Goal: Task Accomplishment & Management: Manage account settings

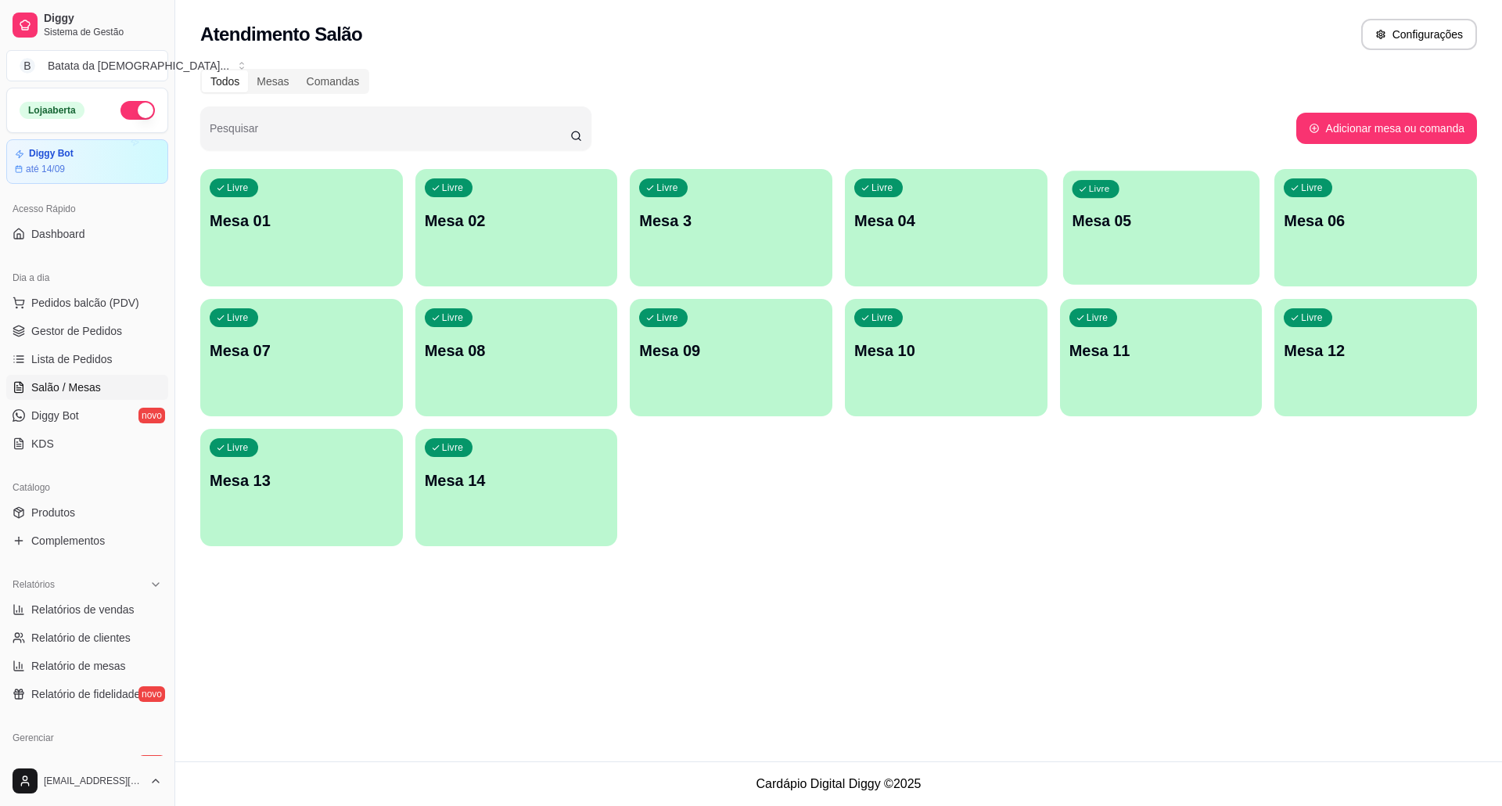
click at [1150, 246] on div "Livre Mesa 05" at bounding box center [1161, 218] width 196 height 95
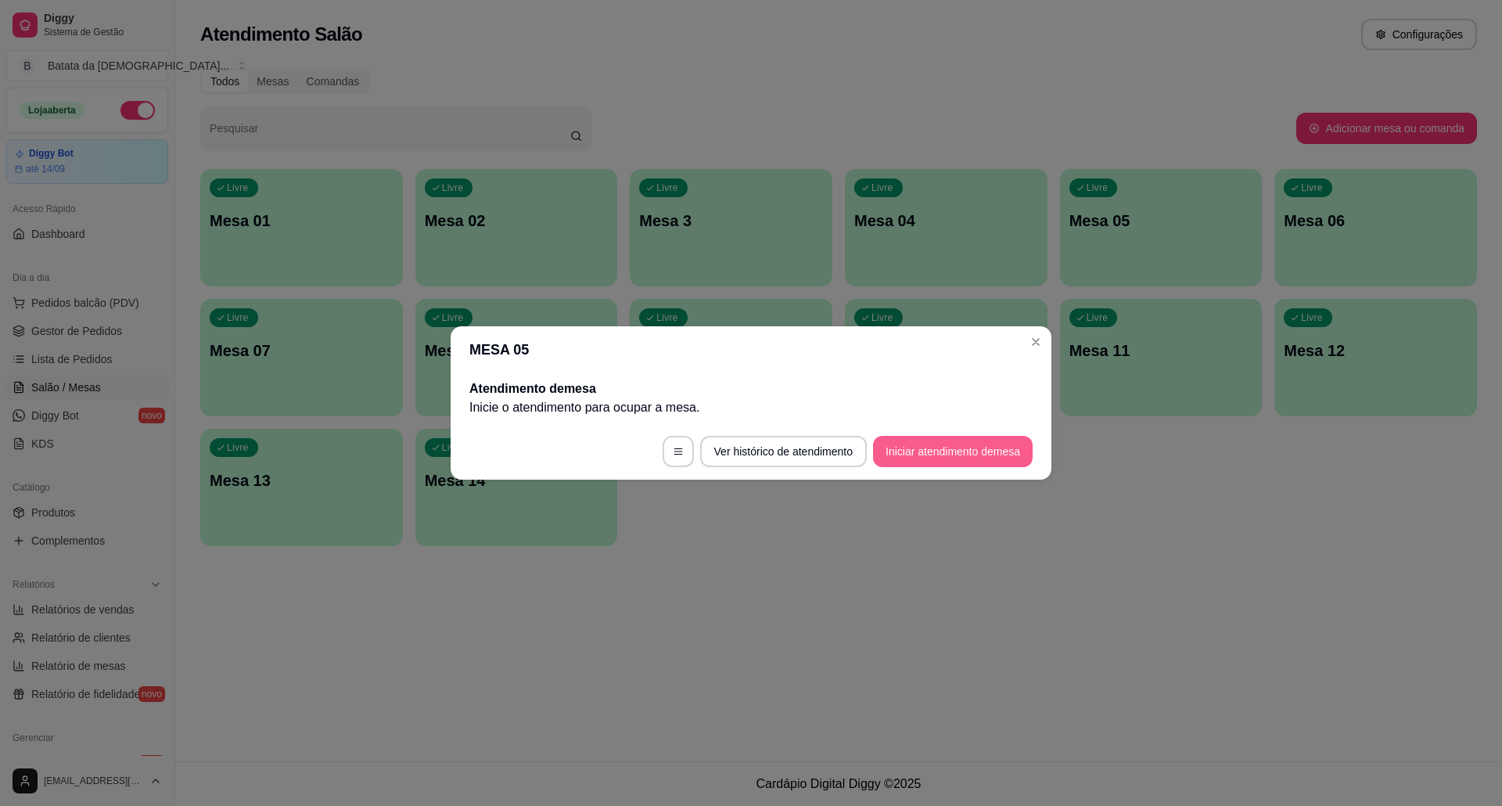
click at [975, 458] on button "Iniciar atendimento de mesa" at bounding box center [953, 451] width 160 height 31
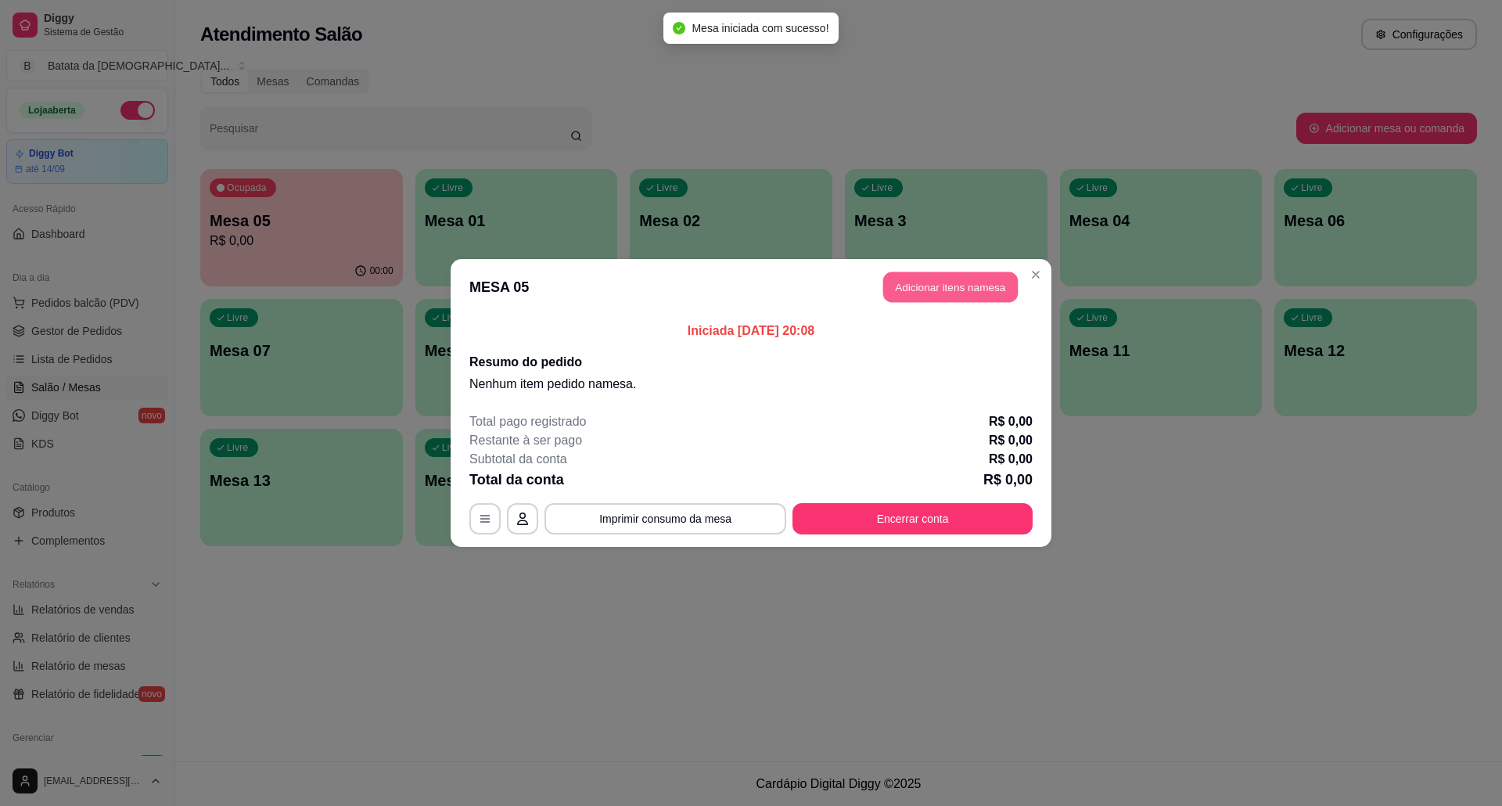
click at [940, 298] on button "Adicionar itens na mesa" at bounding box center [950, 287] width 135 height 31
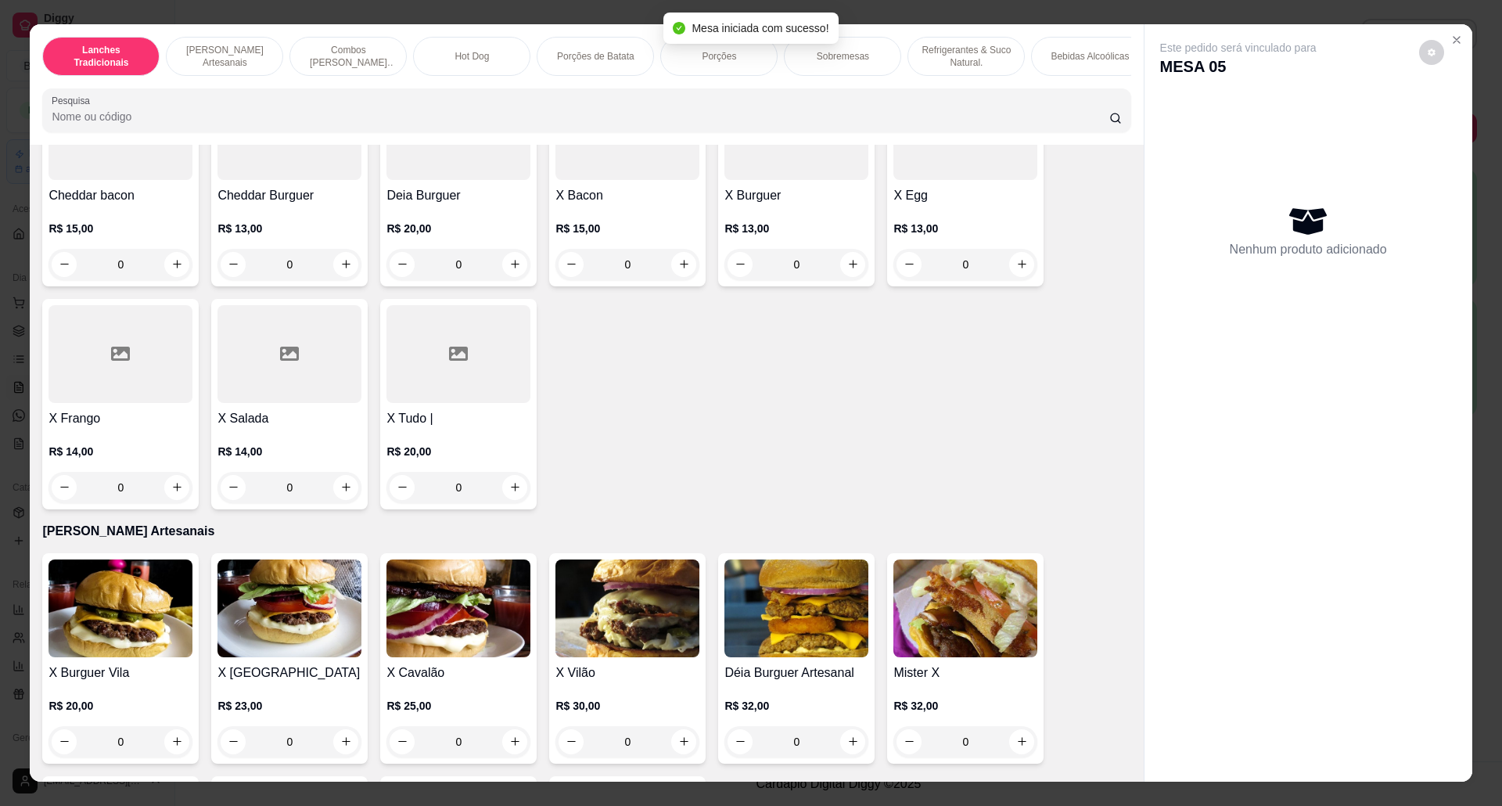
scroll to position [313, 0]
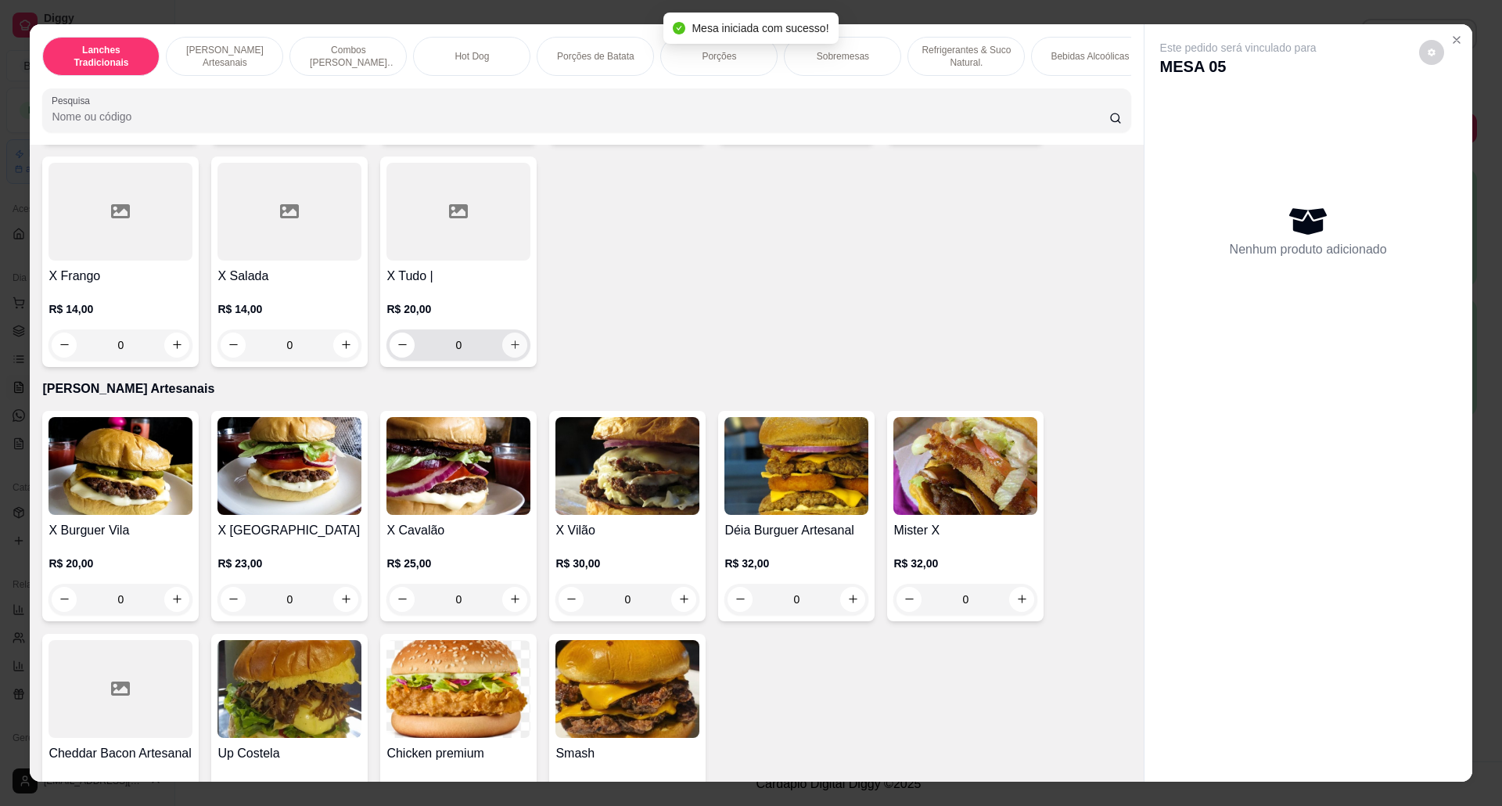
click at [514, 357] on button "increase-product-quantity" at bounding box center [514, 344] width 25 height 25
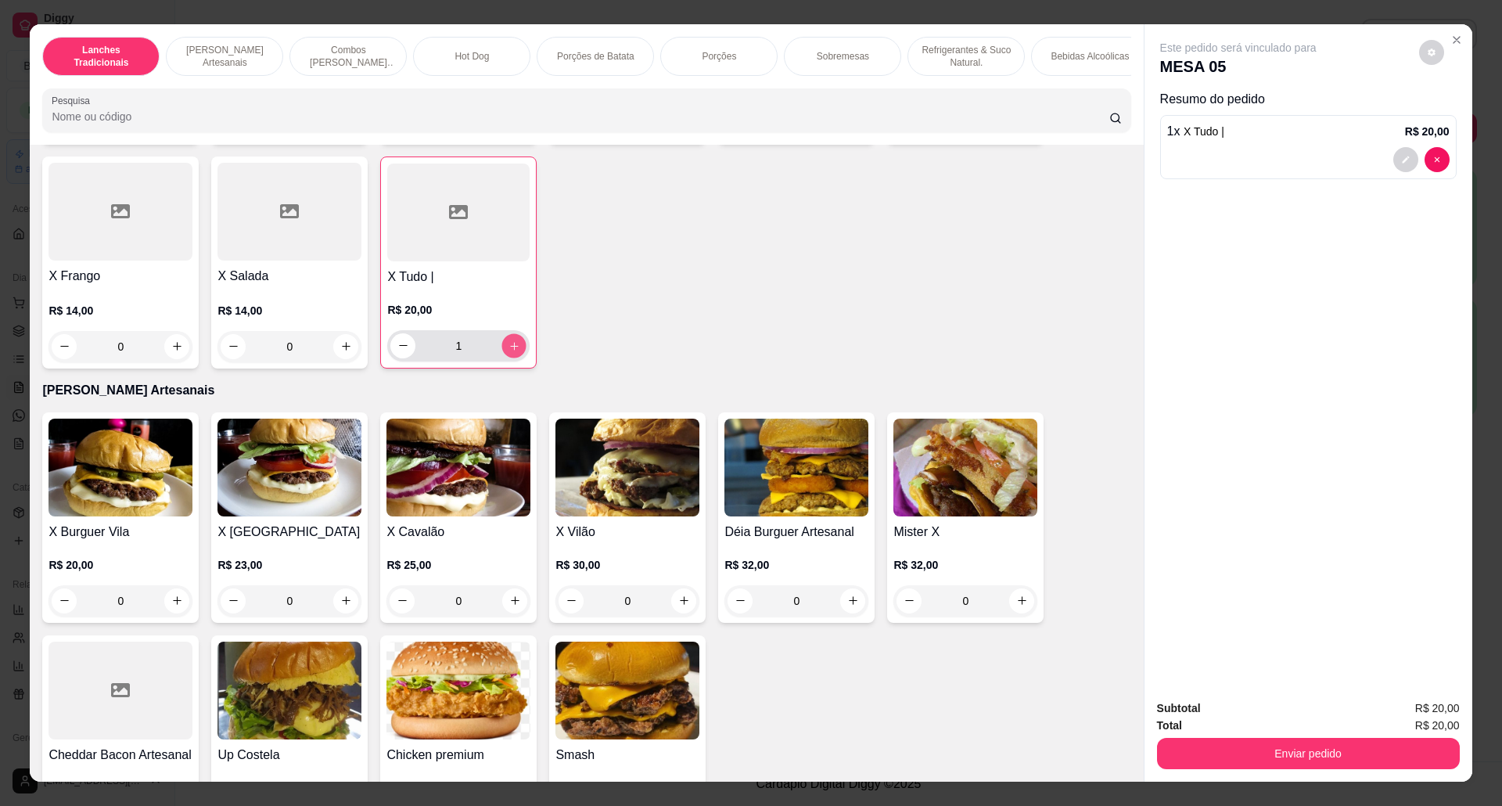
click at [508, 352] on icon "increase-product-quantity" at bounding box center [514, 346] width 12 height 12
type input "2"
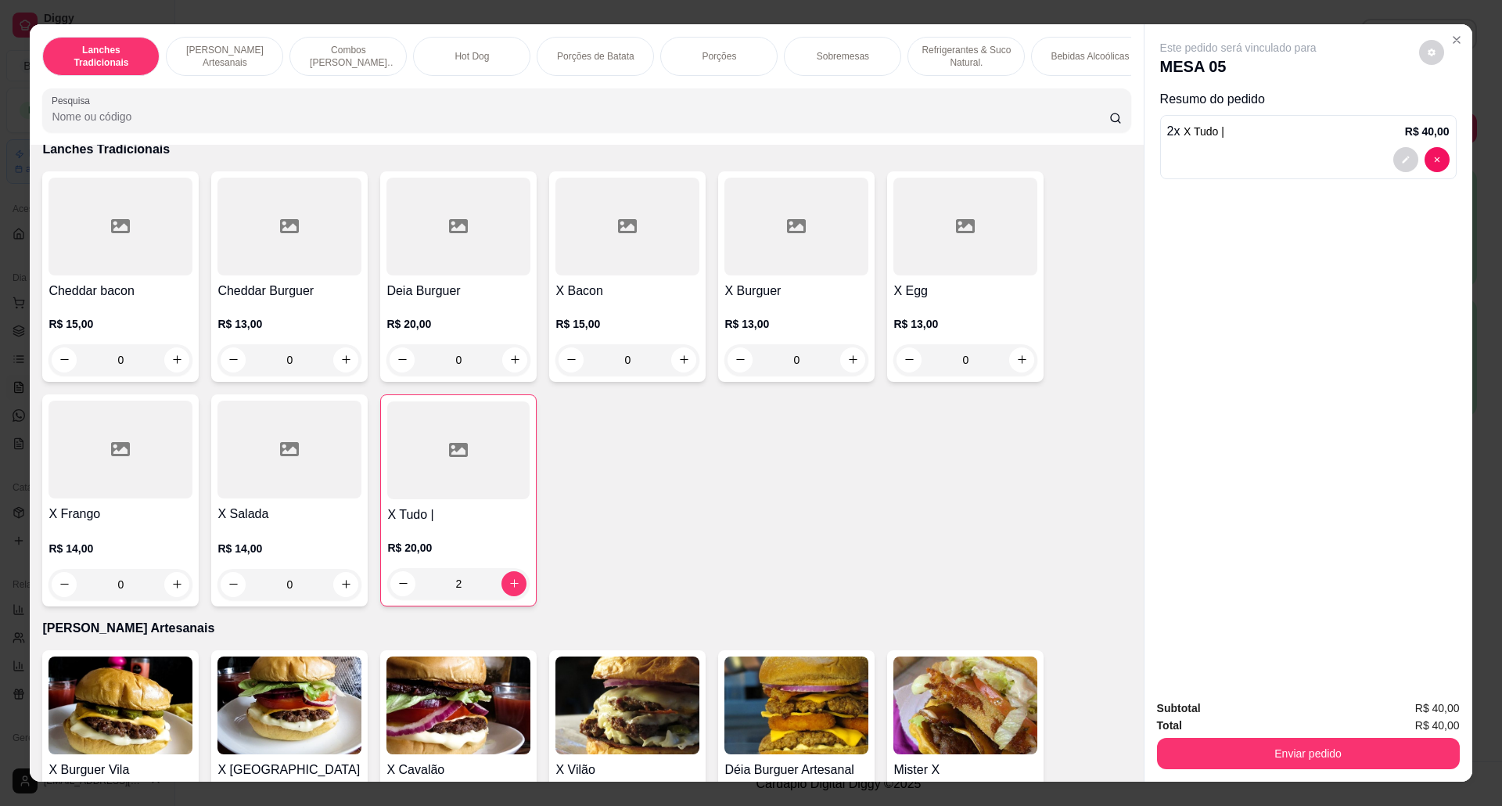
scroll to position [0, 0]
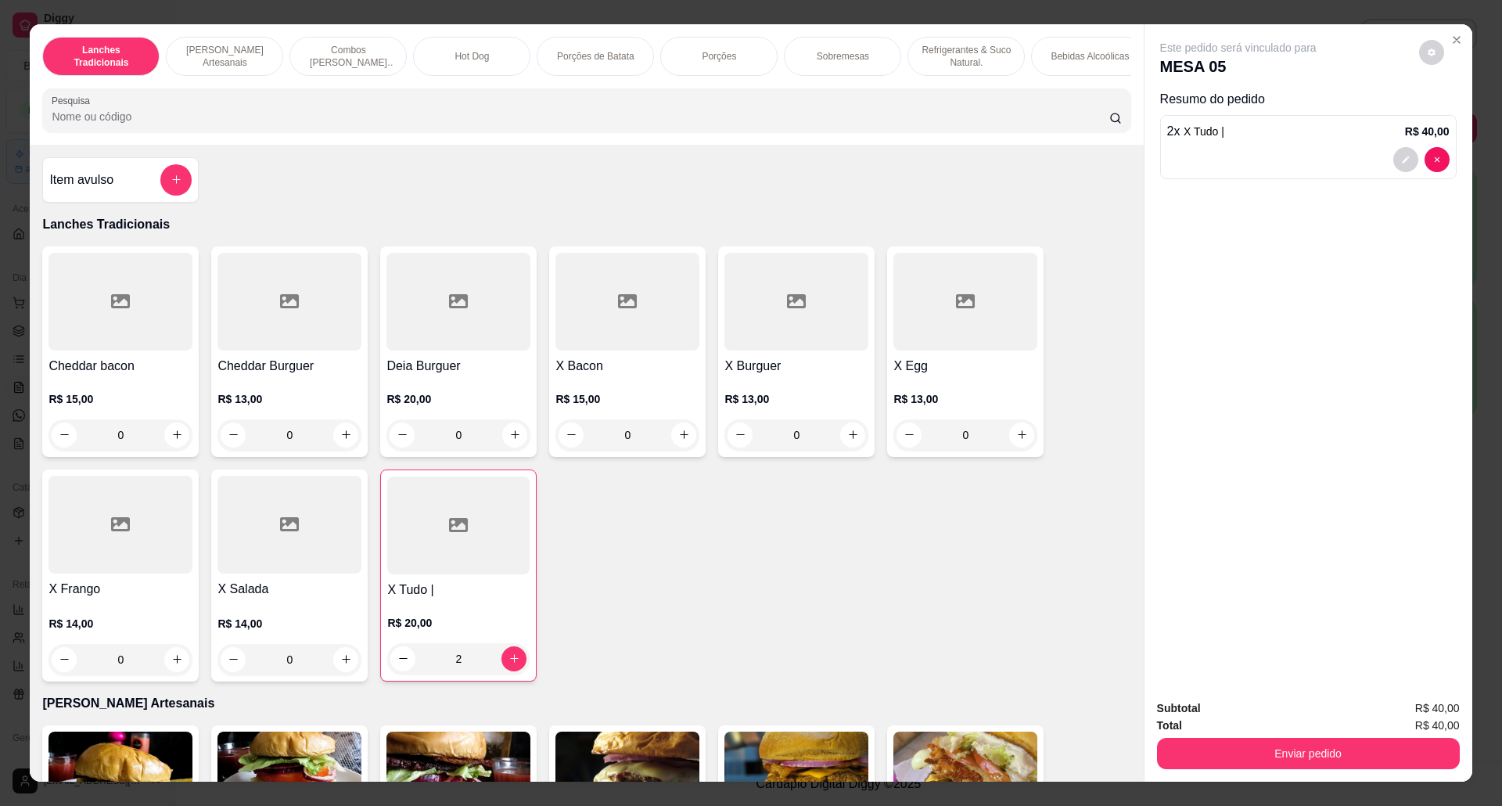
click at [339, 668] on div "0" at bounding box center [289, 659] width 144 height 31
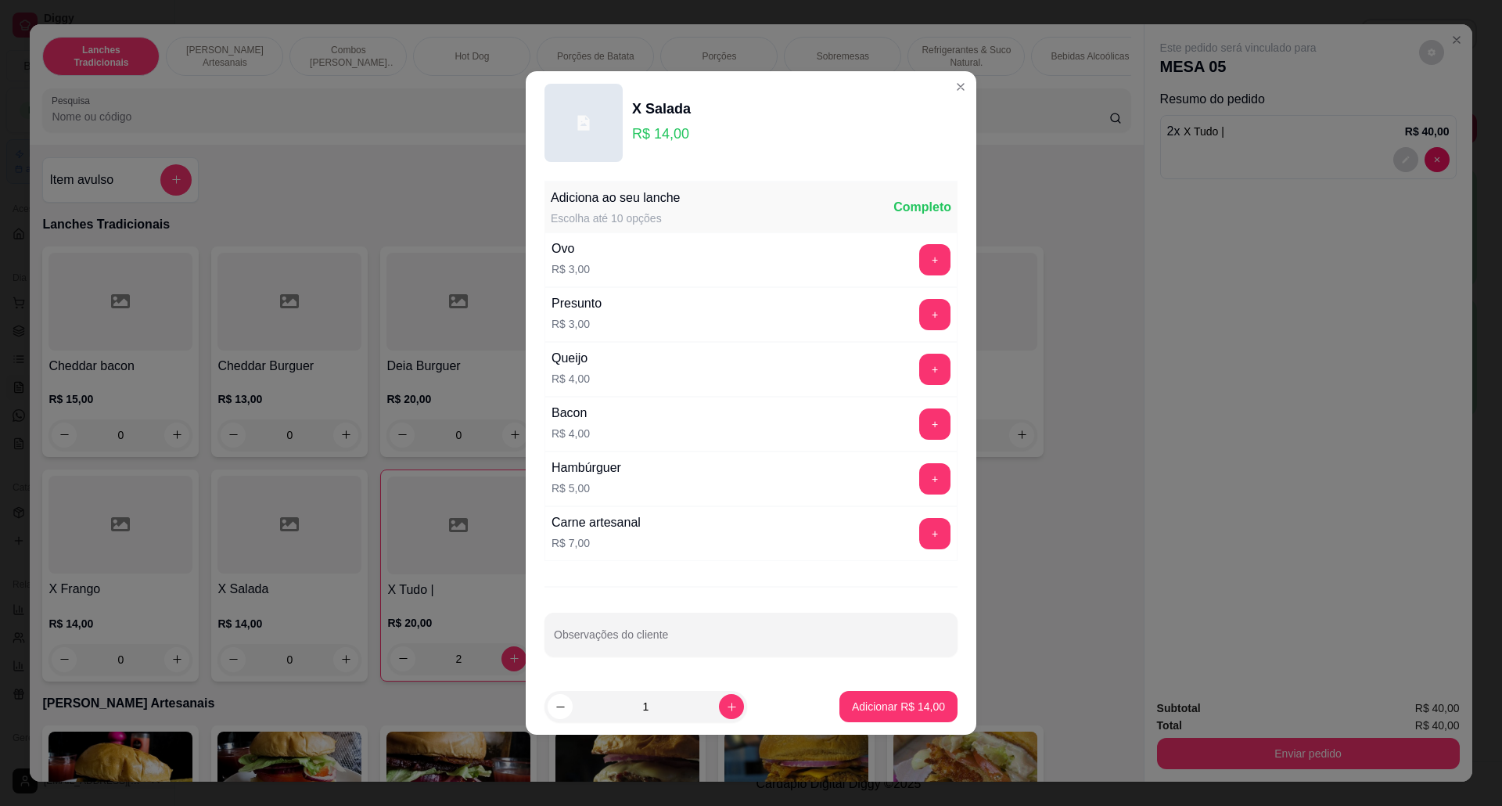
click at [738, 712] on div "1" at bounding box center [679, 706] width 270 height 31
click at [729, 705] on button "increase-product-quantity" at bounding box center [731, 706] width 25 height 25
type input "2"
click at [701, 636] on input "Observações do cliente" at bounding box center [751, 641] width 394 height 16
type input "l"
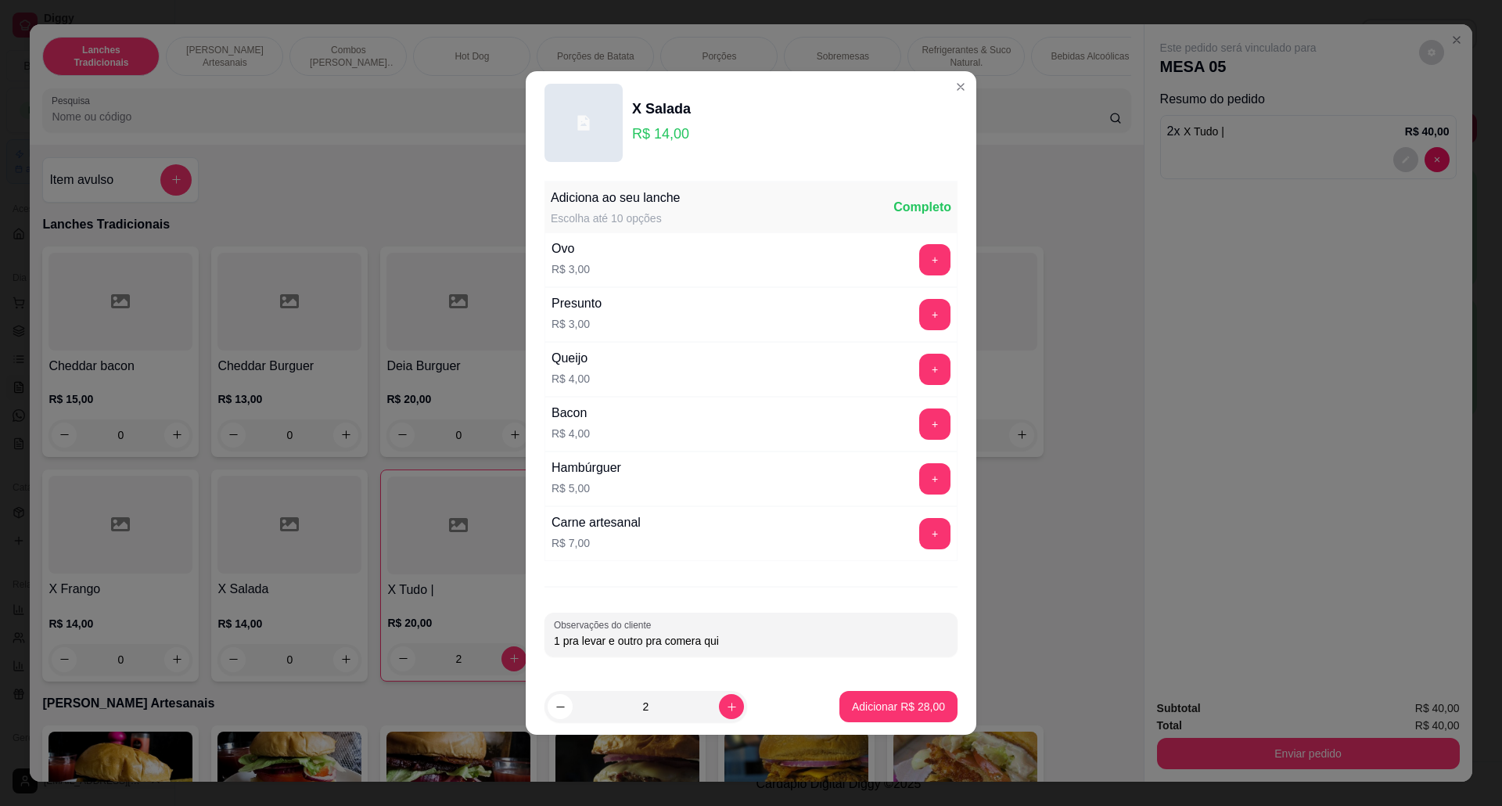
click at [708, 641] on input "1 pra levar e outro pra comera qui" at bounding box center [751, 641] width 394 height 16
click at [699, 645] on input "1 pra levar e outro pra comera qui" at bounding box center [751, 641] width 394 height 16
click at [695, 640] on input "1 pra levar e outro pra comer qui" at bounding box center [751, 641] width 394 height 16
click at [698, 641] on input "1 pra levar e outro pra comer qui" at bounding box center [751, 641] width 394 height 16
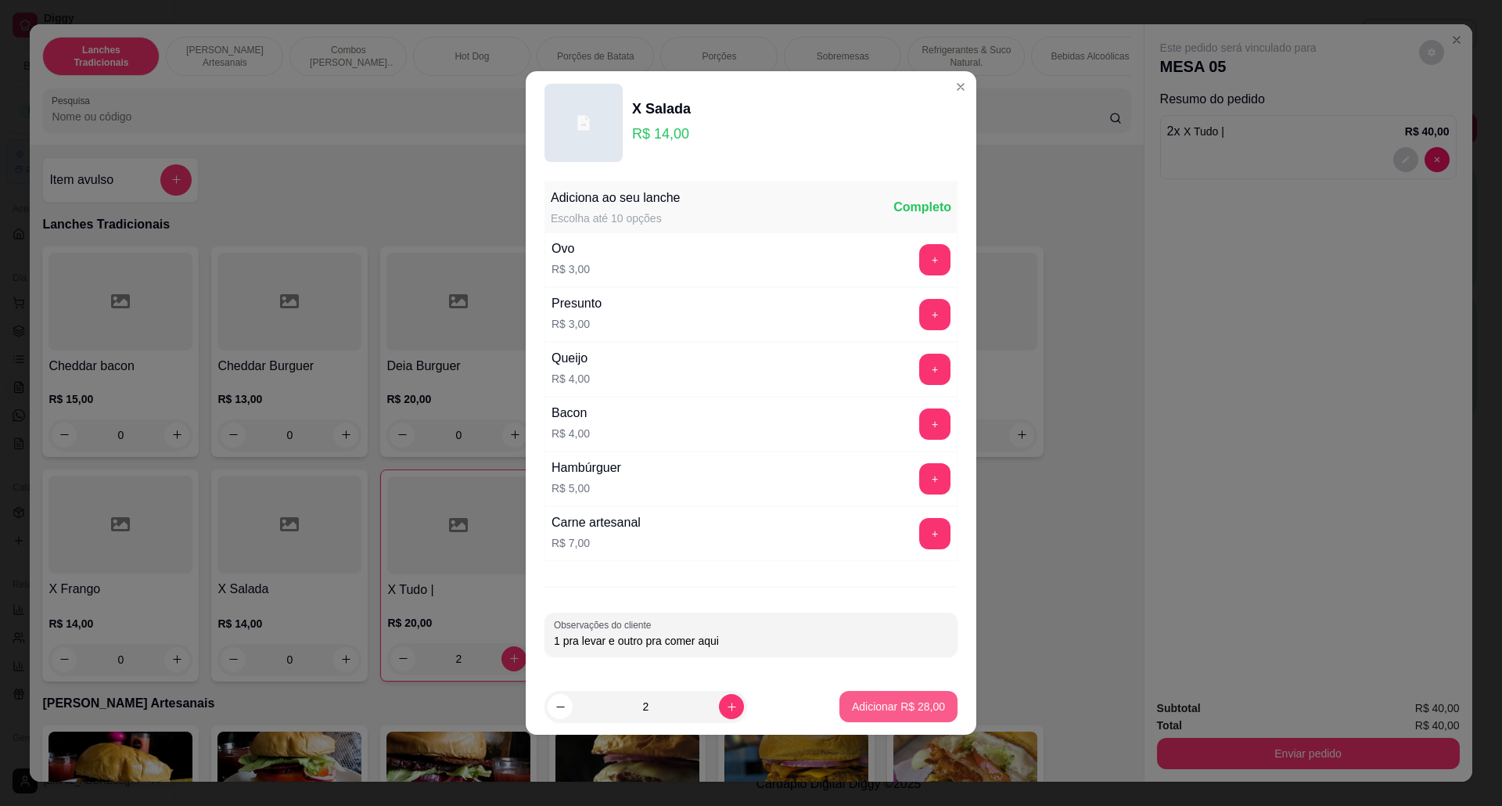
type input "1 pra levar e outro pra comer aqui"
click at [862, 711] on p "Adicionar R$ 28,00" at bounding box center [898, 706] width 93 height 16
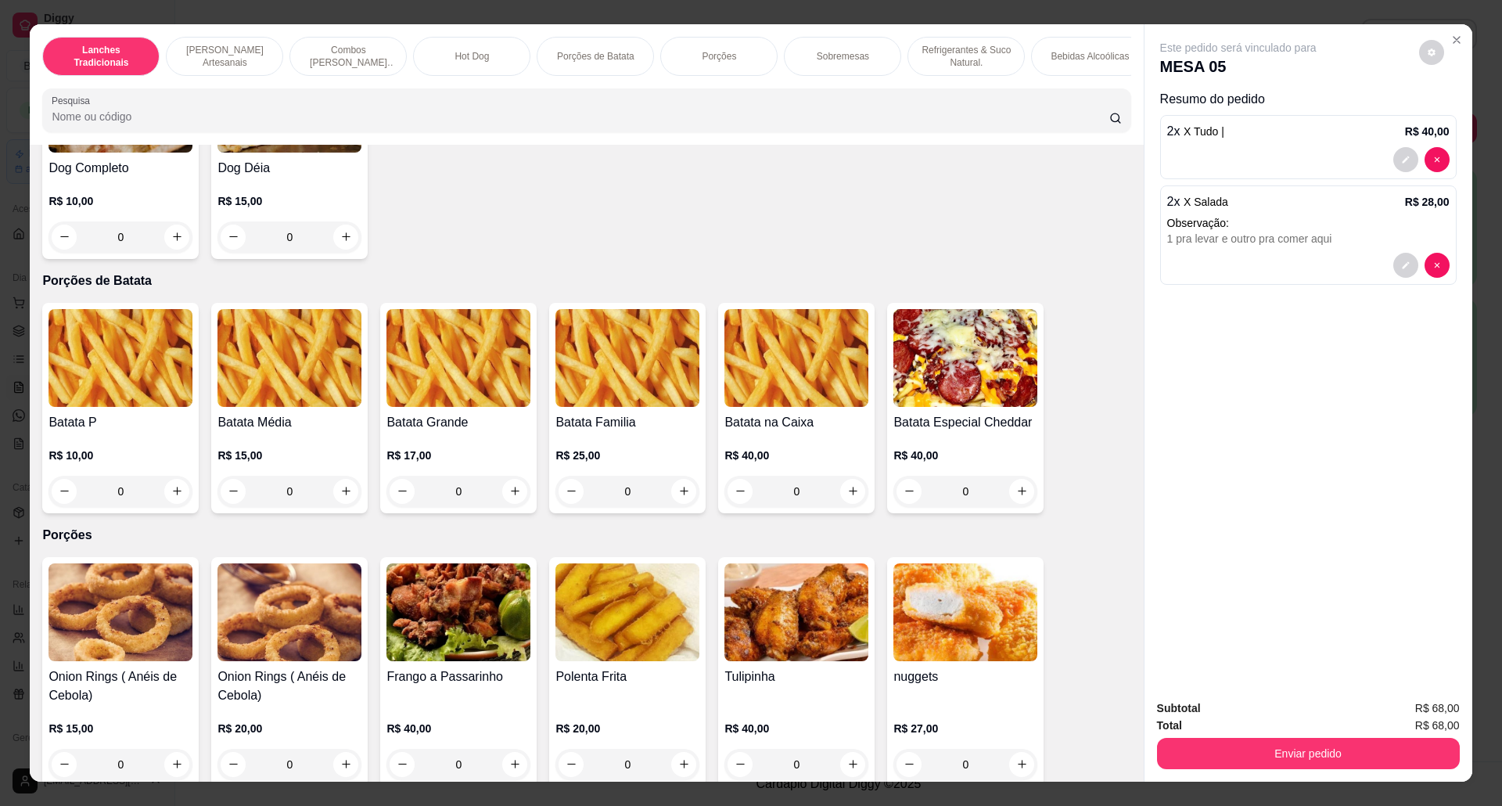
scroll to position [1877, 0]
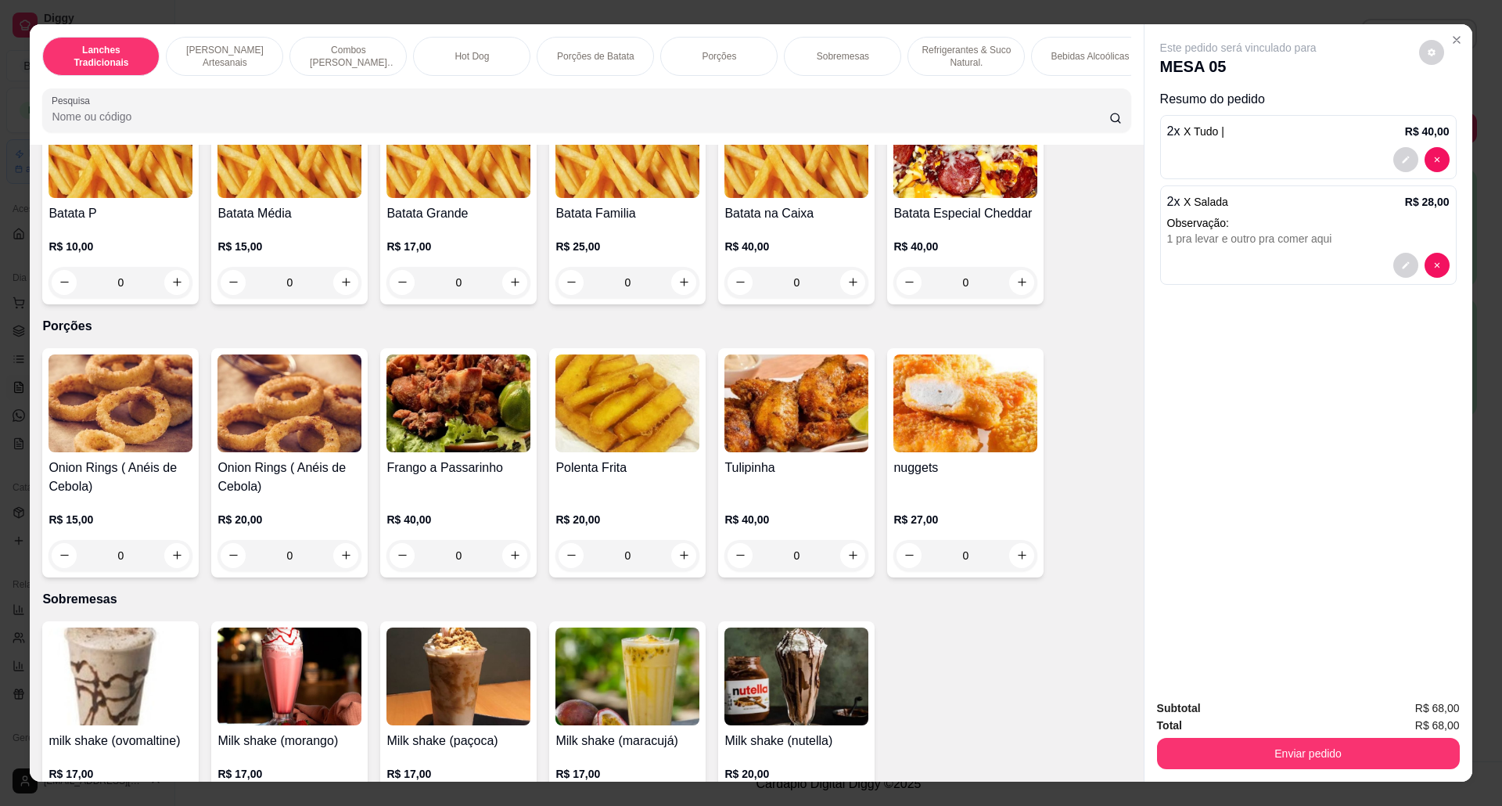
click at [316, 166] on img at bounding box center [289, 149] width 144 height 98
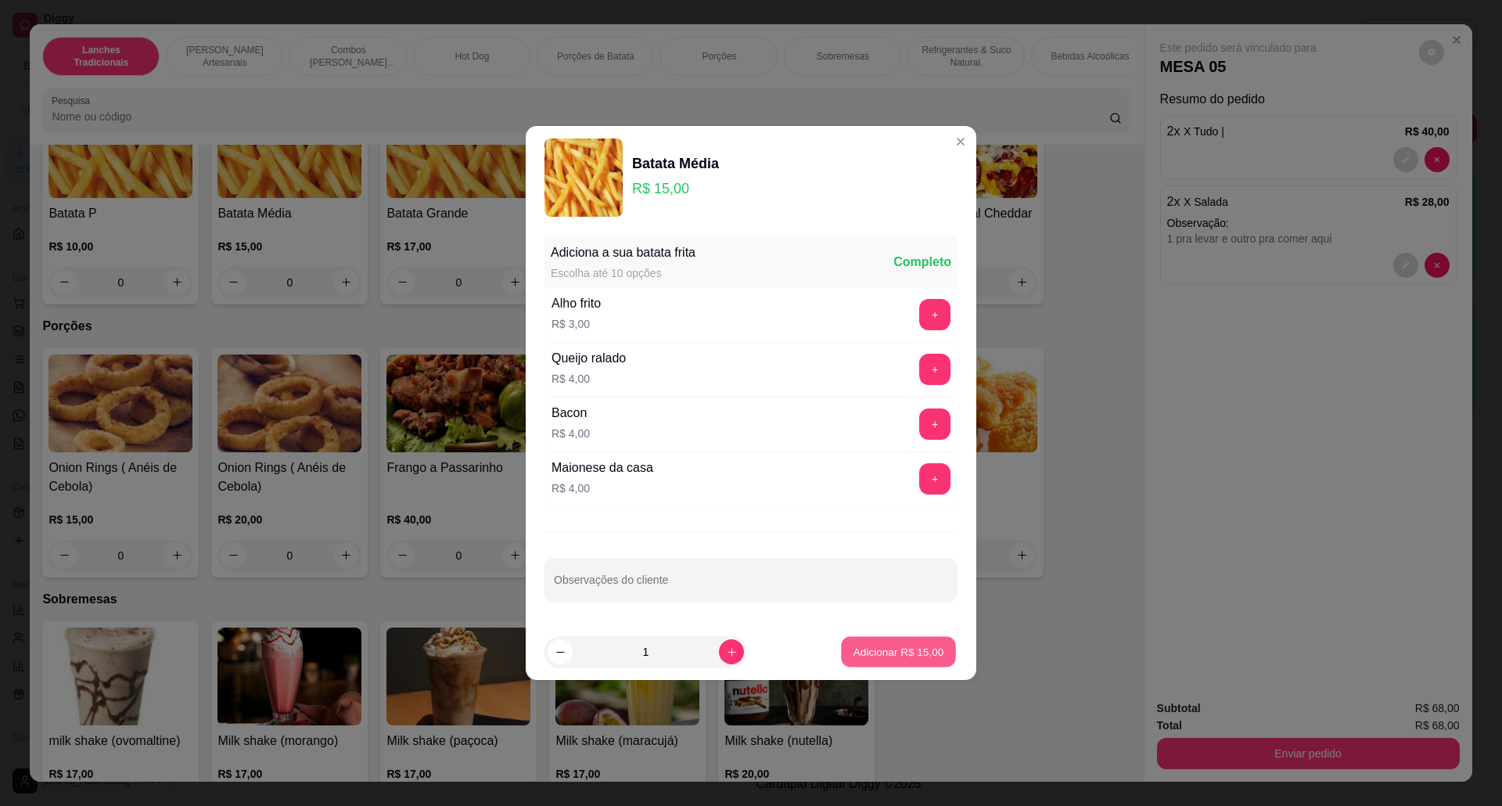
click at [867, 663] on button "Adicionar R$ 15,00" at bounding box center [898, 652] width 115 height 31
type input "1"
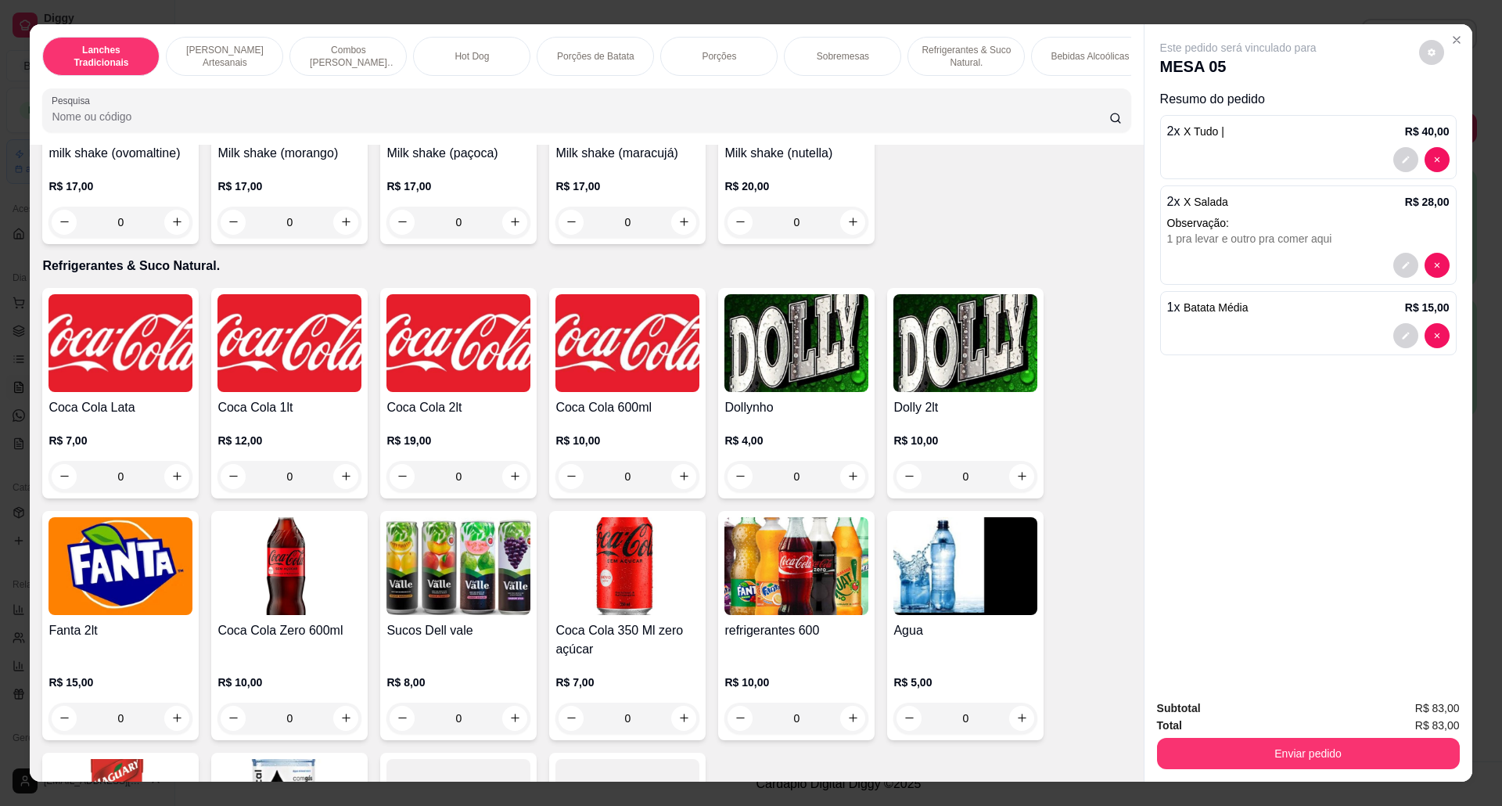
scroll to position [2503, 0]
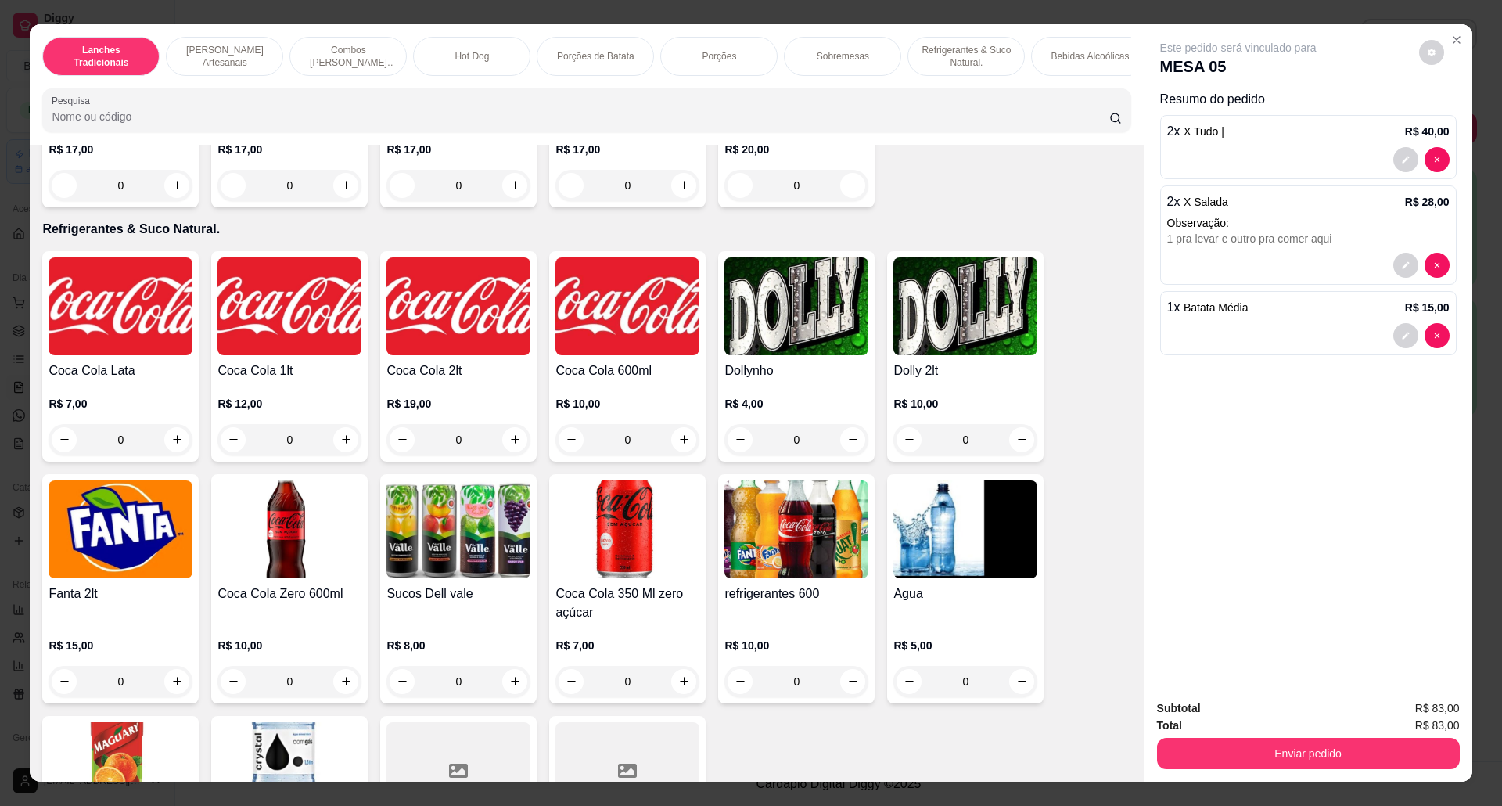
click at [942, 345] on img at bounding box center [965, 306] width 144 height 98
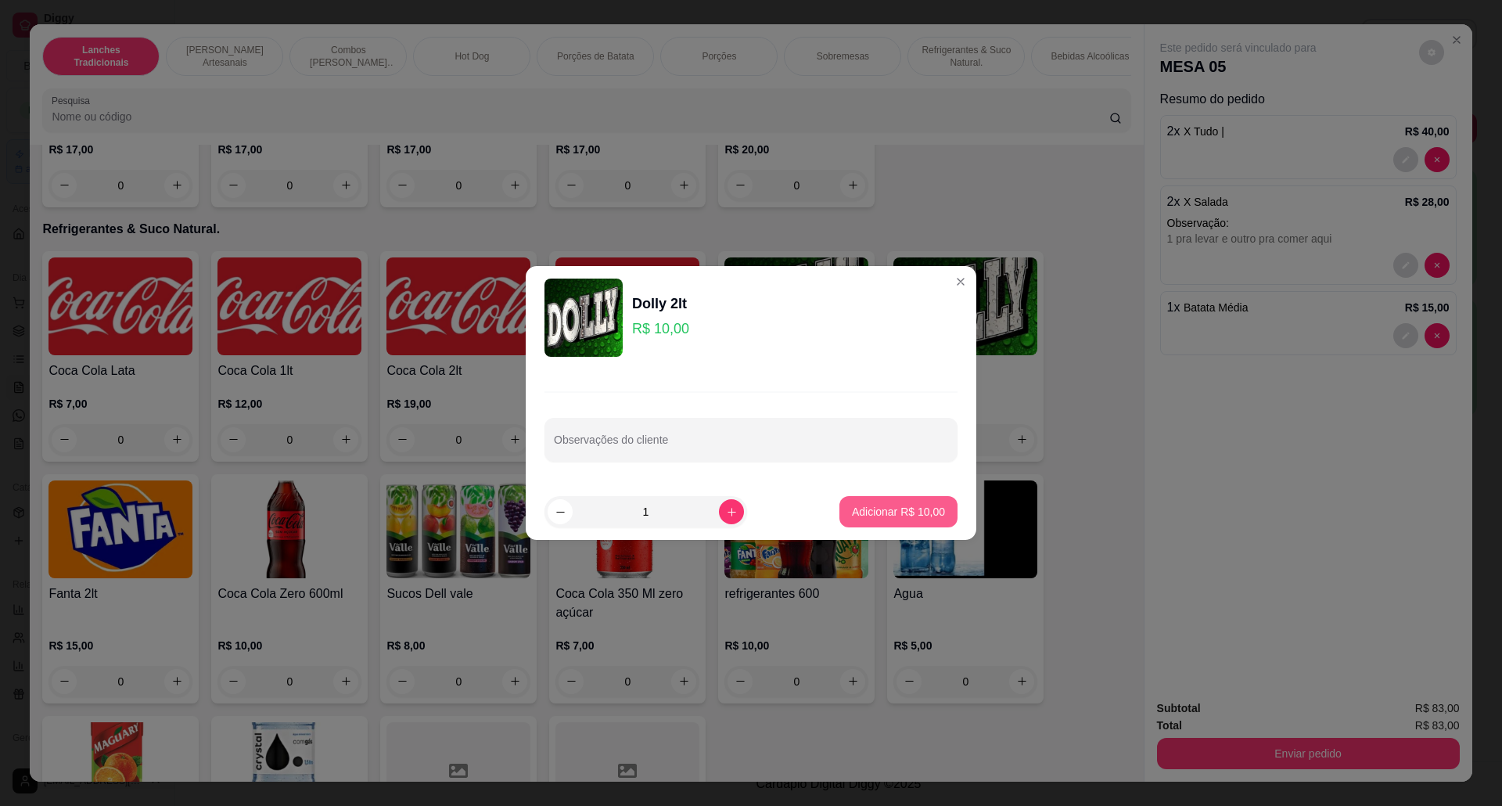
click at [889, 505] on p "Adicionar R$ 10,00" at bounding box center [898, 512] width 93 height 16
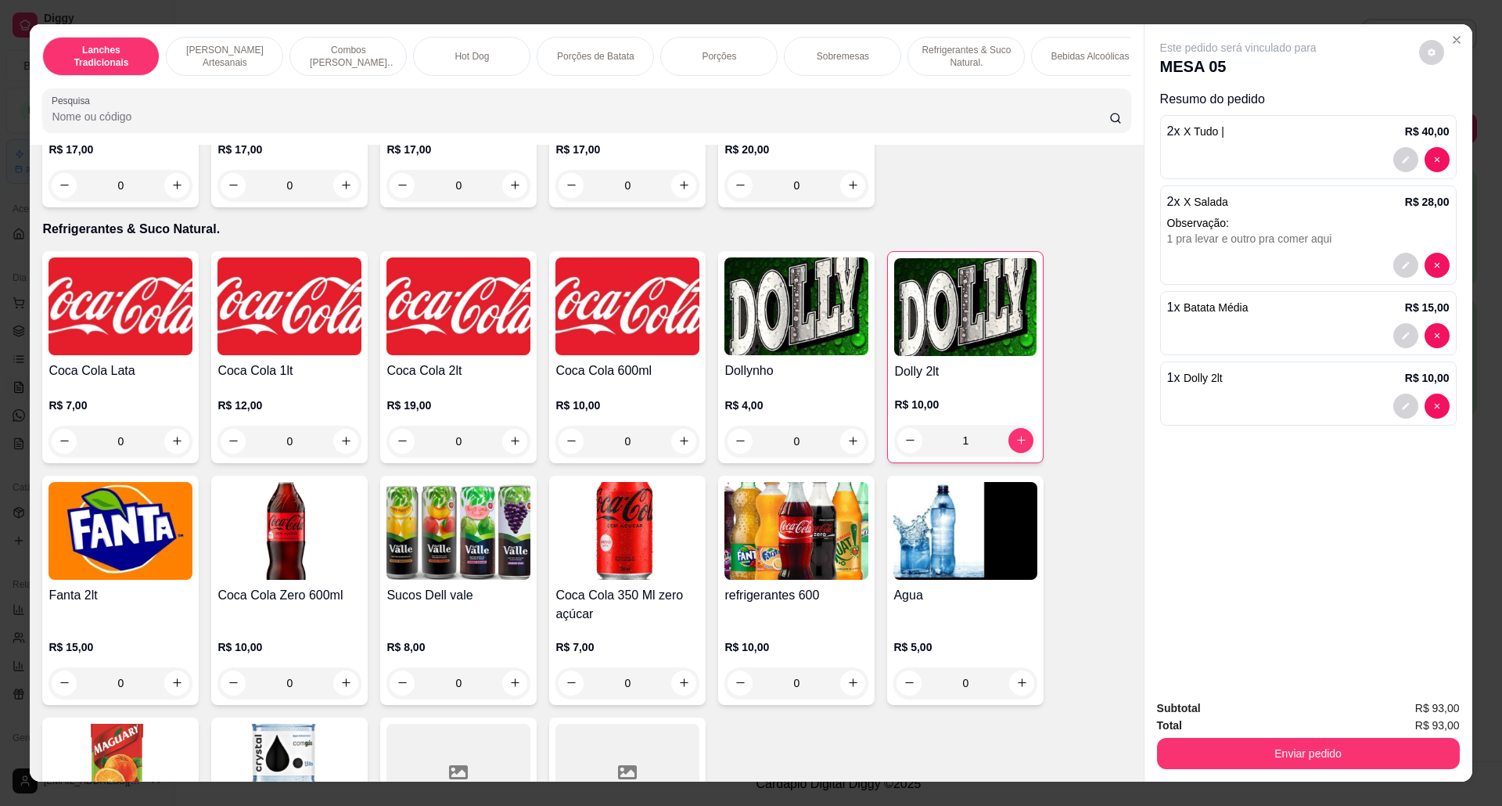
type input "1"
click at [1273, 746] on button "Enviar pedido" at bounding box center [1308, 753] width 303 height 31
click at [1259, 707] on button "Não registrar e enviar pedido" at bounding box center [1254, 716] width 163 height 30
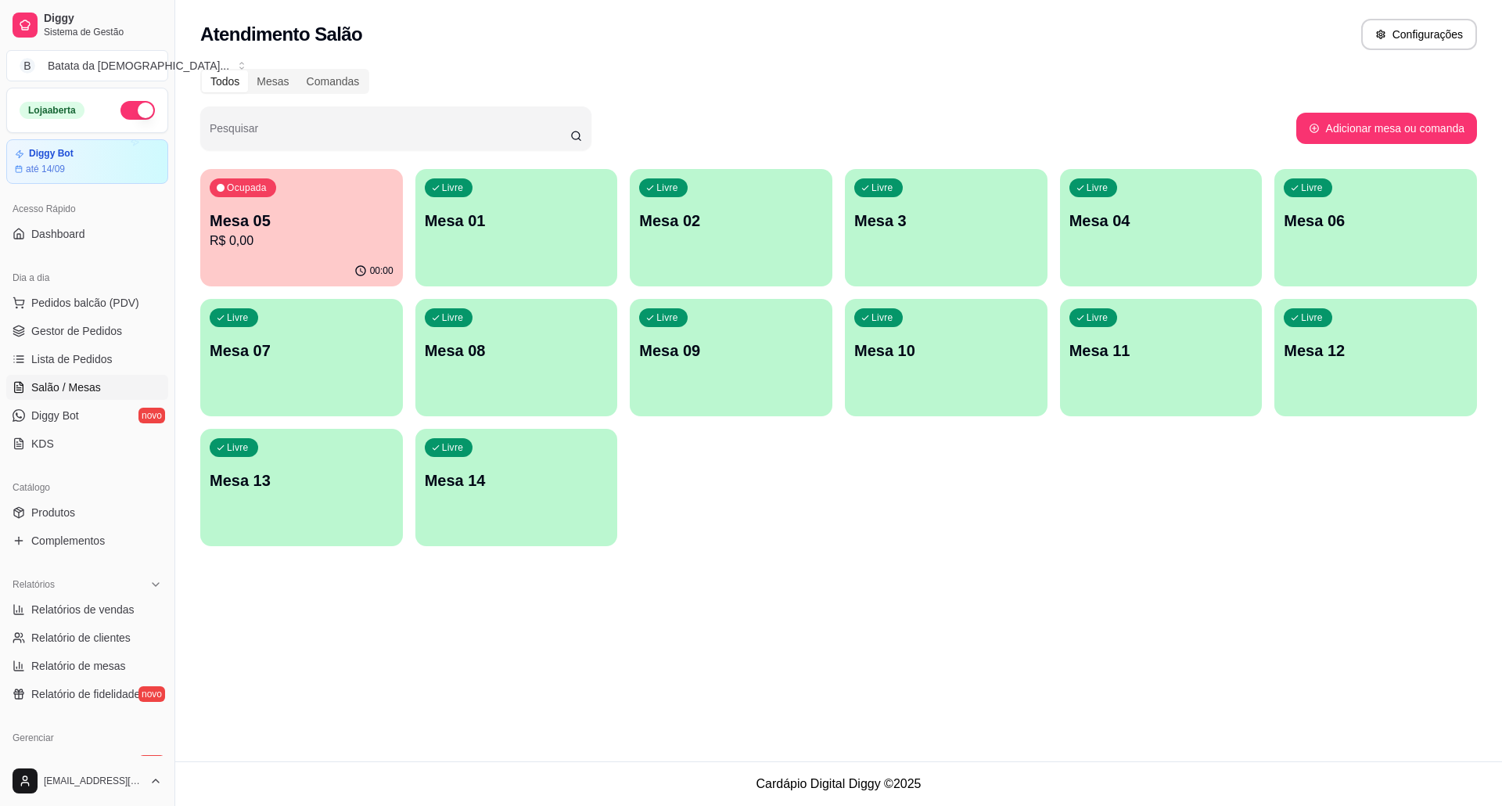
click at [295, 214] on p "Mesa 05" at bounding box center [302, 221] width 184 height 22
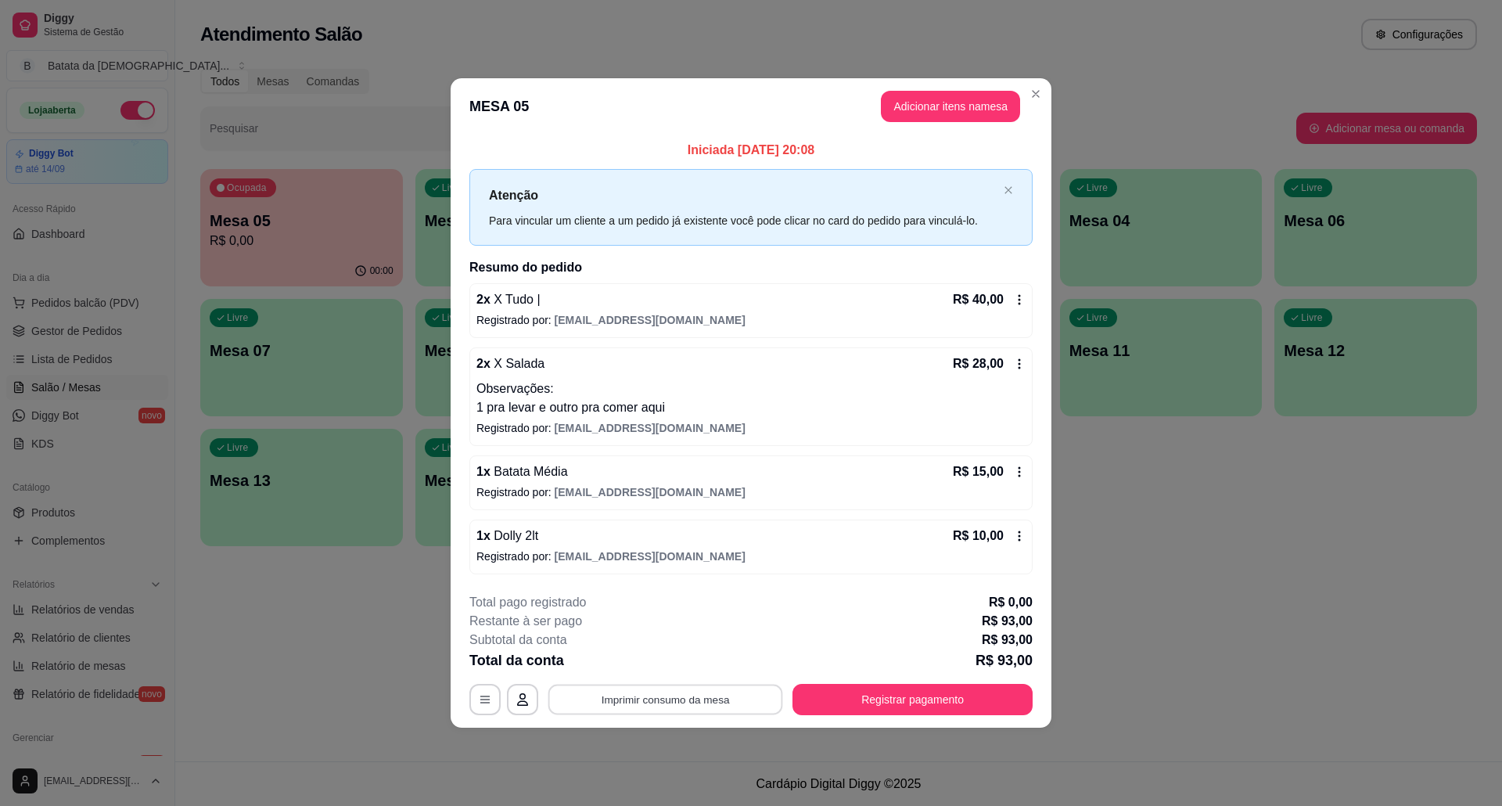
click at [729, 696] on button "Imprimir consumo da mesa" at bounding box center [665, 699] width 235 height 31
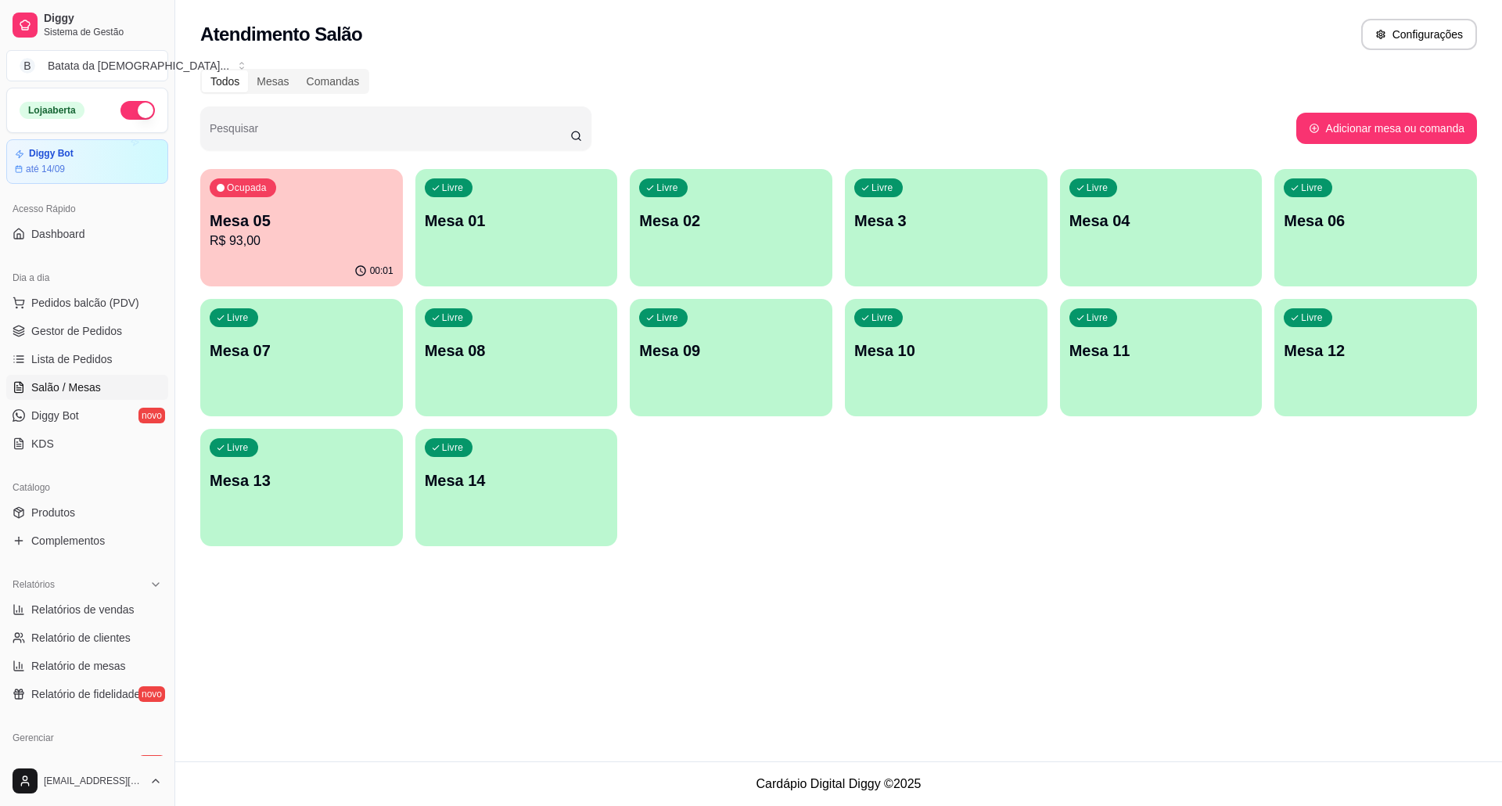
click at [680, 208] on div "Livre Mesa 02" at bounding box center [731, 218] width 203 height 99
click at [94, 348] on link "Lista de Pedidos" at bounding box center [87, 358] width 162 height 25
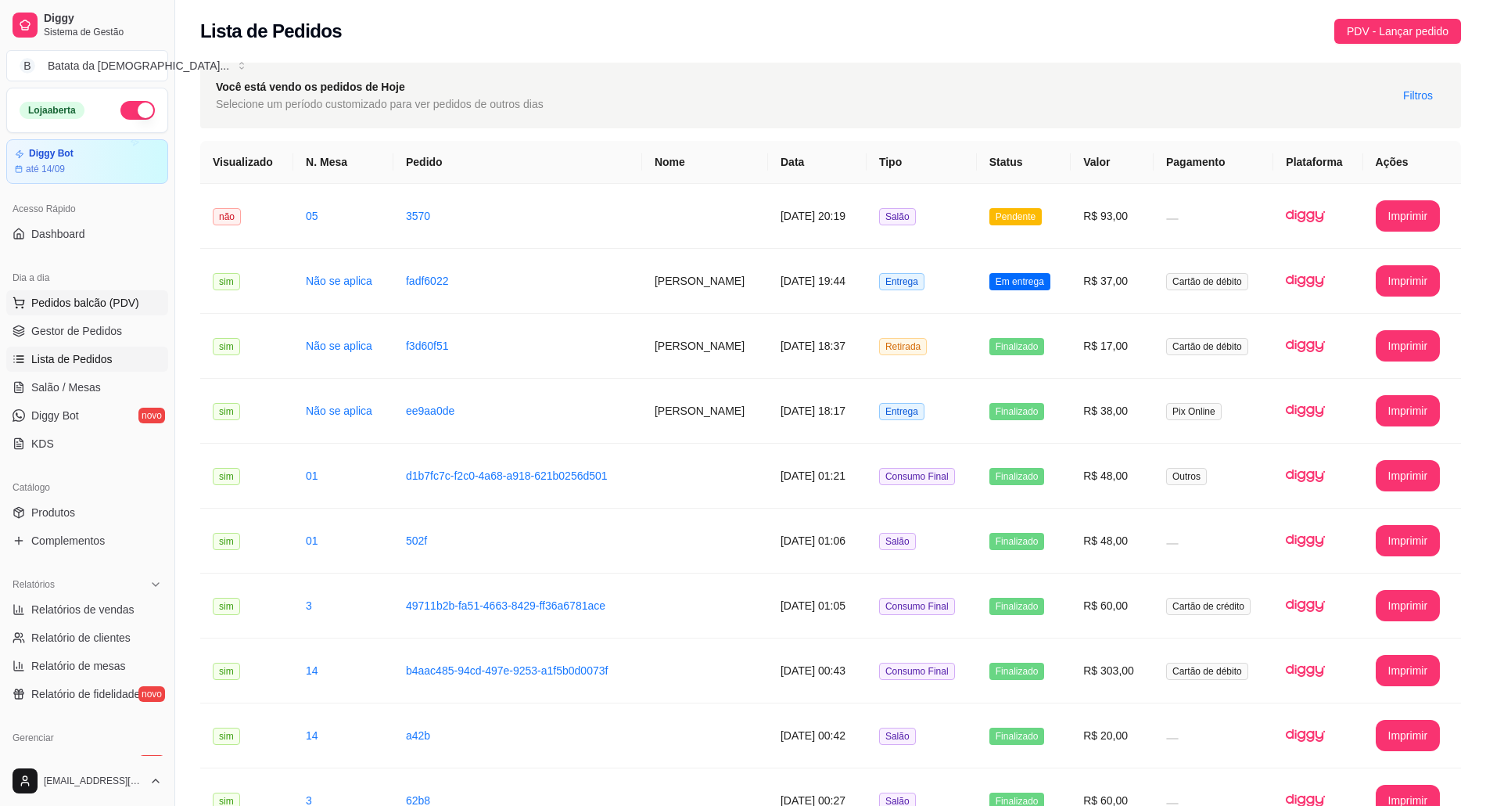
click at [38, 293] on button "Pedidos balcão (PDV)" at bounding box center [87, 302] width 162 height 25
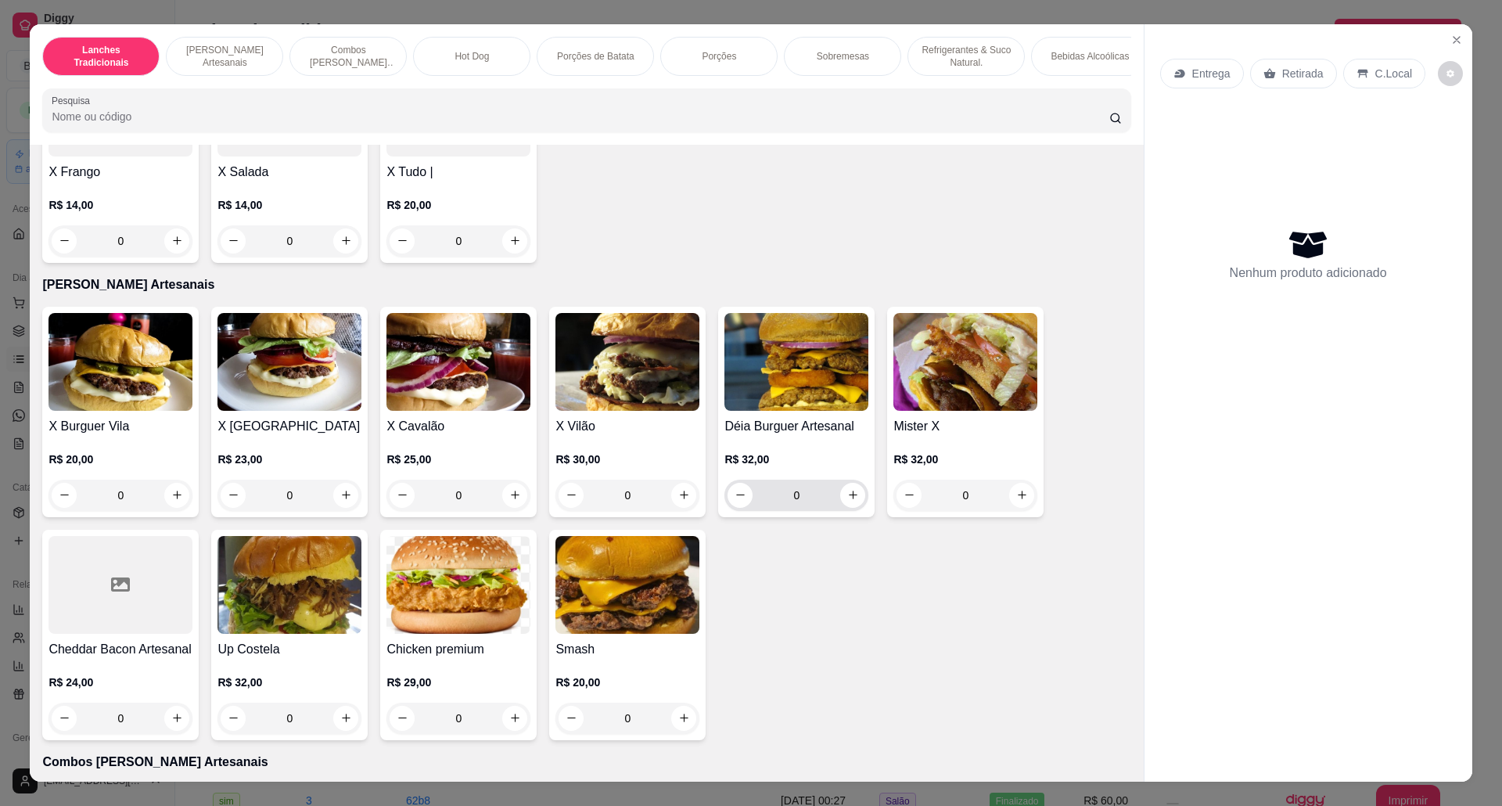
scroll to position [521, 0]
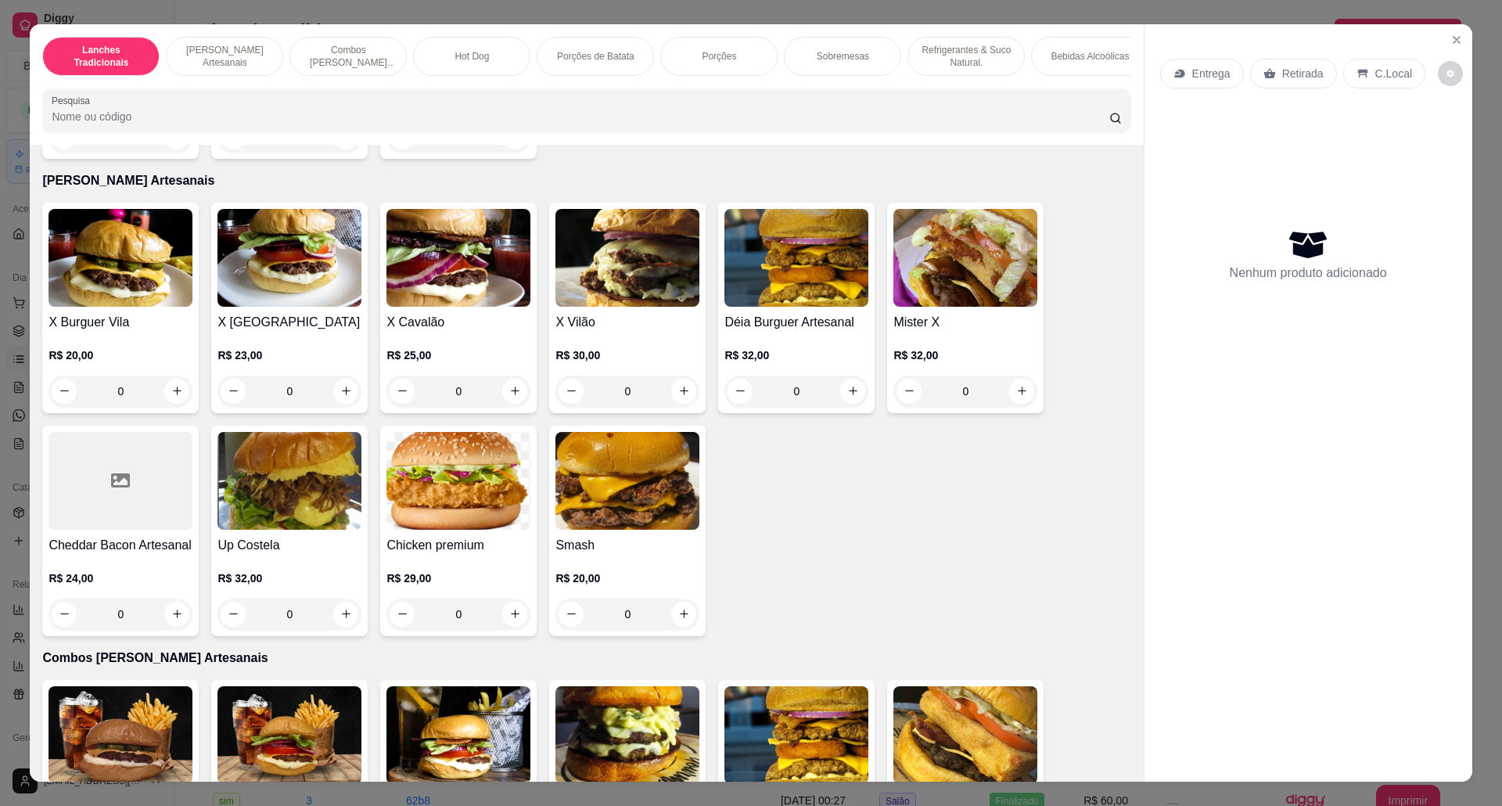
click at [777, 269] on img at bounding box center [796, 258] width 144 height 98
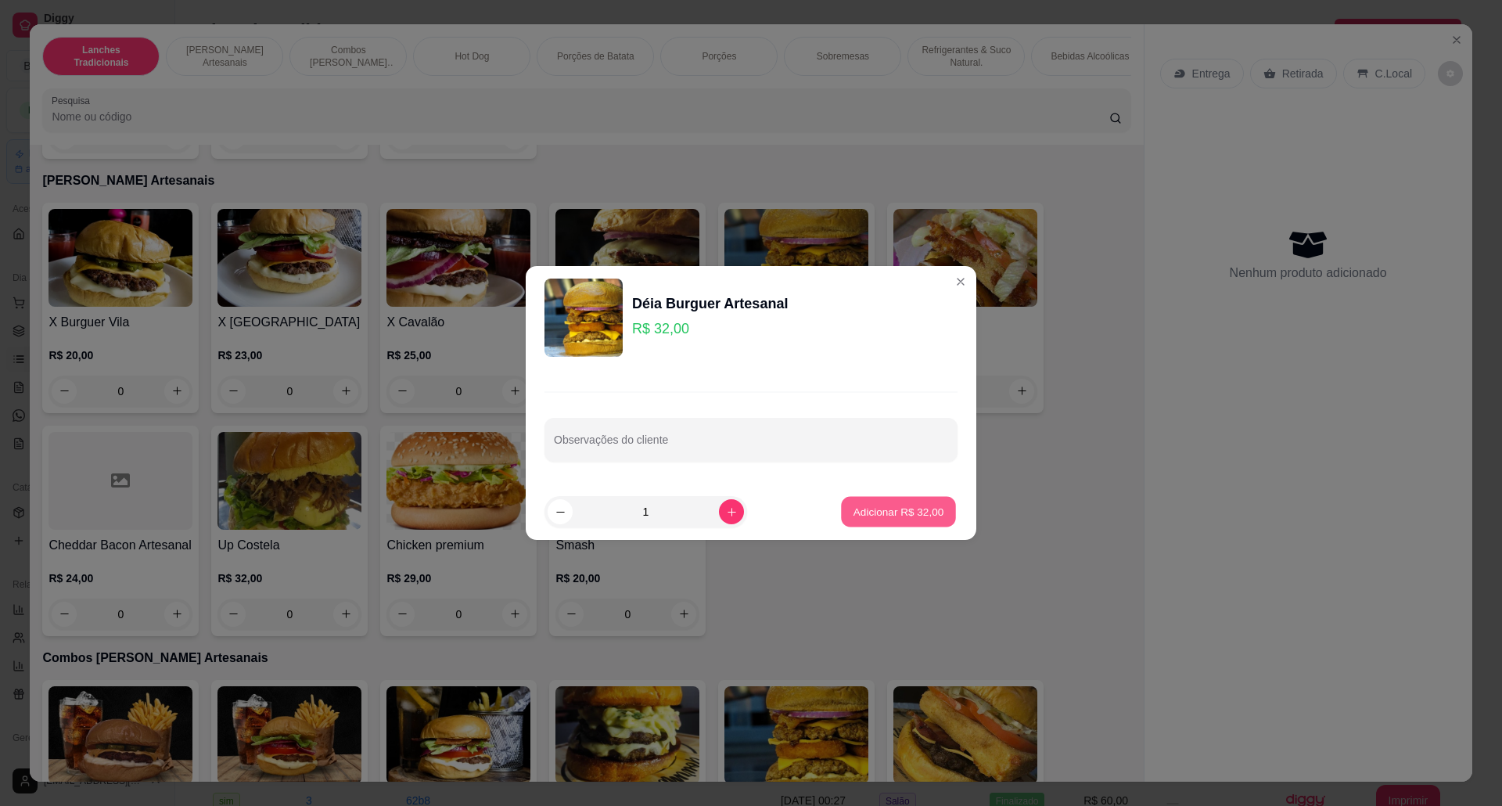
click at [871, 497] on button "Adicionar R$ 32,00" at bounding box center [898, 512] width 115 height 31
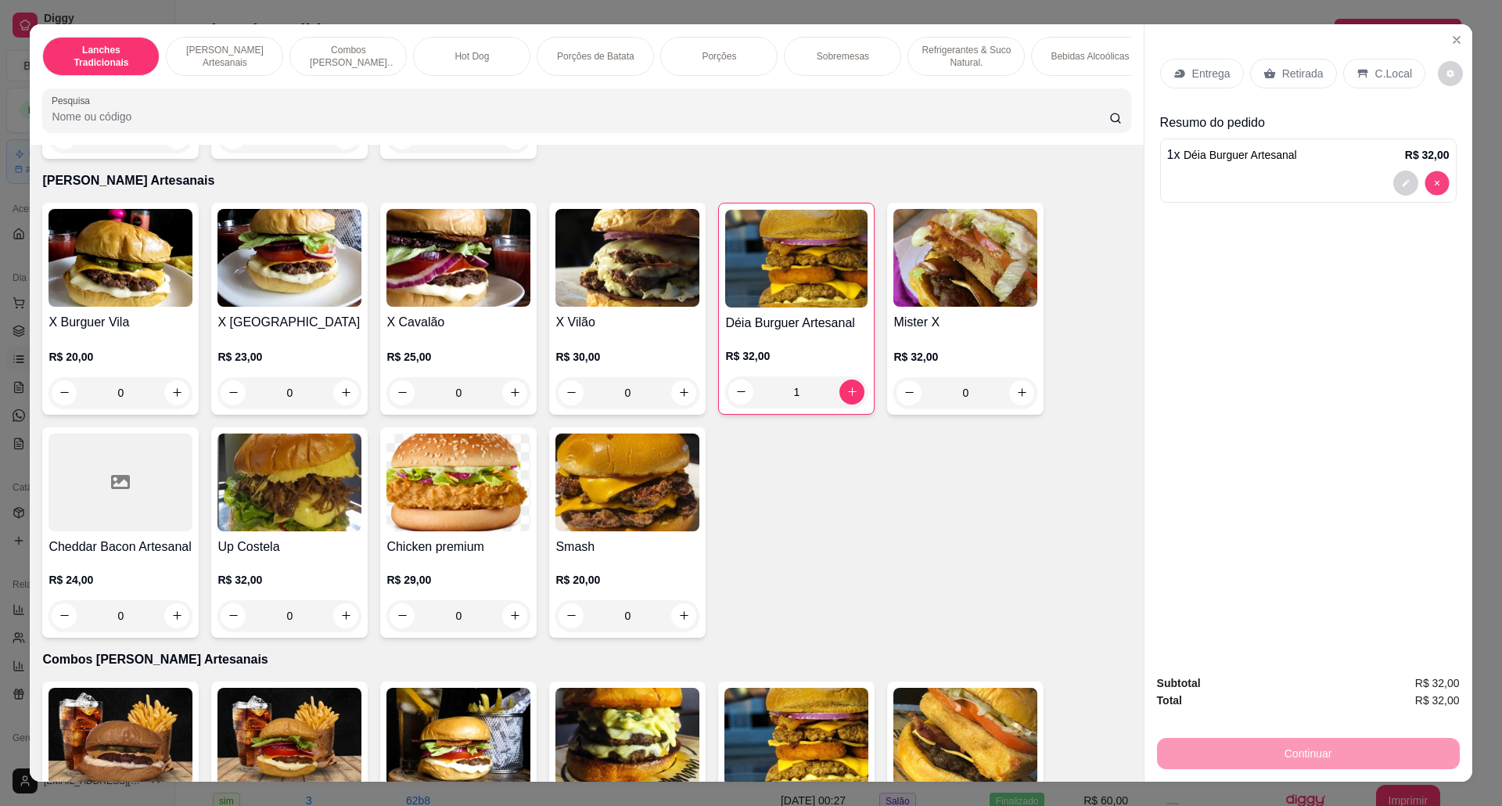
type input "0"
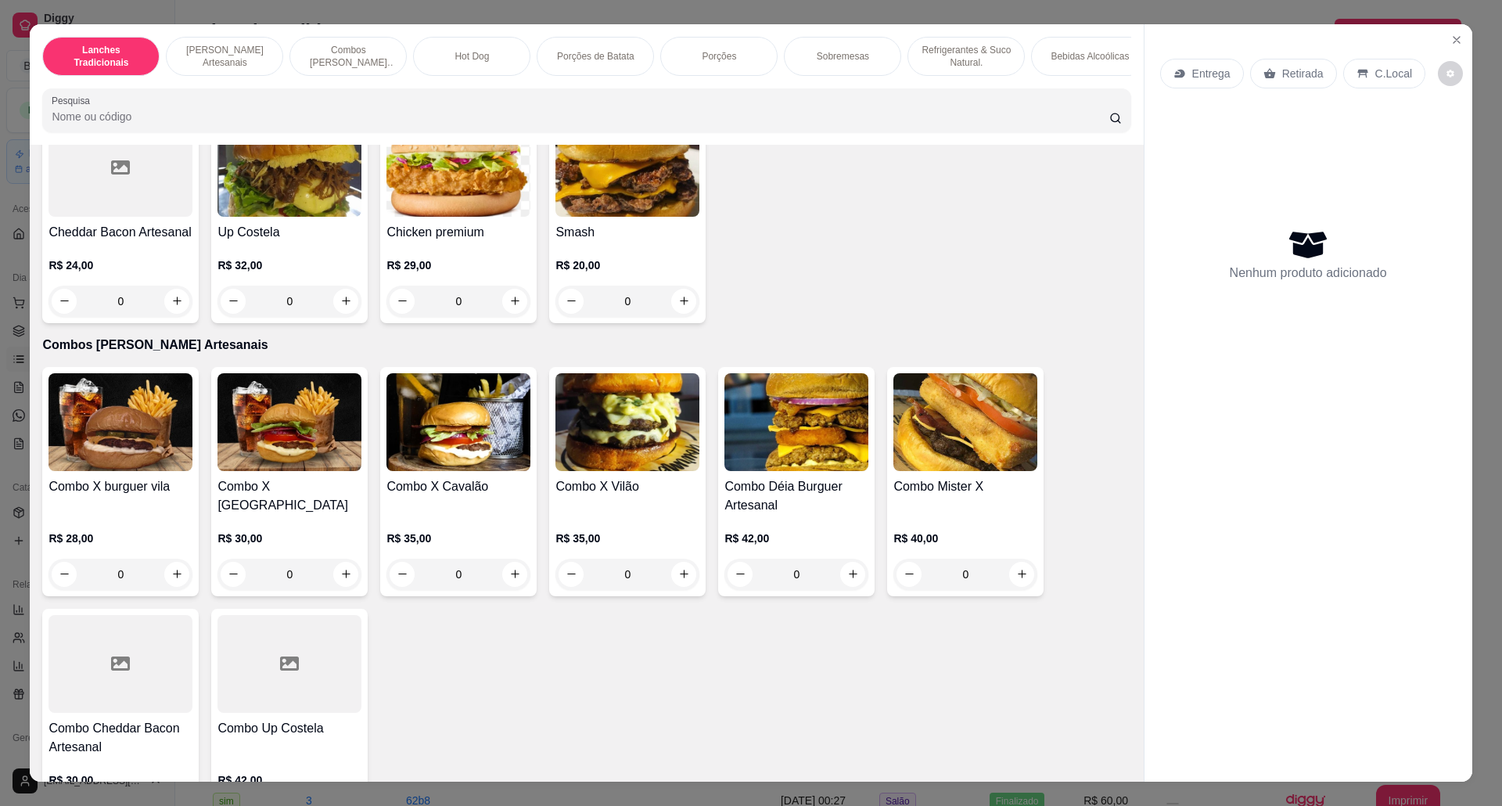
scroll to position [939, 0]
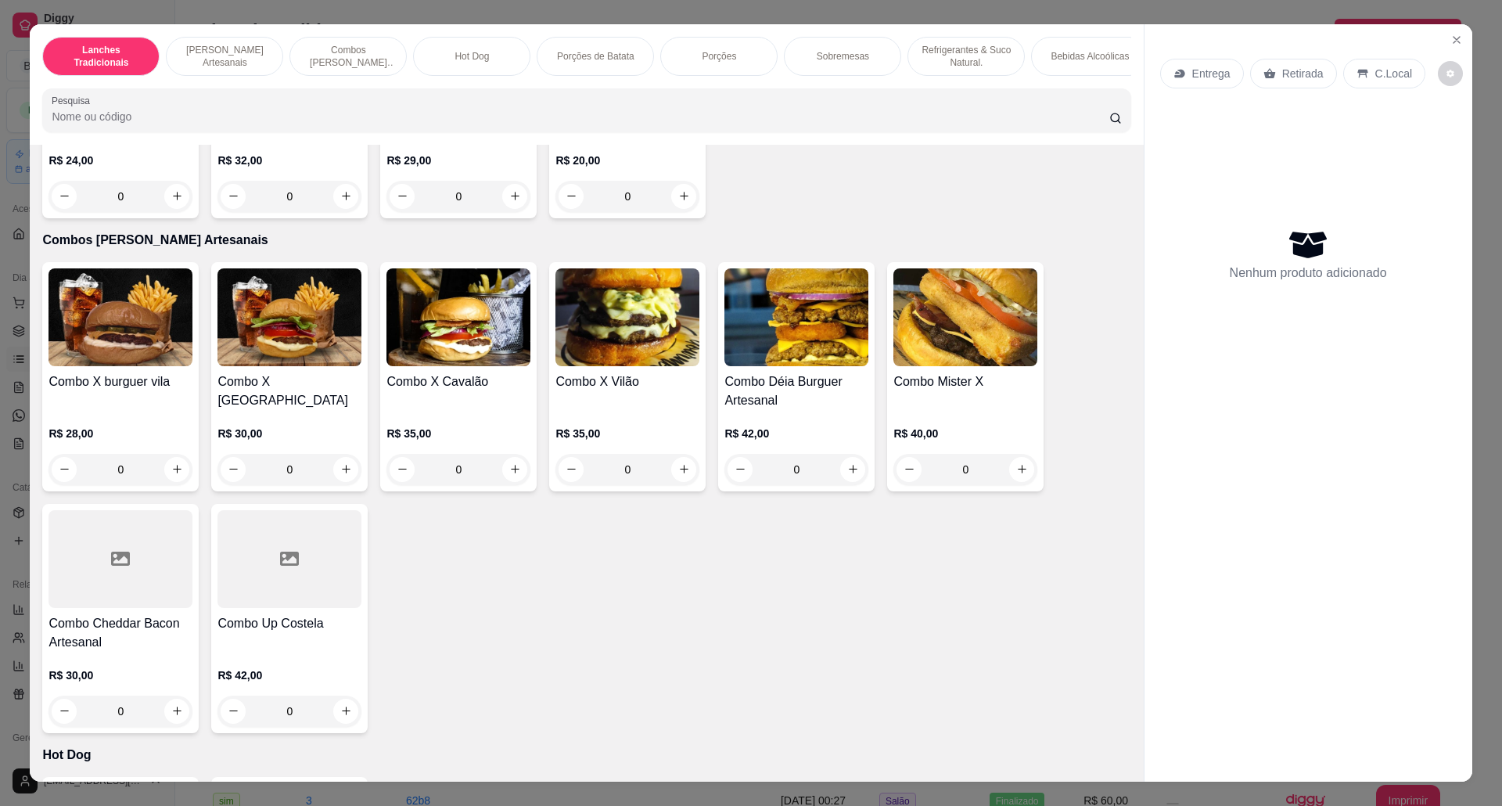
click at [172, 723] on div "0" at bounding box center [120, 710] width 144 height 31
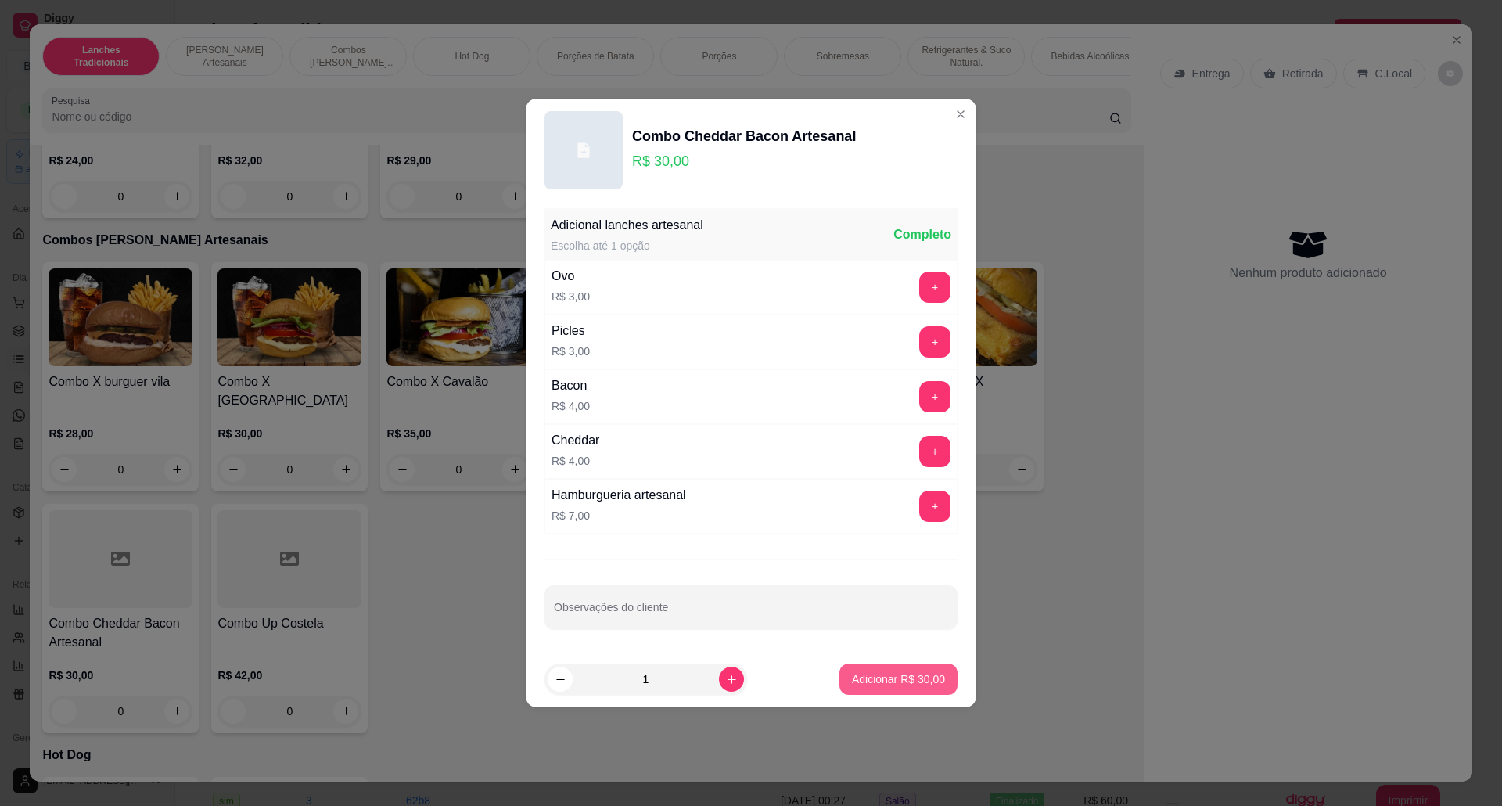
click at [896, 692] on button "Adicionar R$ 30,00" at bounding box center [898, 678] width 118 height 31
type input "1"
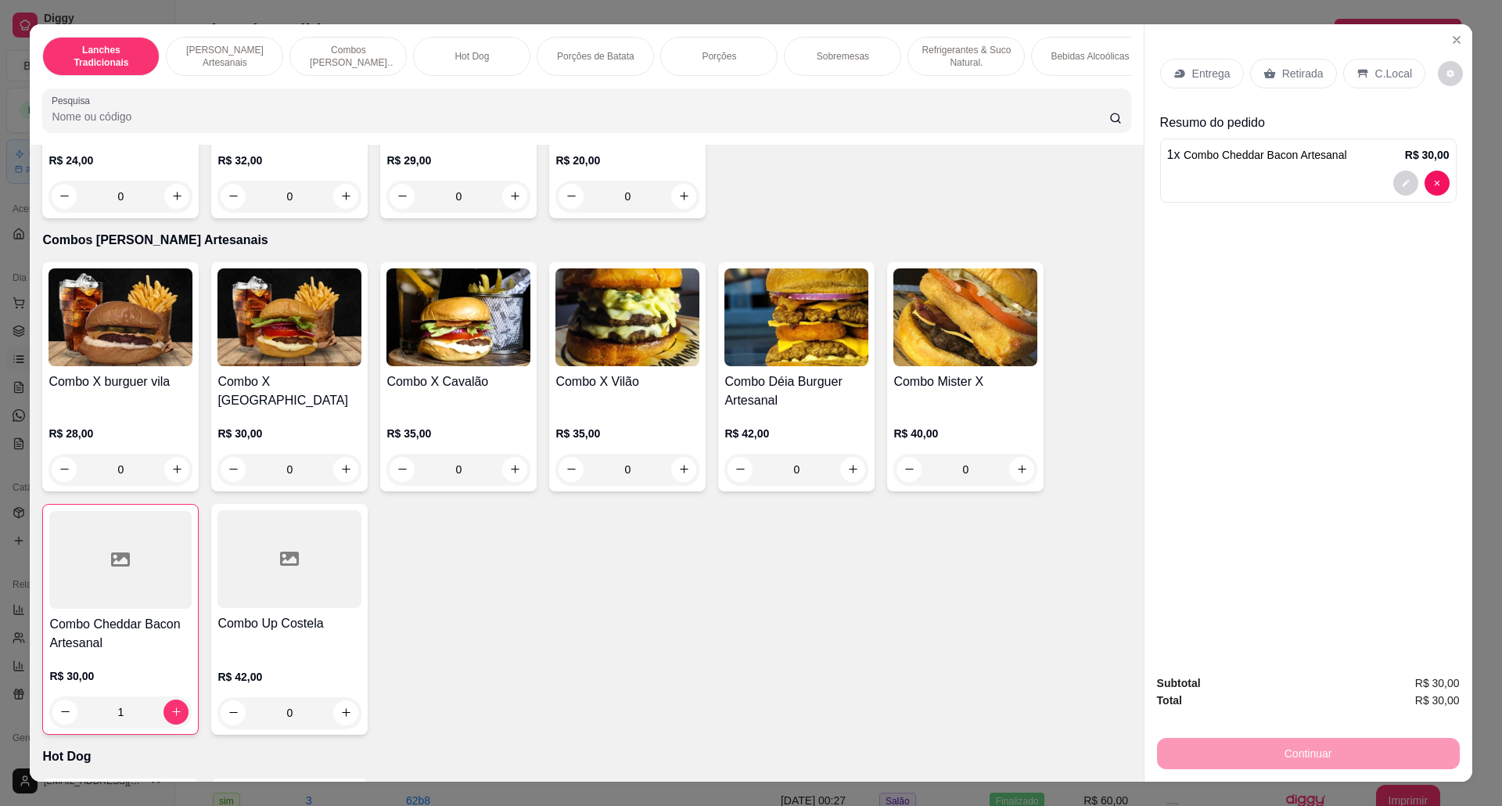
click at [838, 485] on div "0" at bounding box center [796, 469] width 144 height 31
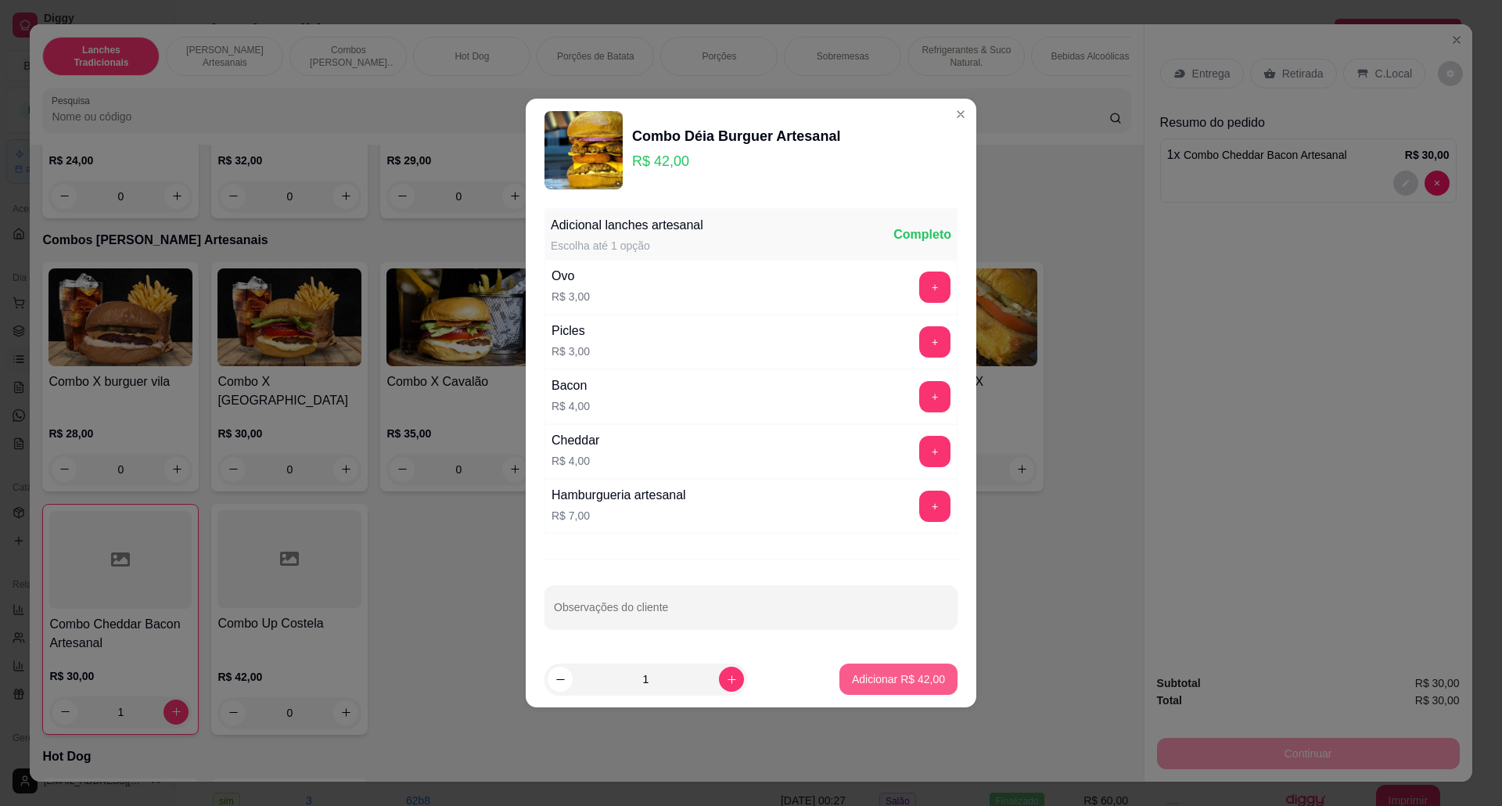
click at [924, 676] on p "Adicionar R$ 42,00" at bounding box center [898, 679] width 93 height 16
type input "1"
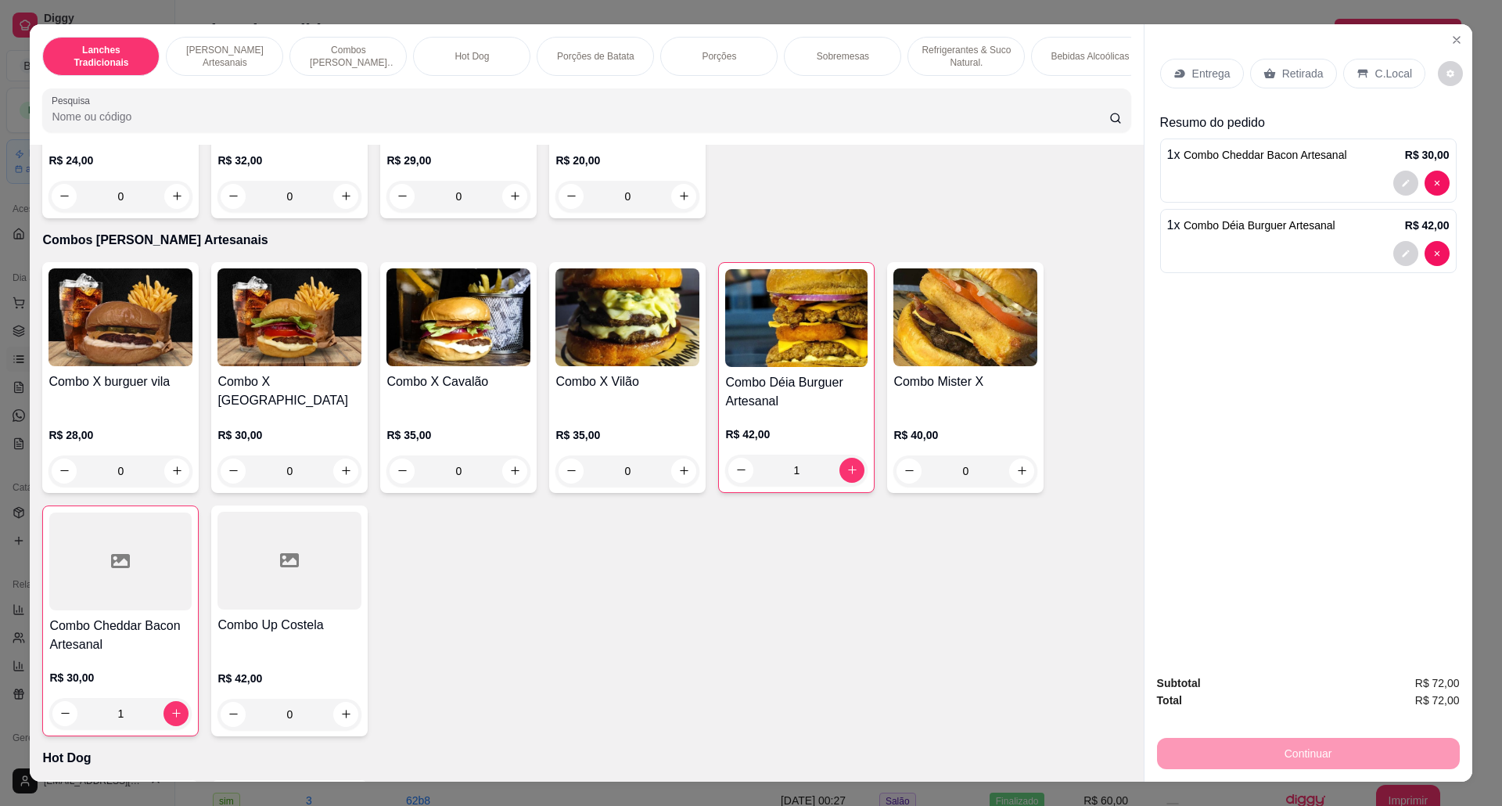
drag, startPoint x: 1315, startPoint y: 70, endPoint x: 1305, endPoint y: 158, distance: 89.0
click at [1314, 70] on div "Retirada" at bounding box center [1293, 74] width 87 height 30
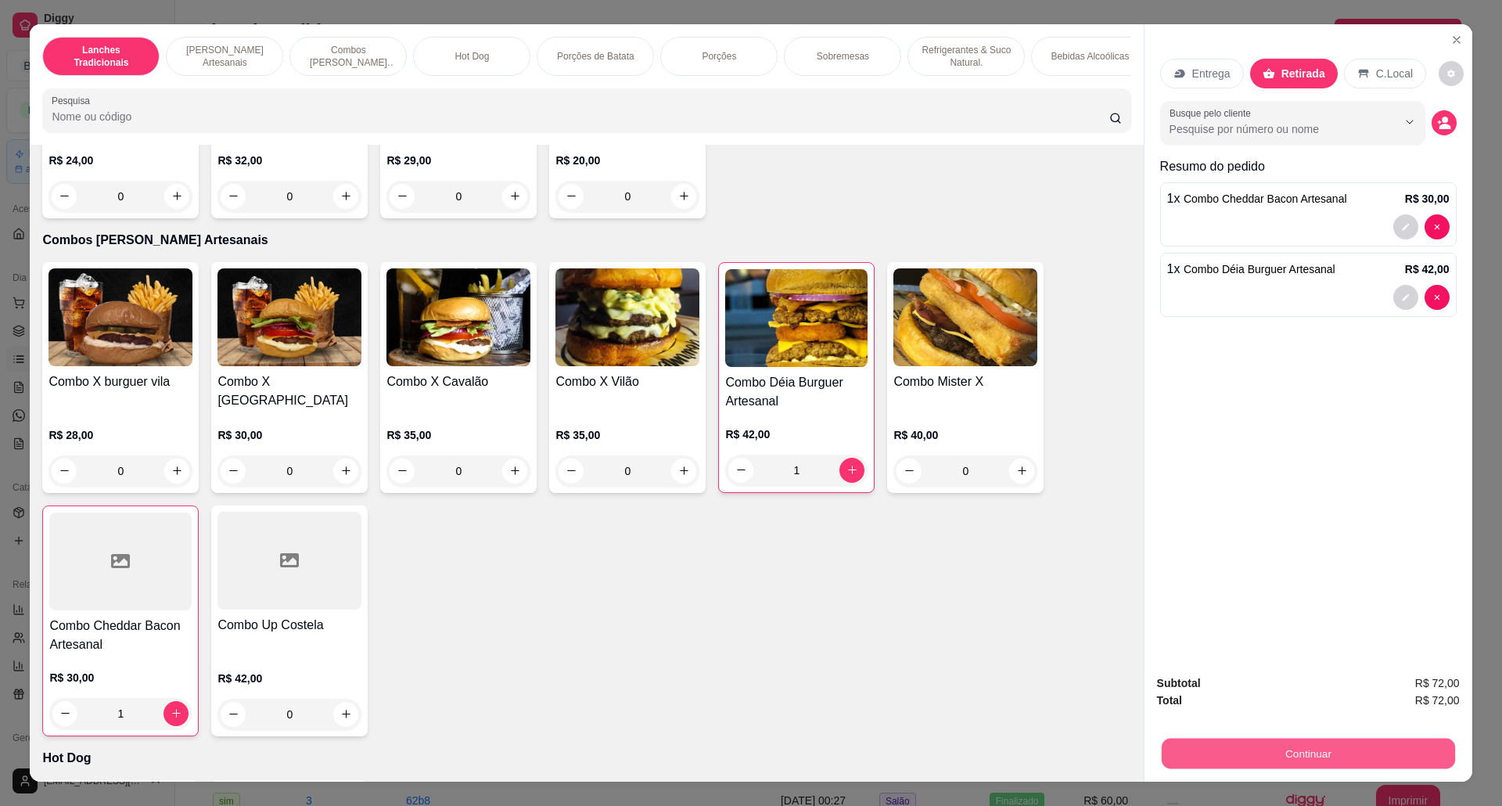
click at [1312, 741] on button "Continuar" at bounding box center [1307, 753] width 293 height 31
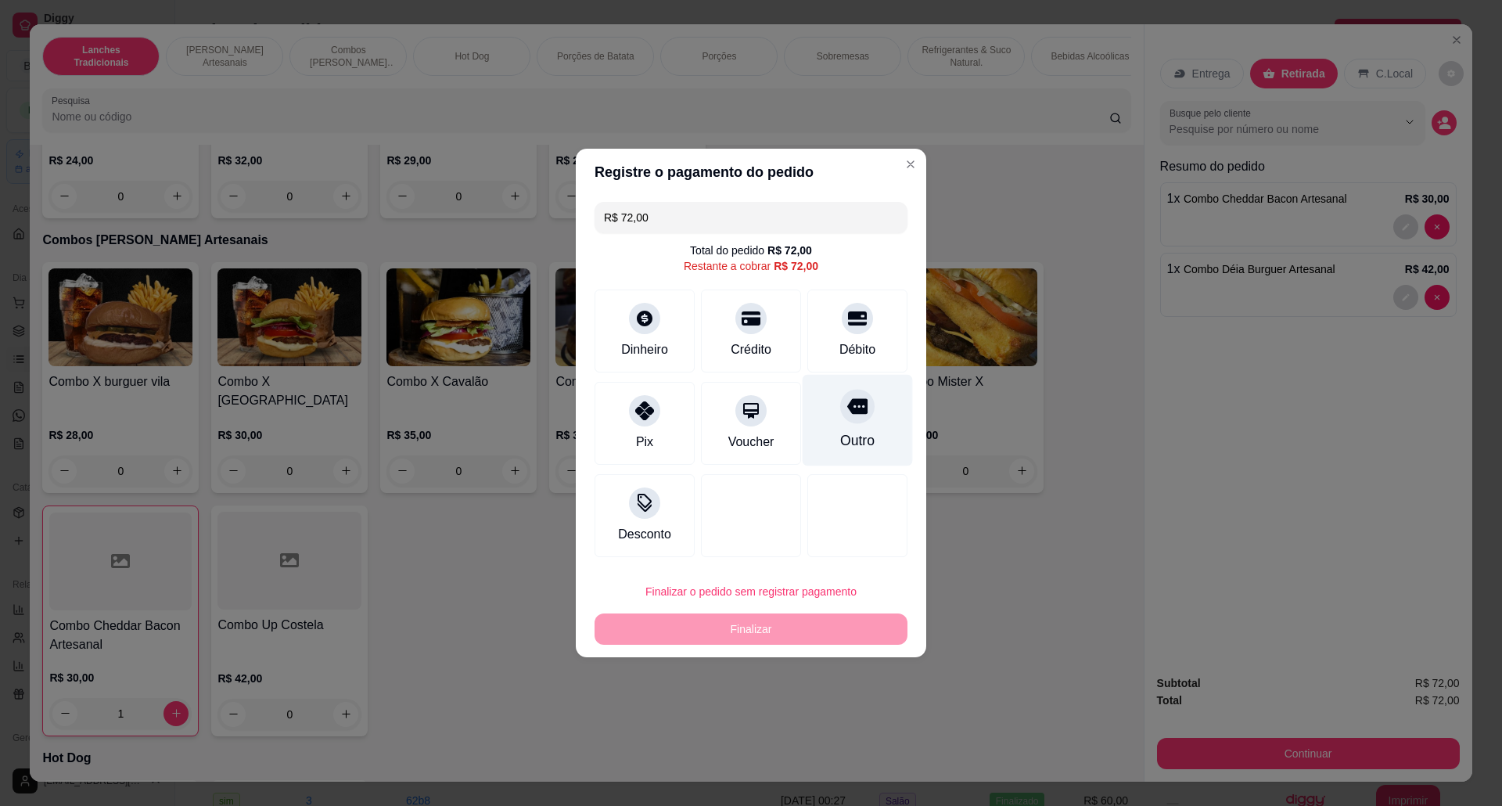
click at [849, 413] on icon at bounding box center [857, 407] width 20 height 16
type input "R$ 0,00"
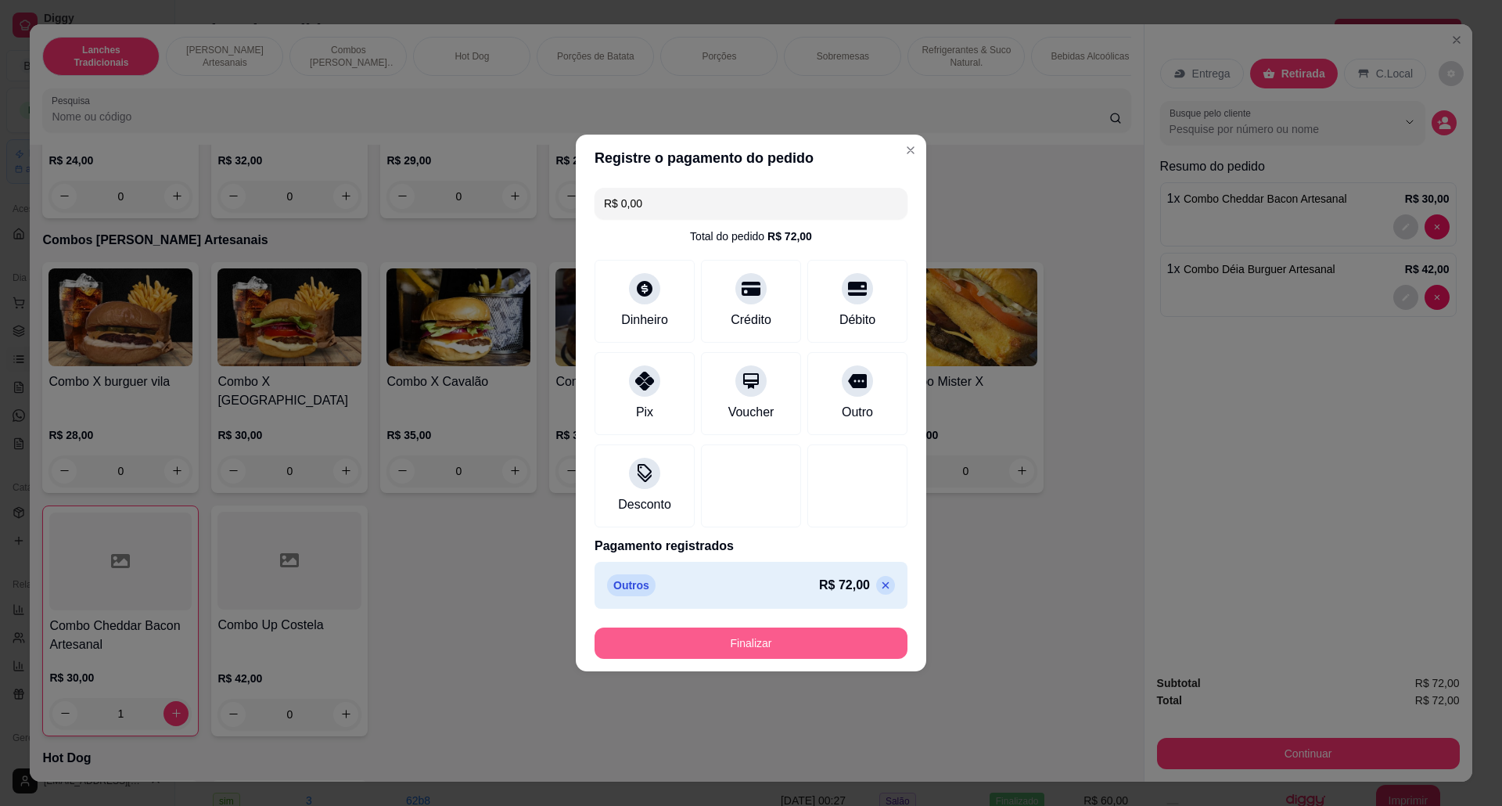
click at [714, 644] on button "Finalizar" at bounding box center [750, 642] width 313 height 31
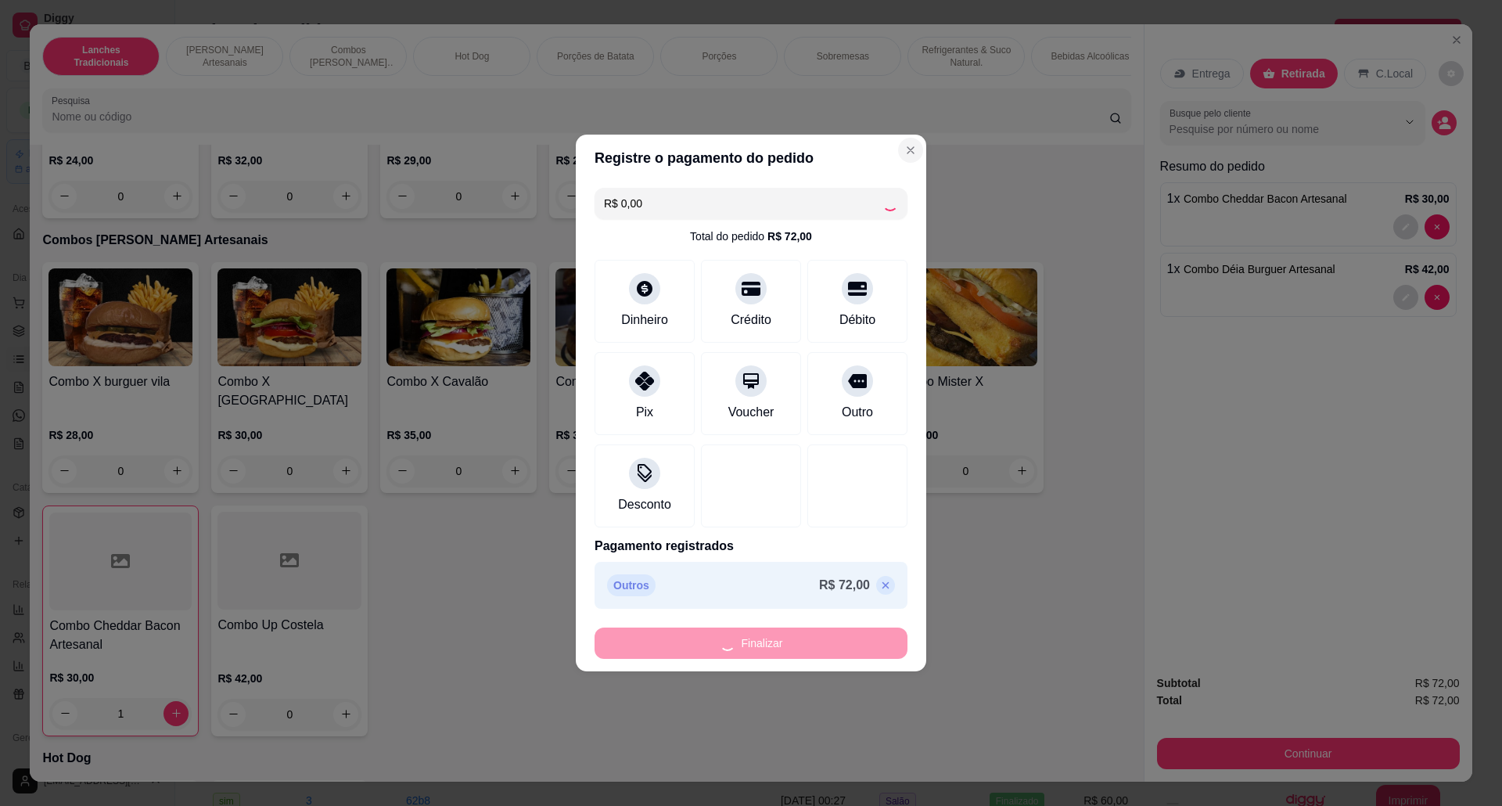
type input "0"
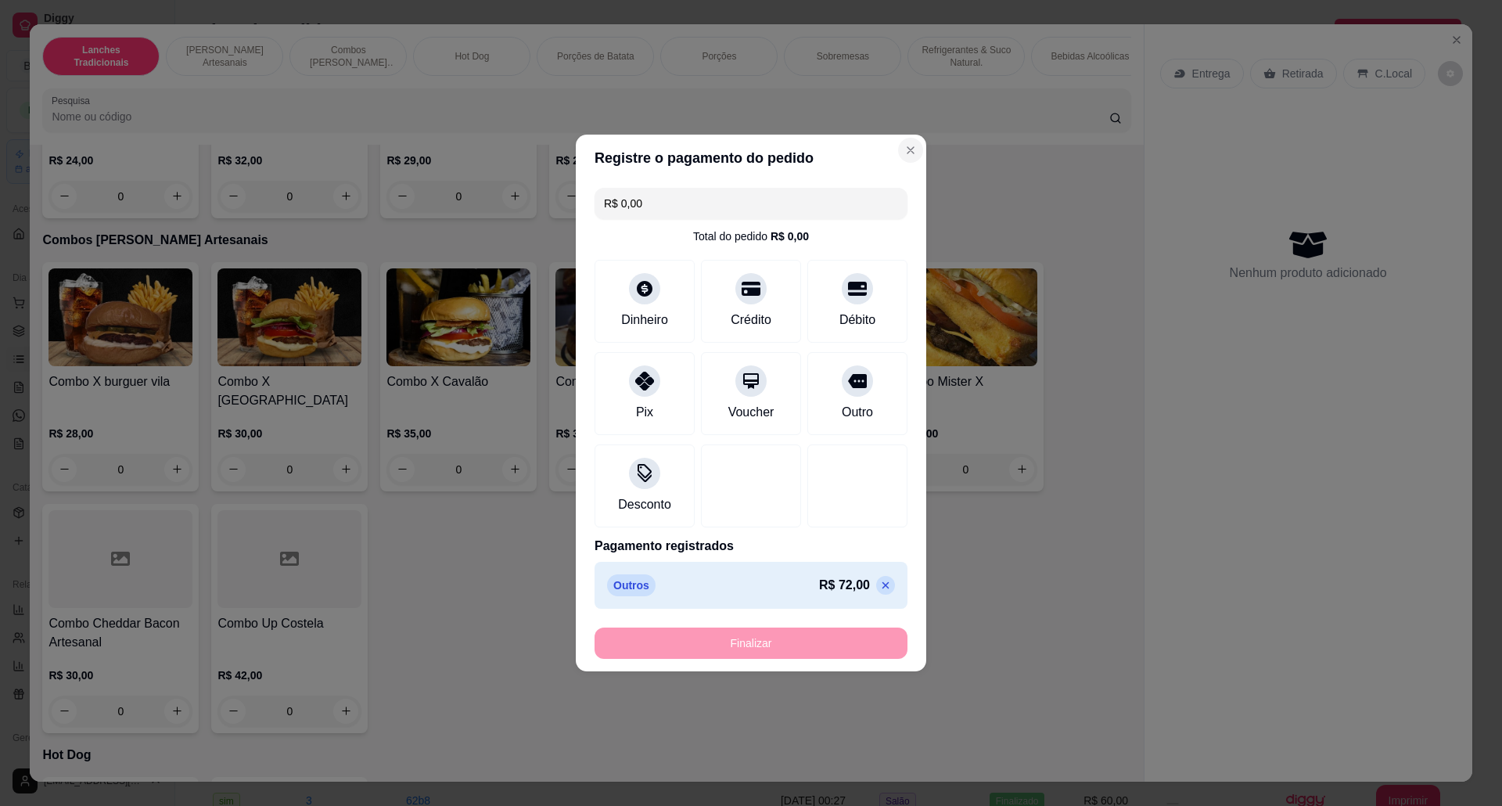
type input "-R$ 72,00"
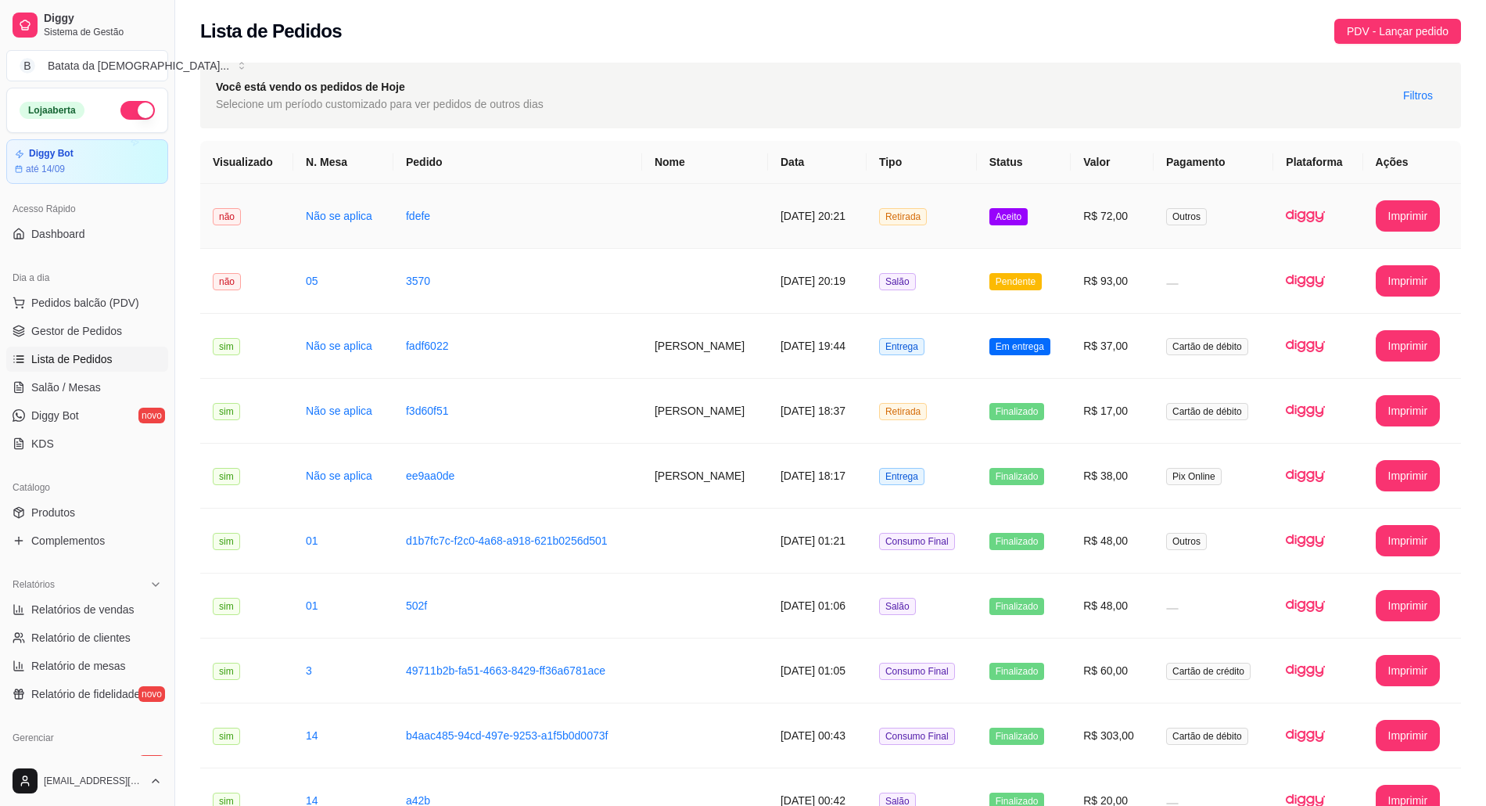
click at [1046, 206] on td "Aceito" at bounding box center [1024, 216] width 94 height 65
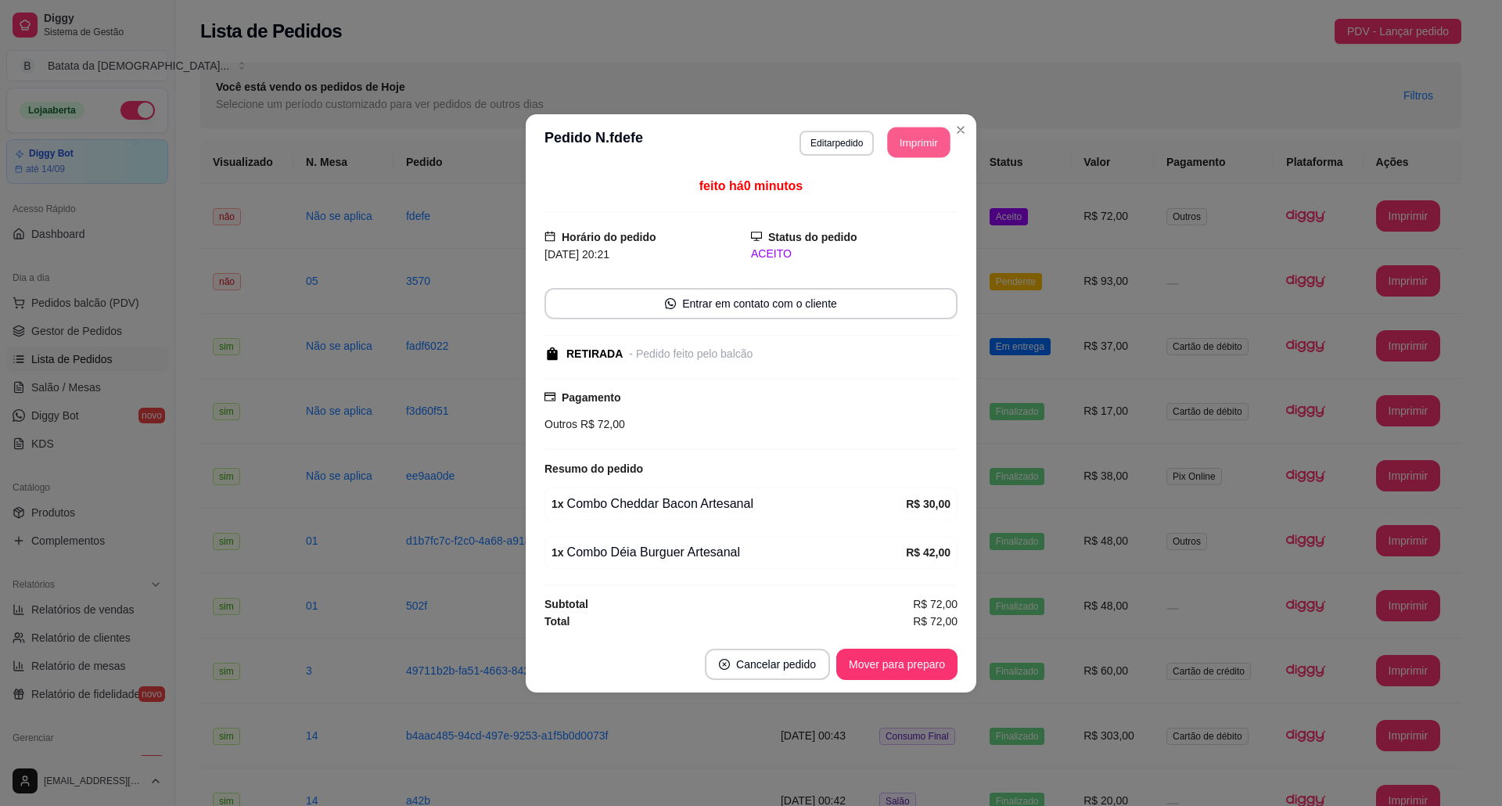
click at [923, 135] on button "Imprimir" at bounding box center [919, 142] width 63 height 31
click at [893, 664] on button "Mover para preparo" at bounding box center [896, 663] width 117 height 31
click at [945, 128] on button "Imprimir" at bounding box center [918, 142] width 65 height 31
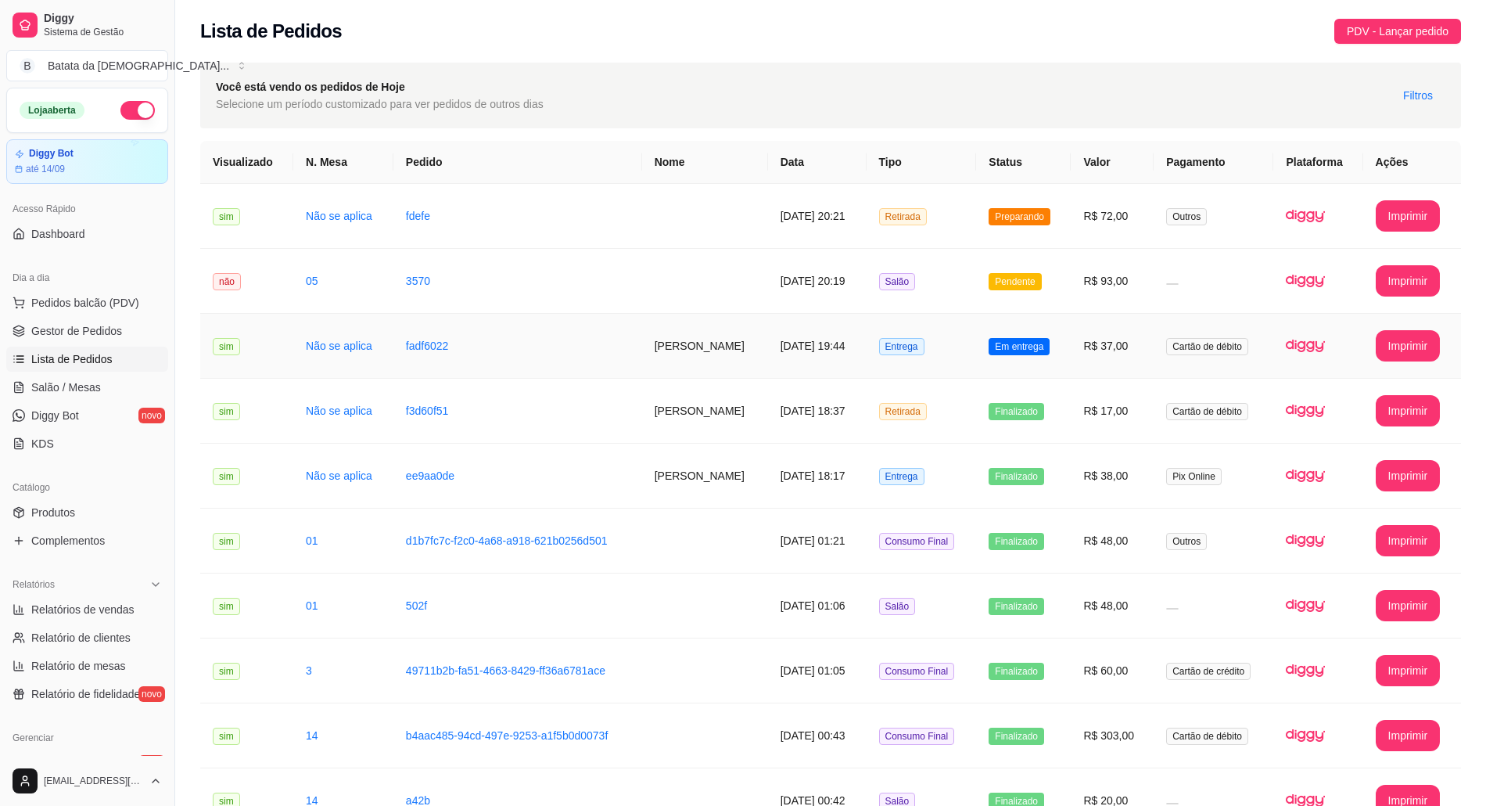
click at [1062, 357] on td "Em entrega" at bounding box center [1023, 346] width 95 height 65
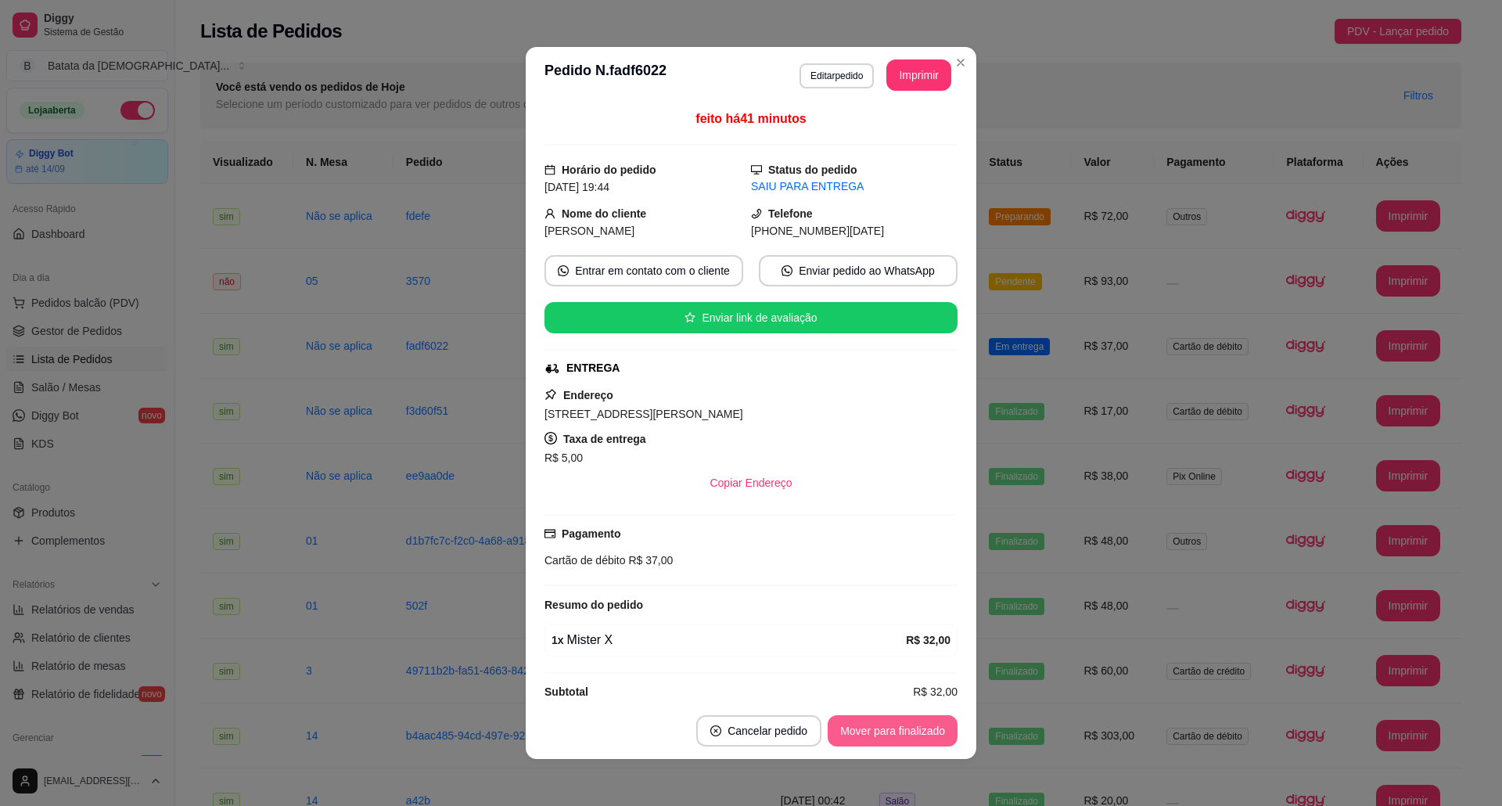
click at [896, 730] on button "Mover para finalizado" at bounding box center [892, 730] width 130 height 31
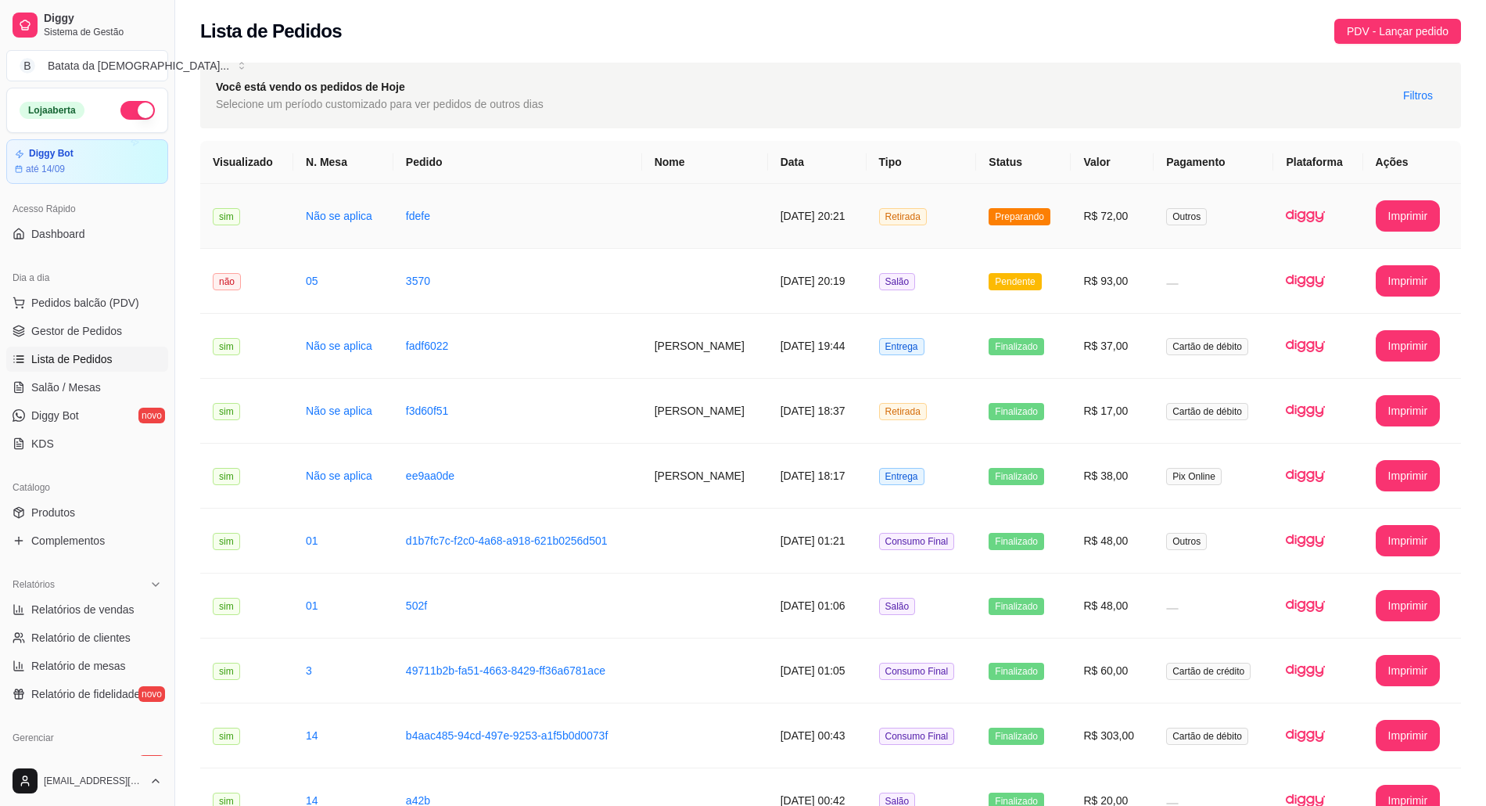
click at [989, 205] on td "Preparando" at bounding box center [1023, 216] width 95 height 65
click at [60, 385] on span "Salão / Mesas" at bounding box center [66, 387] width 70 height 16
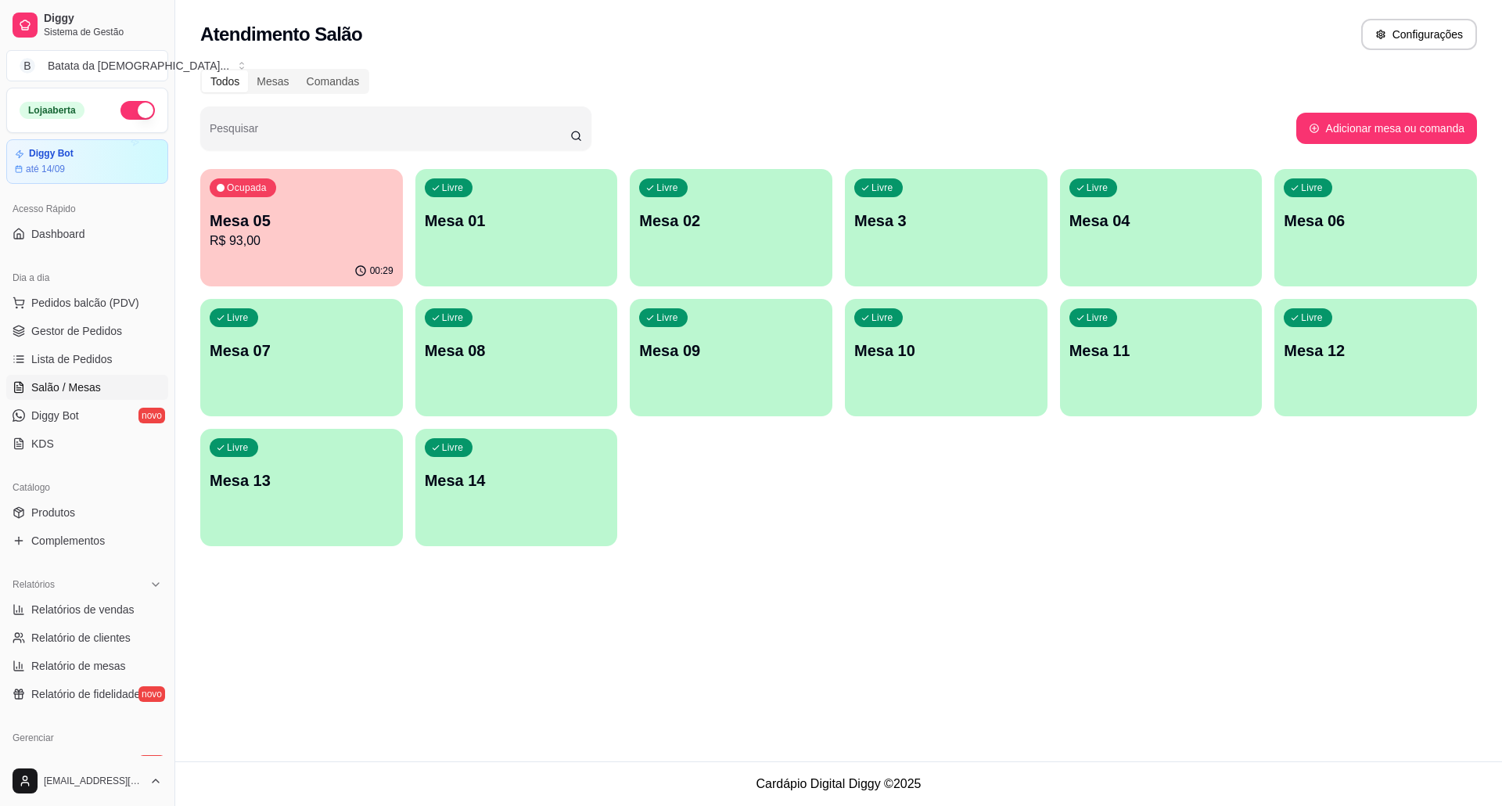
click at [201, 253] on div "Ocupada Mesa 05 R$ 93,00" at bounding box center [301, 212] width 203 height 87
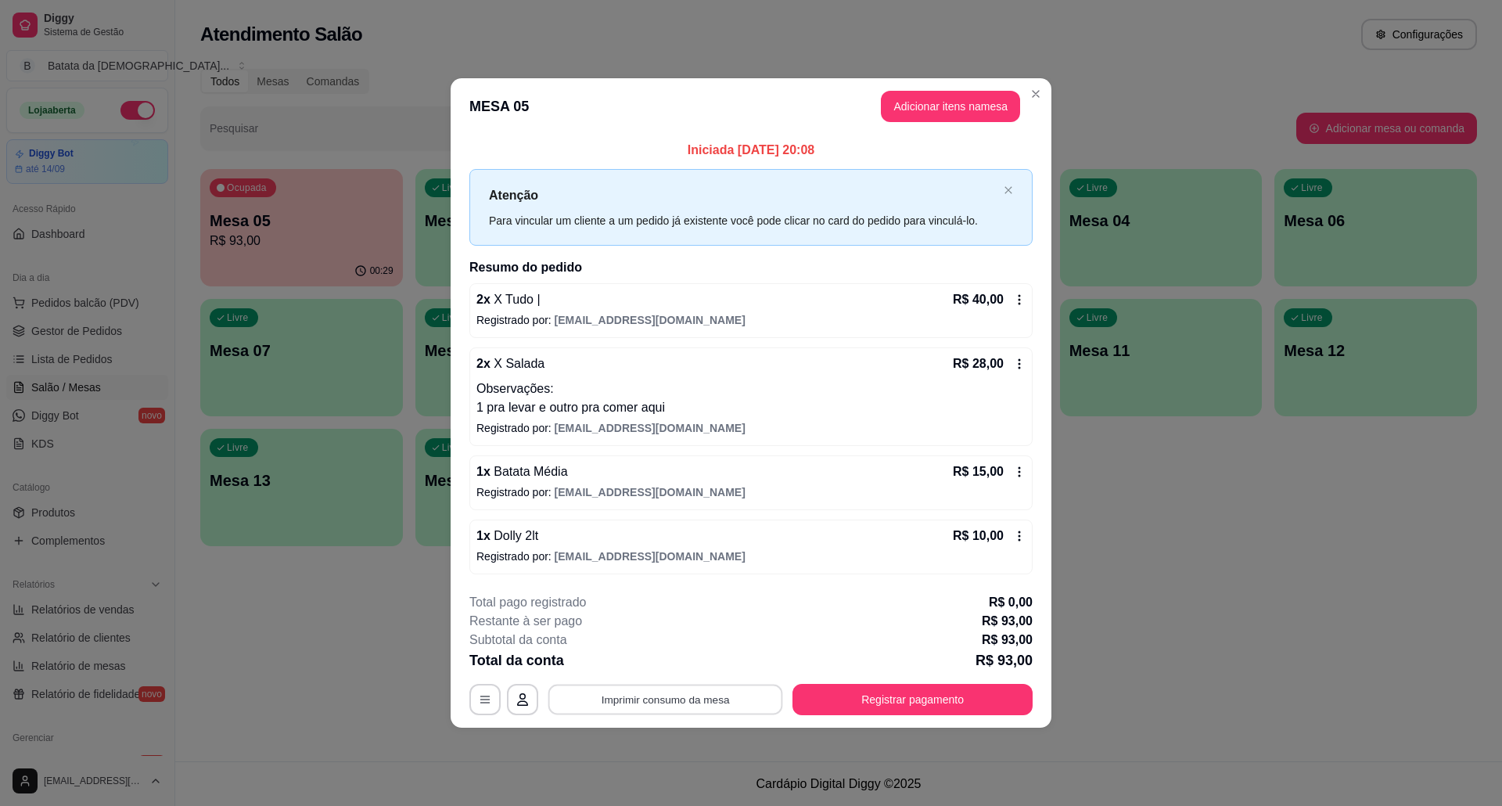
click at [671, 702] on button "Imprimir consumo da mesa" at bounding box center [665, 699] width 235 height 31
click at [998, 698] on button "Registrar pagamento" at bounding box center [912, 699] width 240 height 31
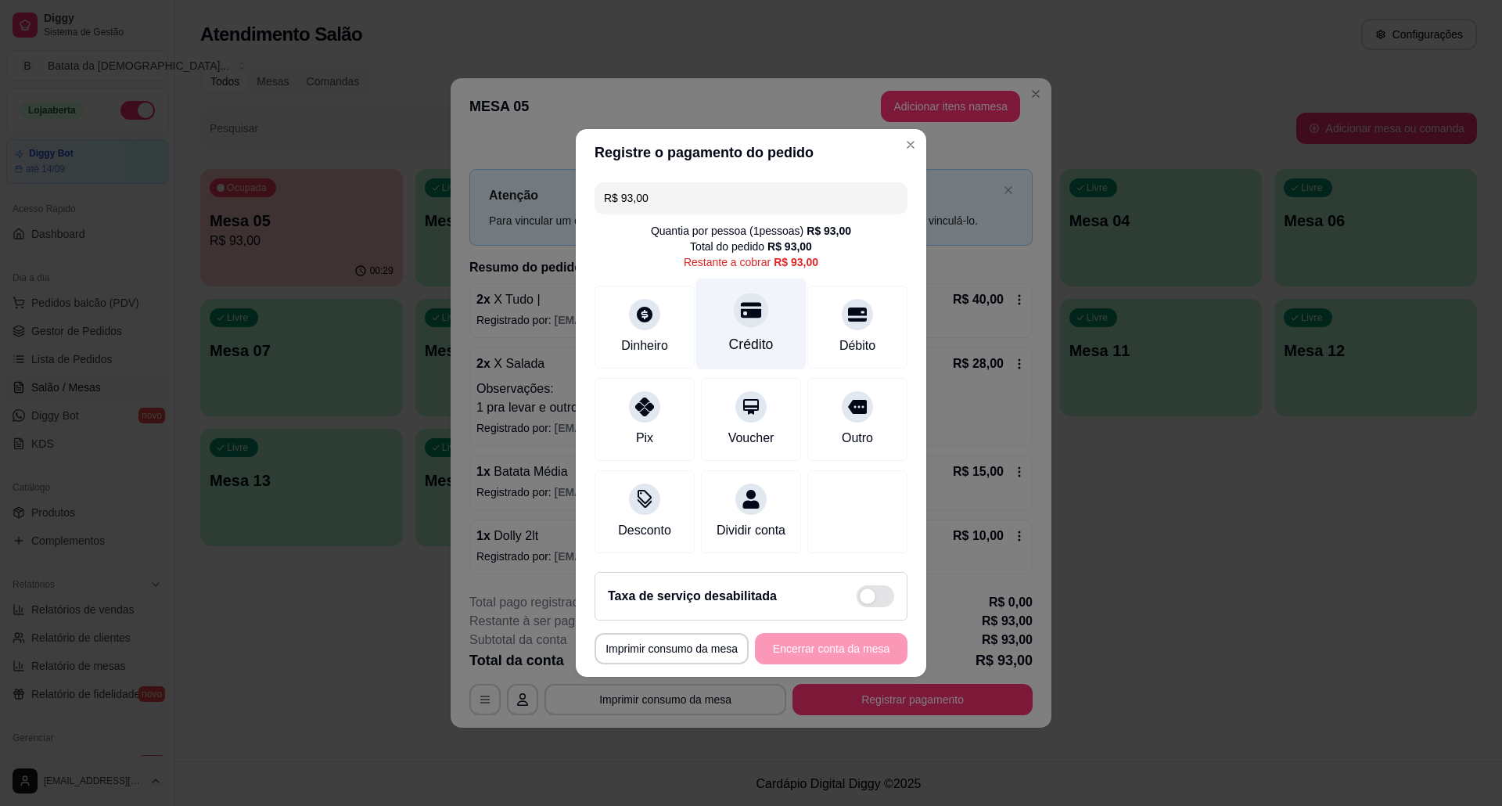
click at [732, 334] on div "Crédito" at bounding box center [751, 344] width 45 height 20
type input "R$ 0,00"
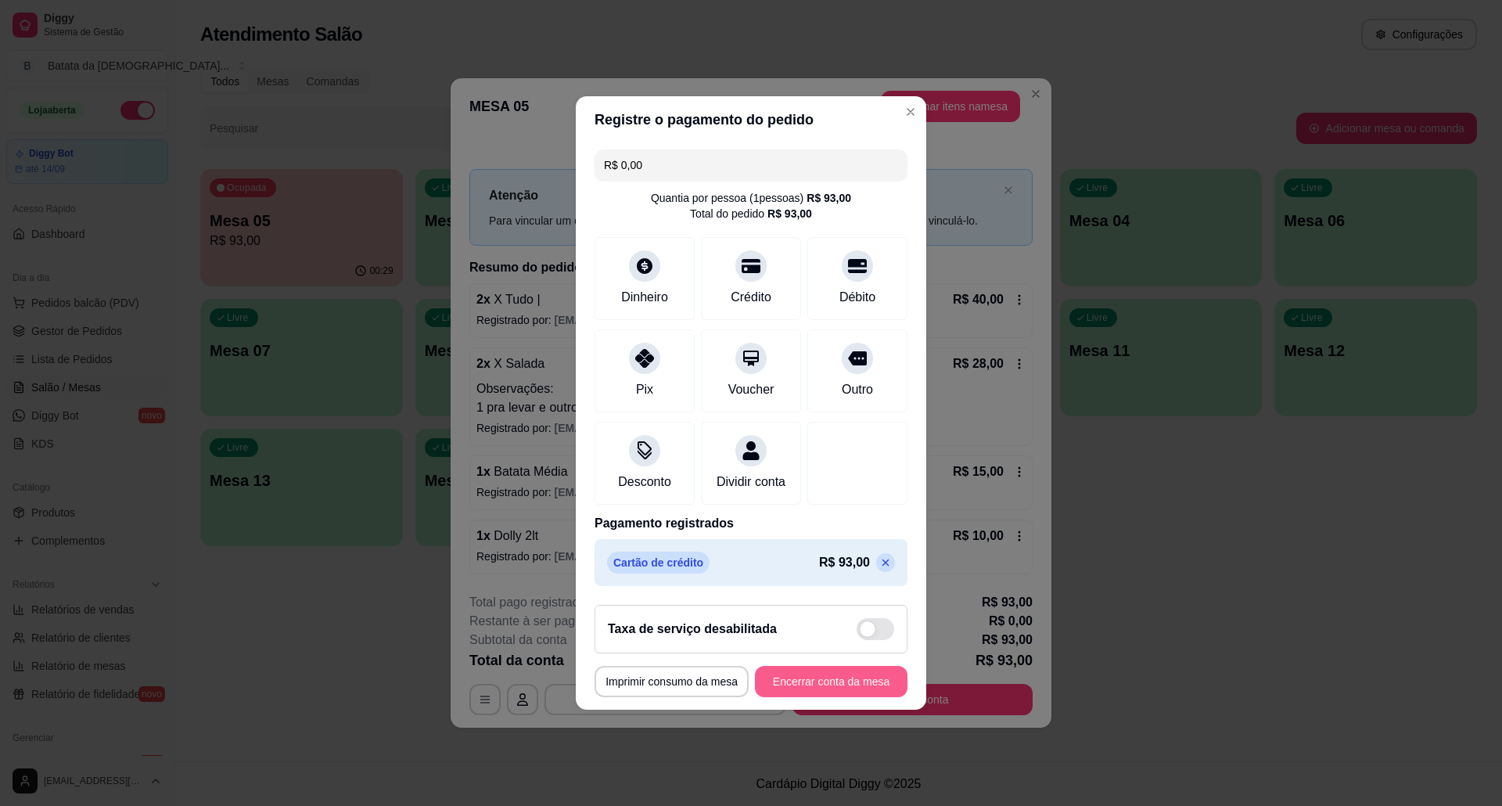
click at [855, 683] on button "Encerrar conta da mesa" at bounding box center [831, 681] width 153 height 31
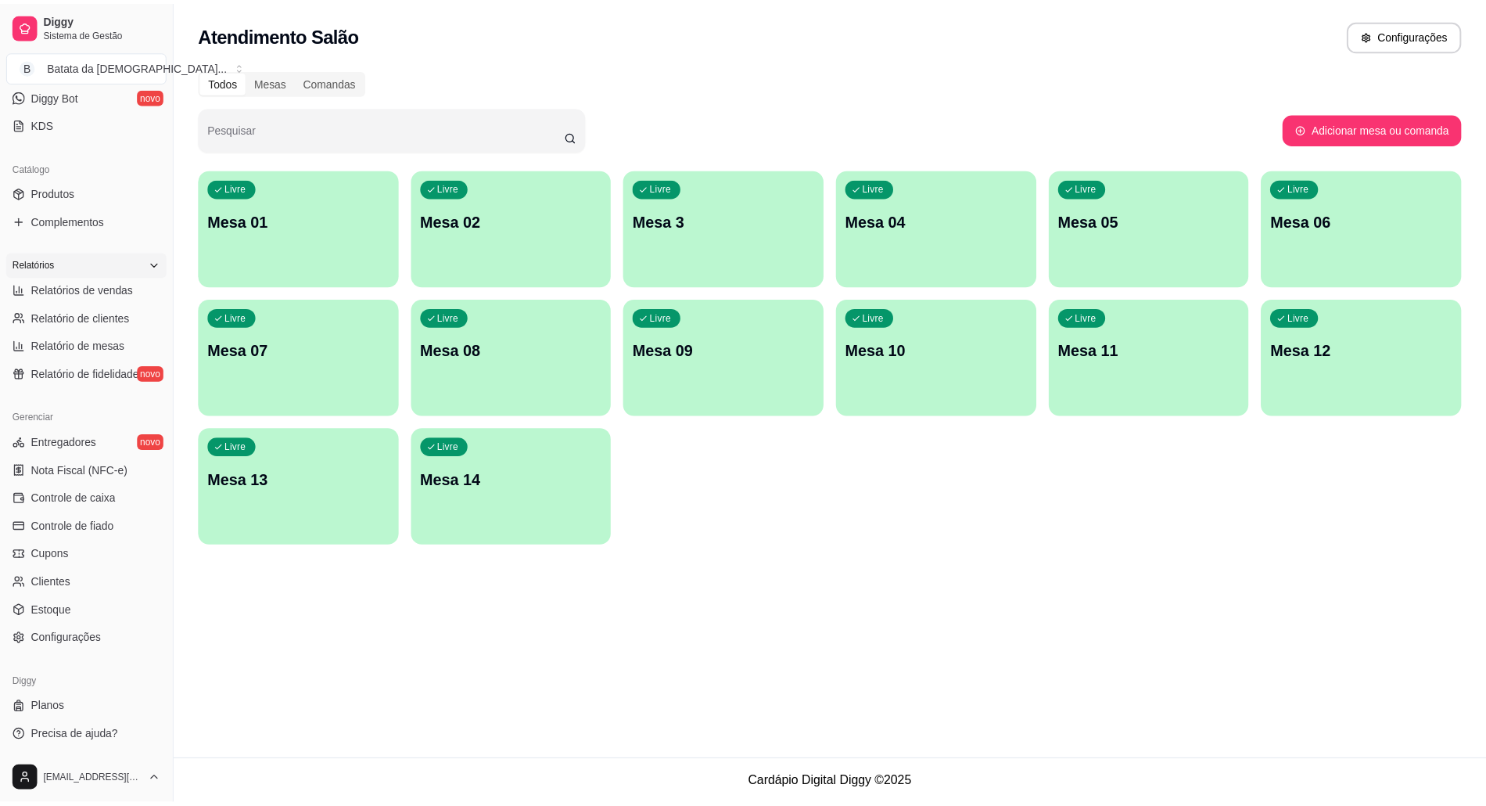
scroll to position [216, 0]
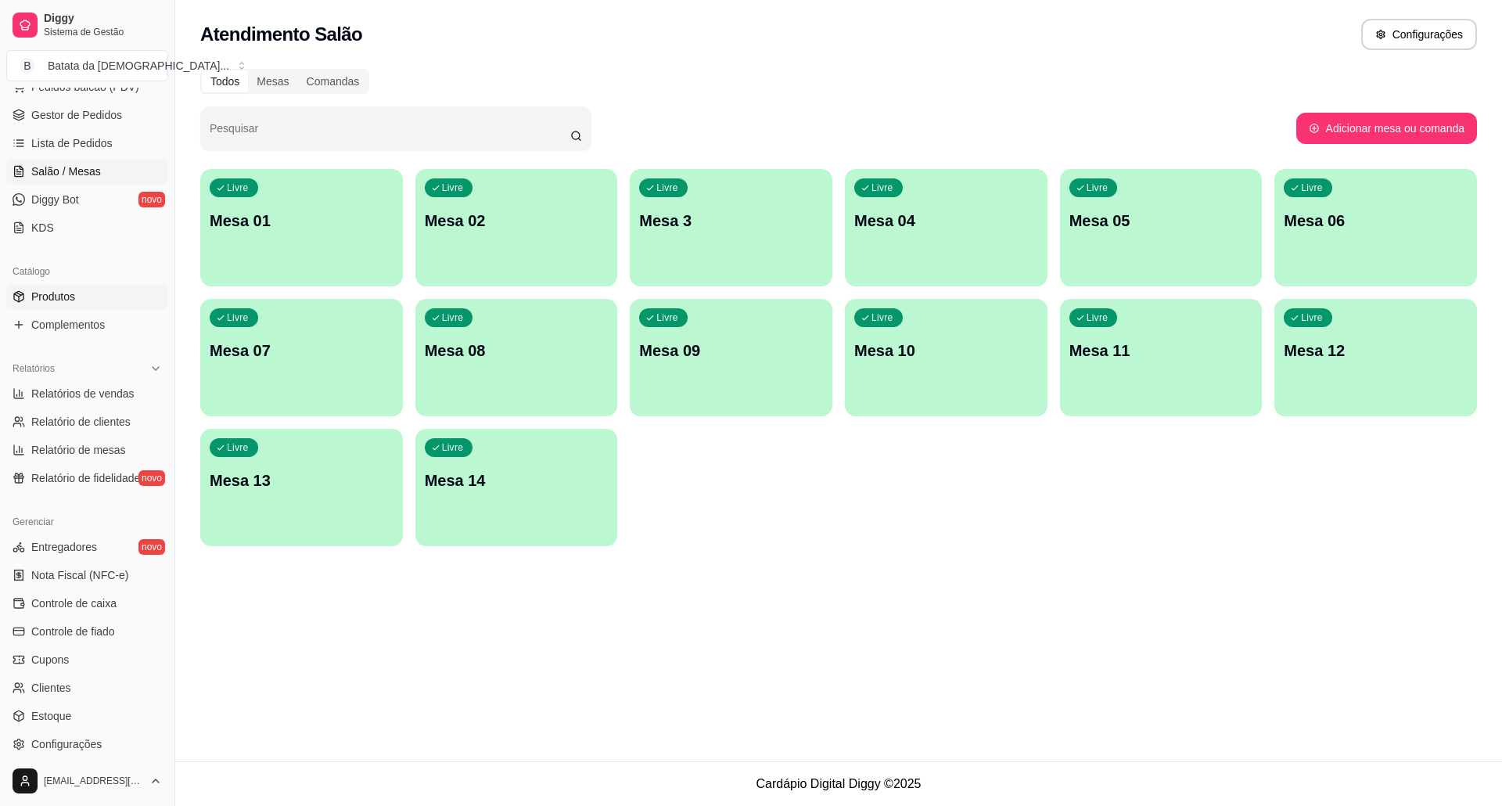
click at [92, 288] on link "Produtos" at bounding box center [87, 296] width 162 height 25
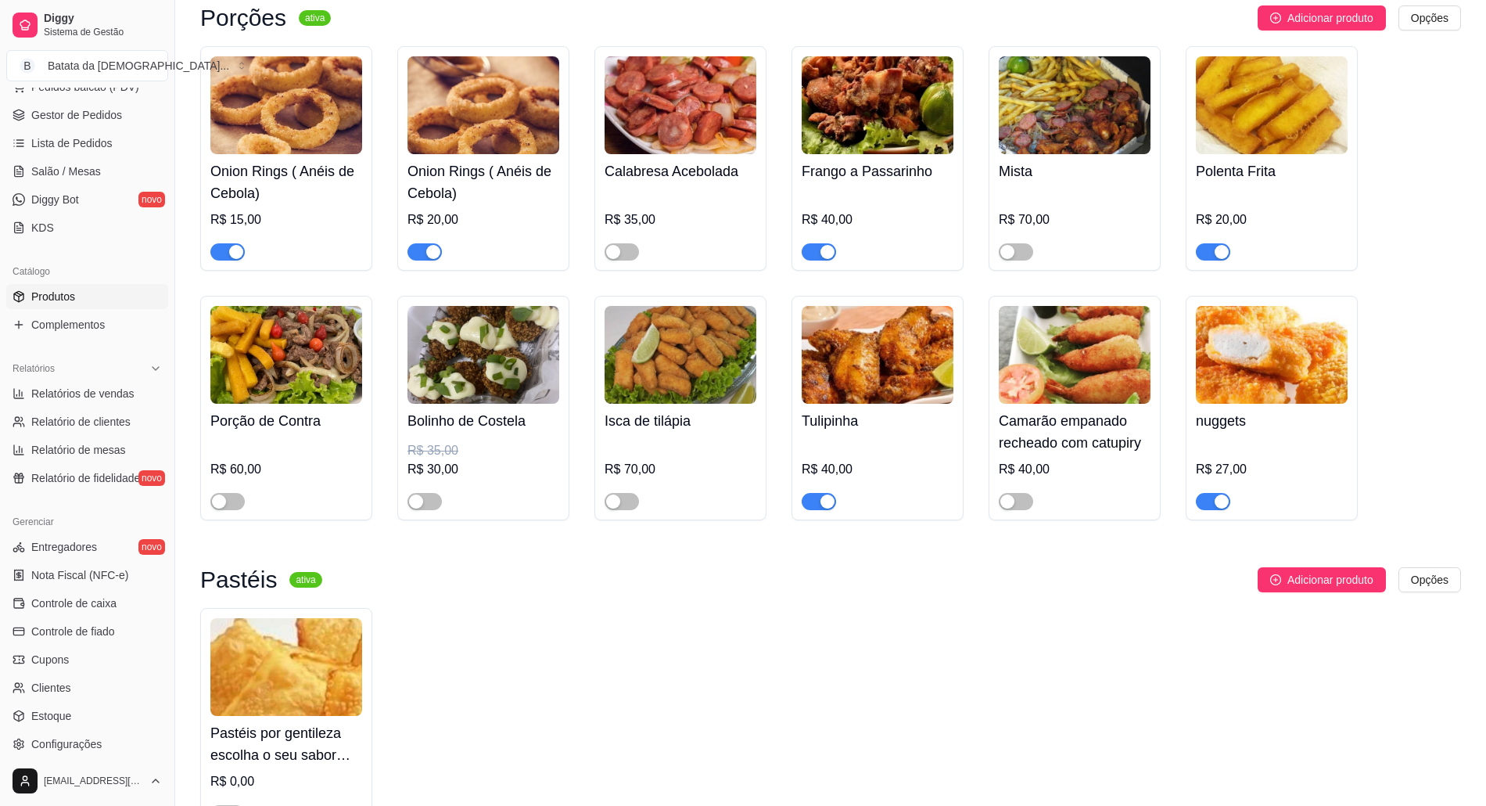
scroll to position [2398, 0]
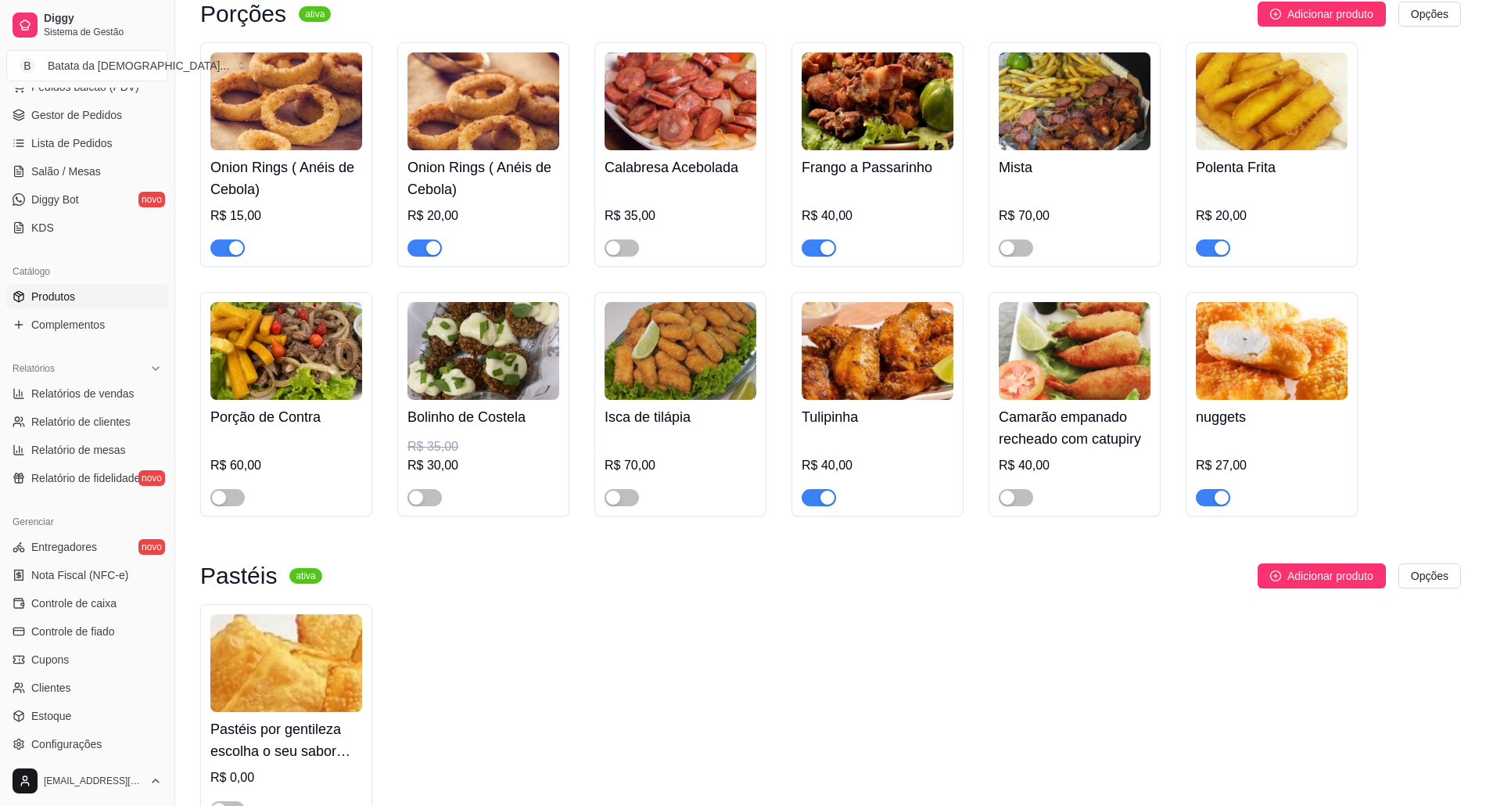
click at [216, 242] on span "button" at bounding box center [227, 247] width 34 height 17
click at [418, 248] on span "button" at bounding box center [424, 247] width 34 height 17
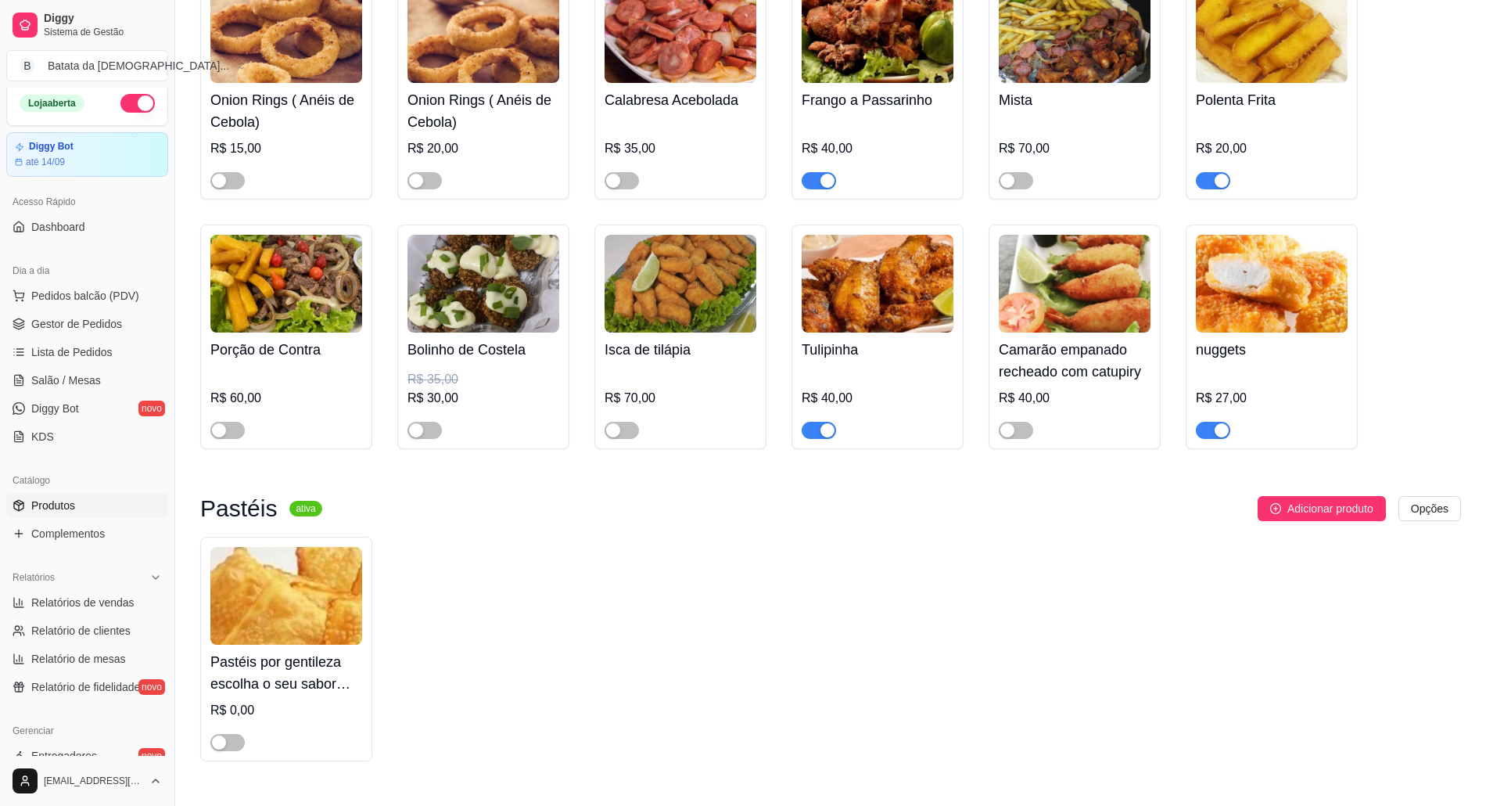
scroll to position [2503, 0]
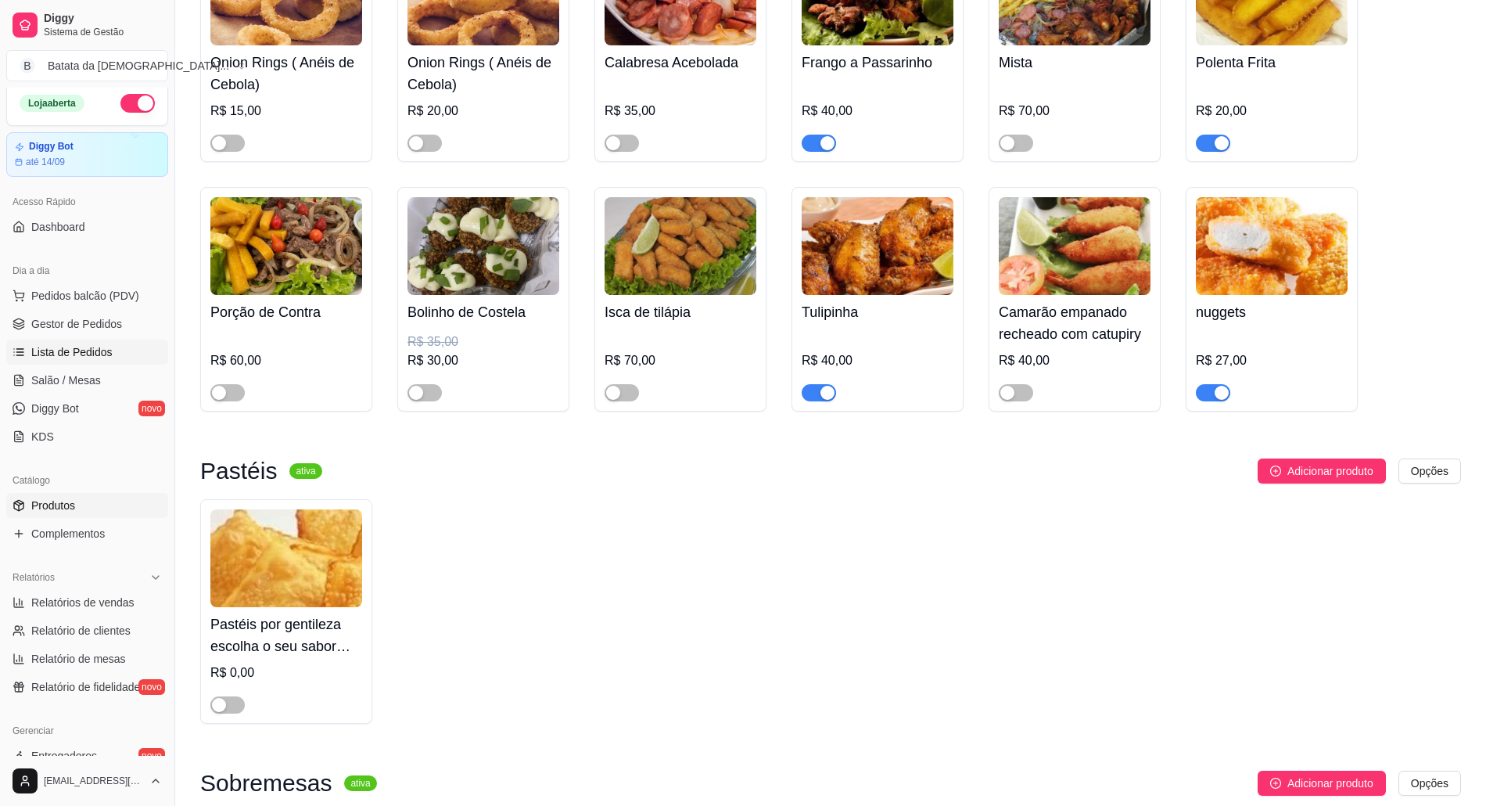
click at [99, 348] on span "Lista de Pedidos" at bounding box center [71, 352] width 81 height 16
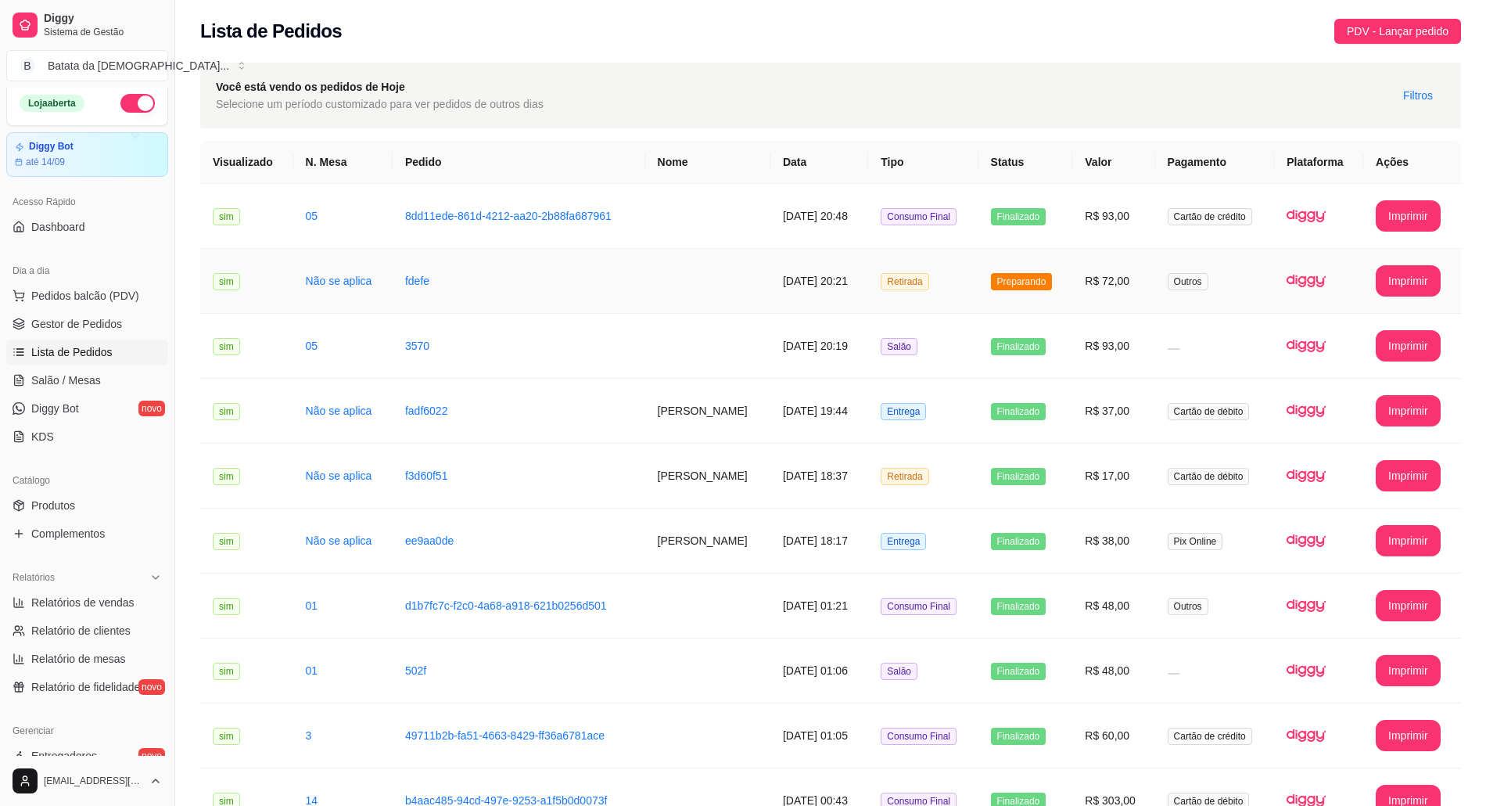
click at [899, 302] on td "Retirada" at bounding box center [922, 281] width 109 height 65
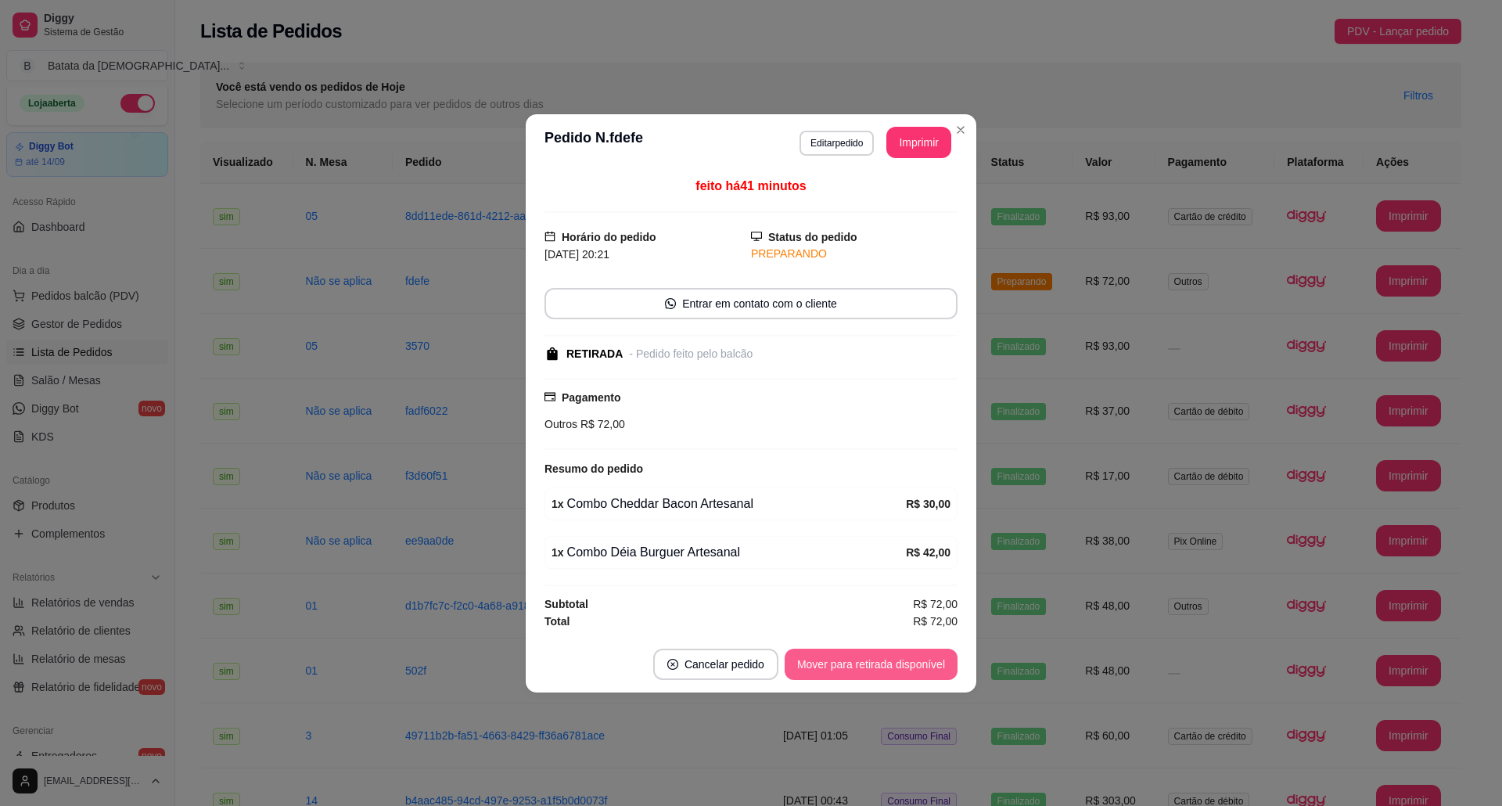
click at [831, 659] on button "Mover para retirada disponível" at bounding box center [870, 663] width 173 height 31
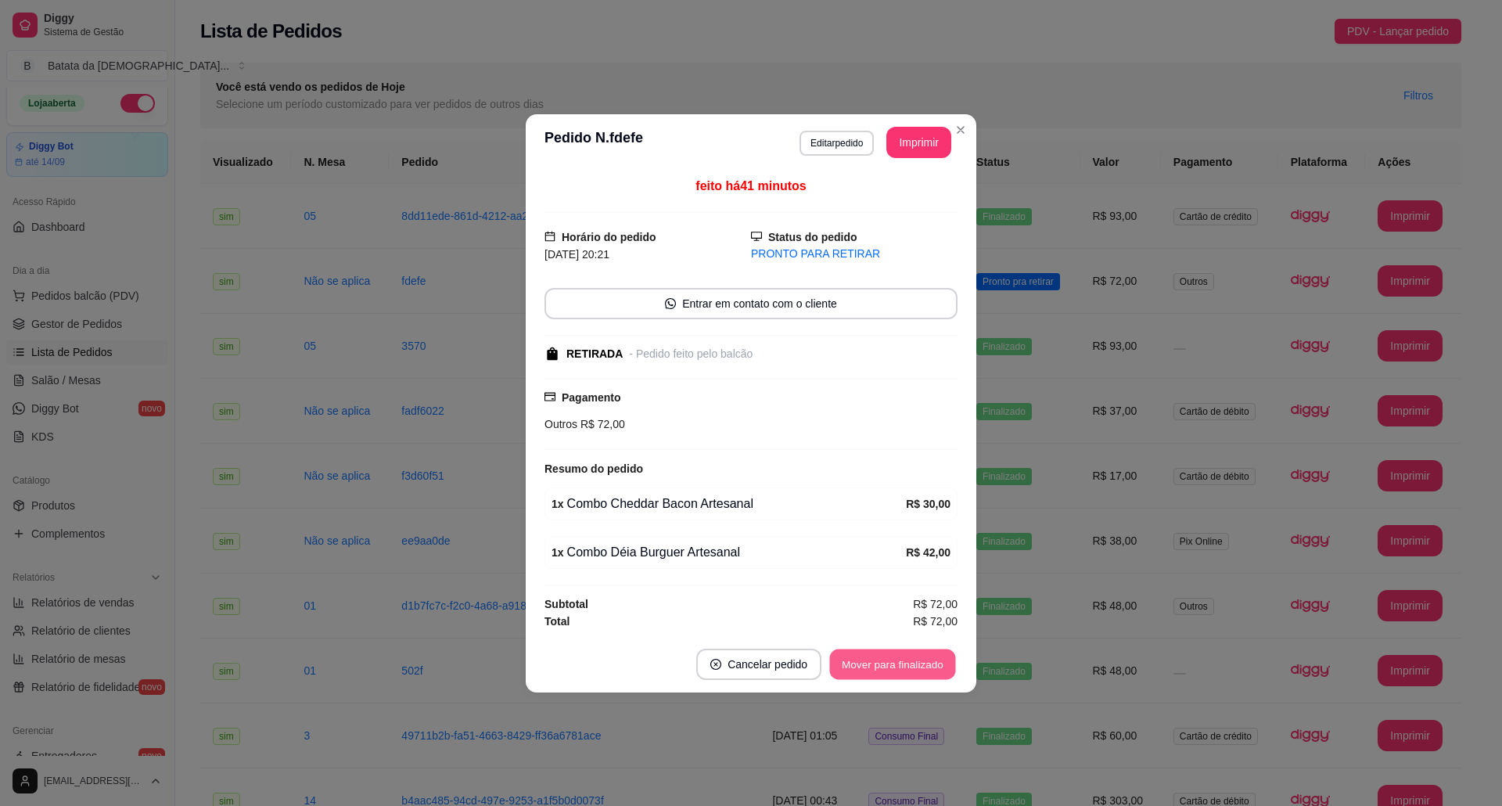
click at [863, 651] on div "Mover para finalizado" at bounding box center [892, 663] width 130 height 31
click at [924, 666] on button "Mover para finalizado" at bounding box center [893, 663] width 126 height 31
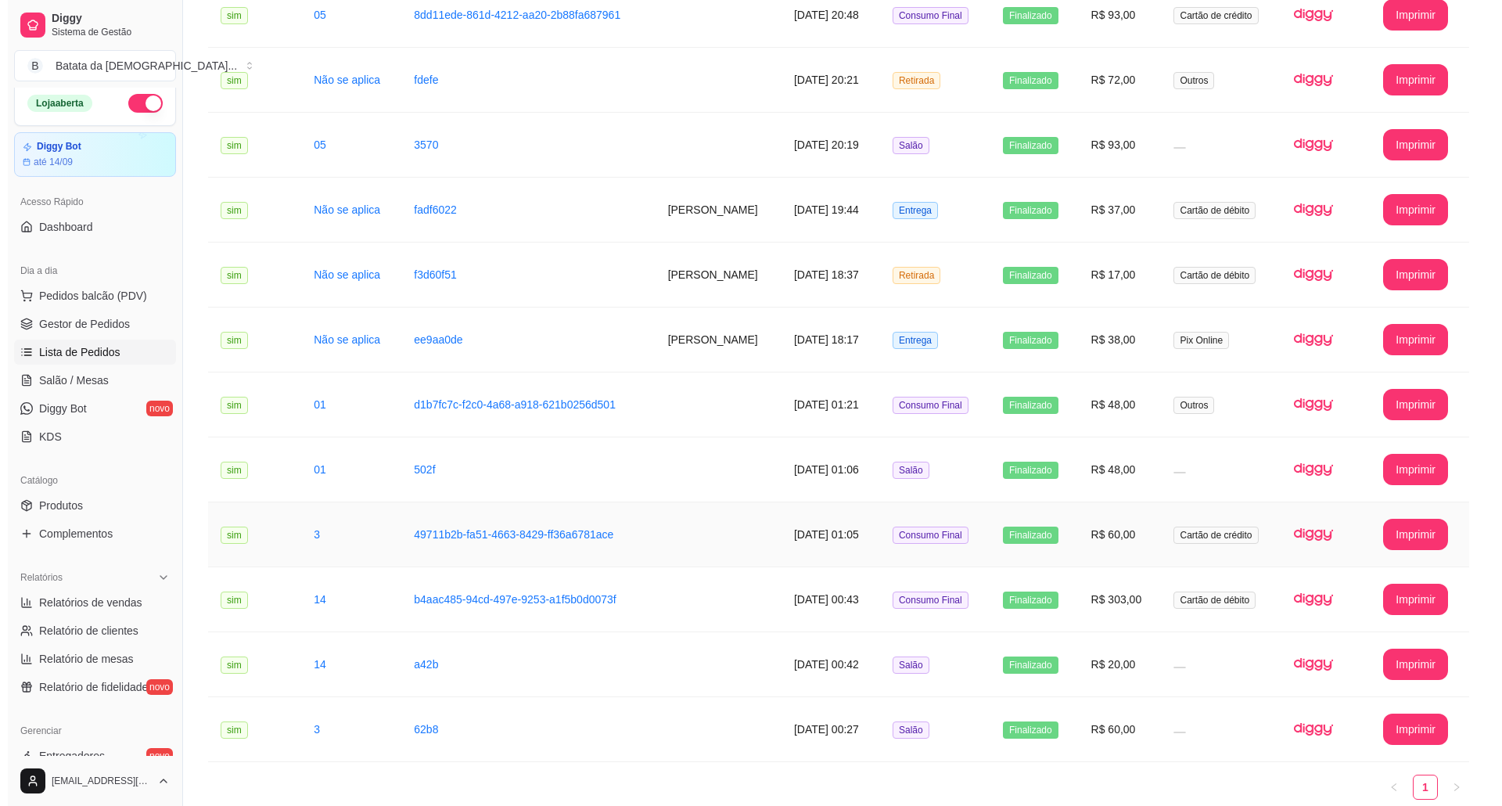
scroll to position [66, 0]
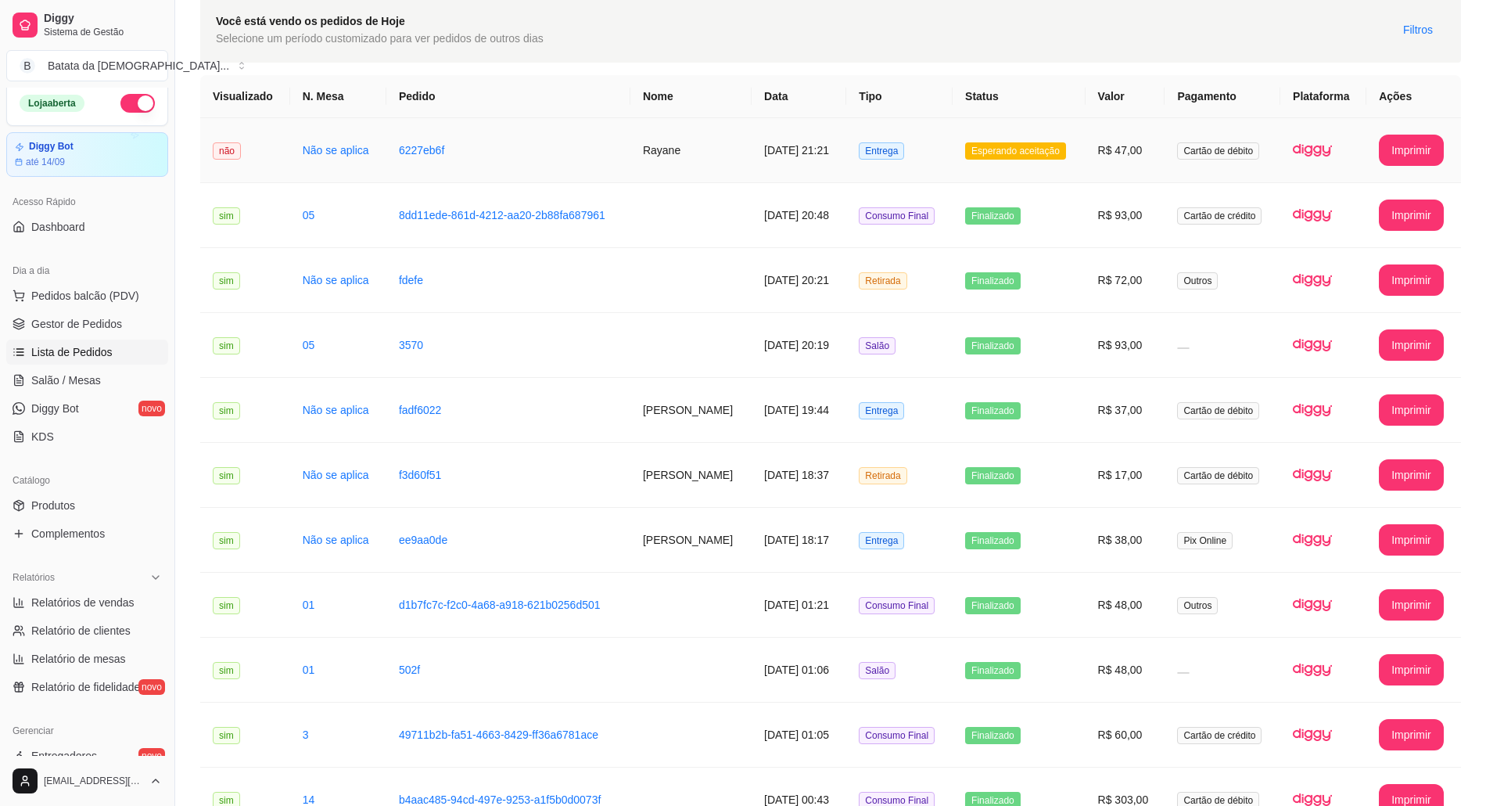
click at [953, 164] on td "Esperando aceitação" at bounding box center [1019, 150] width 133 height 65
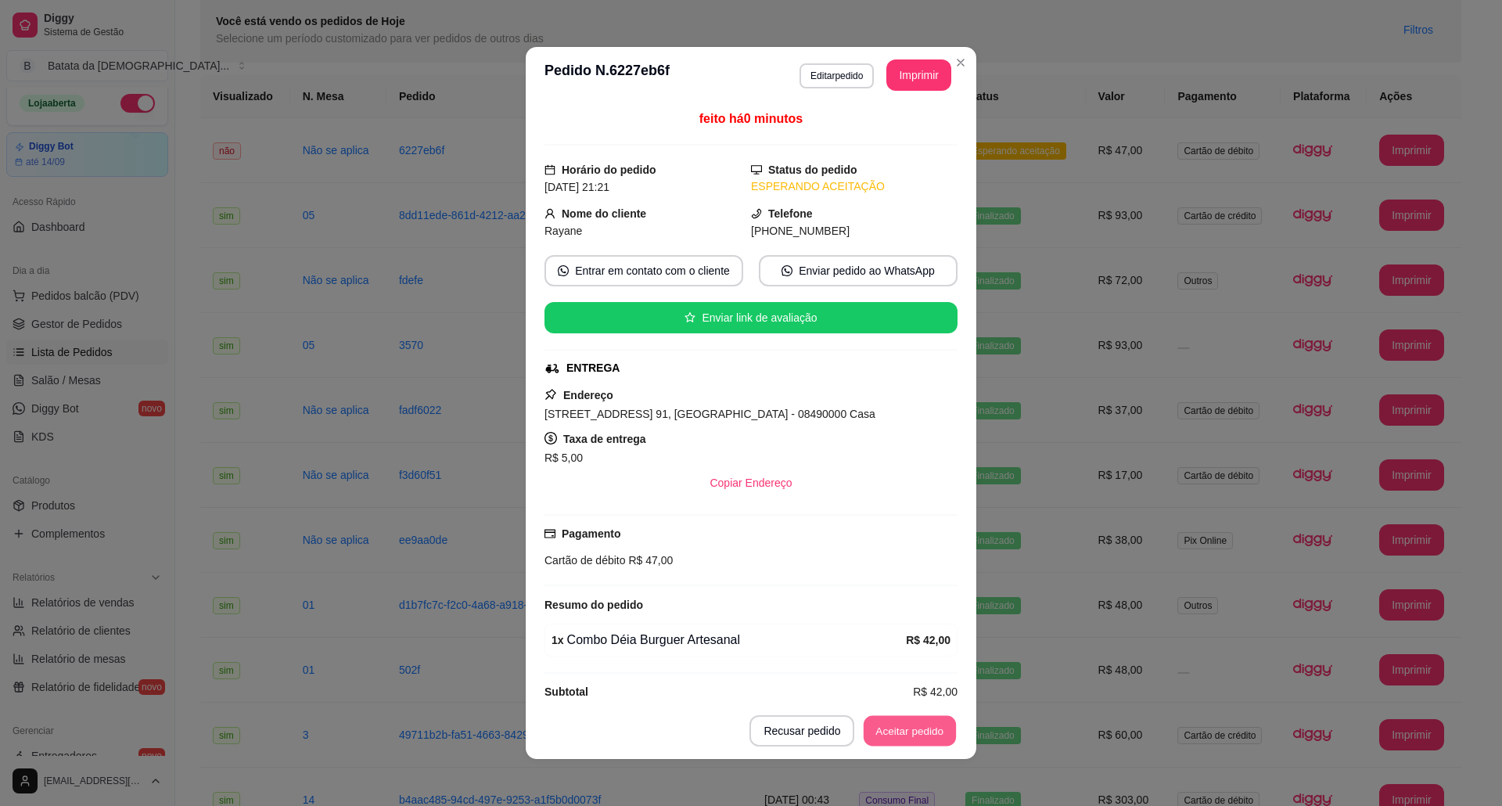
click at [907, 730] on button "Aceitar pedido" at bounding box center [909, 731] width 92 height 31
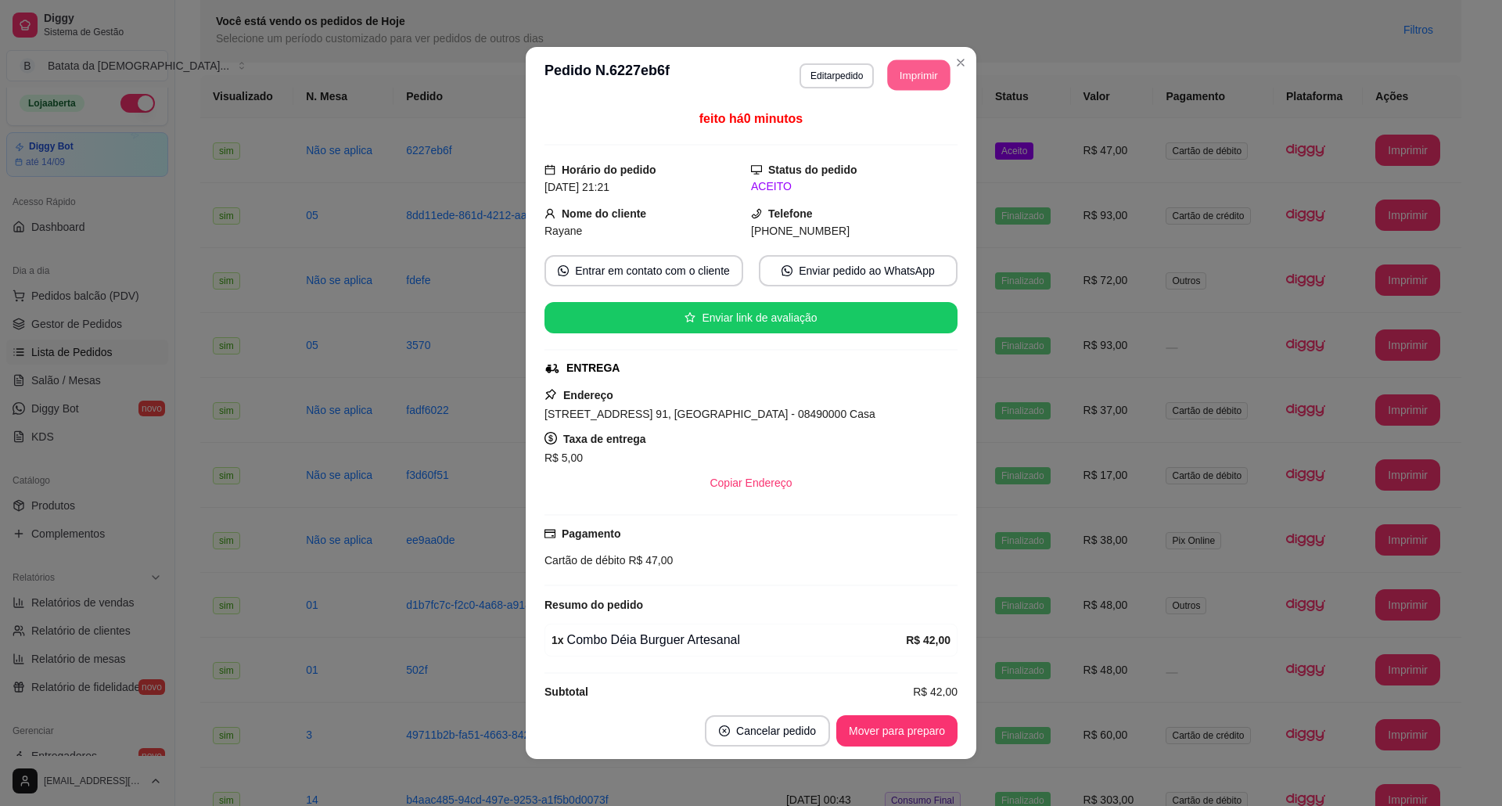
click at [926, 72] on button "Imprimir" at bounding box center [919, 75] width 63 height 31
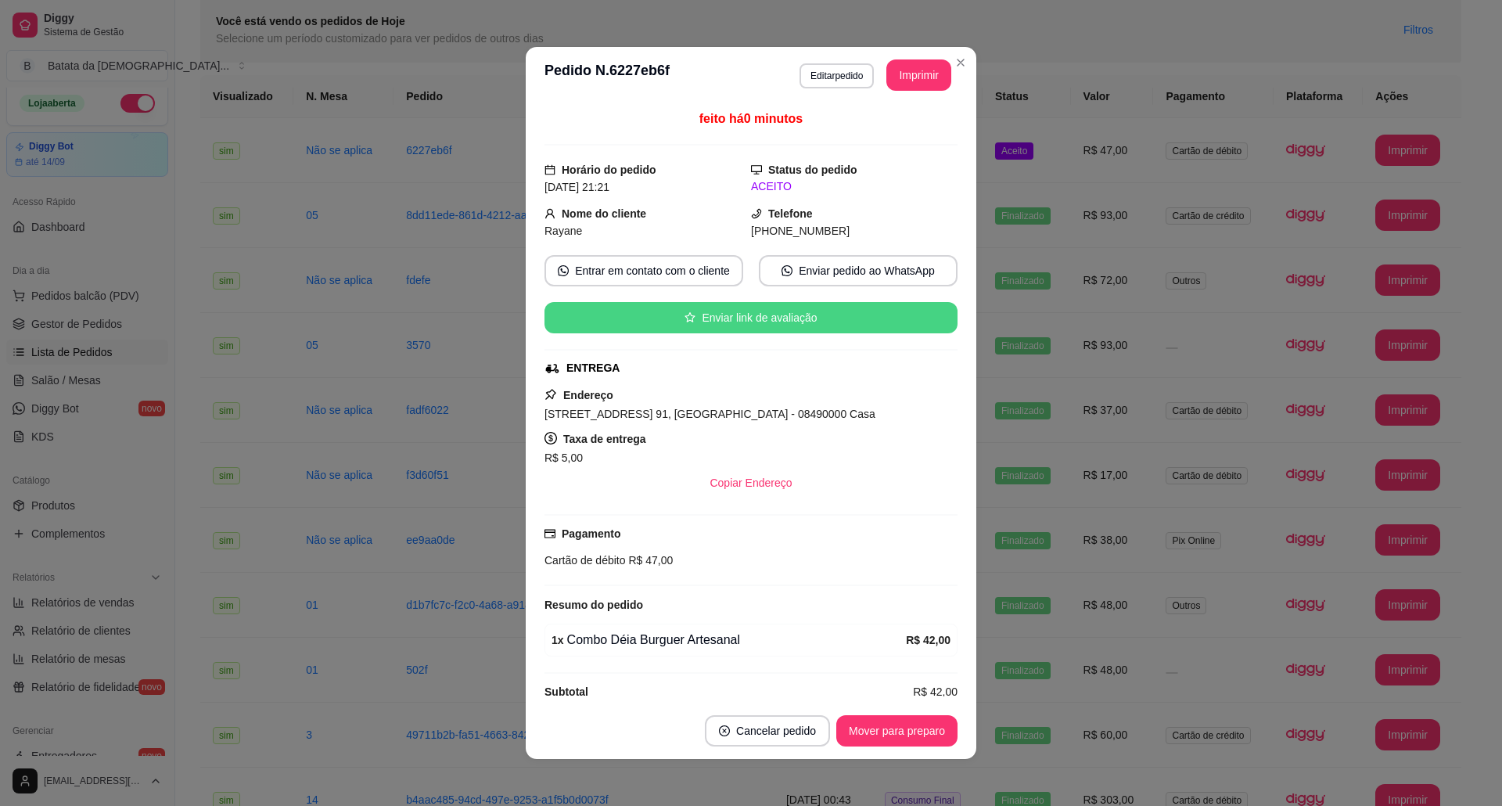
scroll to position [28, 0]
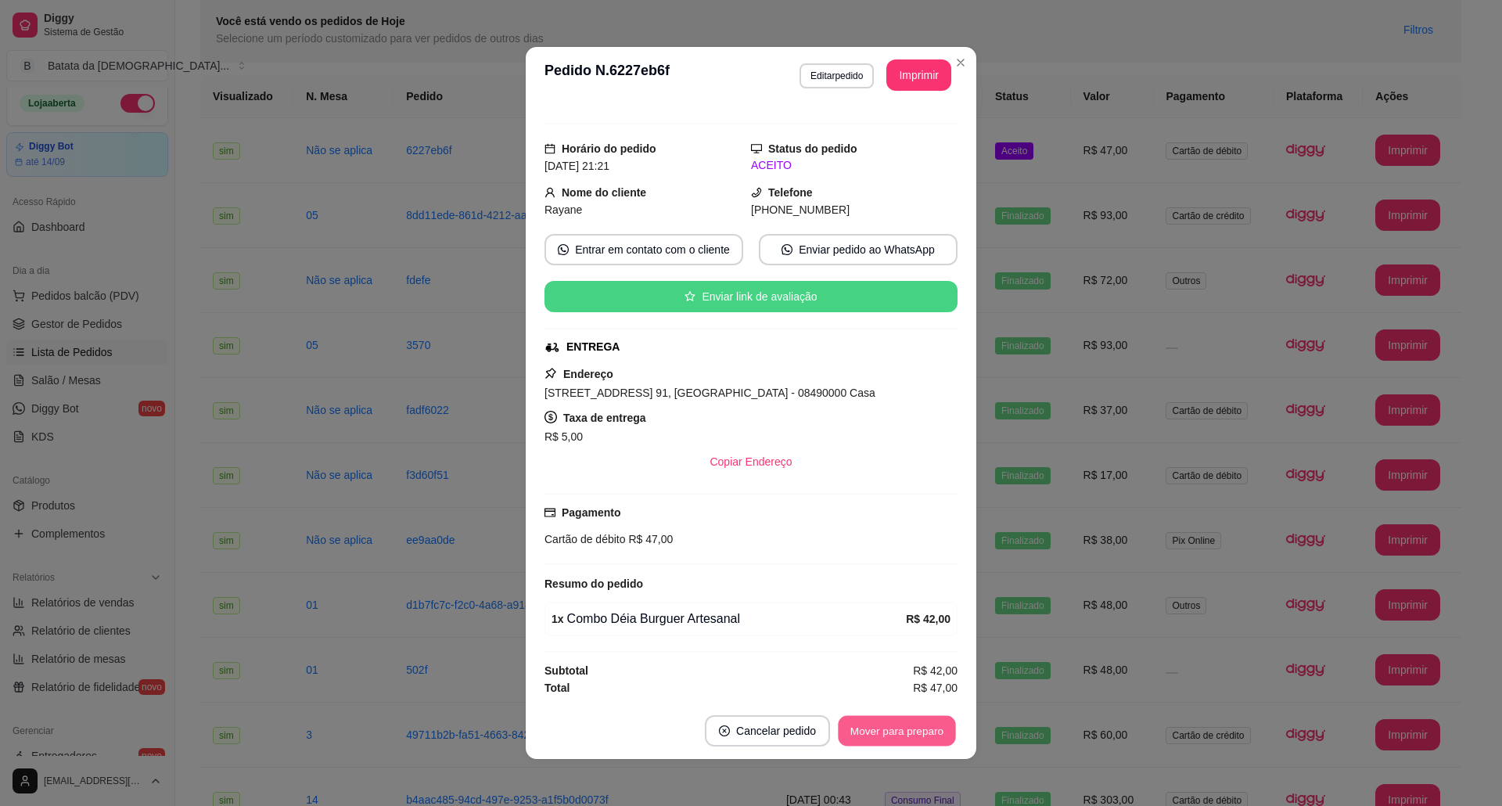
click at [902, 727] on button "Mover para preparo" at bounding box center [896, 731] width 117 height 31
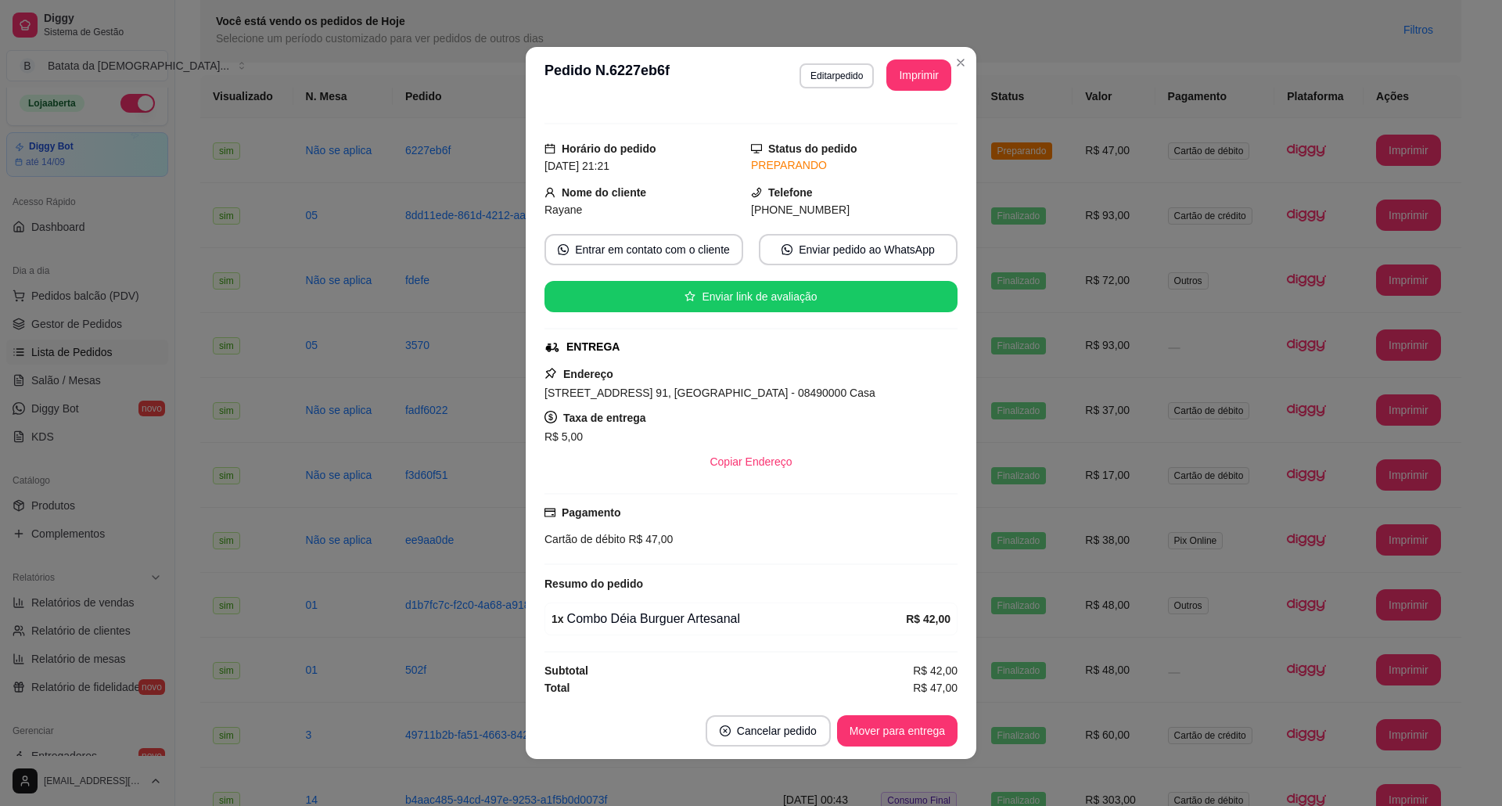
scroll to position [3, 0]
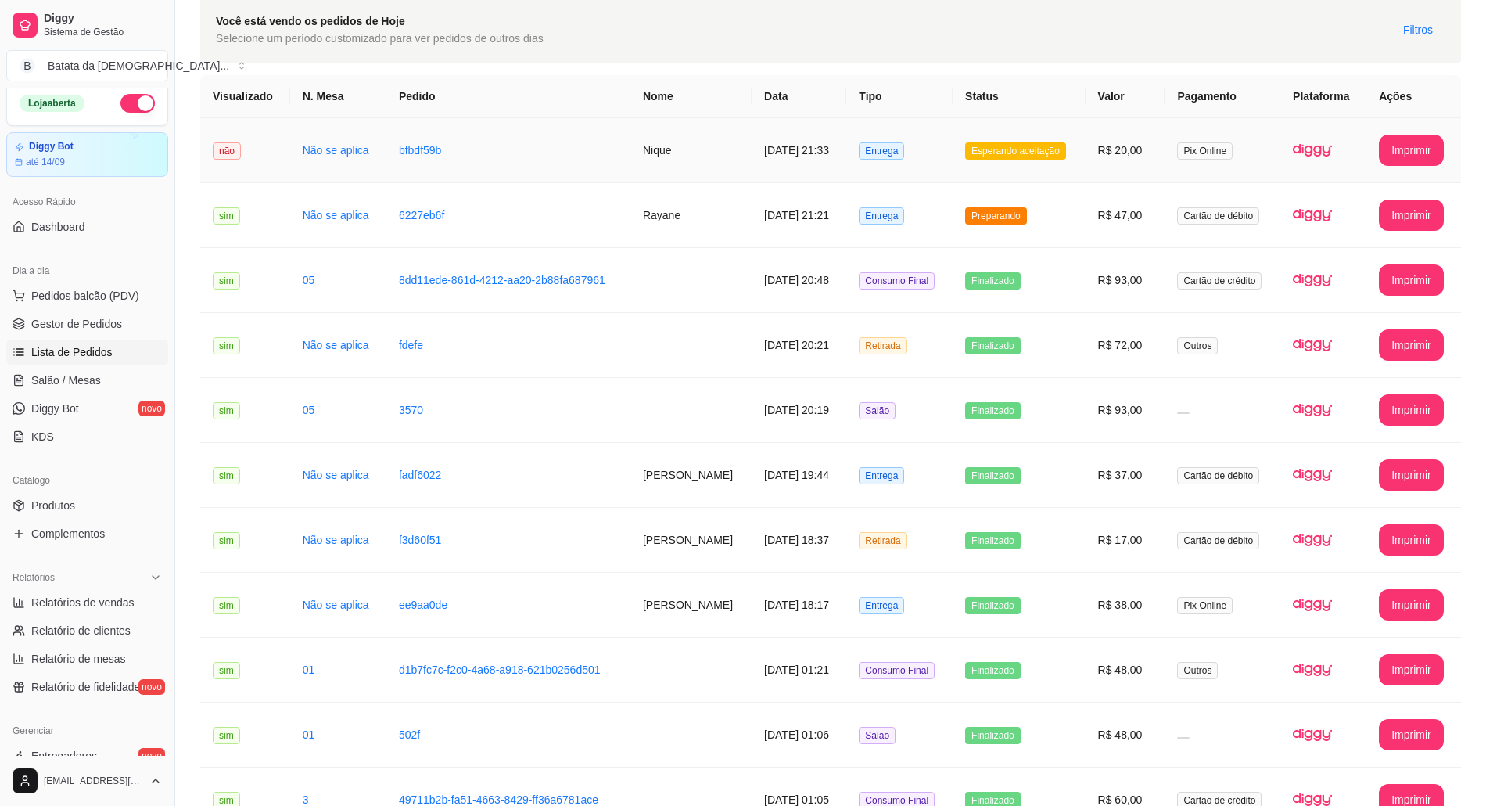
click at [839, 145] on td "[DATE] 21:33" at bounding box center [799, 150] width 95 height 65
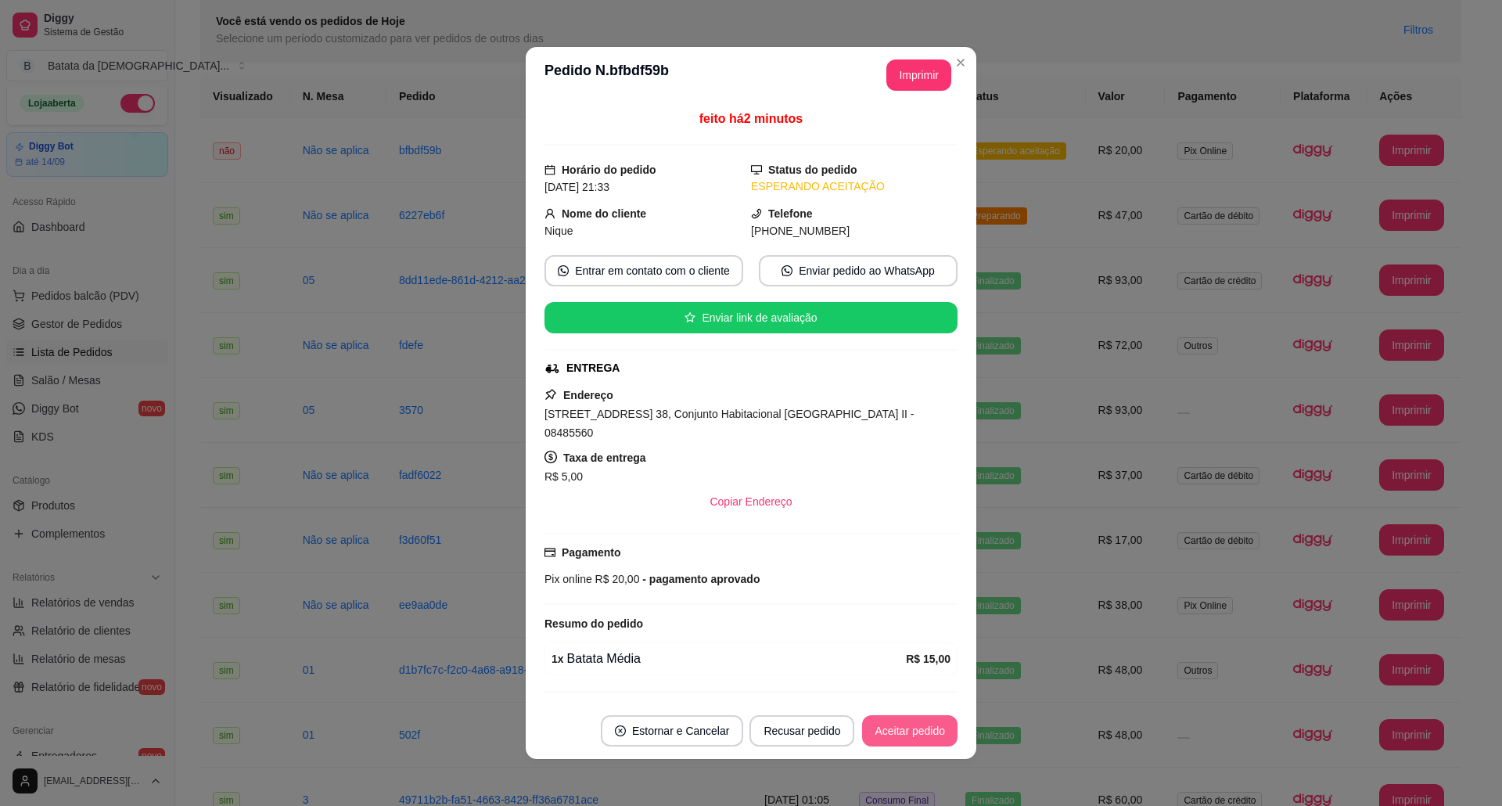
click at [893, 726] on button "Aceitar pedido" at bounding box center [909, 730] width 95 height 31
click at [914, 80] on button "Imprimir" at bounding box center [918, 74] width 65 height 31
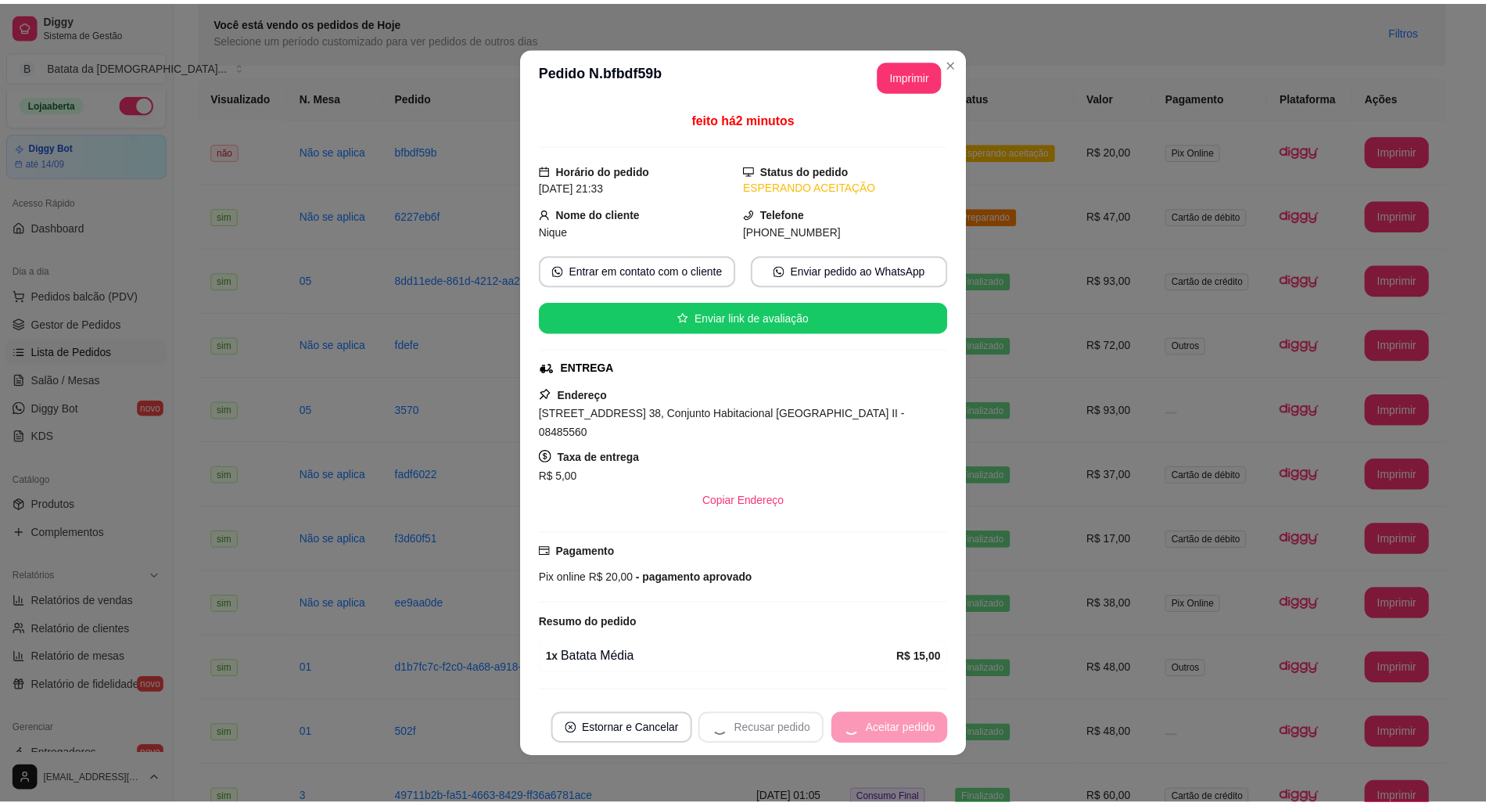
scroll to position [0, 0]
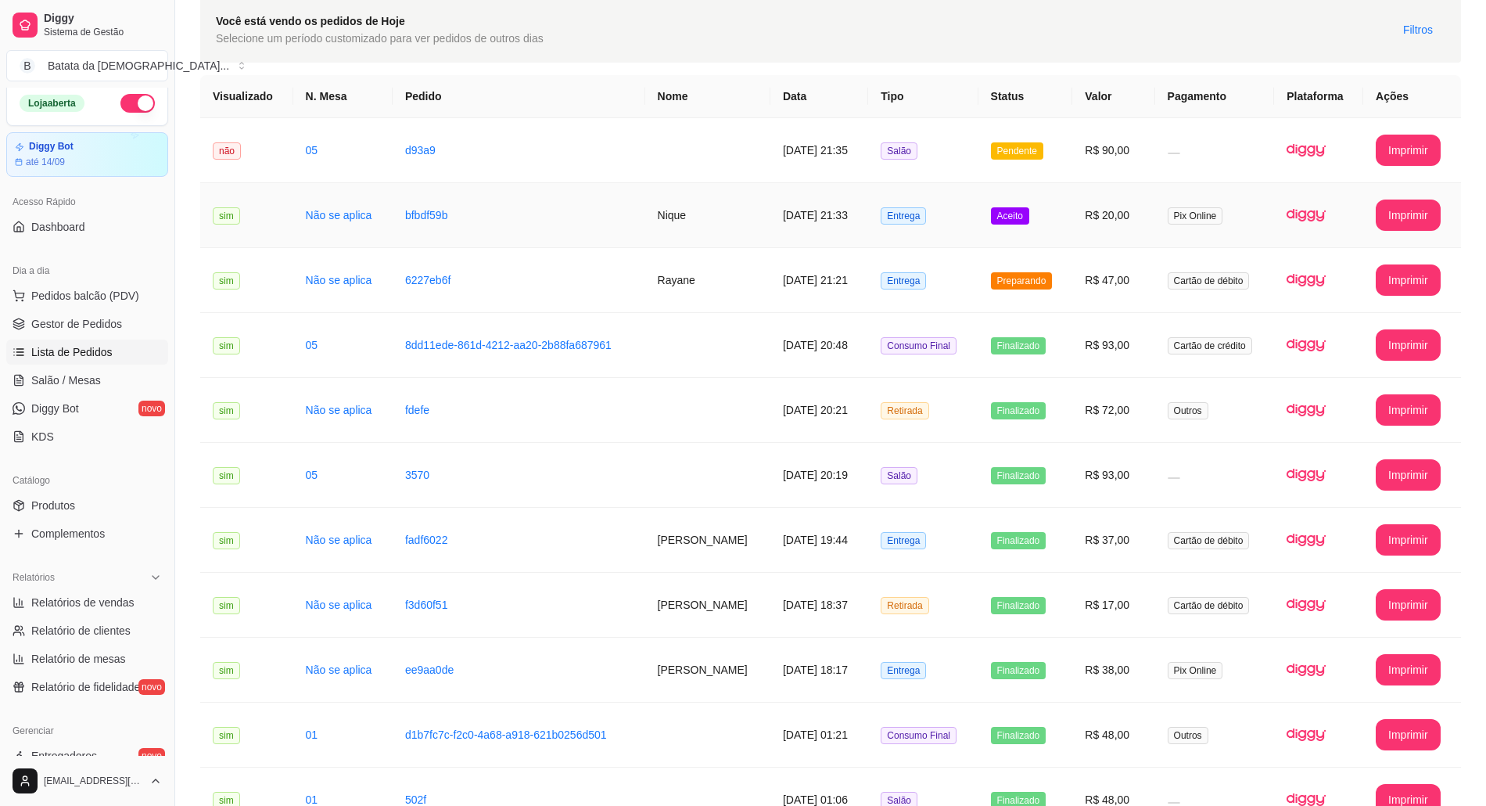
click at [1058, 224] on td "Aceito" at bounding box center [1025, 215] width 95 height 65
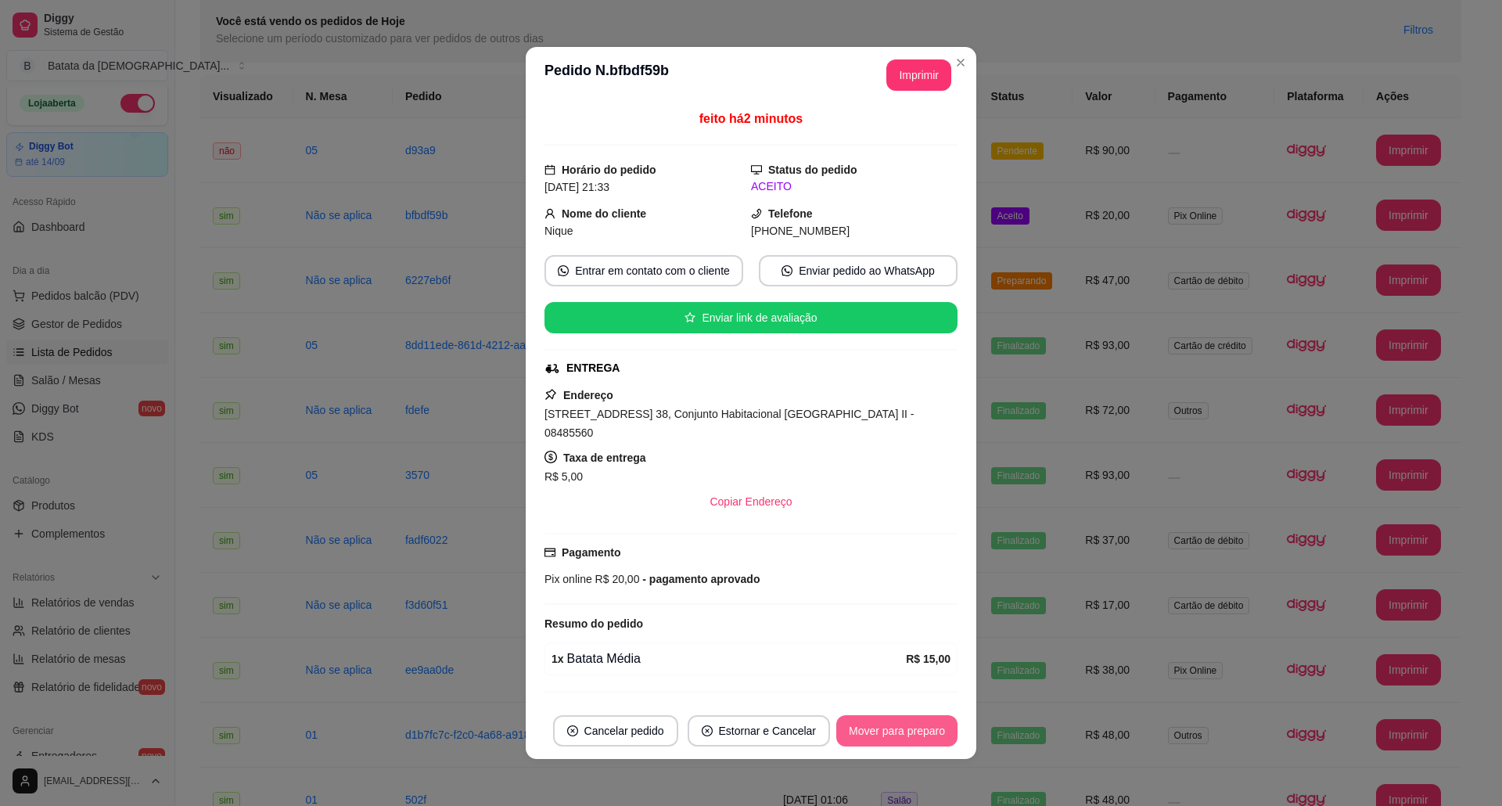
click at [868, 736] on button "Mover para preparo" at bounding box center [896, 730] width 121 height 31
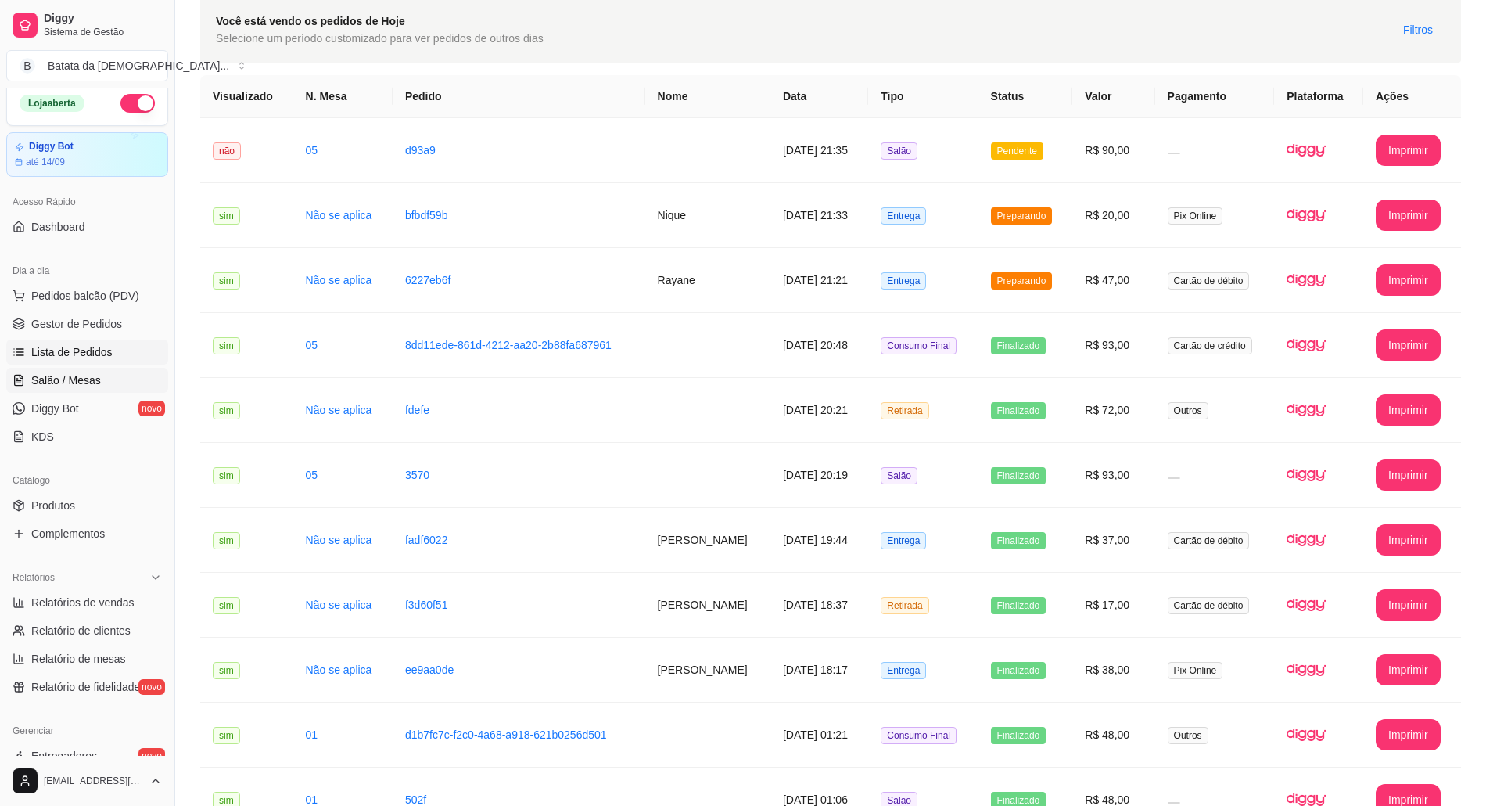
click at [116, 382] on link "Salão / Mesas" at bounding box center [87, 380] width 162 height 25
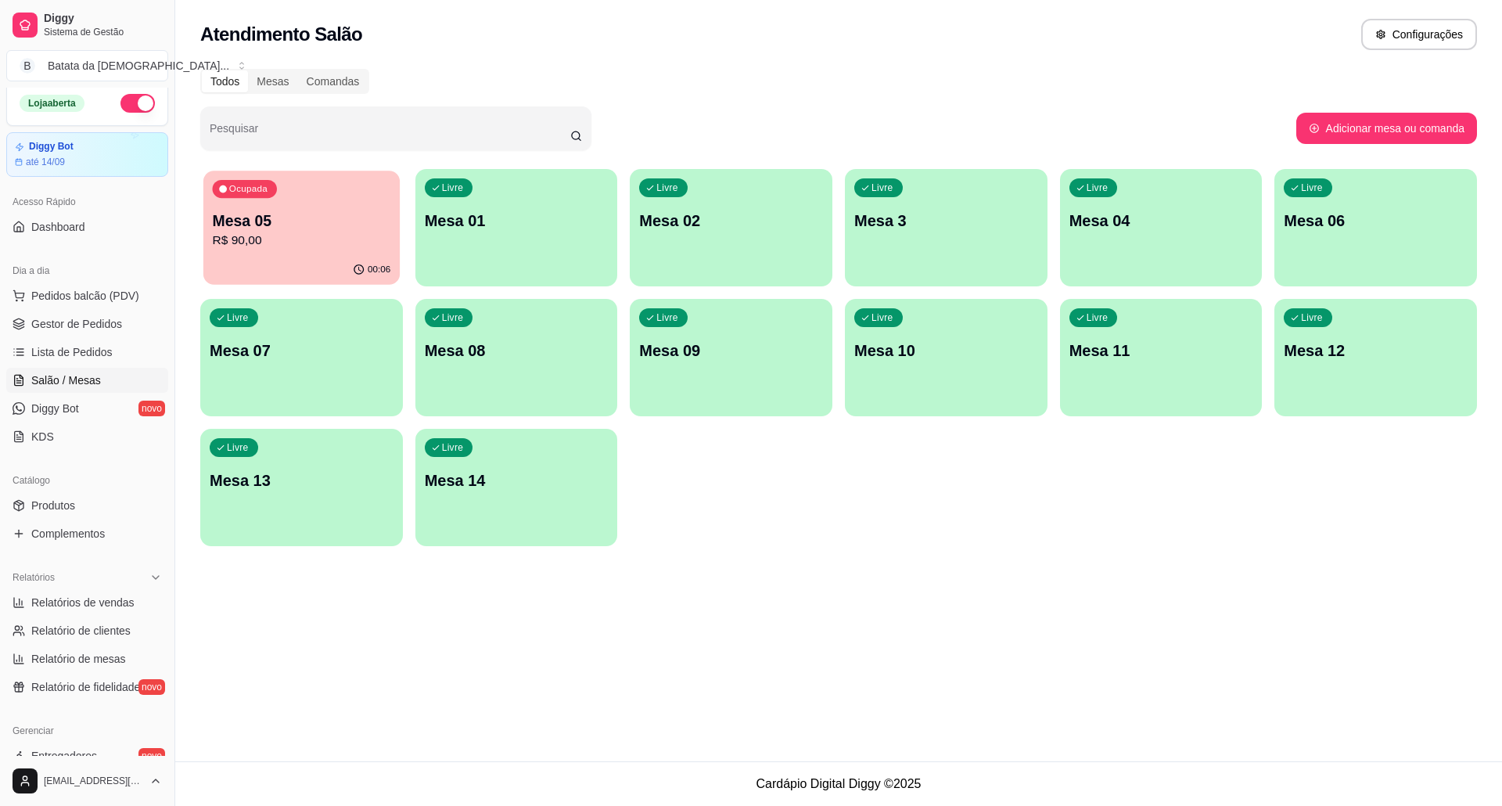
click at [278, 242] on p "R$ 90,00" at bounding box center [302, 241] width 178 height 18
click at [98, 411] on link "Diggy Bot novo" at bounding box center [87, 408] width 162 height 25
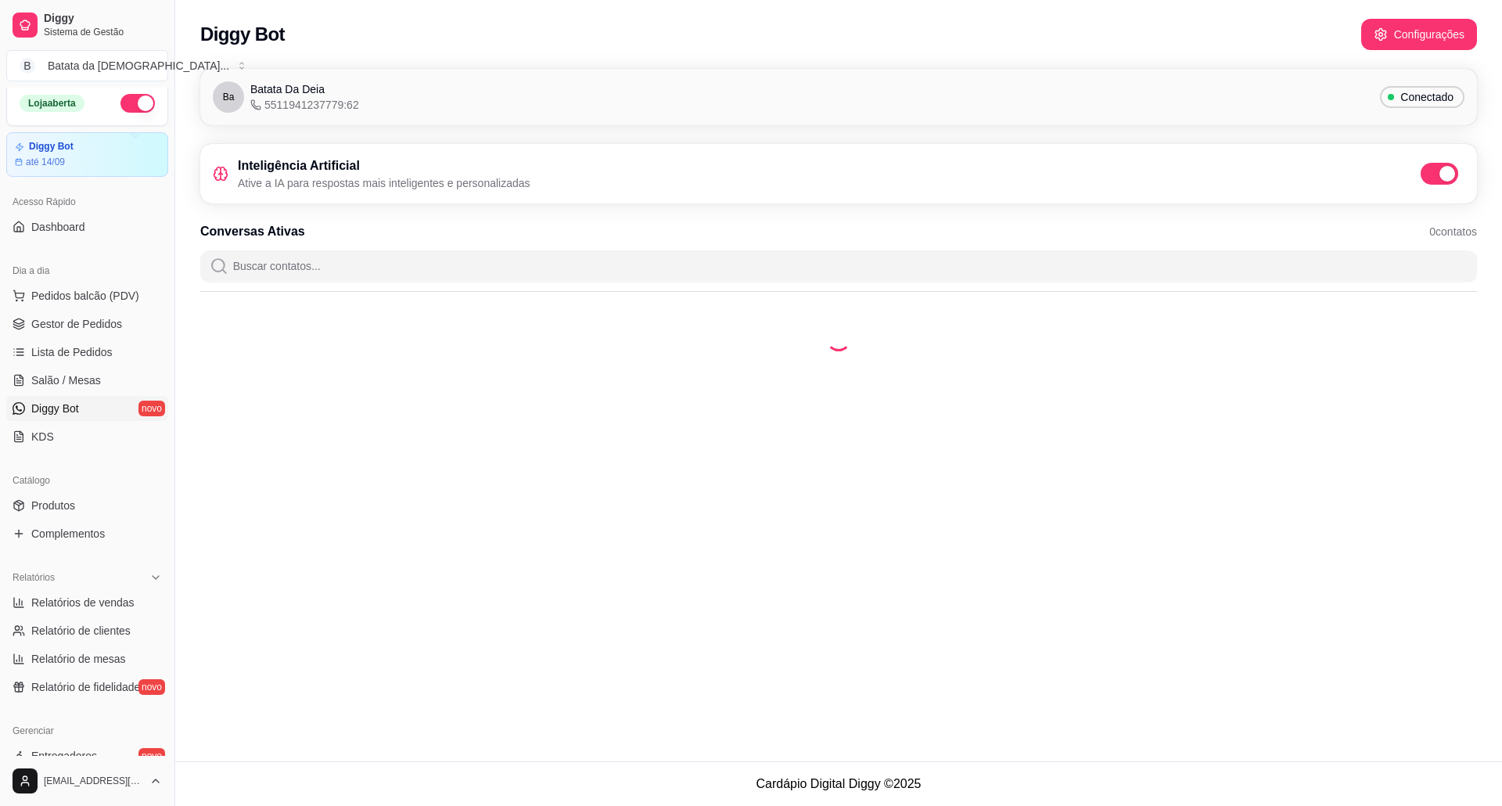
click at [89, 468] on div "Catálogo" at bounding box center [87, 480] width 162 height 25
click at [70, 468] on div "Catálogo" at bounding box center [87, 480] width 162 height 25
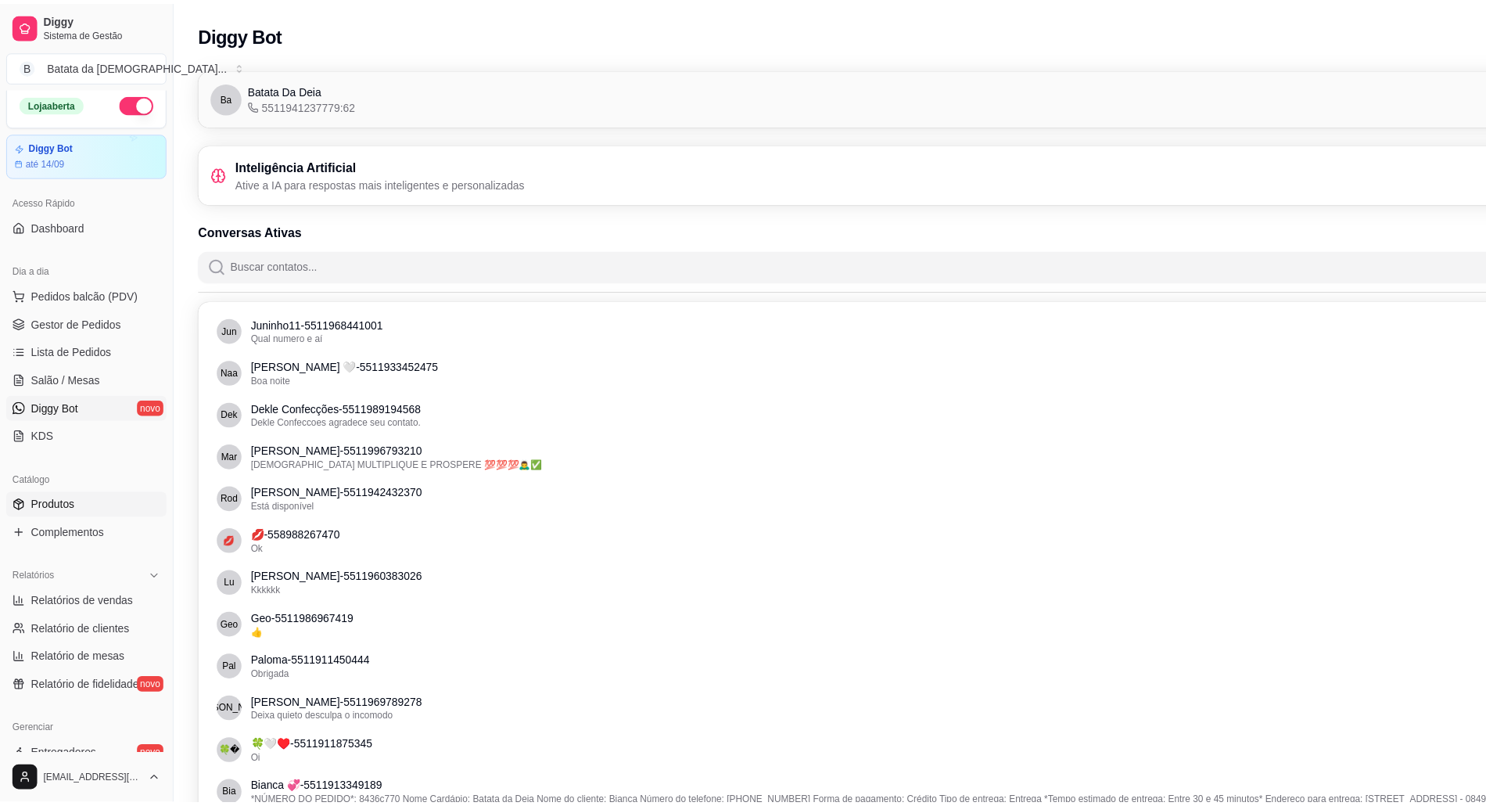
scroll to position [111, 0]
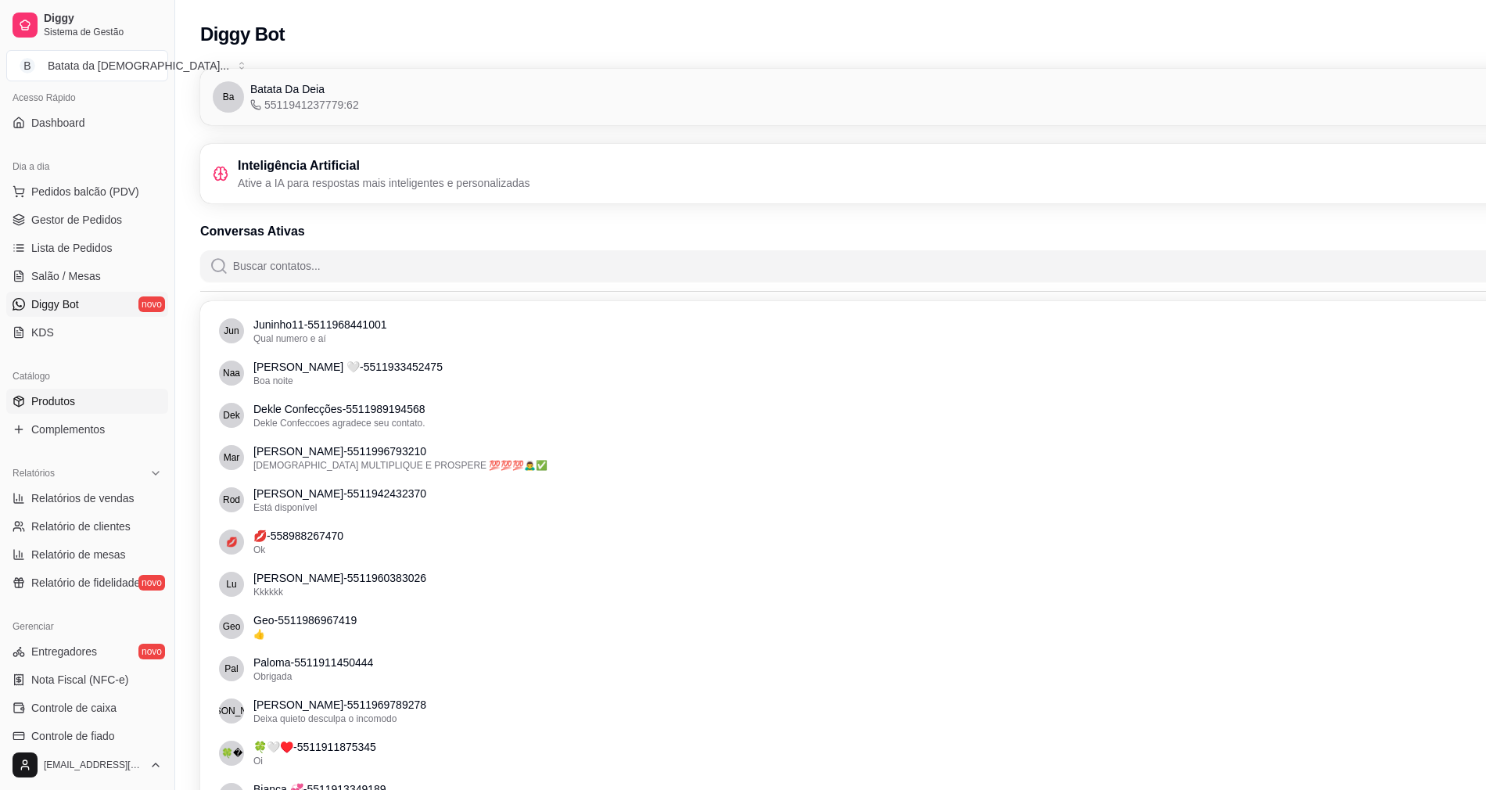
click at [30, 396] on link "Produtos" at bounding box center [87, 401] width 162 height 25
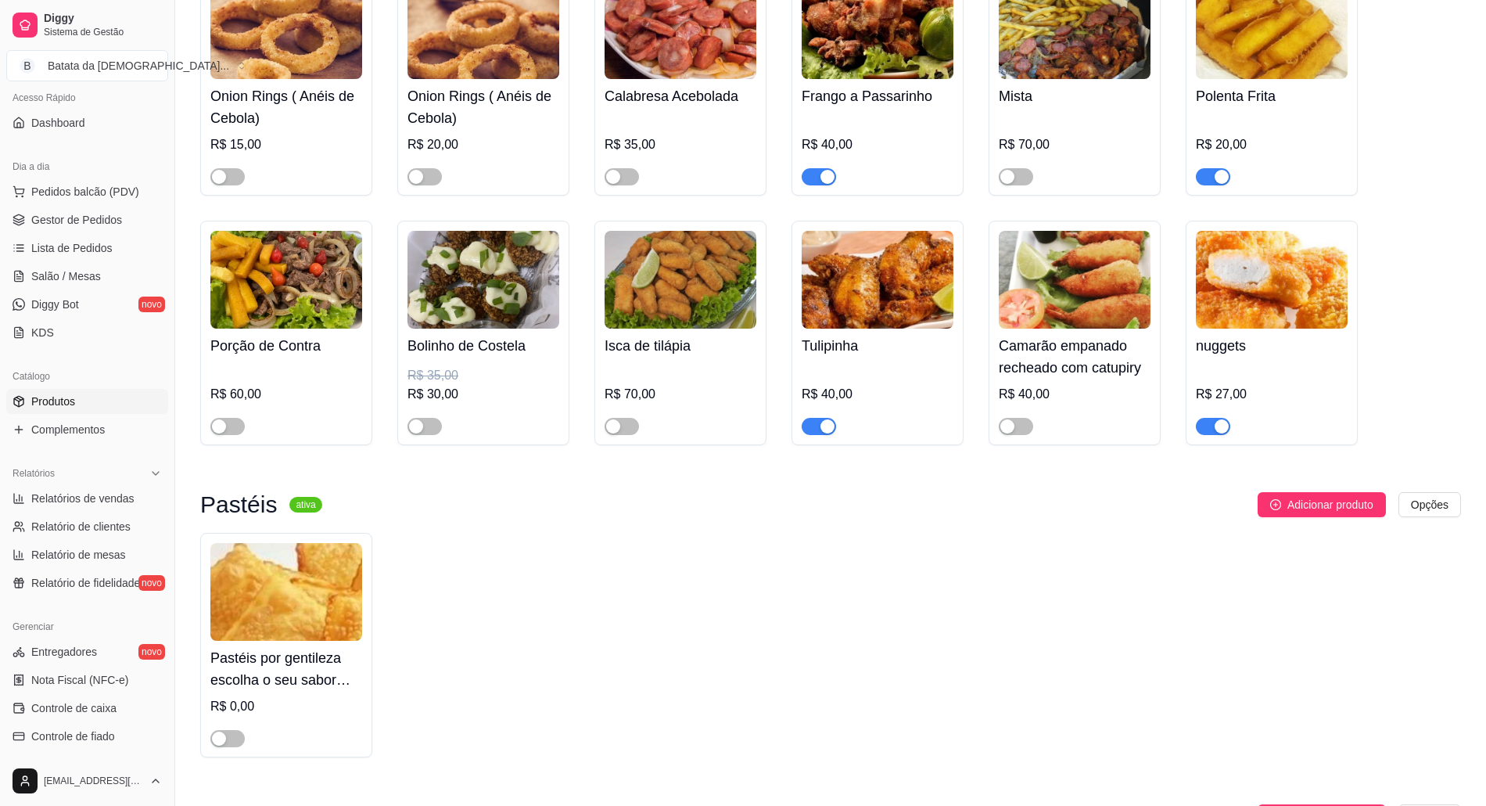
scroll to position [2503, 0]
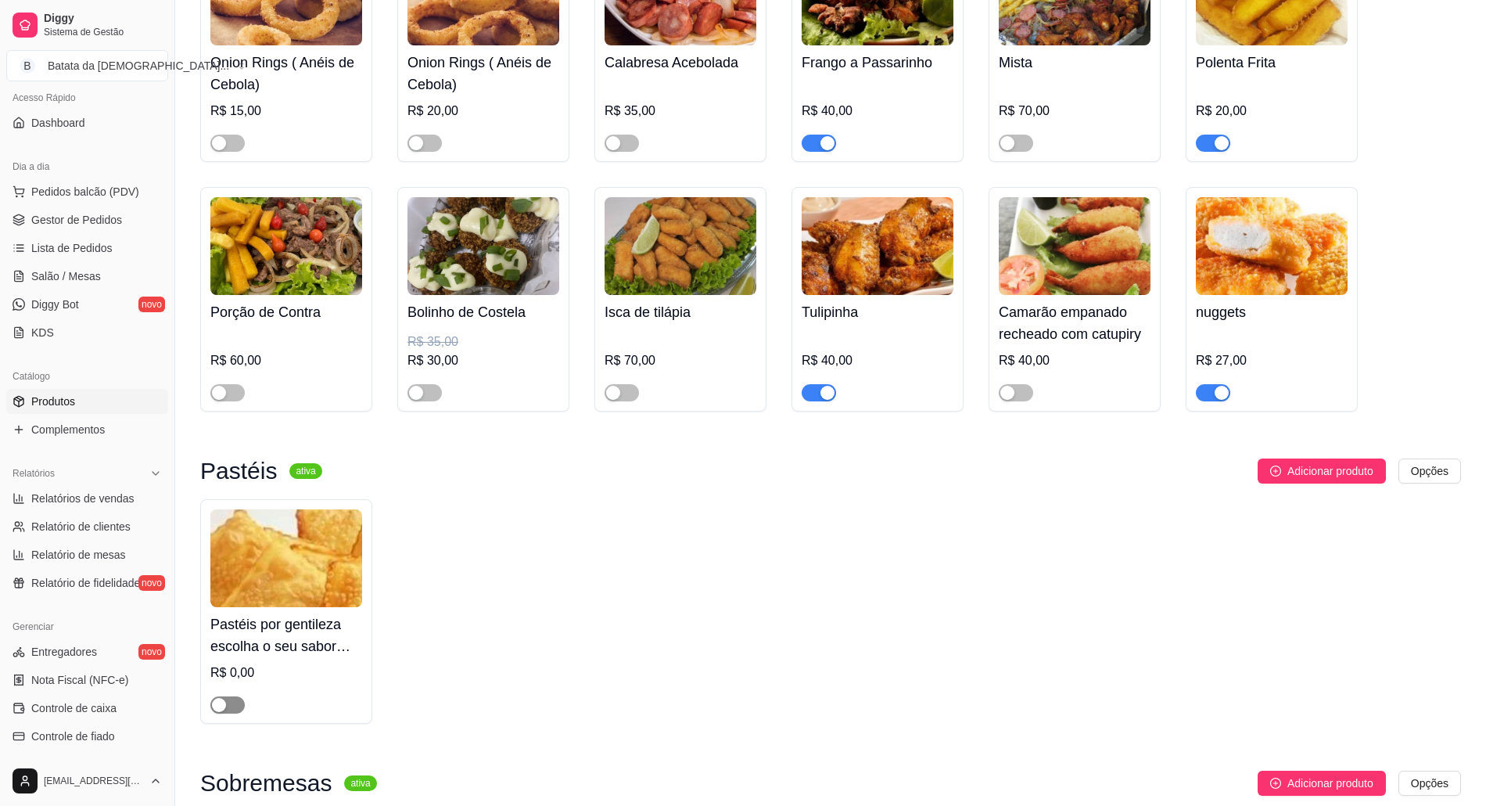
click at [228, 708] on span "button" at bounding box center [227, 704] width 34 height 17
click at [85, 226] on span "Gestor de Pedidos" at bounding box center [76, 220] width 91 height 16
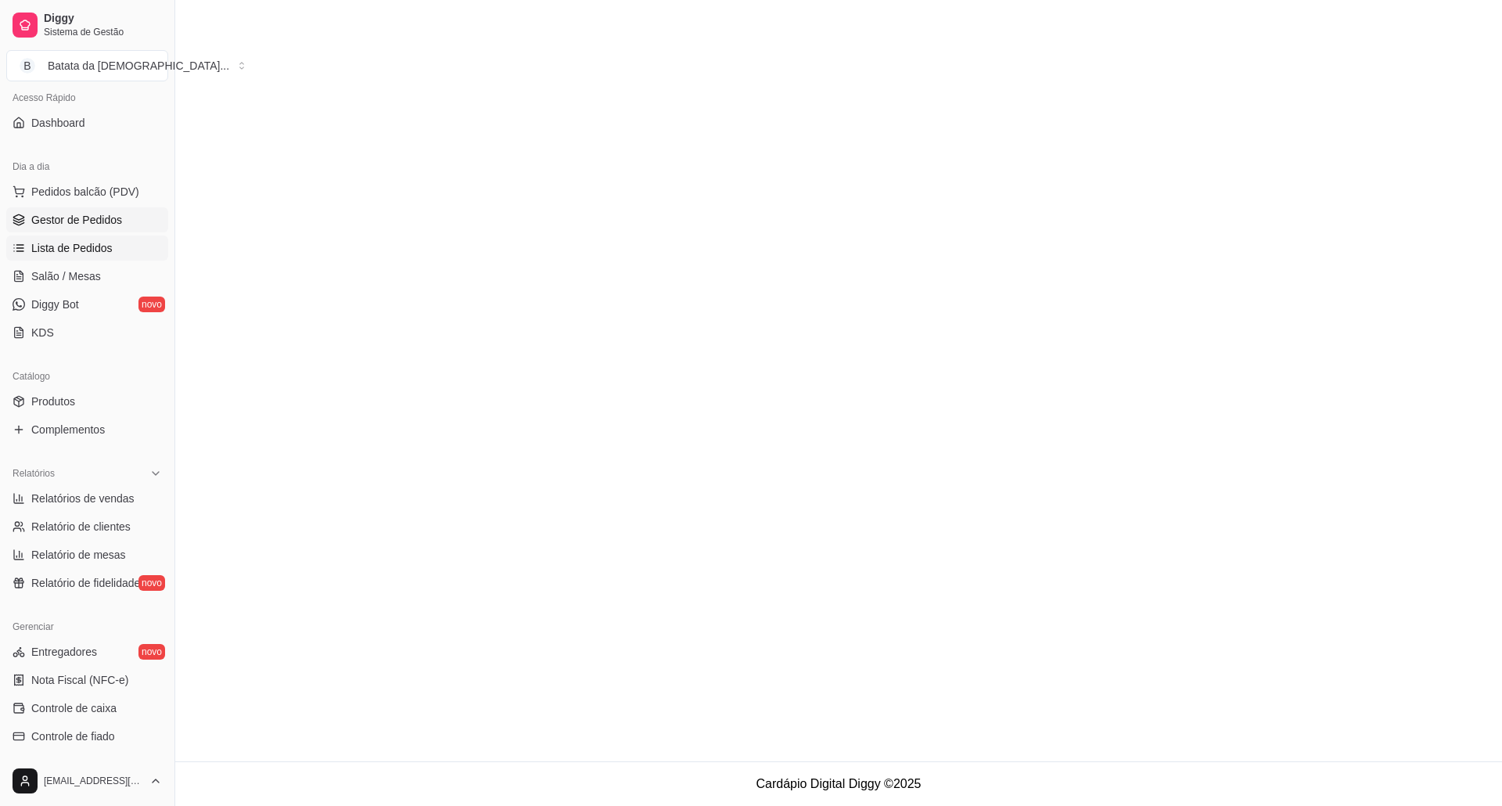
click at [92, 239] on link "Lista de Pedidos" at bounding box center [87, 247] width 162 height 25
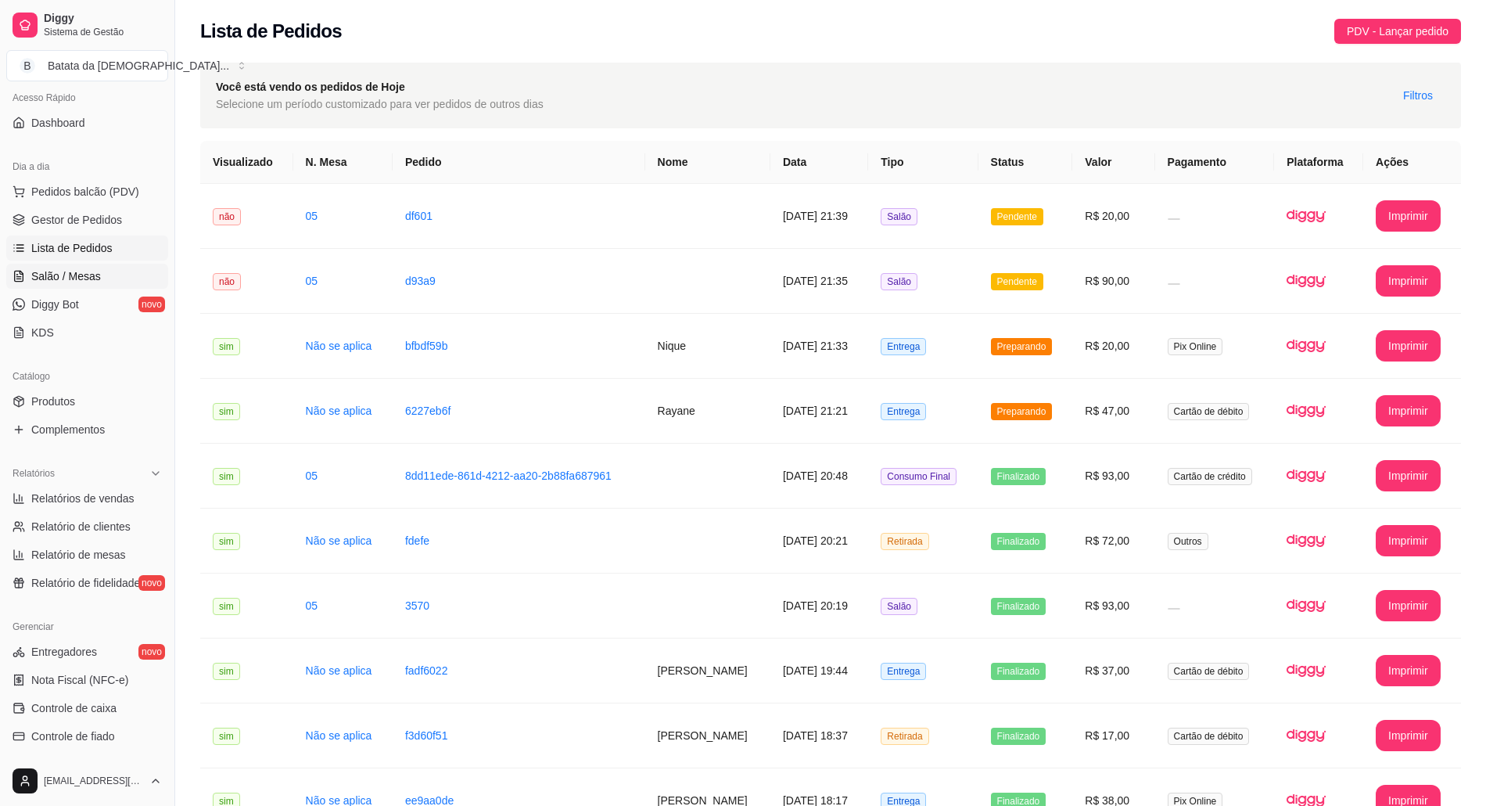
click at [59, 288] on link "Salão / Mesas" at bounding box center [87, 276] width 162 height 25
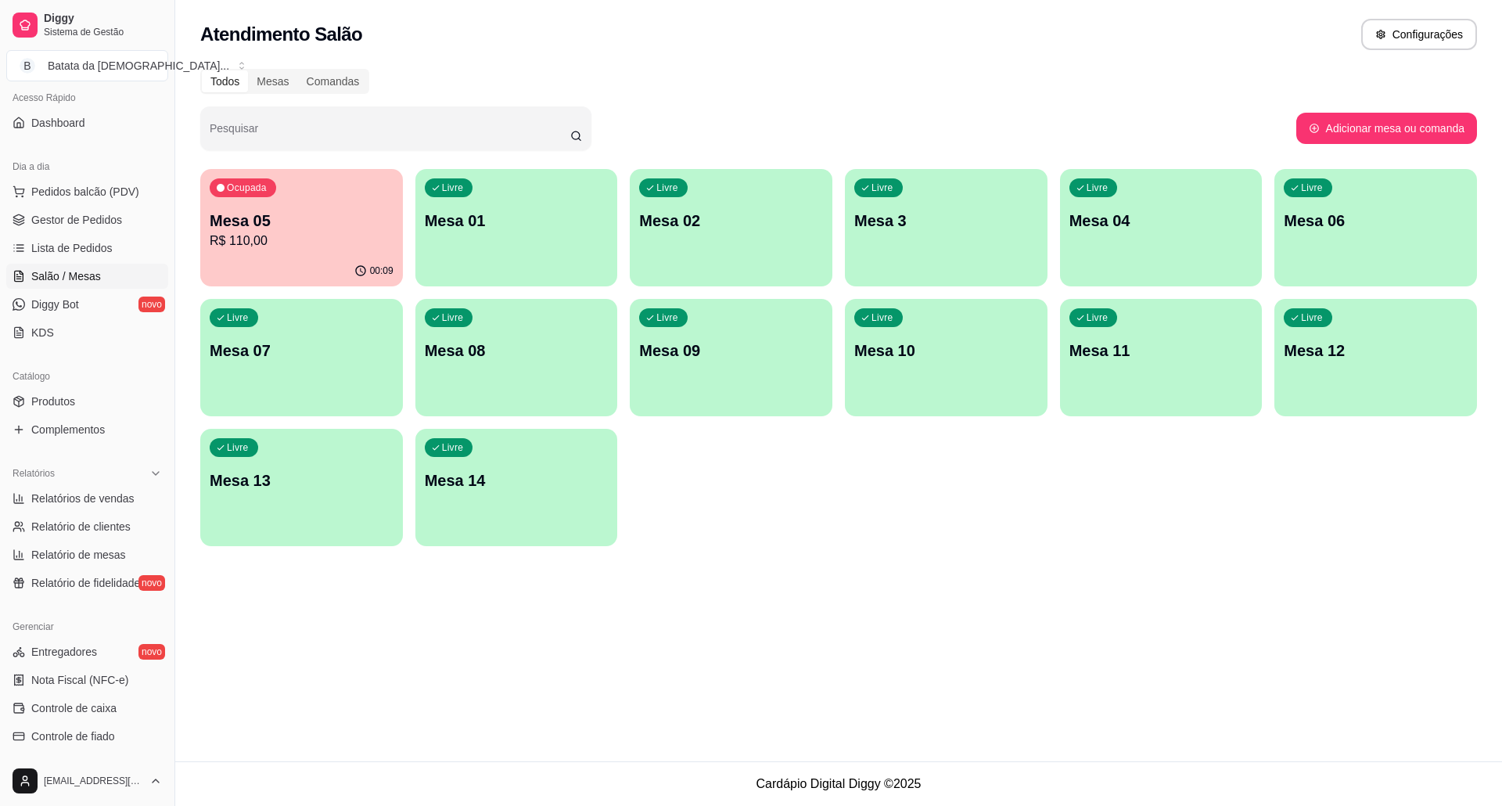
click at [333, 232] on p "R$ 110,00" at bounding box center [302, 241] width 184 height 19
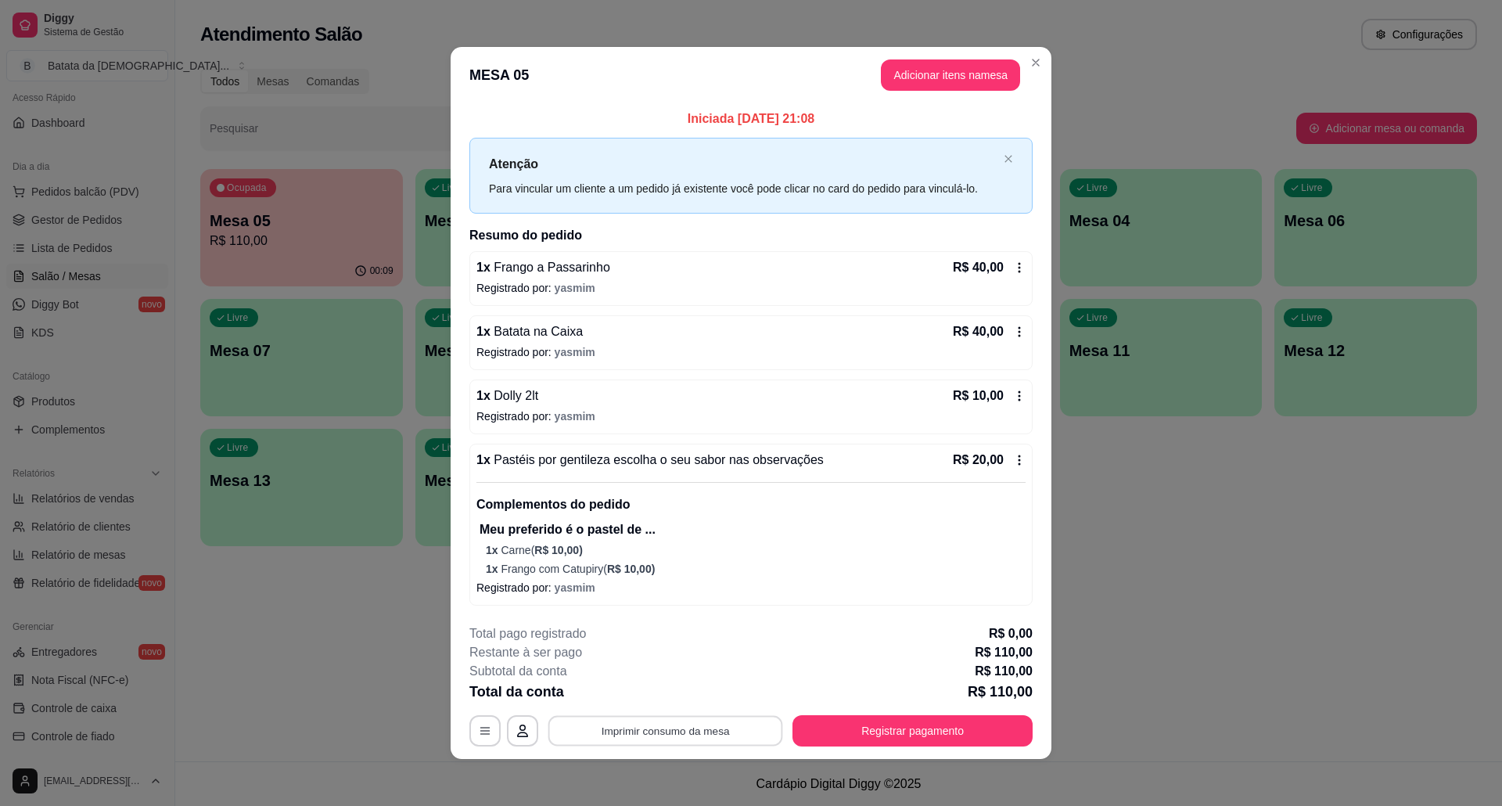
click at [685, 742] on button "Imprimir consumo da mesa" at bounding box center [665, 731] width 235 height 31
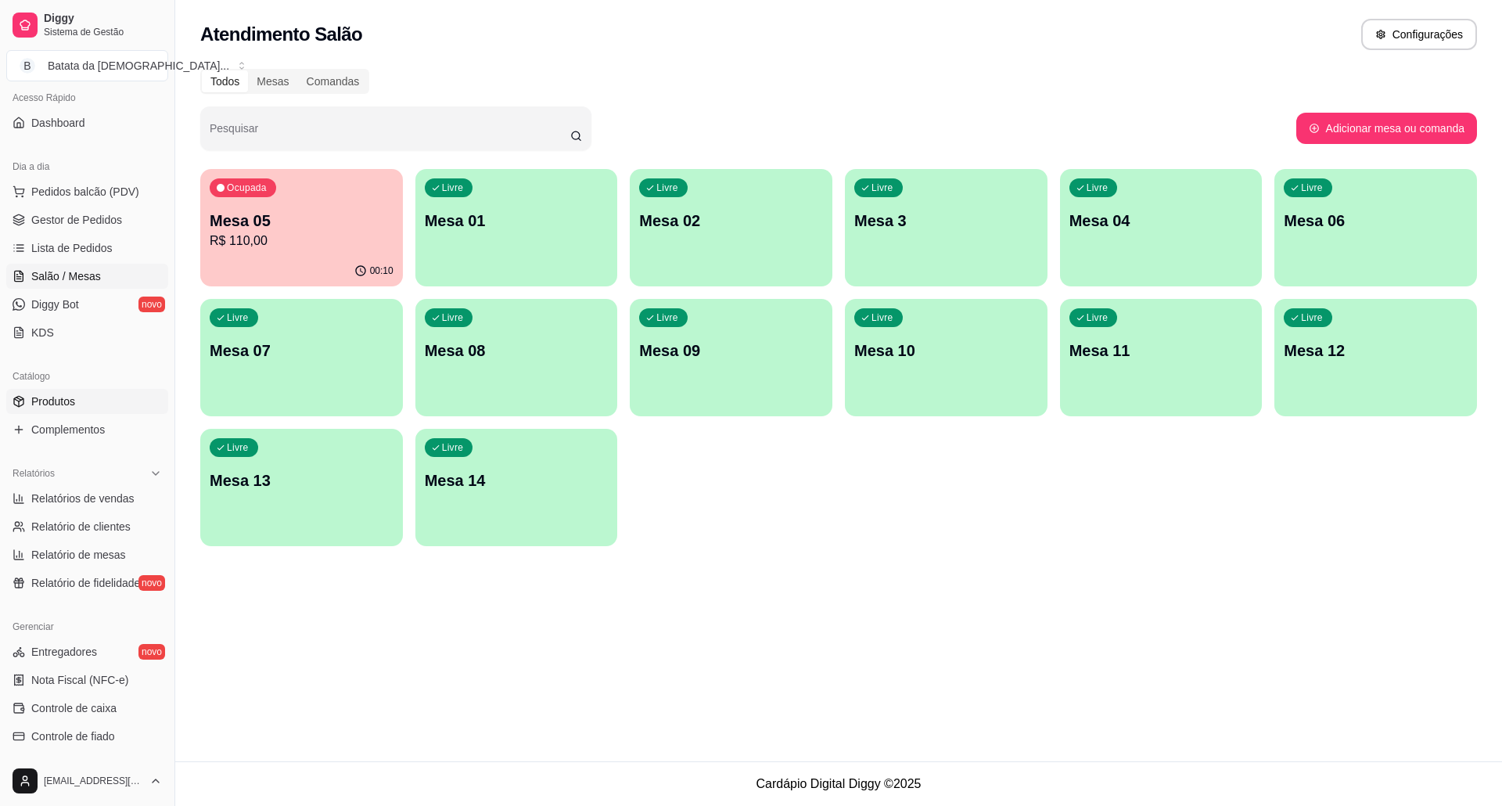
click at [57, 405] on span "Produtos" at bounding box center [53, 401] width 44 height 16
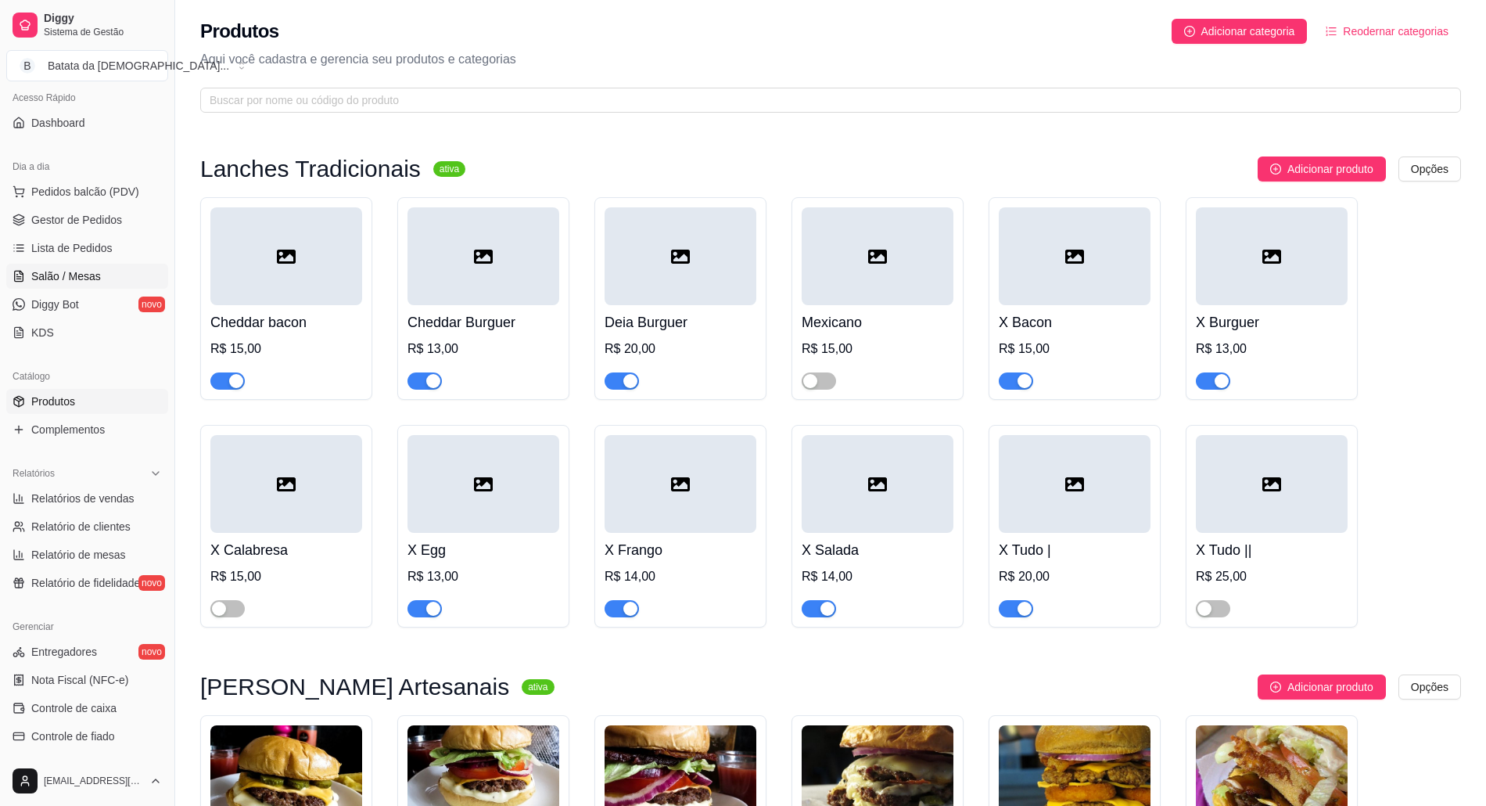
click at [61, 282] on span "Salão / Mesas" at bounding box center [66, 276] width 70 height 16
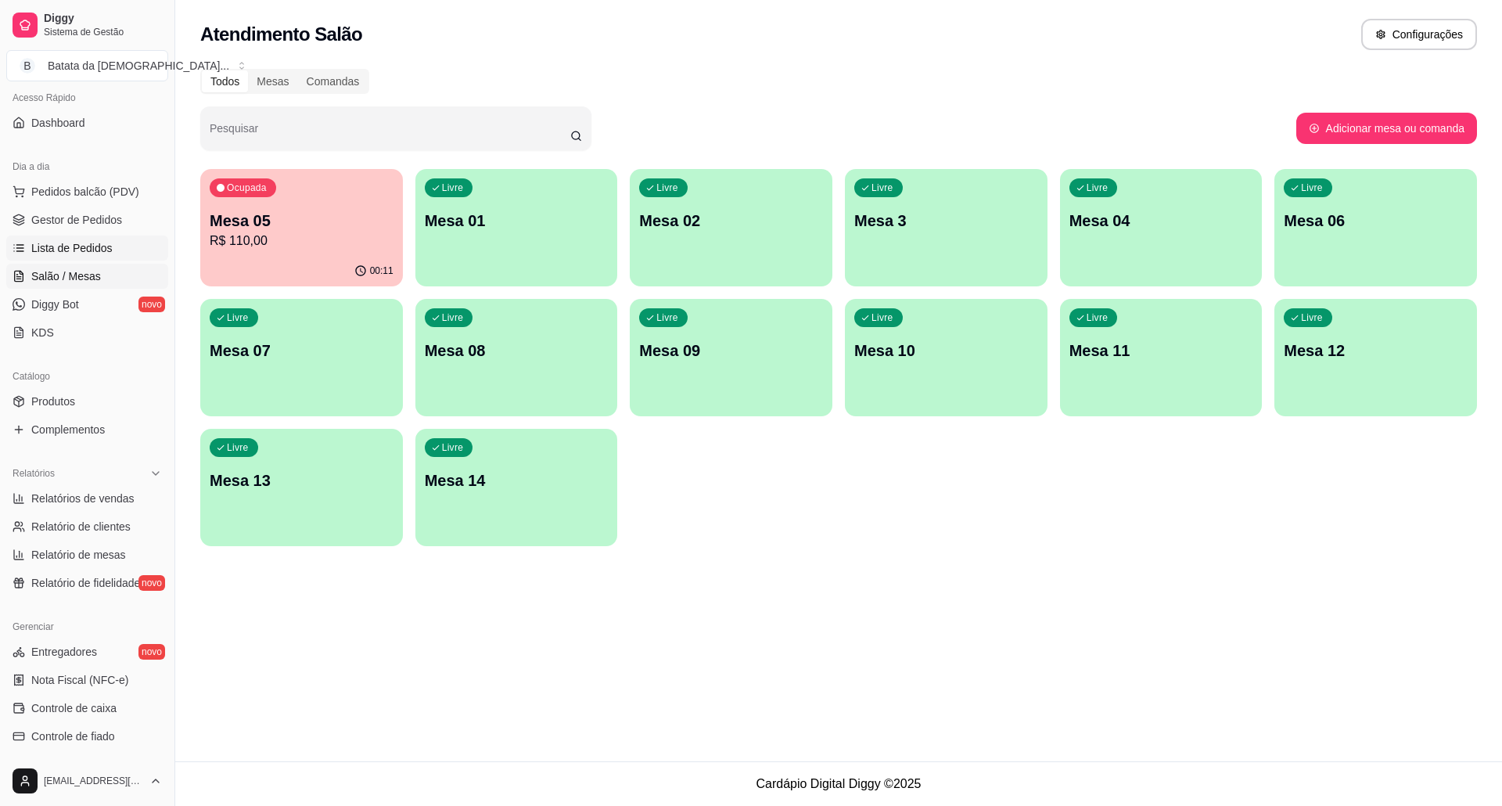
click at [98, 242] on span "Lista de Pedidos" at bounding box center [71, 248] width 81 height 16
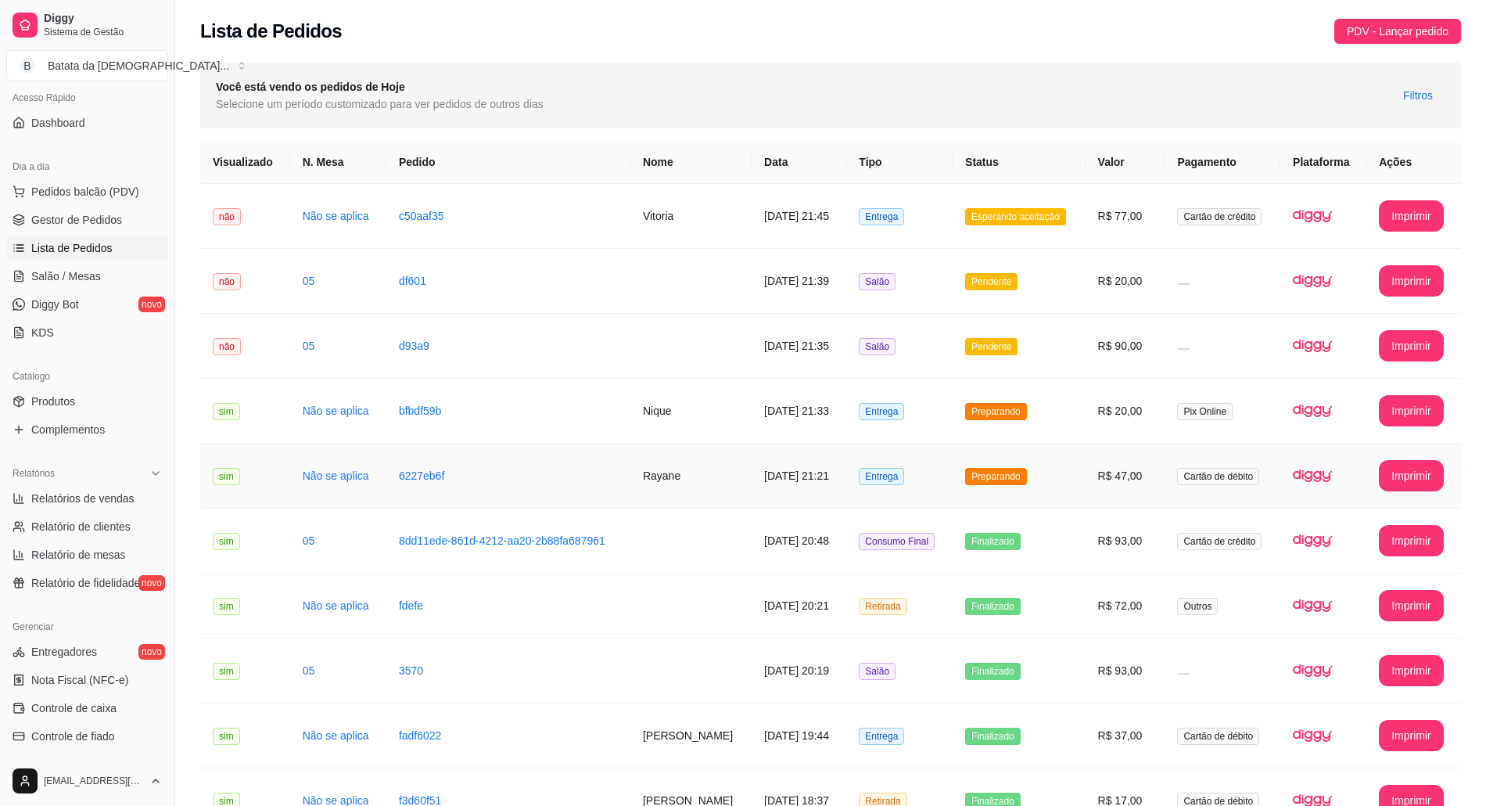
click at [942, 466] on td "Entrega" at bounding box center [899, 475] width 106 height 65
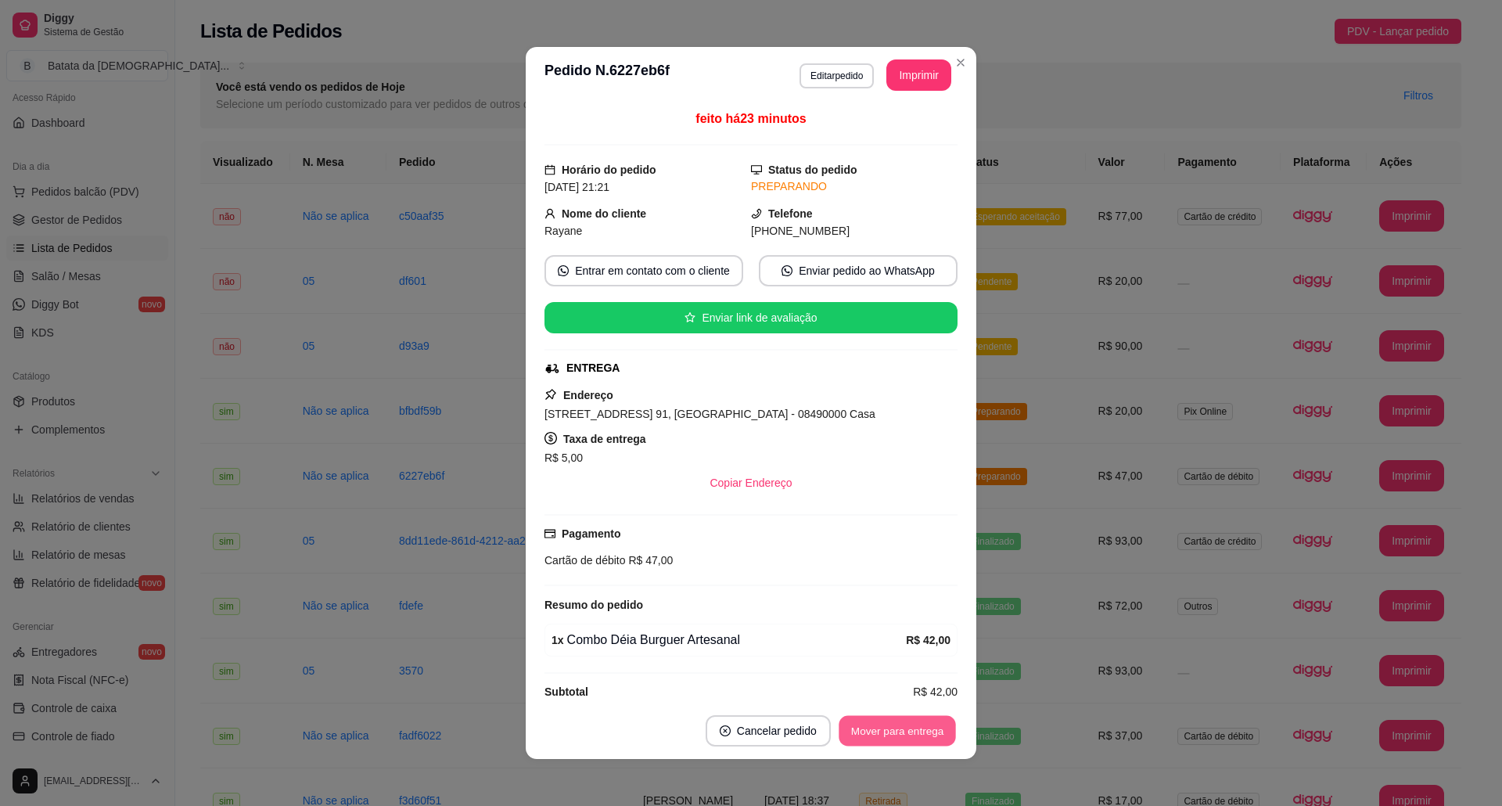
click at [860, 727] on button "Mover para entrega" at bounding box center [896, 731] width 117 height 31
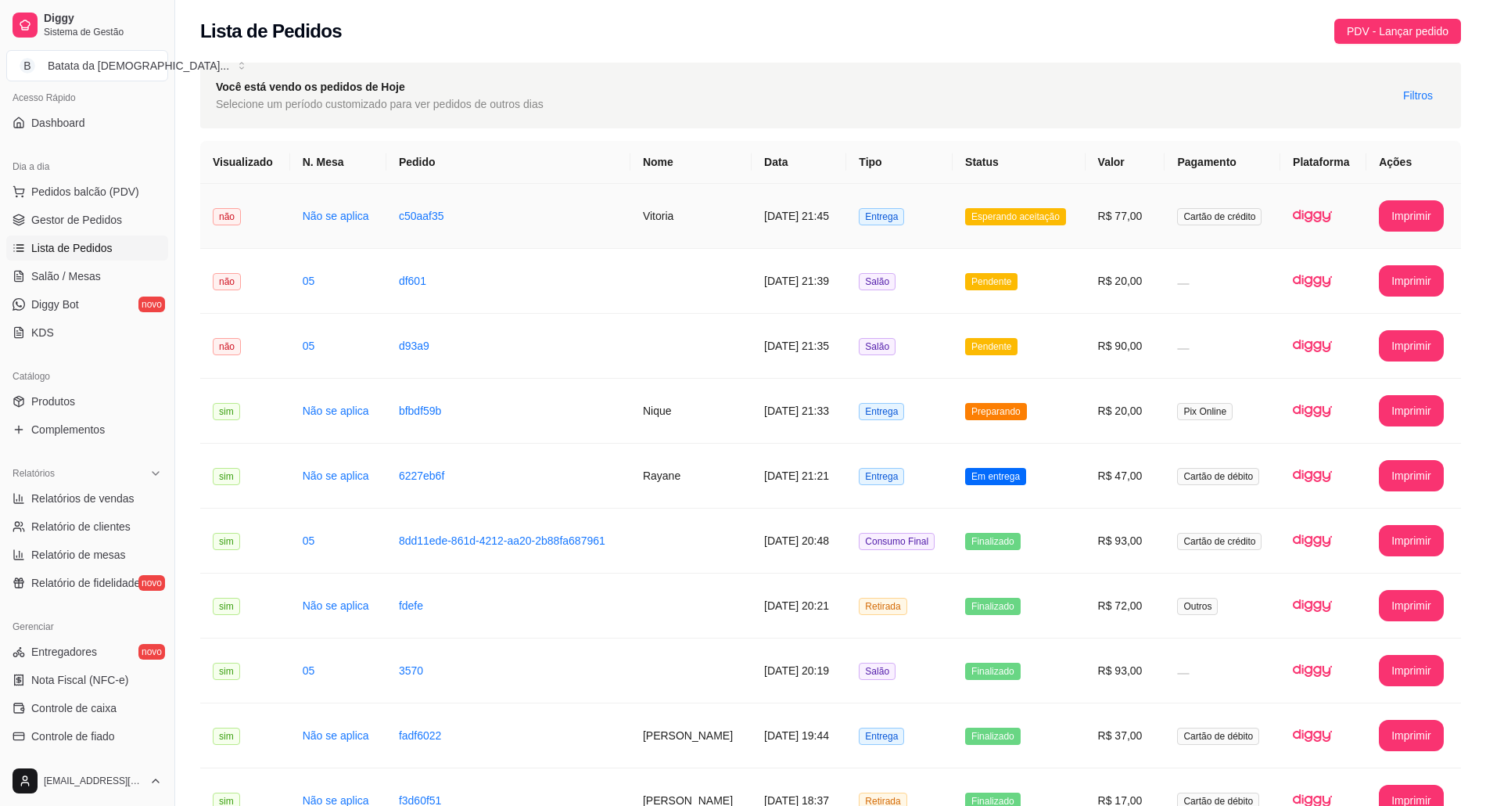
click at [862, 222] on span "Entrega" at bounding box center [881, 216] width 45 height 17
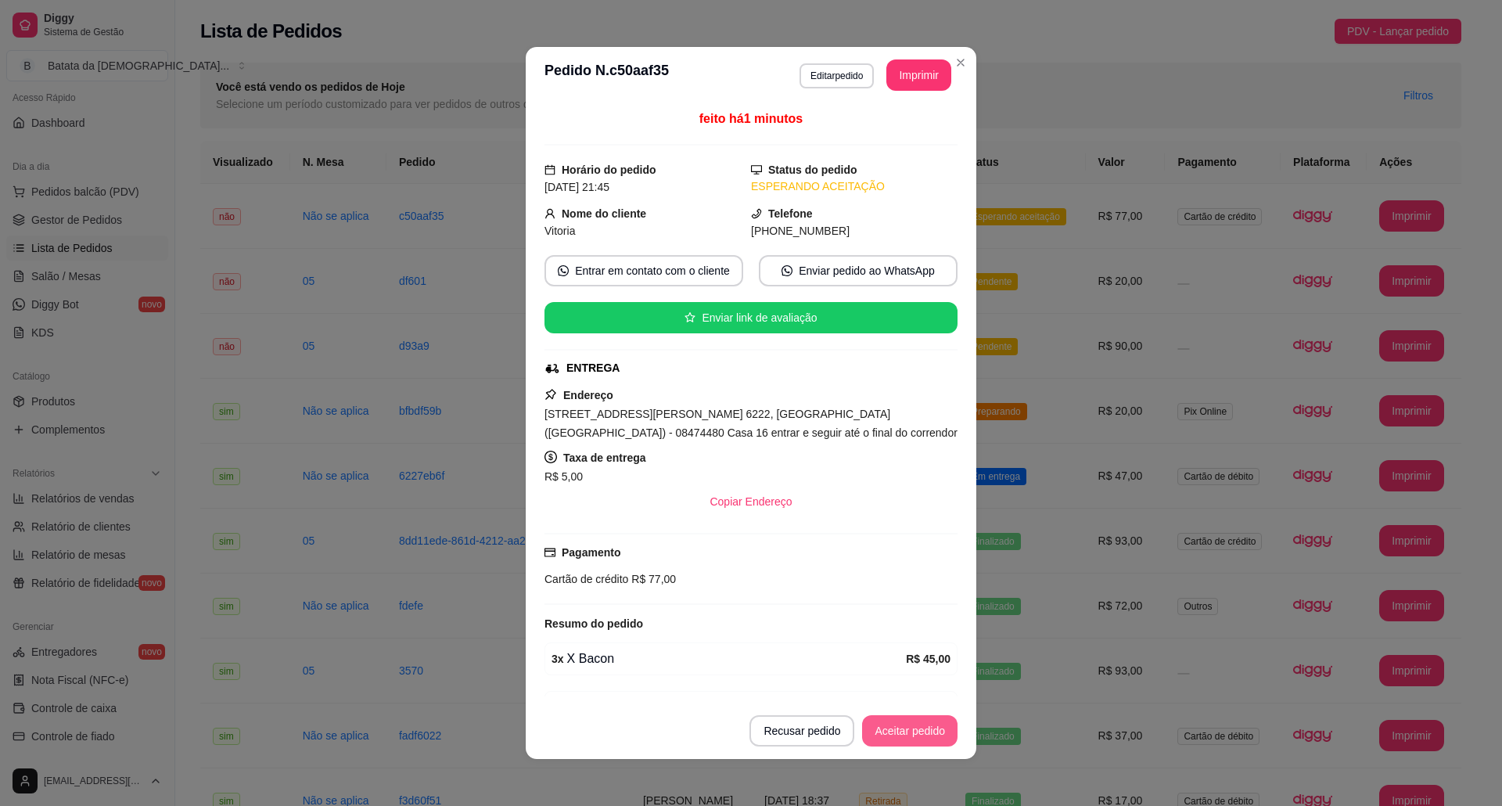
click at [892, 721] on button "Aceitar pedido" at bounding box center [909, 730] width 95 height 31
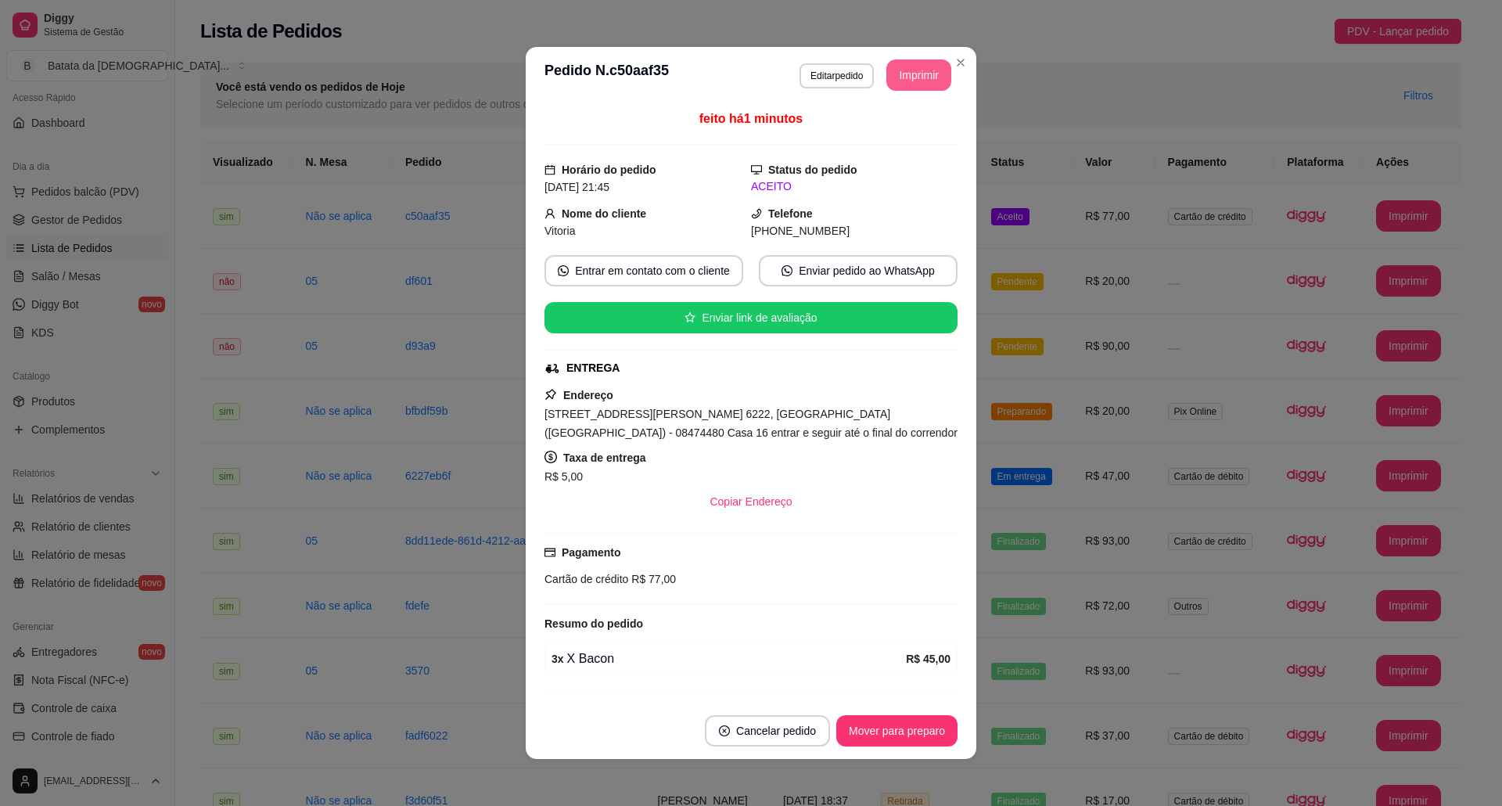
click at [904, 70] on button "Imprimir" at bounding box center [918, 74] width 65 height 31
click at [865, 723] on button "Mover para preparo" at bounding box center [896, 731] width 117 height 31
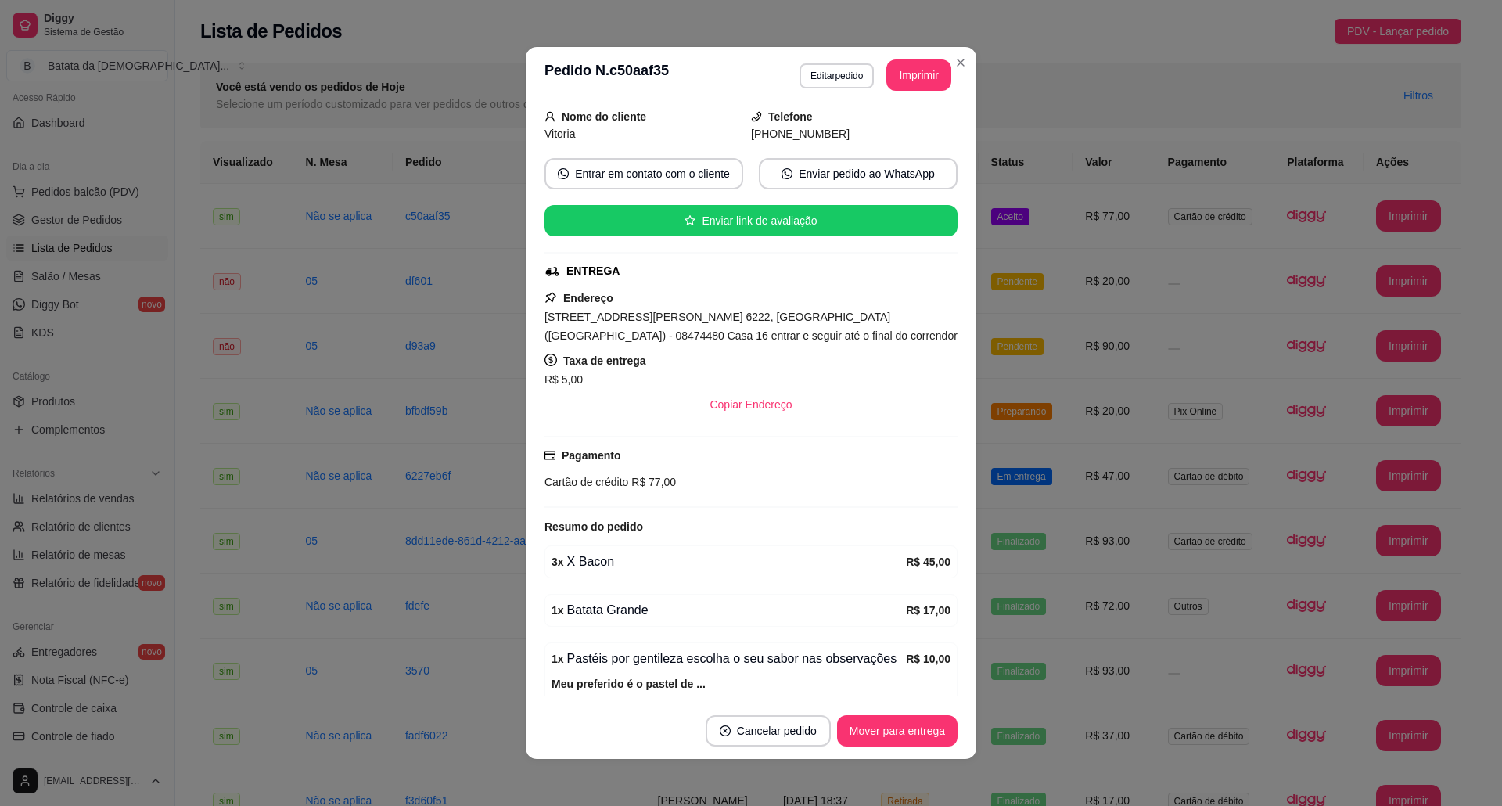
scroll to position [192, 0]
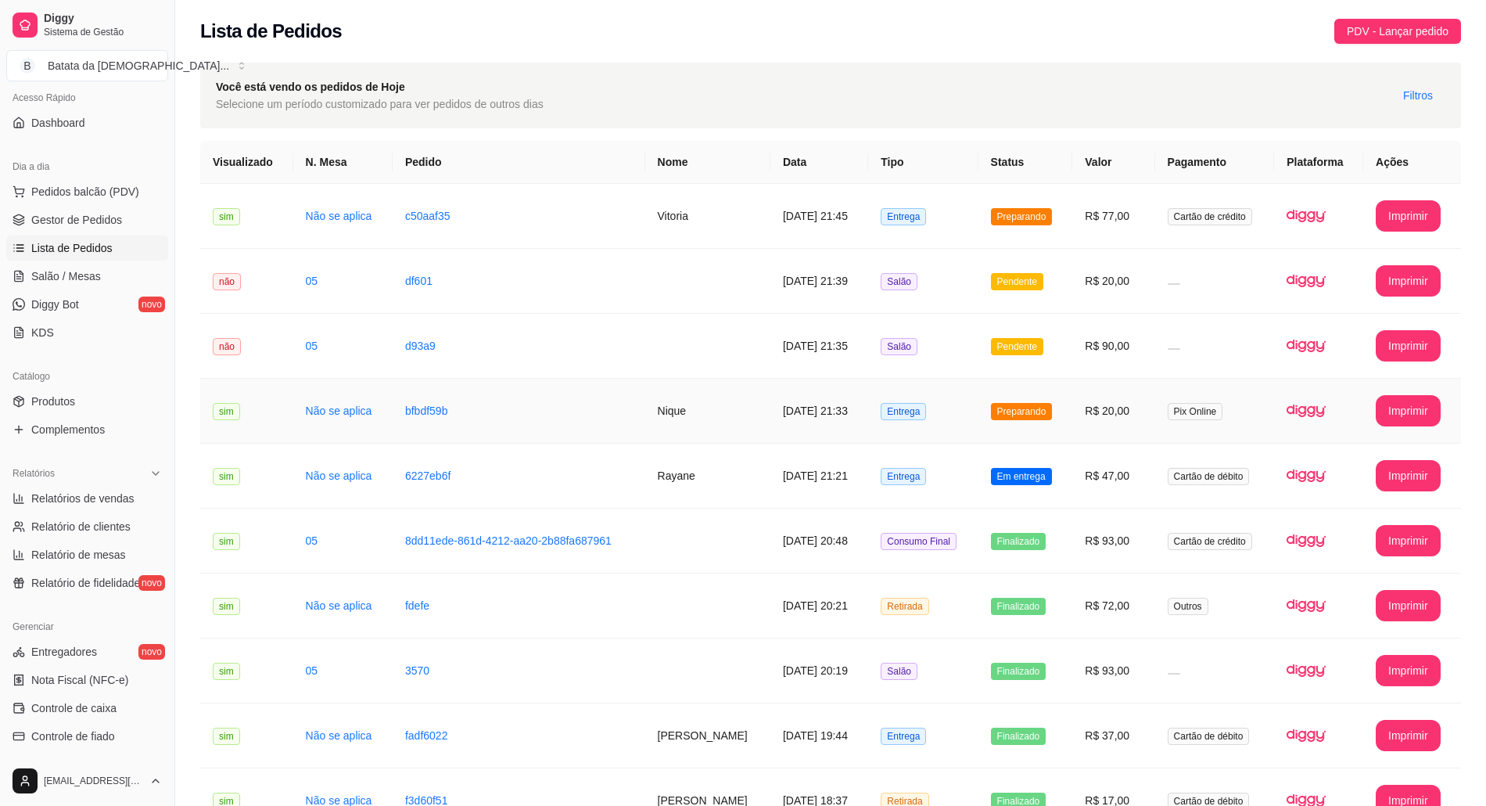
click at [817, 388] on td "[DATE] 21:33" at bounding box center [819, 411] width 98 height 65
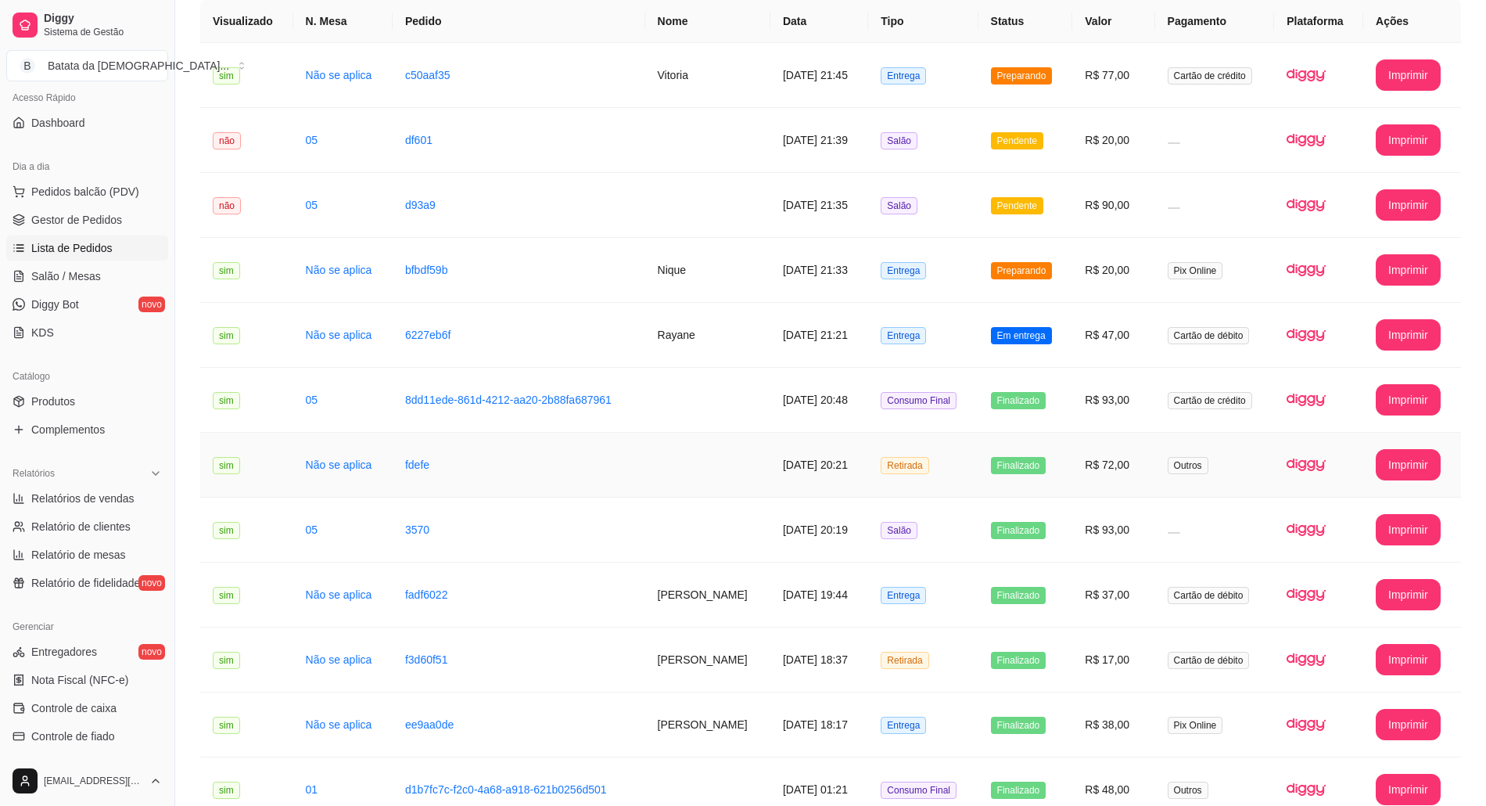
scroll to position [104, 0]
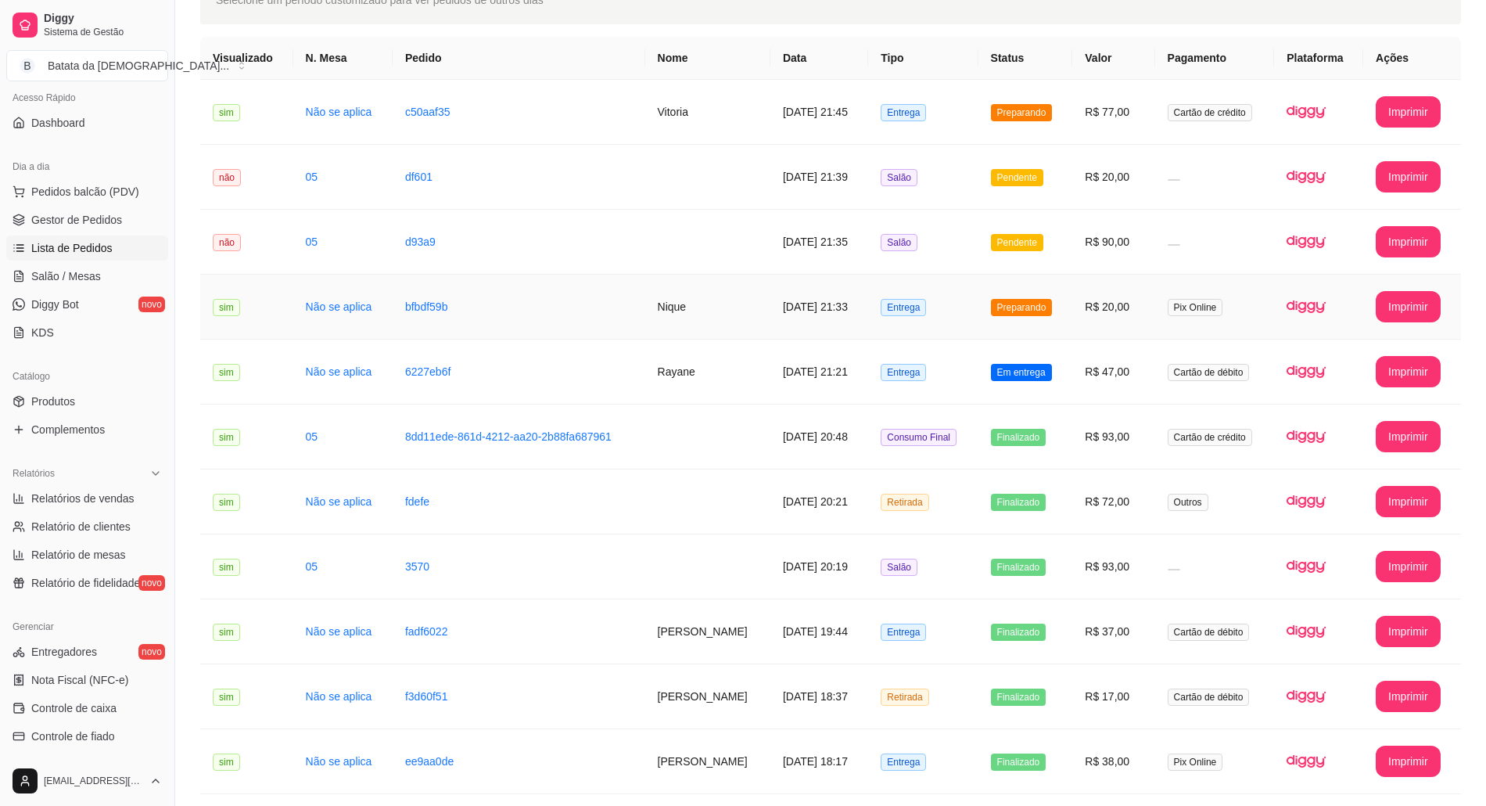
click at [942, 282] on td "Entrega" at bounding box center [922, 307] width 109 height 65
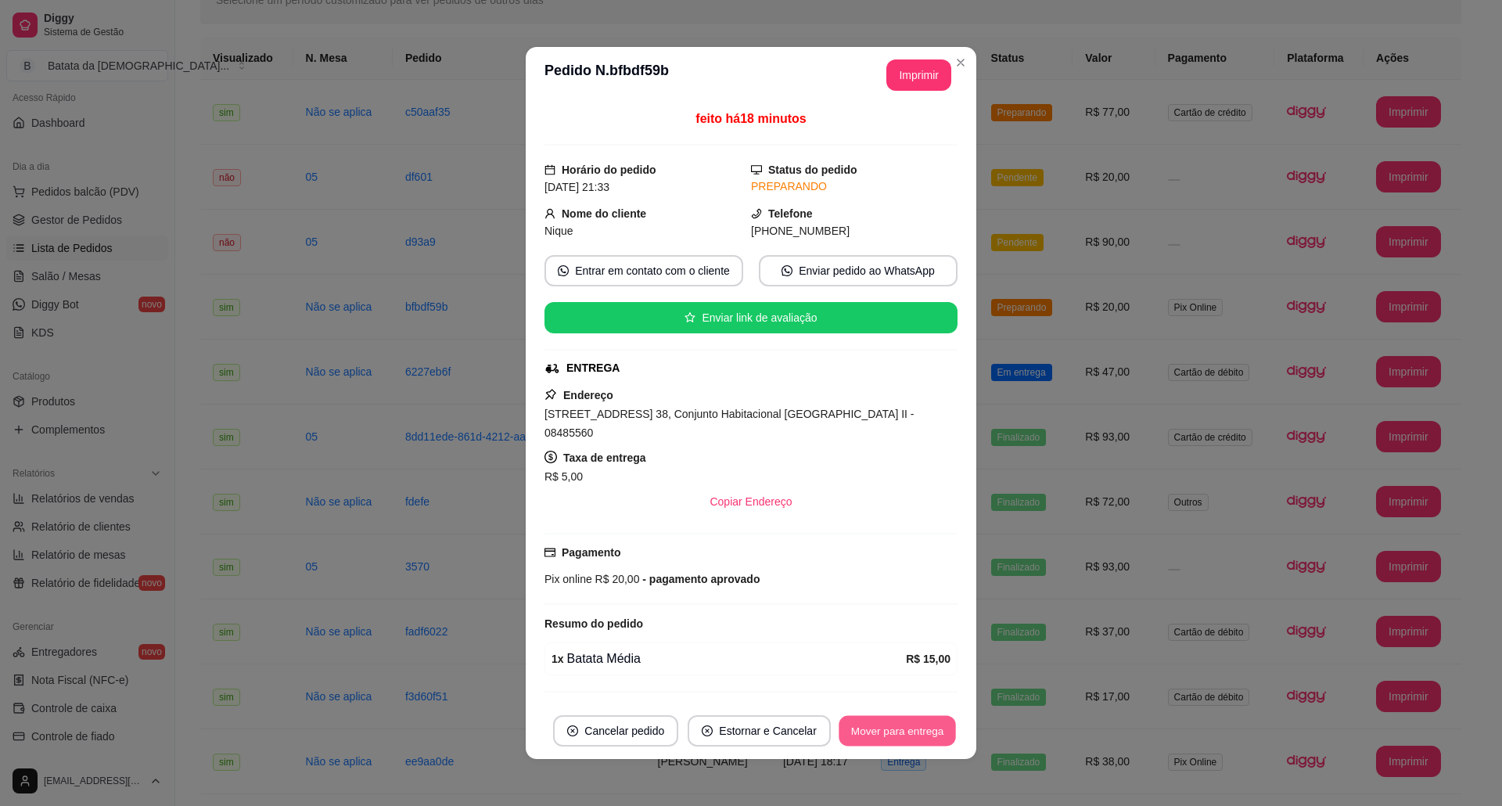
click at [903, 737] on button "Mover para entrega" at bounding box center [896, 731] width 117 height 31
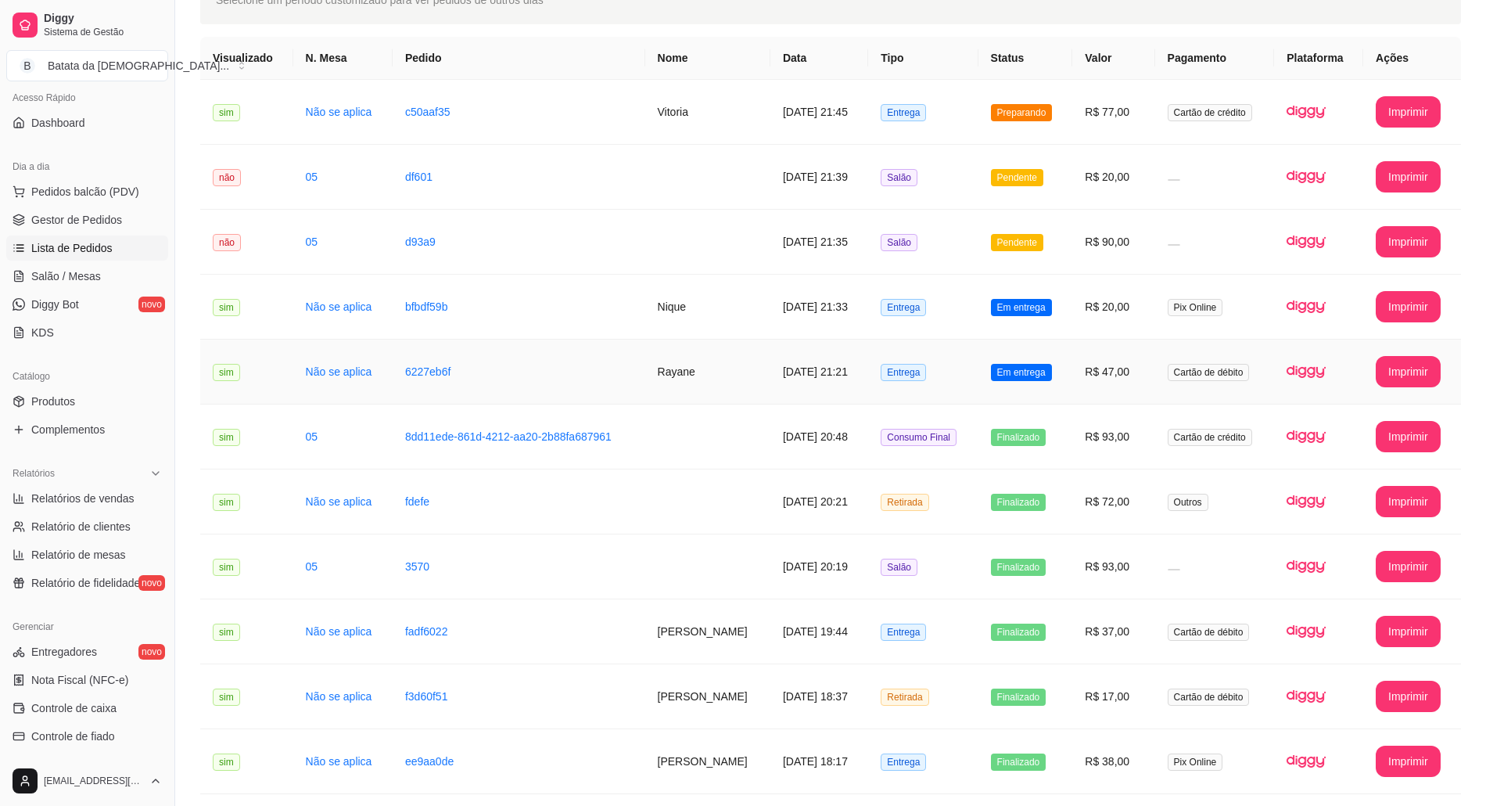
click at [1009, 382] on td "Em entrega" at bounding box center [1025, 371] width 95 height 65
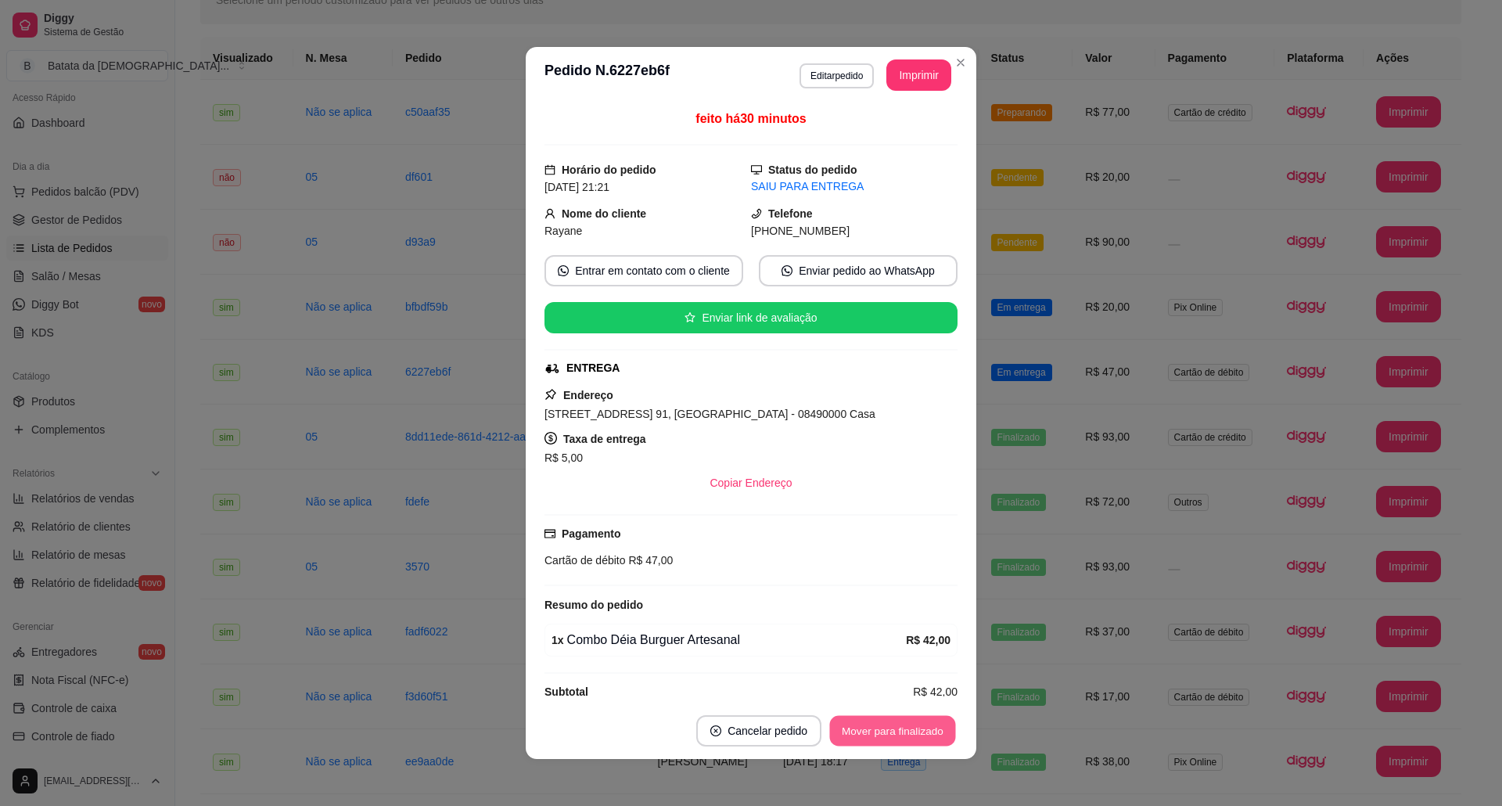
click at [909, 732] on button "Mover para finalizado" at bounding box center [893, 731] width 126 height 31
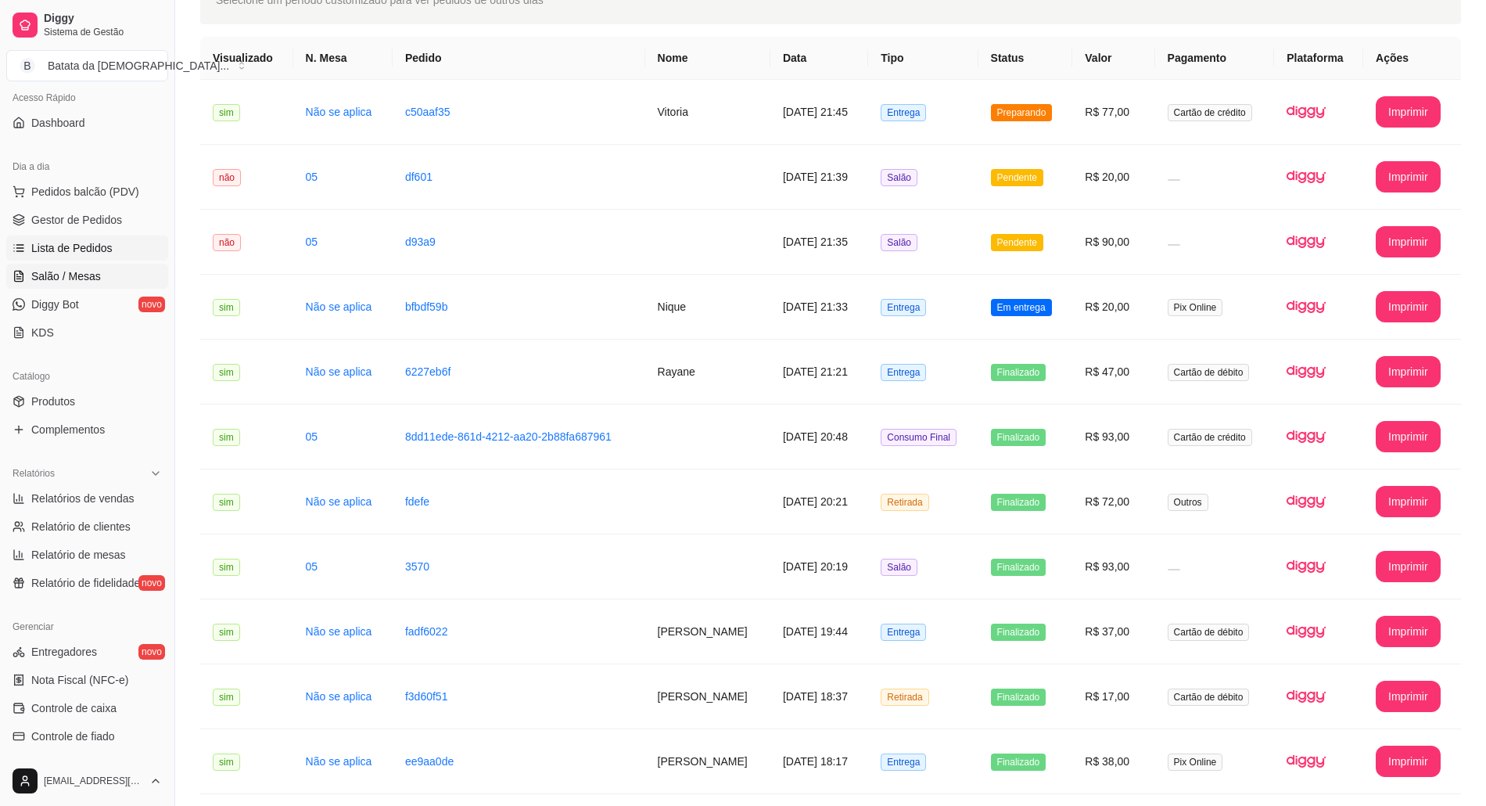
click at [23, 269] on link "Salão / Mesas" at bounding box center [87, 276] width 162 height 25
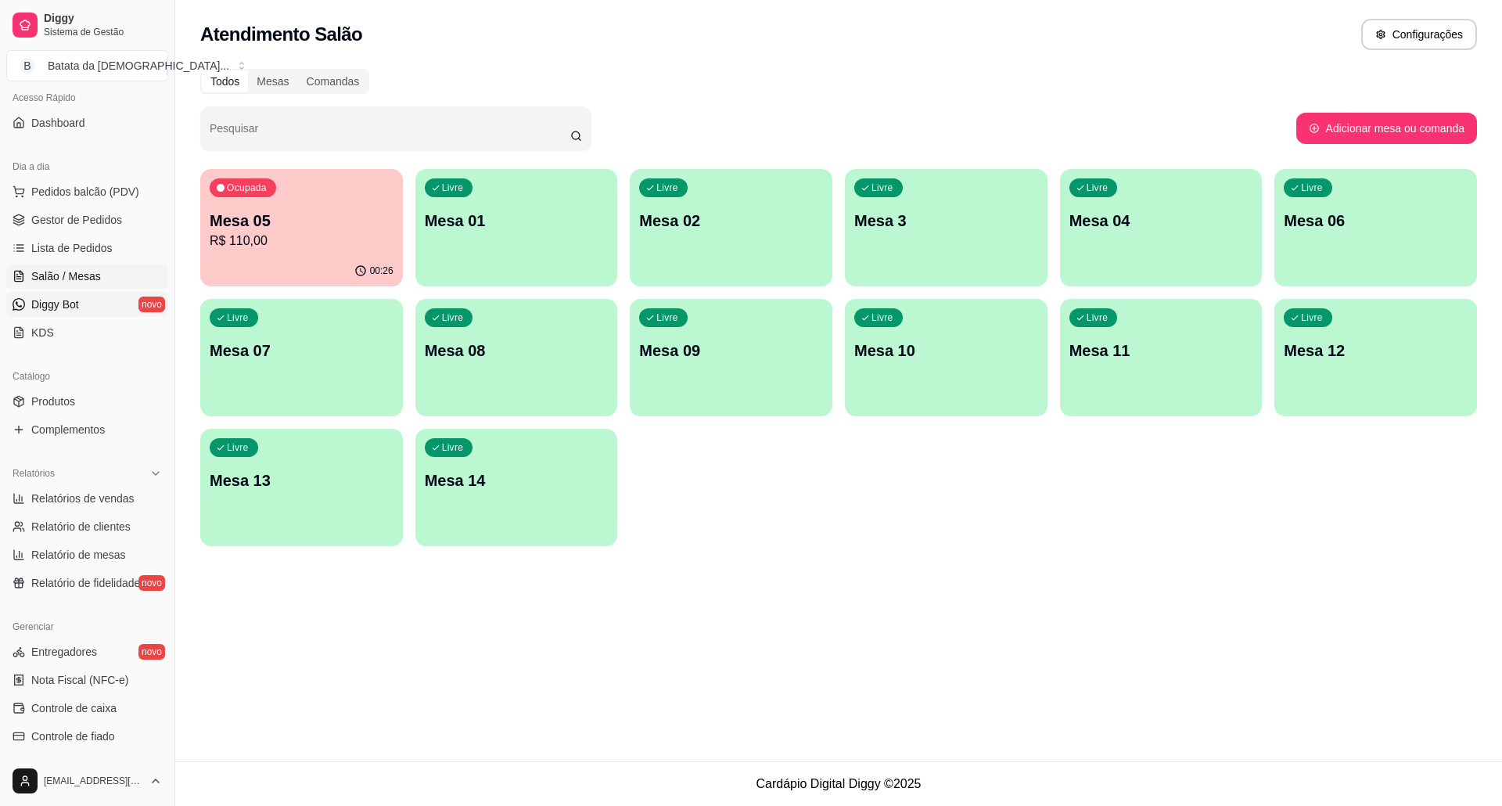
click at [84, 298] on link "Diggy Bot novo" at bounding box center [87, 304] width 162 height 25
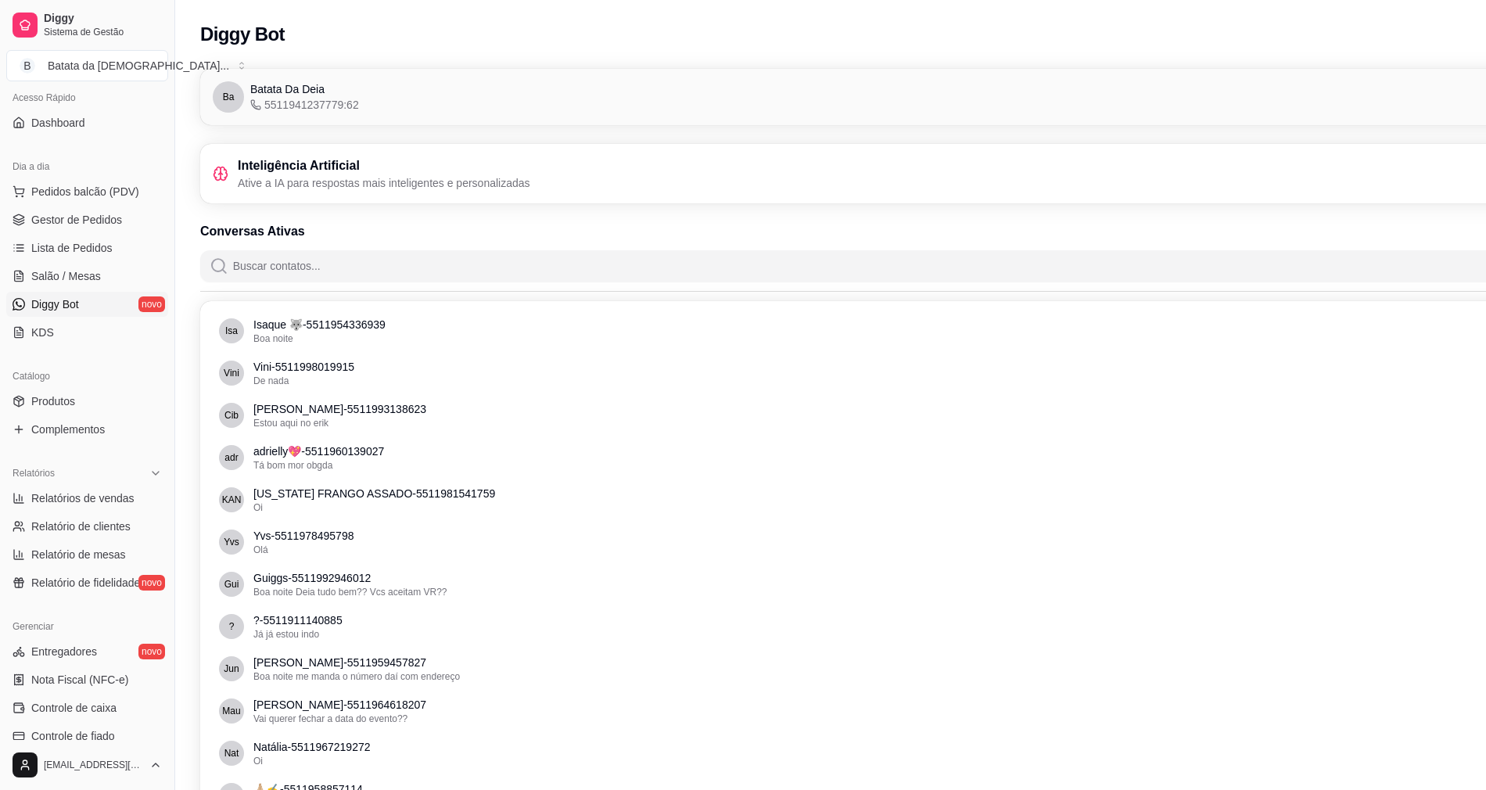
click at [444, 166] on h3 "Inteligência Artificial" at bounding box center [384, 165] width 293 height 19
click at [357, 185] on p "Ative a IA para respostas mais inteligentes e personalizadas" at bounding box center [384, 183] width 293 height 16
click at [225, 174] on icon at bounding box center [221, 174] width 16 height 16
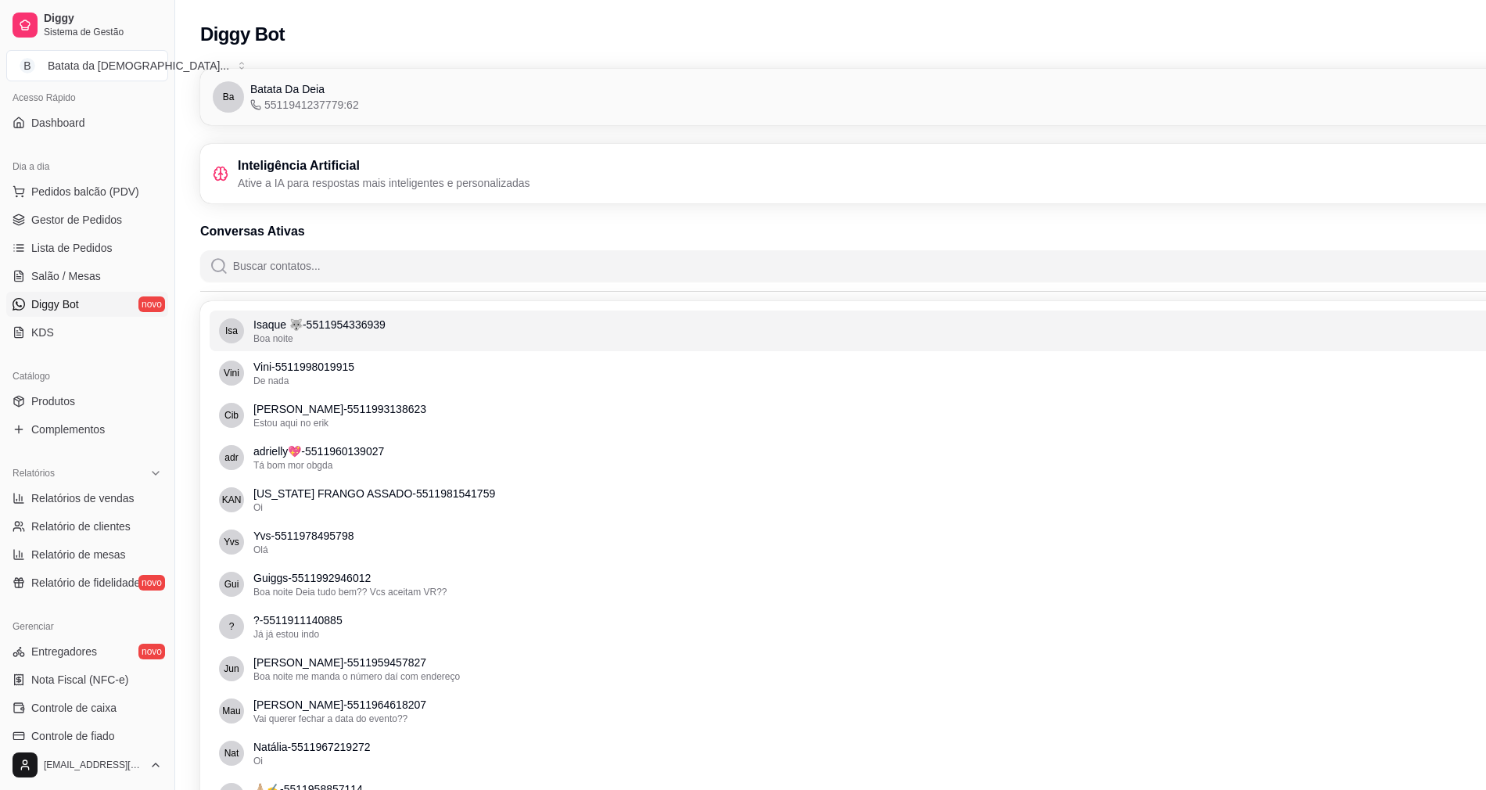
click at [336, 323] on p "Isaque 🐺 - 5511954336939" at bounding box center [919, 325] width 1333 height 16
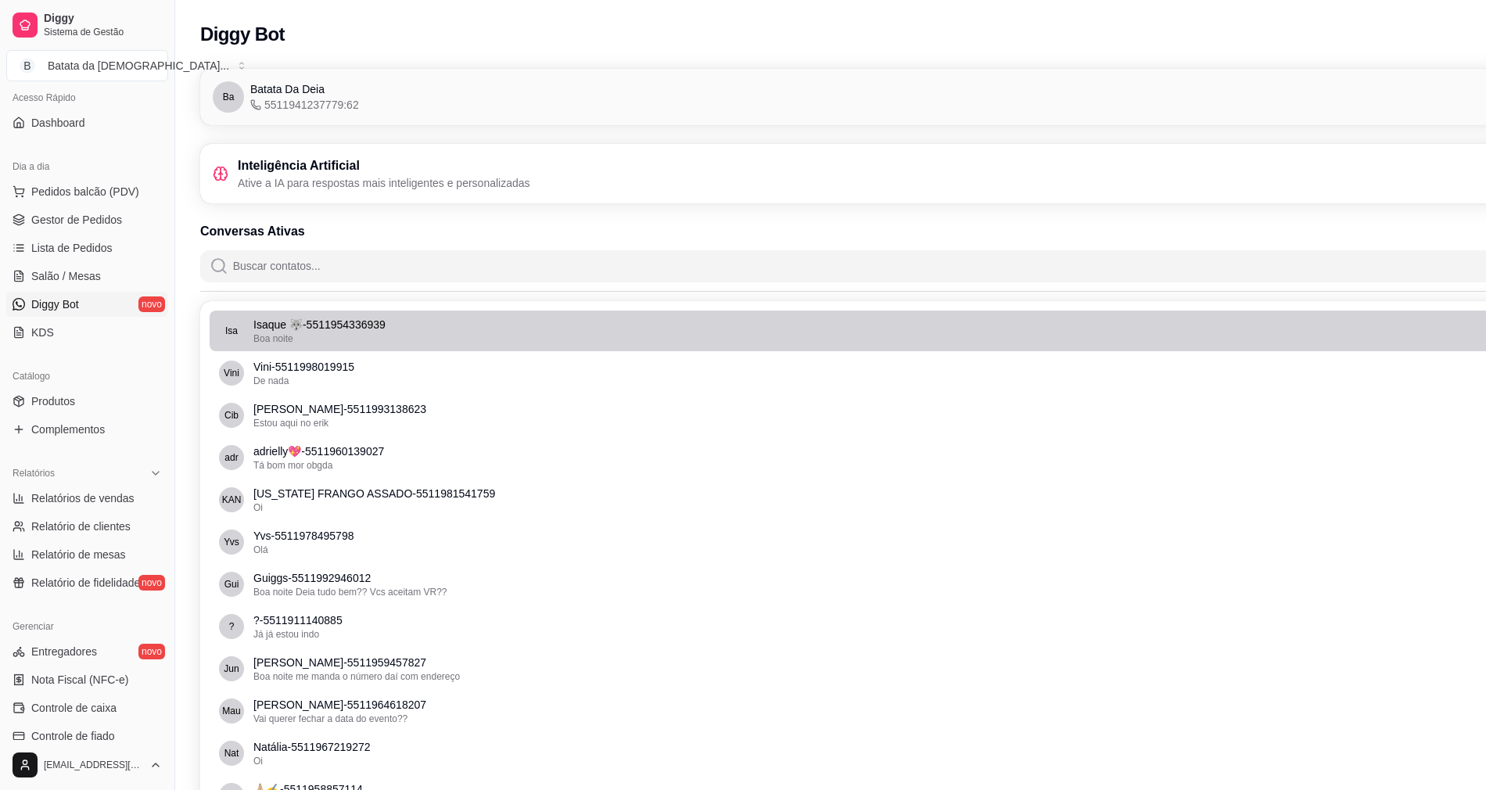
click at [339, 324] on p "Isaque 🐺 - 5511954336939" at bounding box center [919, 325] width 1333 height 16
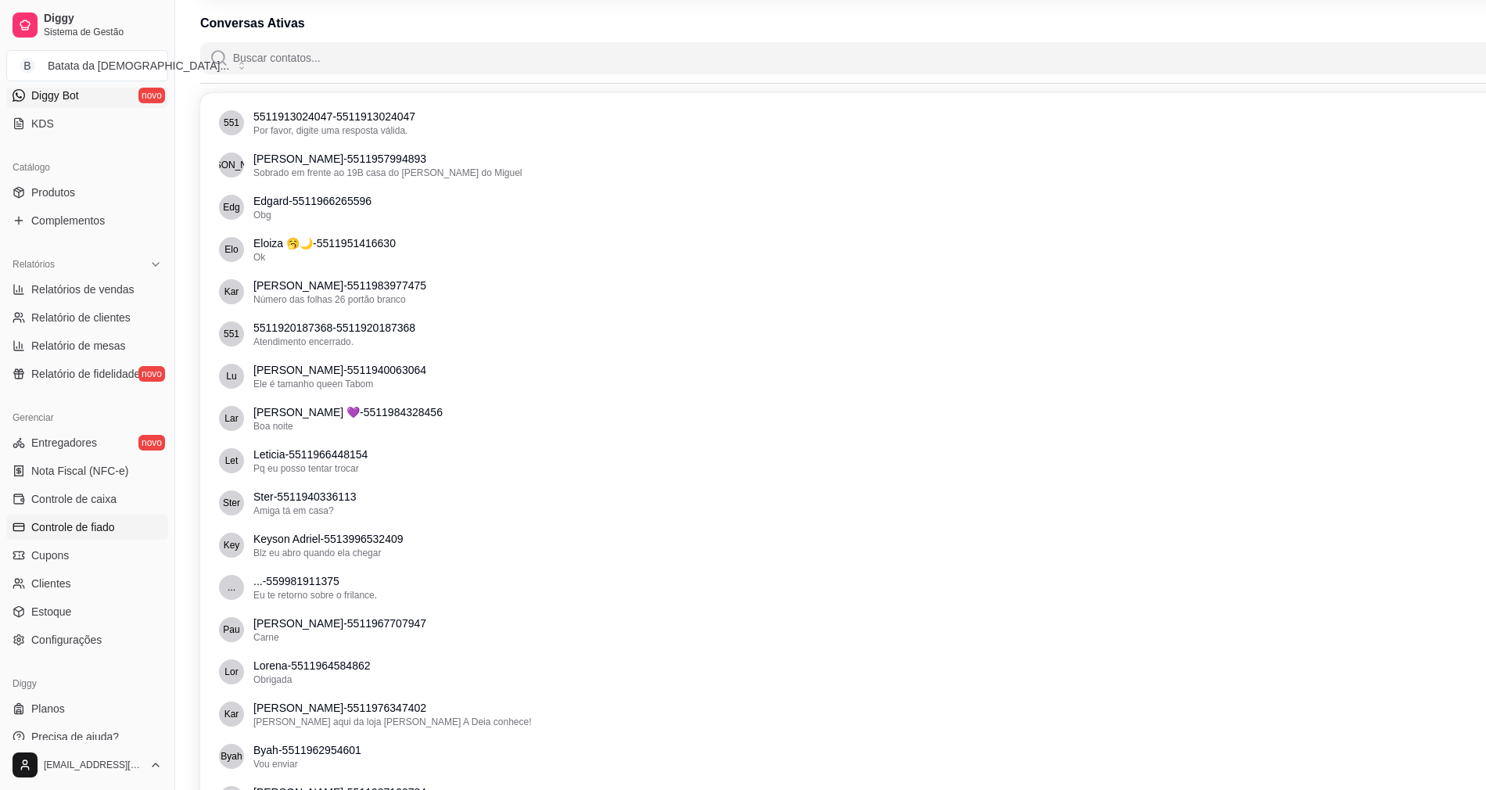
scroll to position [313, 0]
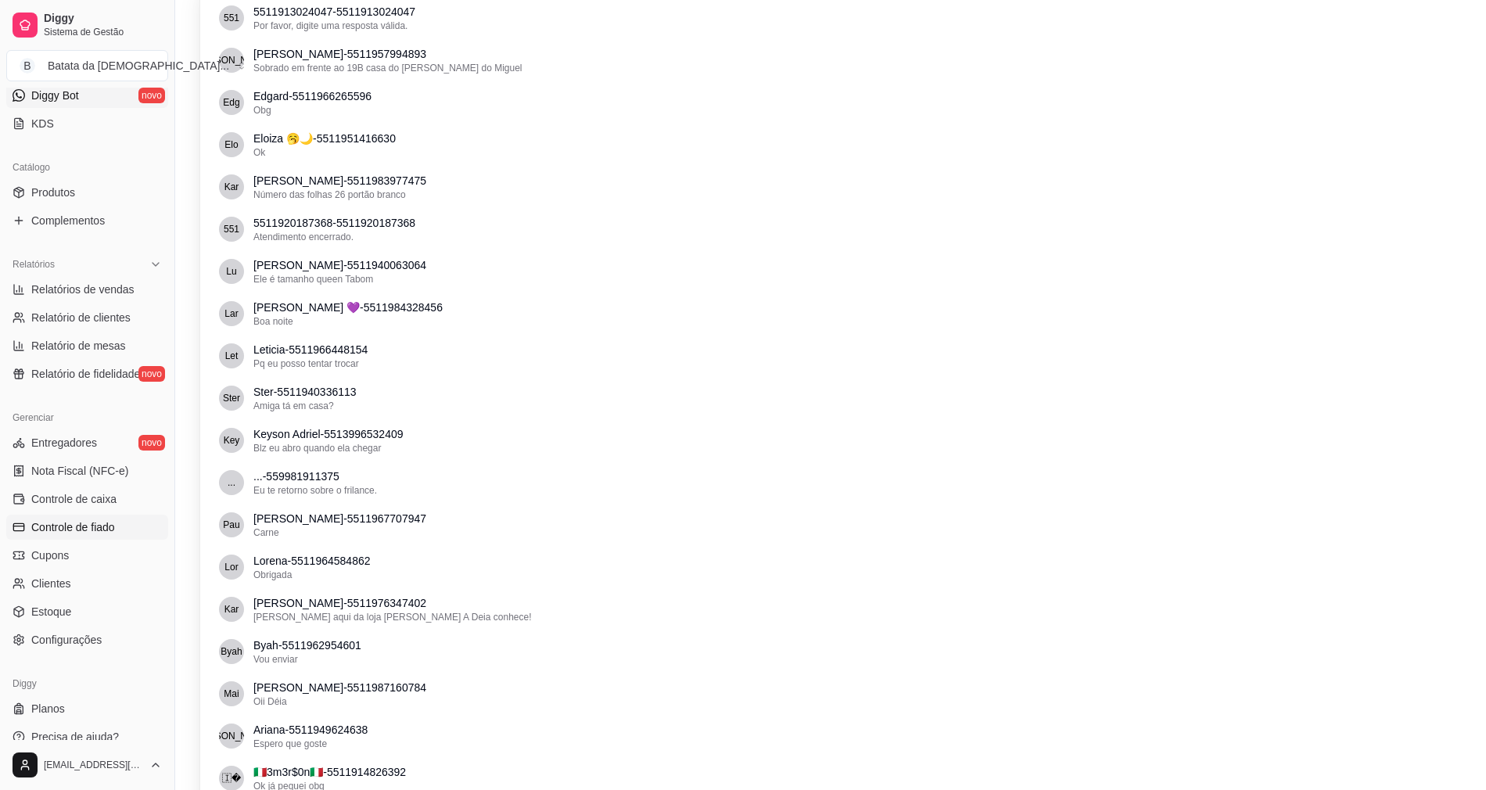
click at [83, 516] on link "Controle de fiado" at bounding box center [87, 527] width 162 height 25
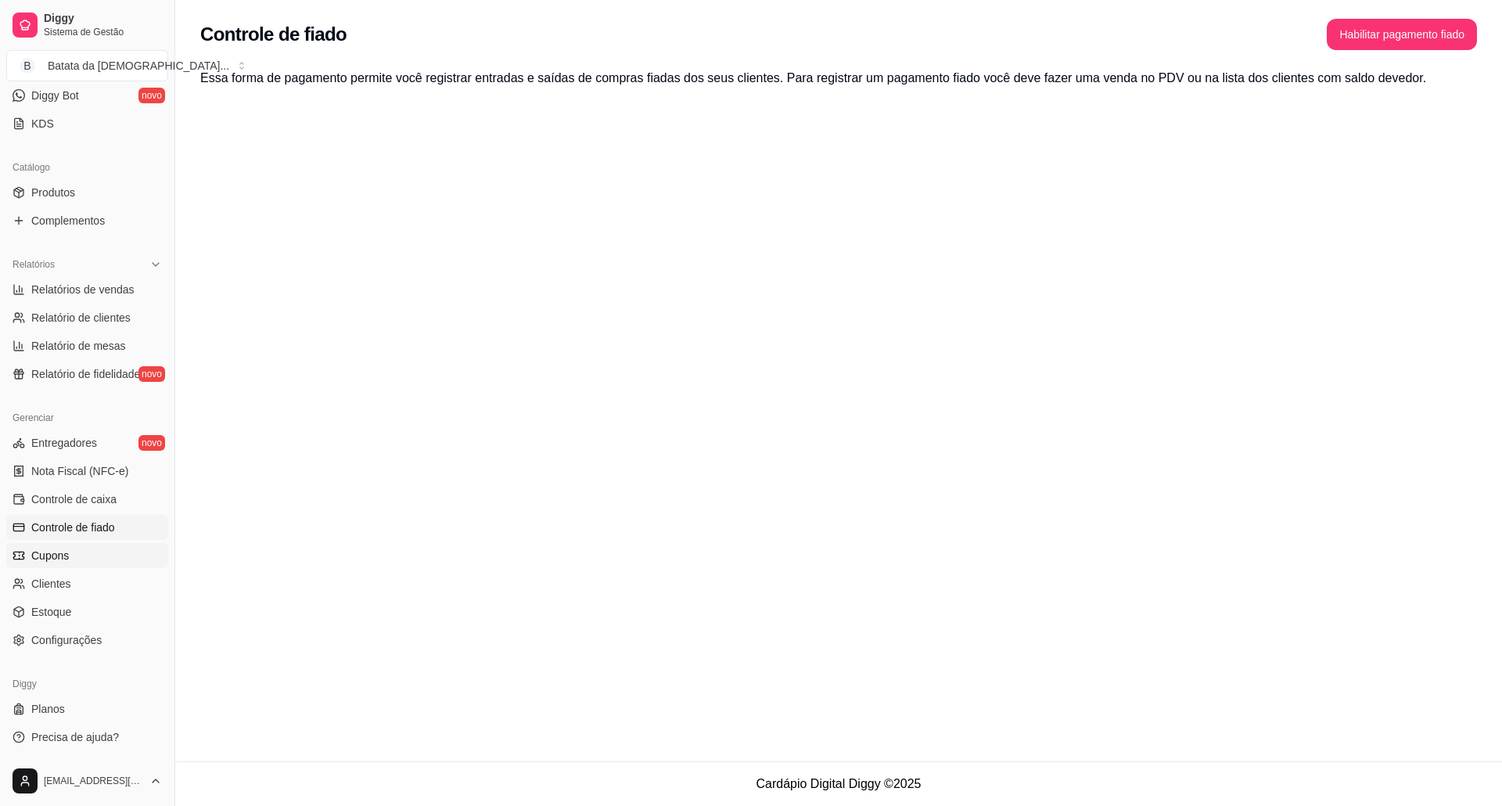
click at [83, 555] on link "Cupons" at bounding box center [87, 555] width 162 height 25
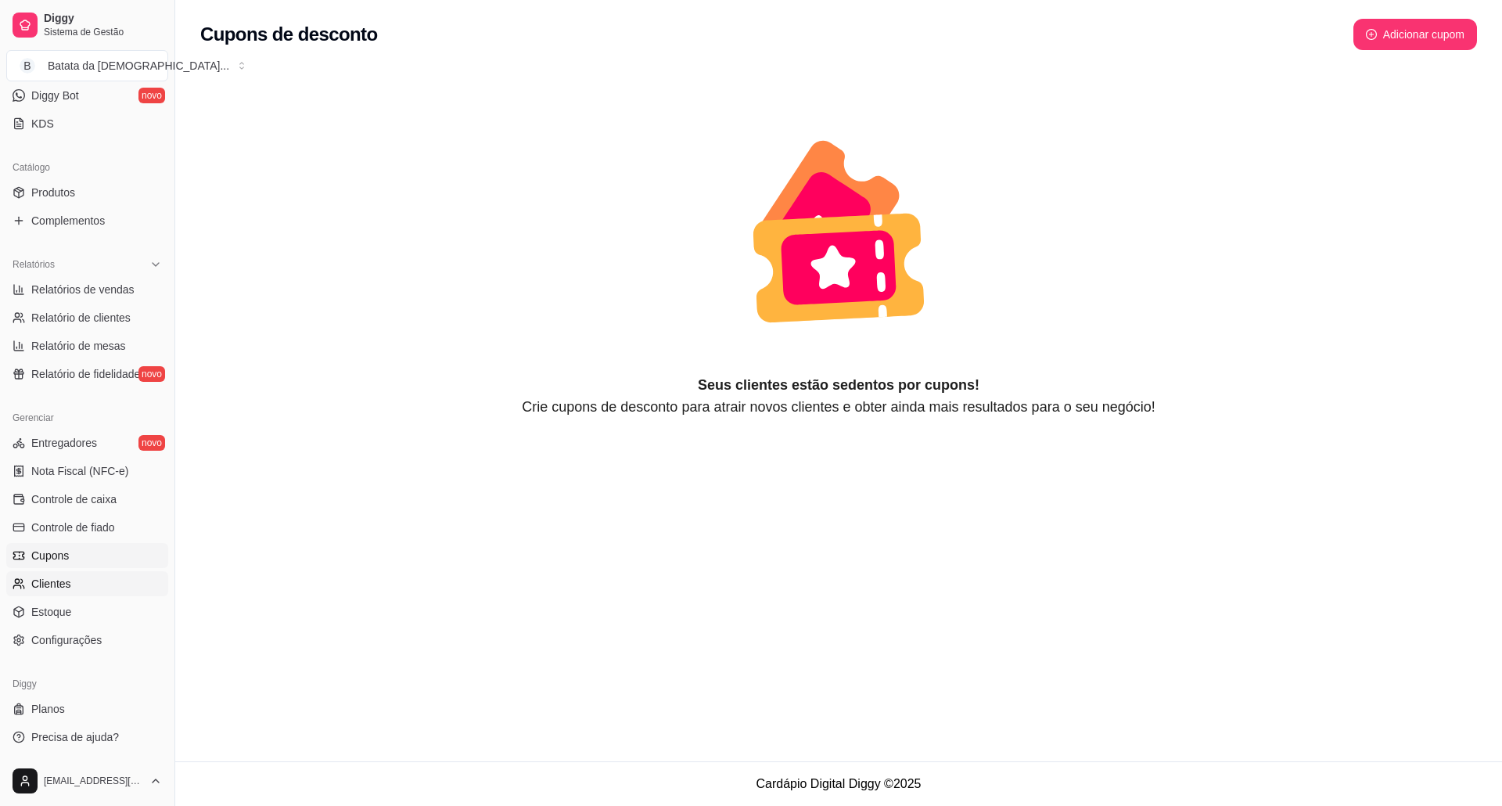
click at [79, 583] on link "Clientes" at bounding box center [87, 583] width 162 height 25
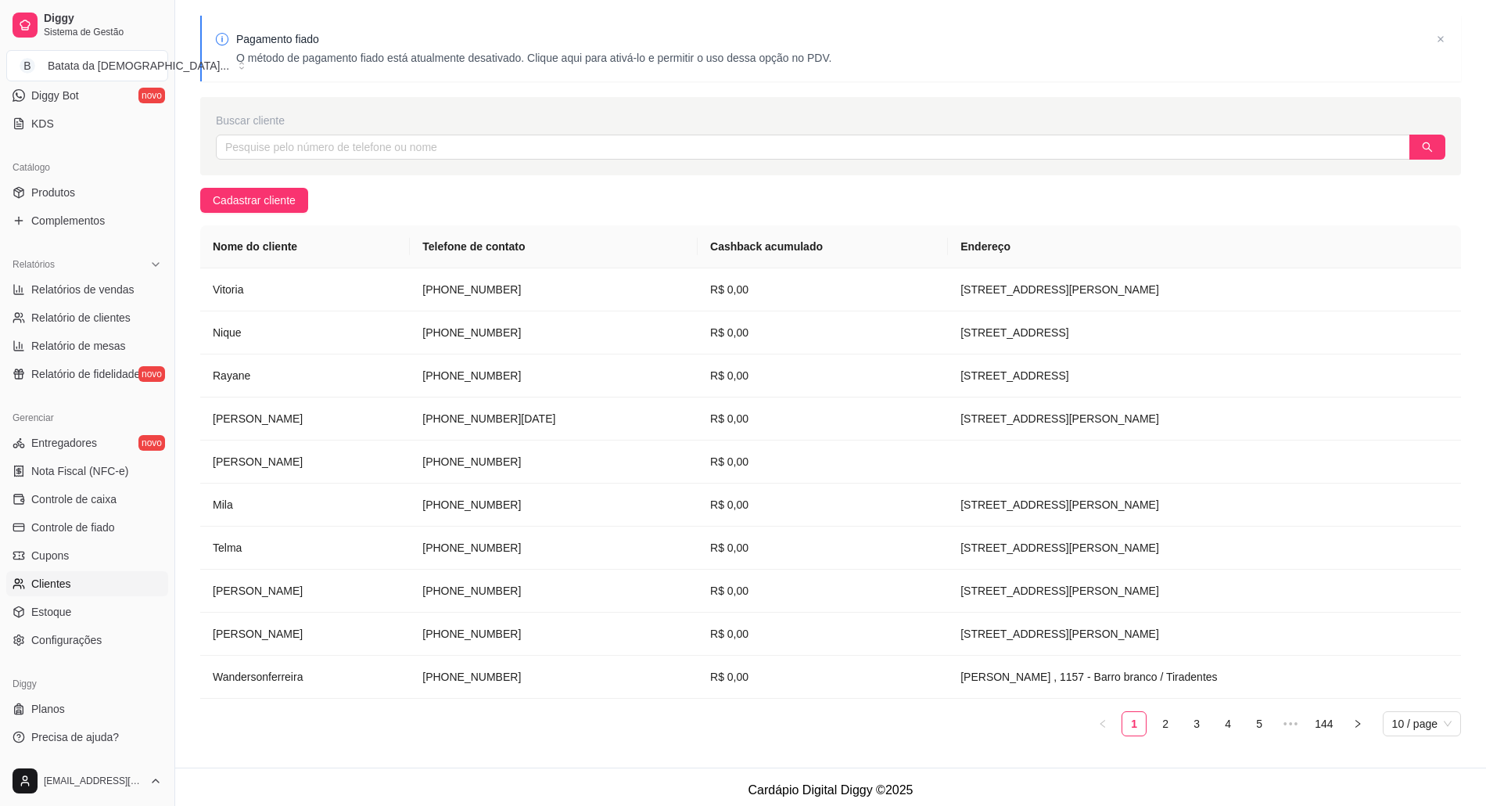
scroll to position [56, 0]
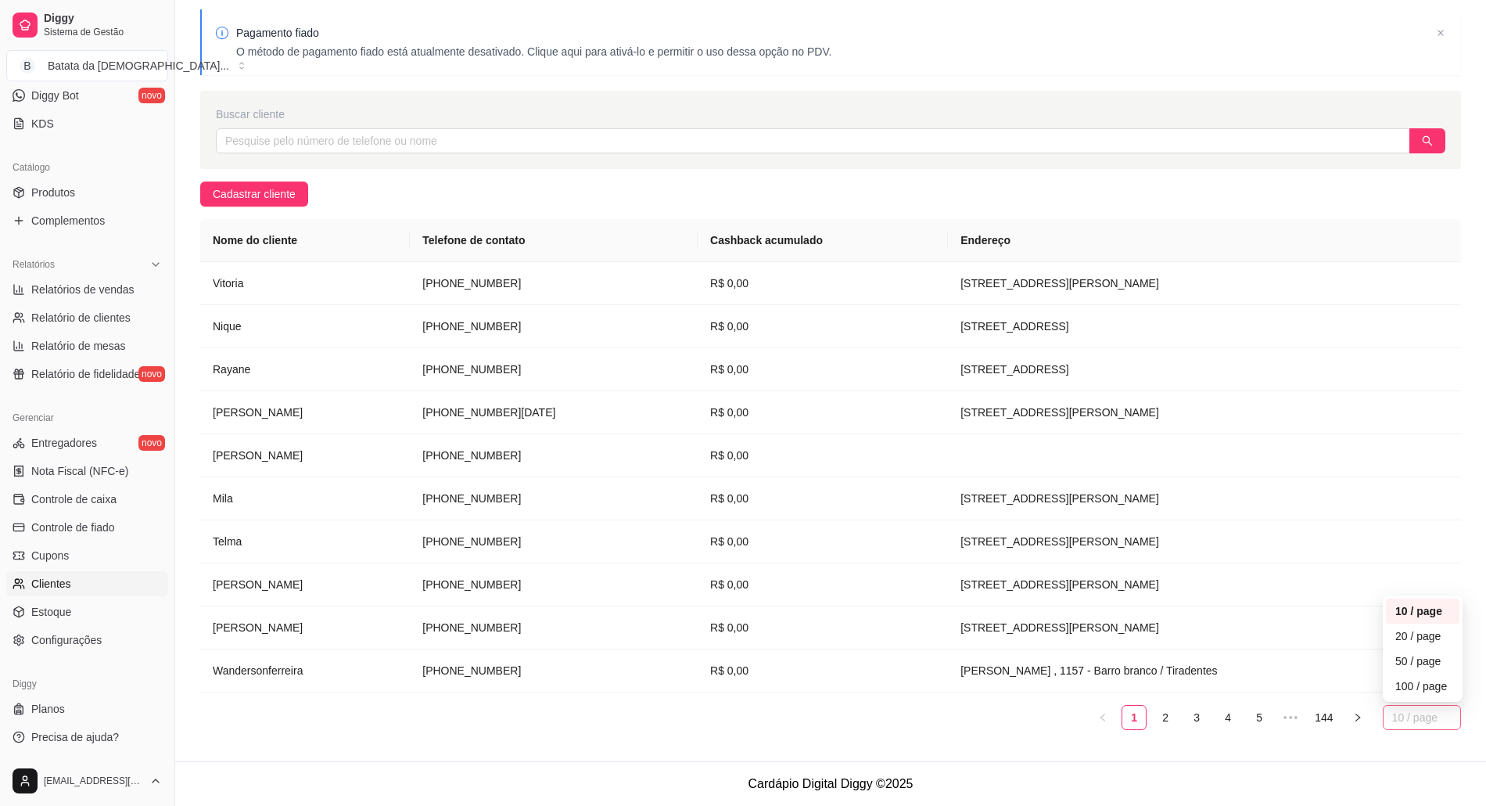
click at [1387, 715] on div "10 / page" at bounding box center [1422, 717] width 78 height 25
click at [1409, 605] on div "10 / page" at bounding box center [1422, 610] width 55 height 17
click at [1425, 712] on span "10 / page" at bounding box center [1421, 716] width 59 height 23
click at [1423, 695] on div "100 / page" at bounding box center [1422, 685] width 55 height 17
click at [1384, 714] on div "10 / page" at bounding box center [1422, 717] width 78 height 25
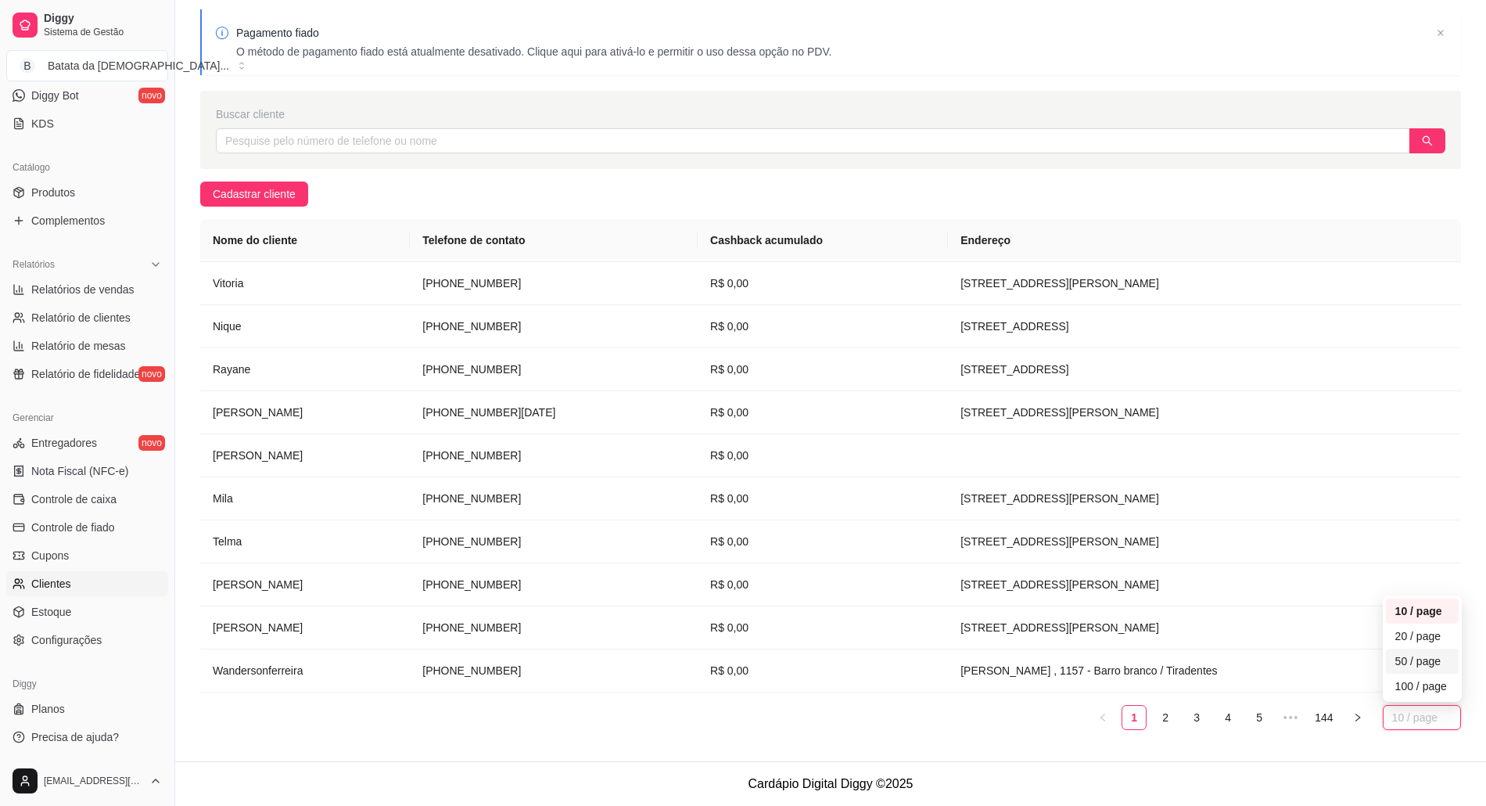
click at [1390, 662] on div "50 / page" at bounding box center [1423, 660] width 74 height 25
click at [1425, 713] on span "10 / page" at bounding box center [1421, 716] width 59 height 23
click at [1420, 664] on div "50 / page" at bounding box center [1422, 660] width 55 height 17
click at [1420, 664] on td "[PERSON_NAME] , 1157 - Barro branco / Tiradentes" at bounding box center [1204, 670] width 513 height 43
click at [1161, 699] on div "Nome do cliente Telefone de contato Cashback acumulado Endereço Vitoria [PHONE_…" at bounding box center [830, 474] width 1261 height 511
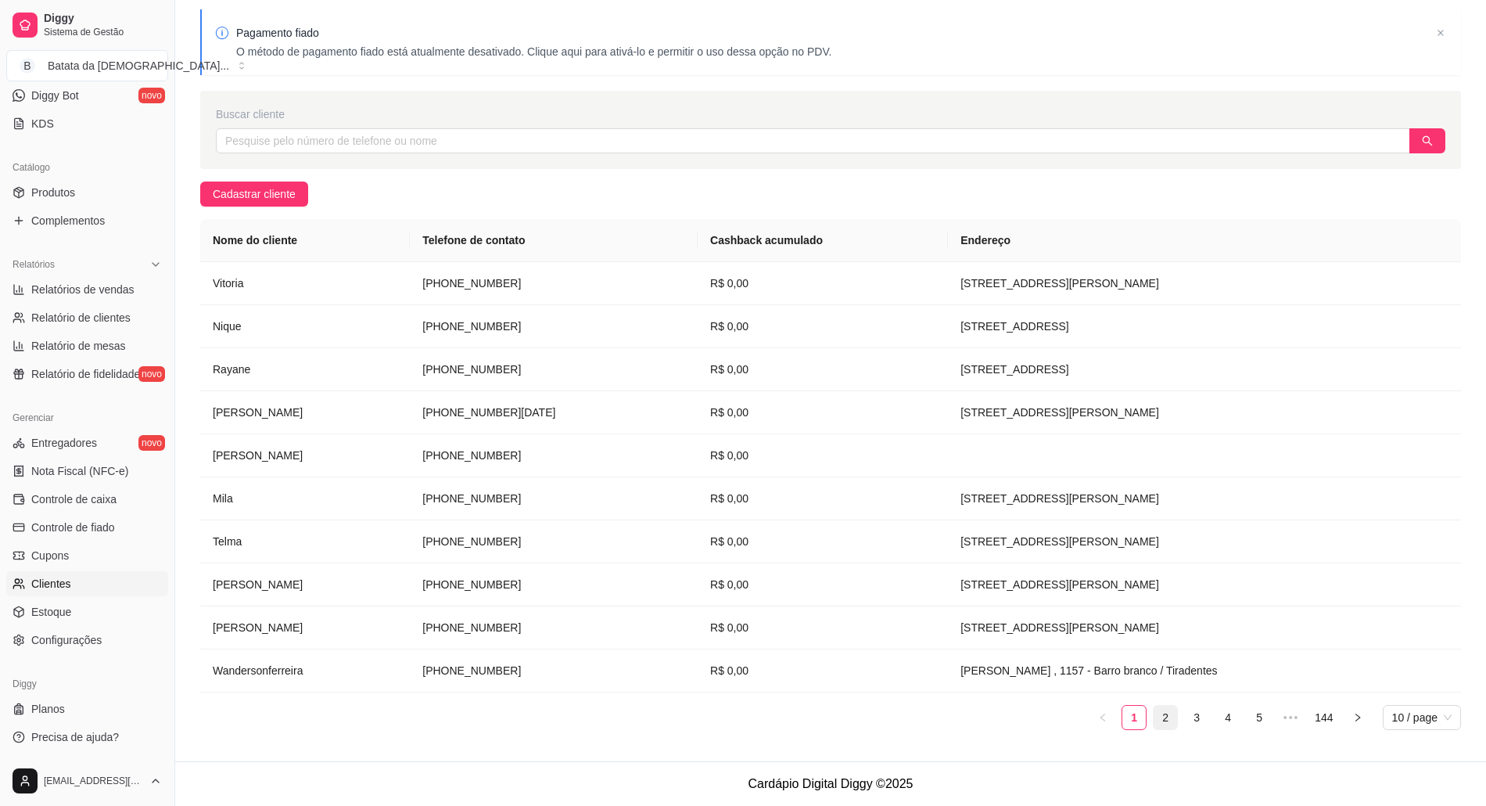
click at [1165, 710] on link "2" at bounding box center [1165, 716] width 23 height 23
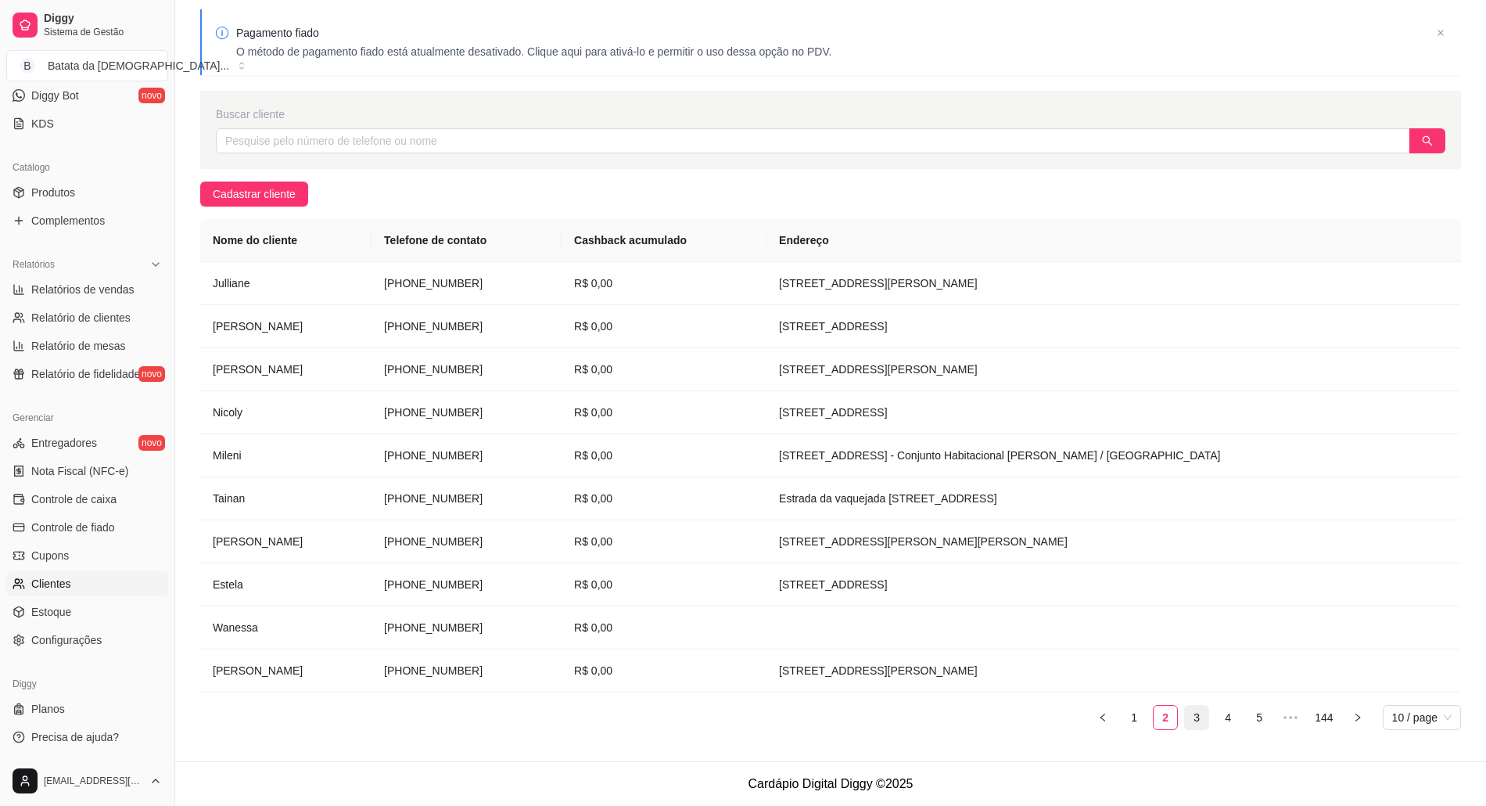
click at [1203, 713] on link "3" at bounding box center [1196, 716] width 23 height 23
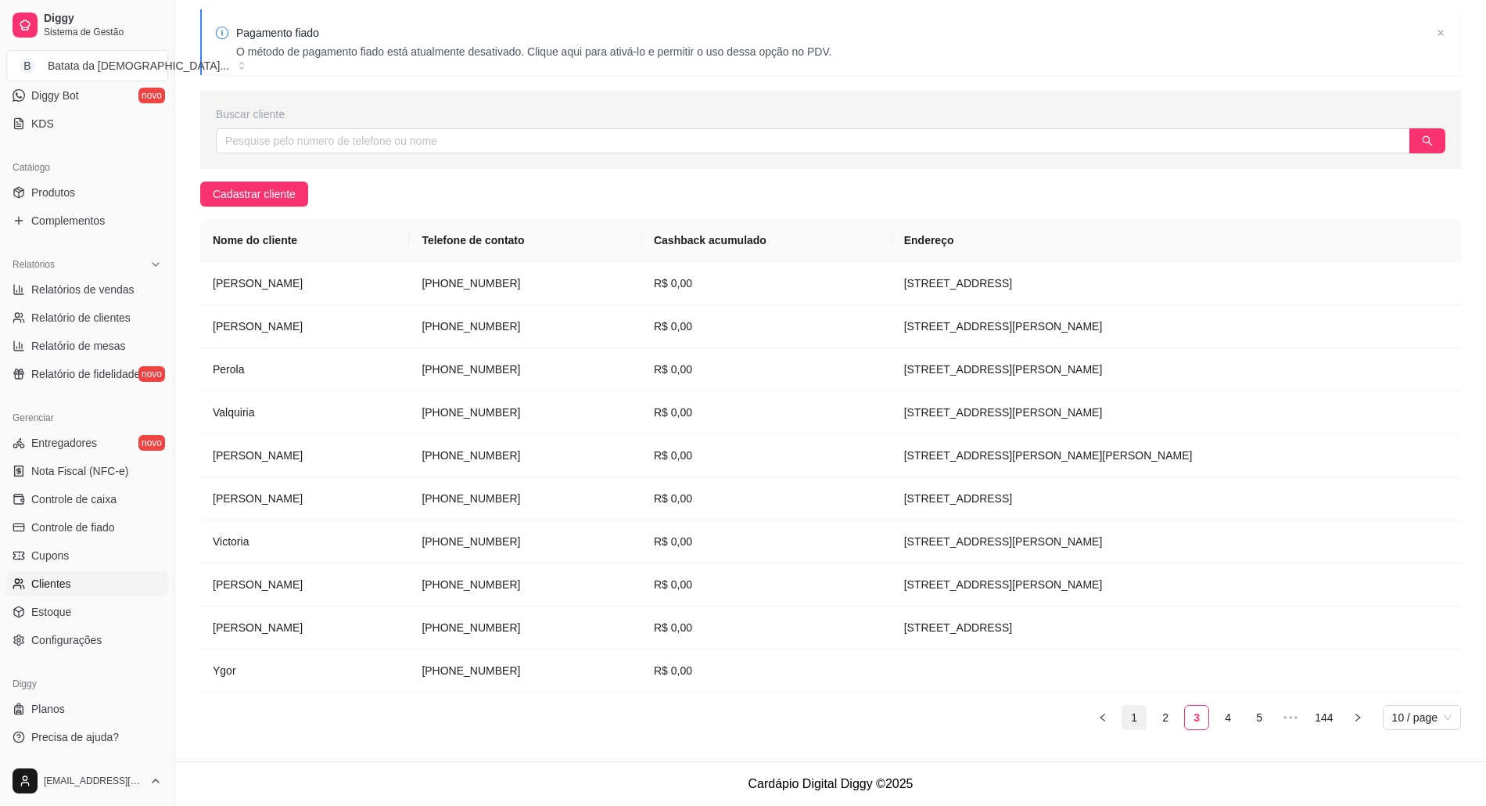
click at [1140, 715] on link "1" at bounding box center [1133, 716] width 23 height 23
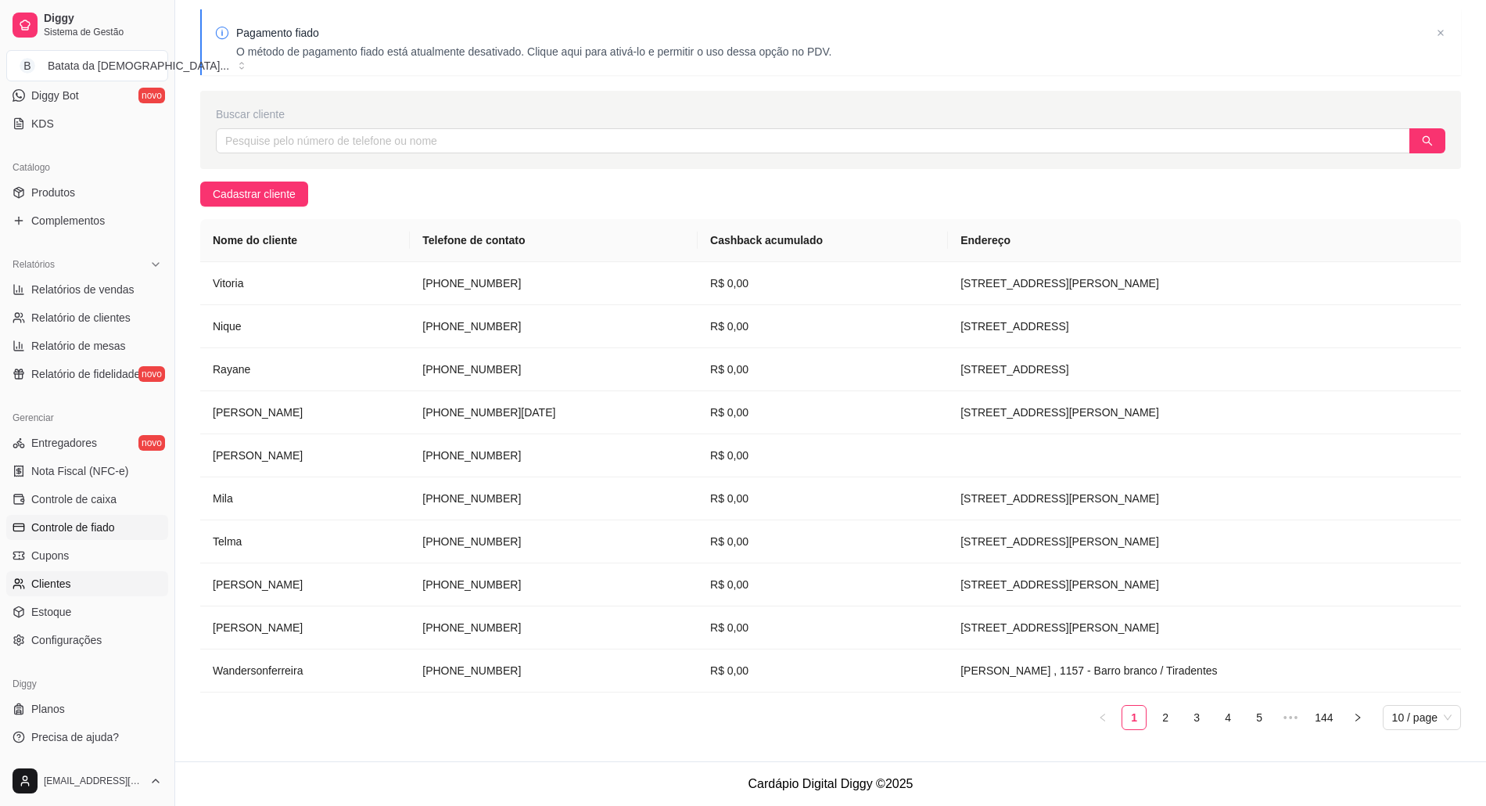
click at [82, 532] on span "Controle de fiado" at bounding box center [73, 527] width 84 height 16
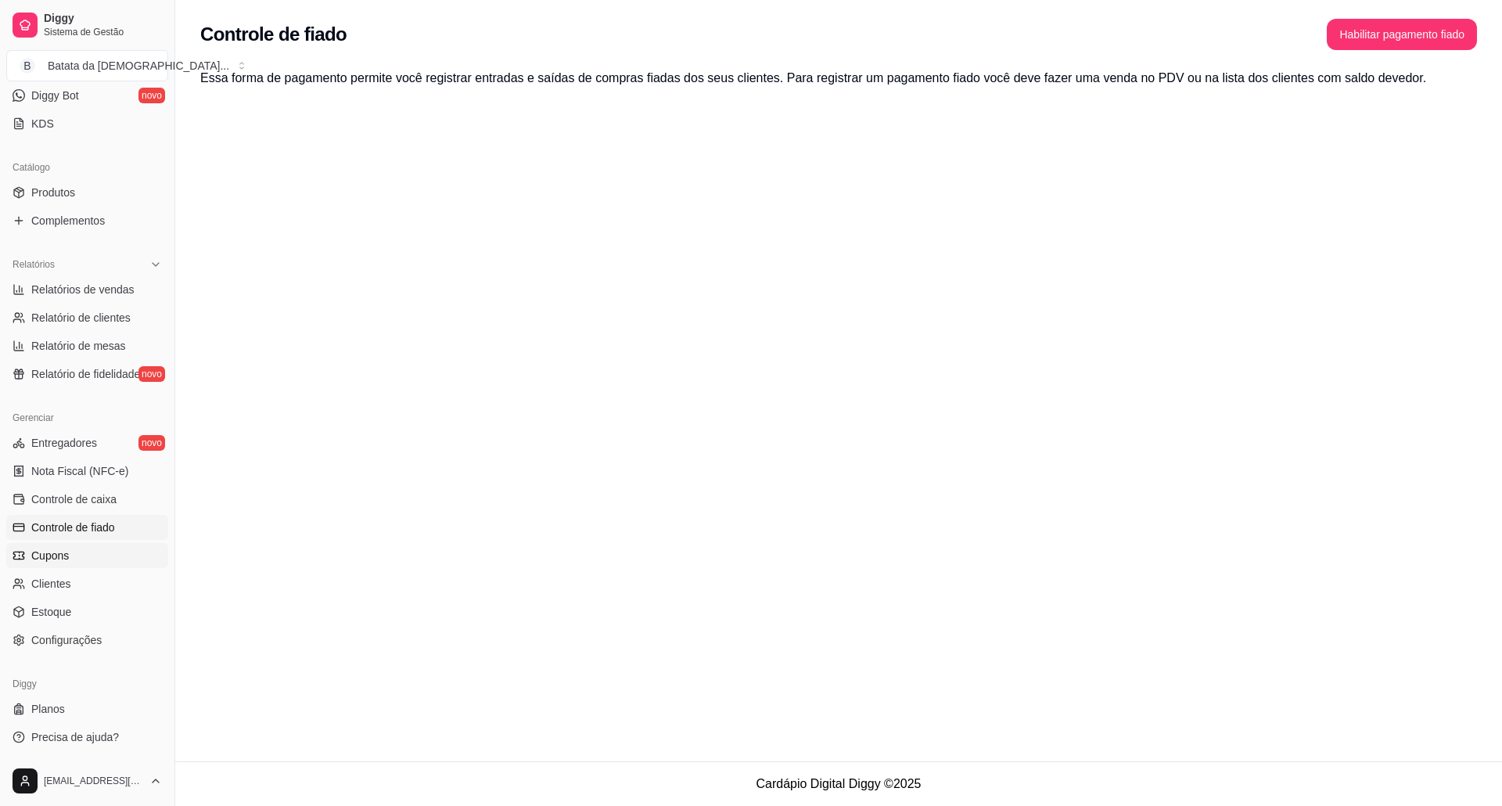
click at [54, 555] on span "Cupons" at bounding box center [50, 555] width 38 height 16
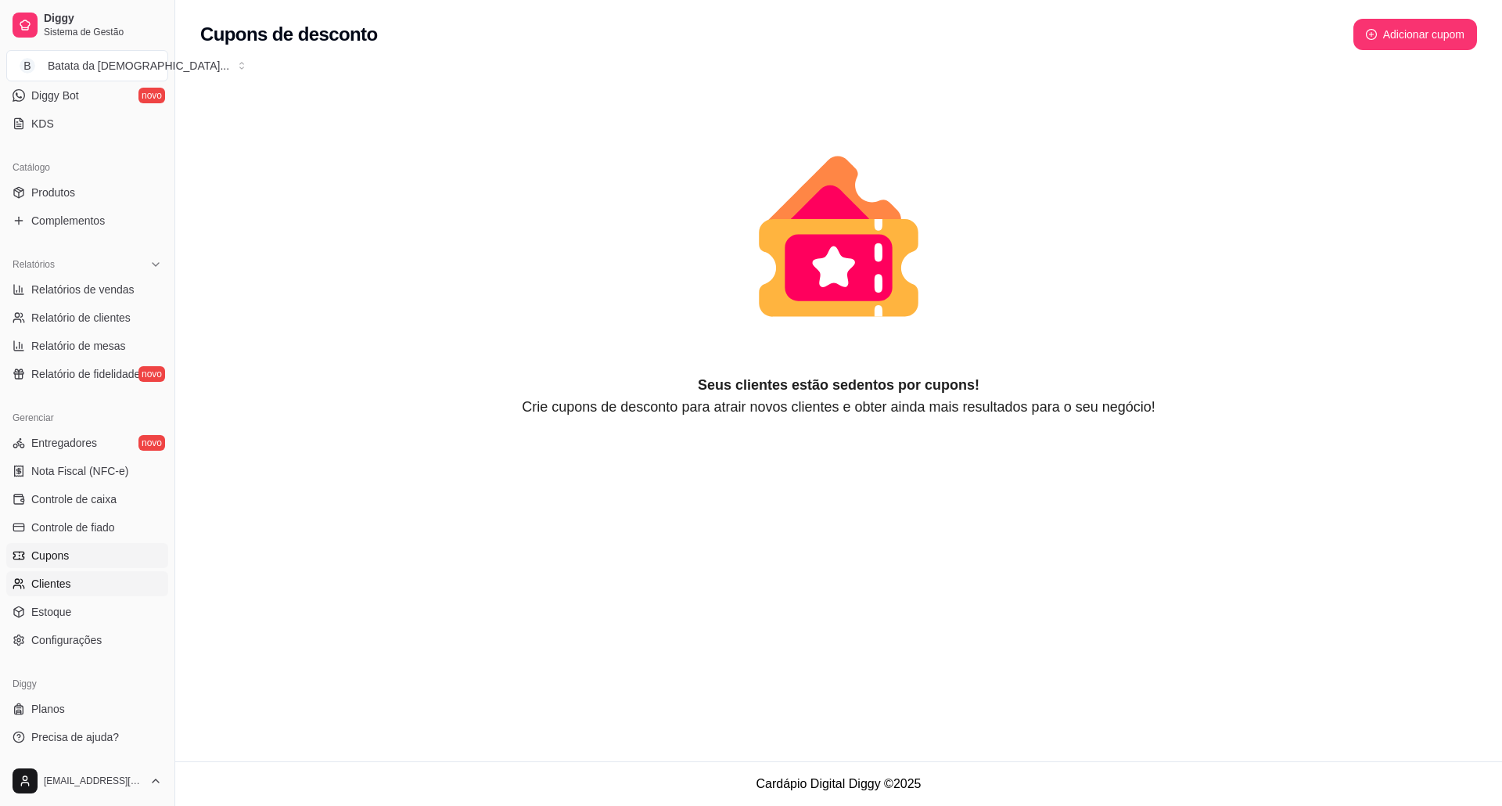
click at [55, 579] on span "Clientes" at bounding box center [51, 584] width 40 height 16
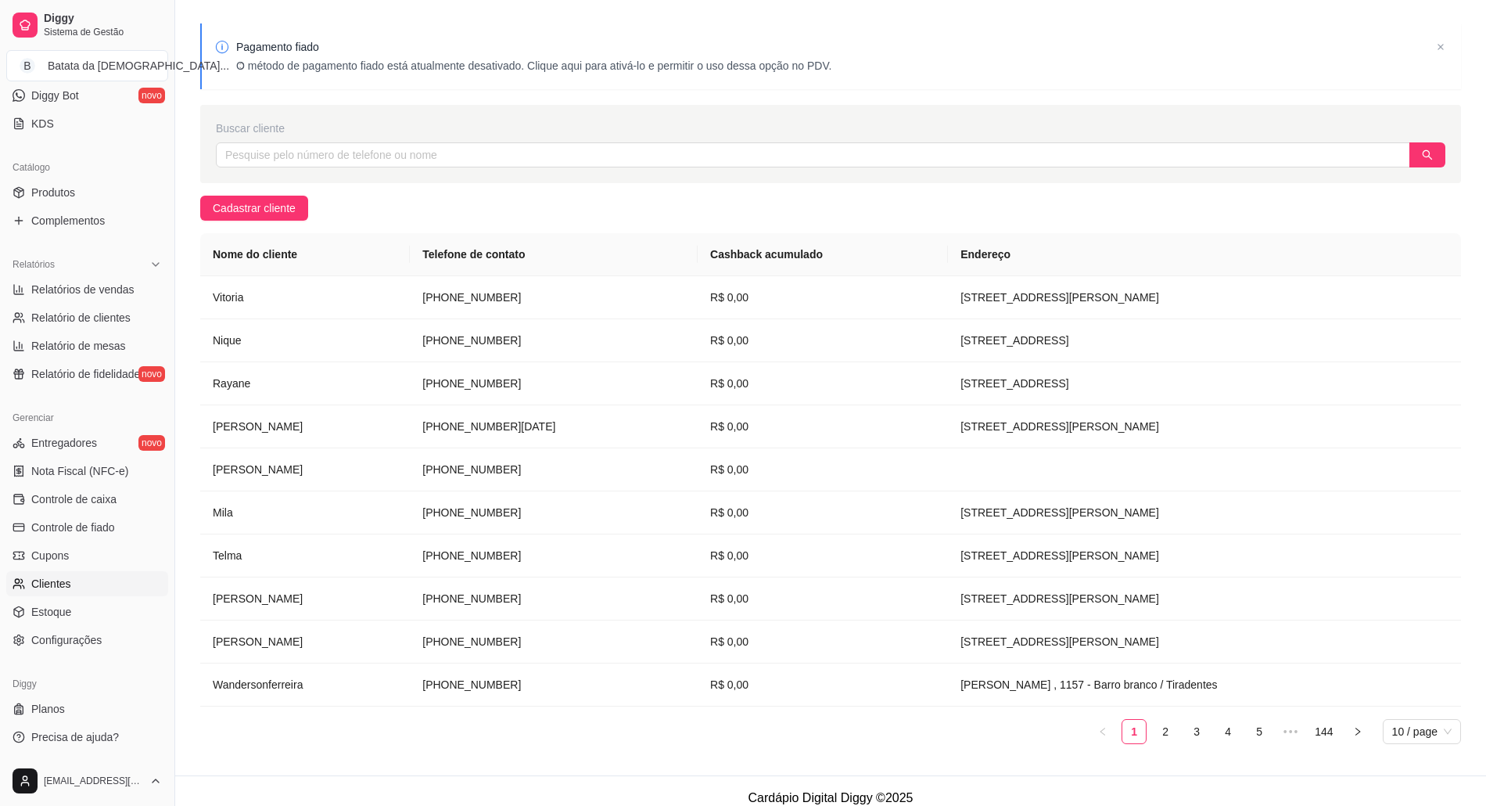
scroll to position [56, 0]
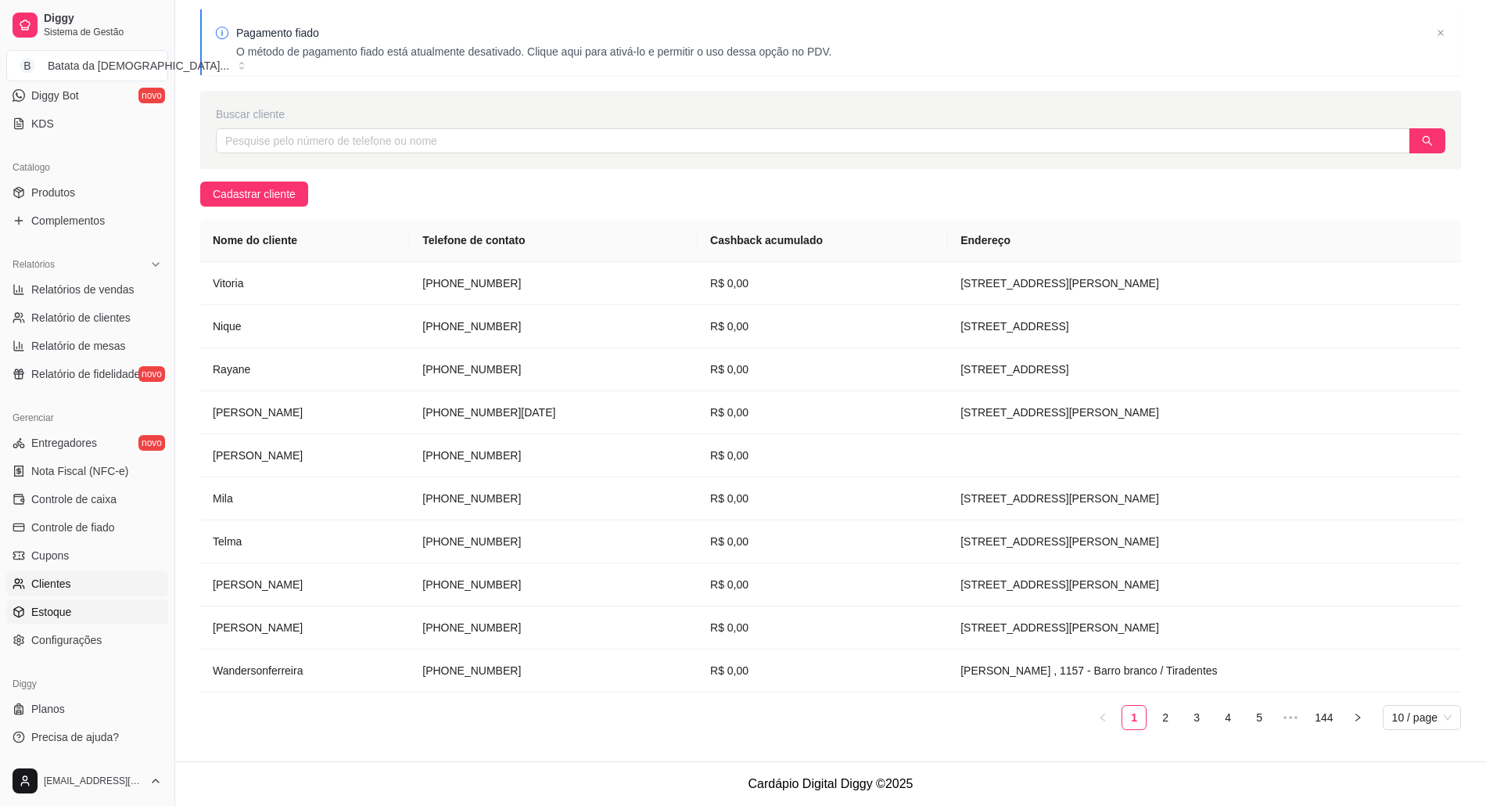
click at [104, 601] on link "Estoque" at bounding box center [87, 611] width 162 height 25
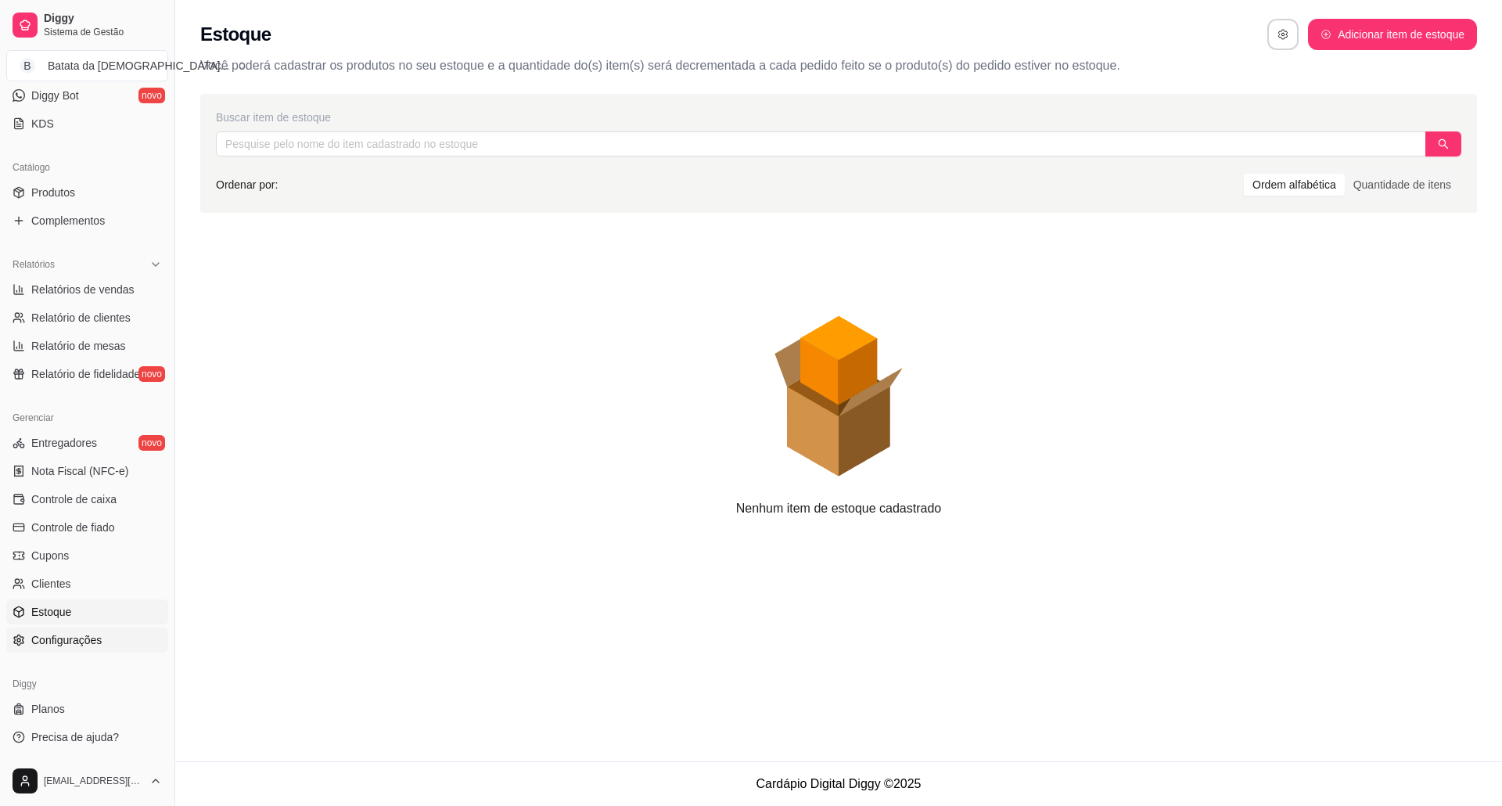
click at [89, 634] on span "Configurações" at bounding box center [66, 640] width 70 height 16
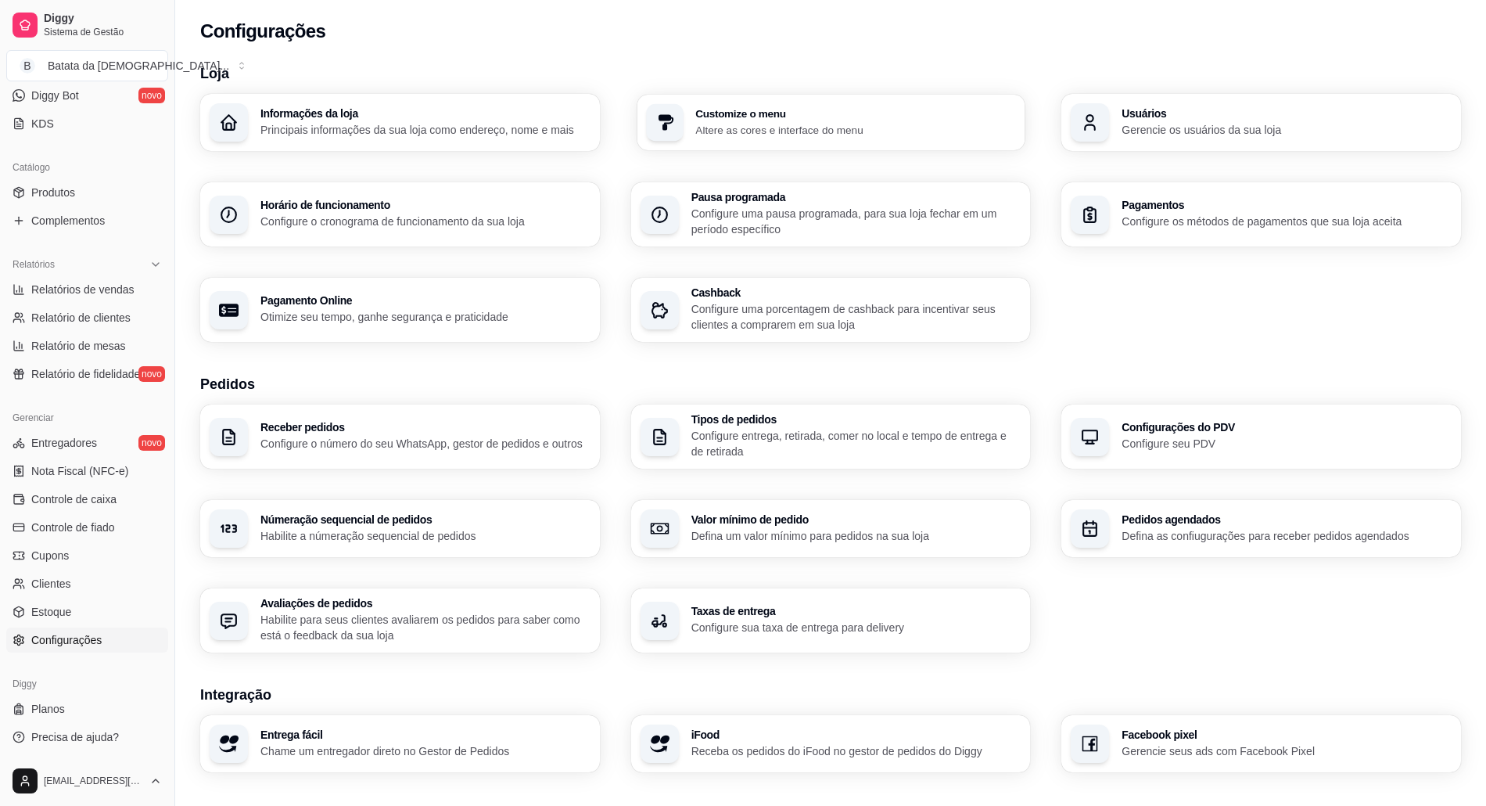
click at [835, 113] on h3 "Customize o menu" at bounding box center [855, 113] width 320 height 11
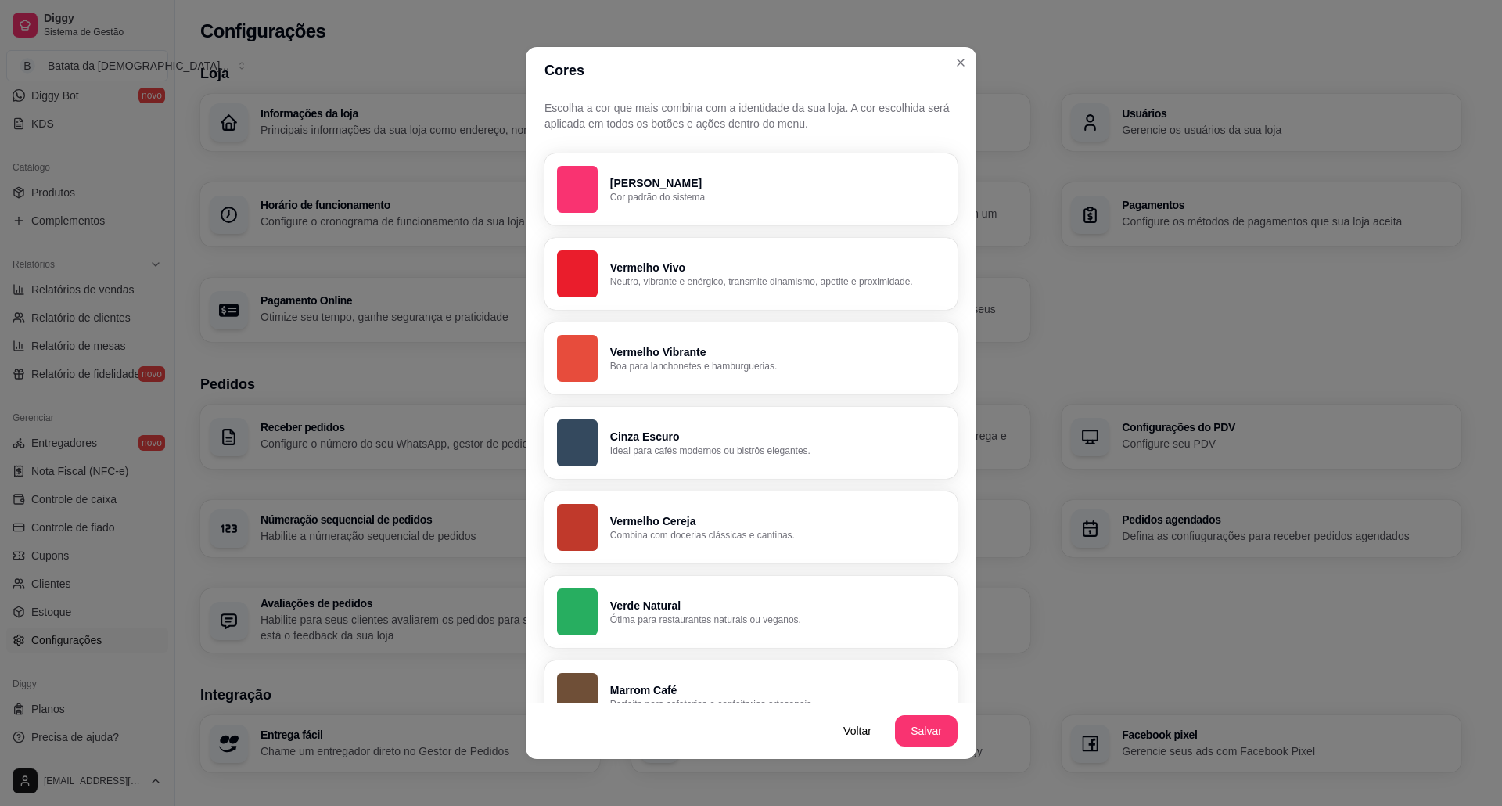
click at [655, 188] on p "[PERSON_NAME]" at bounding box center [777, 183] width 335 height 16
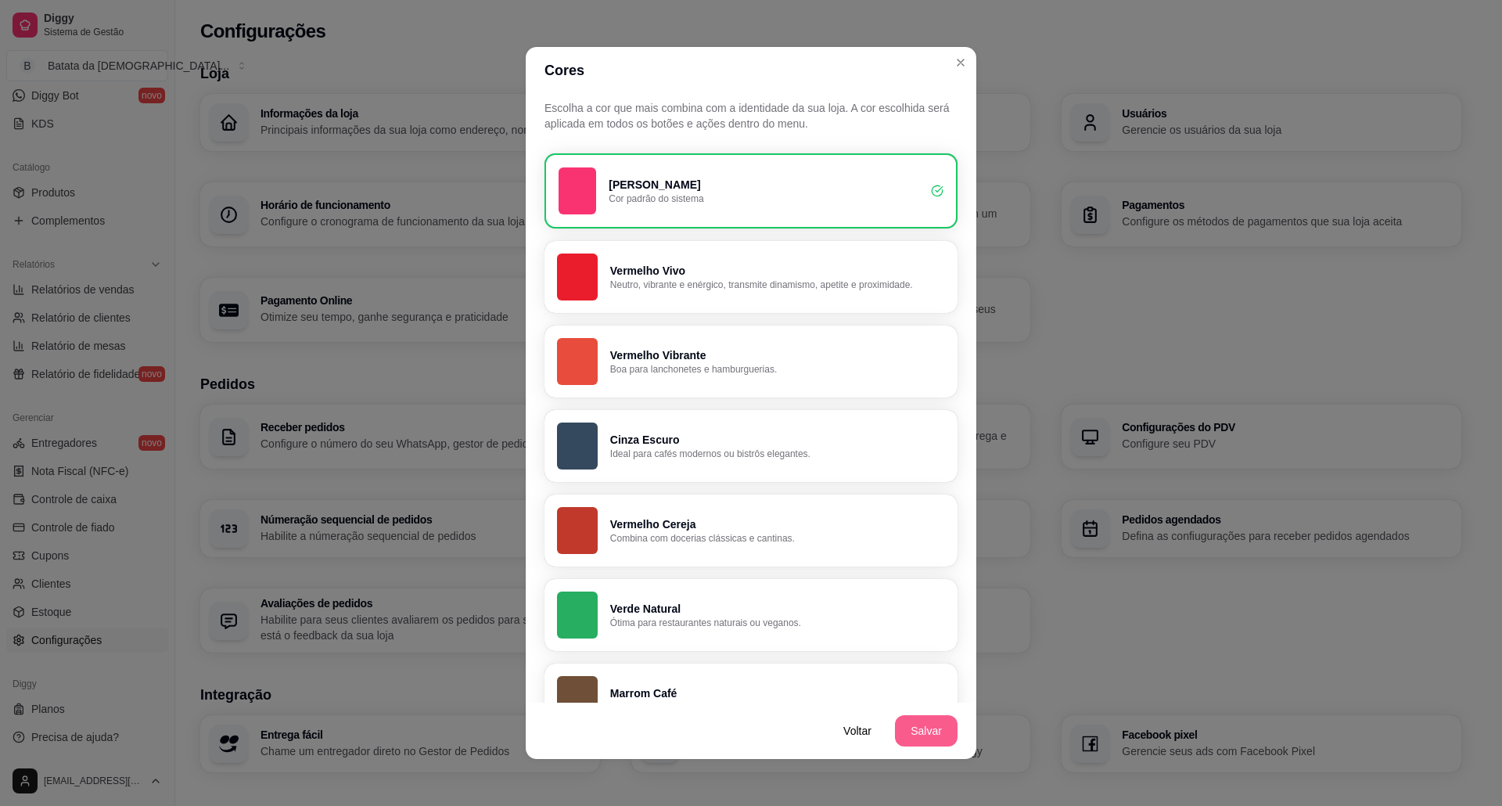
click at [896, 741] on button "Salvar" at bounding box center [926, 730] width 63 height 31
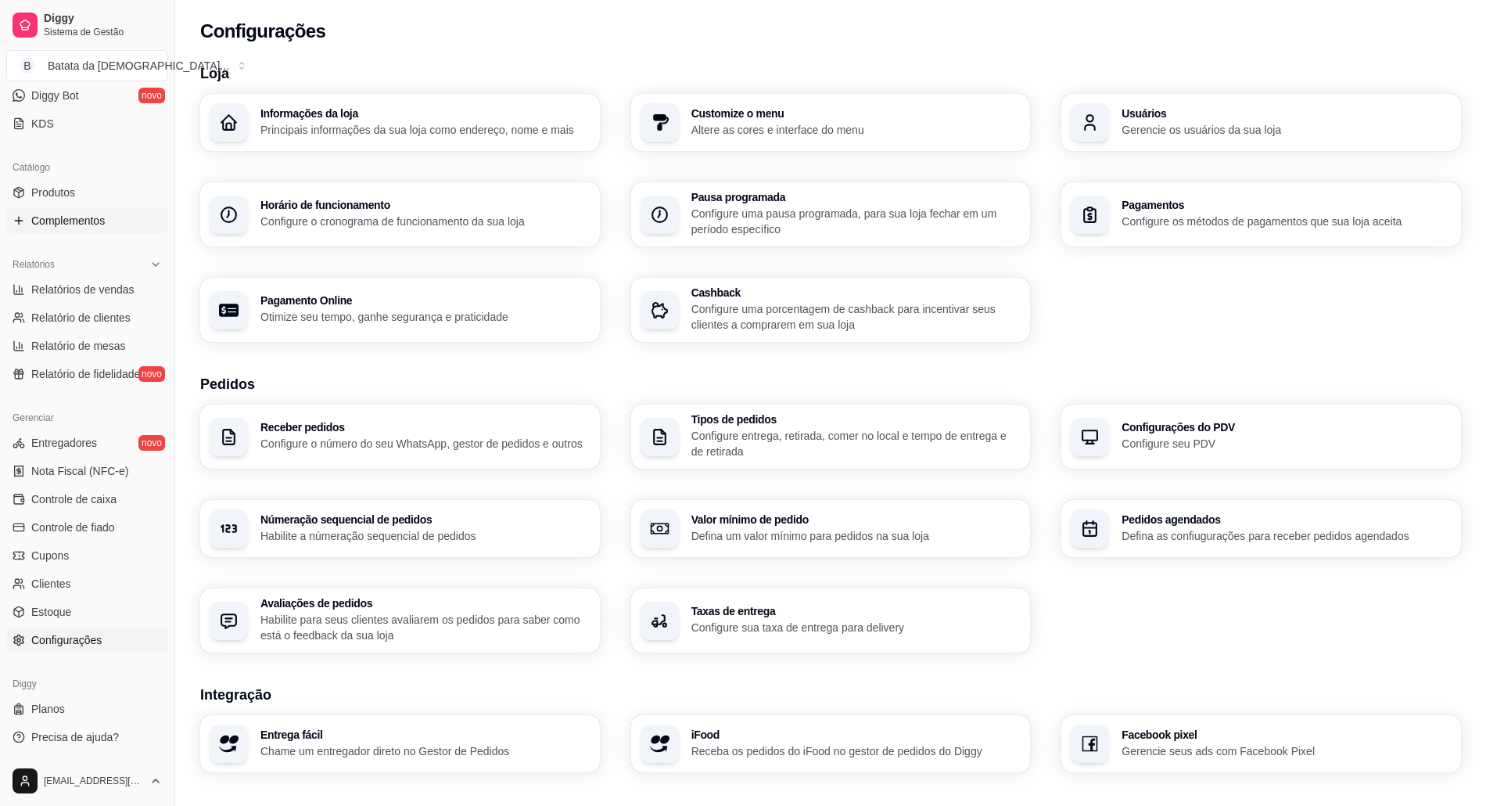
click at [38, 217] on span "Complementos" at bounding box center [68, 221] width 74 height 16
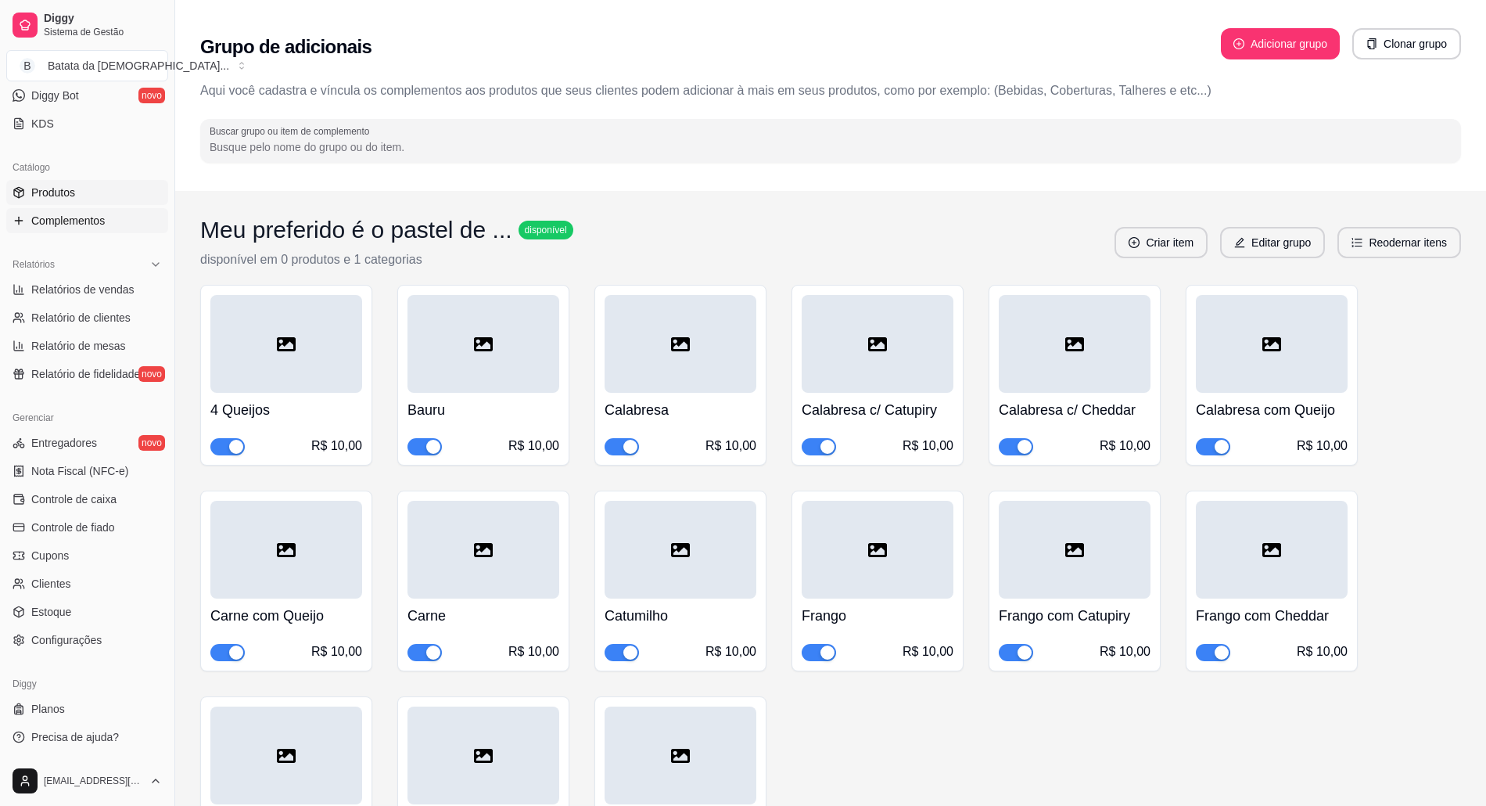
click at [45, 191] on span "Produtos" at bounding box center [53, 193] width 44 height 16
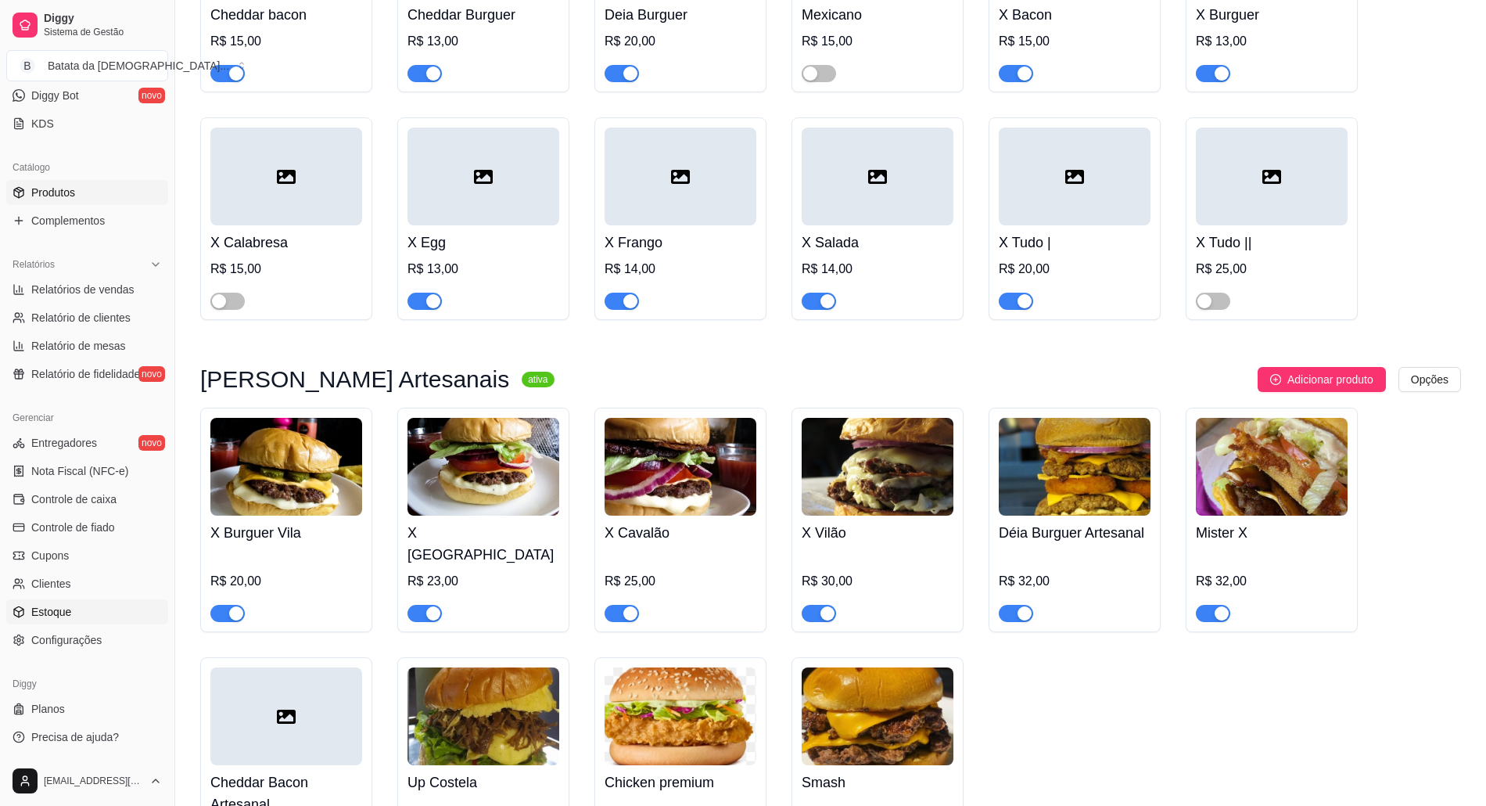
scroll to position [313, 0]
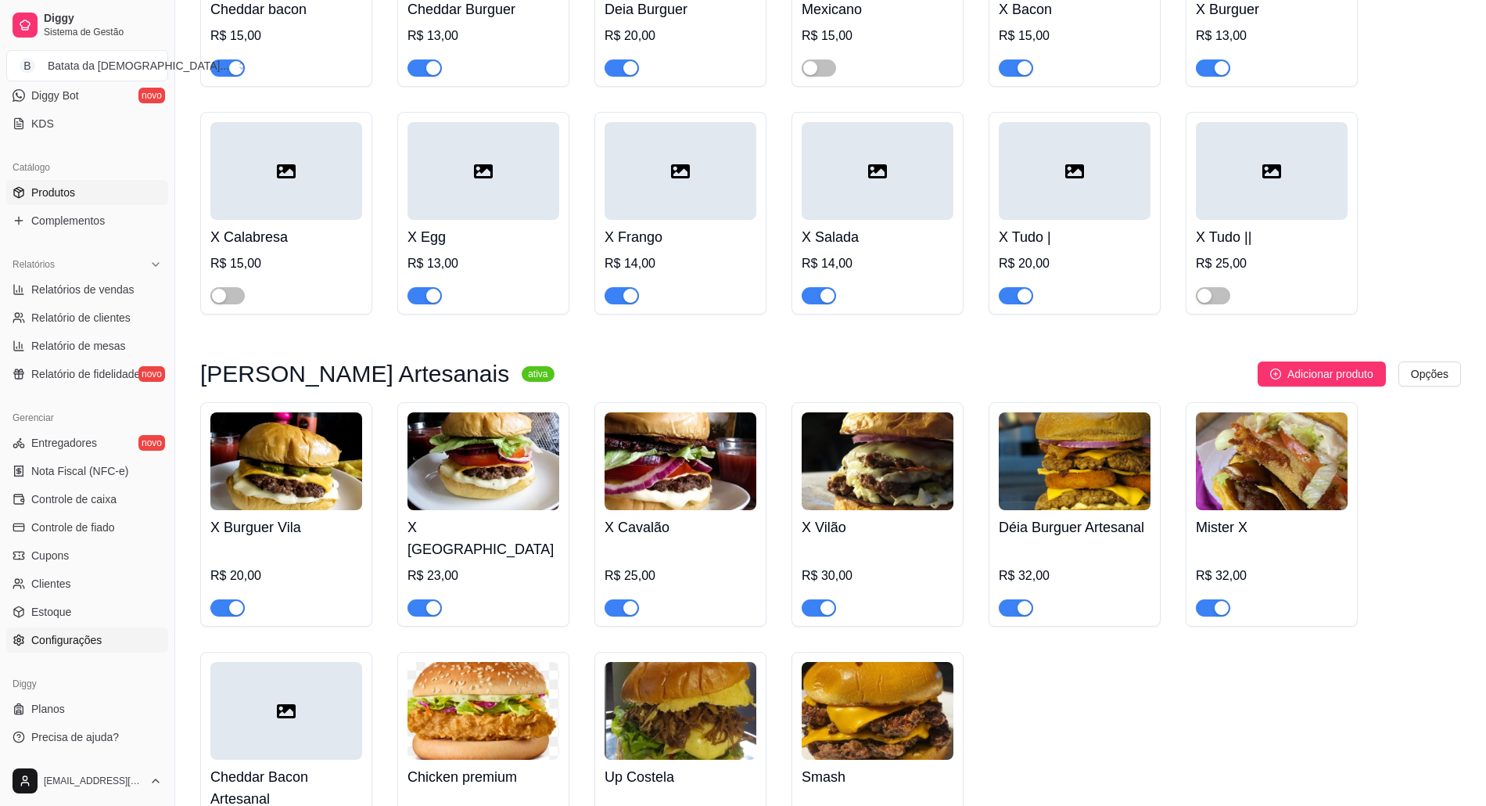
click at [74, 638] on span "Configurações" at bounding box center [66, 640] width 70 height 16
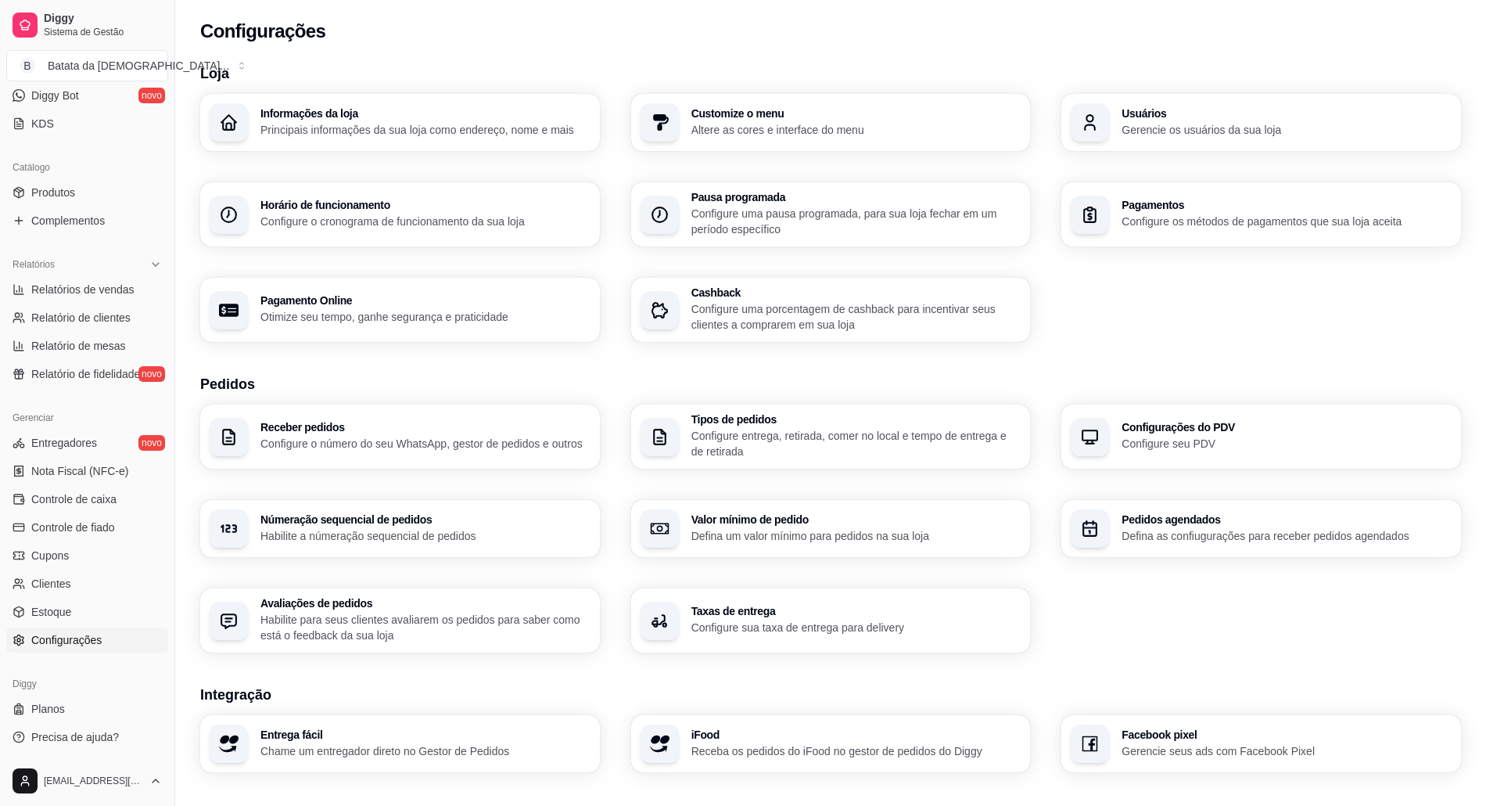
click at [824, 128] on p "Altere as cores e interface do menu" at bounding box center [856, 130] width 330 height 16
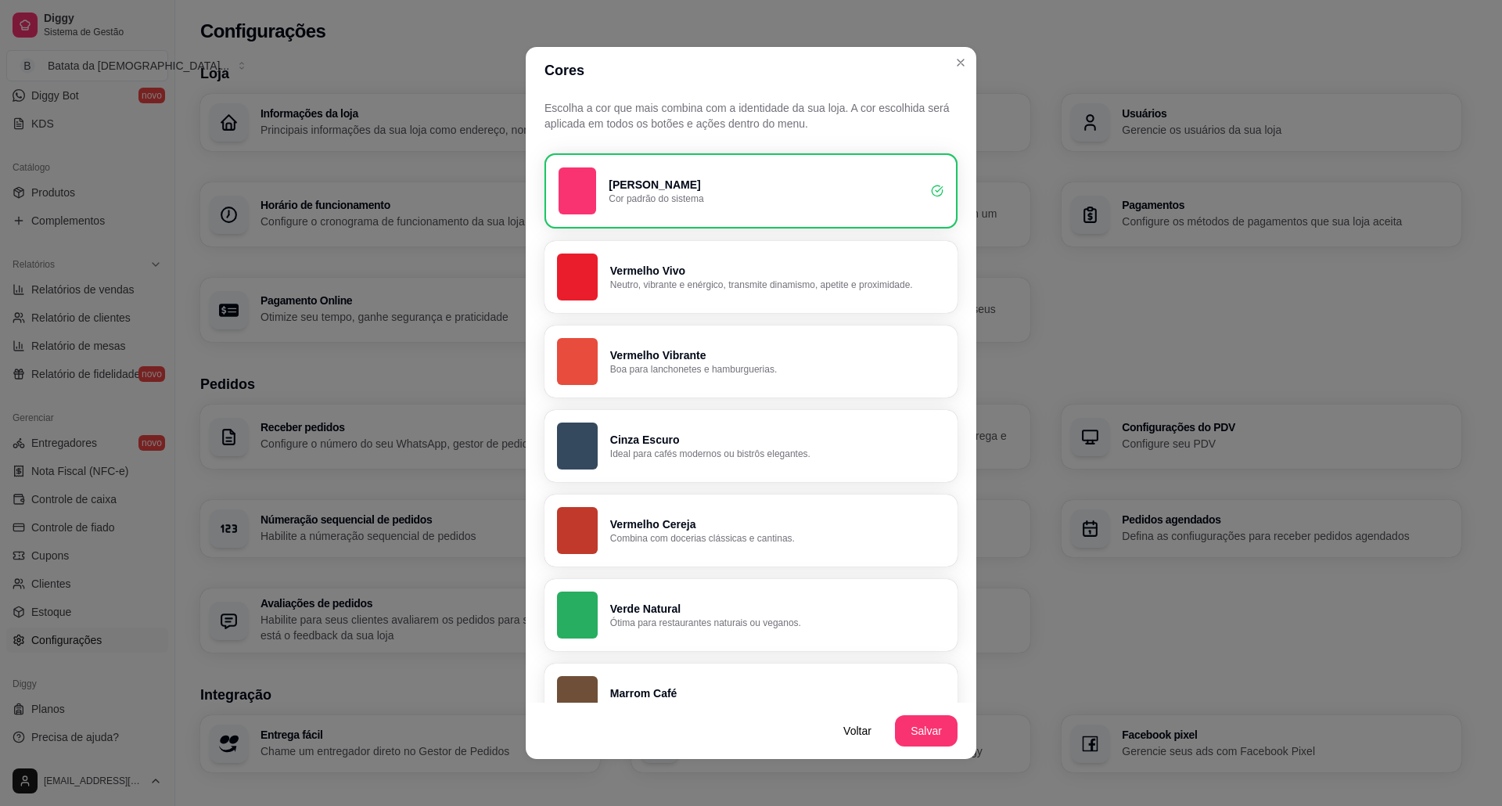
click at [723, 275] on p "Vermelho Vivo" at bounding box center [777, 271] width 335 height 16
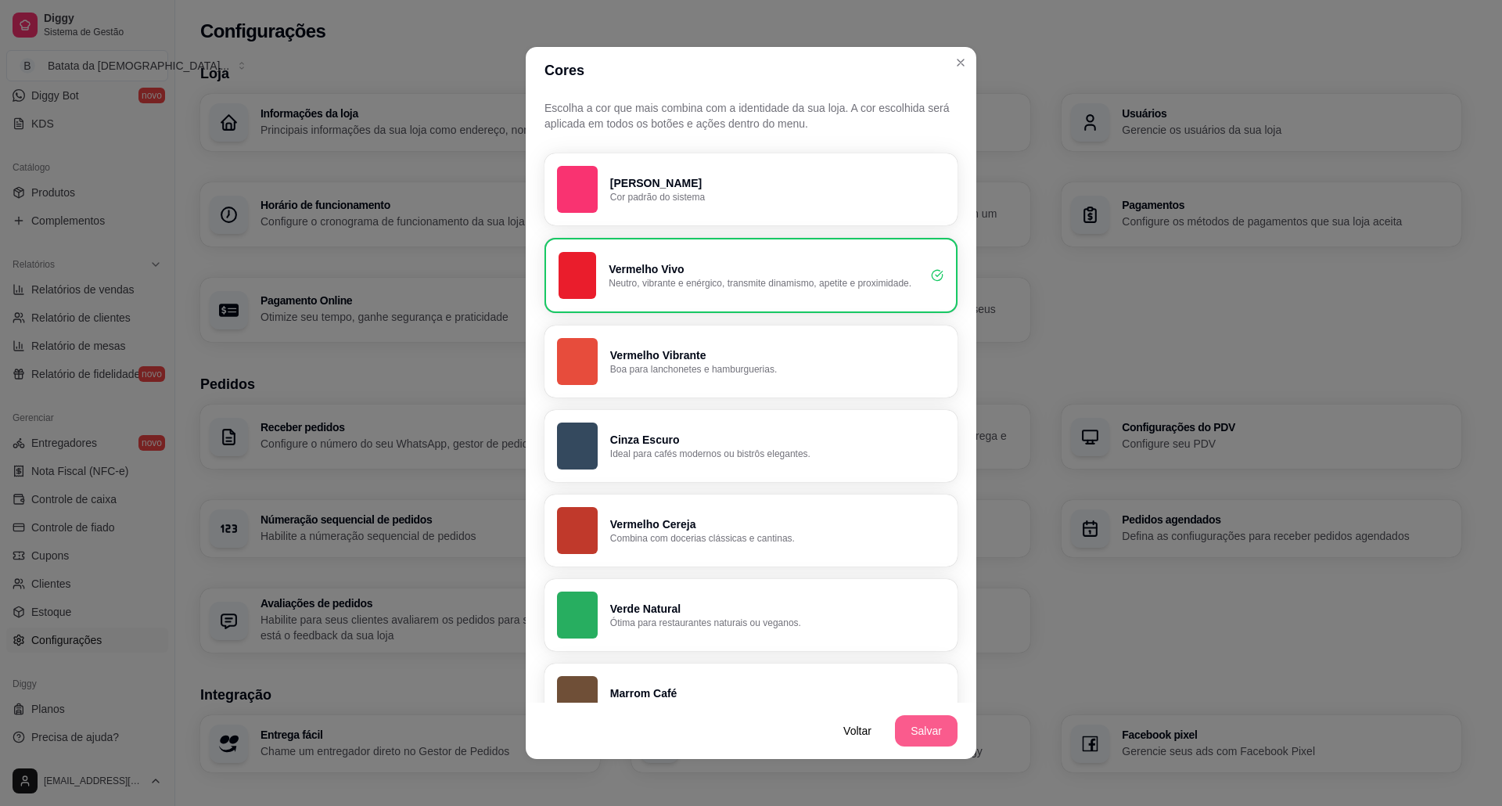
click at [942, 730] on button "Salvar" at bounding box center [926, 730] width 63 height 31
click at [920, 738] on button "Salvar" at bounding box center [926, 730] width 63 height 31
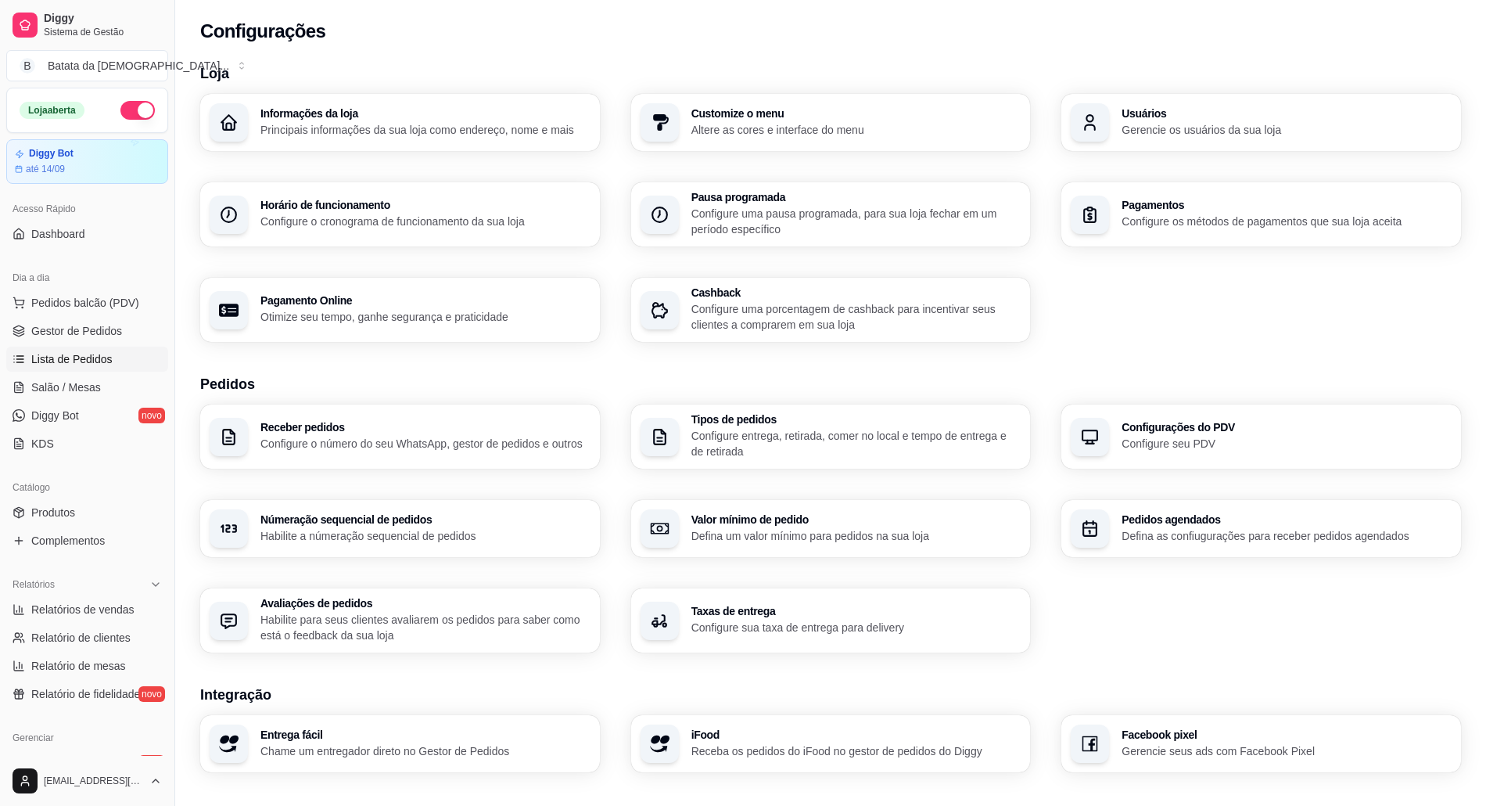
click at [91, 371] on link "Lista de Pedidos" at bounding box center [87, 358] width 162 height 25
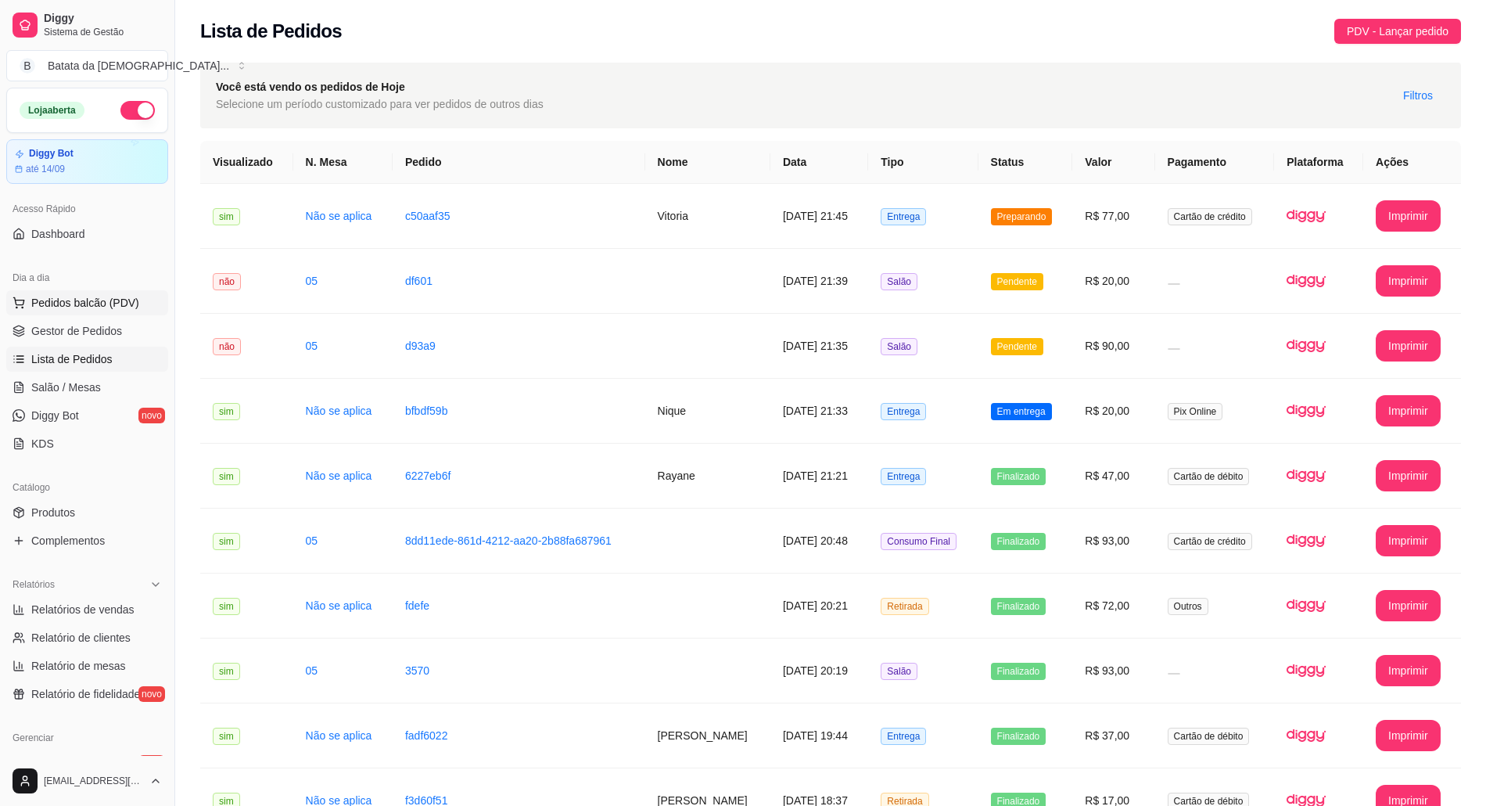
click at [104, 314] on button "Pedidos balcão (PDV)" at bounding box center [87, 302] width 162 height 25
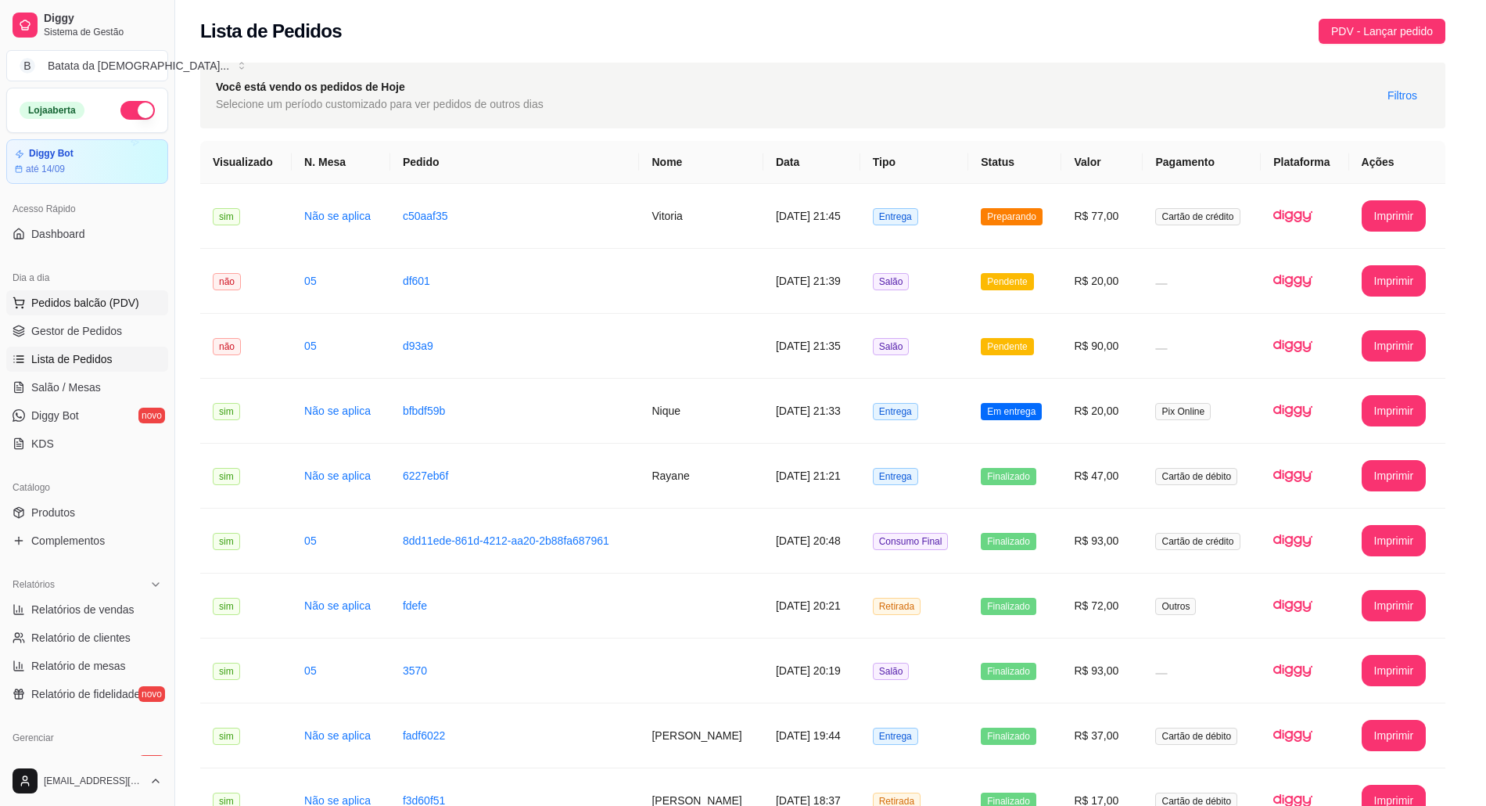
click at [117, 295] on div at bounding box center [113, 300] width 145 height 99
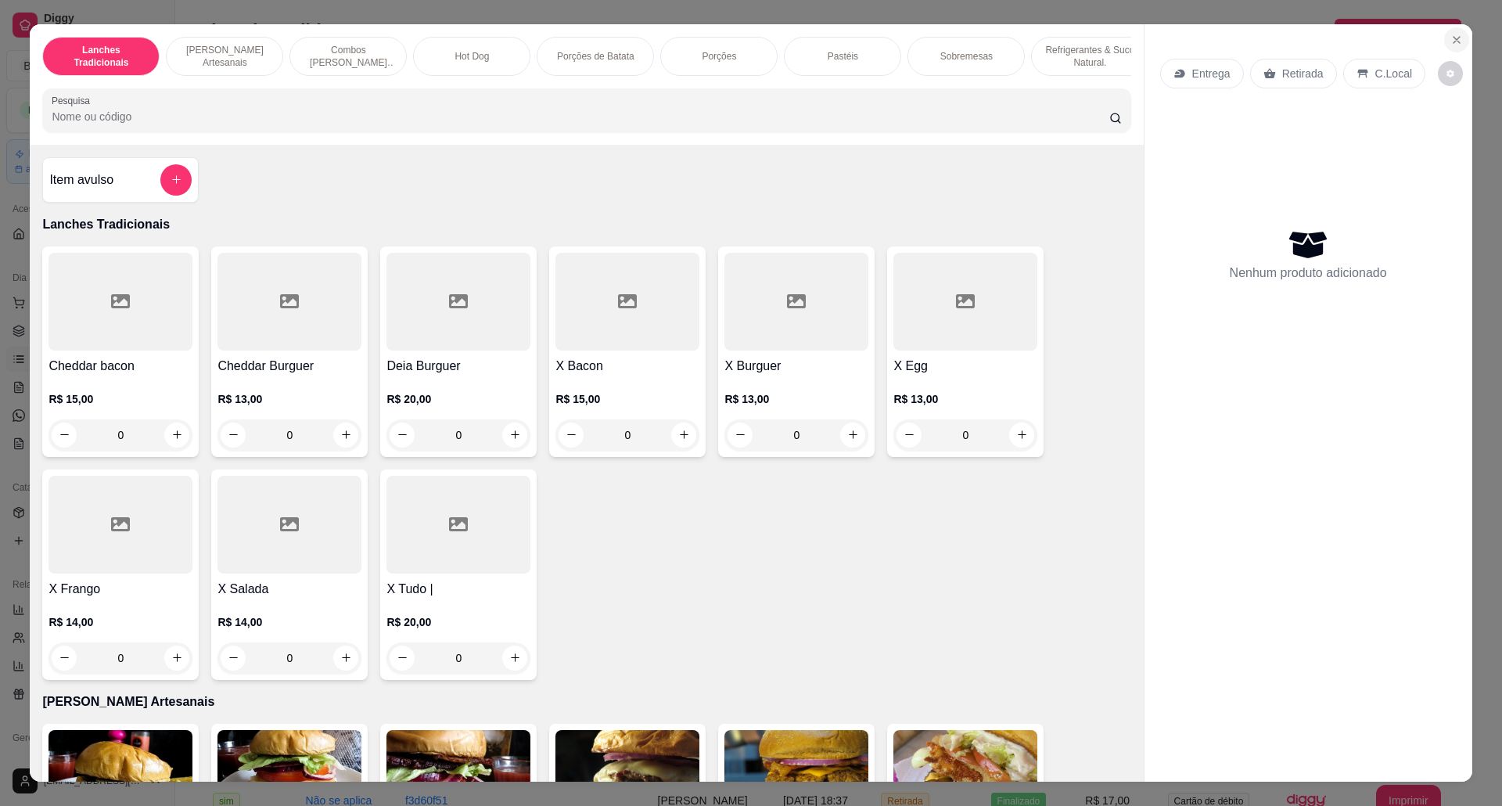
click at [1450, 35] on icon "Close" at bounding box center [1456, 40] width 13 height 13
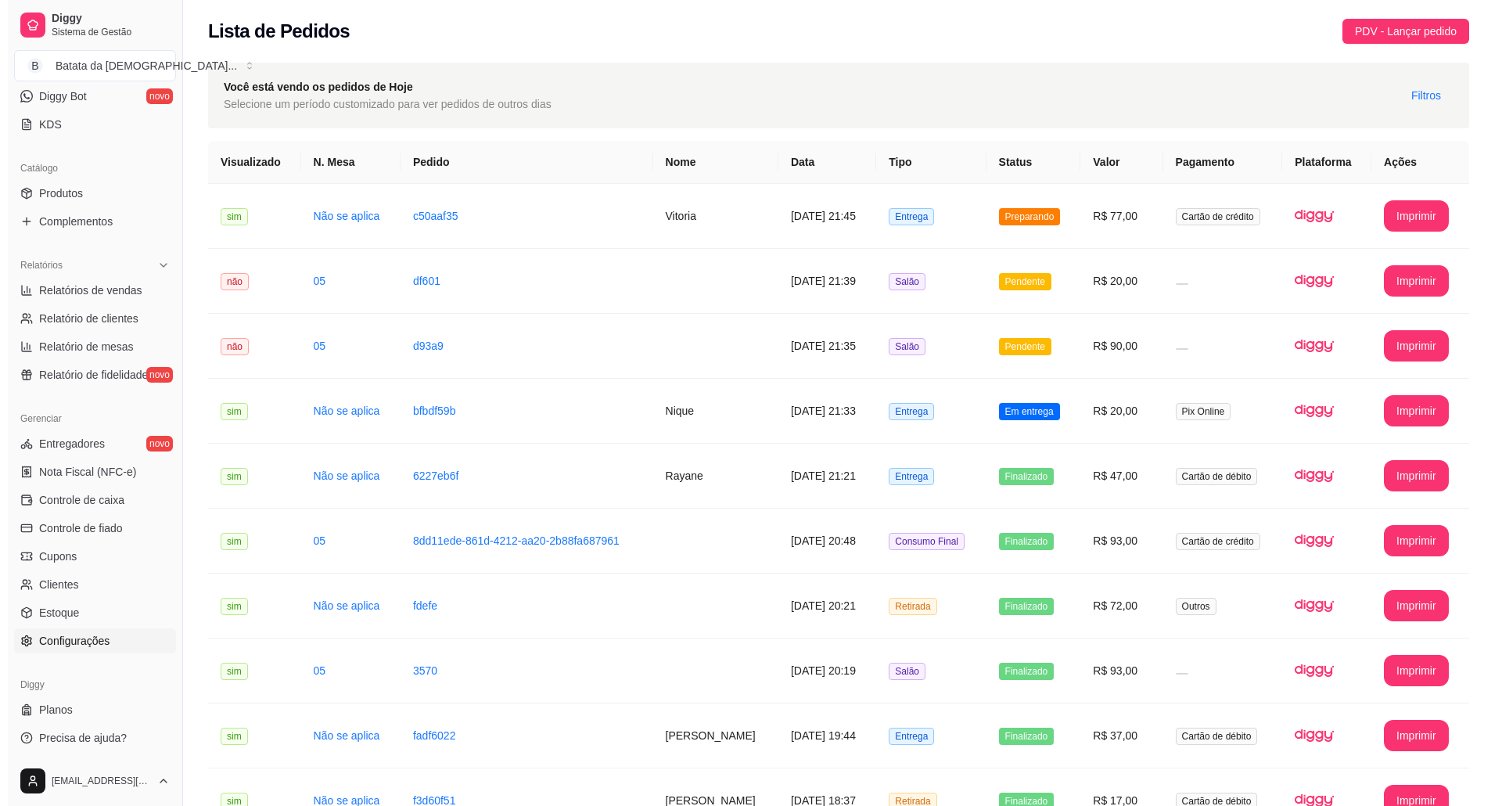
scroll to position [320, 0]
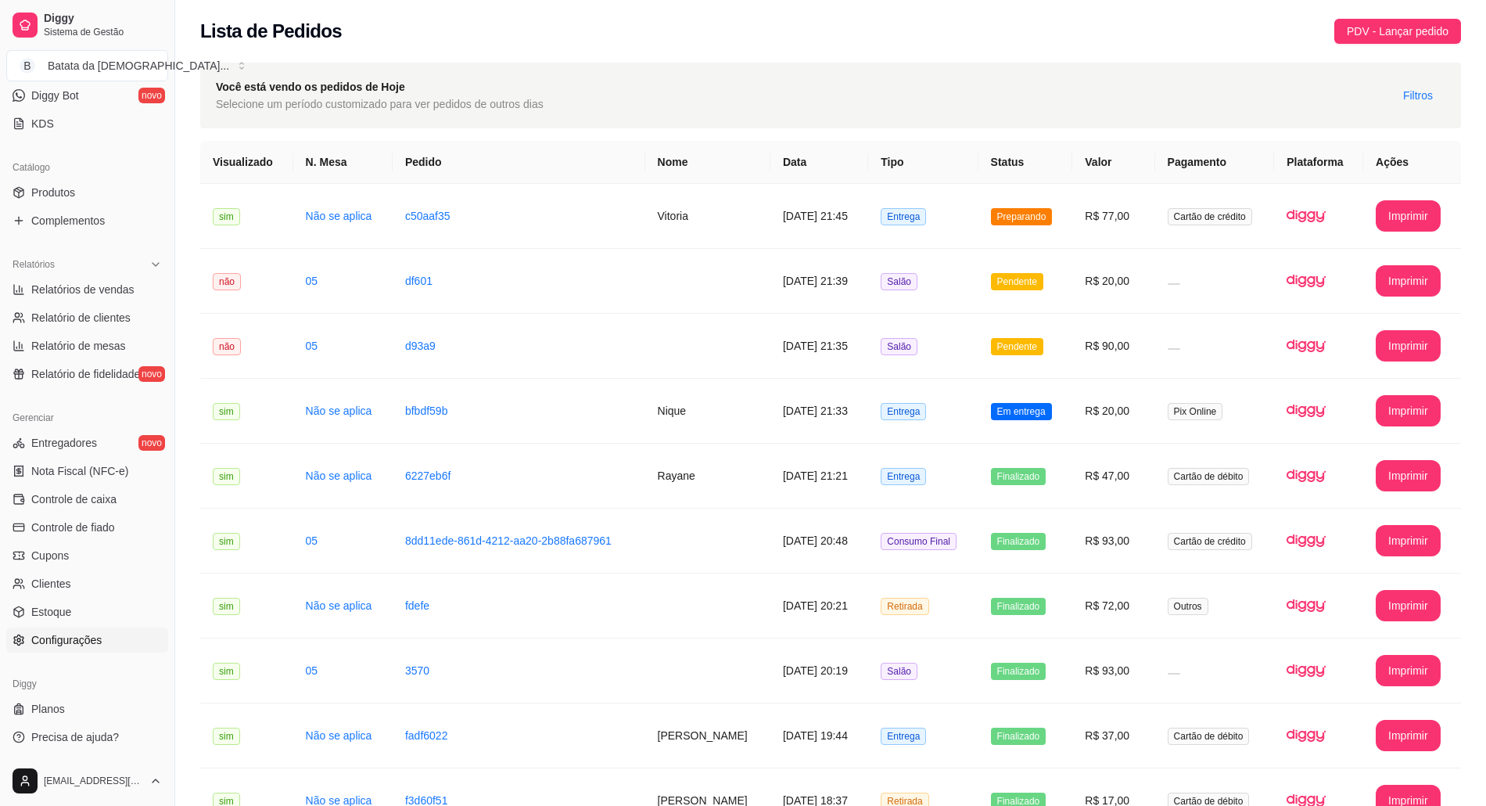
click at [92, 640] on span "Configurações" at bounding box center [66, 640] width 70 height 16
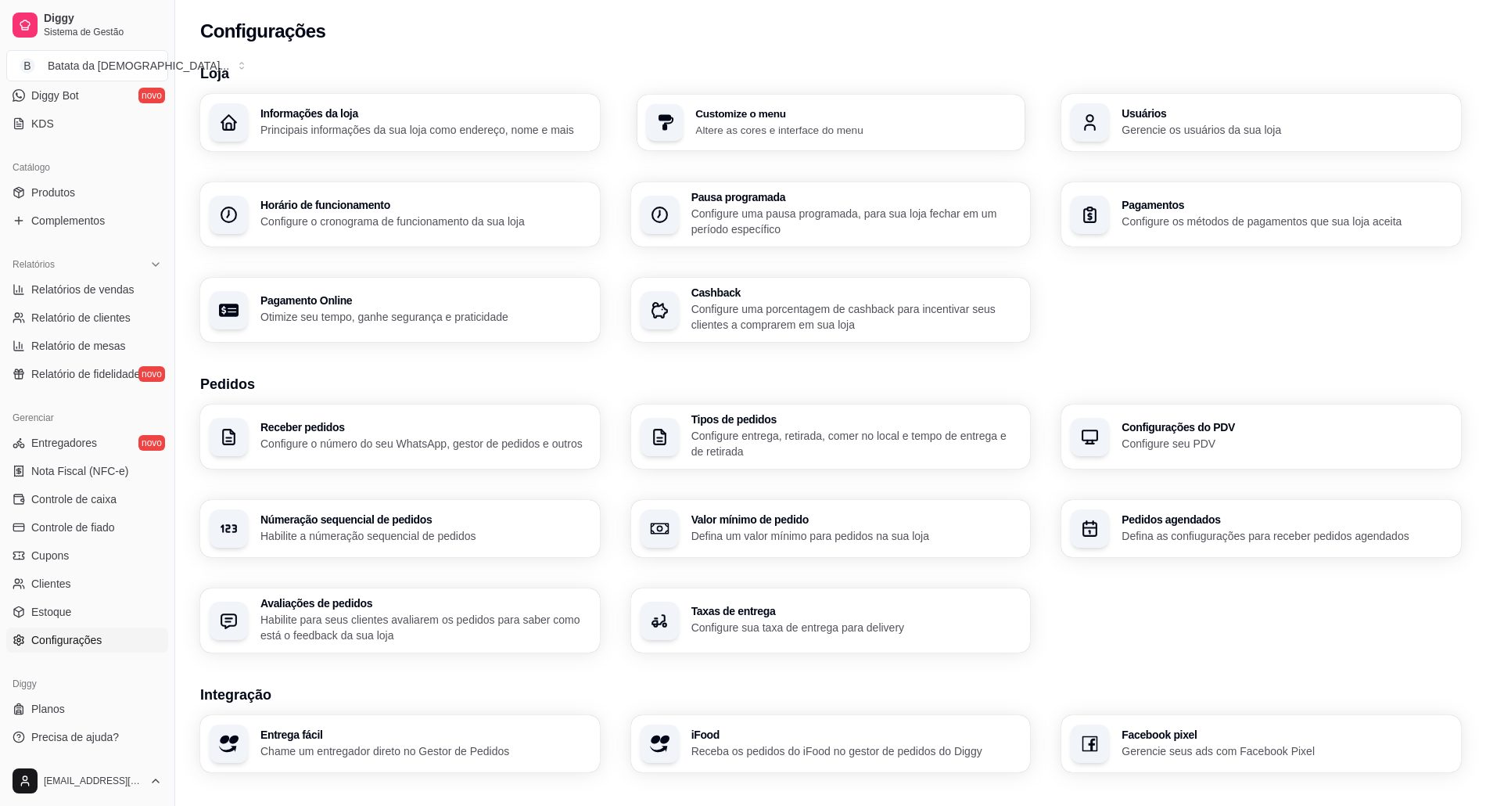
click at [896, 126] on p "Altere as cores e interface do menu" at bounding box center [855, 129] width 320 height 15
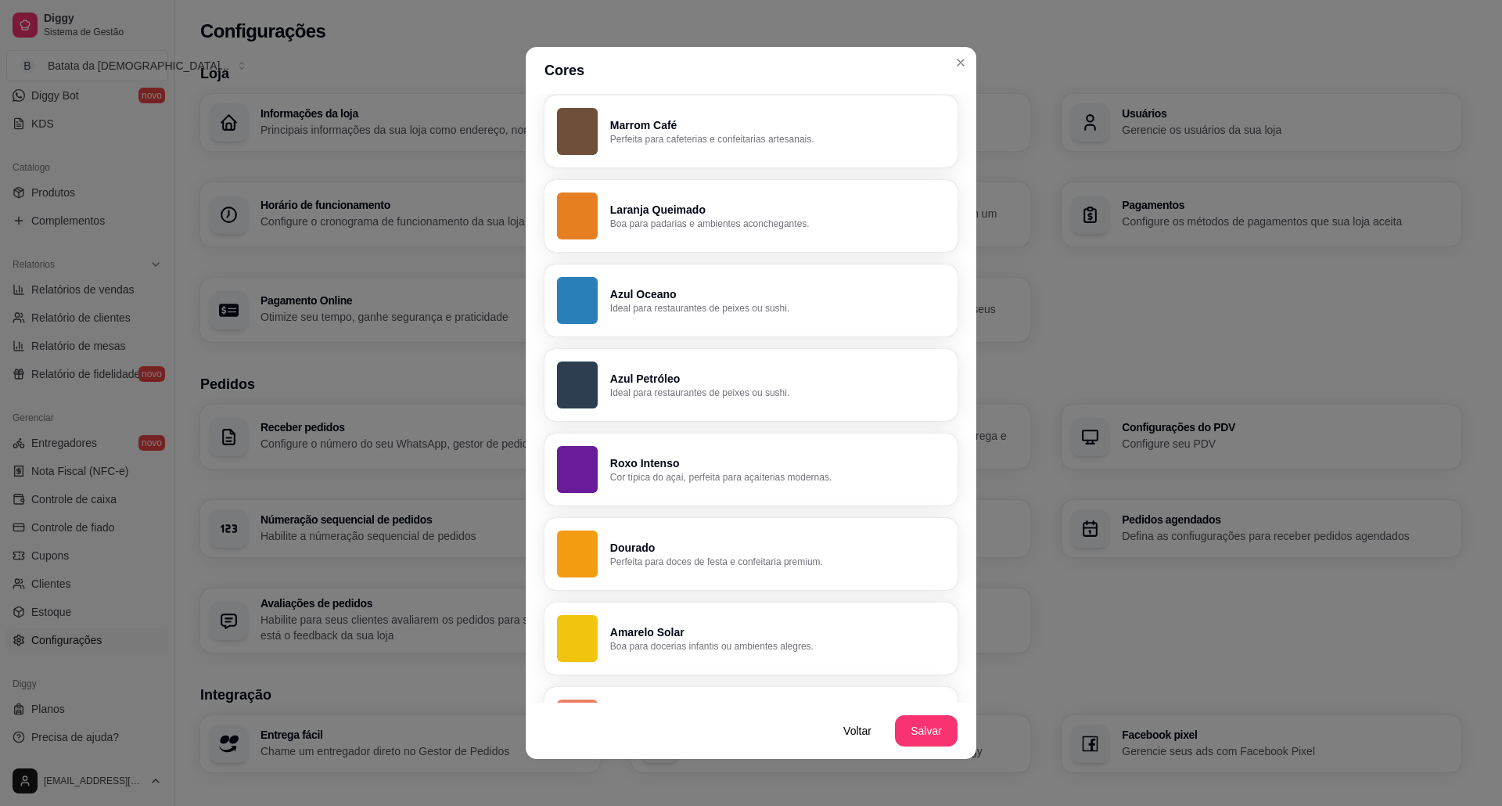
scroll to position [626, 0]
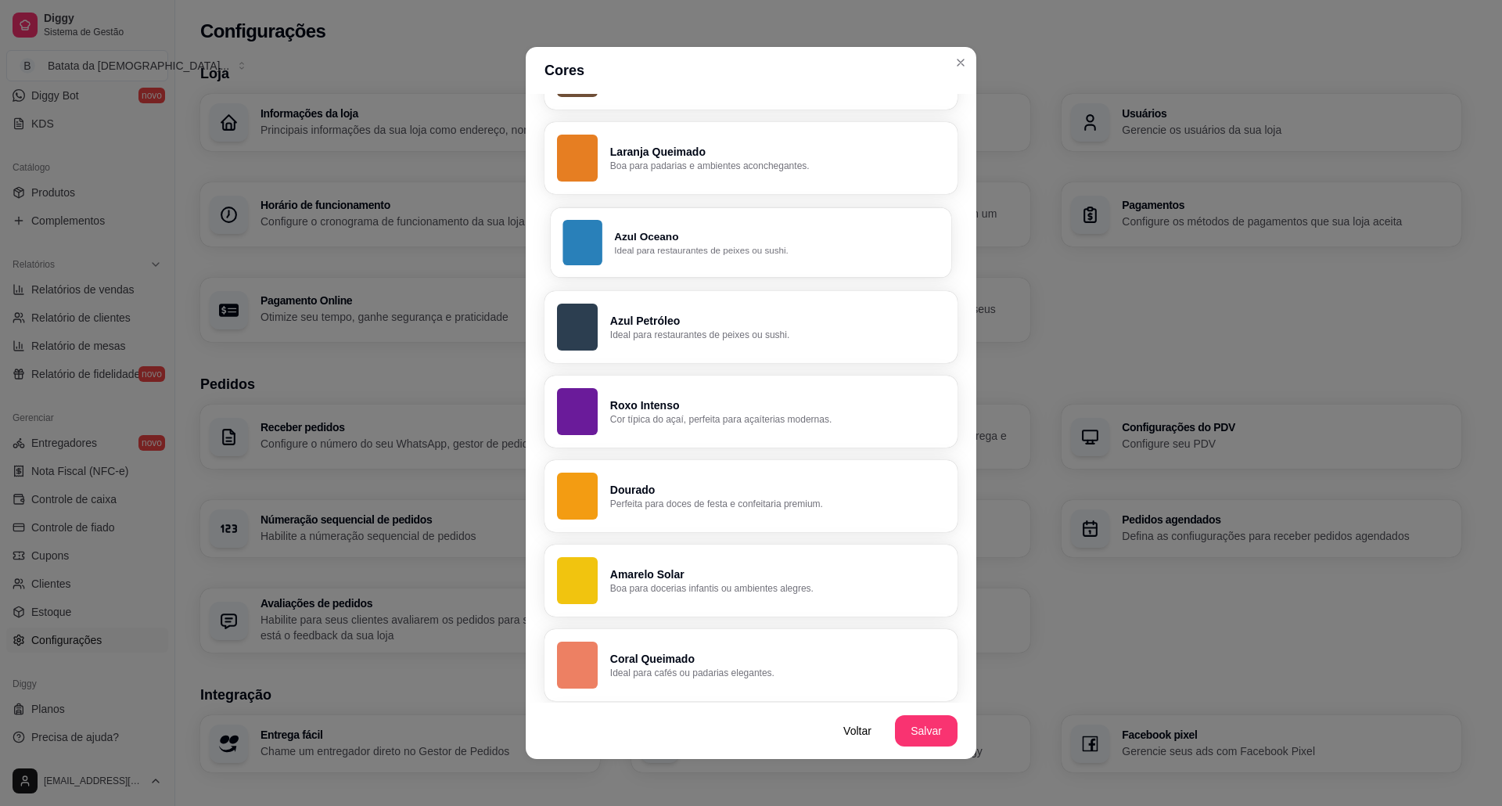
click at [642, 233] on p "Azul Oceano" at bounding box center [776, 236] width 325 height 15
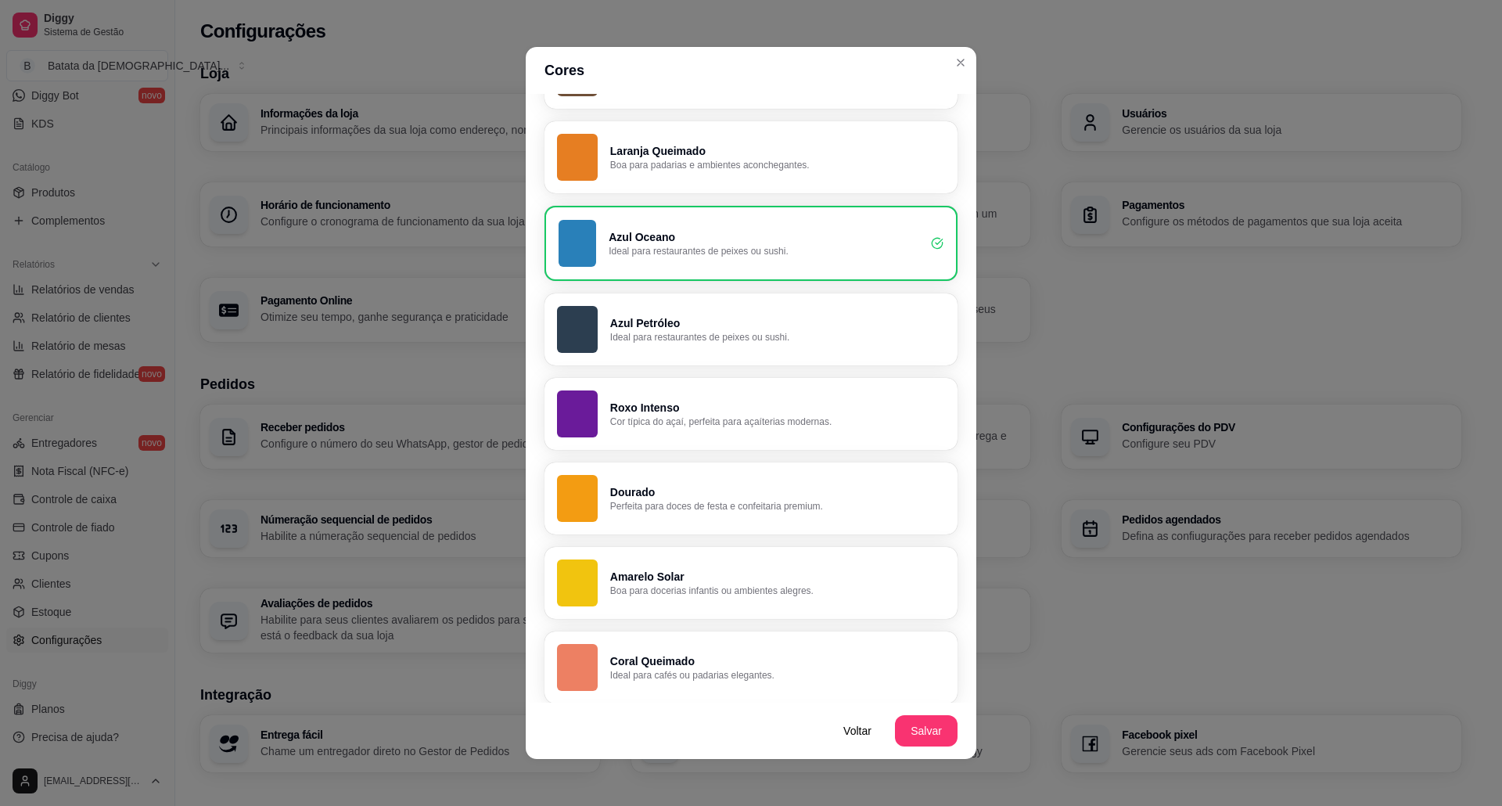
click at [664, 404] on p "Roxo Intenso" at bounding box center [777, 408] width 335 height 16
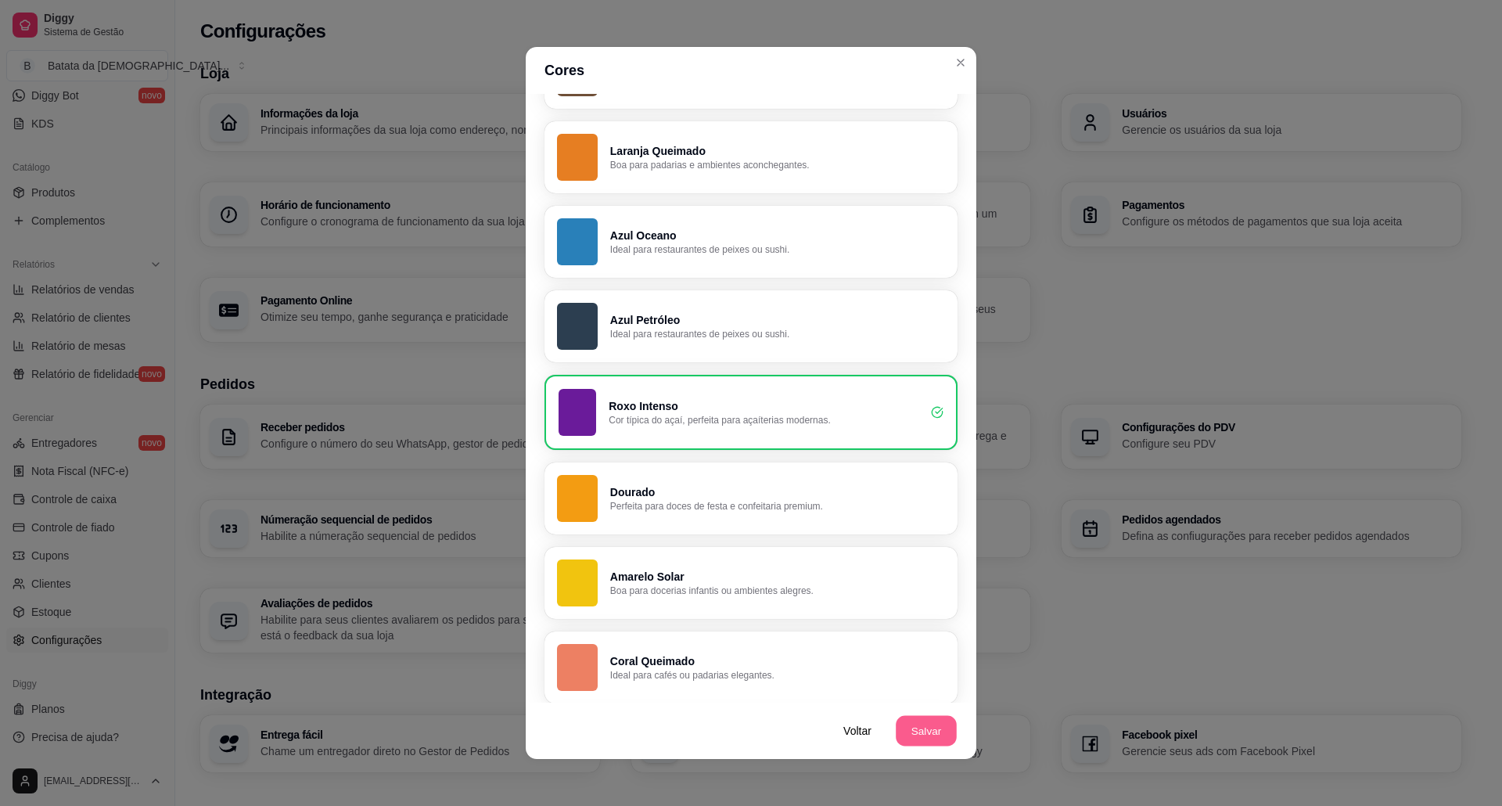
click at [918, 716] on button "Salvar" at bounding box center [926, 731] width 61 height 31
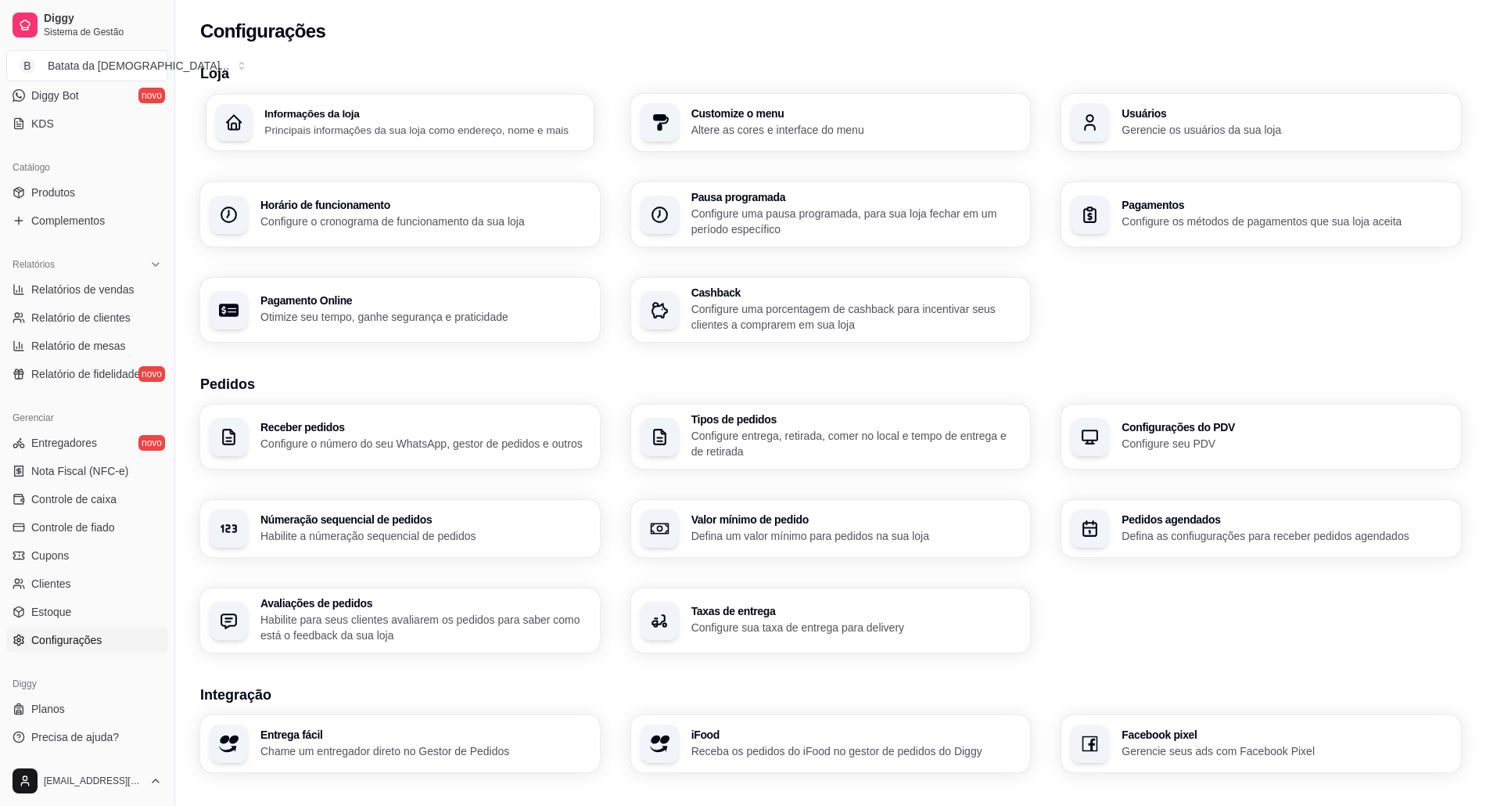
click at [517, 127] on p "Principais informações da sua loja como endereço, nome e mais" at bounding box center [424, 129] width 320 height 15
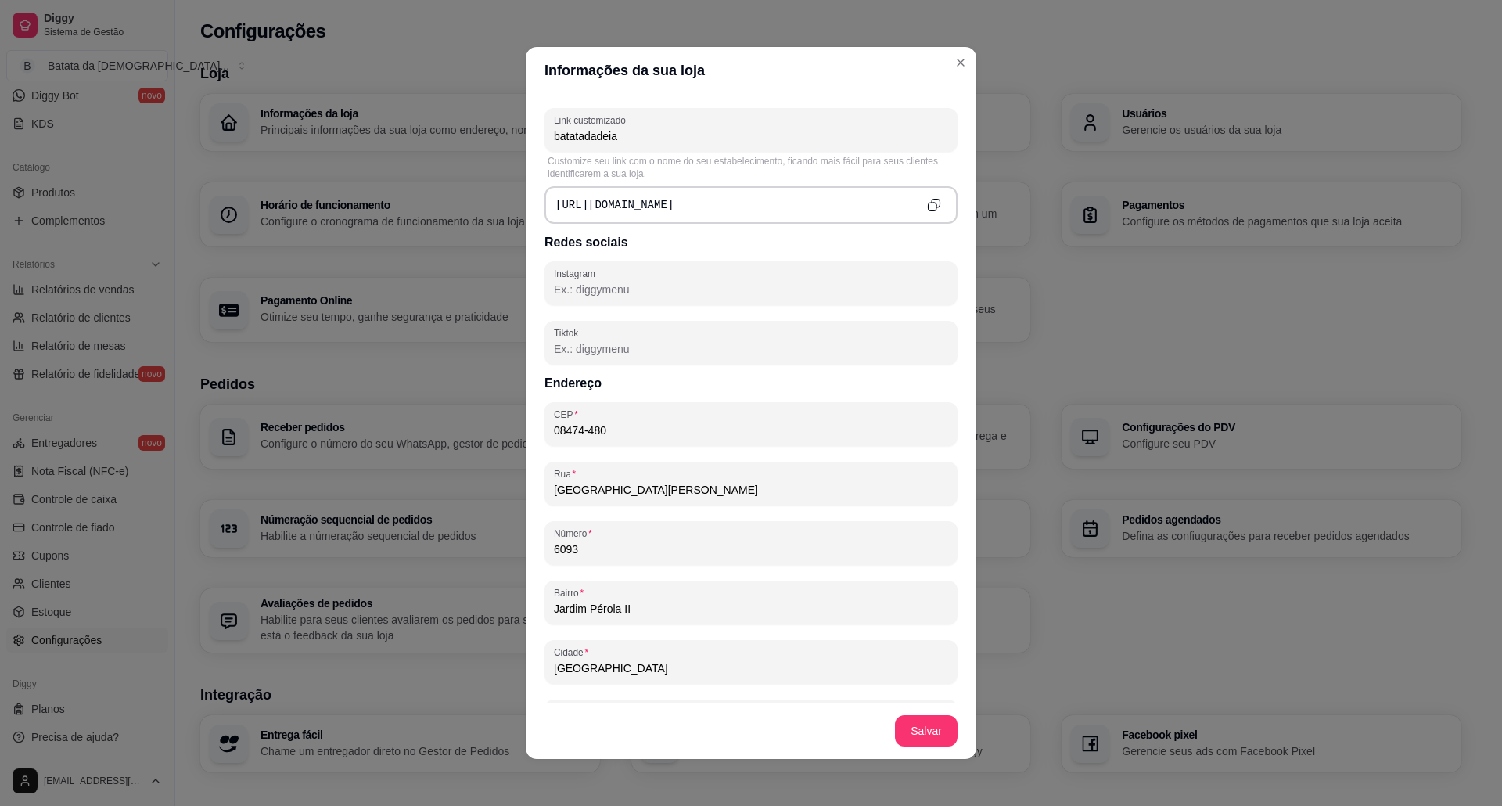
scroll to position [598, 0]
click at [698, 293] on input "Instagram" at bounding box center [751, 290] width 394 height 16
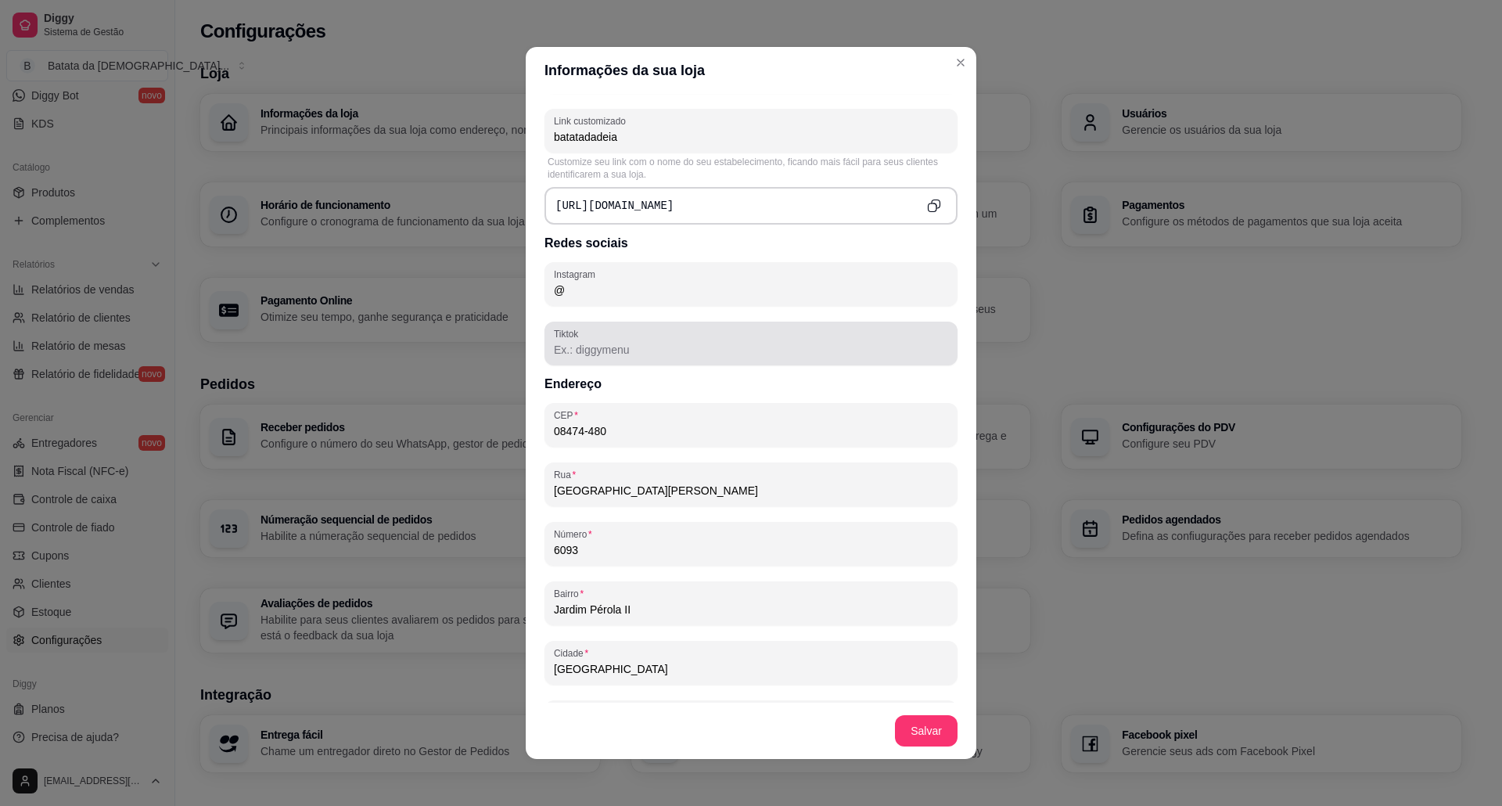
click at [637, 333] on div at bounding box center [751, 343] width 394 height 31
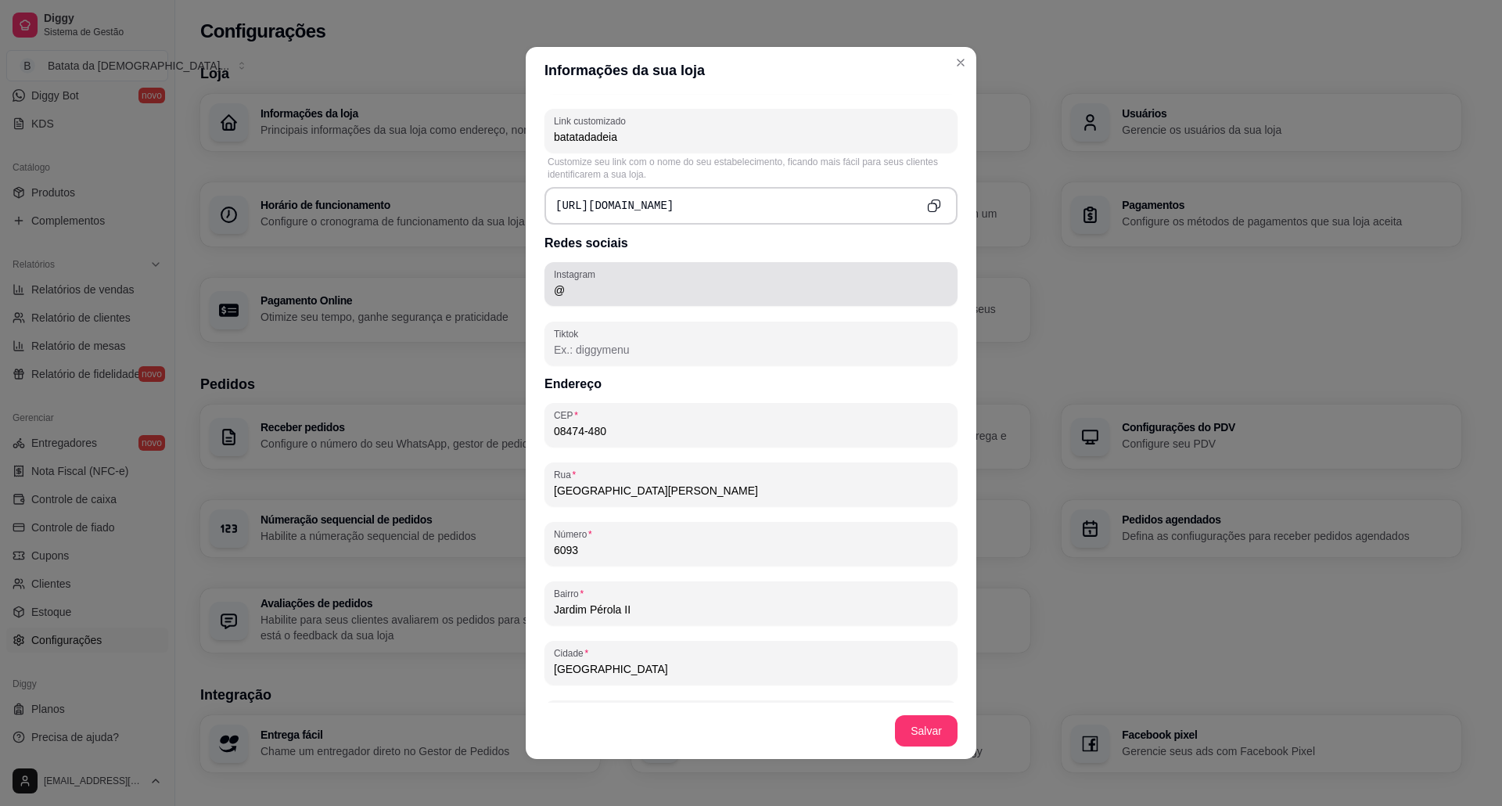
click at [673, 296] on div "@" at bounding box center [751, 283] width 394 height 31
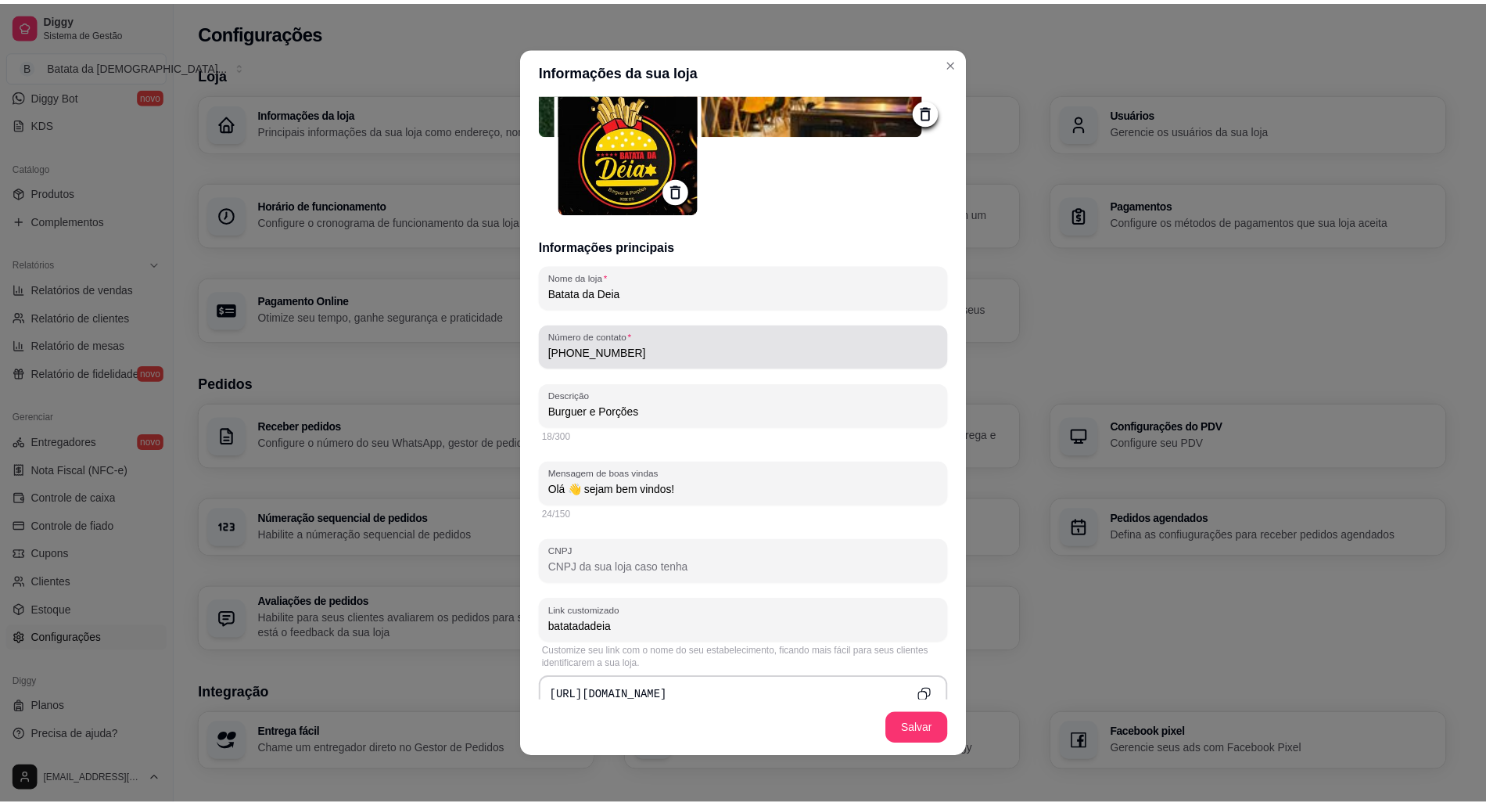
scroll to position [76, 0]
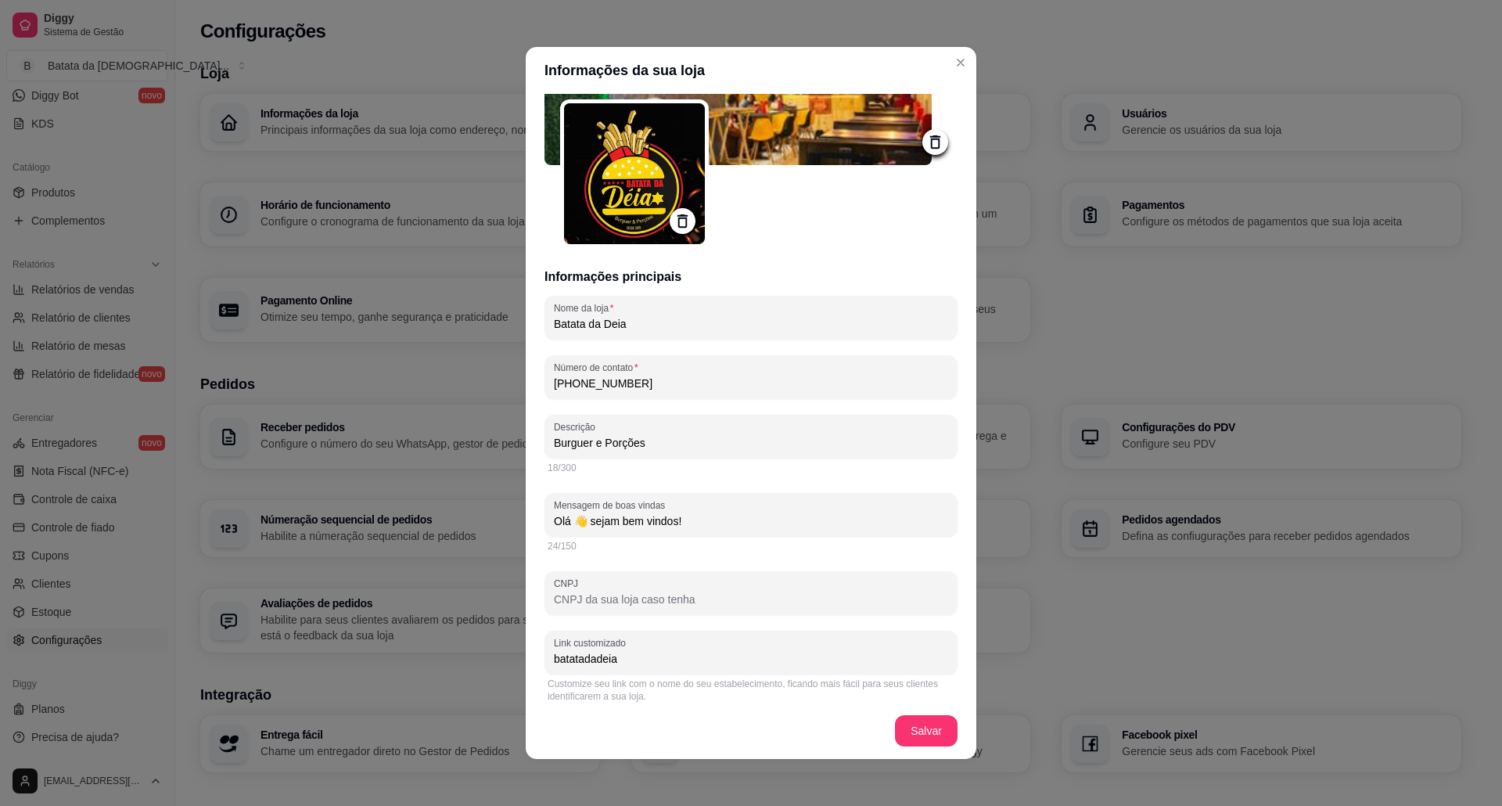
type input "@batatadadeia"
click at [931, 713] on footer "Salvar" at bounding box center [751, 730] width 451 height 56
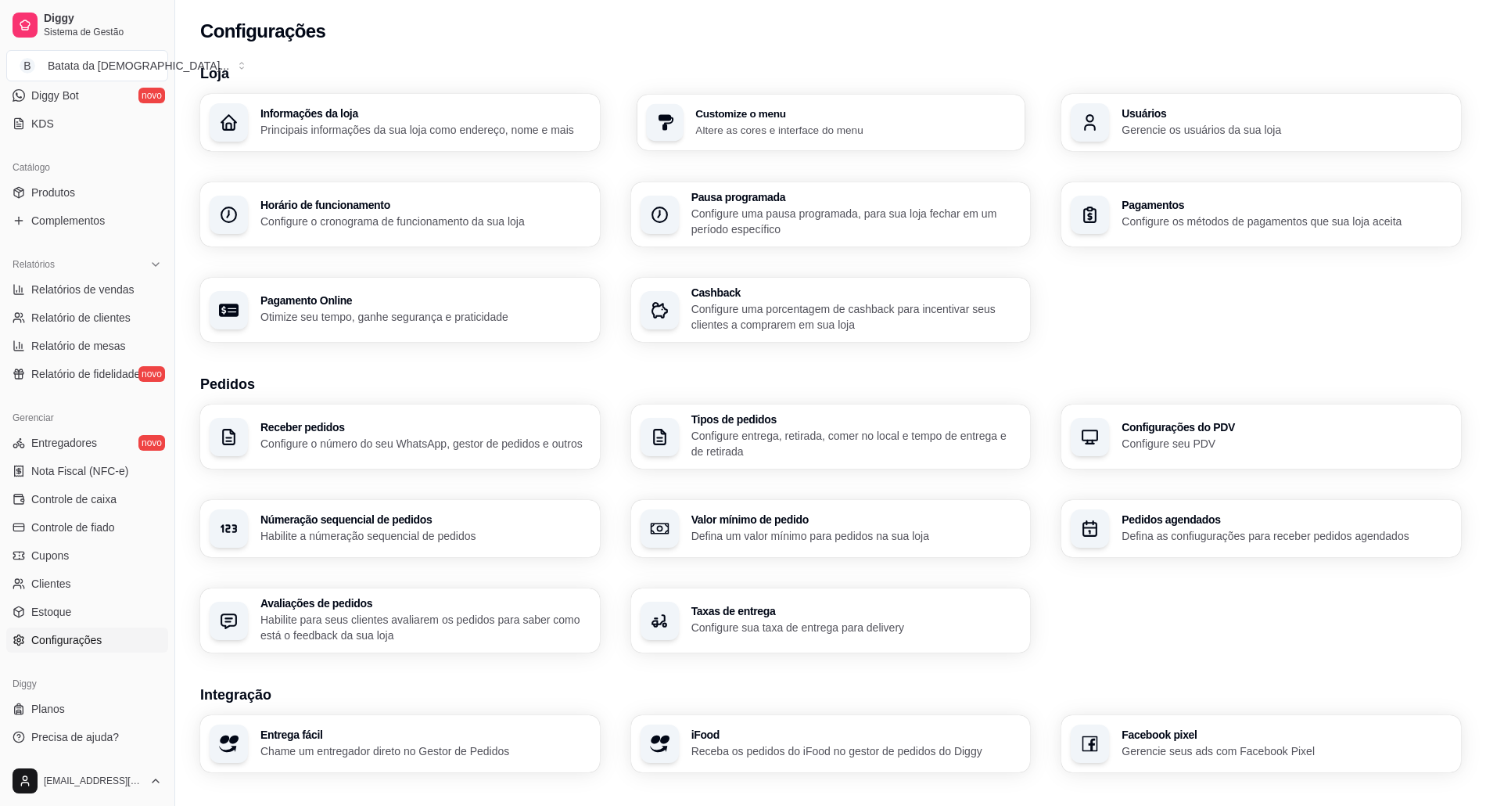
click at [946, 116] on h3 "Customize o menu" at bounding box center [855, 113] width 320 height 11
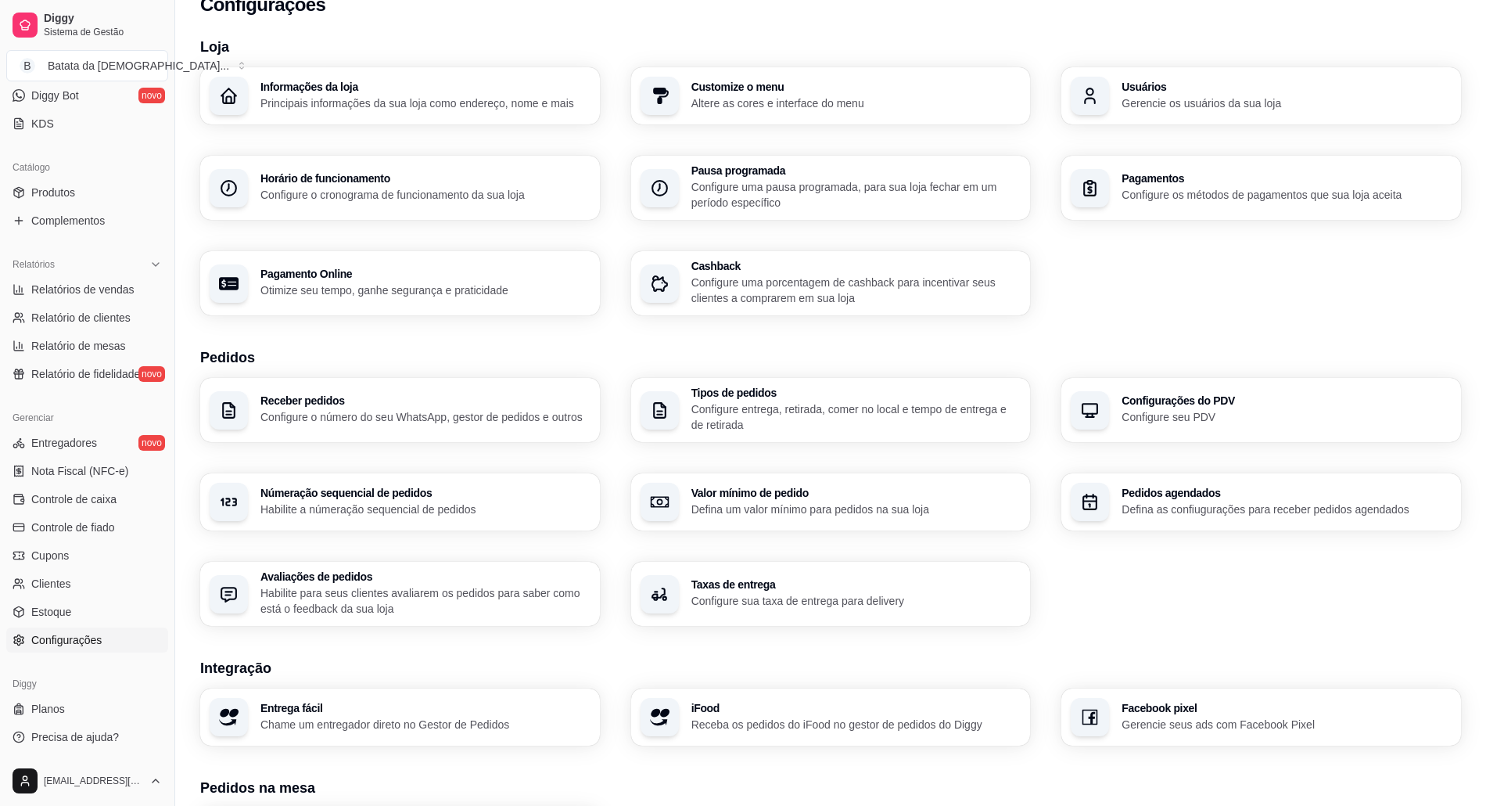
scroll to position [0, 0]
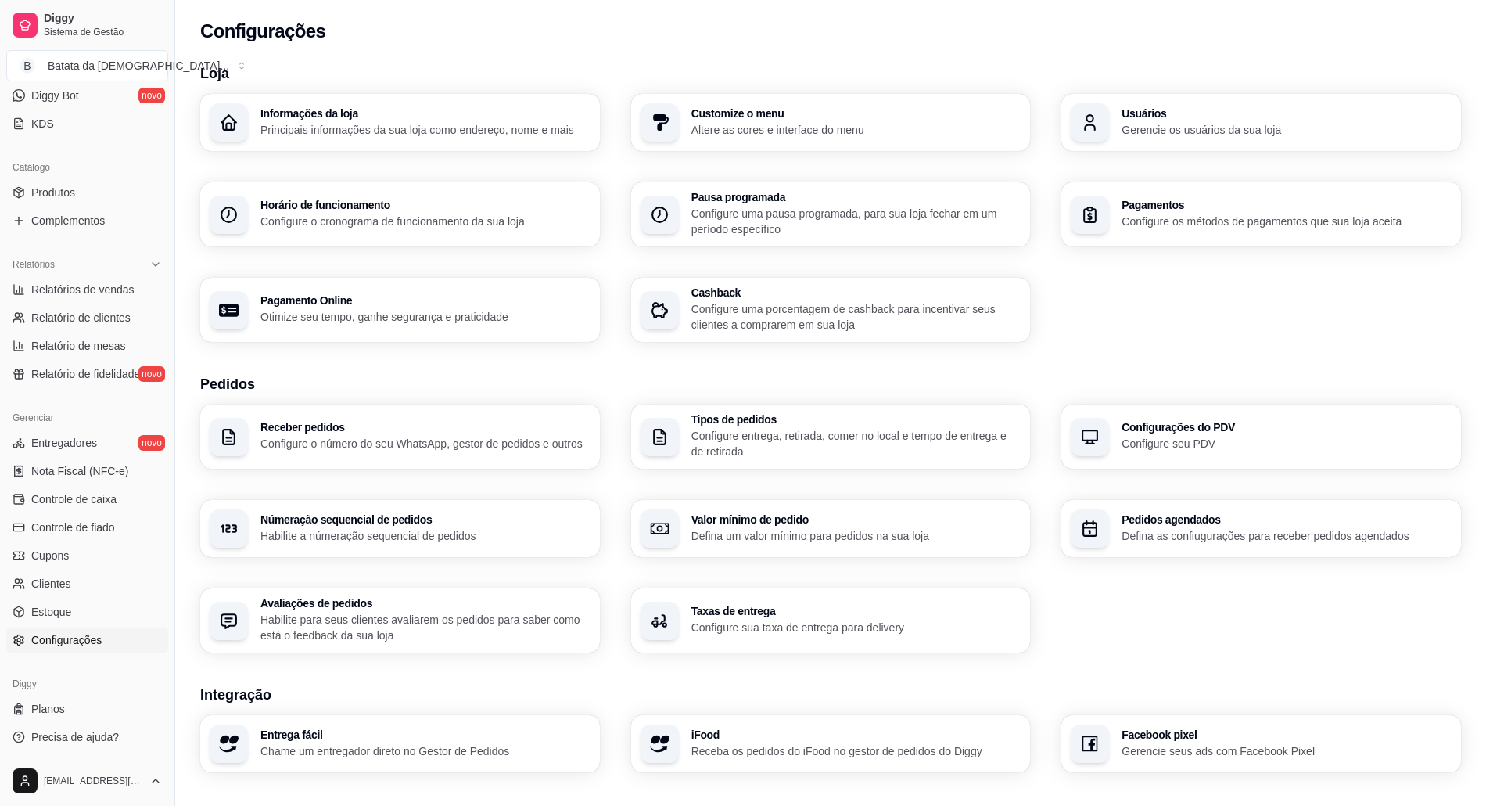
click at [435, 97] on div "Informações da loja Principais informações da sua loja como endereço, nome e ma…" at bounding box center [400, 122] width 400 height 57
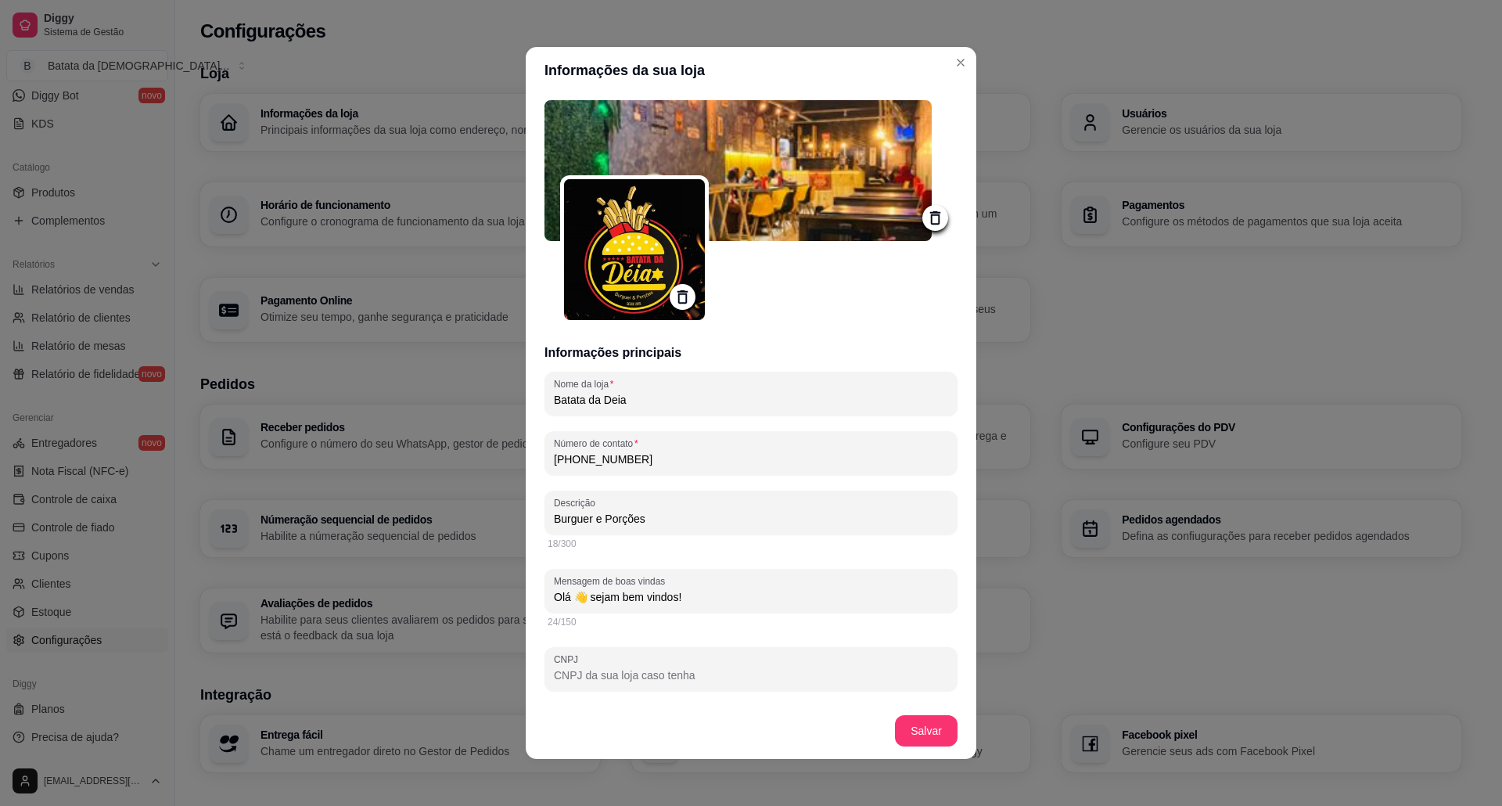
click at [824, 116] on img at bounding box center [737, 170] width 387 height 141
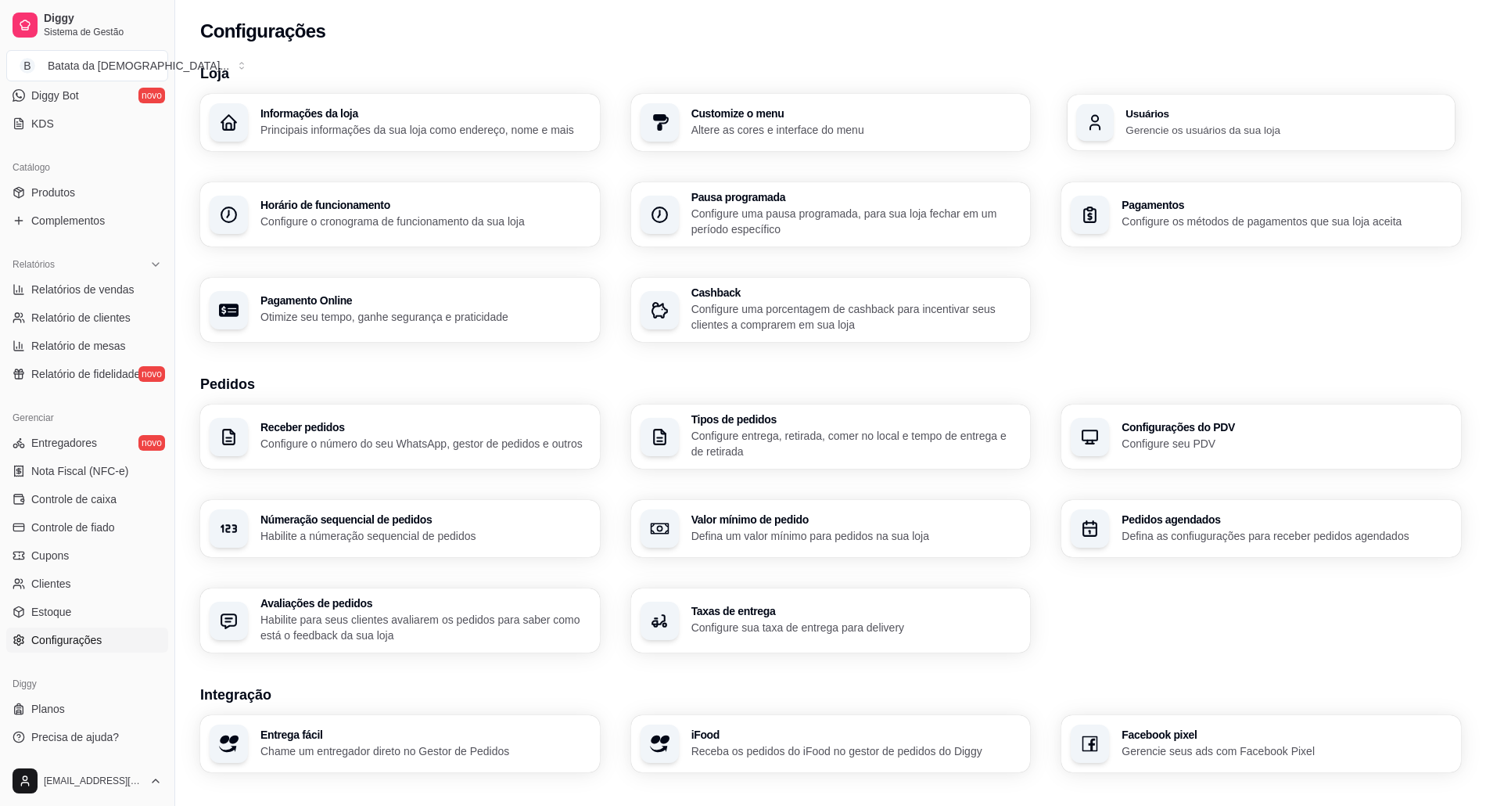
click at [1187, 125] on p "Gerencie os usuários da sua loja" at bounding box center [1286, 129] width 320 height 15
click at [1107, 120] on div "button" at bounding box center [1096, 123] width 38 height 38
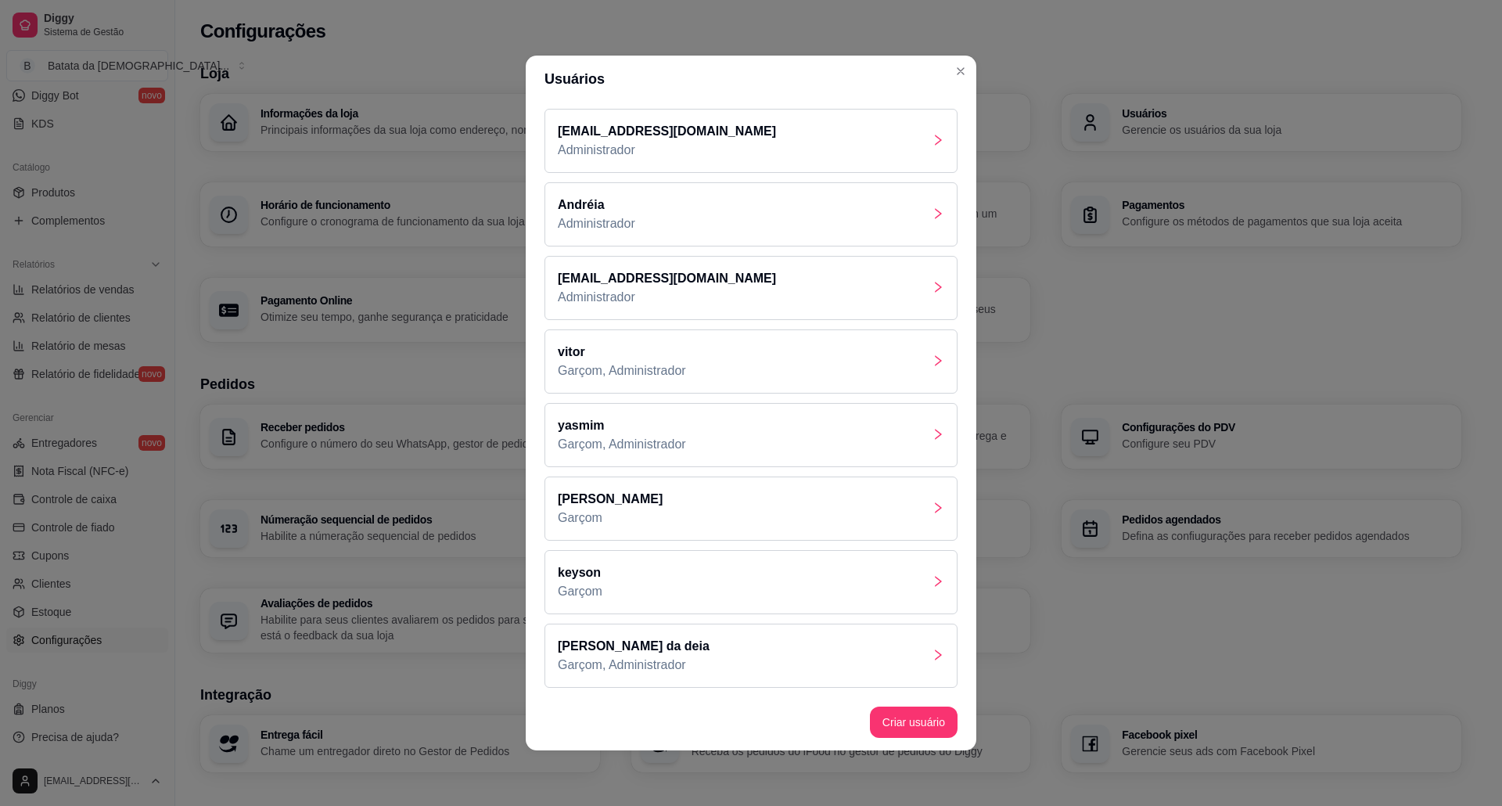
click at [951, 498] on div "[PERSON_NAME]" at bounding box center [750, 508] width 413 height 64
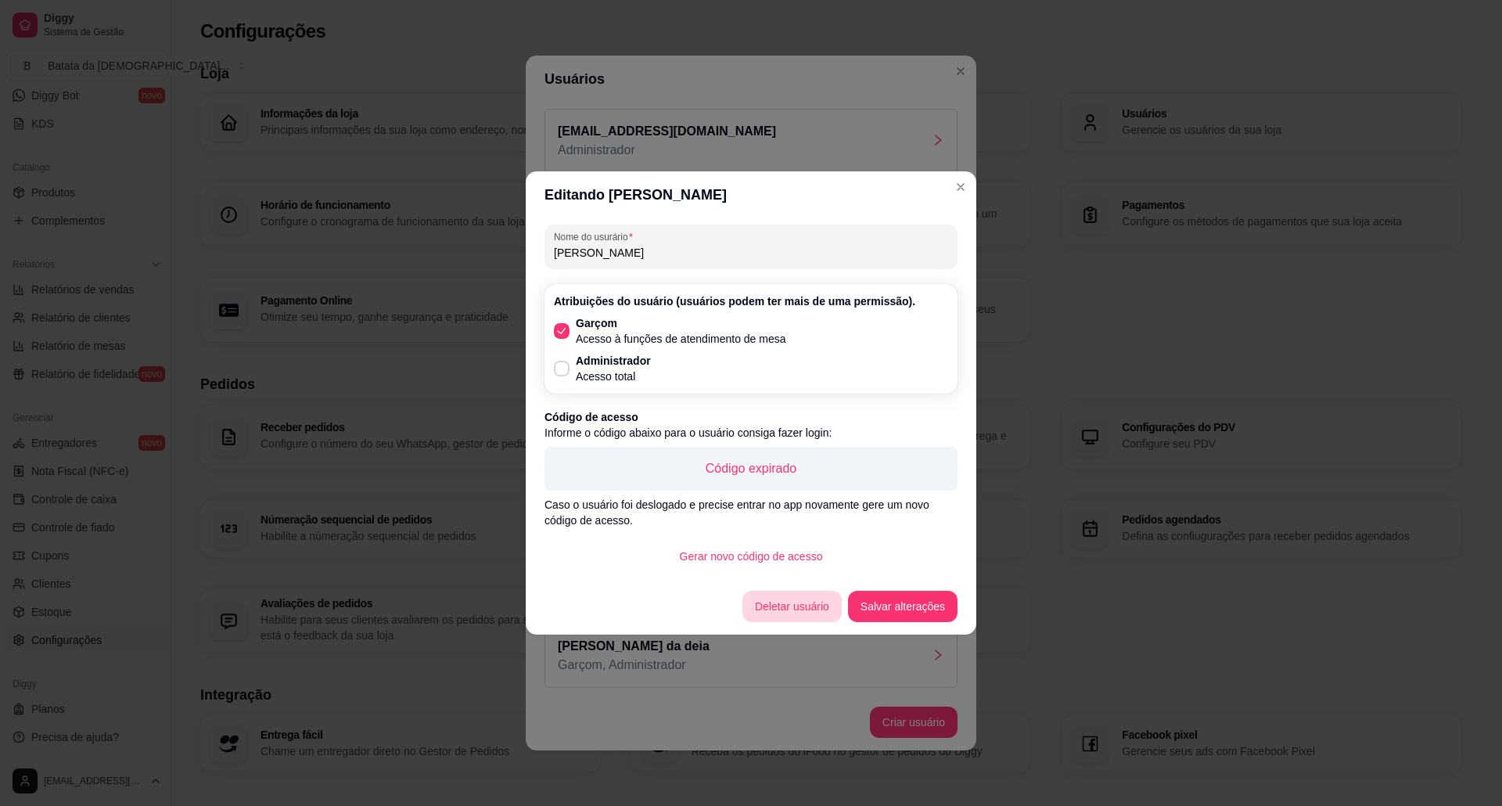
click at [802, 610] on button "Deletar usuário" at bounding box center [791, 605] width 99 height 31
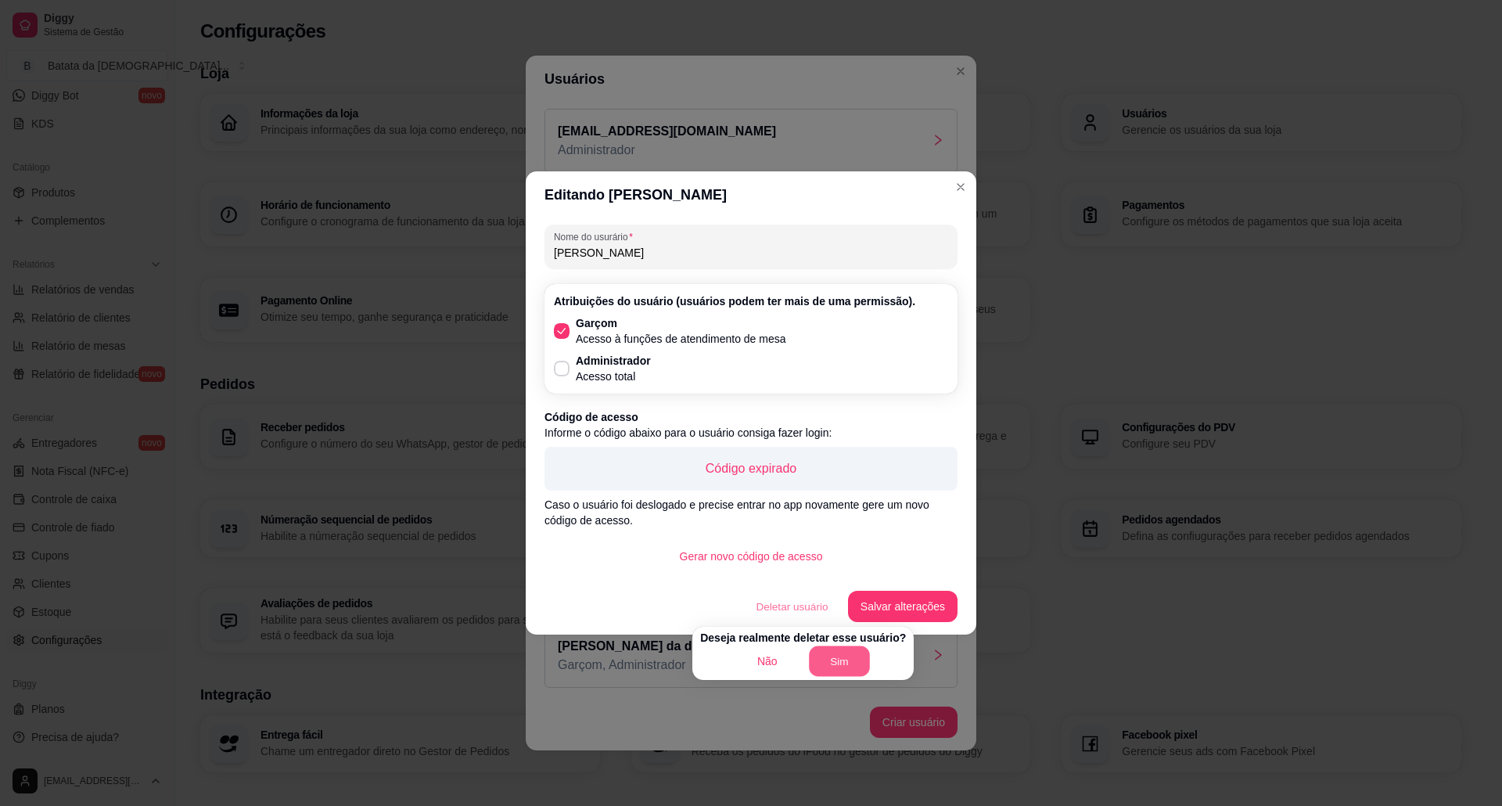
click at [845, 660] on button "Sim" at bounding box center [839, 661] width 61 height 31
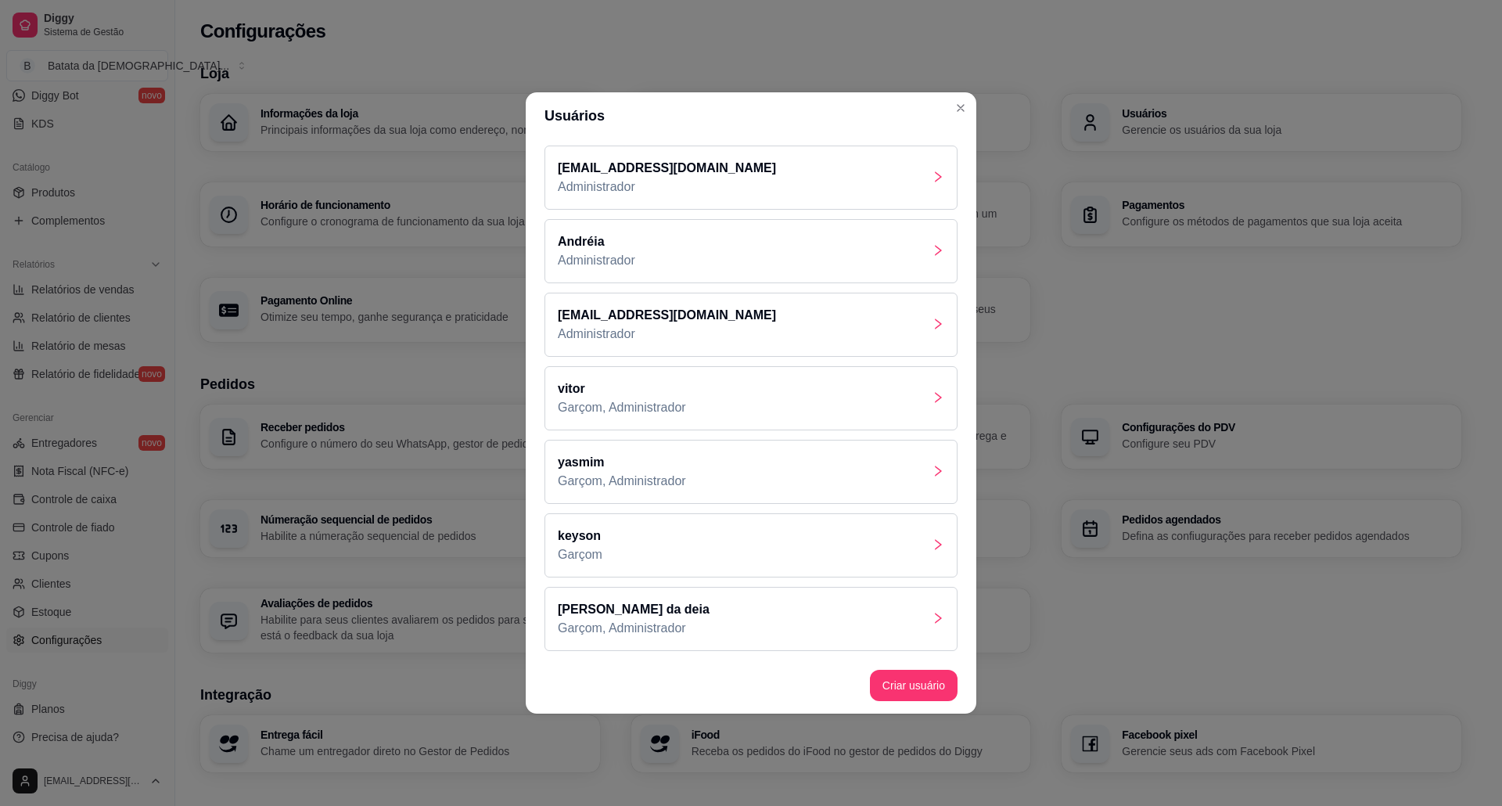
click at [805, 563] on div "keyson Garçom" at bounding box center [750, 545] width 413 height 64
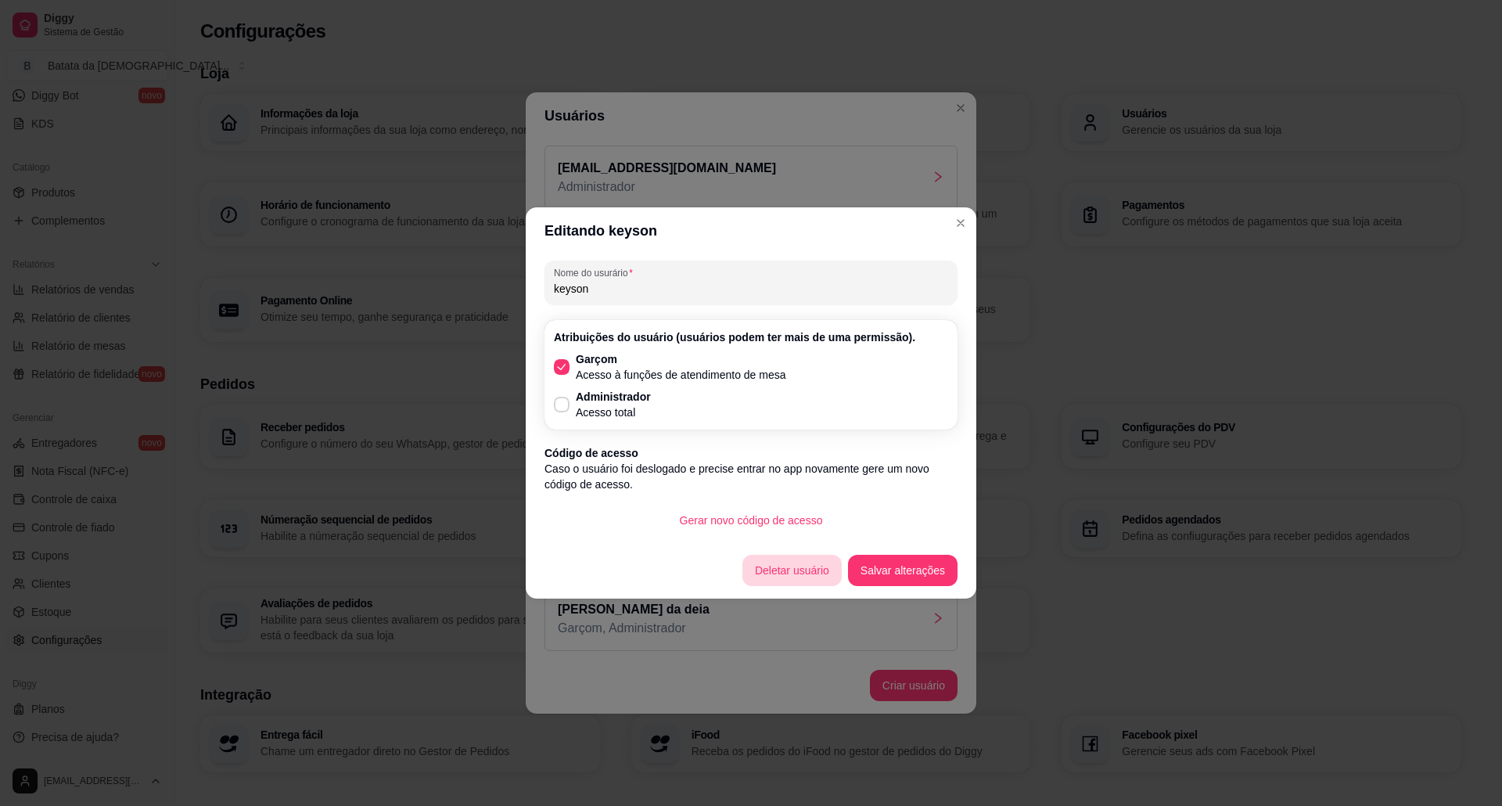
click at [820, 570] on button "Deletar usuário" at bounding box center [791, 570] width 99 height 31
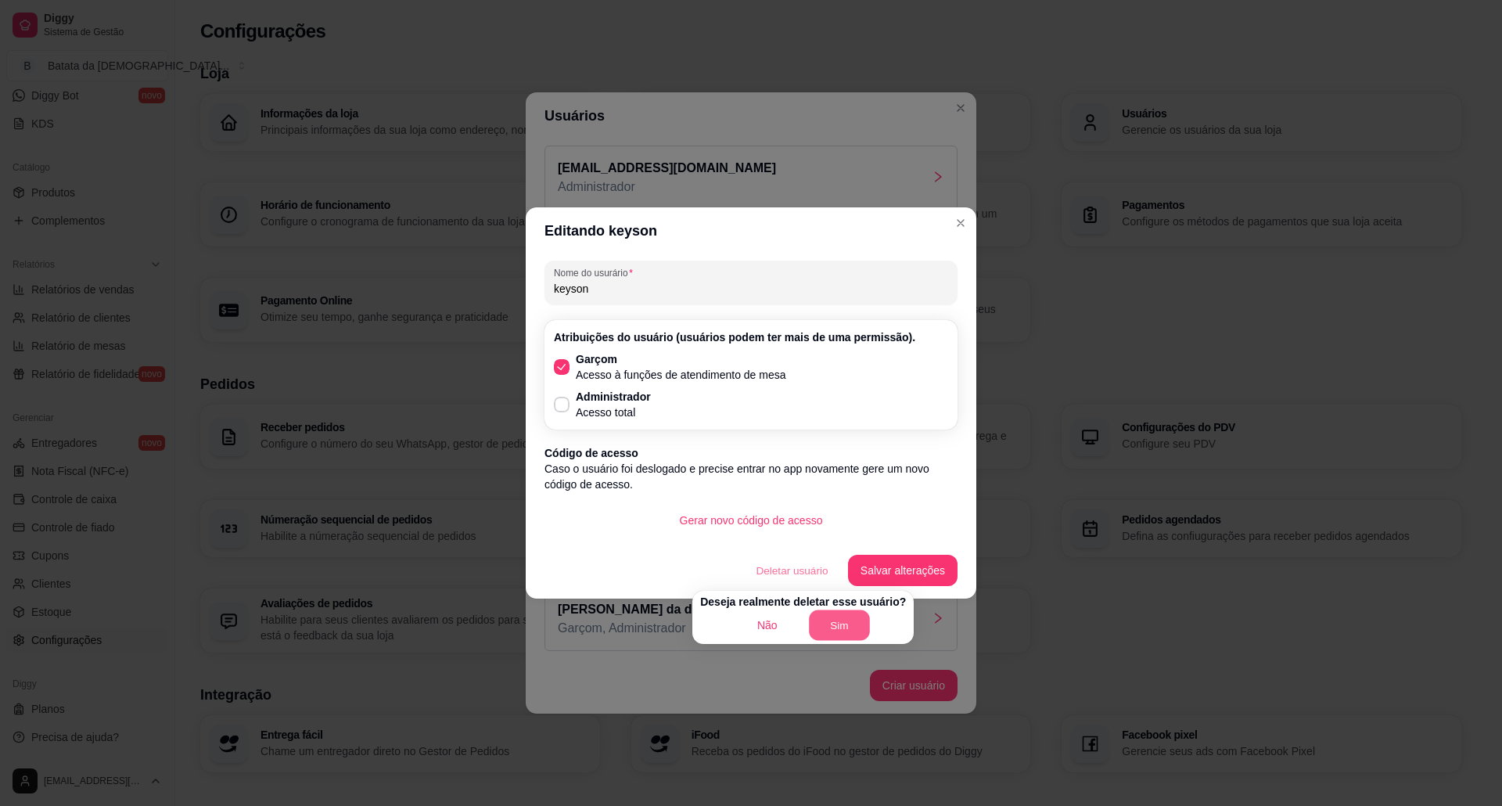
click at [839, 623] on button "Sim" at bounding box center [839, 625] width 61 height 31
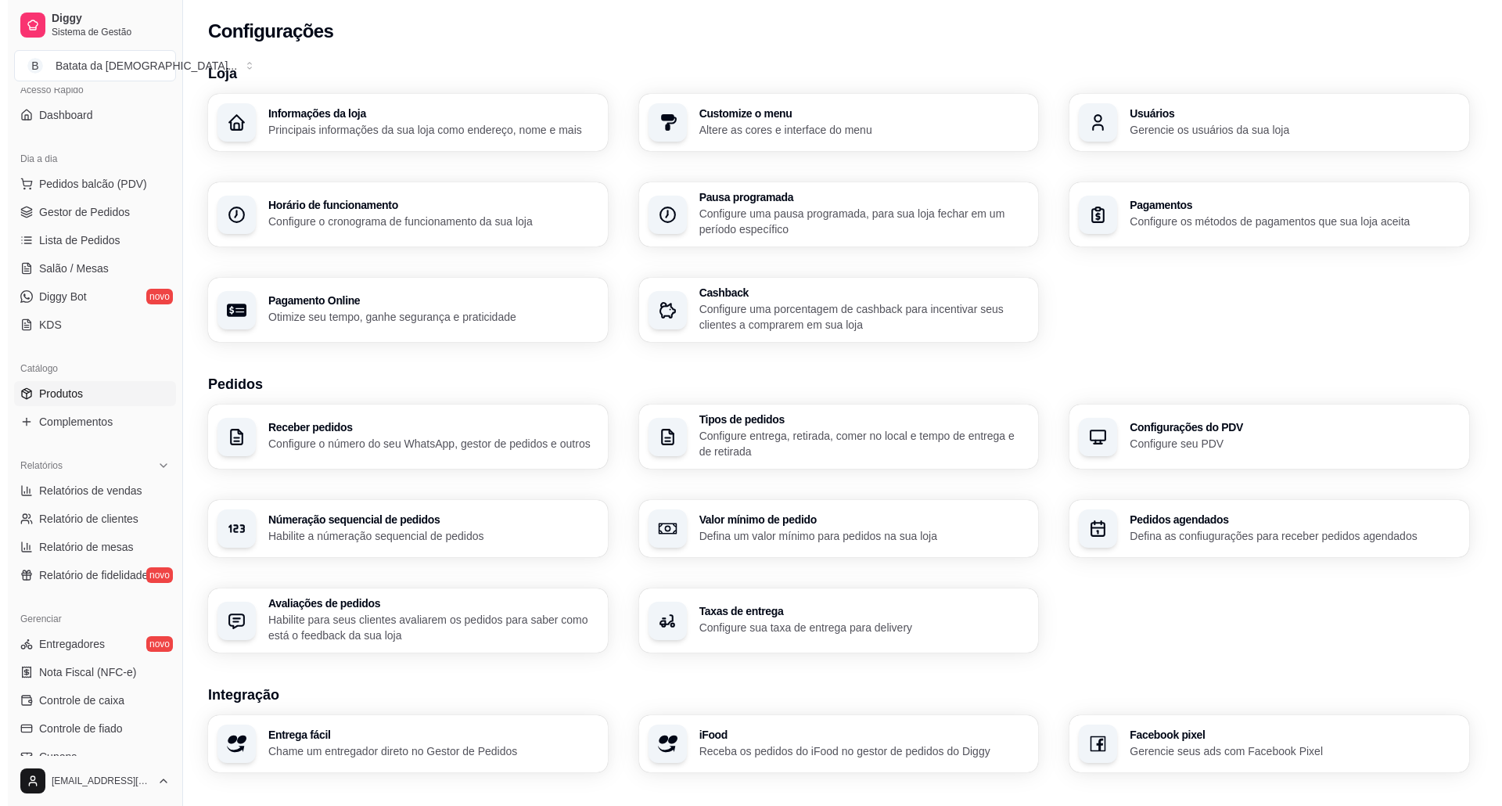
scroll to position [111, 0]
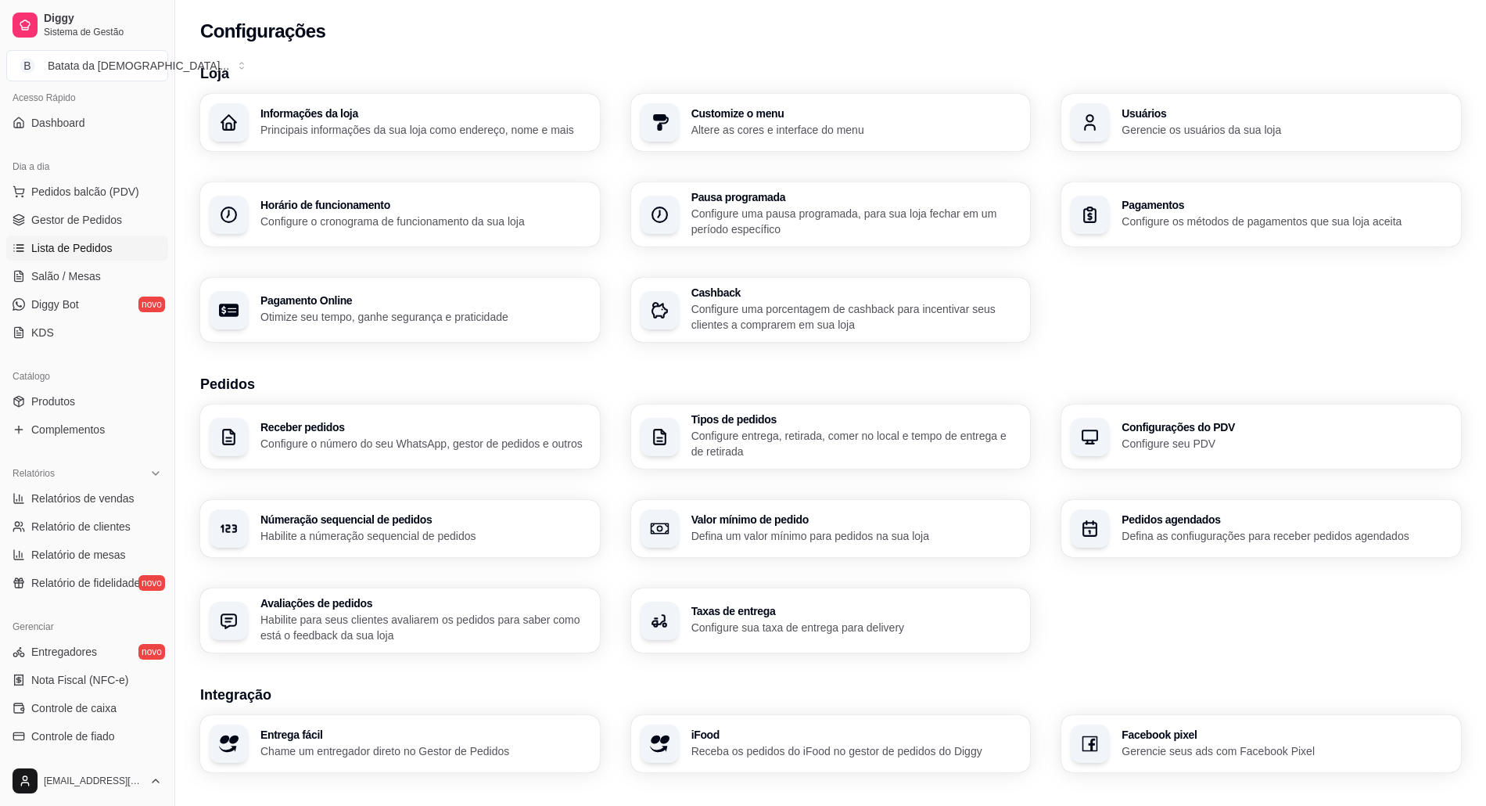
click at [86, 242] on span "Lista de Pedidos" at bounding box center [71, 248] width 81 height 16
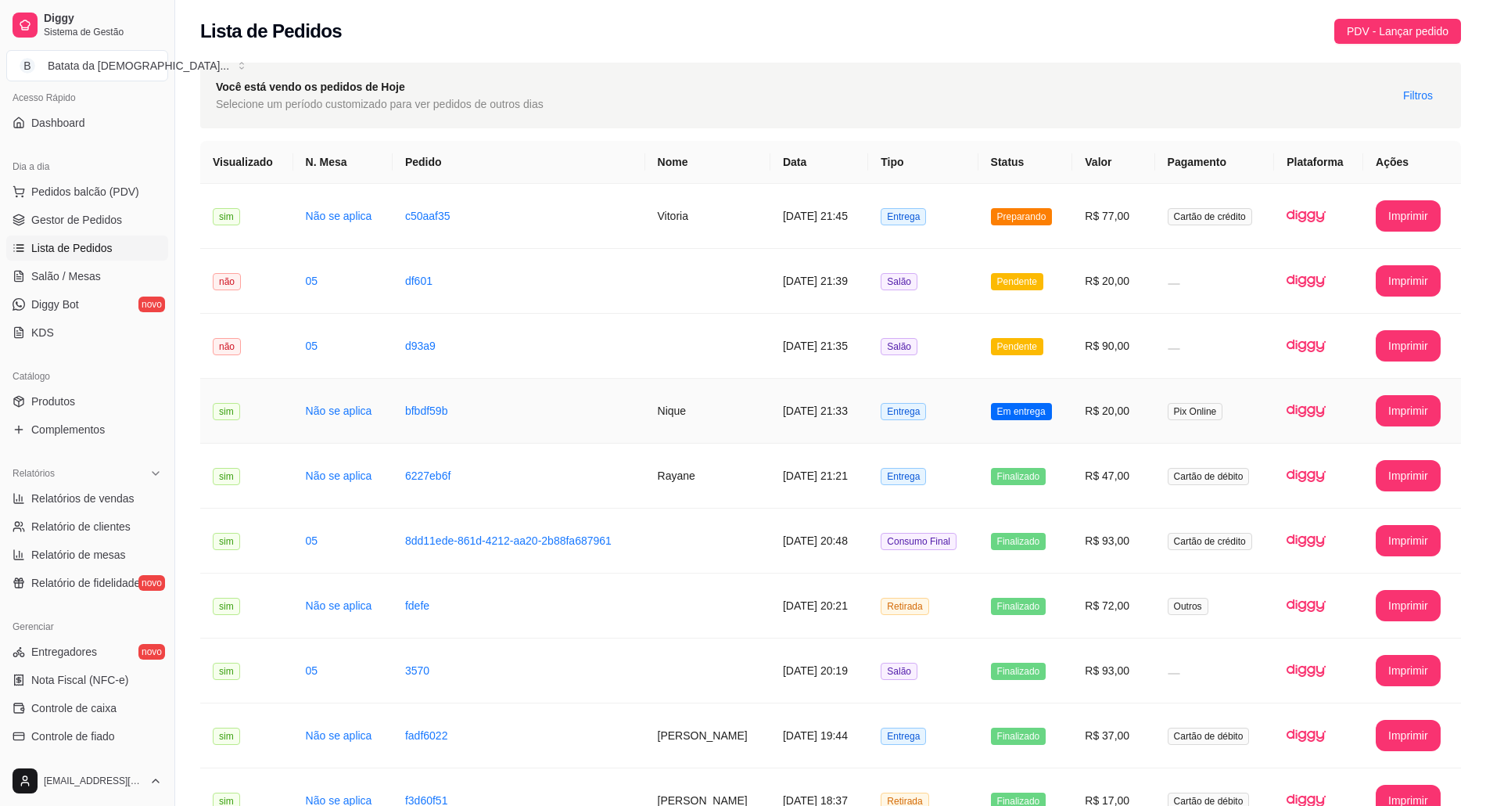
click at [770, 401] on td "[DATE] 21:33" at bounding box center [819, 411] width 98 height 65
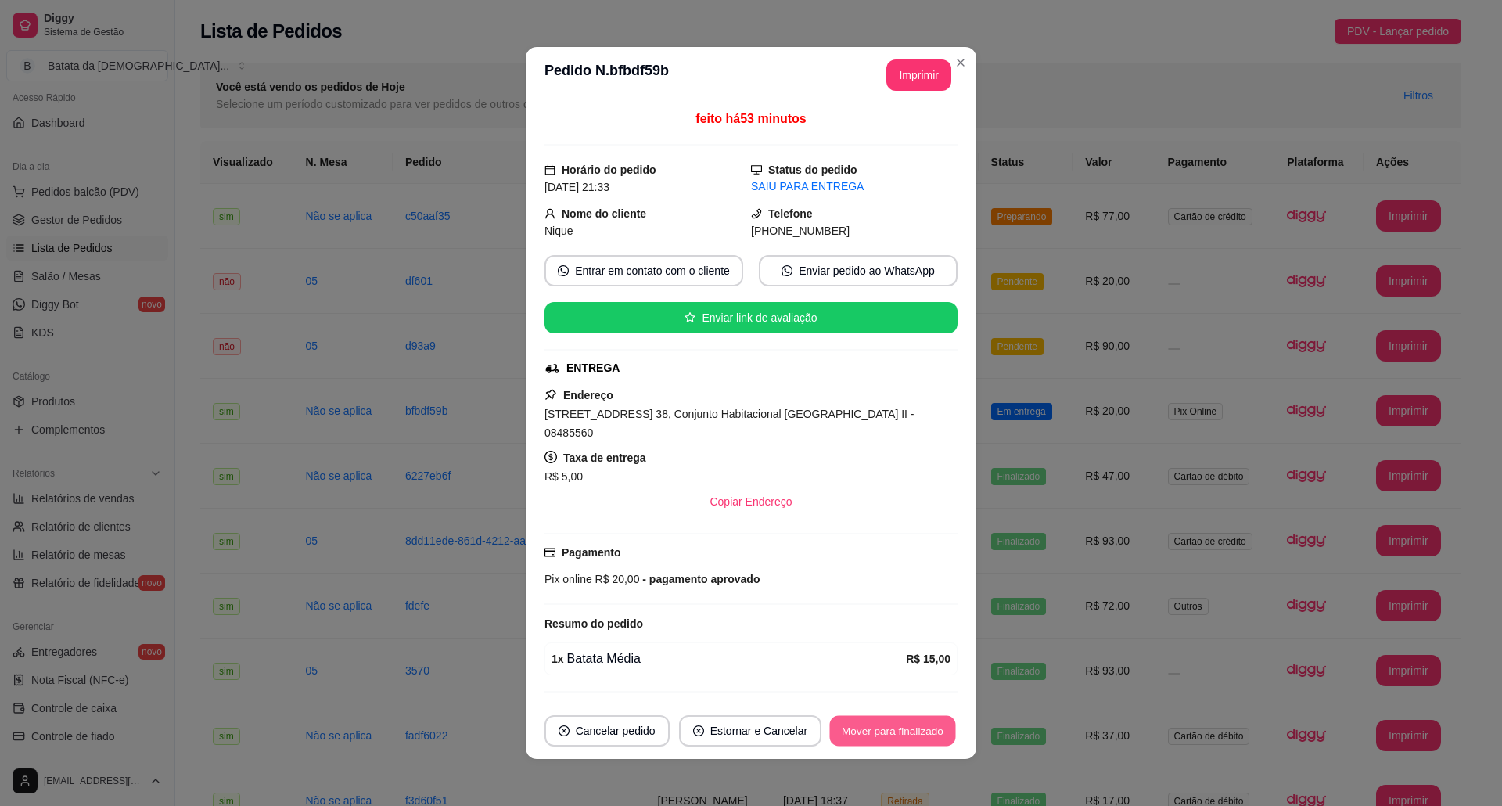
click at [878, 738] on button "Mover para finalizado" at bounding box center [893, 731] width 126 height 31
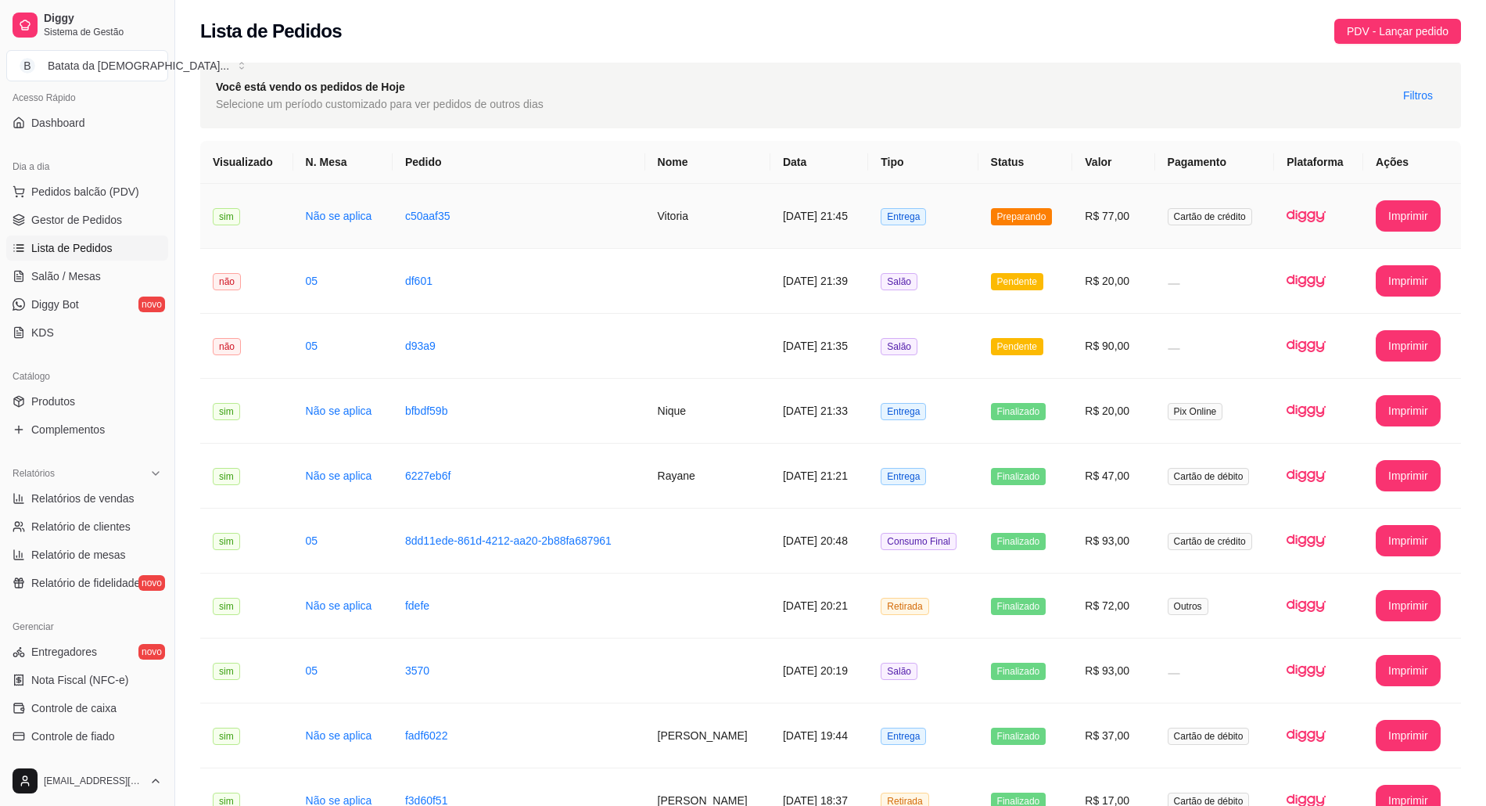
click at [1004, 214] on span "Preparando" at bounding box center [1022, 216] width 62 height 17
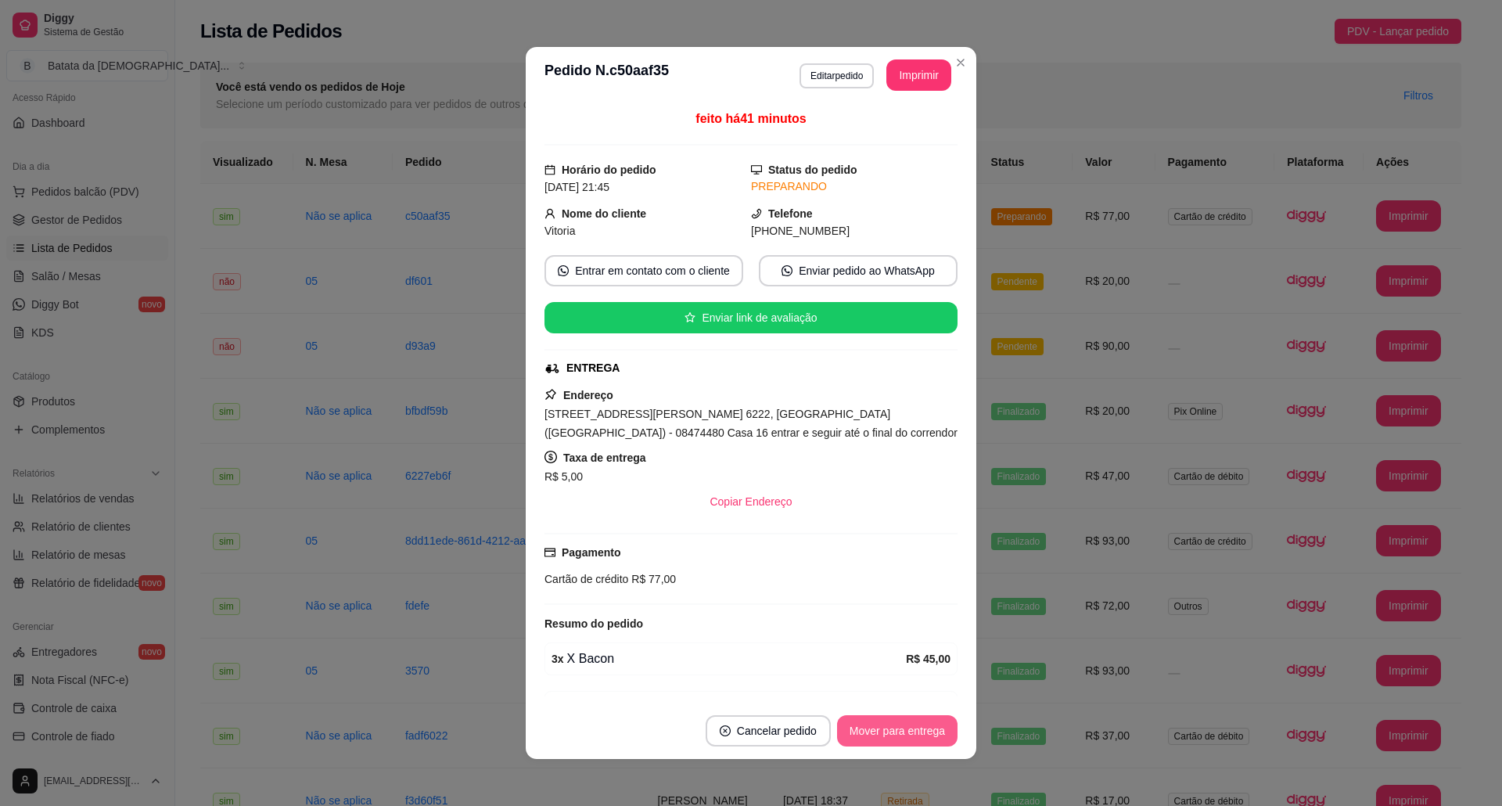
click at [920, 736] on button "Mover para entrega" at bounding box center [897, 730] width 120 height 31
click at [851, 735] on button "Mover para finalizado" at bounding box center [893, 731] width 126 height 31
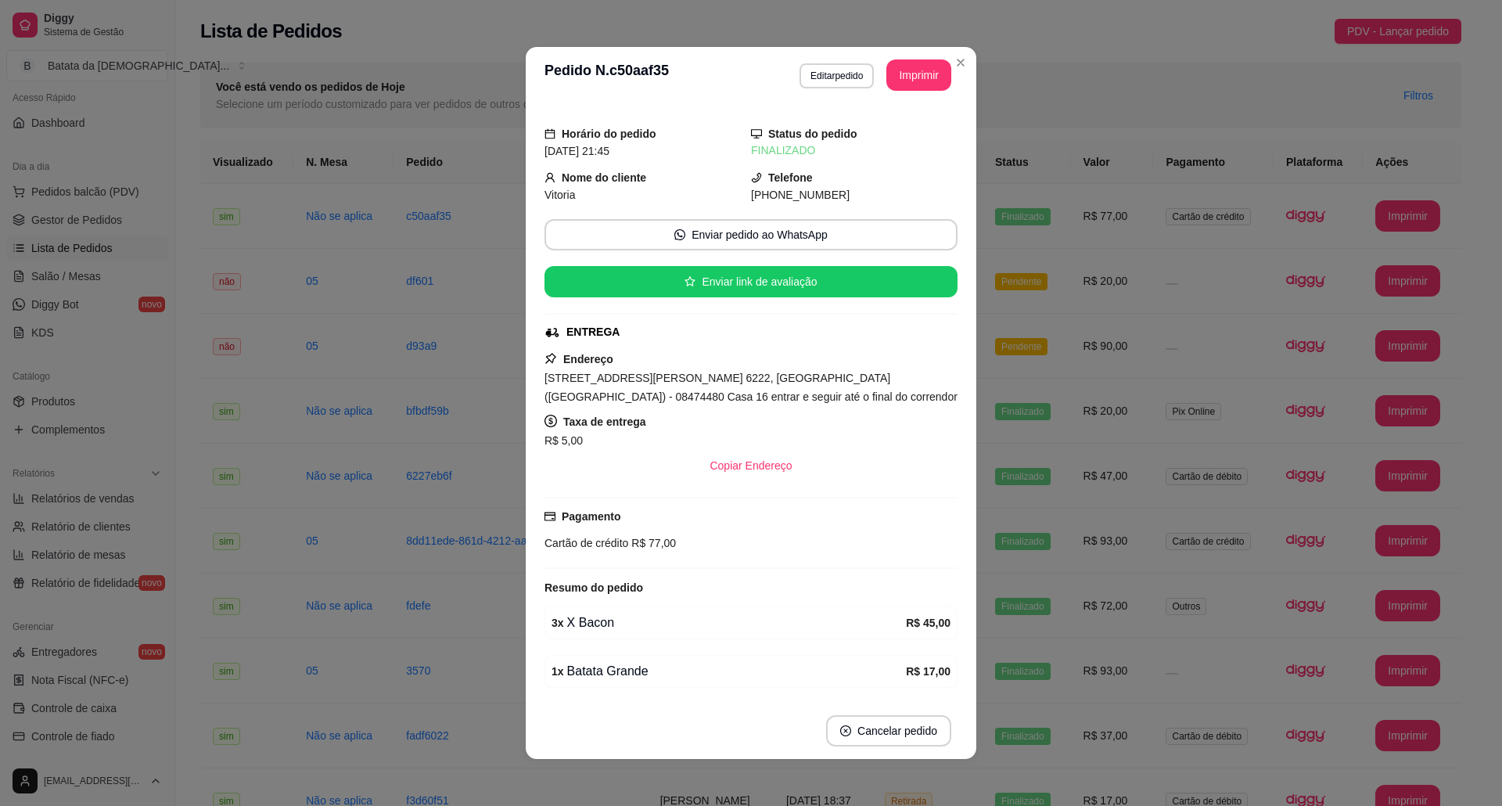
click at [964, 54] on header "**********" at bounding box center [751, 75] width 451 height 56
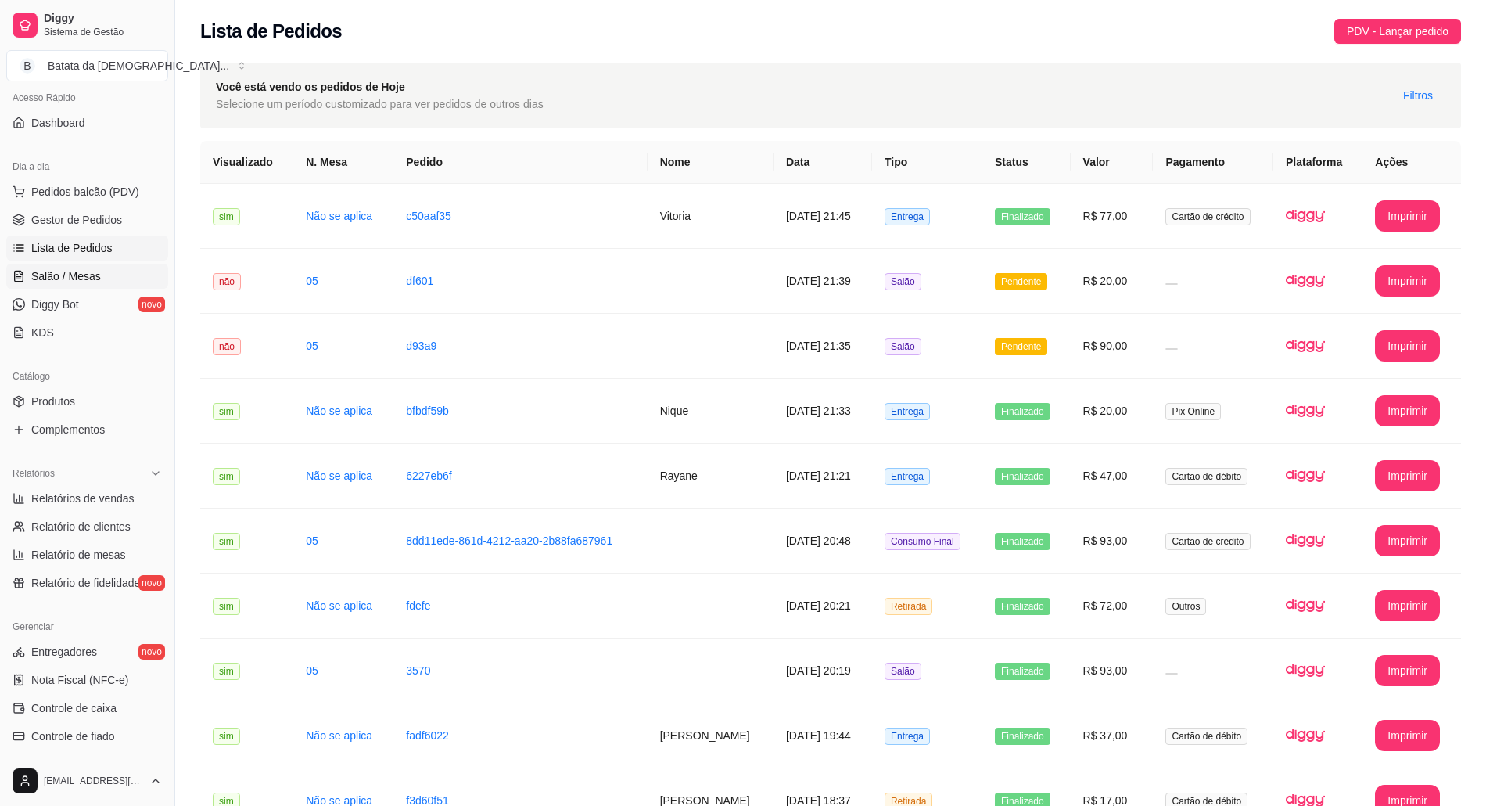
click at [44, 283] on span "Salão / Mesas" at bounding box center [66, 276] width 70 height 16
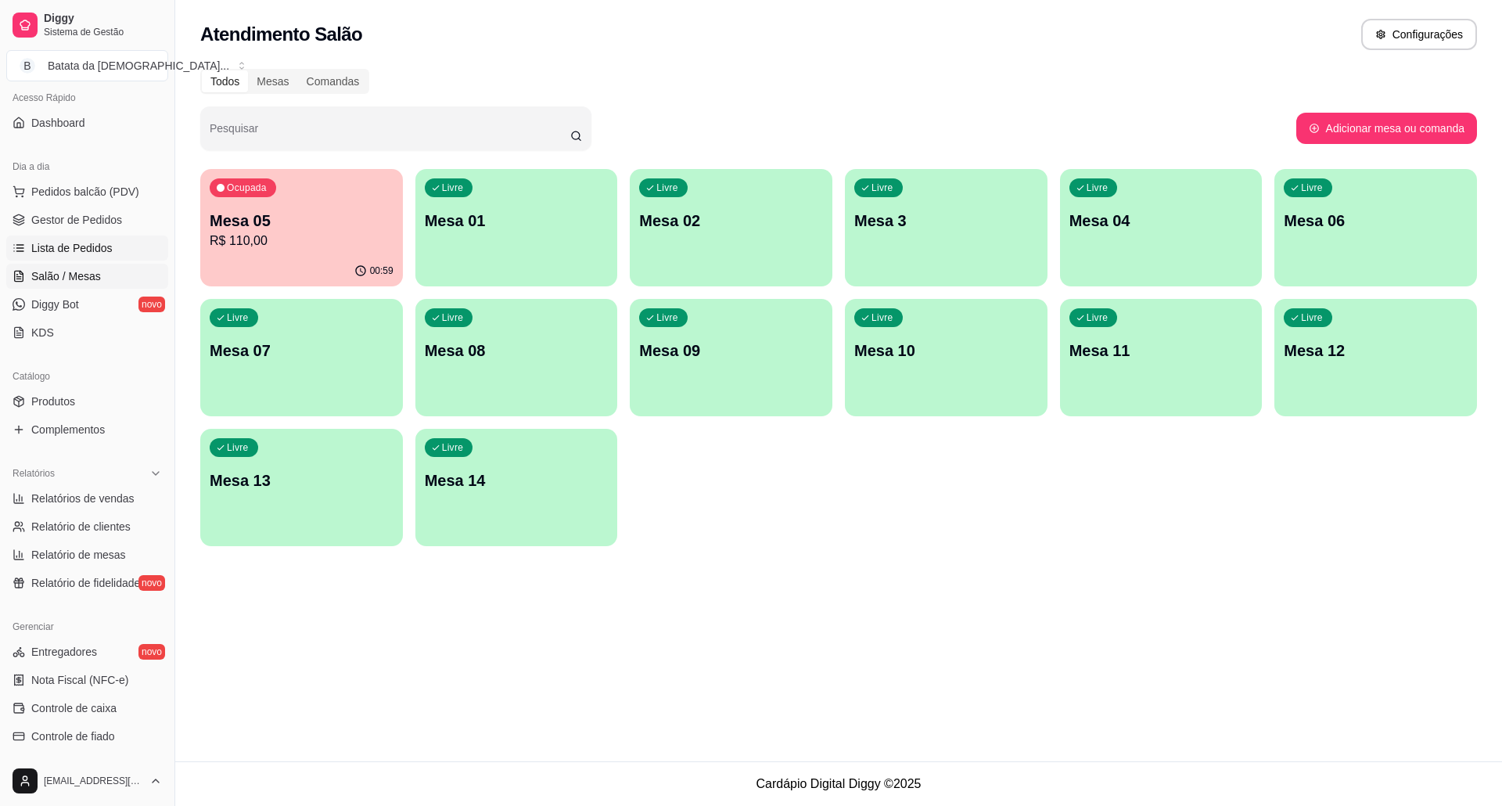
click at [101, 251] on span "Lista de Pedidos" at bounding box center [71, 248] width 81 height 16
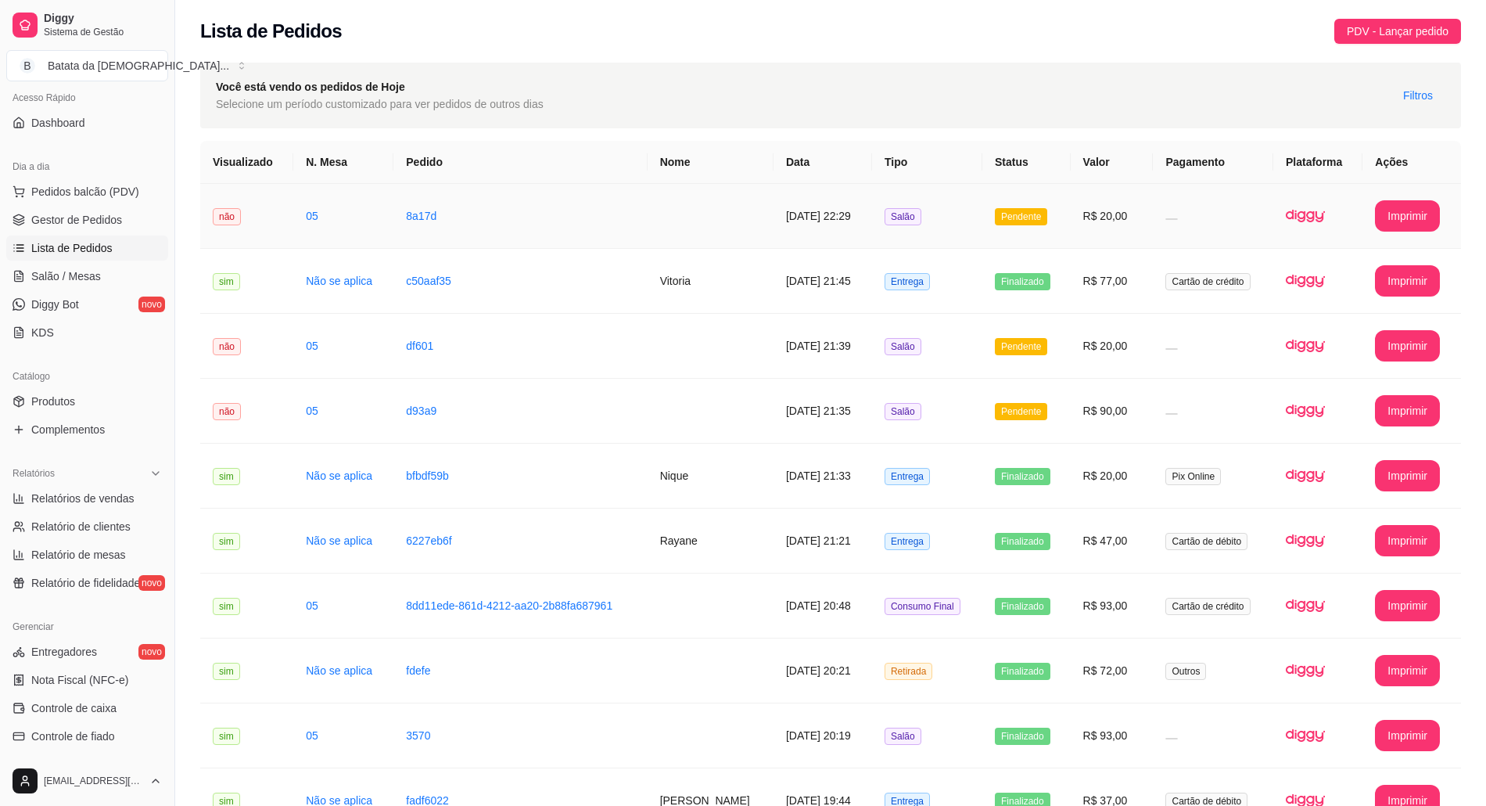
click at [986, 225] on td "Pendente" at bounding box center [1026, 216] width 88 height 65
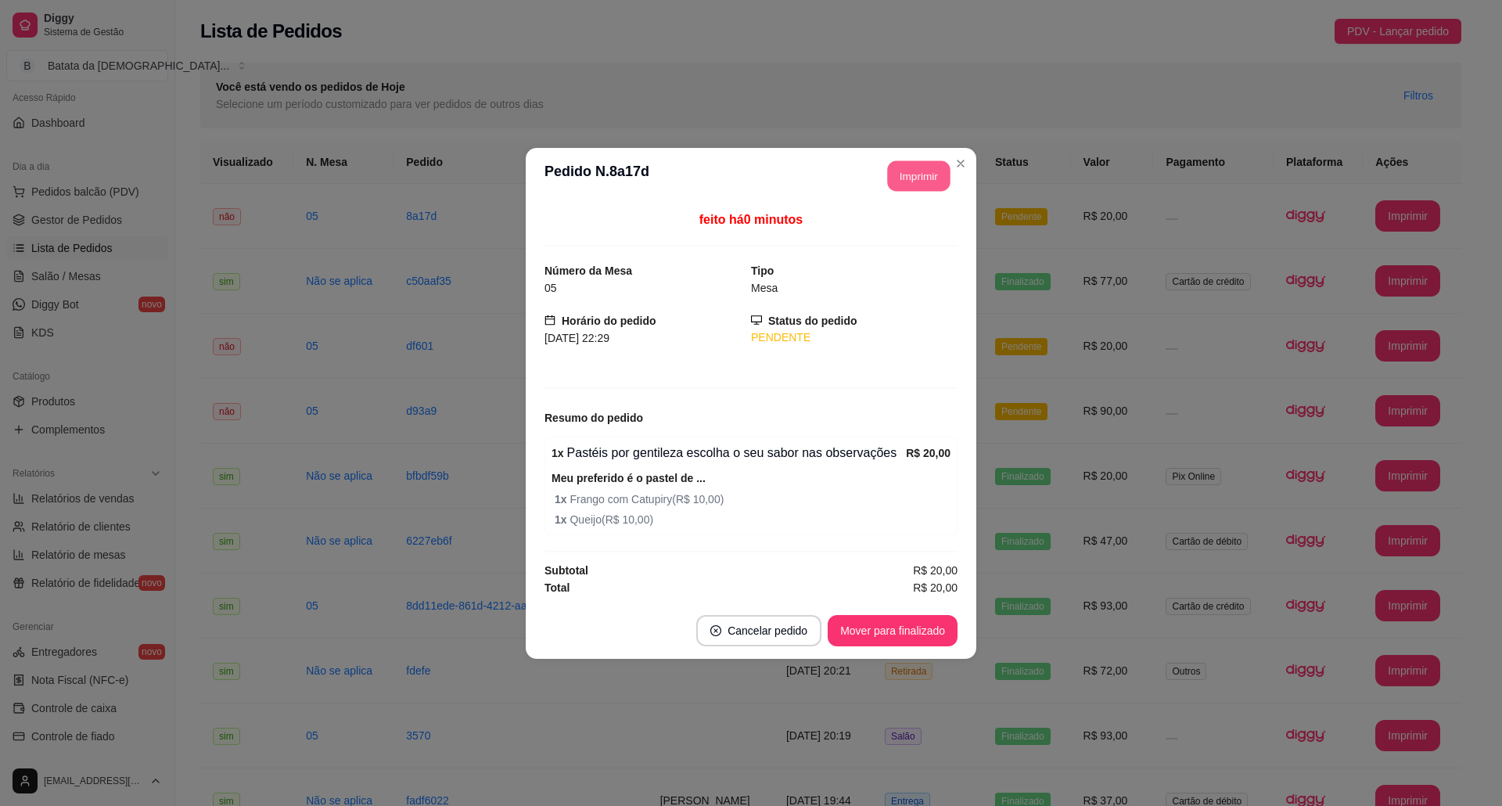
click at [937, 163] on button "Imprimir" at bounding box center [919, 175] width 63 height 31
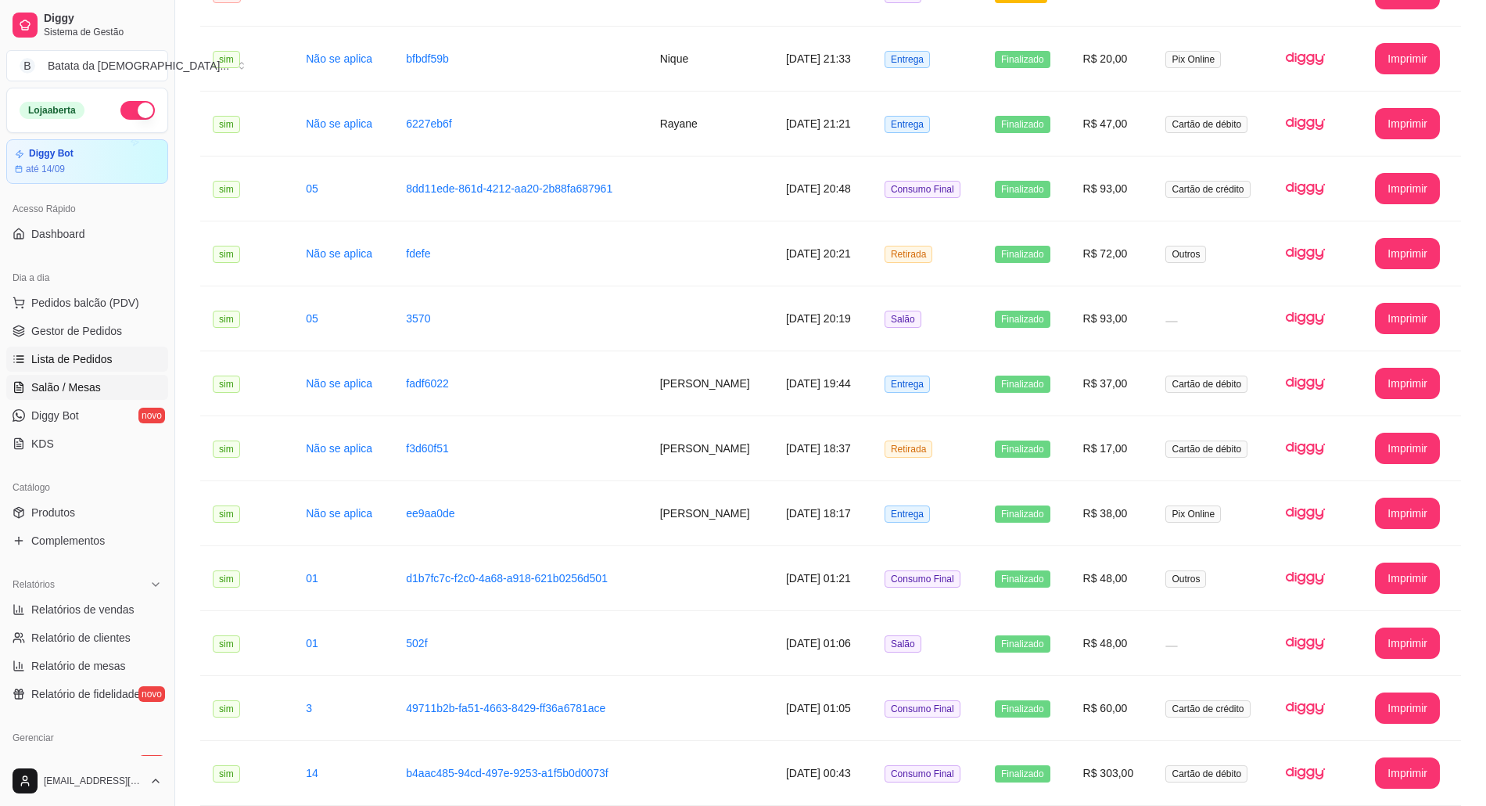
click at [95, 395] on span "Salão / Mesas" at bounding box center [66, 387] width 70 height 16
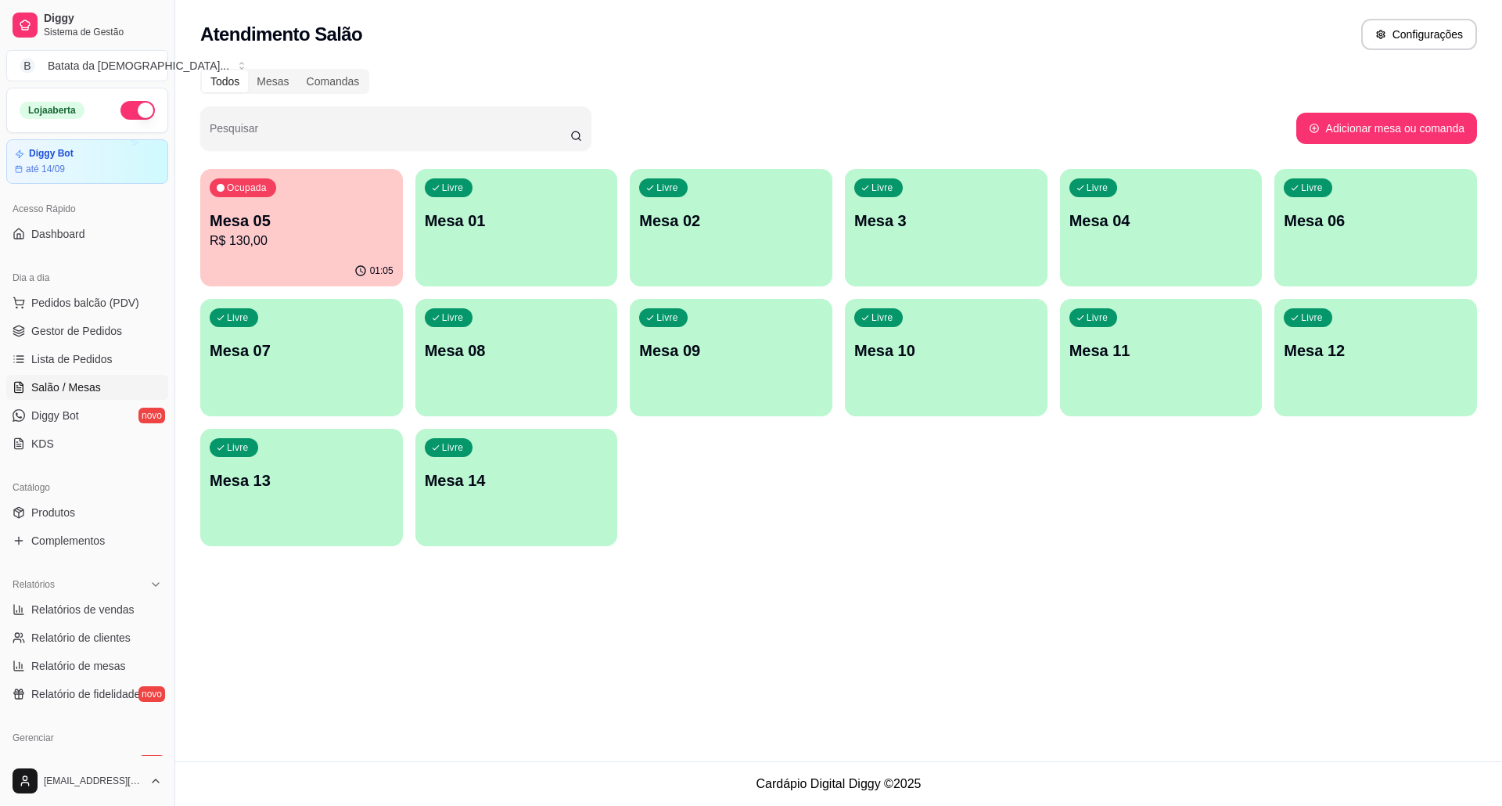
click at [270, 226] on p "Mesa 05" at bounding box center [302, 221] width 184 height 22
click at [119, 307] on span "Pedidos balcão (PDV)" at bounding box center [85, 303] width 108 height 16
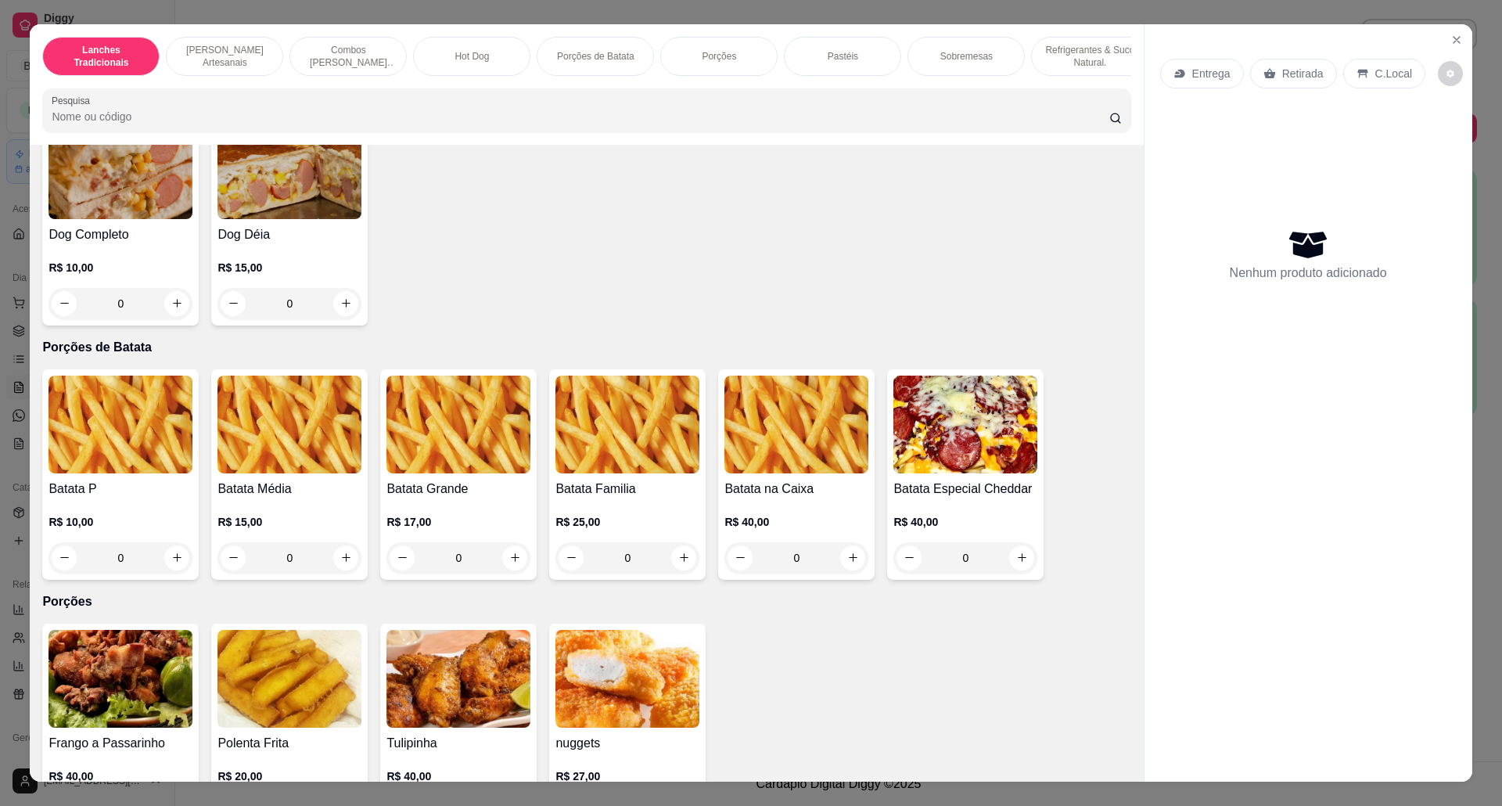
scroll to position [1564, 0]
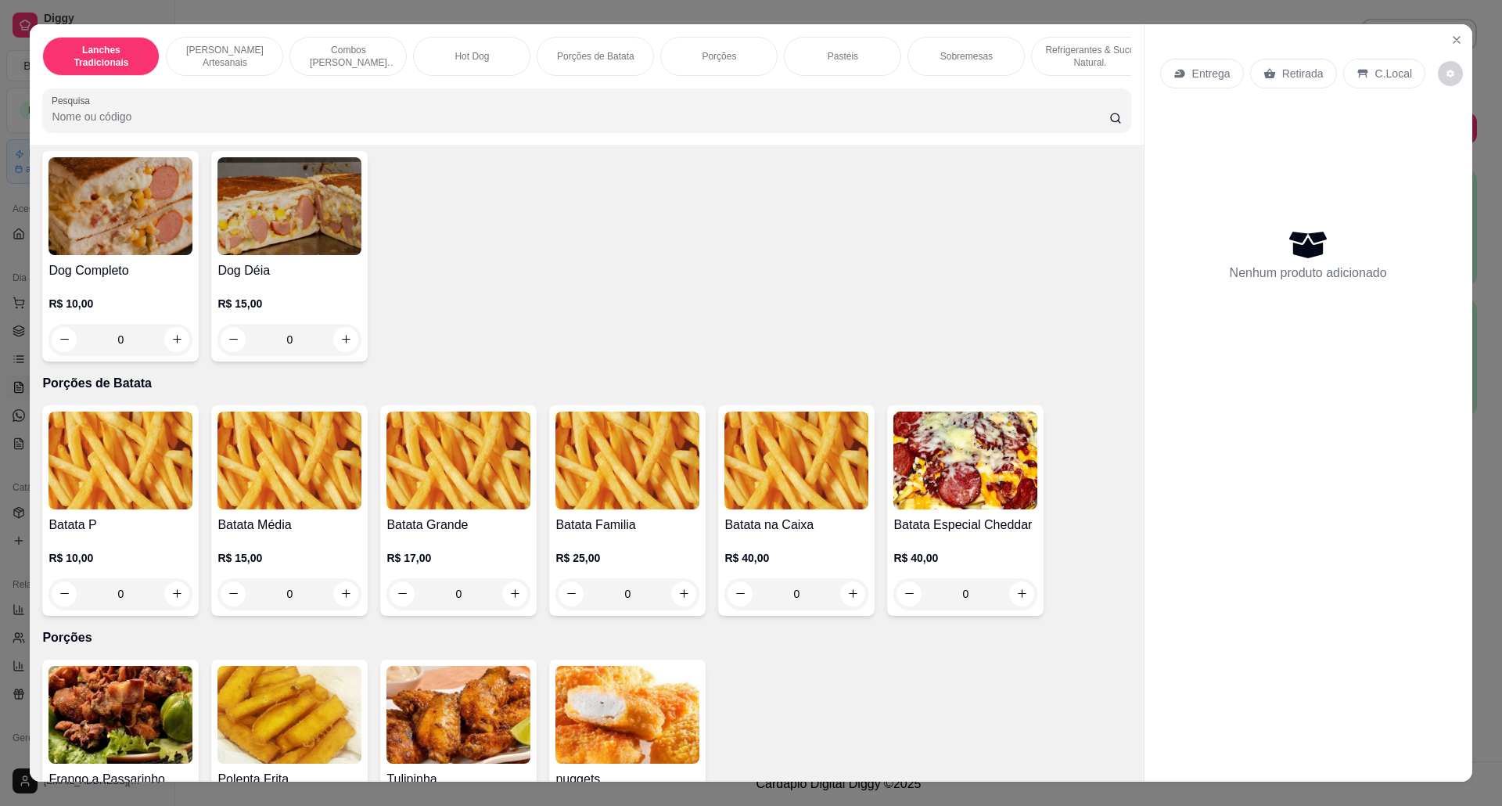
click at [469, 445] on img at bounding box center [458, 460] width 144 height 98
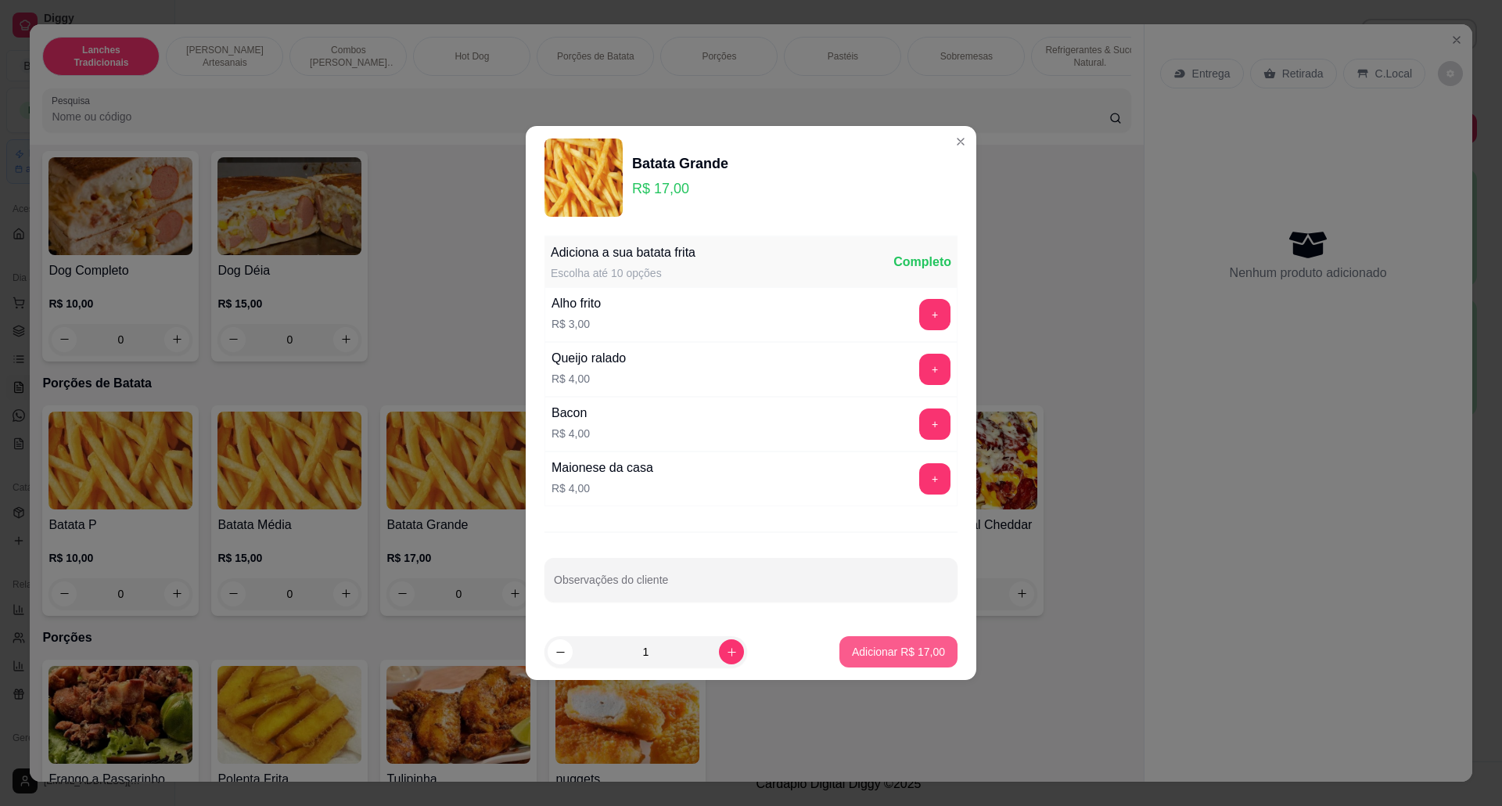
click at [909, 659] on p "Adicionar R$ 17,00" at bounding box center [898, 652] width 93 height 16
type input "1"
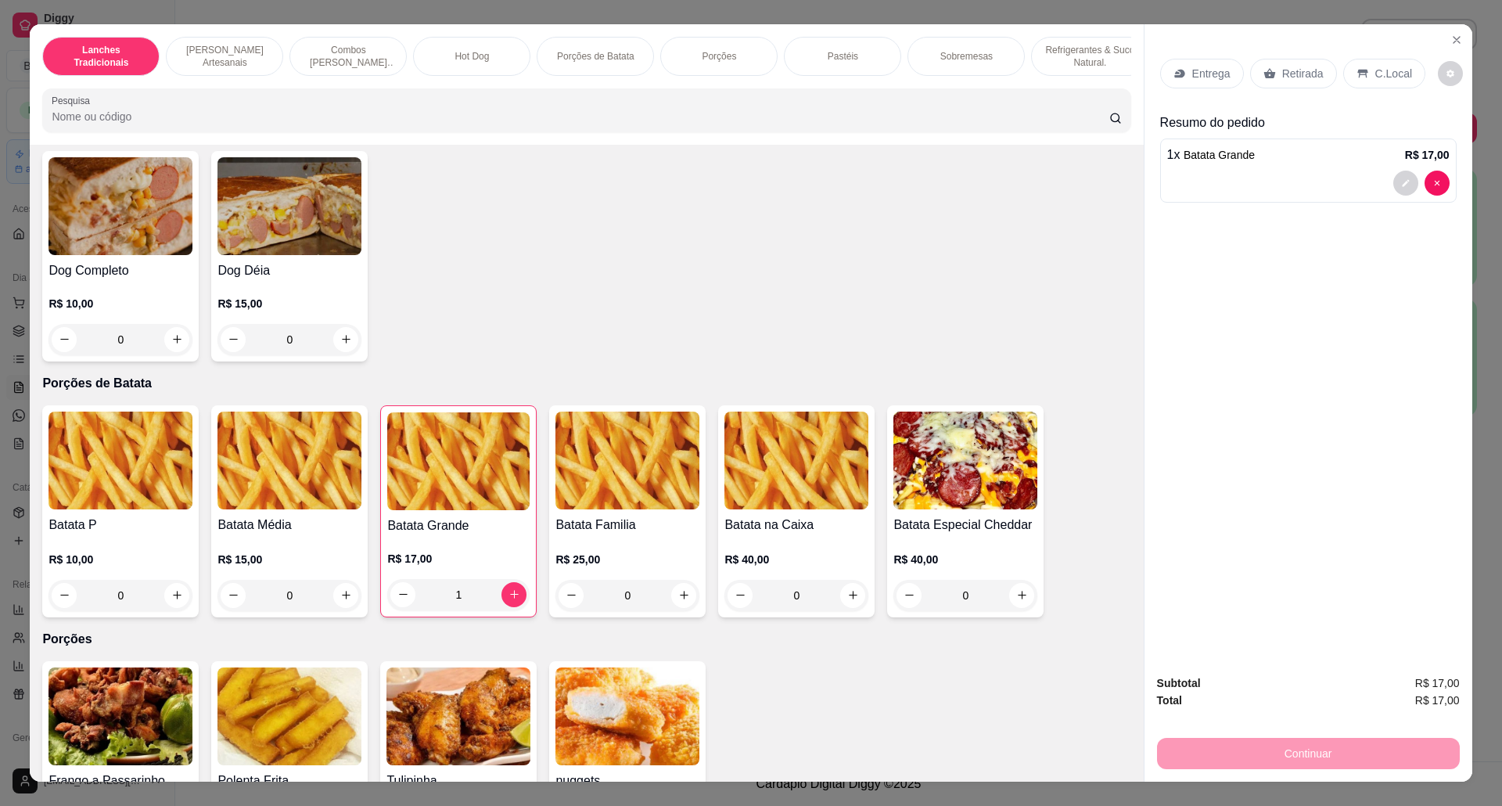
click at [1211, 70] on p "Entrega" at bounding box center [1211, 74] width 38 height 16
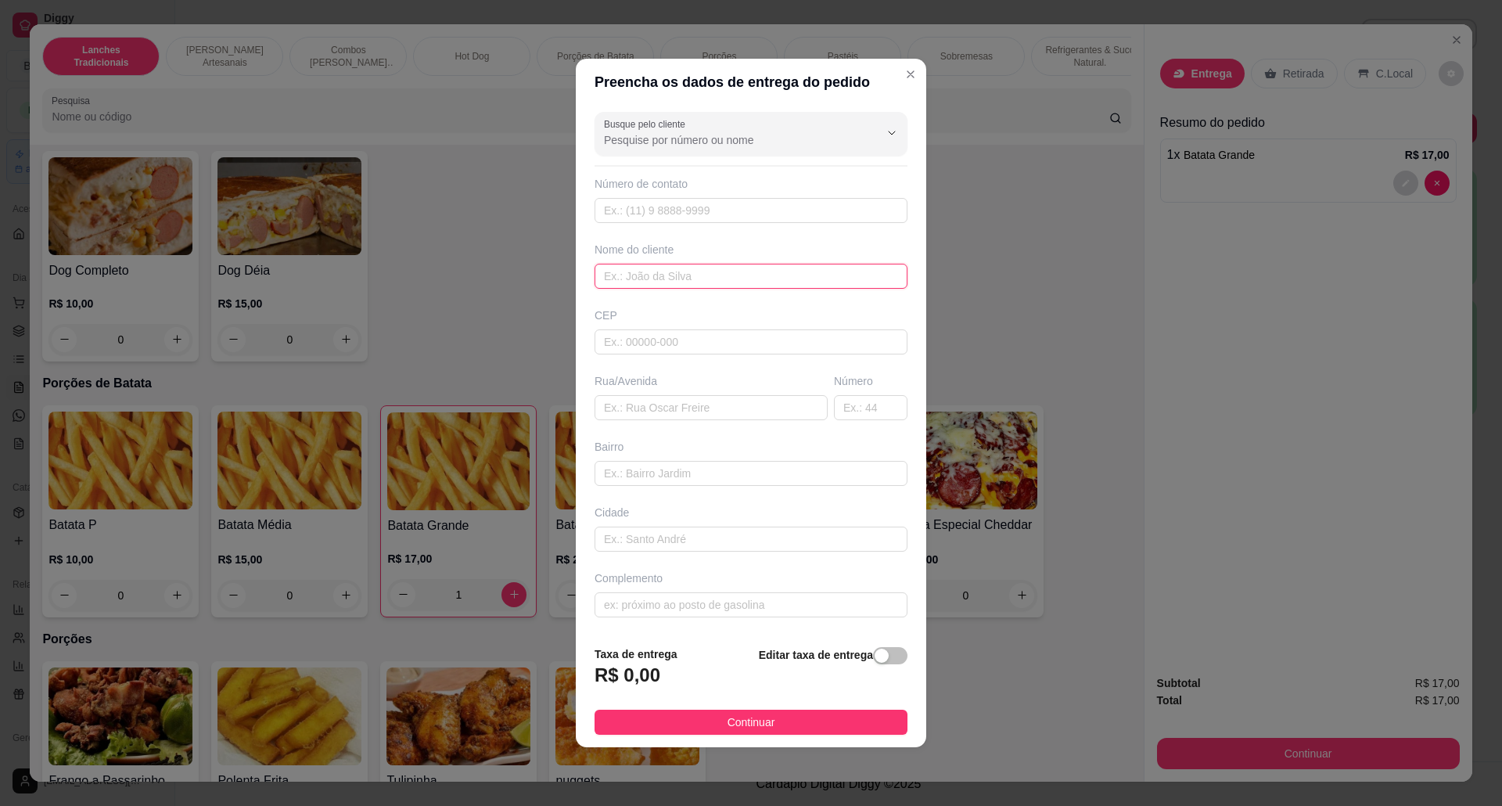
click at [688, 273] on input "text" at bounding box center [750, 276] width 313 height 25
click at [623, 398] on input "text" at bounding box center [710, 407] width 233 height 25
type input "rua [PERSON_NAME] do amazonas"
click at [873, 649] on span "button" at bounding box center [890, 655] width 34 height 17
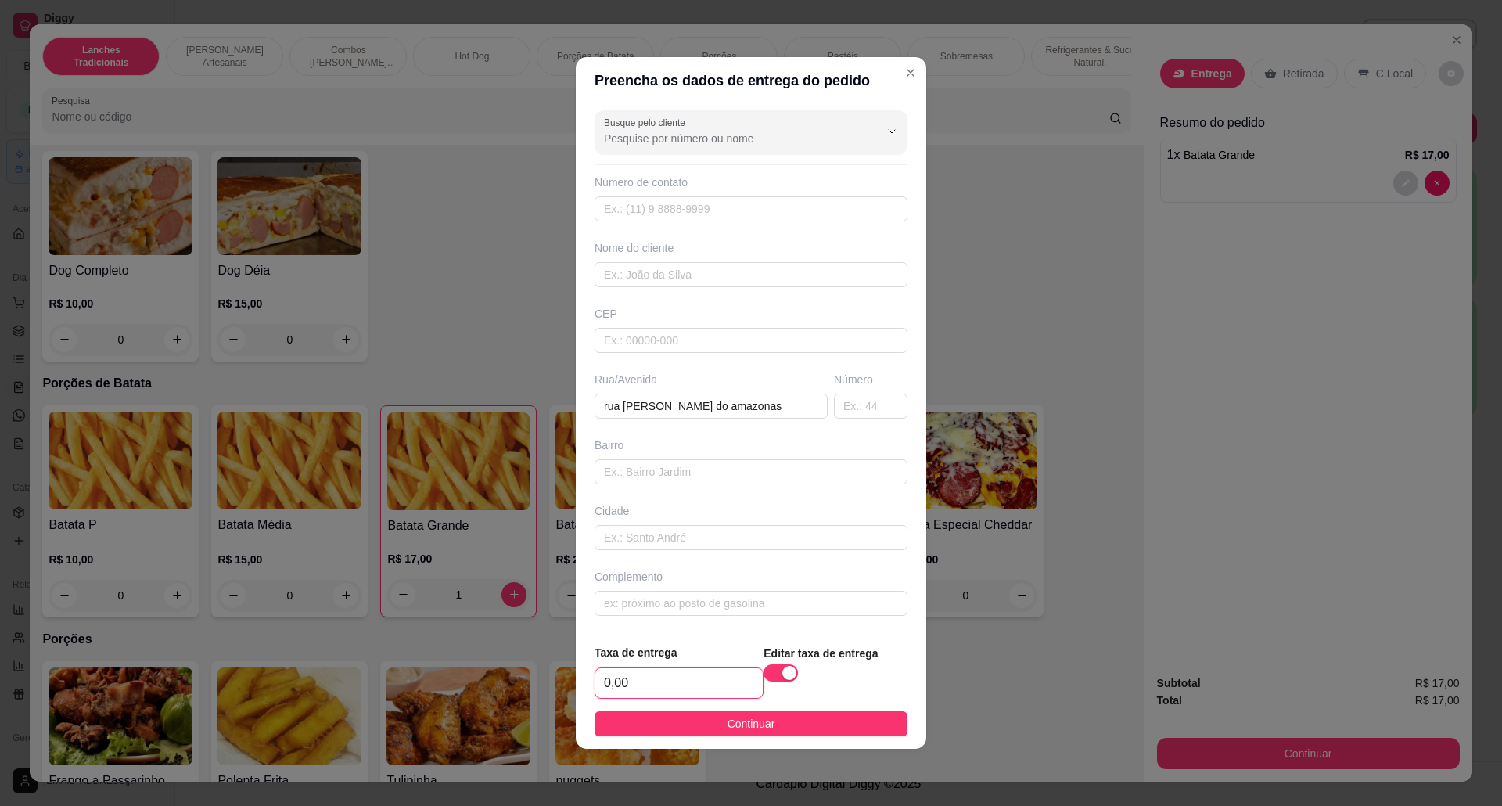
click at [670, 671] on input "0,00" at bounding box center [678, 683] width 167 height 30
type input "7,00"
click at [840, 401] on input "text" at bounding box center [871, 405] width 74 height 25
type input "50"
click at [795, 724] on button "Continuar" at bounding box center [750, 723] width 313 height 25
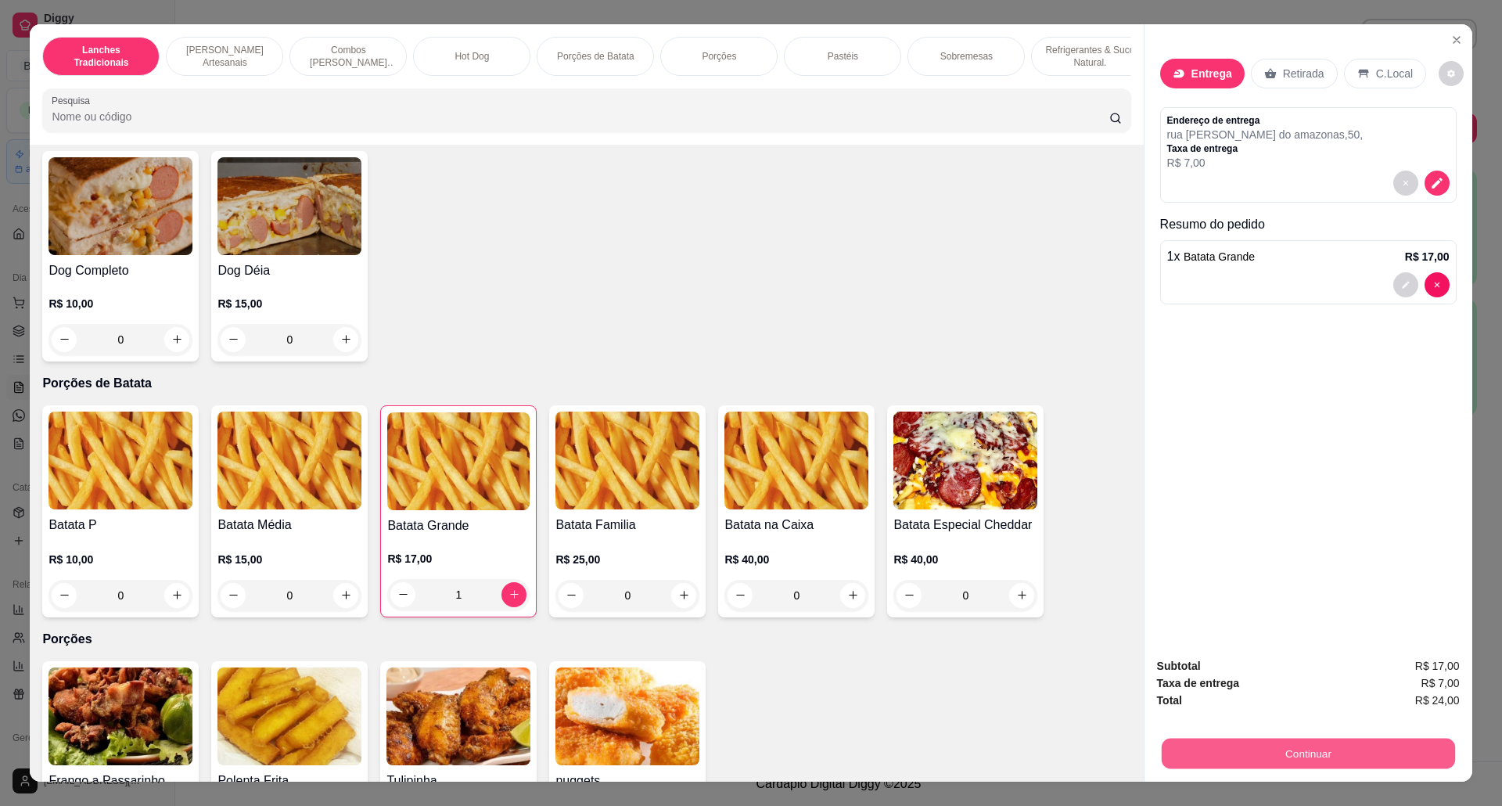
click at [1190, 758] on button "Continuar" at bounding box center [1307, 753] width 293 height 31
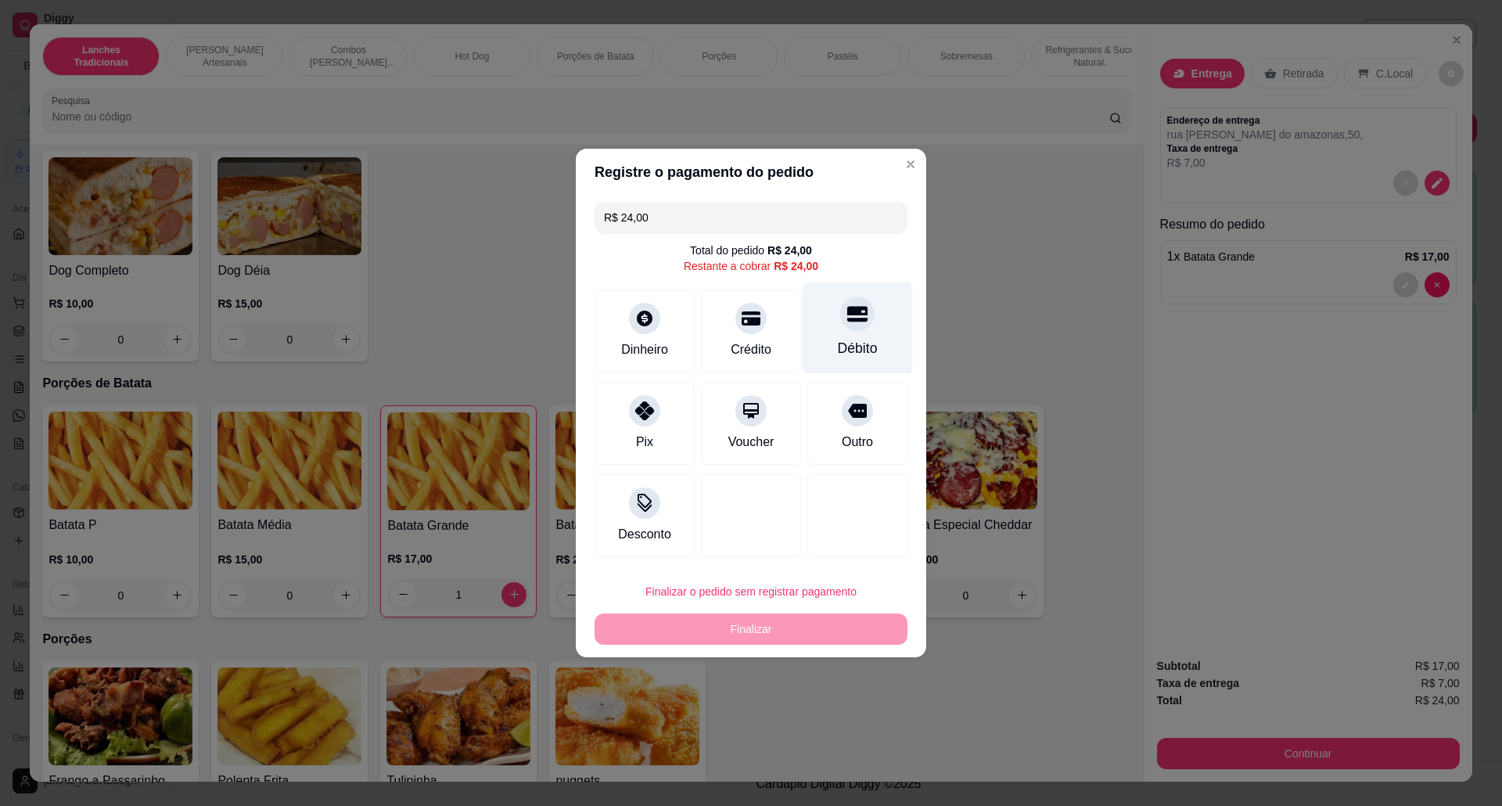
click at [854, 341] on div "Débito" at bounding box center [858, 348] width 40 height 20
type input "R$ 0,00"
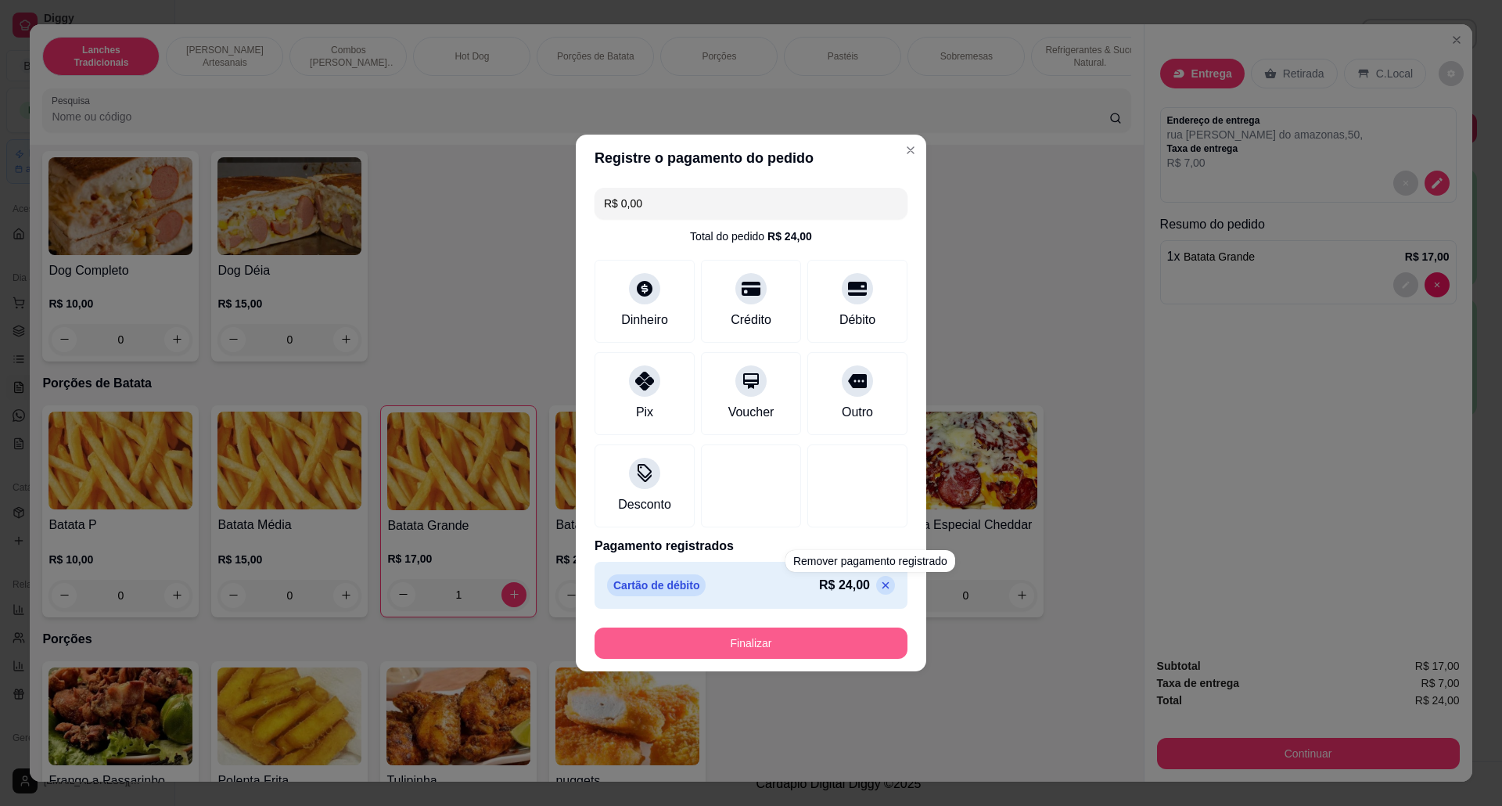
click at [858, 642] on button "Finalizar" at bounding box center [750, 642] width 313 height 31
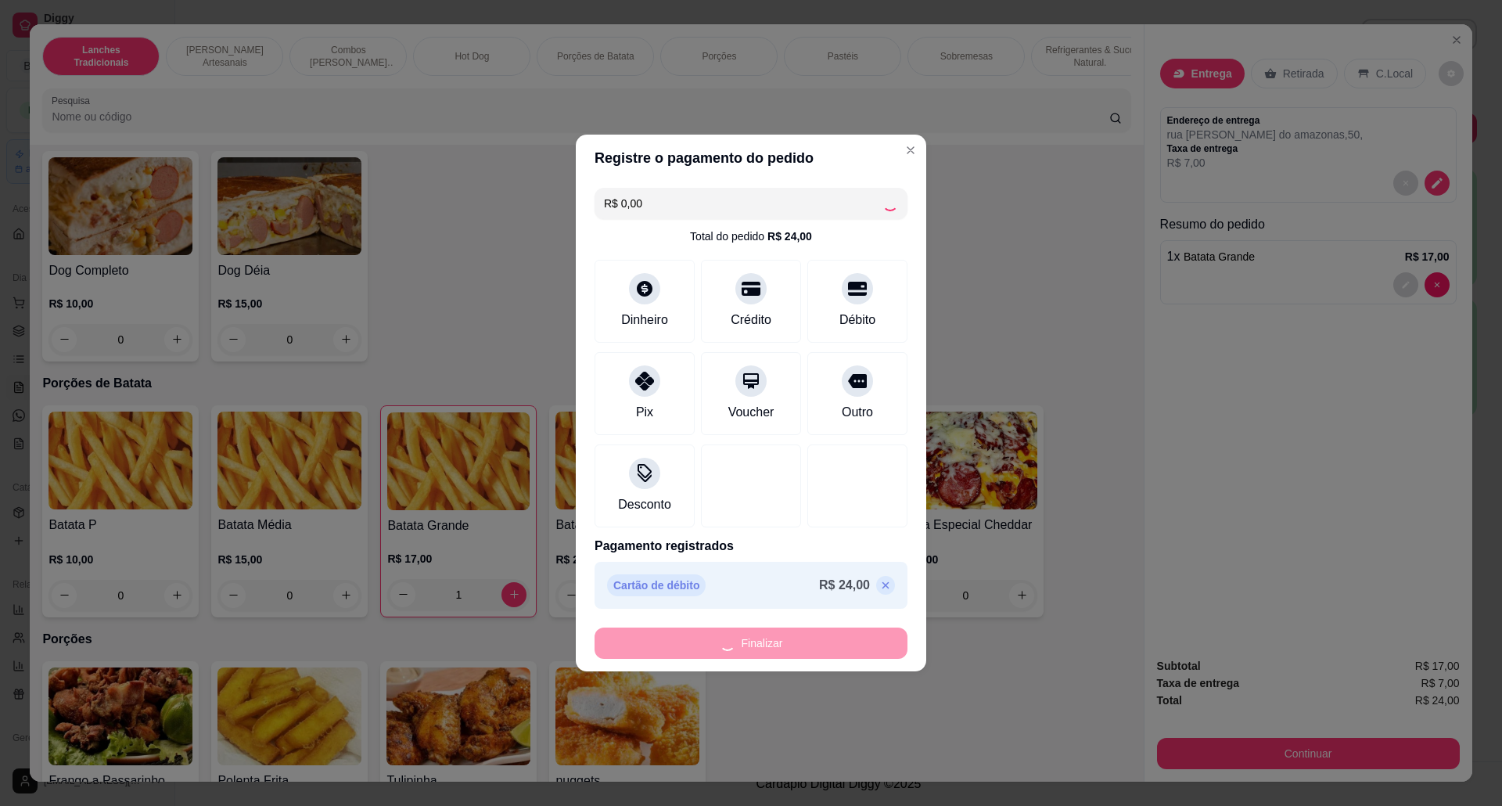
type input "0"
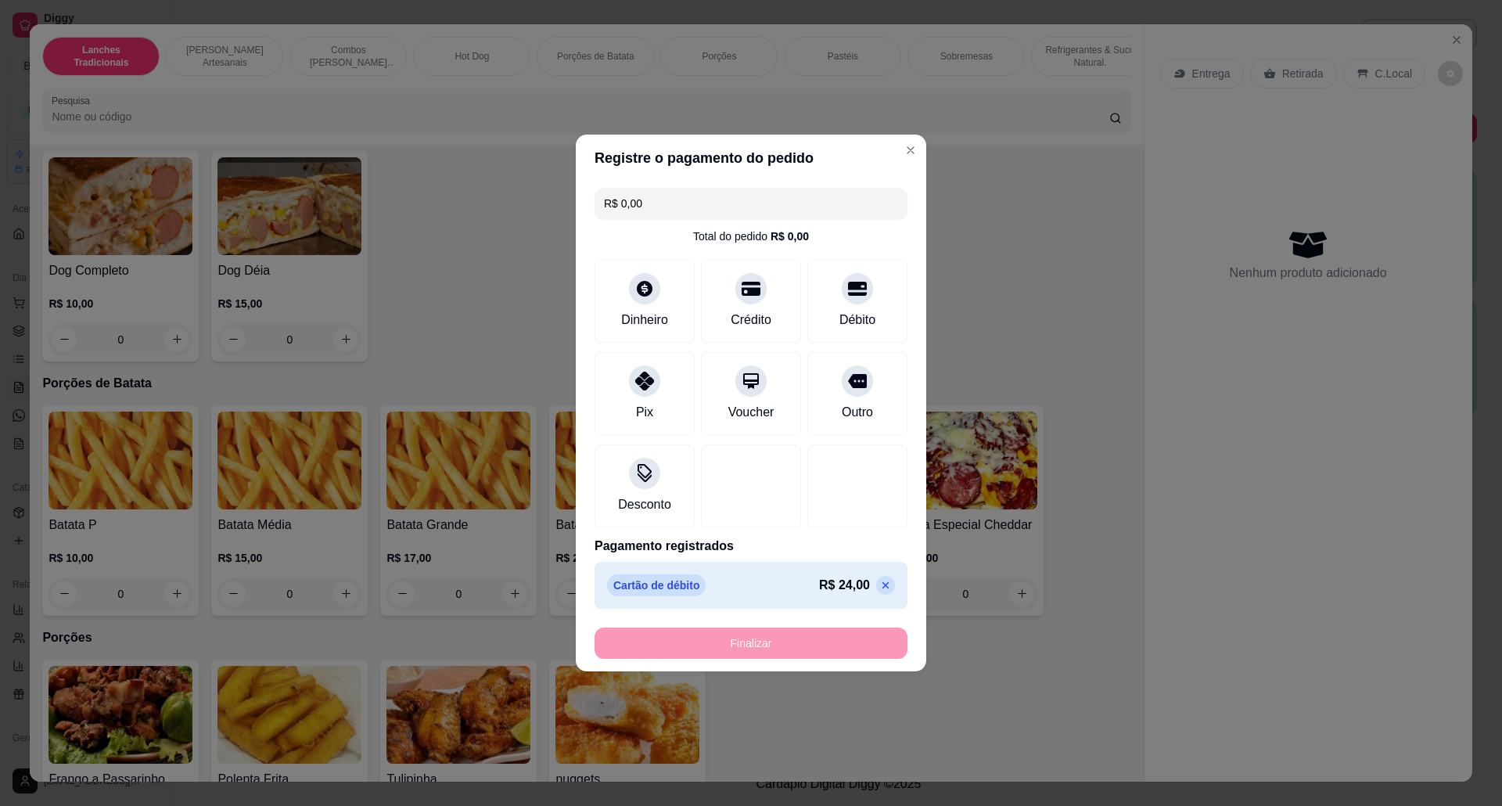
type input "-R$ 24,00"
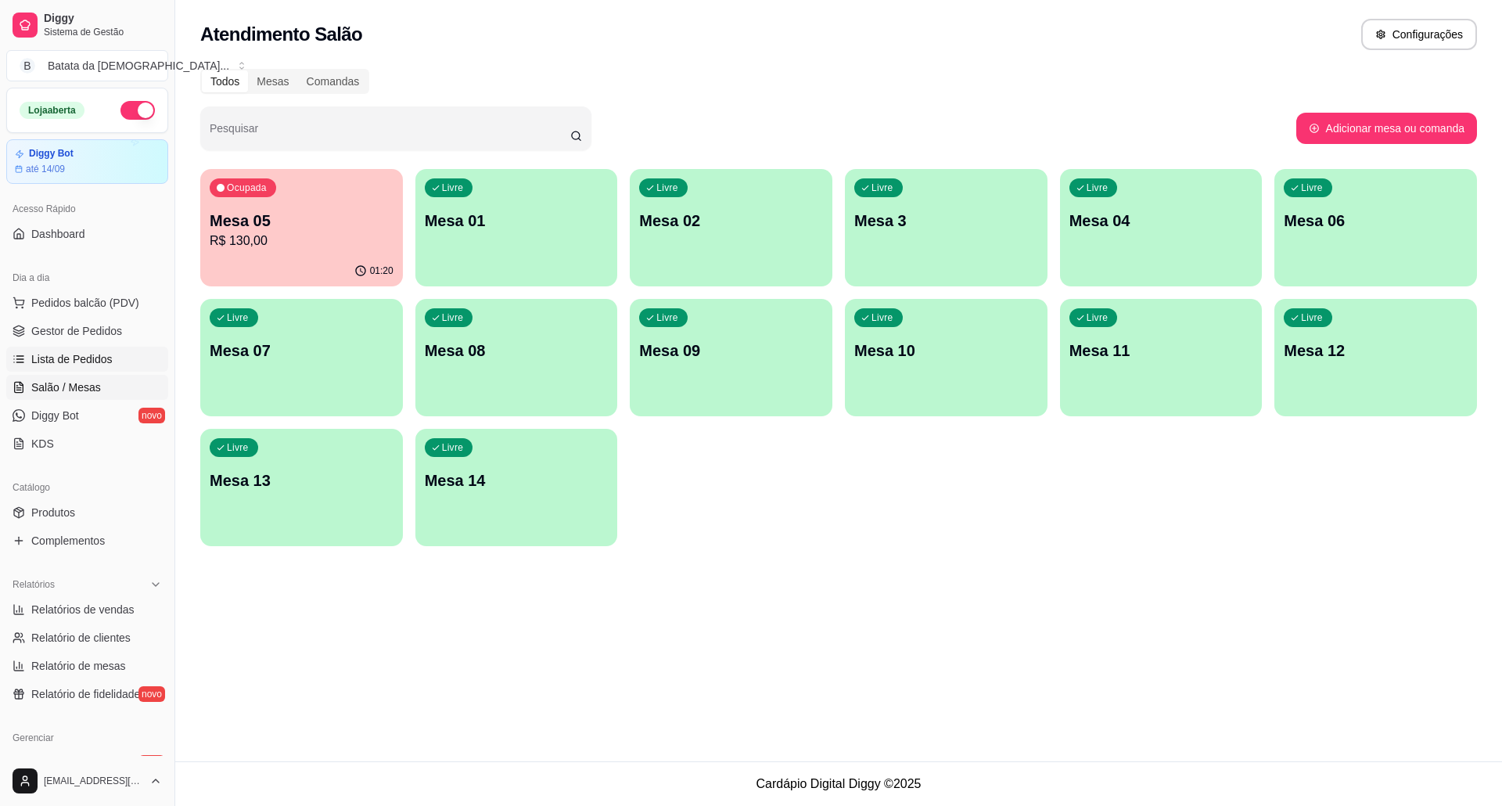
click at [33, 366] on span "Lista de Pedidos" at bounding box center [71, 359] width 81 height 16
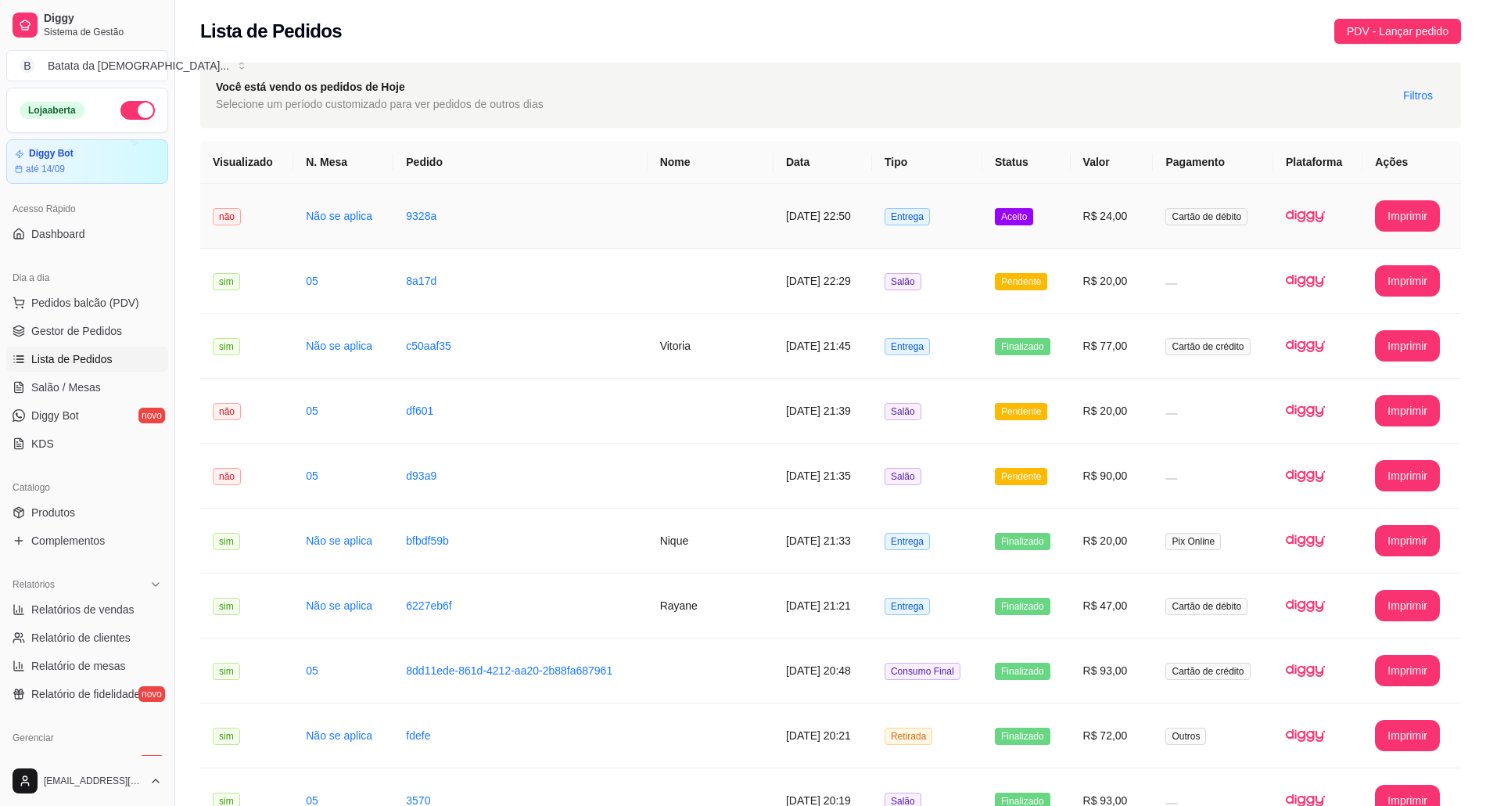
click at [845, 228] on td "[DATE] 22:50" at bounding box center [823, 216] width 99 height 65
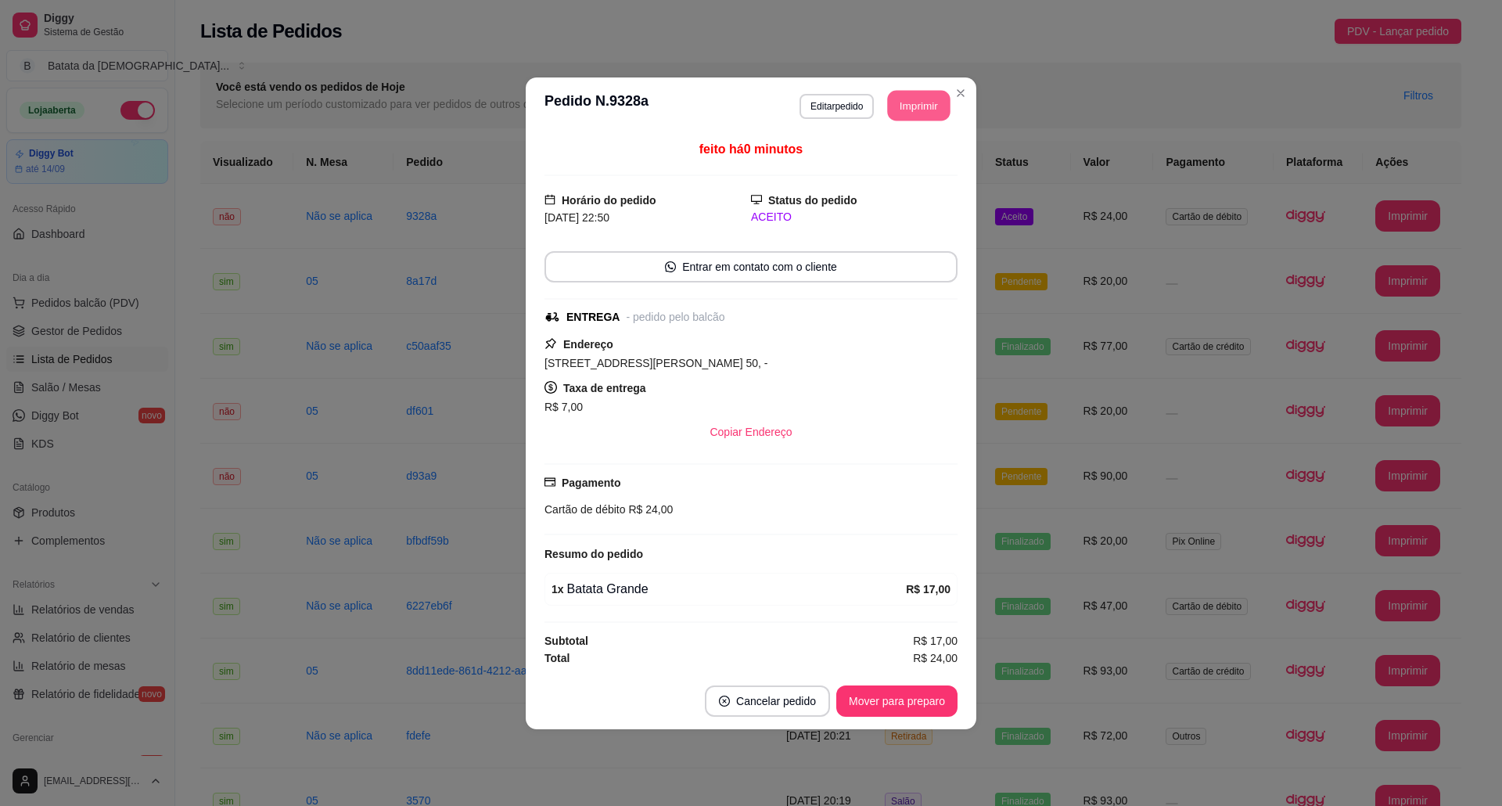
click at [914, 105] on button "Imprimir" at bounding box center [919, 105] width 63 height 31
click at [889, 702] on button "Mover para preparo" at bounding box center [896, 700] width 121 height 31
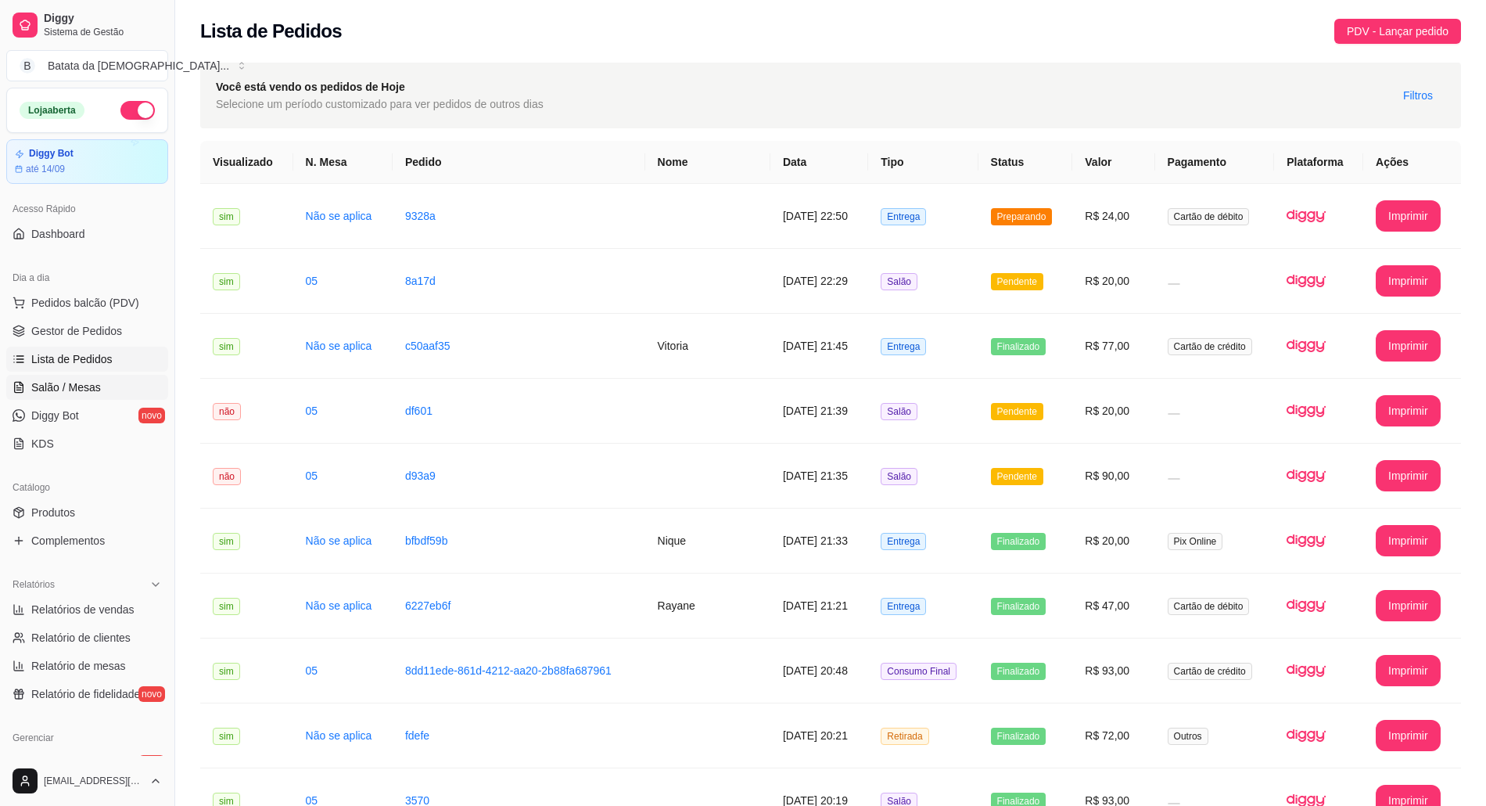
click at [57, 377] on link "Salão / Mesas" at bounding box center [87, 387] width 162 height 25
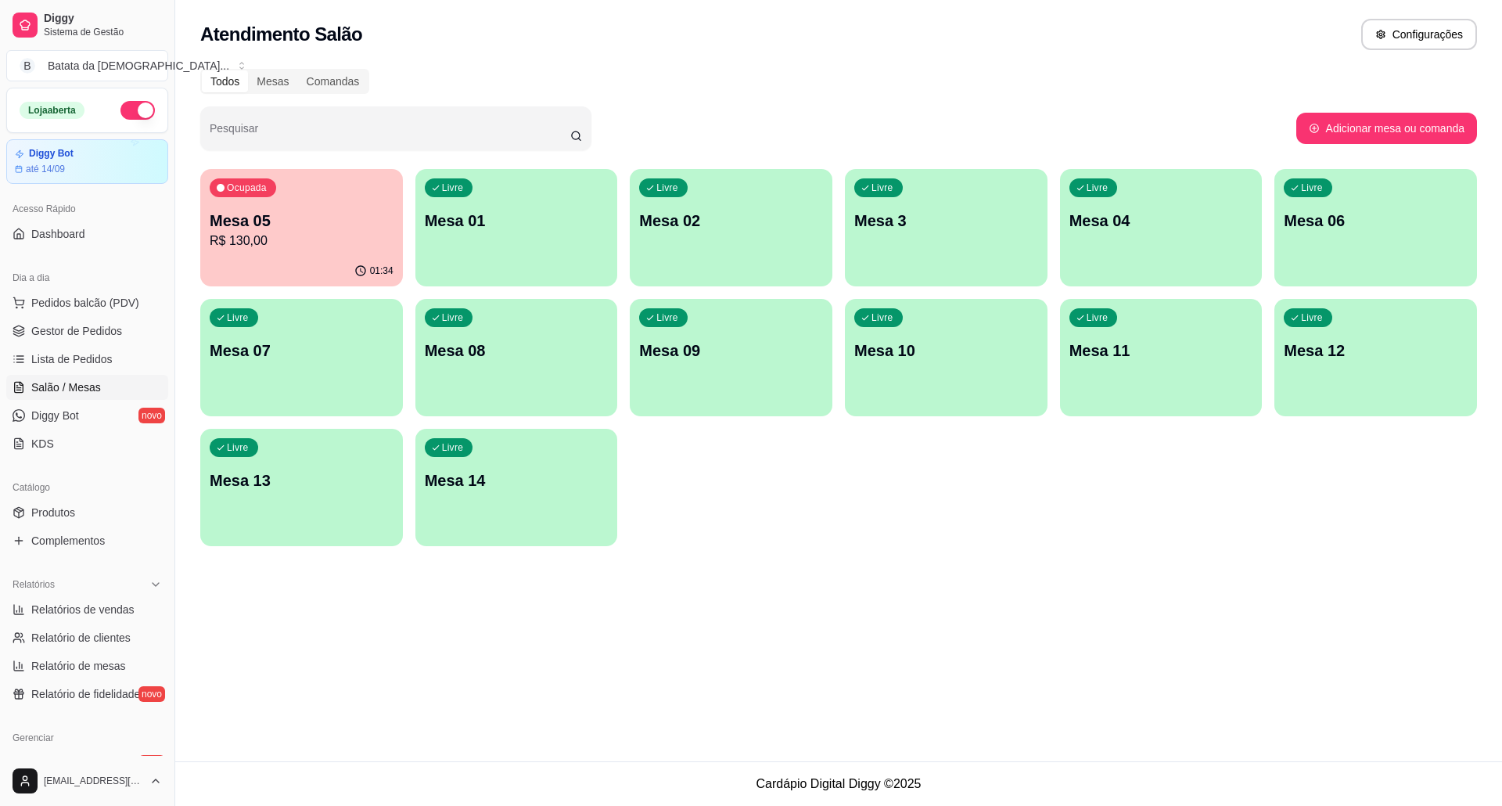
click at [319, 221] on p "Mesa 05" at bounding box center [302, 221] width 184 height 22
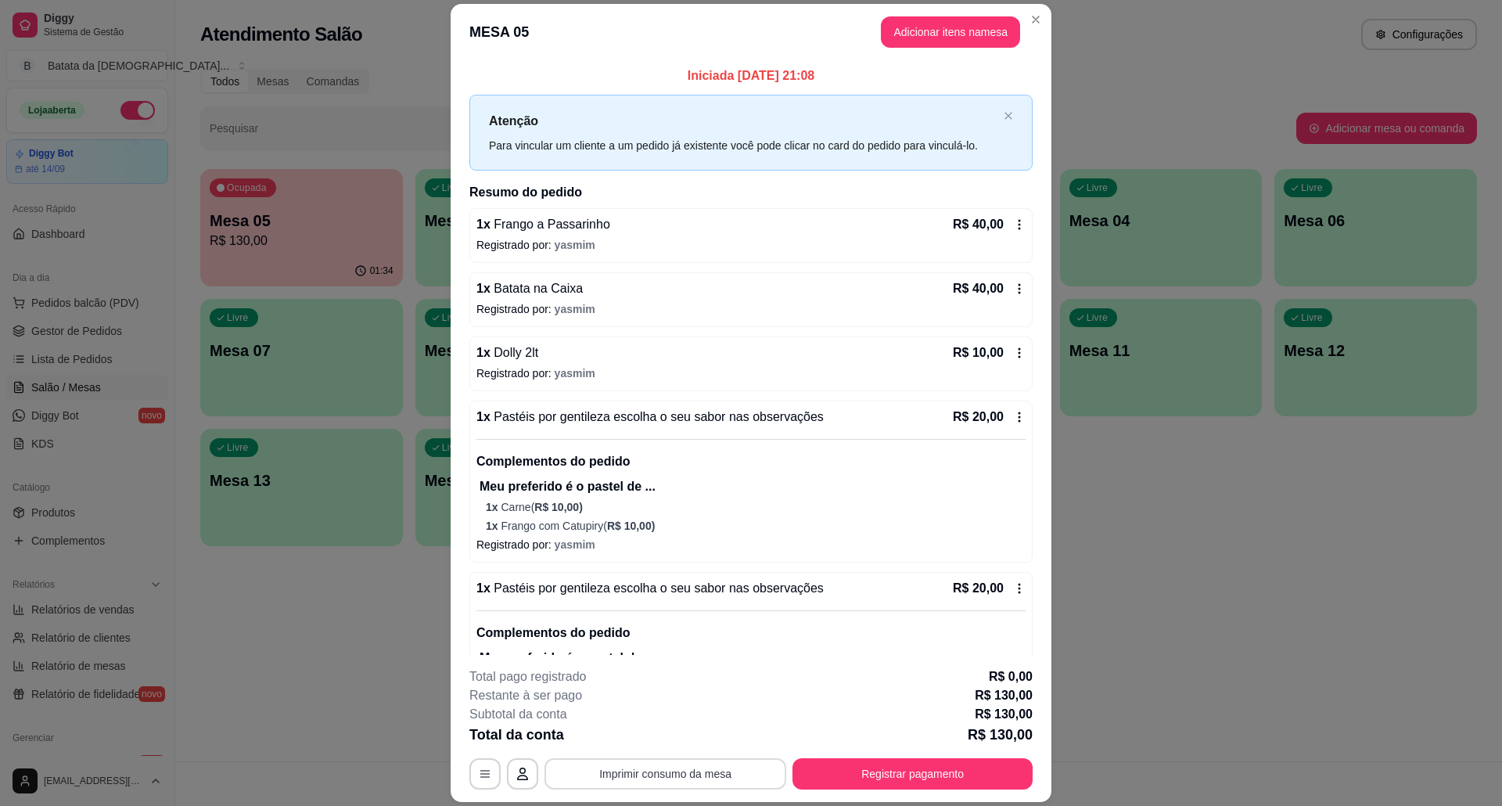
click at [749, 779] on button "Imprimir consumo da mesa" at bounding box center [665, 773] width 242 height 31
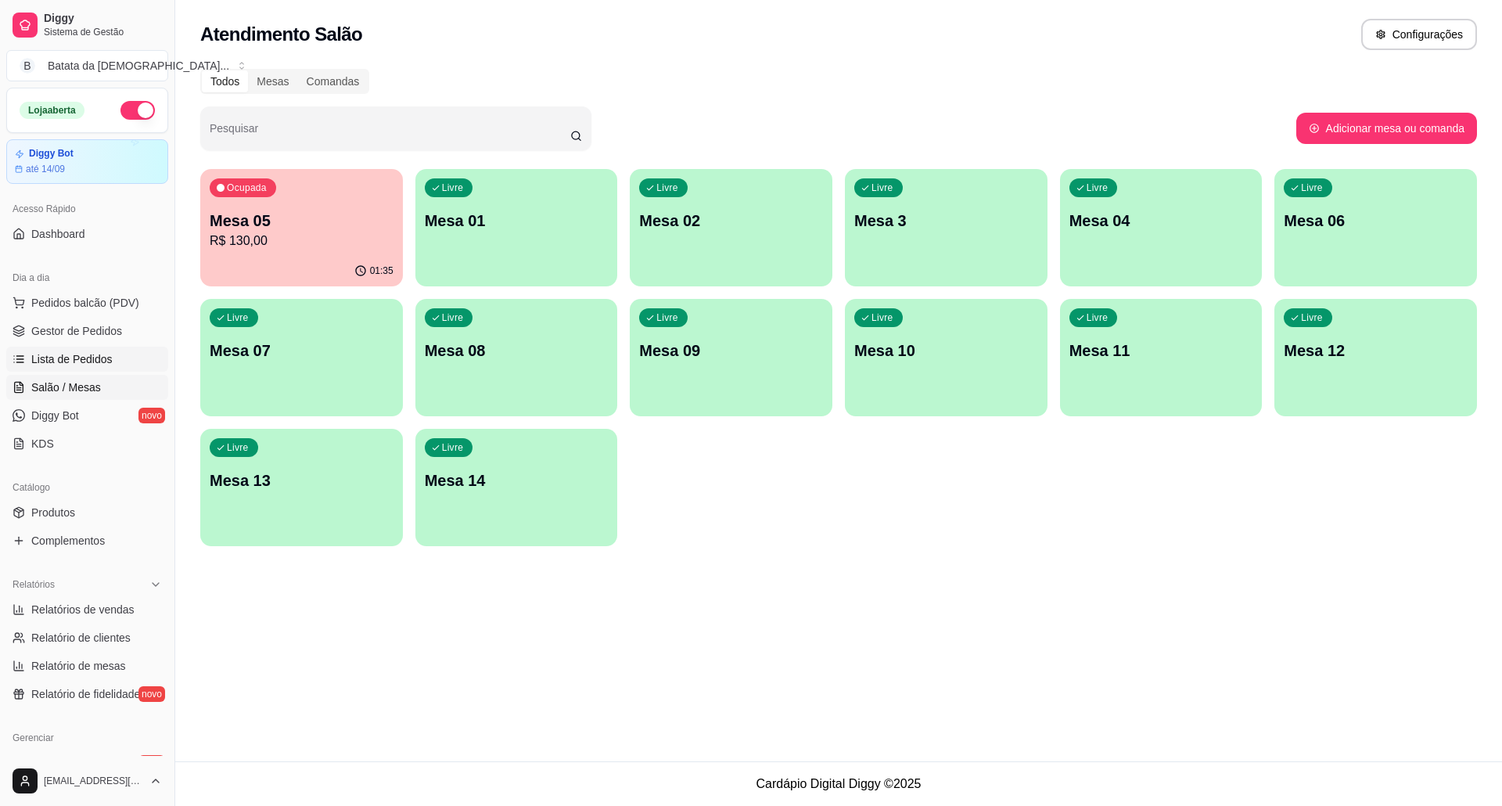
click at [95, 358] on span "Lista de Pedidos" at bounding box center [71, 359] width 81 height 16
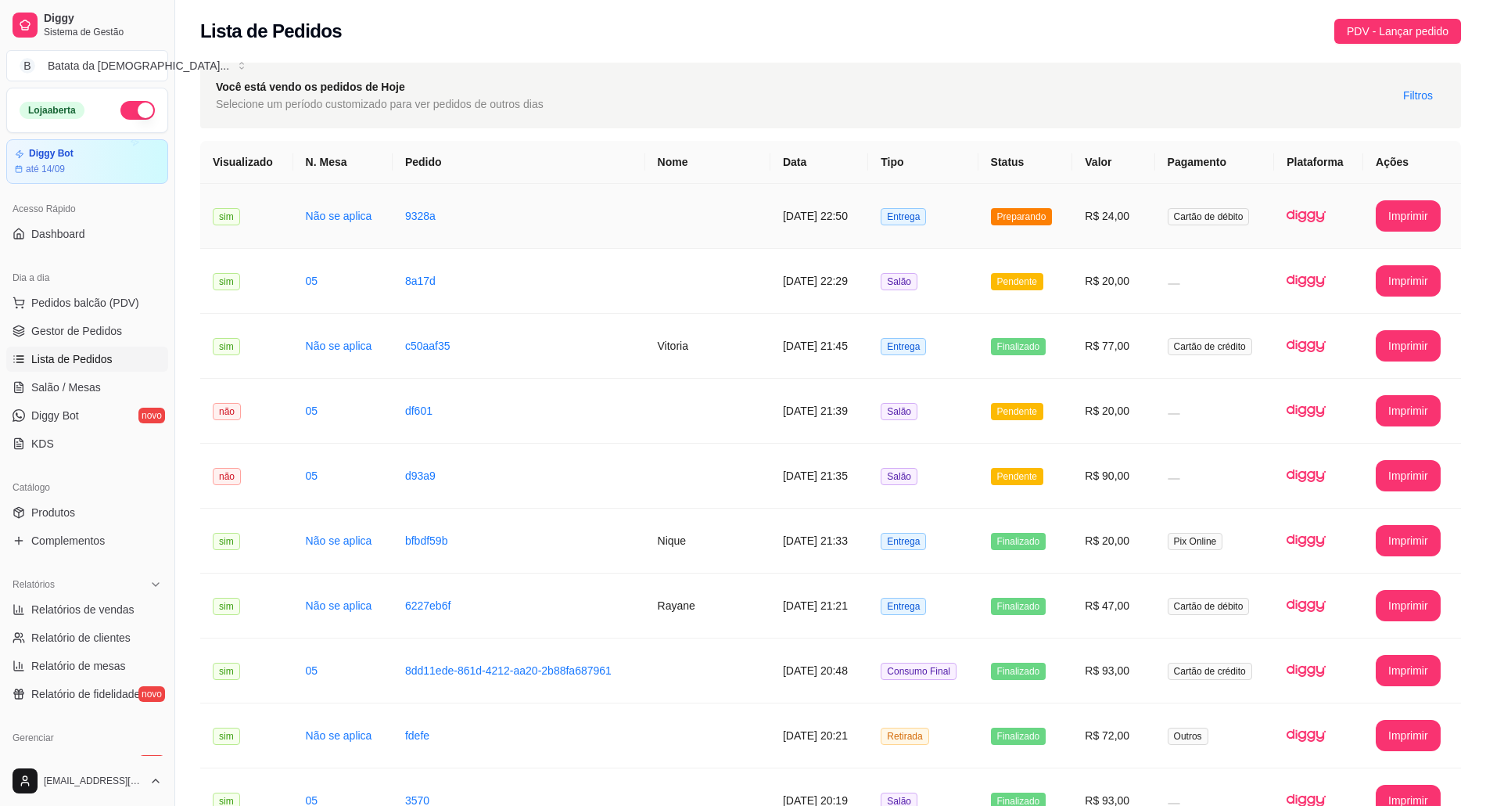
click at [770, 229] on td "[DATE] 22:50" at bounding box center [819, 216] width 98 height 65
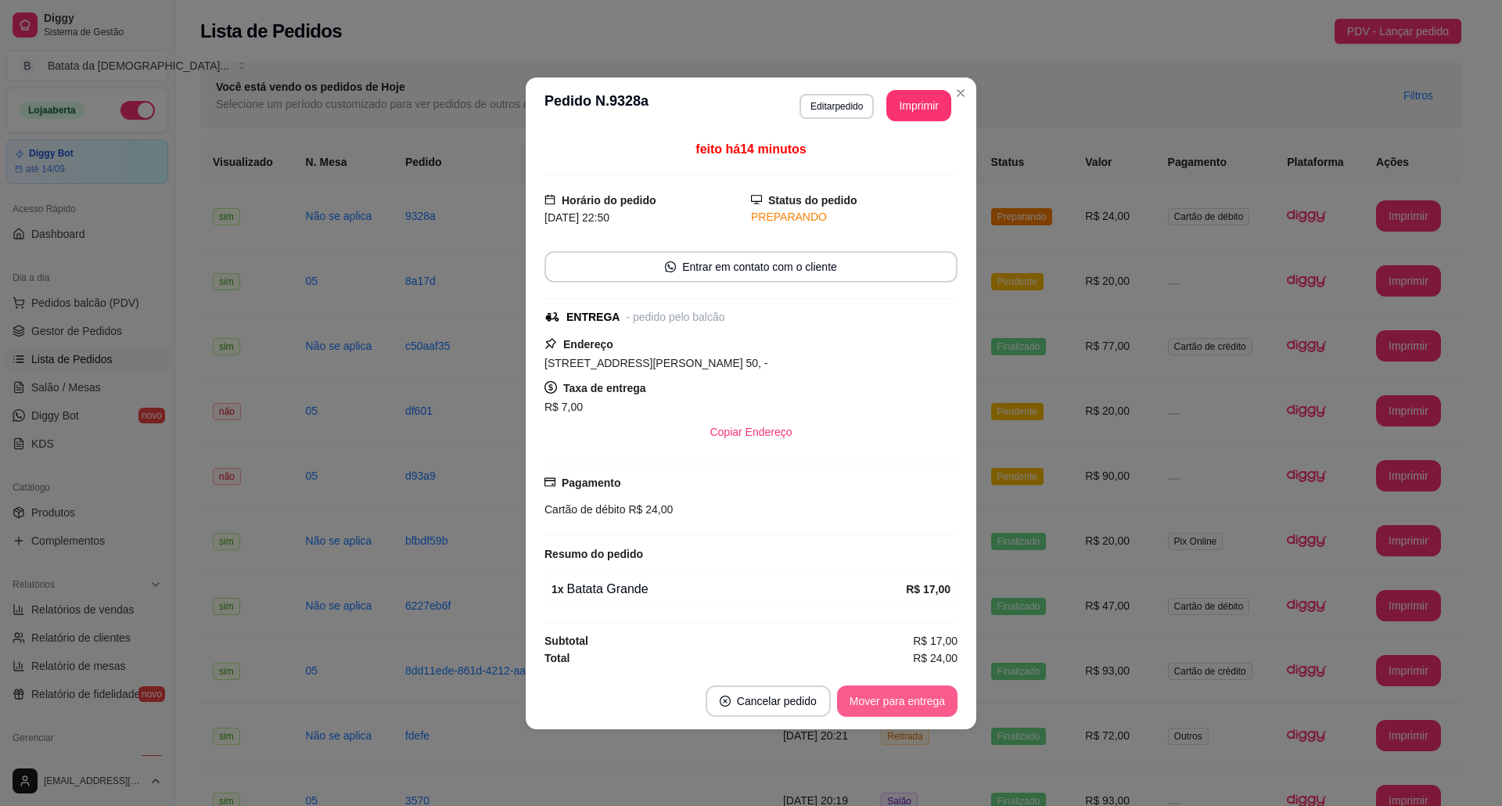
click at [917, 696] on button "Mover para entrega" at bounding box center [897, 700] width 120 height 31
click at [943, 701] on button "Mover para finalizado" at bounding box center [892, 700] width 130 height 31
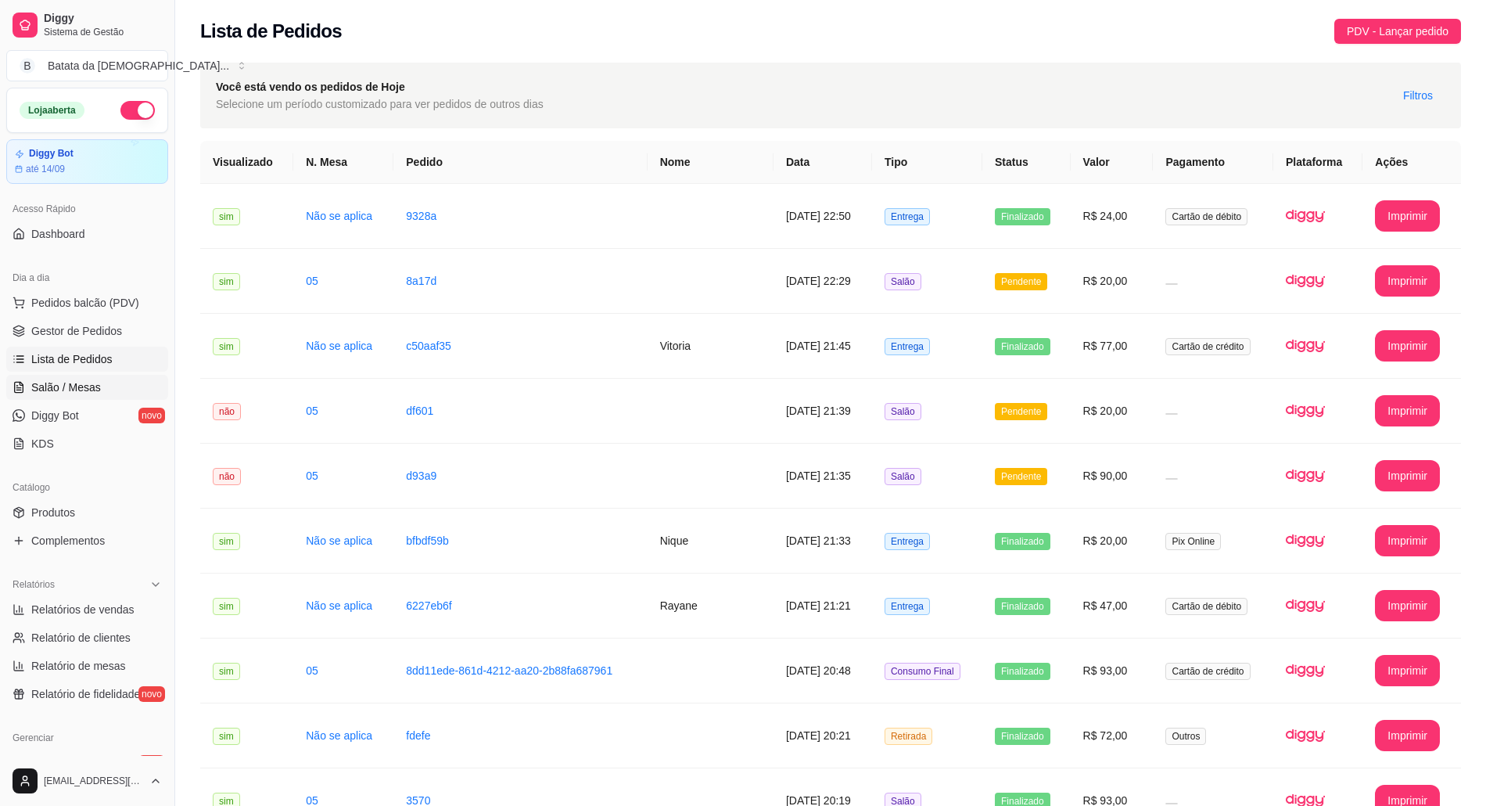
click at [97, 386] on span "Salão / Mesas" at bounding box center [66, 387] width 70 height 16
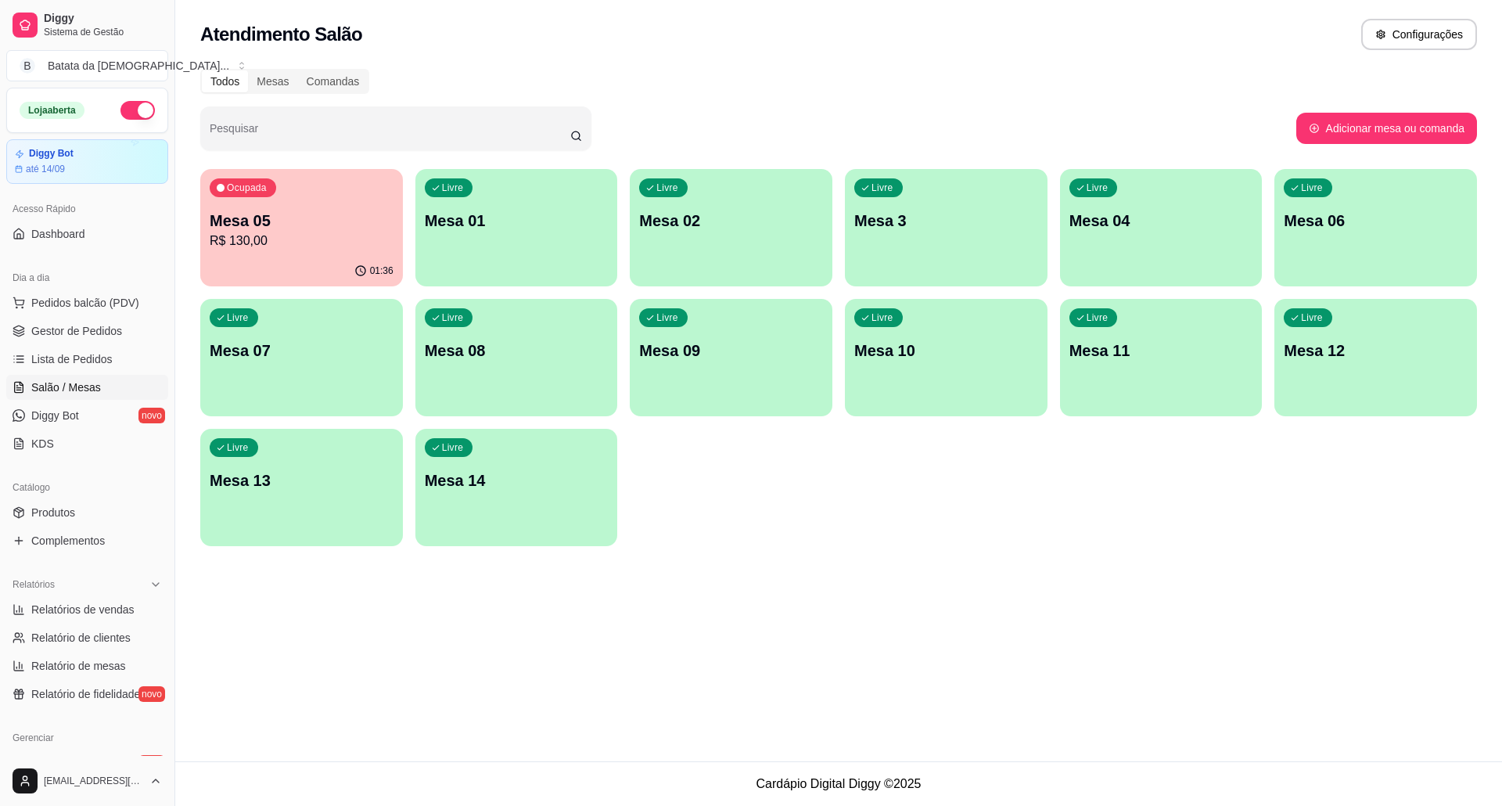
click at [364, 163] on div "Todos Mesas Comandas Pesquisar Adicionar mesa ou comanda Ocupada Mesa 05 R$ 130…" at bounding box center [838, 311] width 1326 height 505
click at [361, 225] on p "Mesa 05" at bounding box center [302, 221] width 184 height 22
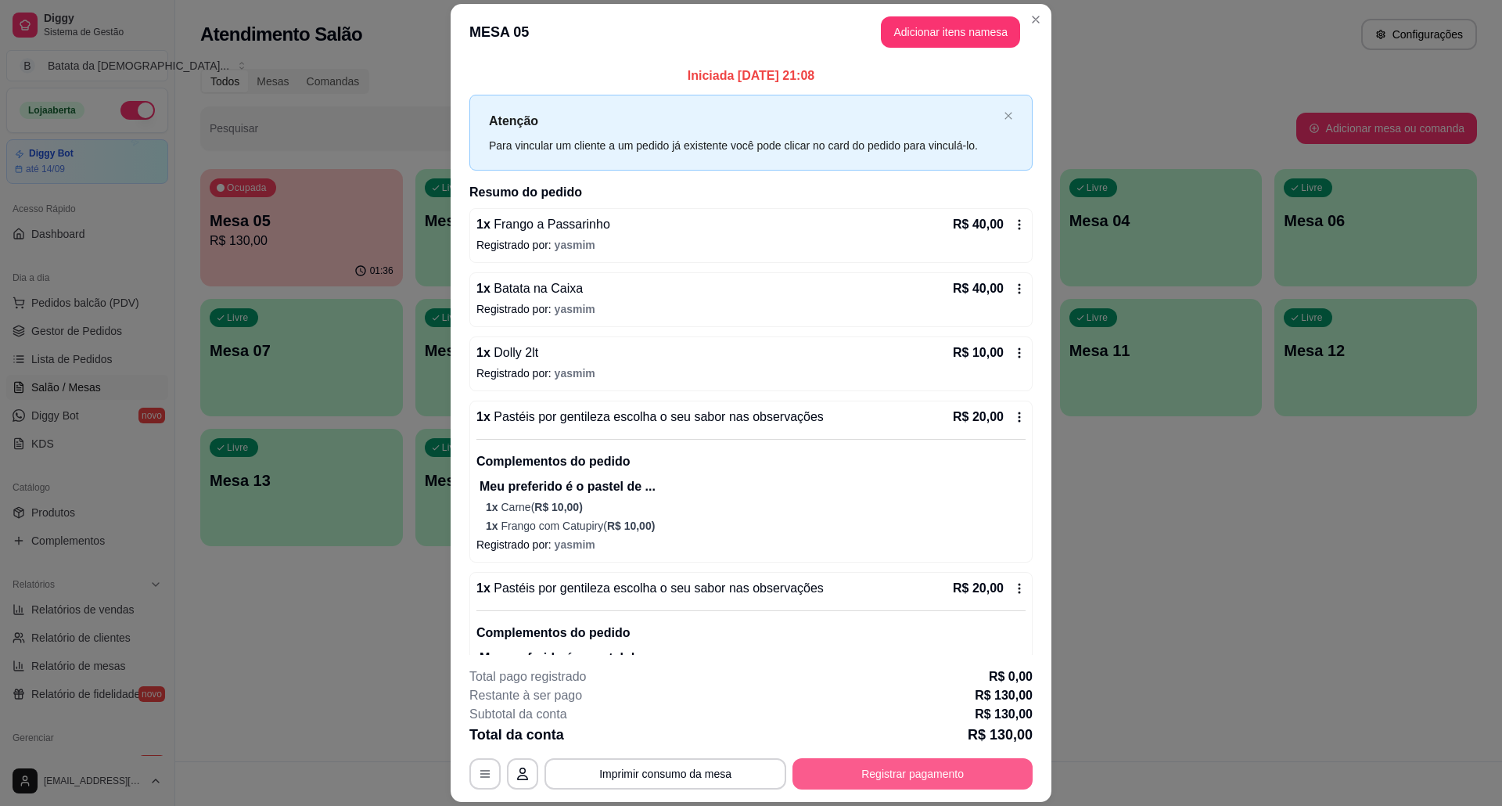
click at [917, 777] on button "Registrar pagamento" at bounding box center [912, 773] width 240 height 31
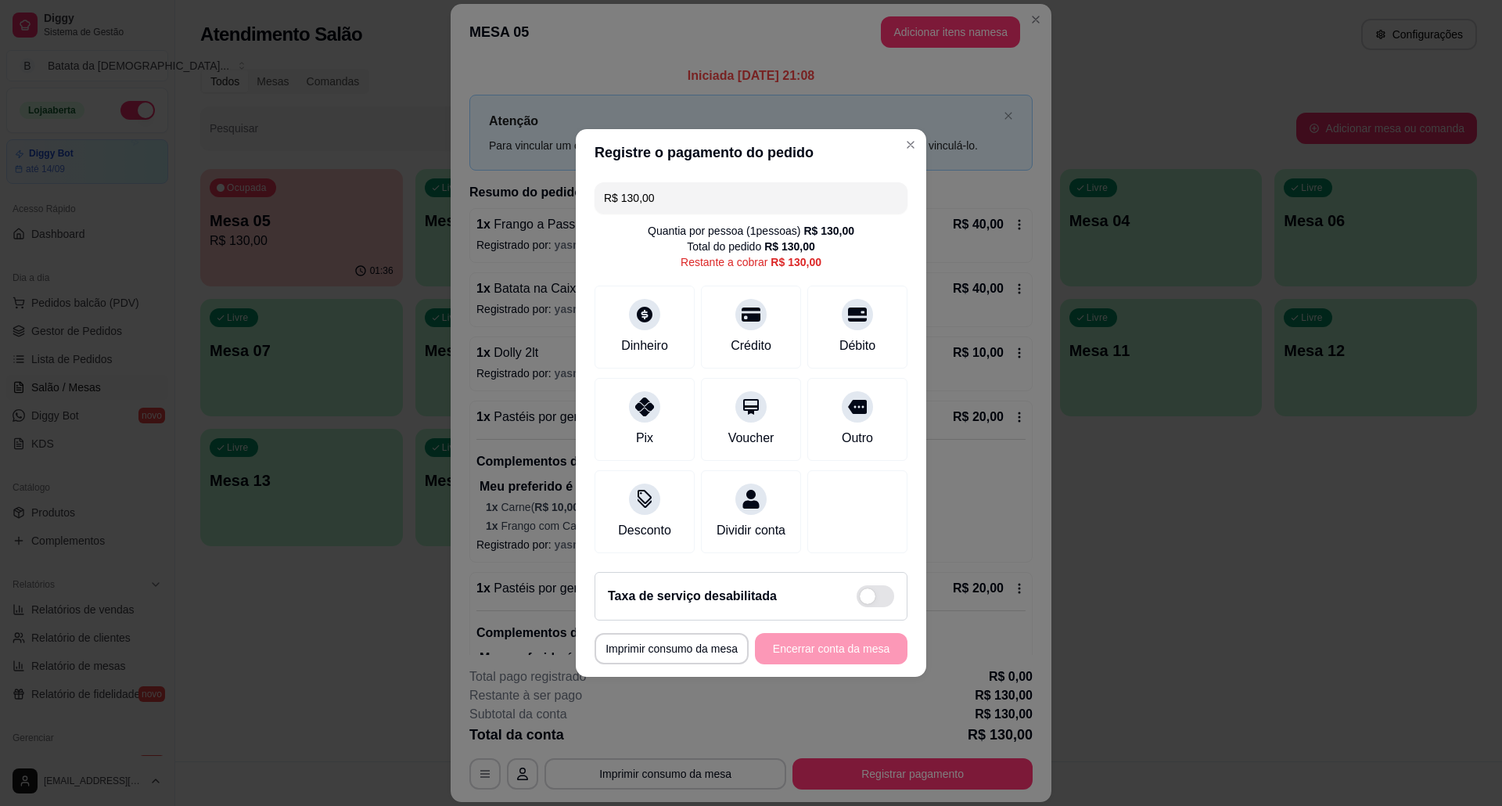
drag, startPoint x: 652, startPoint y: 189, endPoint x: 560, endPoint y: 163, distance: 96.0
click at [560, 163] on div "**********" at bounding box center [751, 403] width 1502 height 806
type input "R$ 0,00"
click at [754, 318] on div "Crédito" at bounding box center [751, 324] width 110 height 92
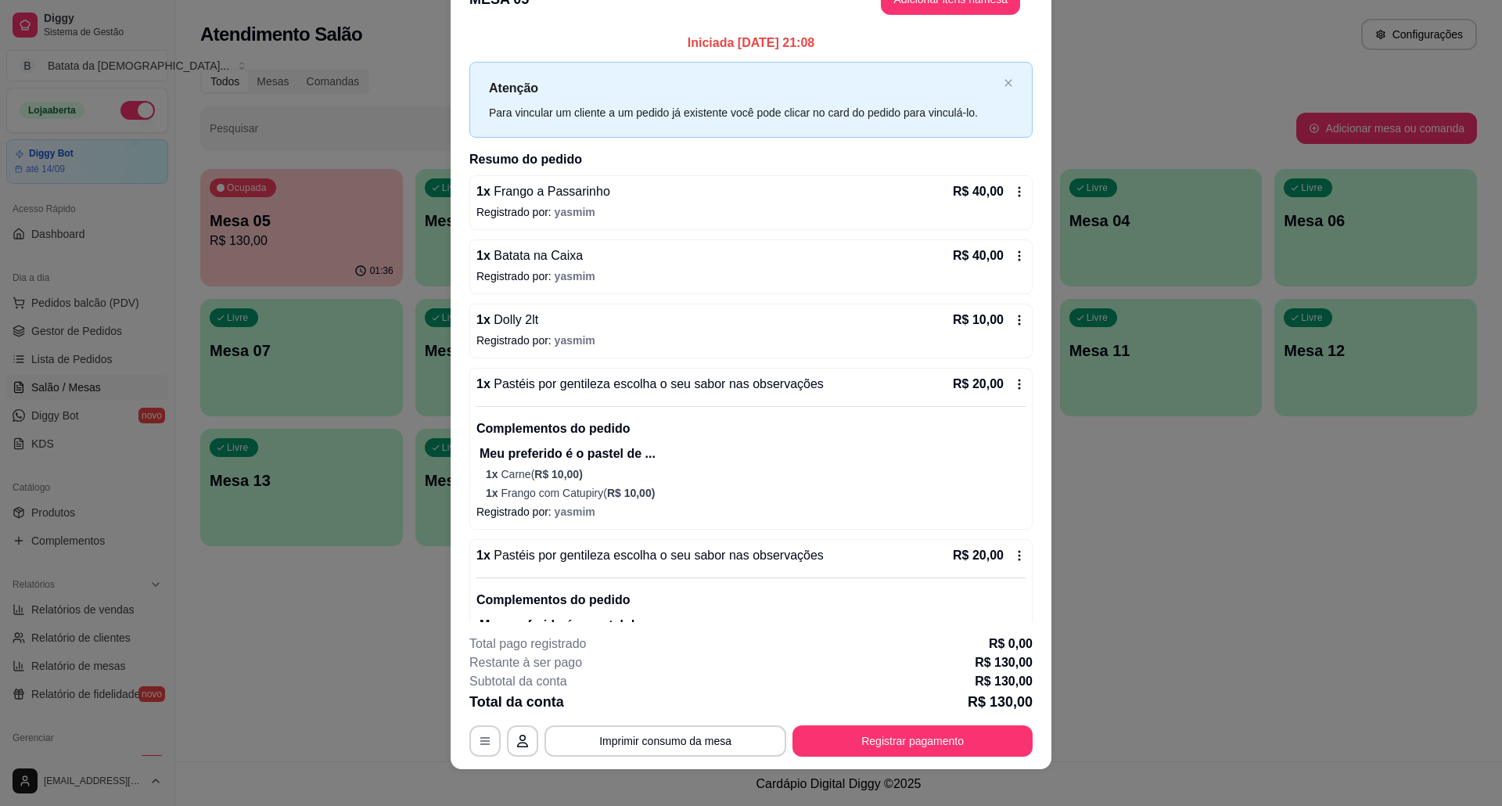
scroll to position [45, 0]
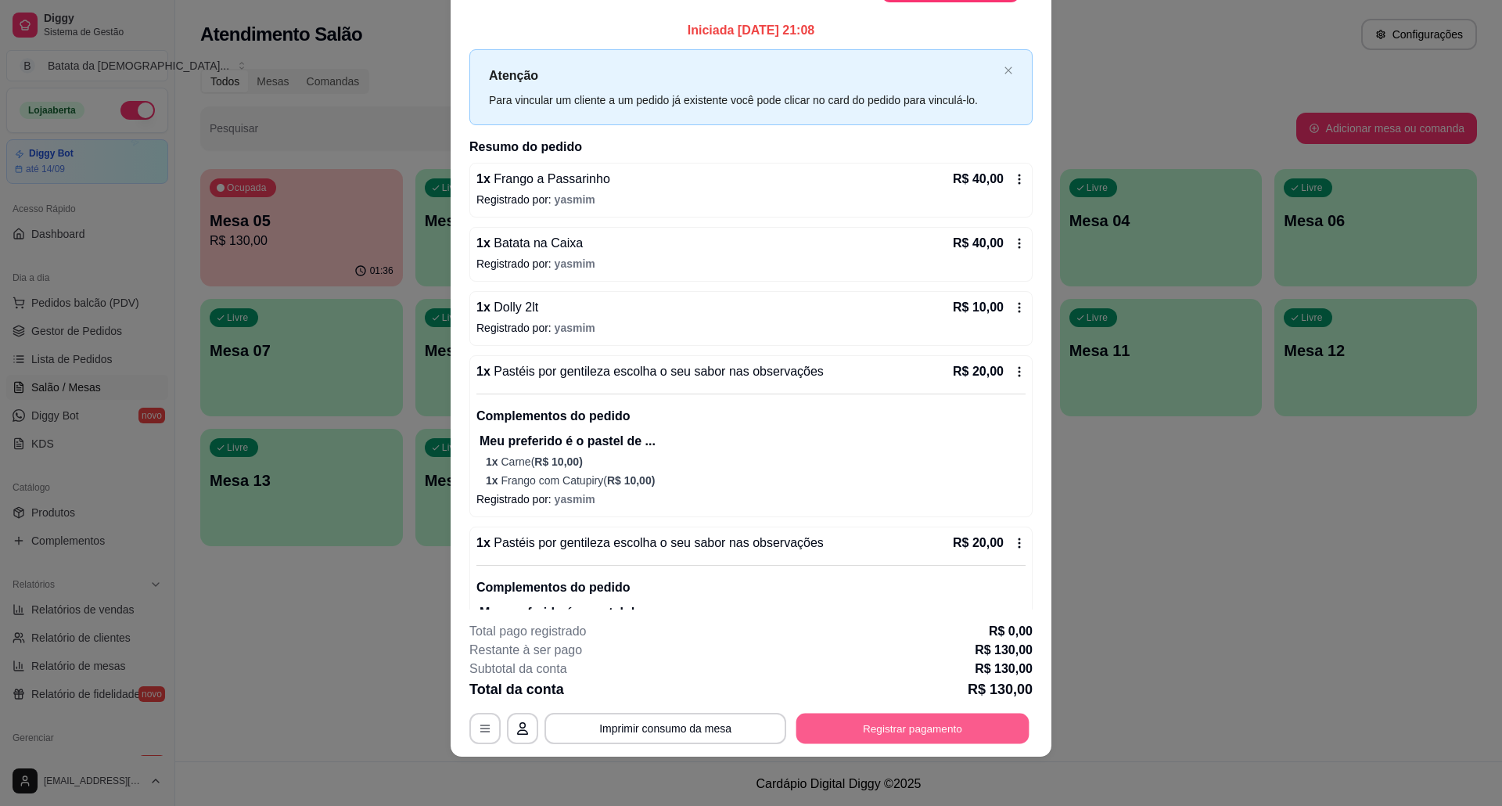
click at [936, 730] on button "Registrar pagamento" at bounding box center [912, 728] width 233 height 31
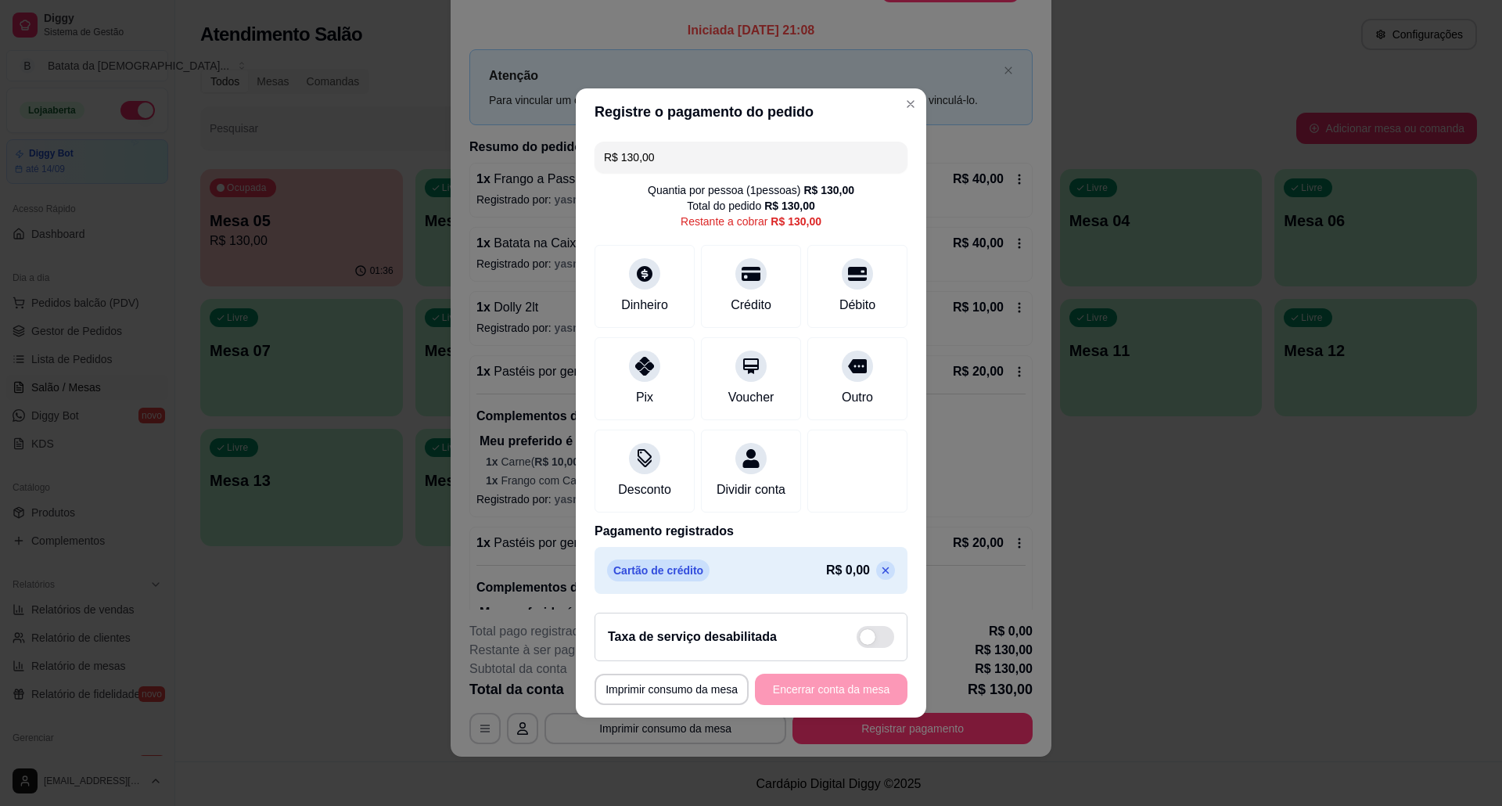
click at [879, 573] on icon at bounding box center [885, 570] width 13 height 13
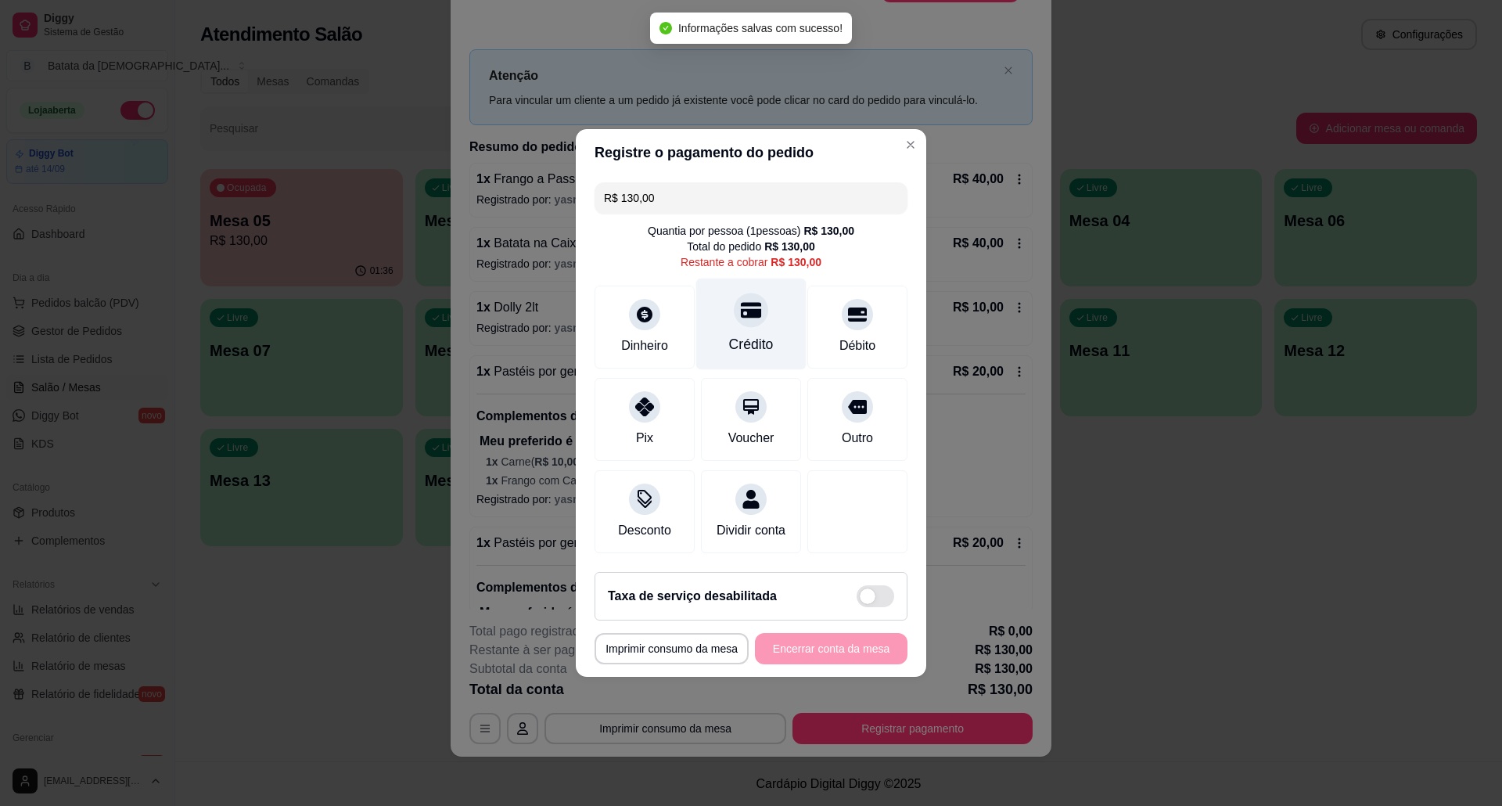
click at [756, 314] on div "Crédito" at bounding box center [751, 324] width 110 height 92
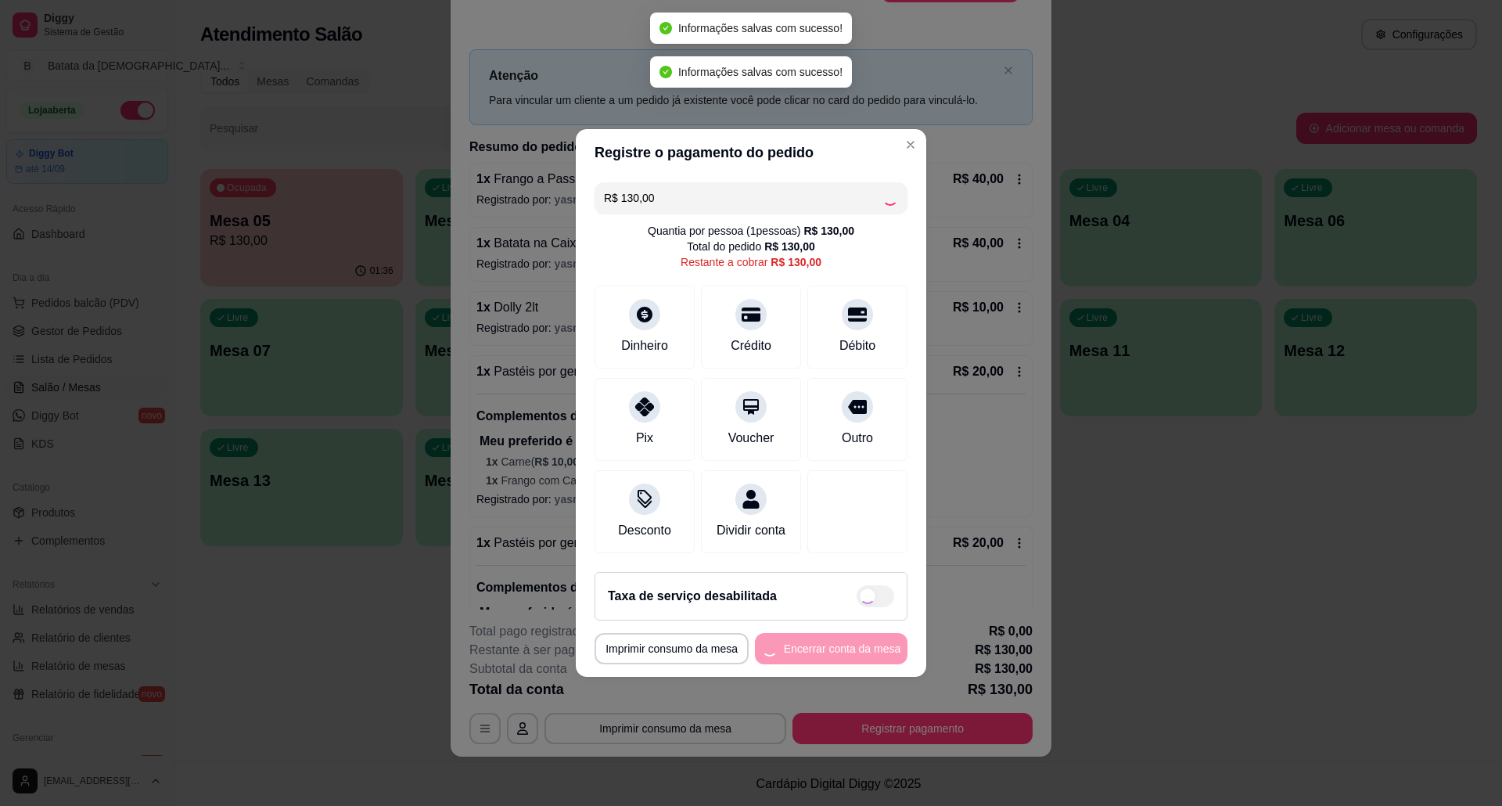
type input "R$ 0,00"
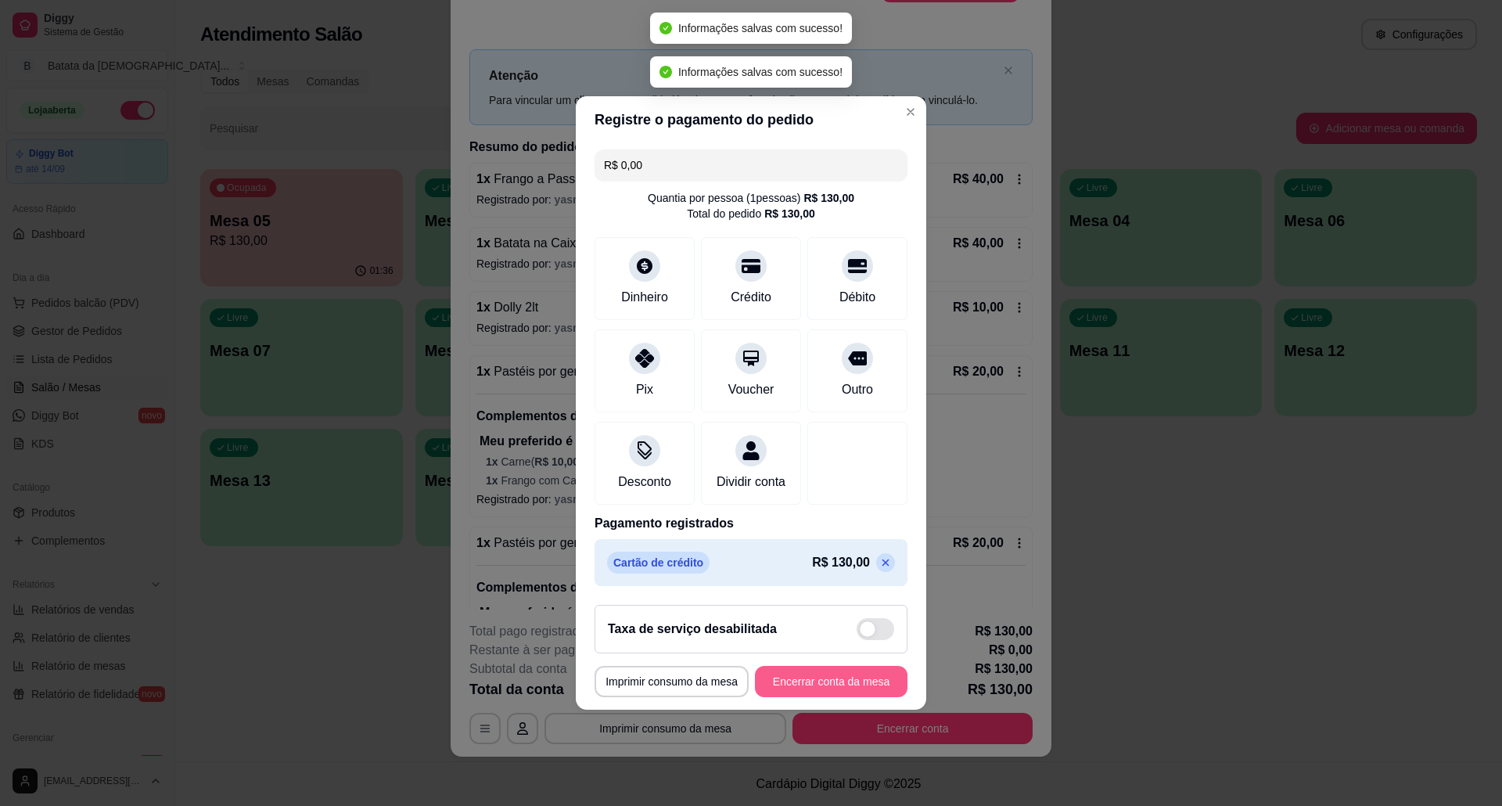
click at [864, 690] on button "Encerrar conta da mesa" at bounding box center [831, 681] width 153 height 31
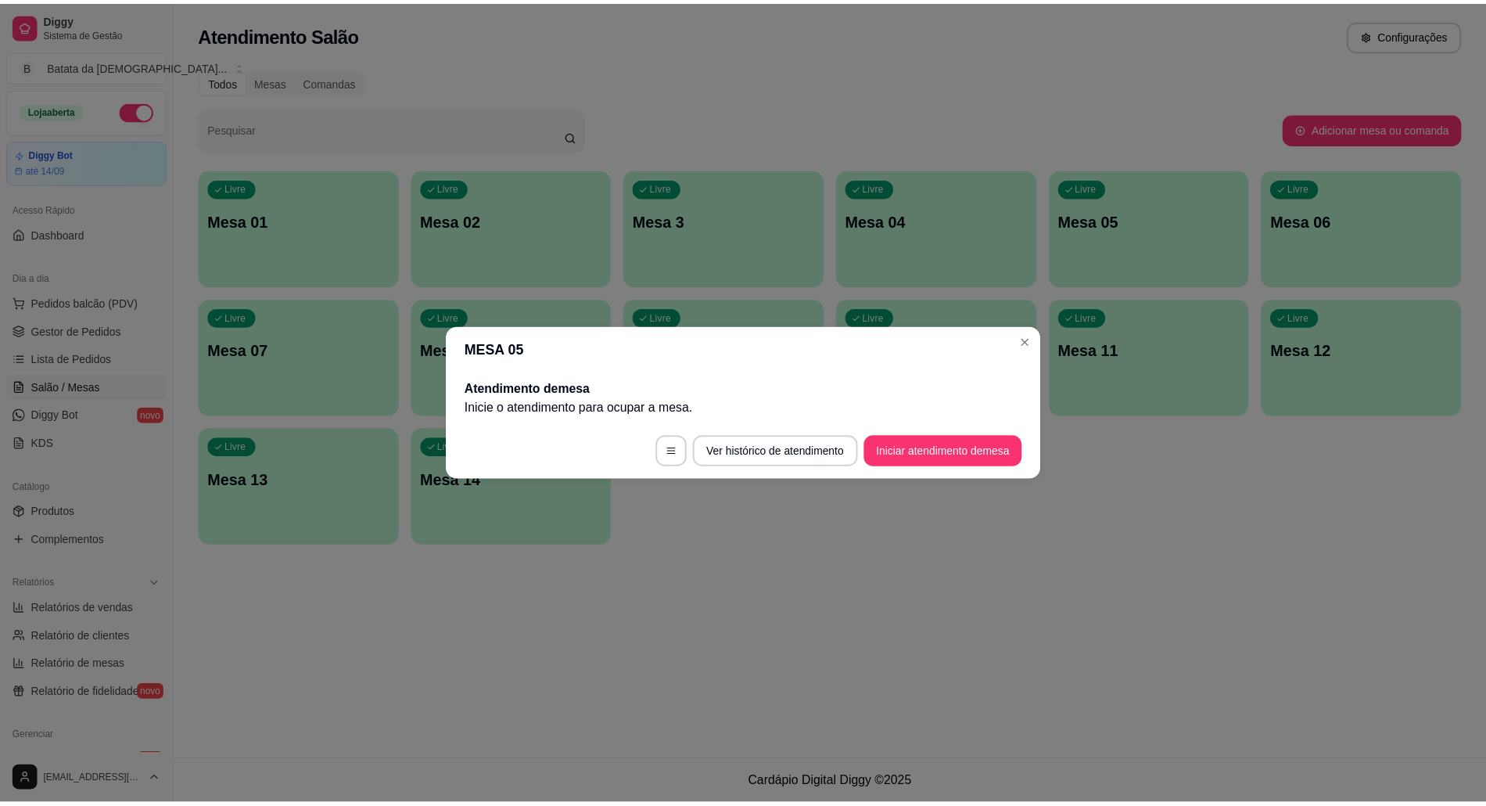
scroll to position [0, 0]
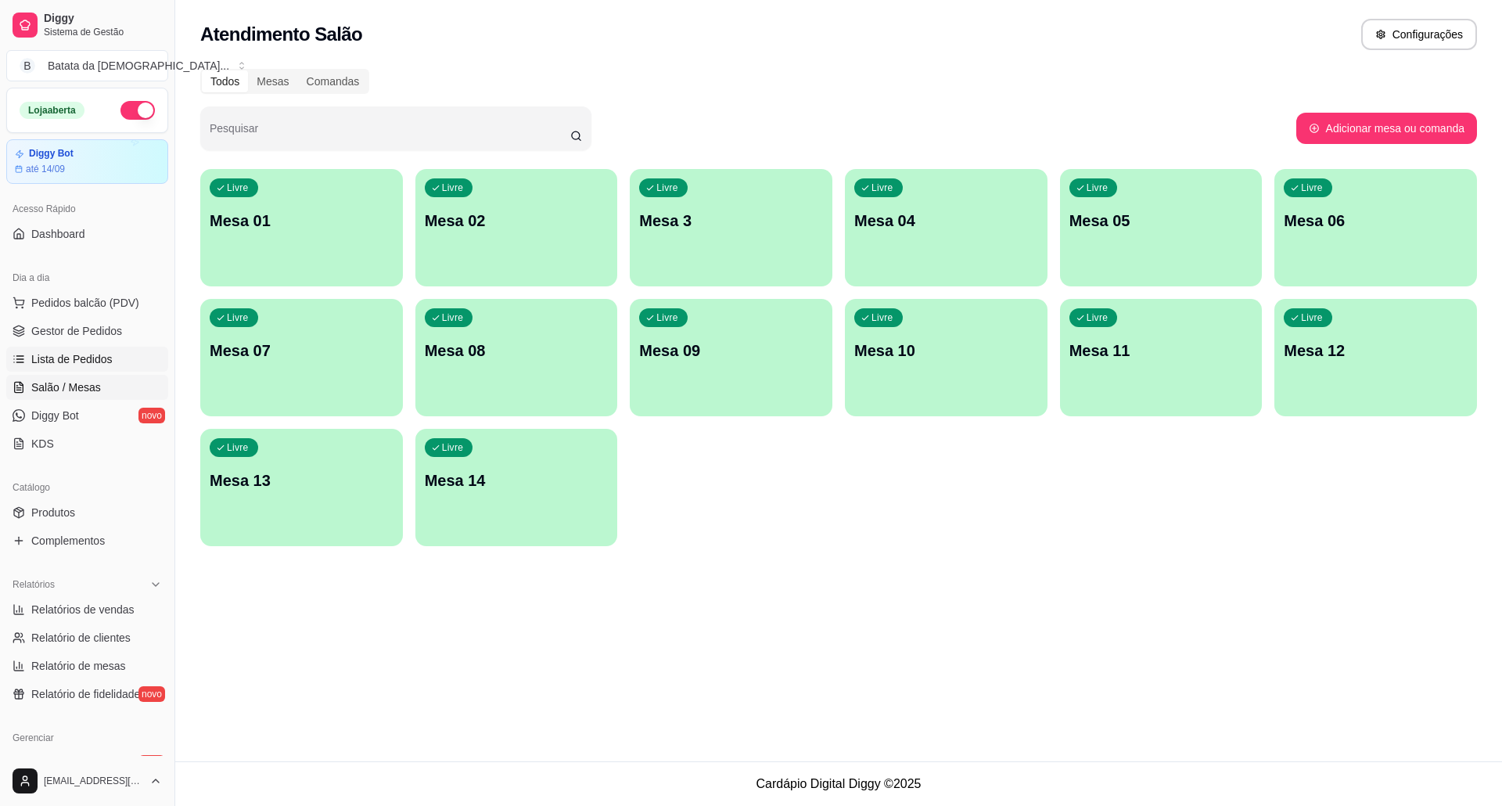
click at [124, 361] on link "Lista de Pedidos" at bounding box center [87, 358] width 162 height 25
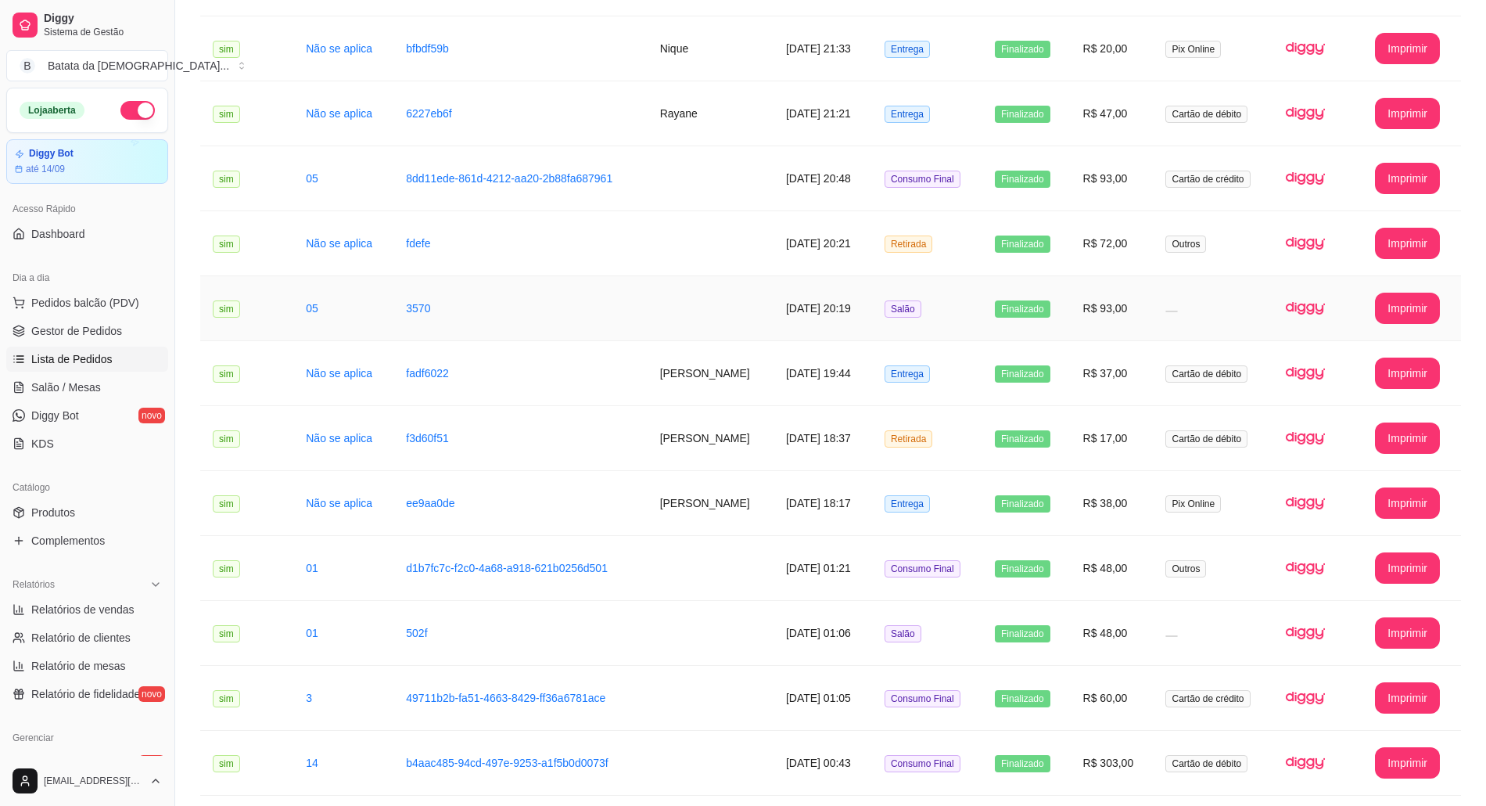
scroll to position [626, 0]
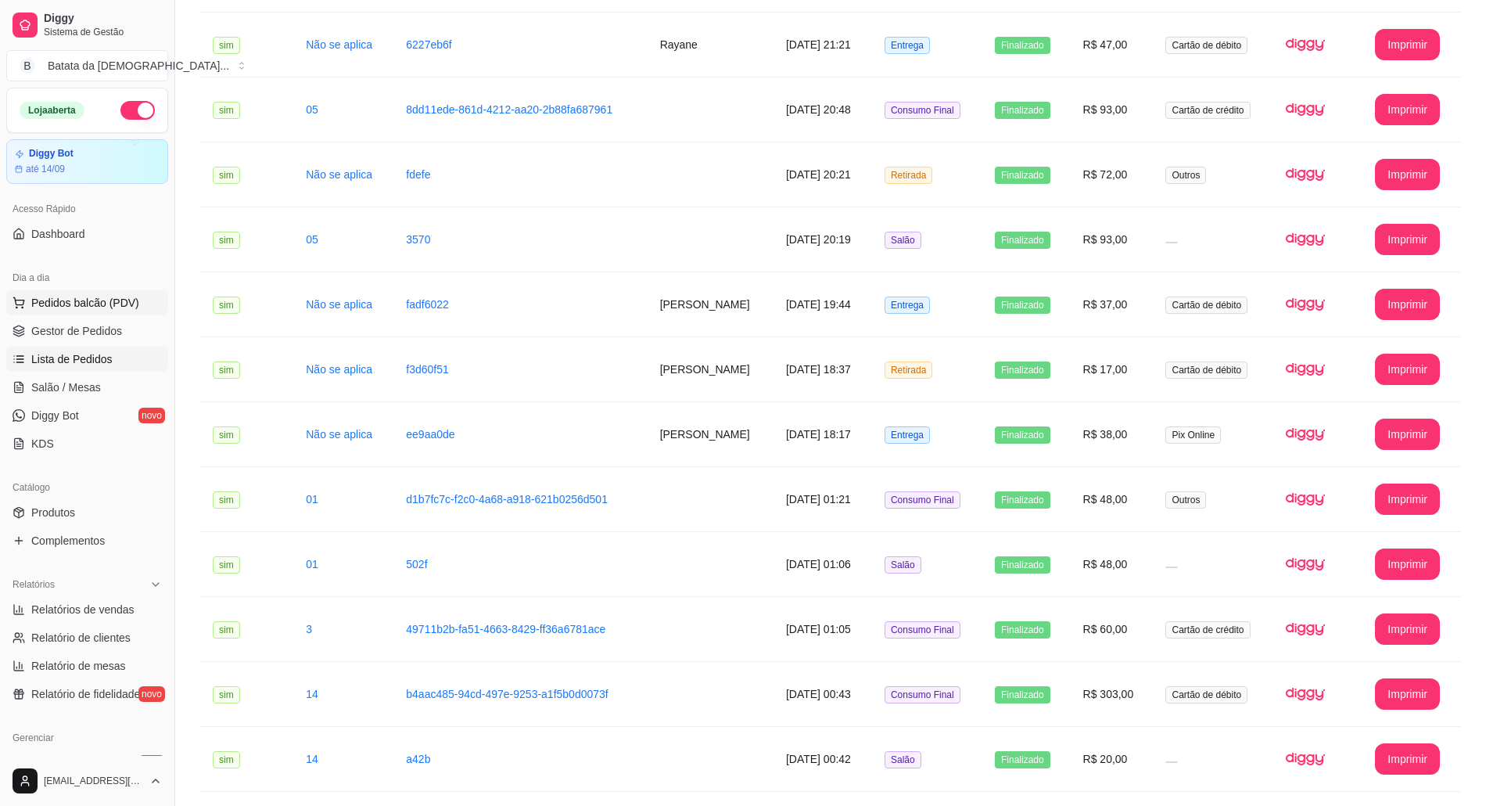
click at [109, 307] on span "Pedidos balcão (PDV)" at bounding box center [85, 303] width 108 height 16
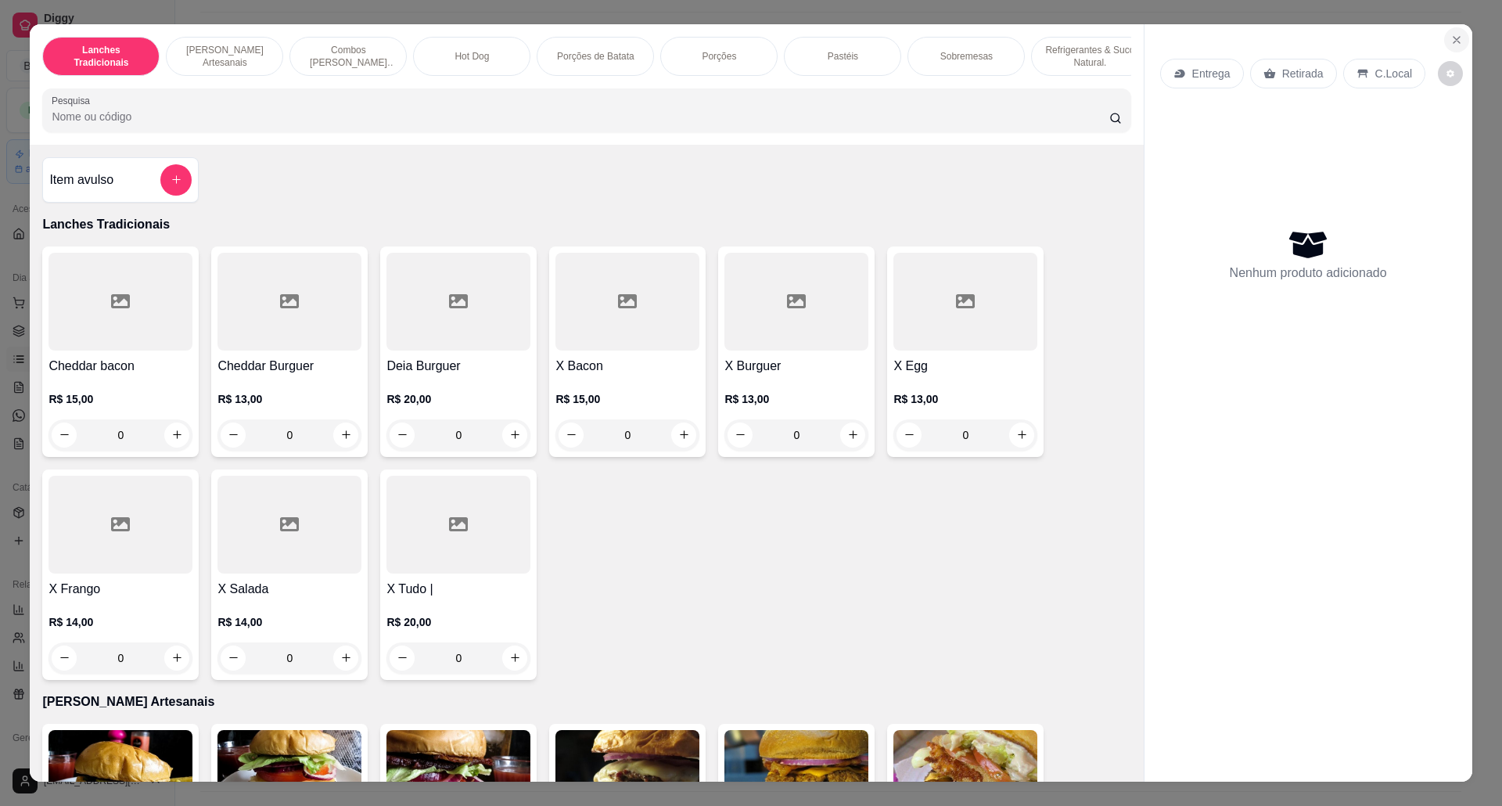
click at [1453, 35] on icon "Close" at bounding box center [1456, 40] width 13 height 13
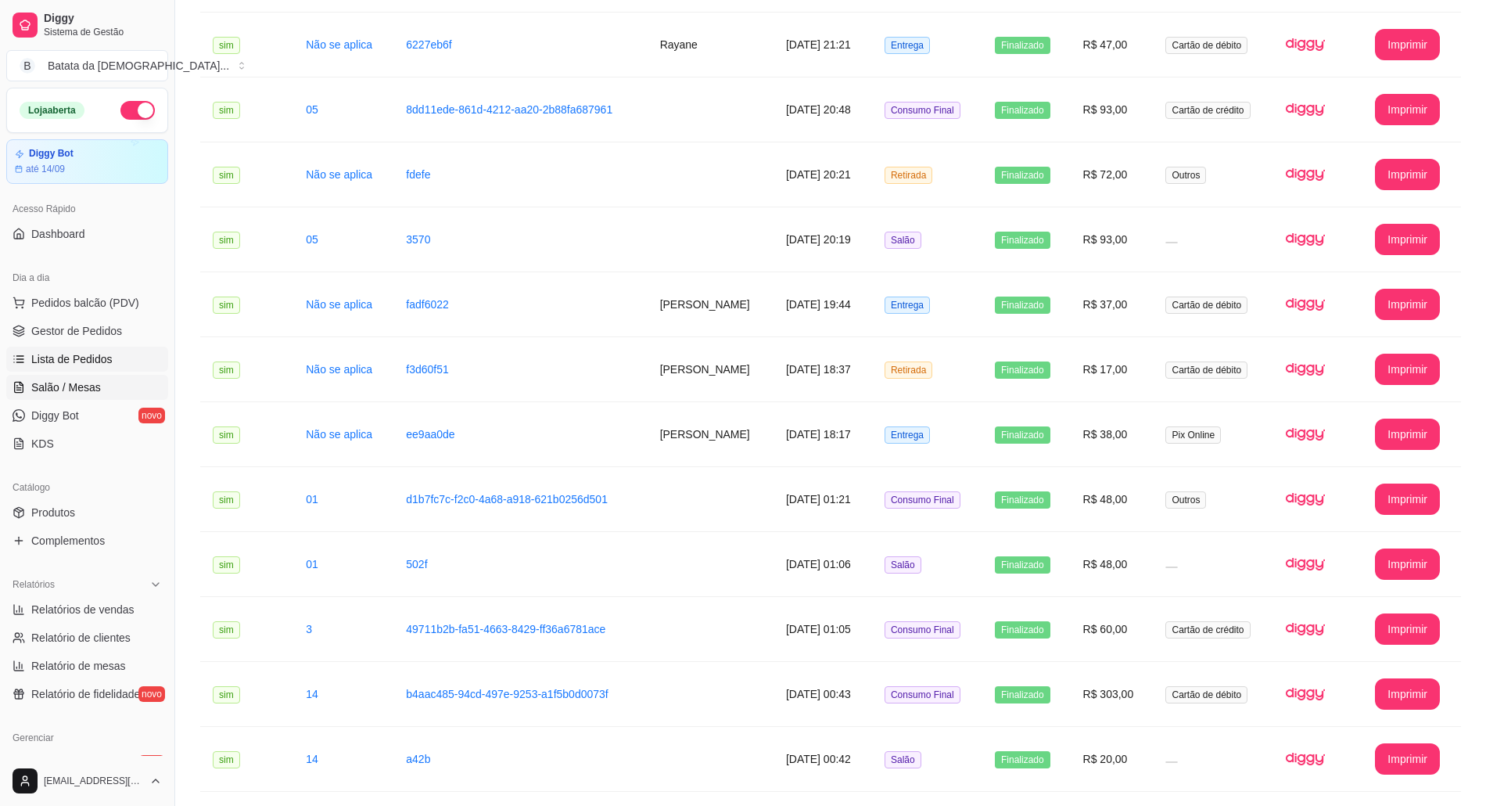
click at [88, 379] on span "Salão / Mesas" at bounding box center [66, 387] width 70 height 16
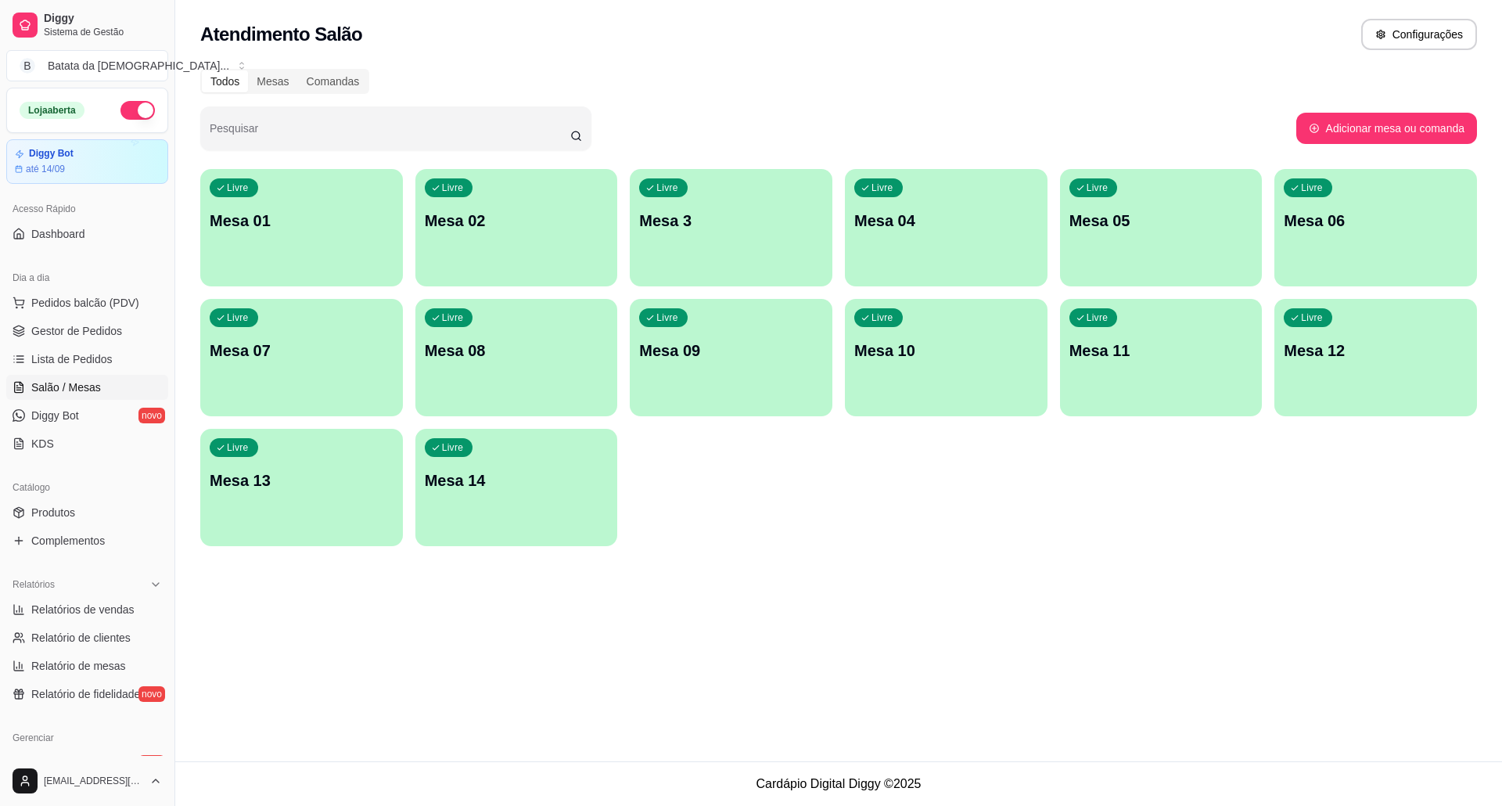
click at [686, 380] on div "Livre Mesa 09" at bounding box center [731, 348] width 203 height 99
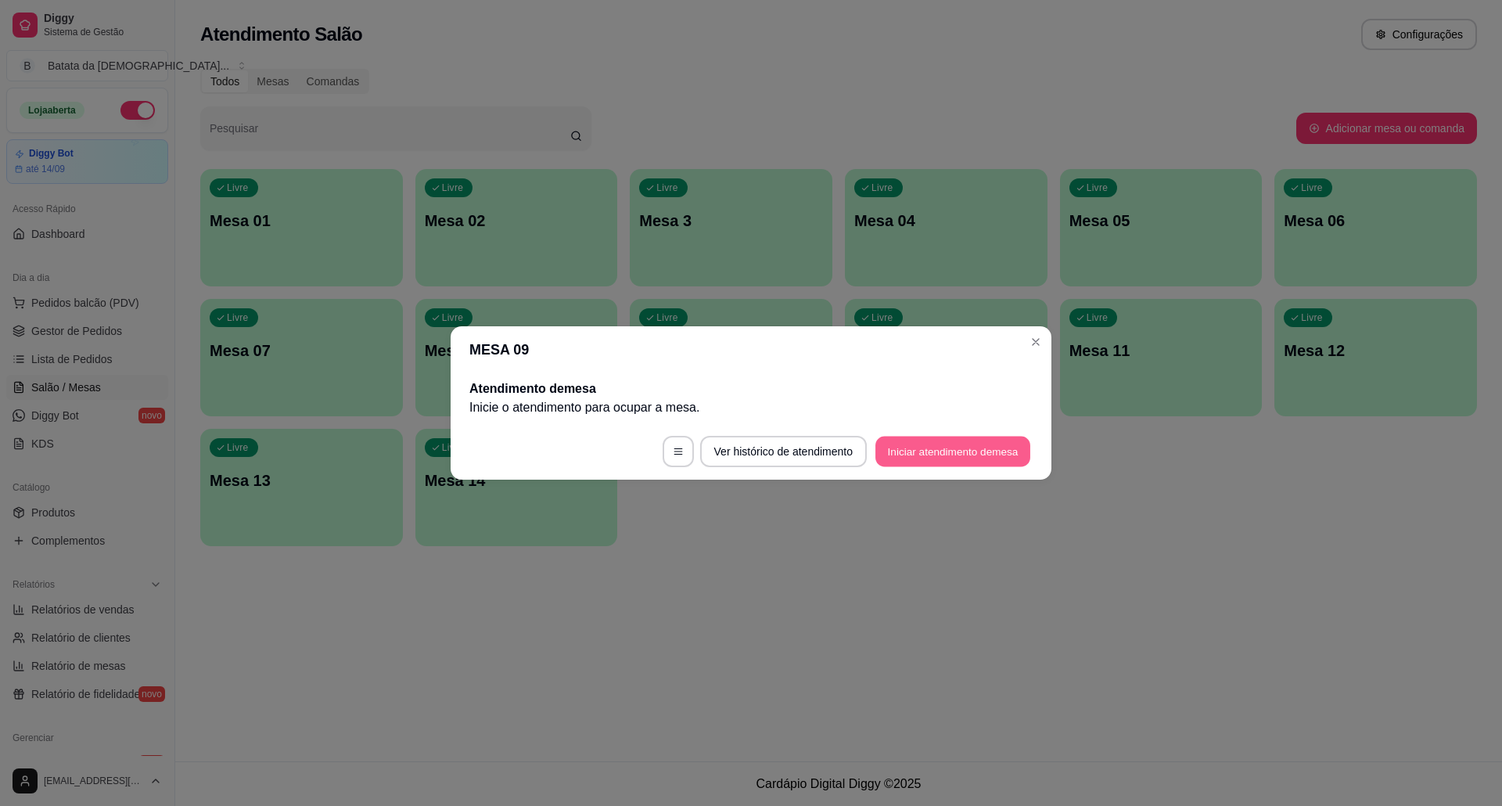
click at [937, 457] on button "Iniciar atendimento de mesa" at bounding box center [952, 451] width 155 height 31
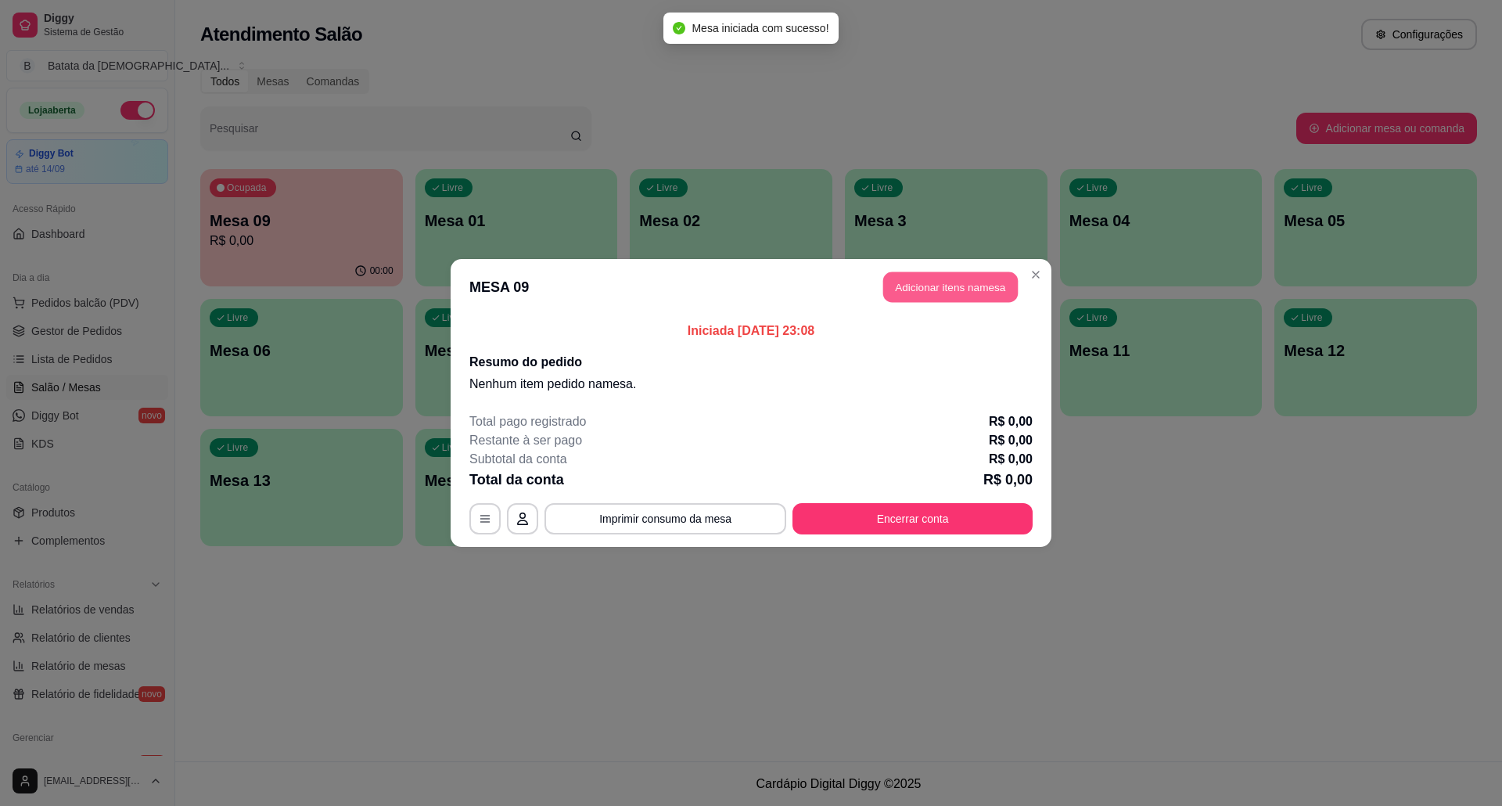
click at [929, 282] on button "Adicionar itens na mesa" at bounding box center [950, 287] width 135 height 31
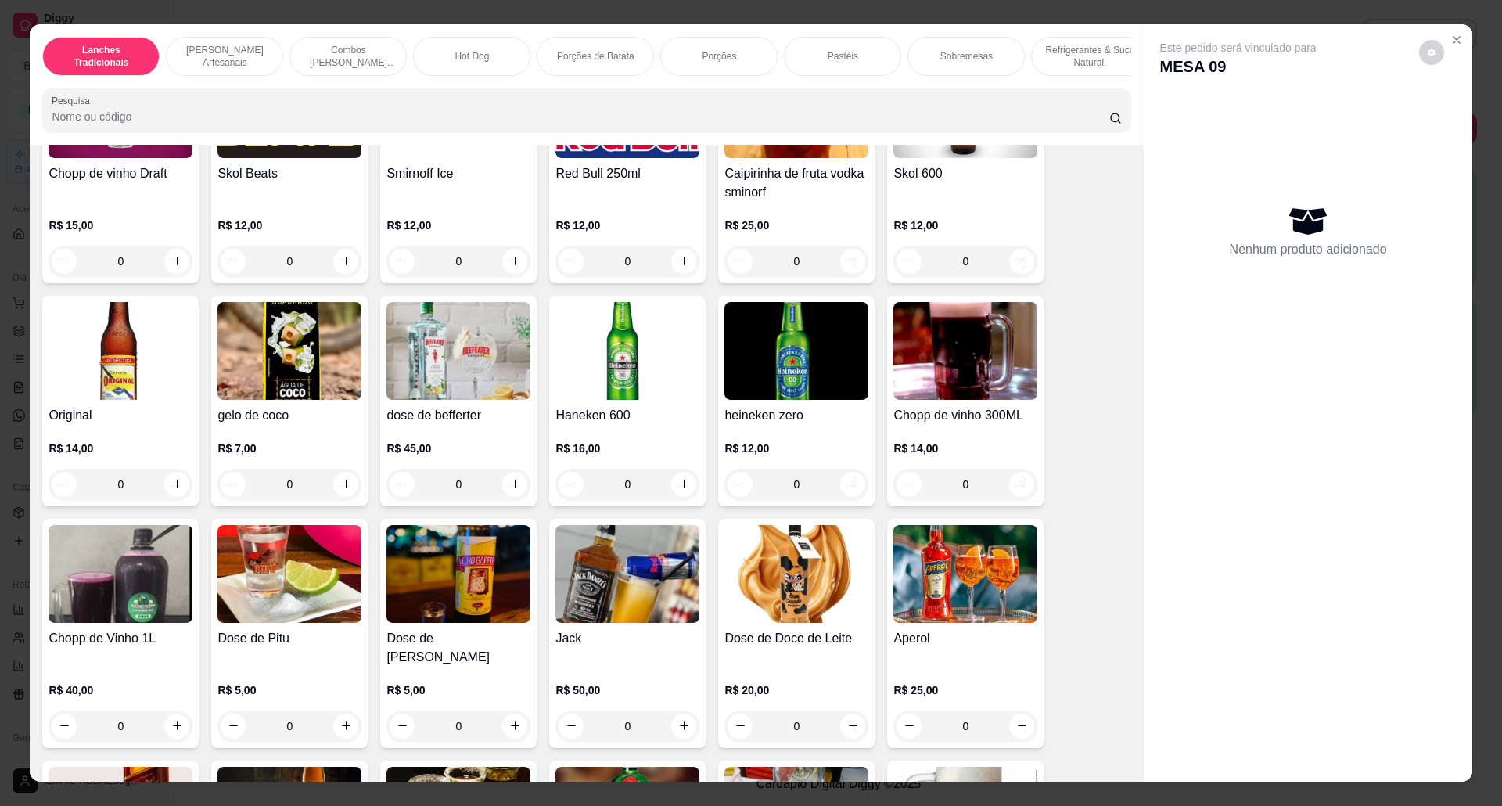
scroll to position [3840, 0]
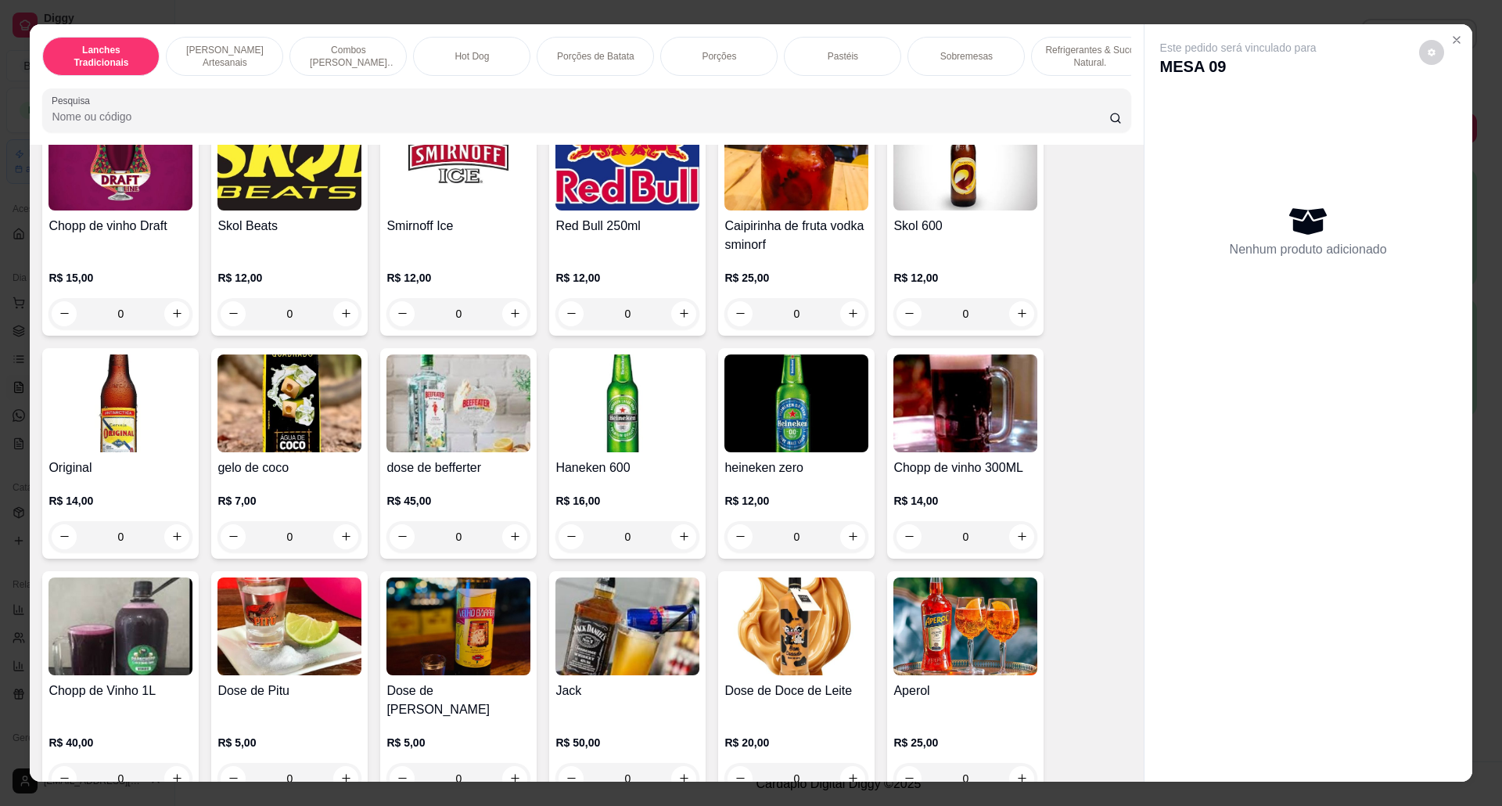
click at [943, 414] on img at bounding box center [965, 403] width 144 height 98
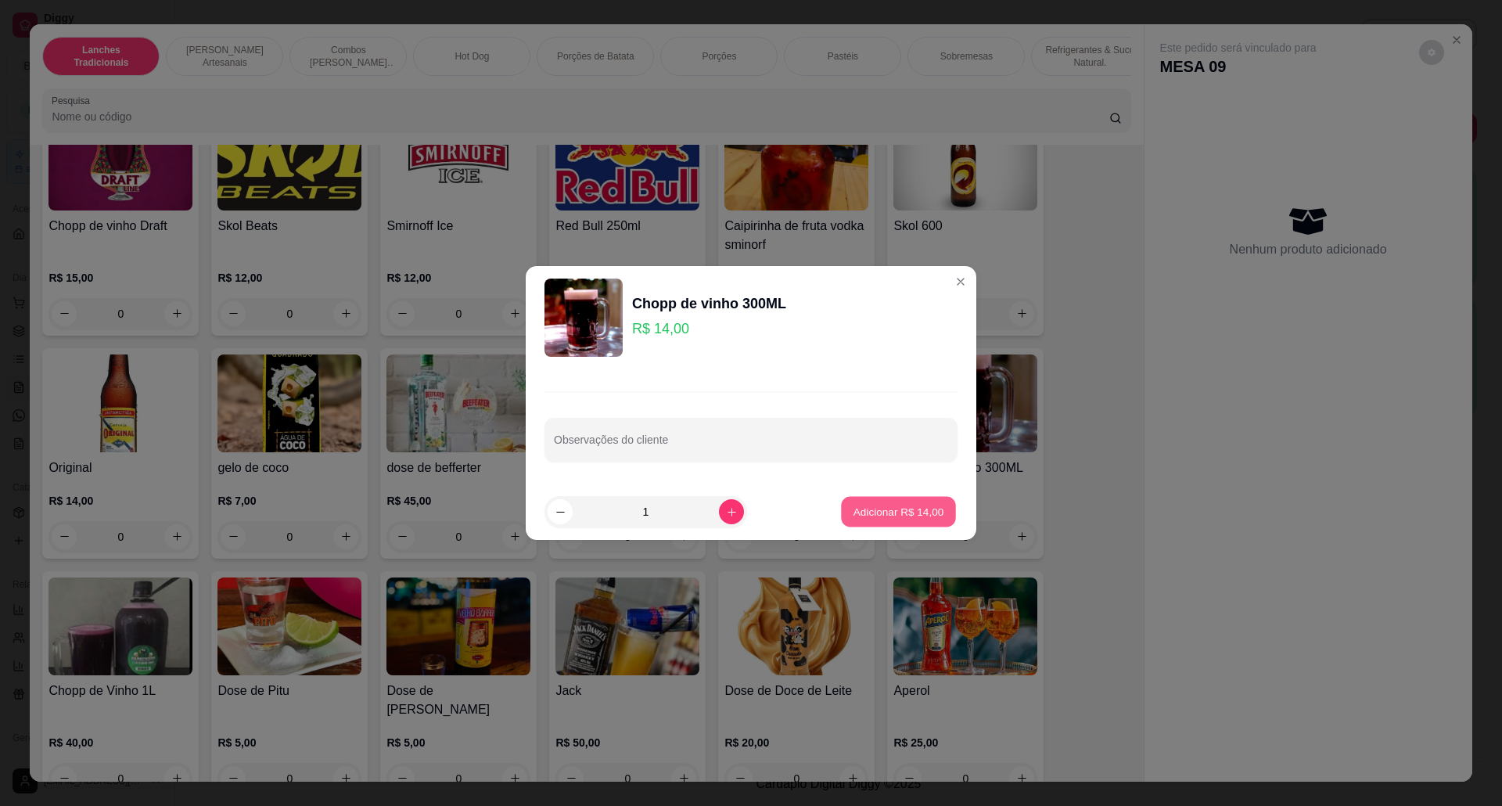
click at [895, 519] on p "Adicionar R$ 14,00" at bounding box center [898, 511] width 91 height 15
type input "1"
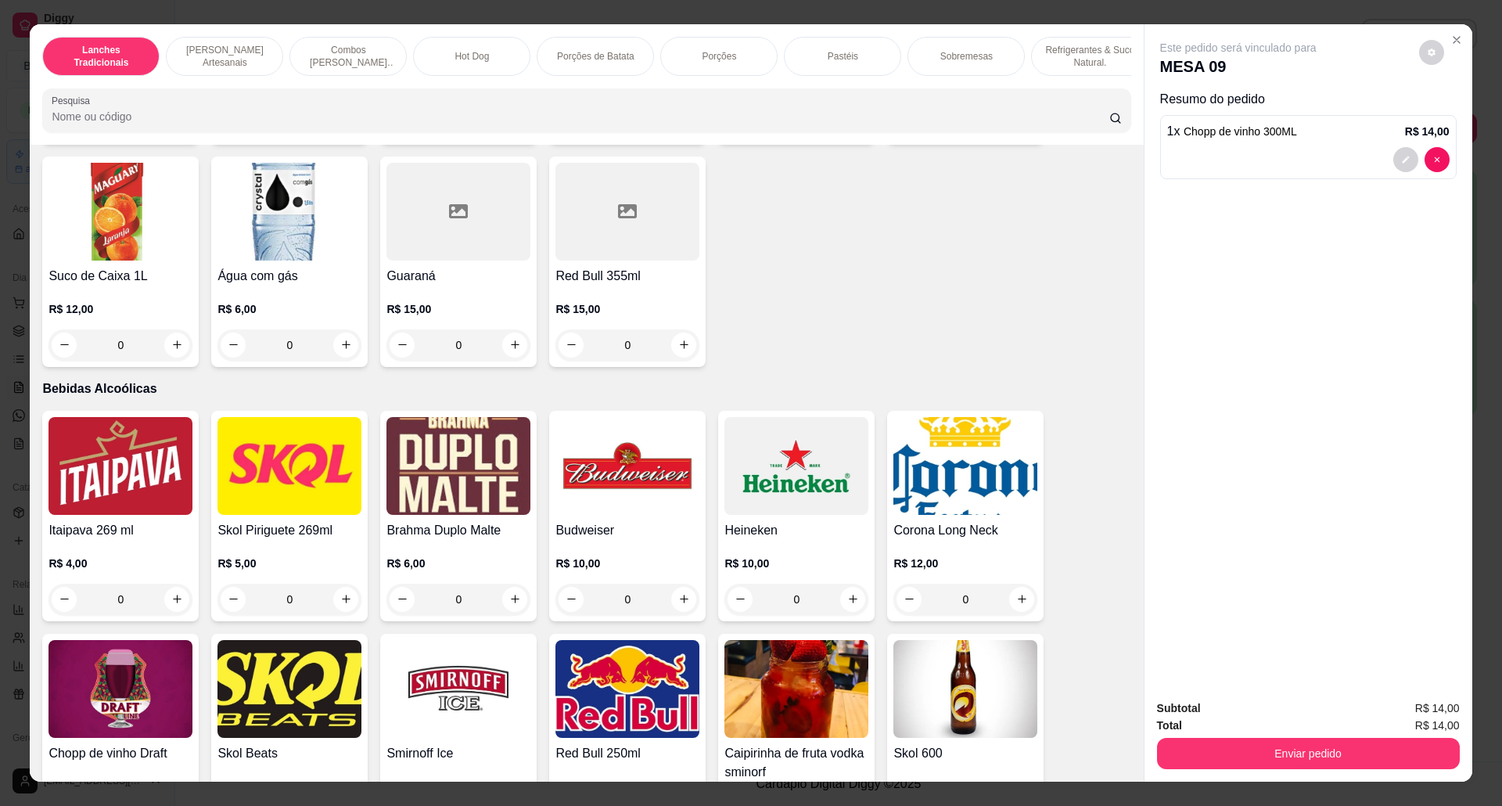
scroll to position [3110, 0]
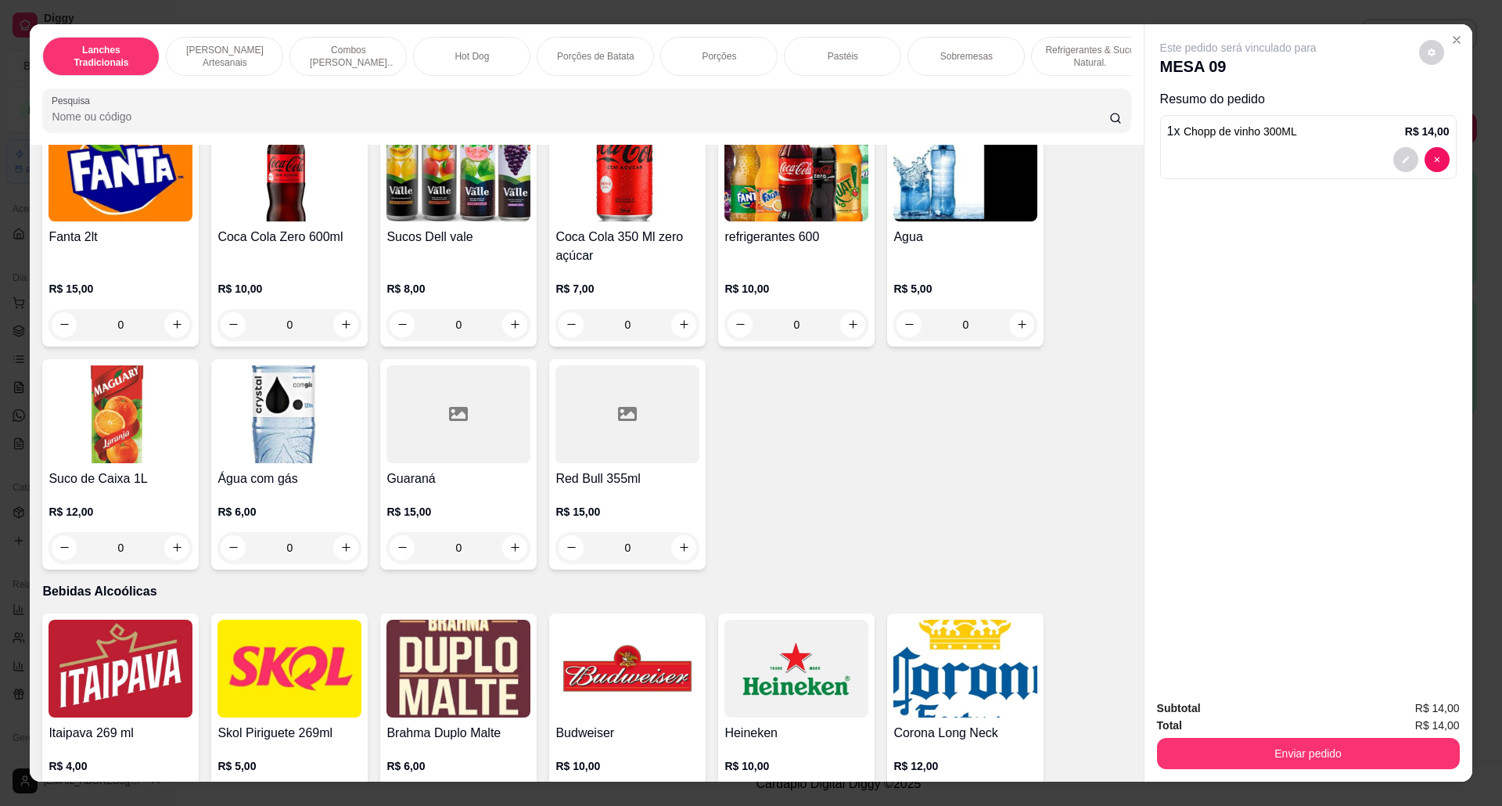
click at [767, 702] on img at bounding box center [796, 668] width 144 height 98
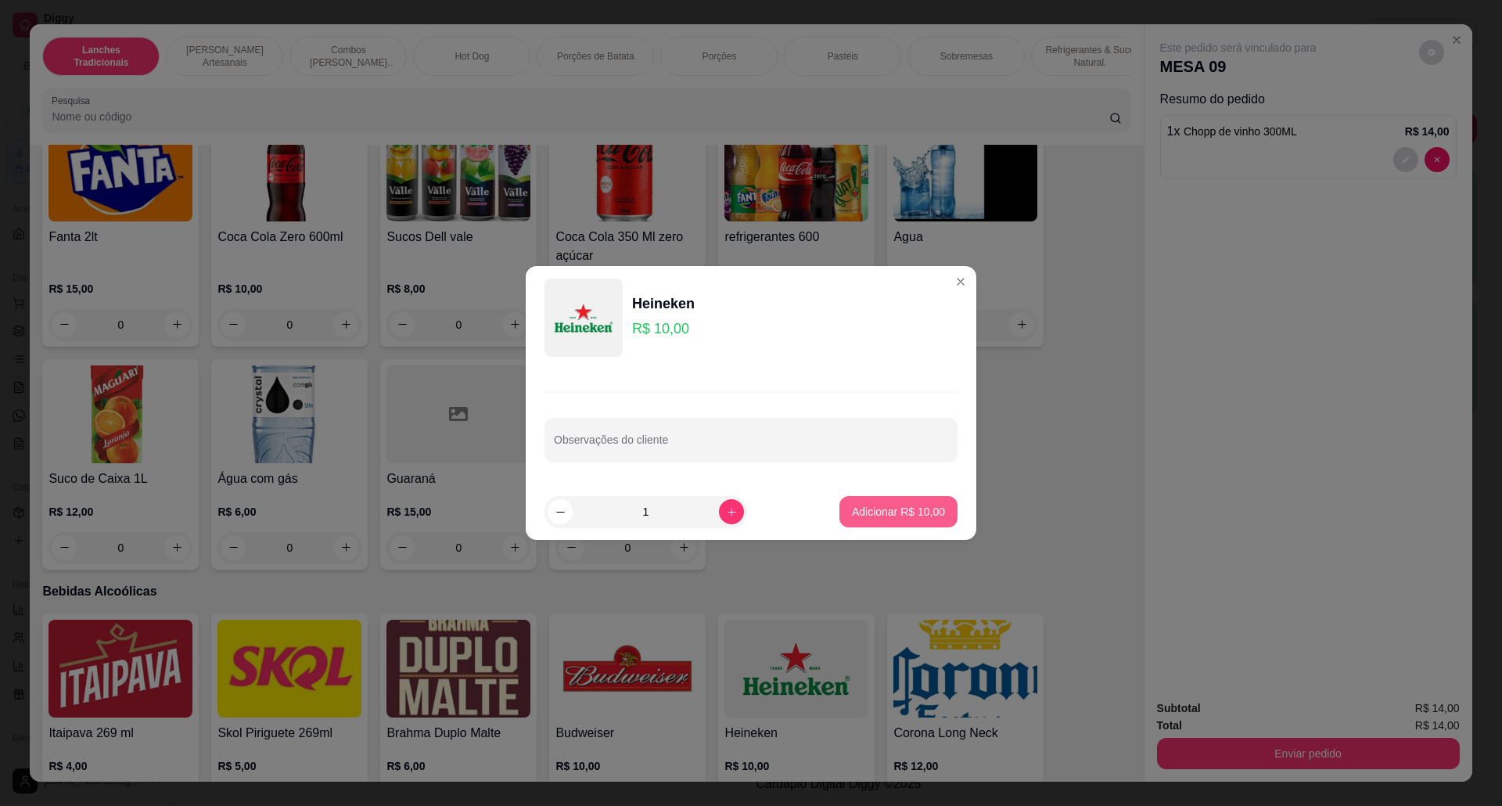
click at [921, 517] on p "Adicionar R$ 10,00" at bounding box center [898, 512] width 93 height 16
type input "1"
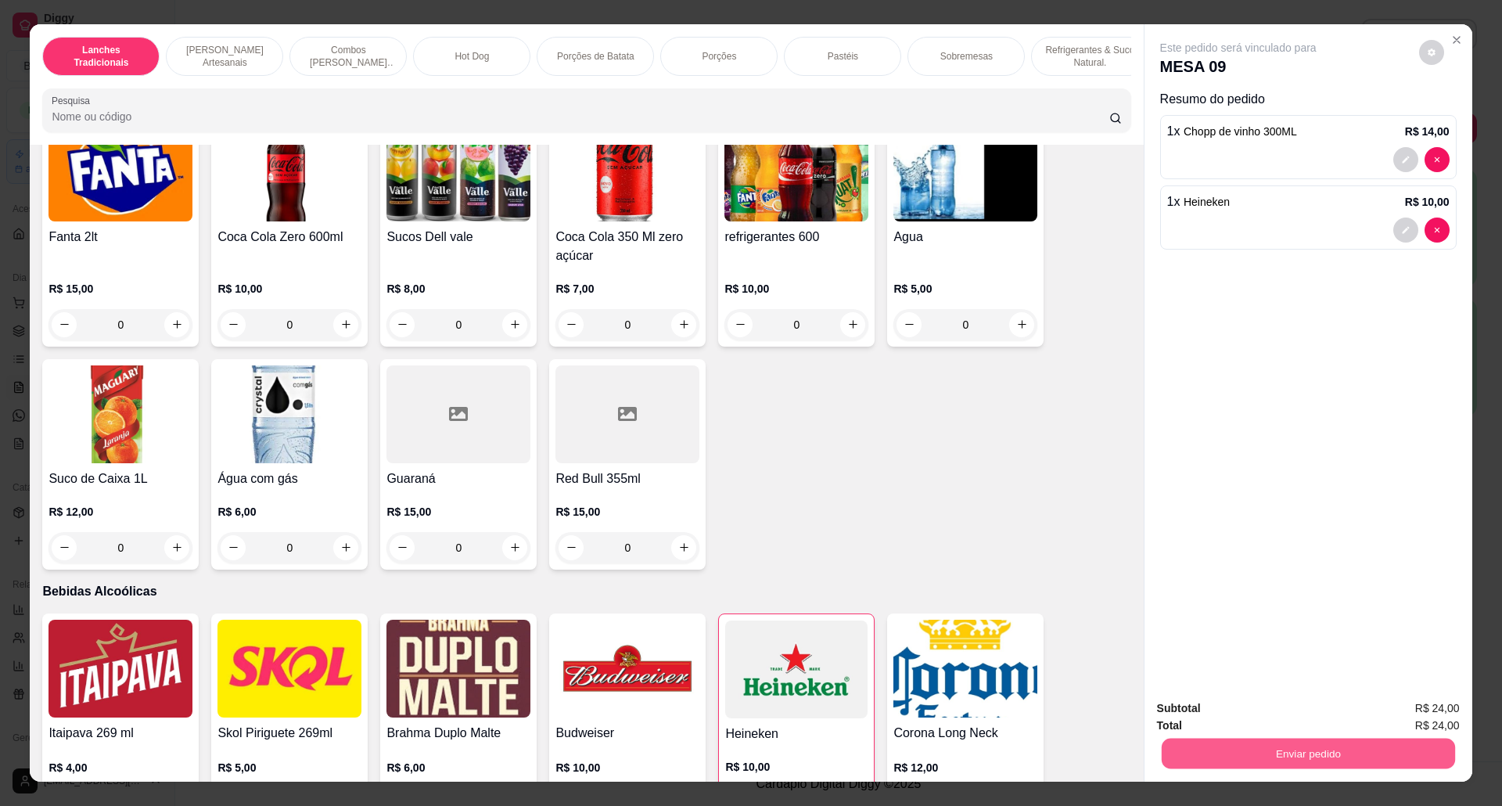
click at [1199, 752] on button "Enviar pedido" at bounding box center [1307, 753] width 293 height 31
click at [1184, 721] on button "Não registrar e enviar pedido" at bounding box center [1255, 715] width 158 height 29
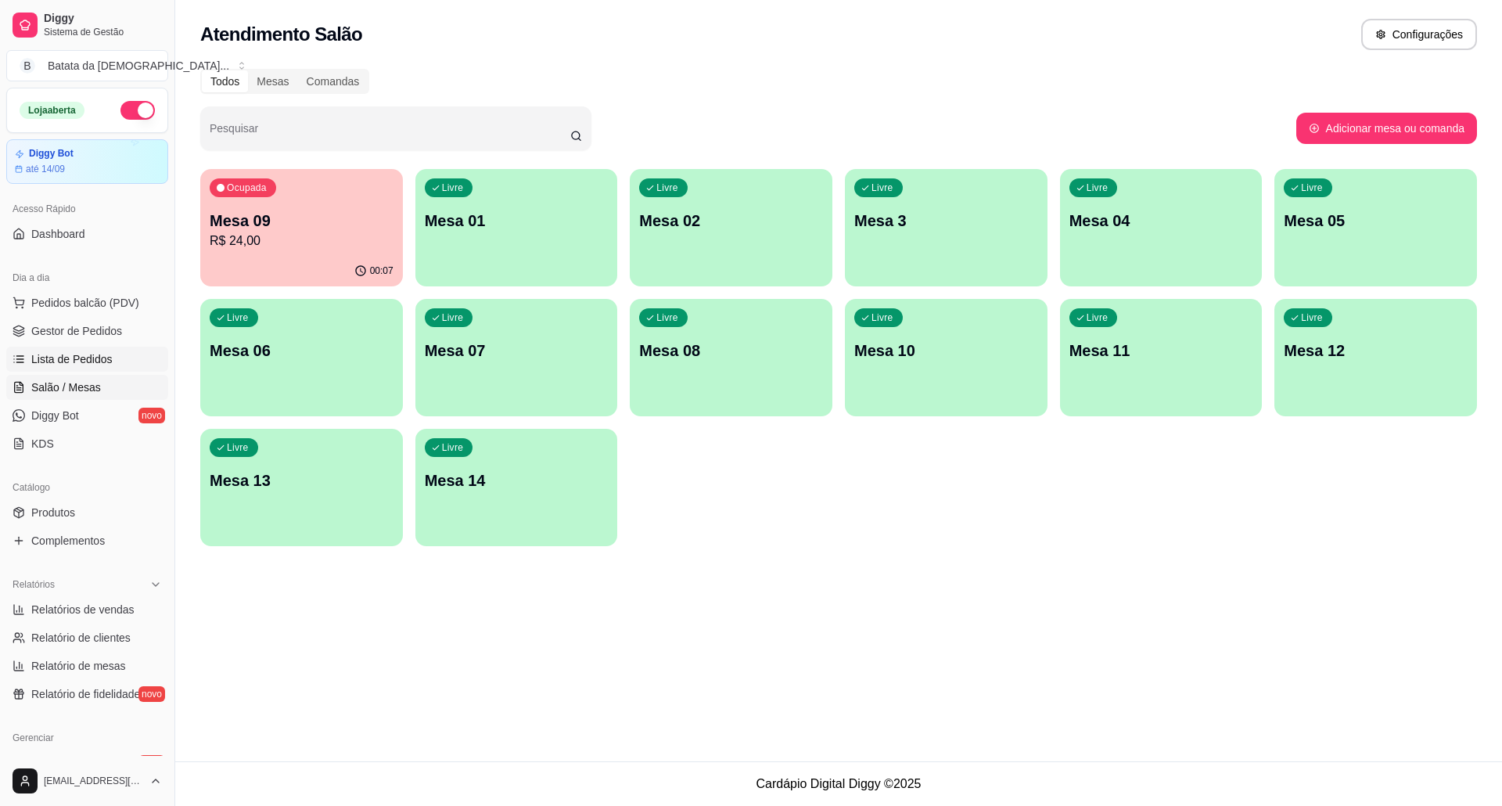
click at [74, 354] on span "Lista de Pedidos" at bounding box center [71, 359] width 81 height 16
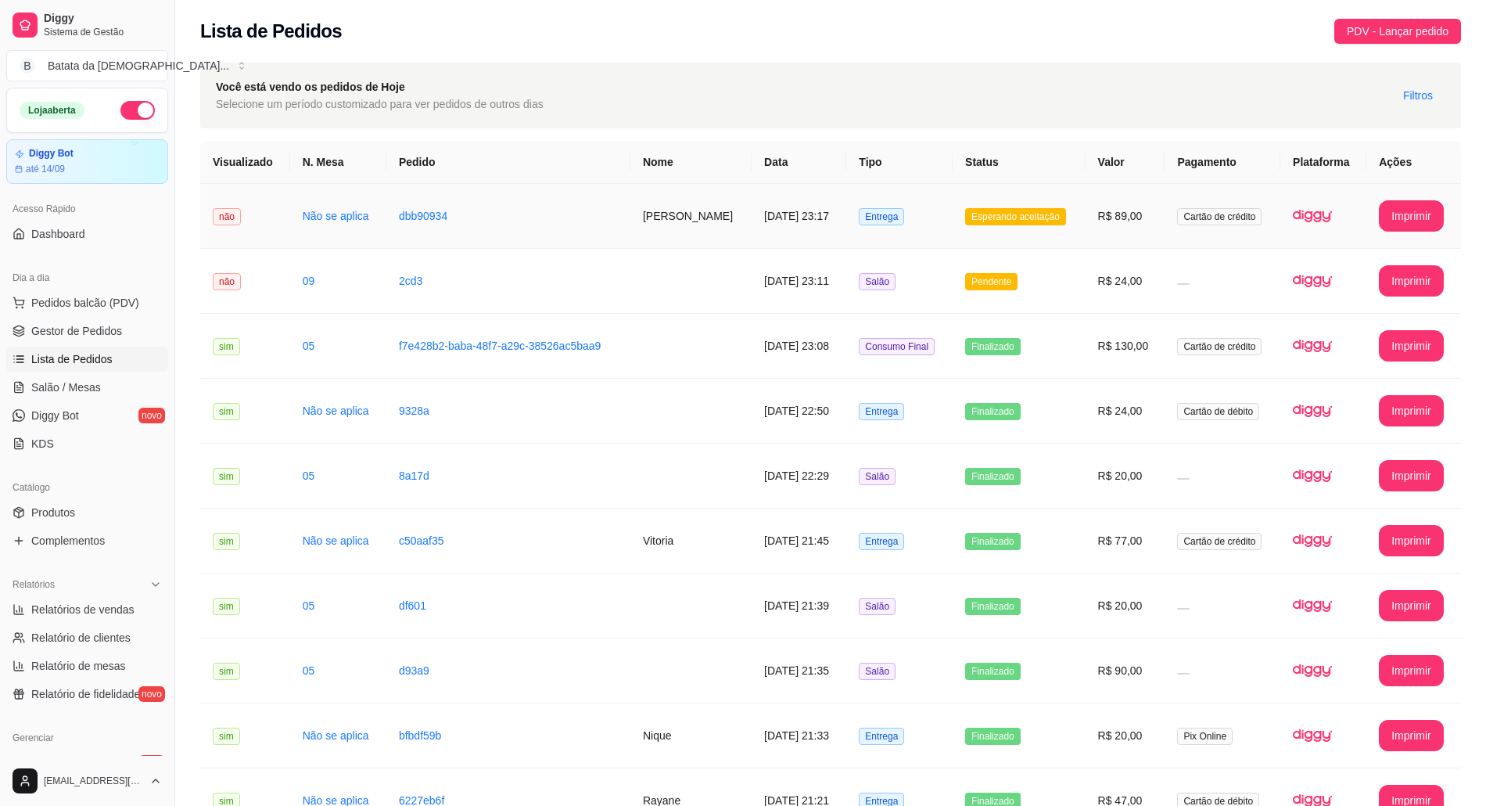
click at [978, 236] on td "Esperando aceitação" at bounding box center [1019, 216] width 133 height 65
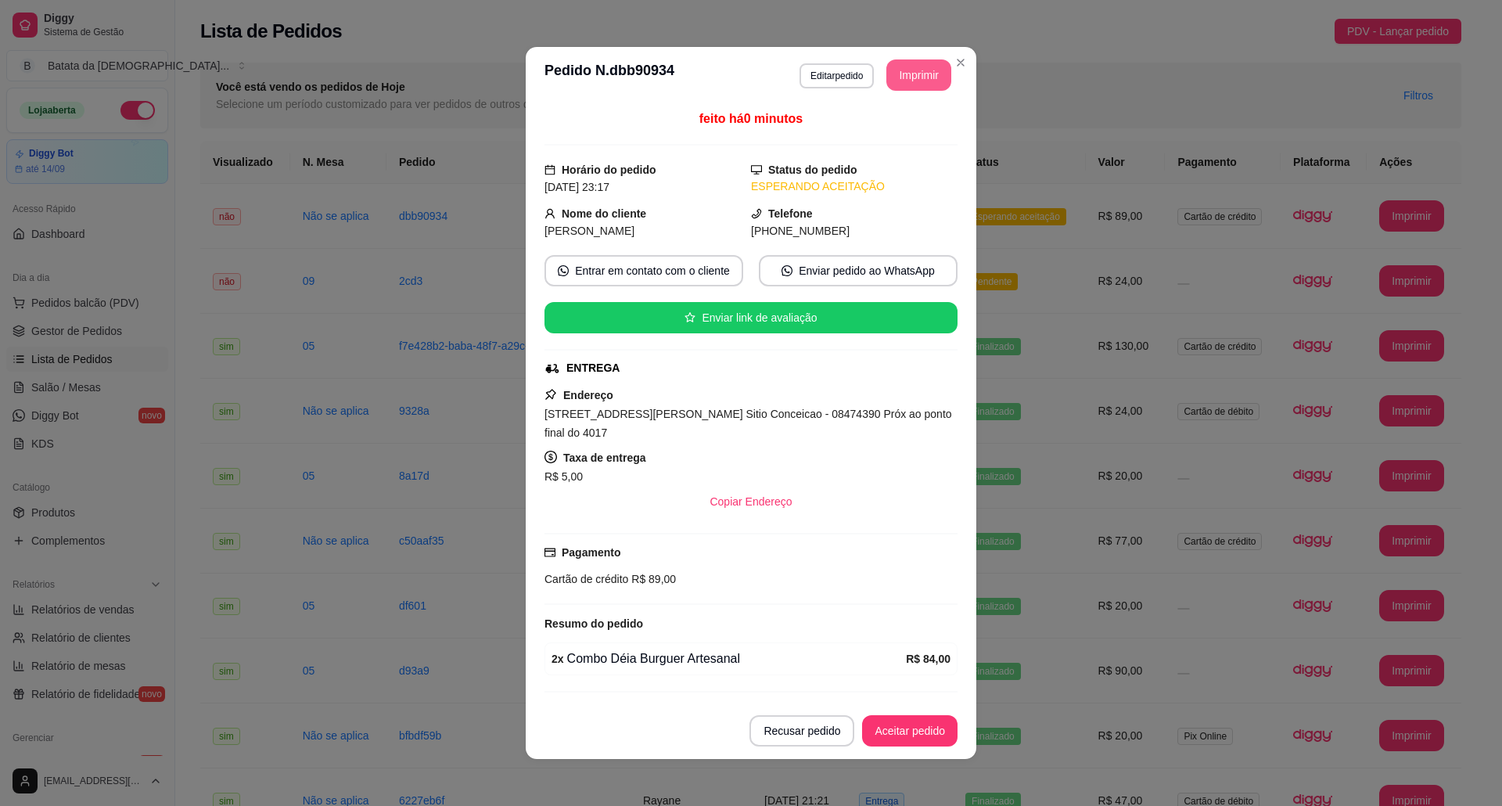
click at [937, 69] on button "Imprimir" at bounding box center [918, 74] width 65 height 31
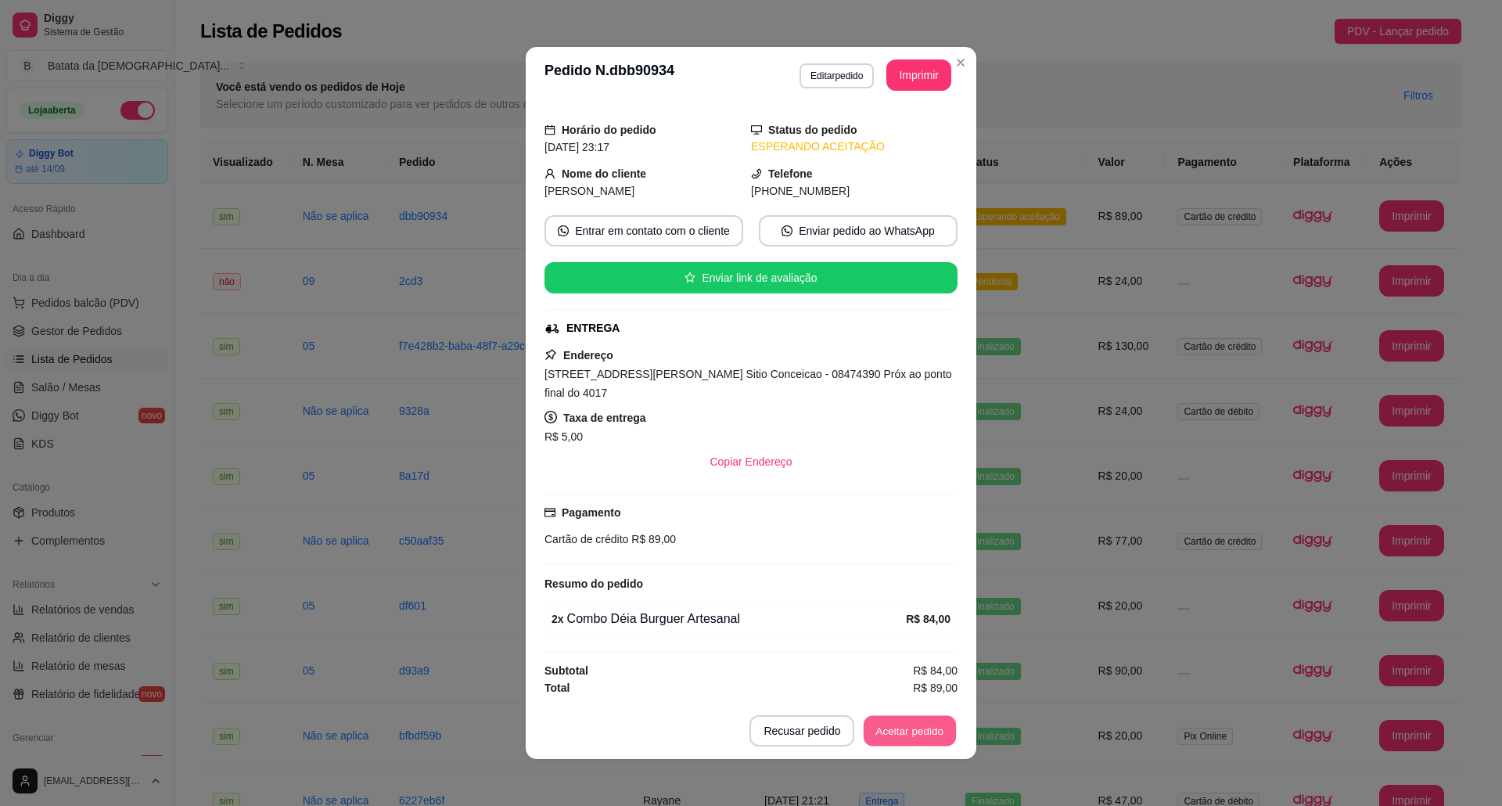
click at [867, 740] on button "Aceitar pedido" at bounding box center [909, 731] width 92 height 31
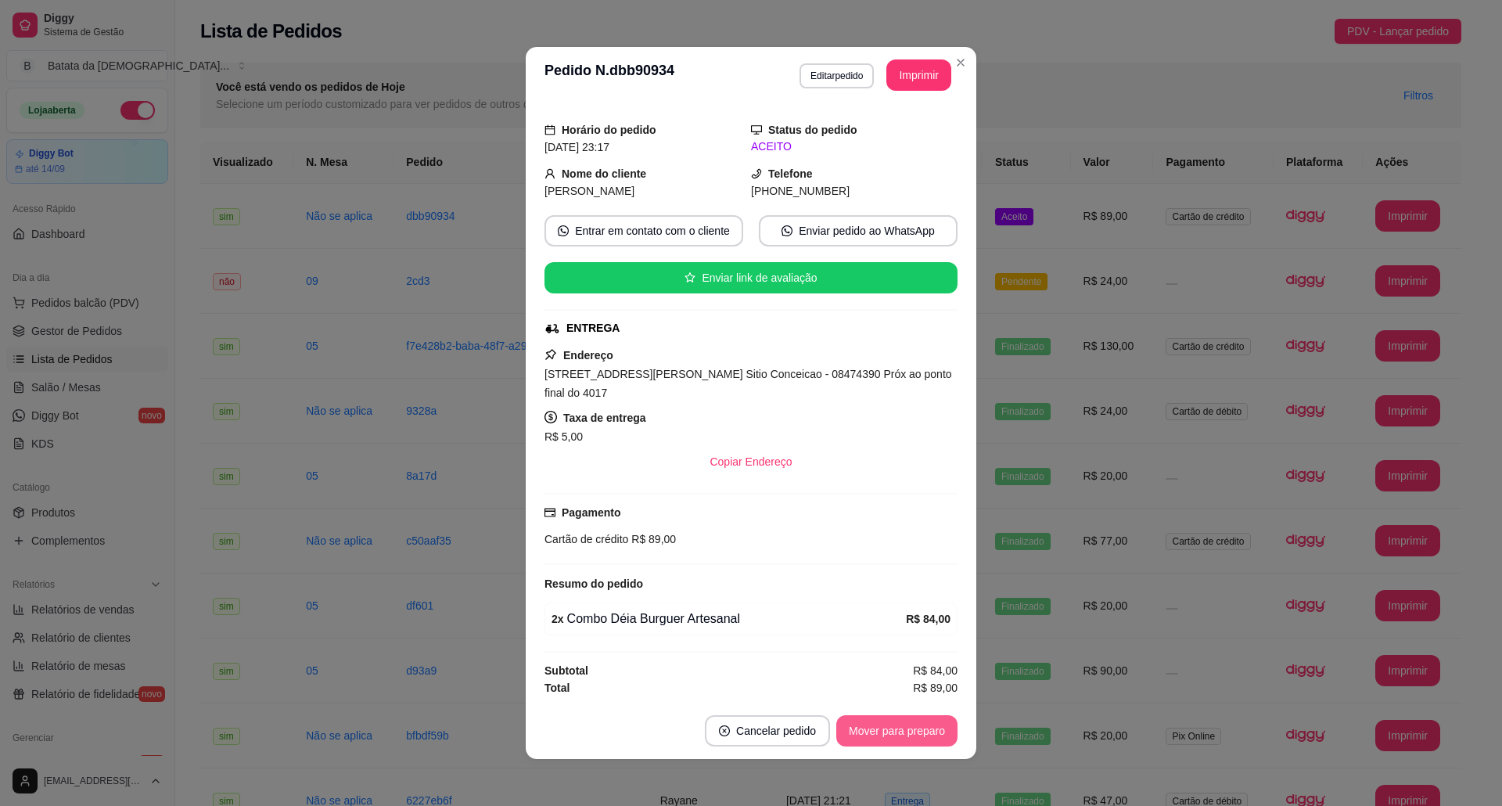
click at [937, 734] on button "Mover para preparo" at bounding box center [896, 730] width 121 height 31
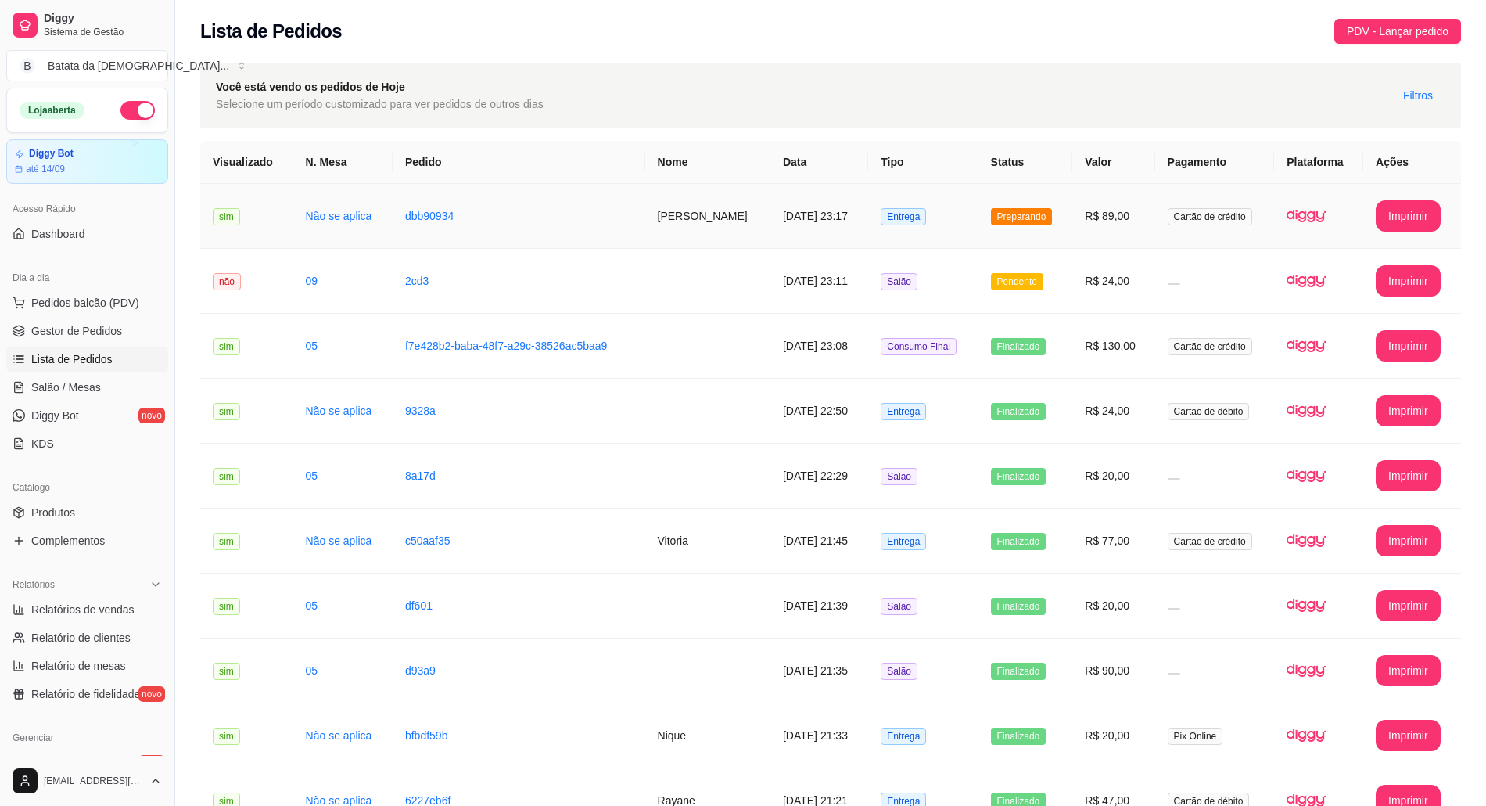
click at [1068, 219] on td "Preparando" at bounding box center [1025, 216] width 95 height 65
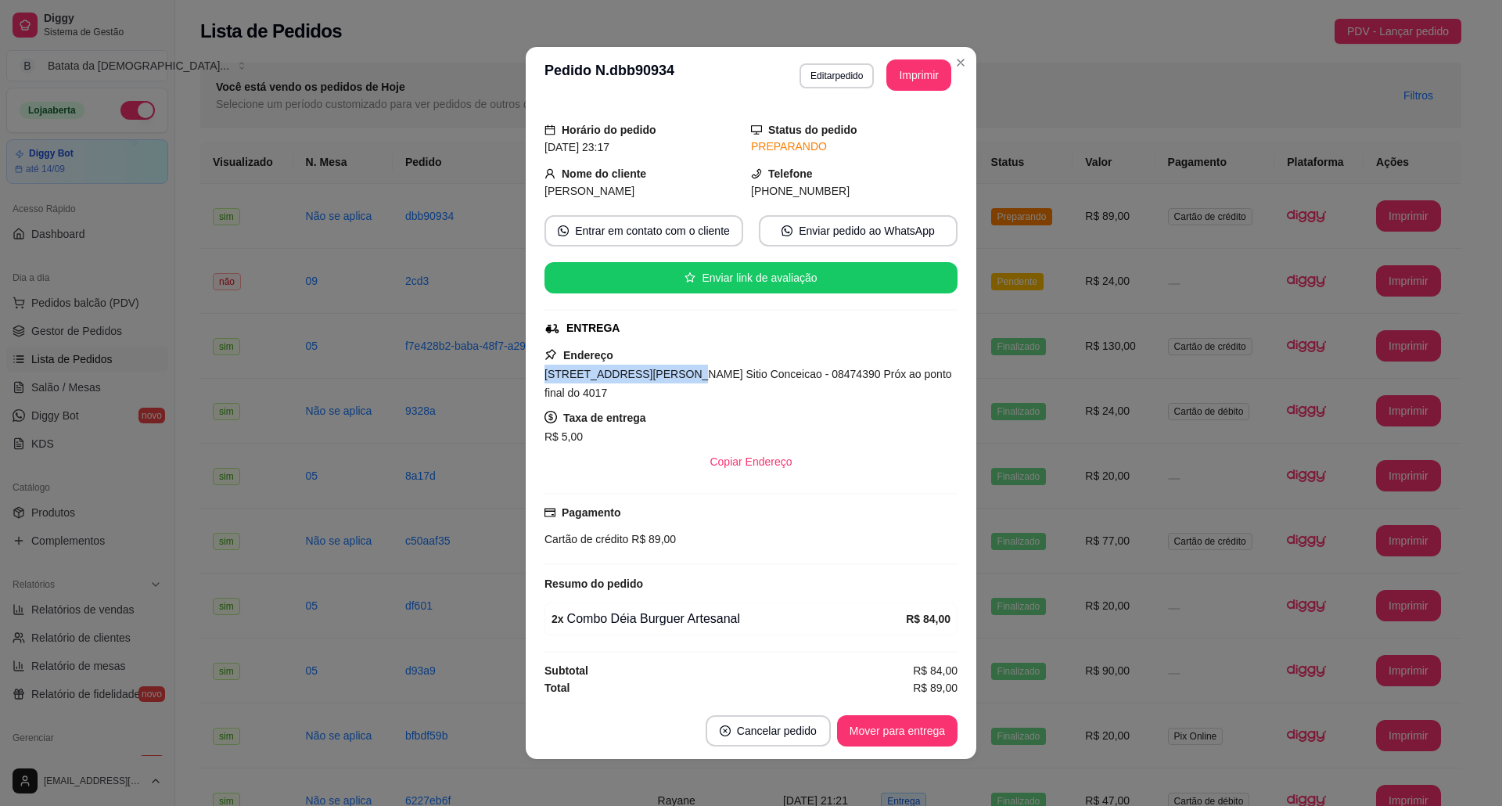
drag, startPoint x: 652, startPoint y: 372, endPoint x: 496, endPoint y: 367, distance: 155.7
click at [496, 367] on div "**********" at bounding box center [751, 403] width 1502 height 806
copy span "Rua Jaime Ovale, n. 20e,"
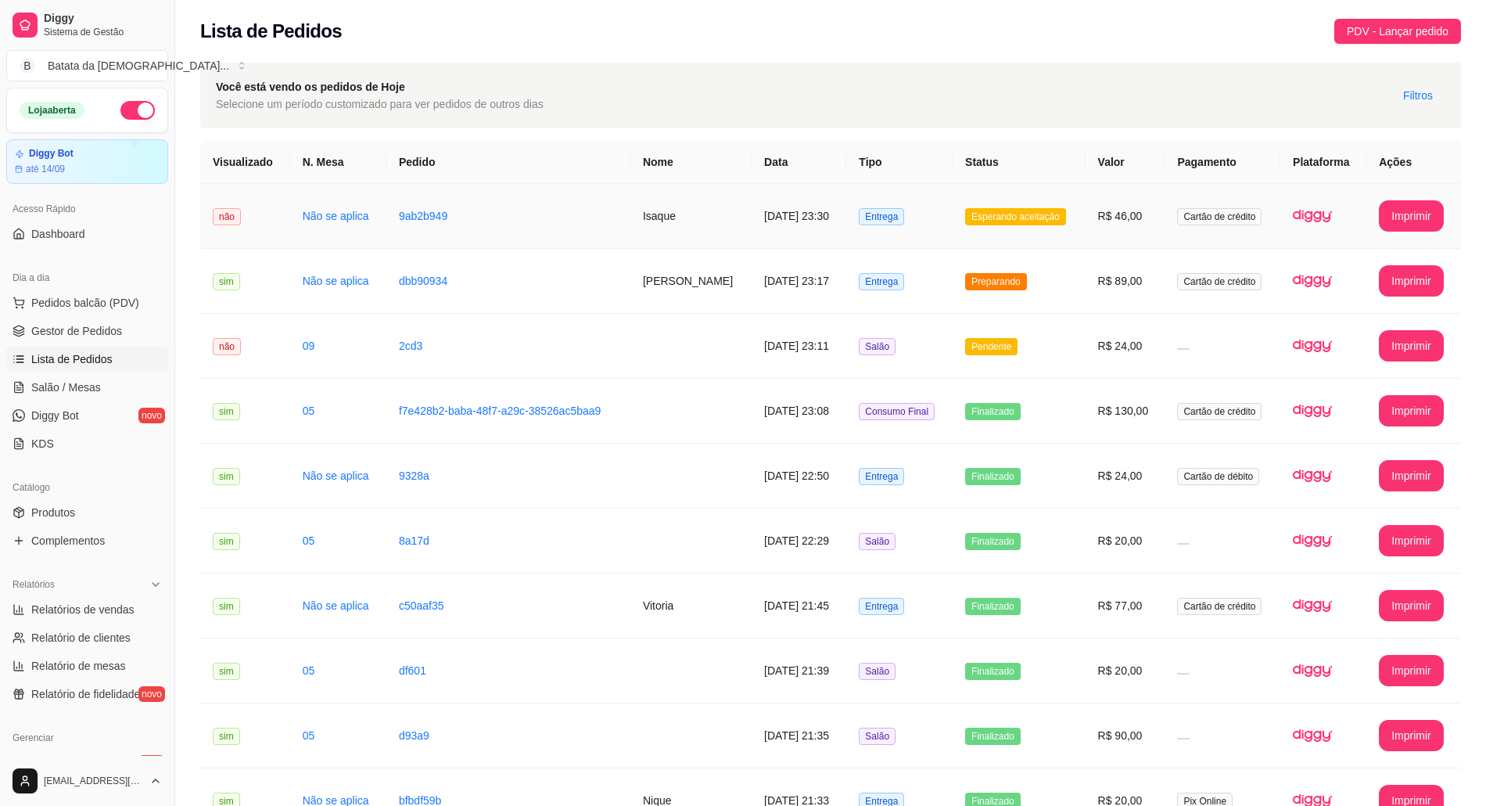
click at [924, 207] on td "Entrega" at bounding box center [899, 216] width 106 height 65
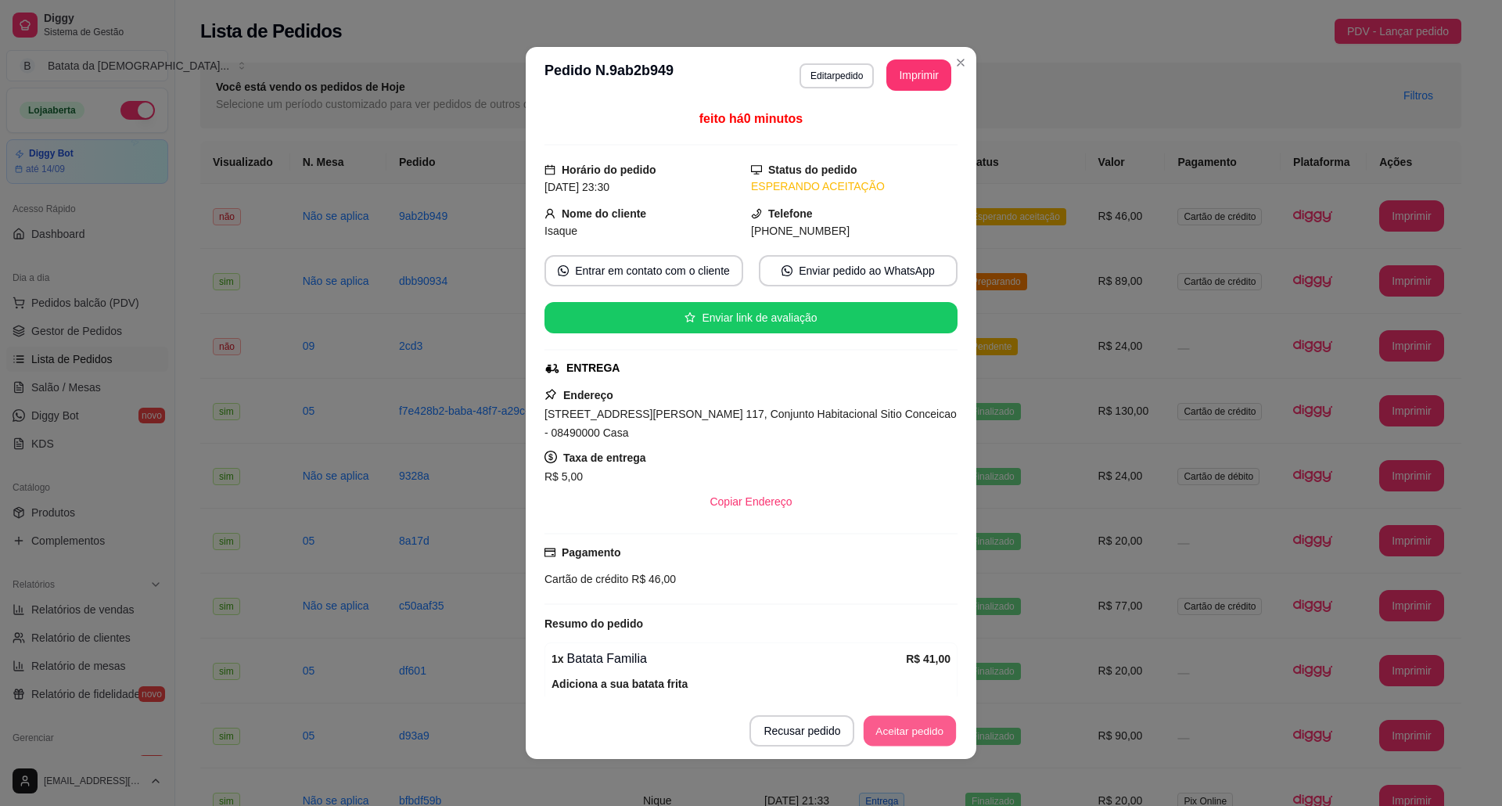
click at [908, 734] on button "Aceitar pedido" at bounding box center [909, 731] width 92 height 31
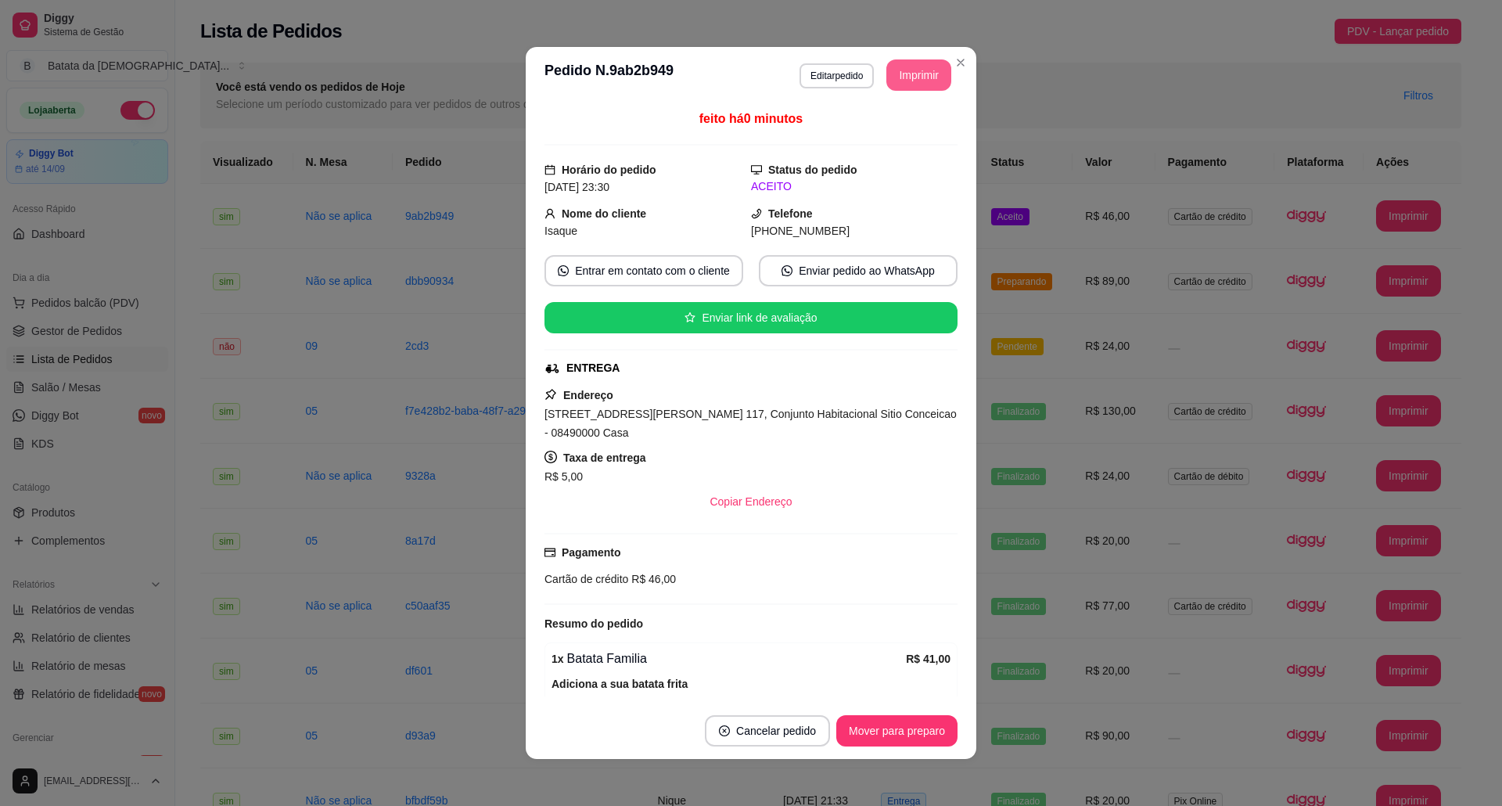
click at [910, 74] on button "Imprimir" at bounding box center [918, 74] width 65 height 31
click at [930, 726] on button "Mover para preparo" at bounding box center [896, 731] width 117 height 31
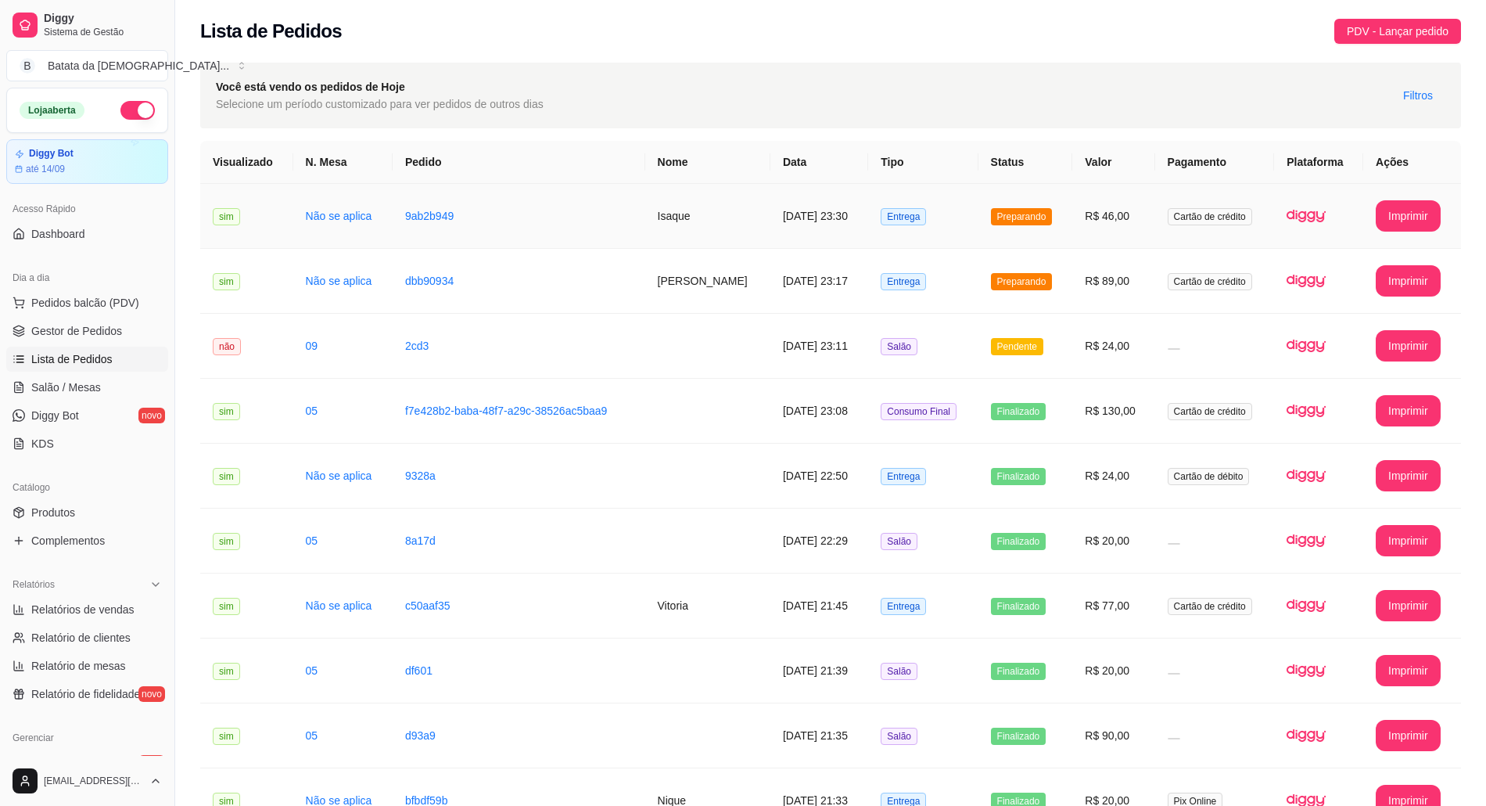
click at [1056, 195] on td "Preparando" at bounding box center [1025, 216] width 95 height 65
click at [1065, 260] on td "Preparando" at bounding box center [1025, 281] width 95 height 65
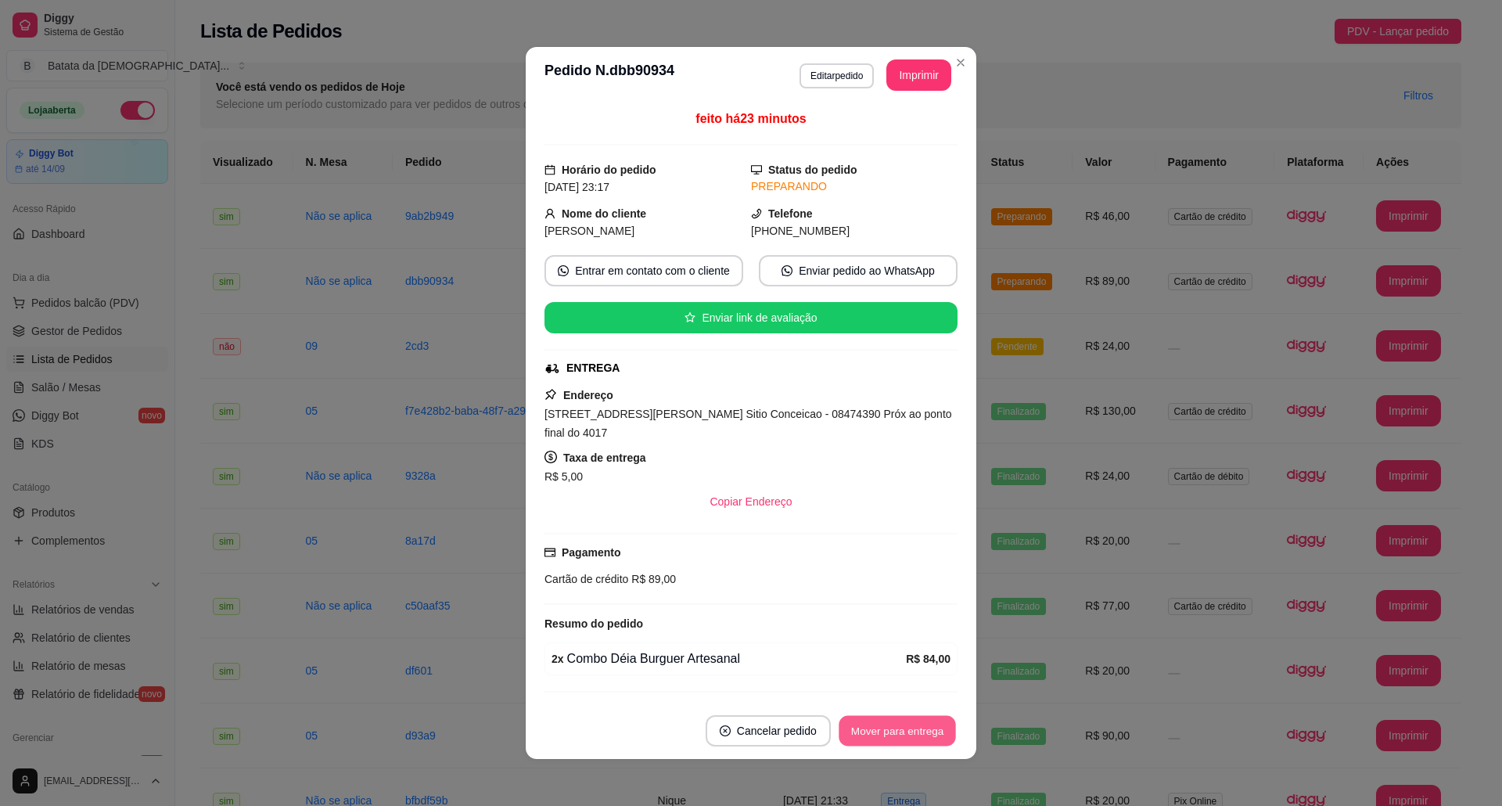
click at [917, 726] on button "Mover para entrega" at bounding box center [896, 731] width 117 height 31
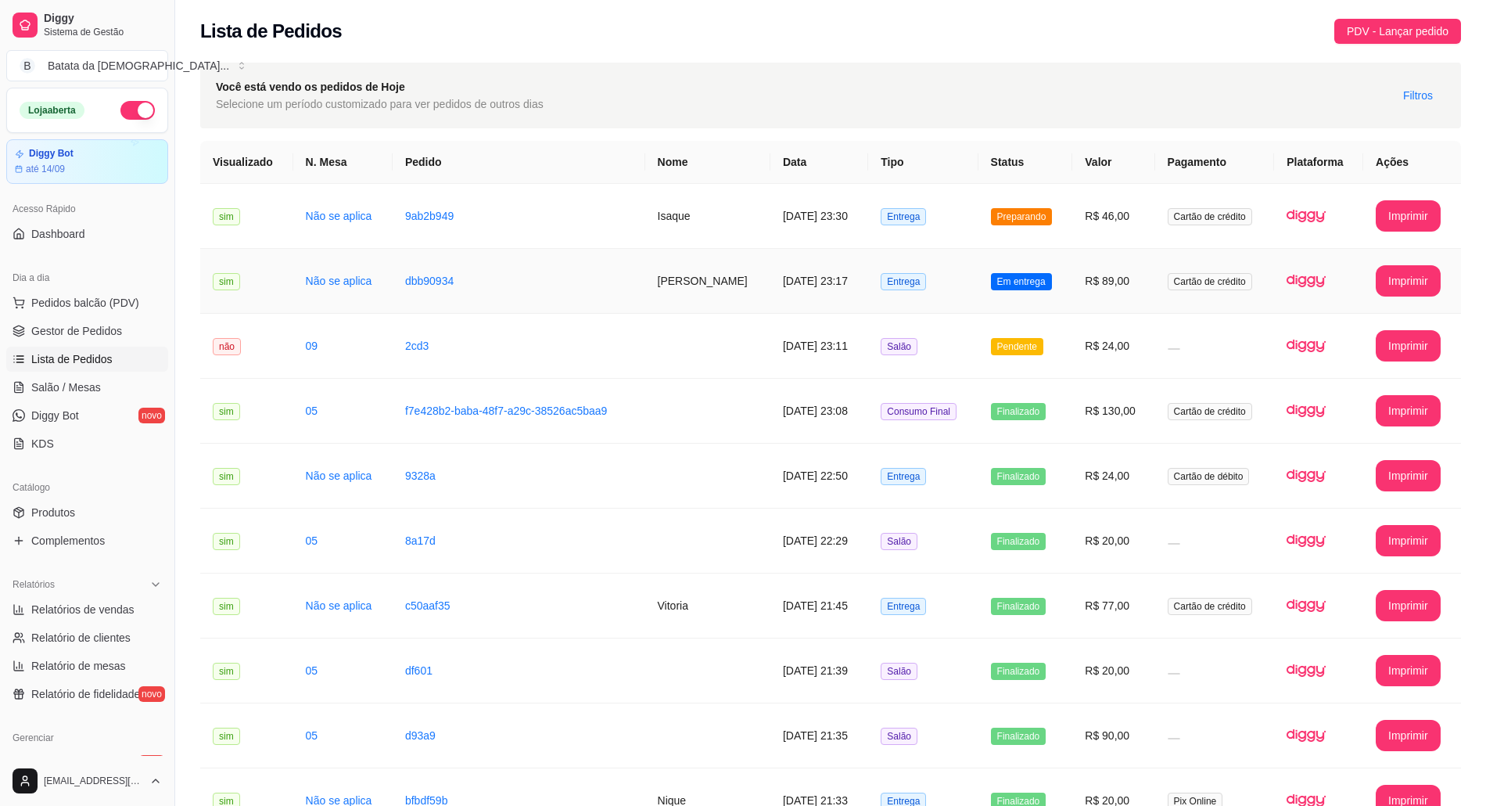
click at [993, 273] on span "Em entrega" at bounding box center [1021, 281] width 61 height 17
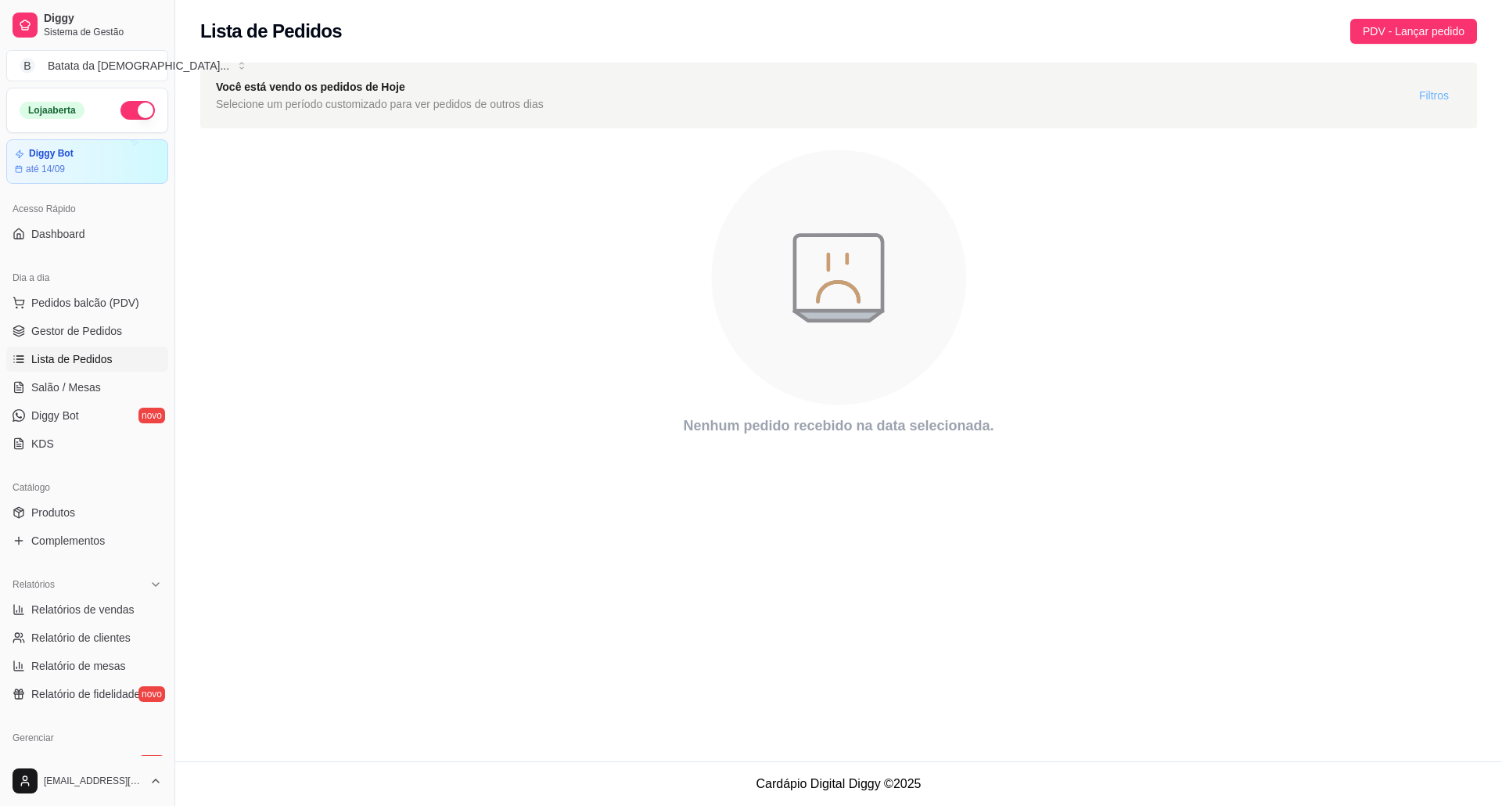
click at [1417, 103] on button "Filtros" at bounding box center [1433, 95] width 55 height 25
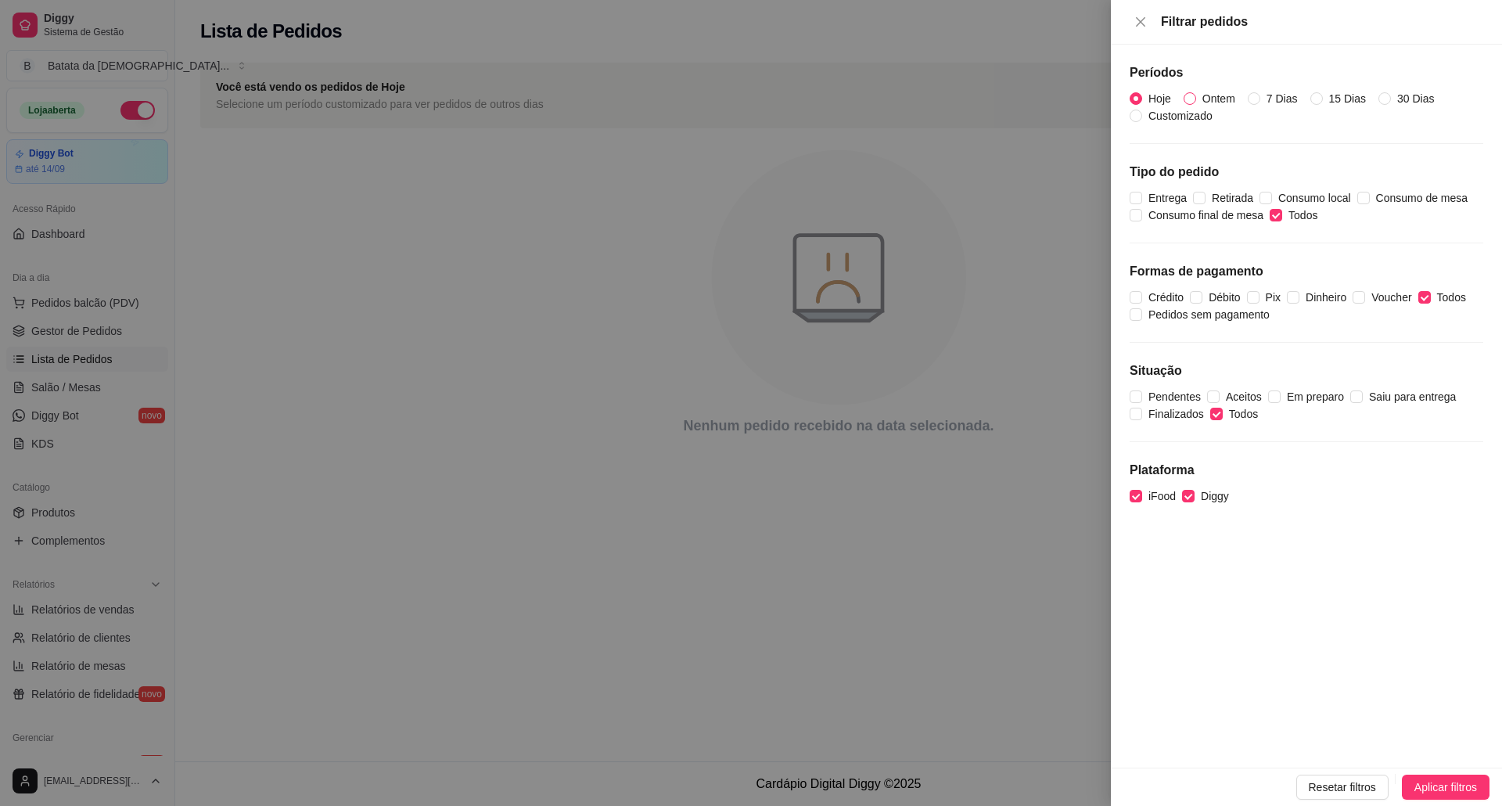
click at [1222, 99] on span "Ontem" at bounding box center [1218, 98] width 45 height 17
click at [1196, 99] on input "Ontem" at bounding box center [1189, 98] width 13 height 13
radio input "true"
radio input "false"
click at [1446, 782] on span "Aplicar filtros" at bounding box center [1445, 786] width 63 height 17
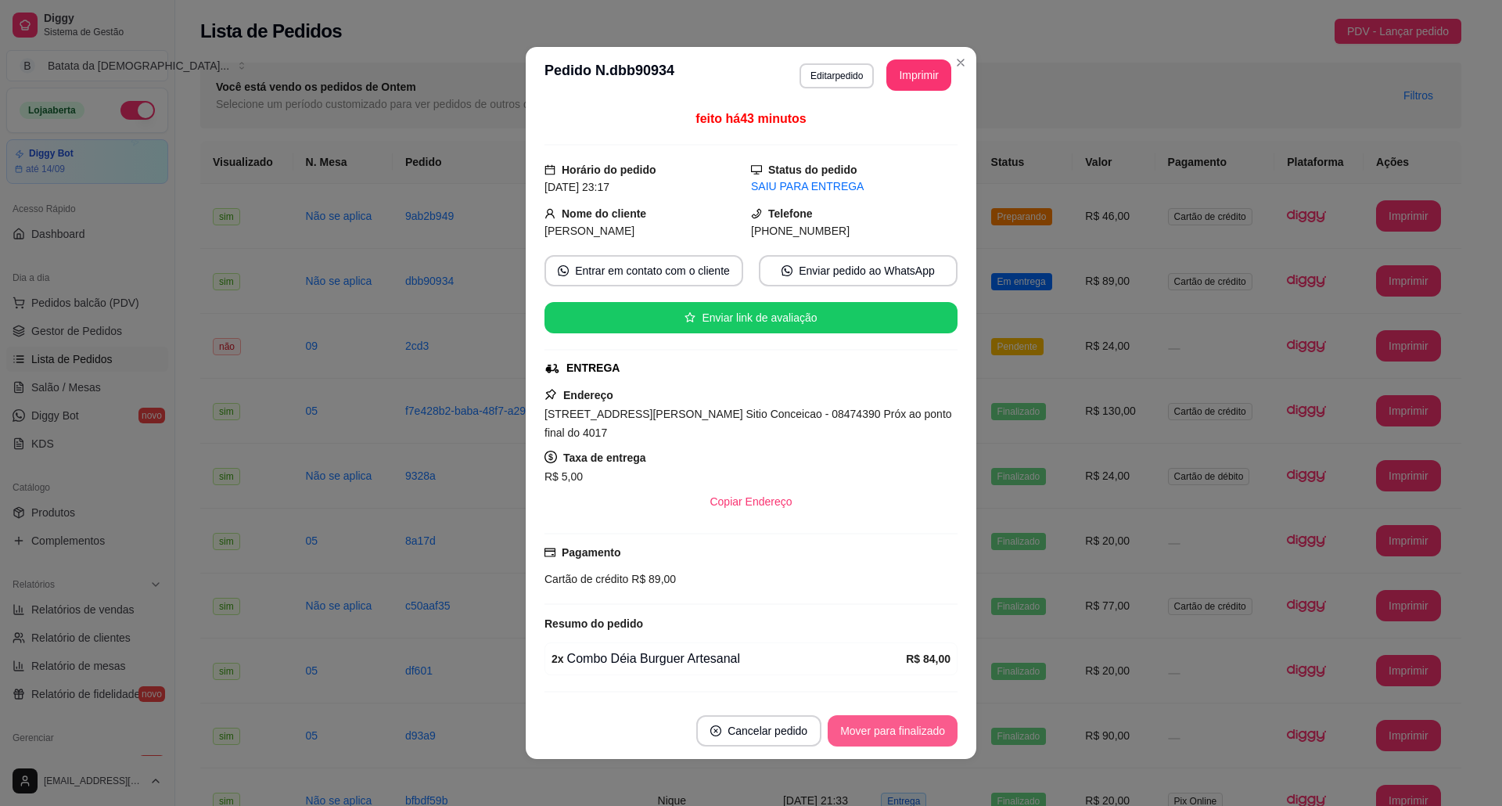
click at [870, 727] on button "Mover para finalizado" at bounding box center [892, 730] width 130 height 31
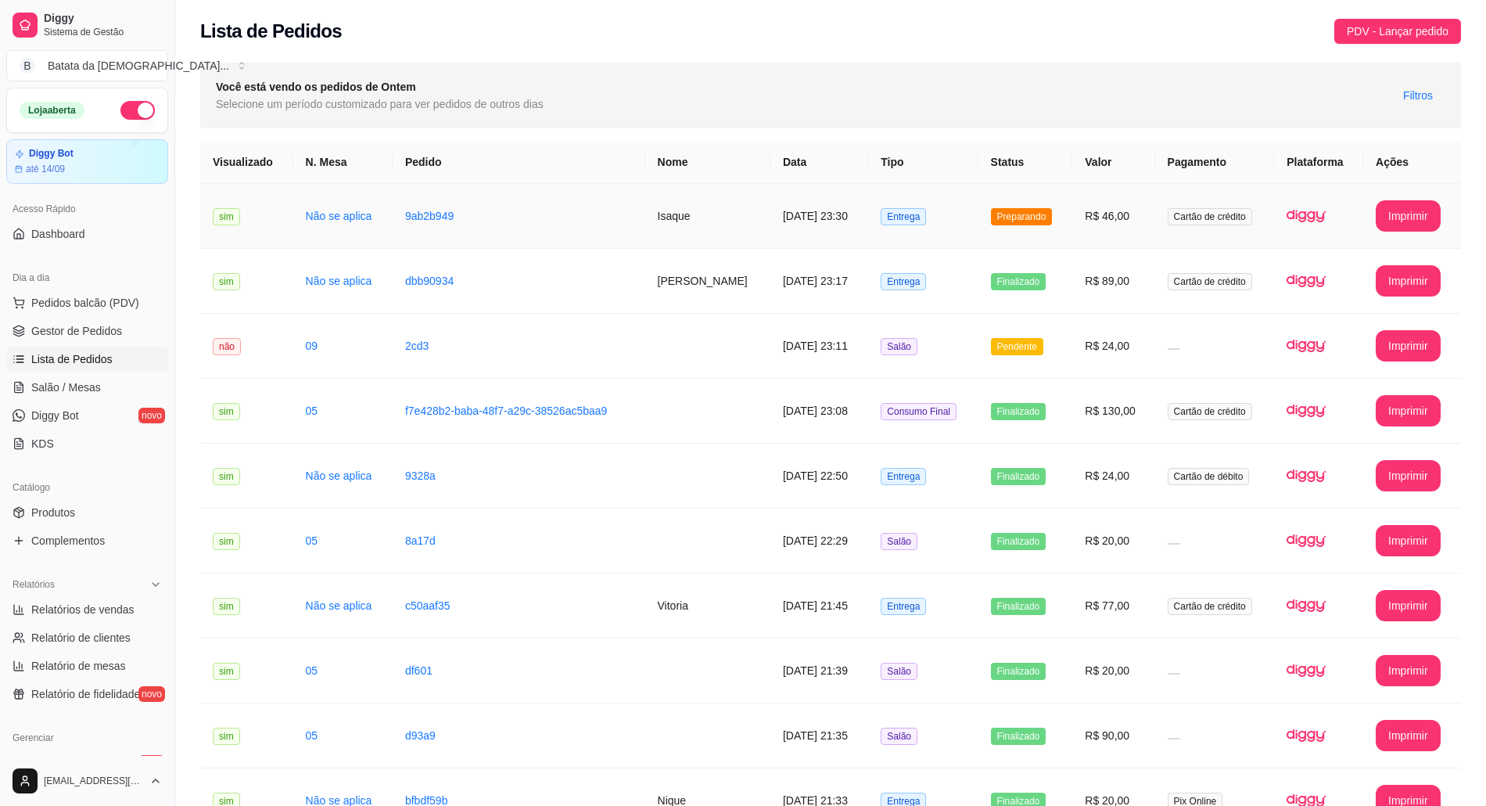
click at [698, 217] on td "Isaque" at bounding box center [707, 216] width 125 height 65
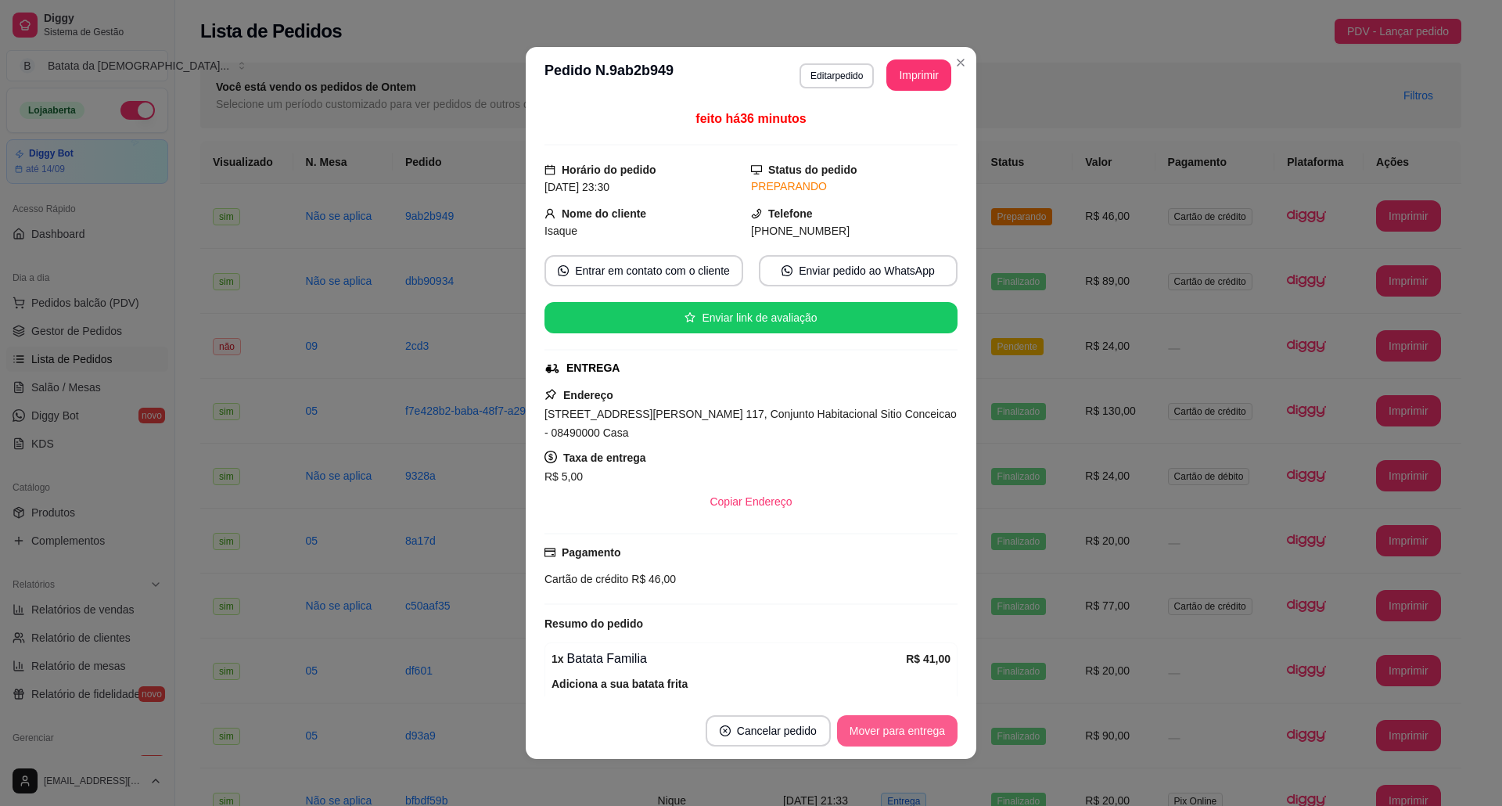
click at [896, 727] on button "Mover para entrega" at bounding box center [897, 730] width 120 height 31
click at [953, 80] on header "**********" at bounding box center [751, 75] width 451 height 56
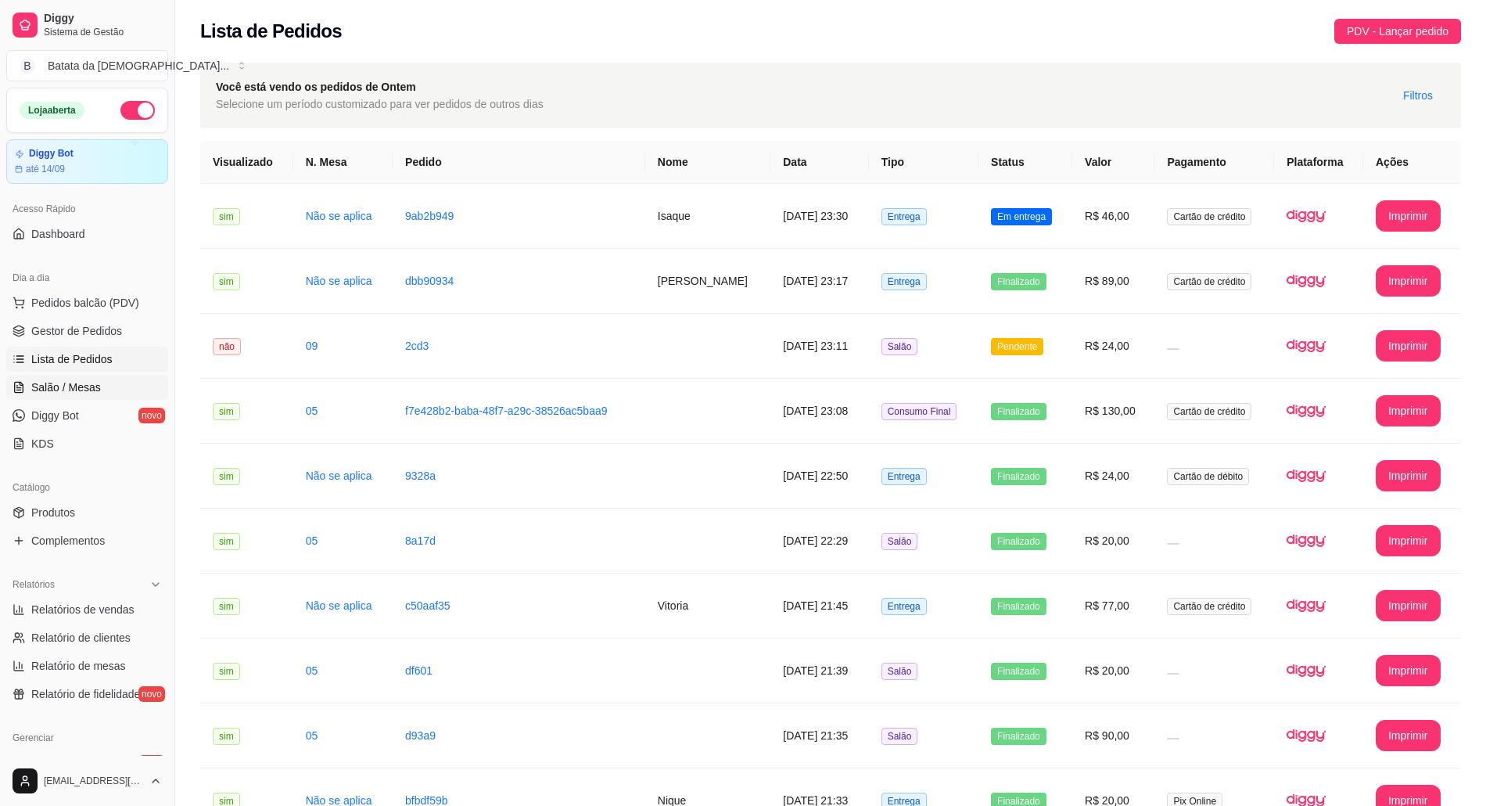
click at [83, 380] on span "Salão / Mesas" at bounding box center [66, 387] width 70 height 16
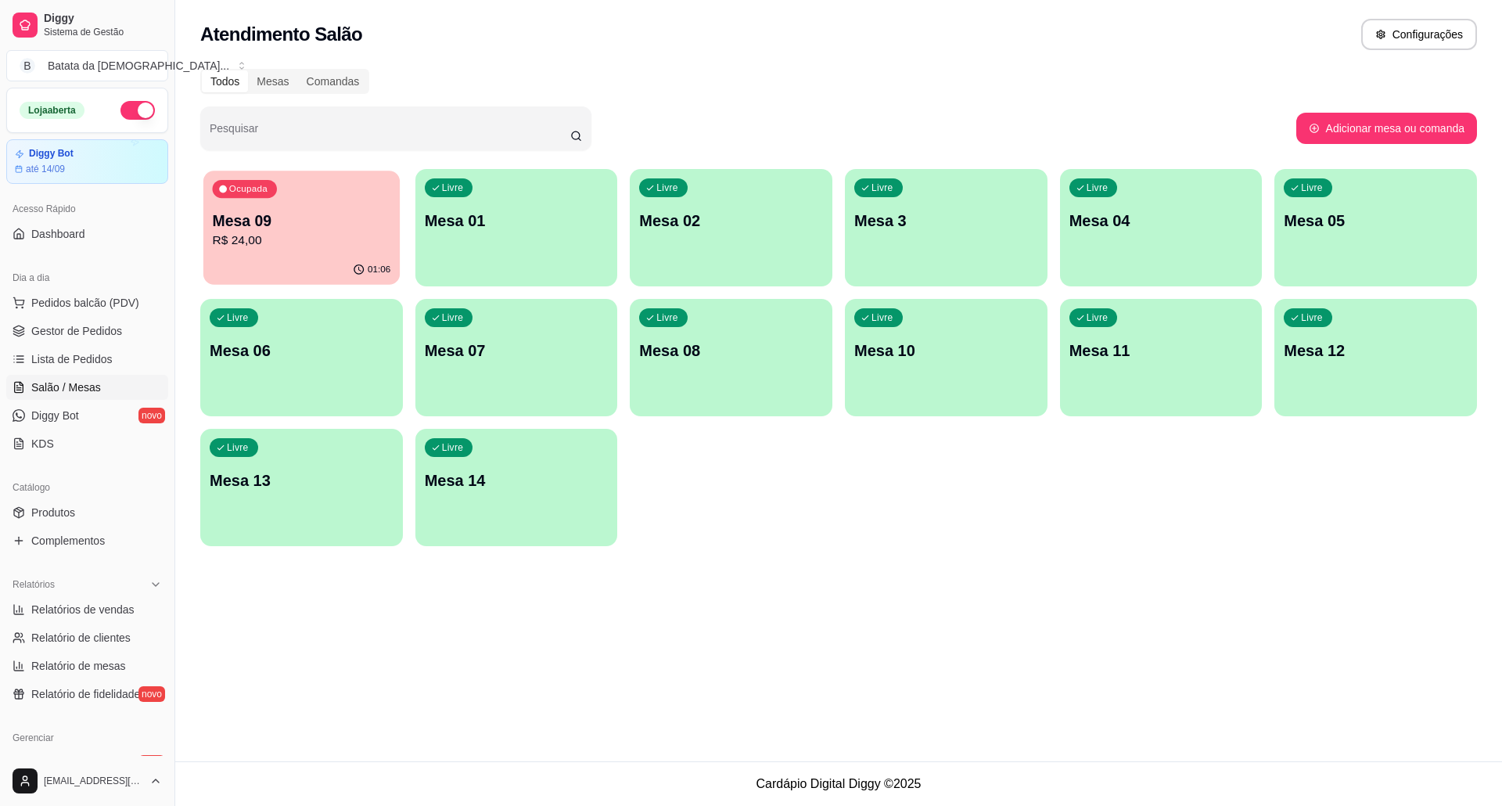
click at [335, 241] on p "R$ 24,00" at bounding box center [302, 241] width 178 height 18
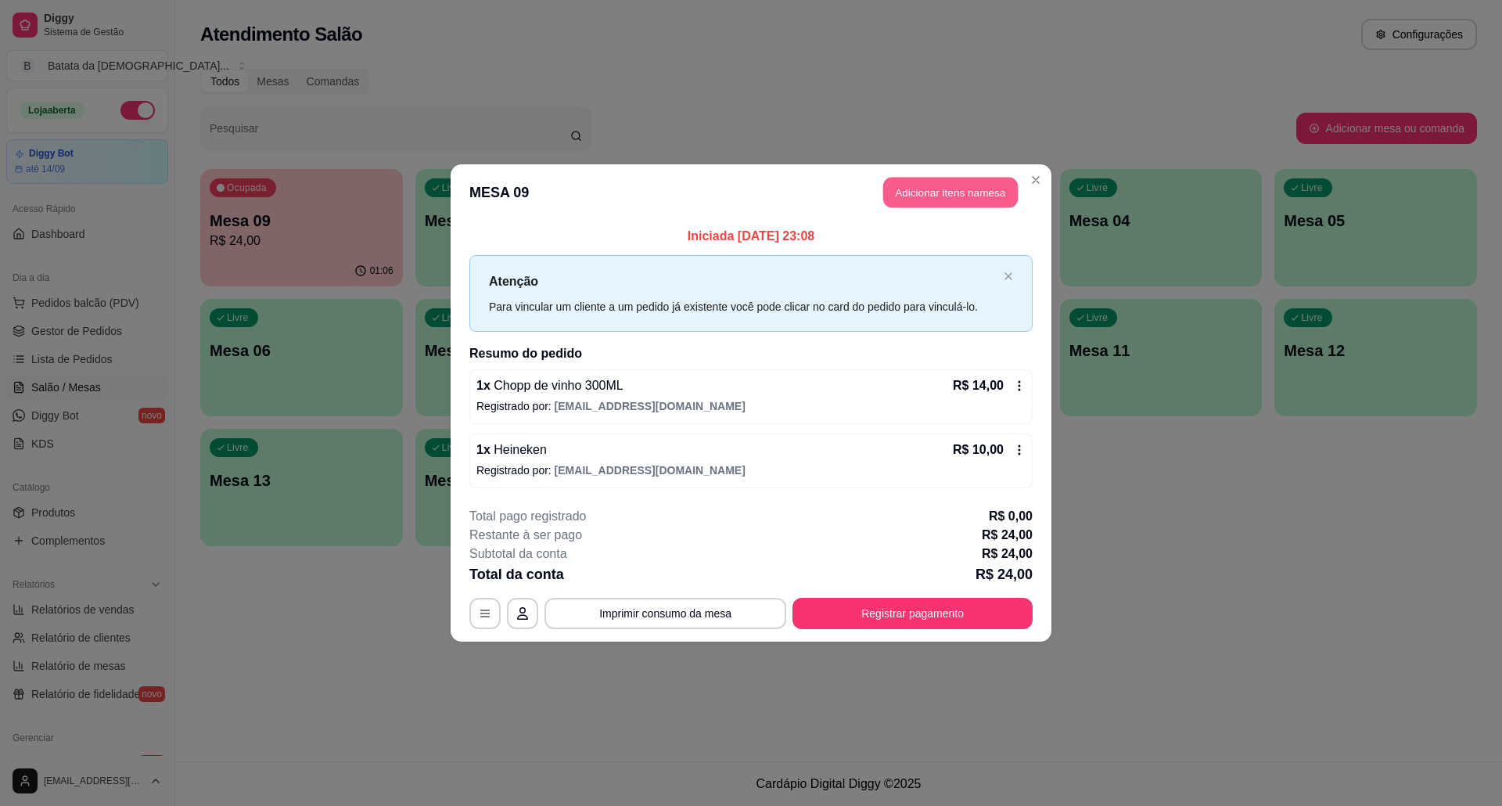
click at [923, 196] on button "Adicionar itens na mesa" at bounding box center [950, 193] width 135 height 31
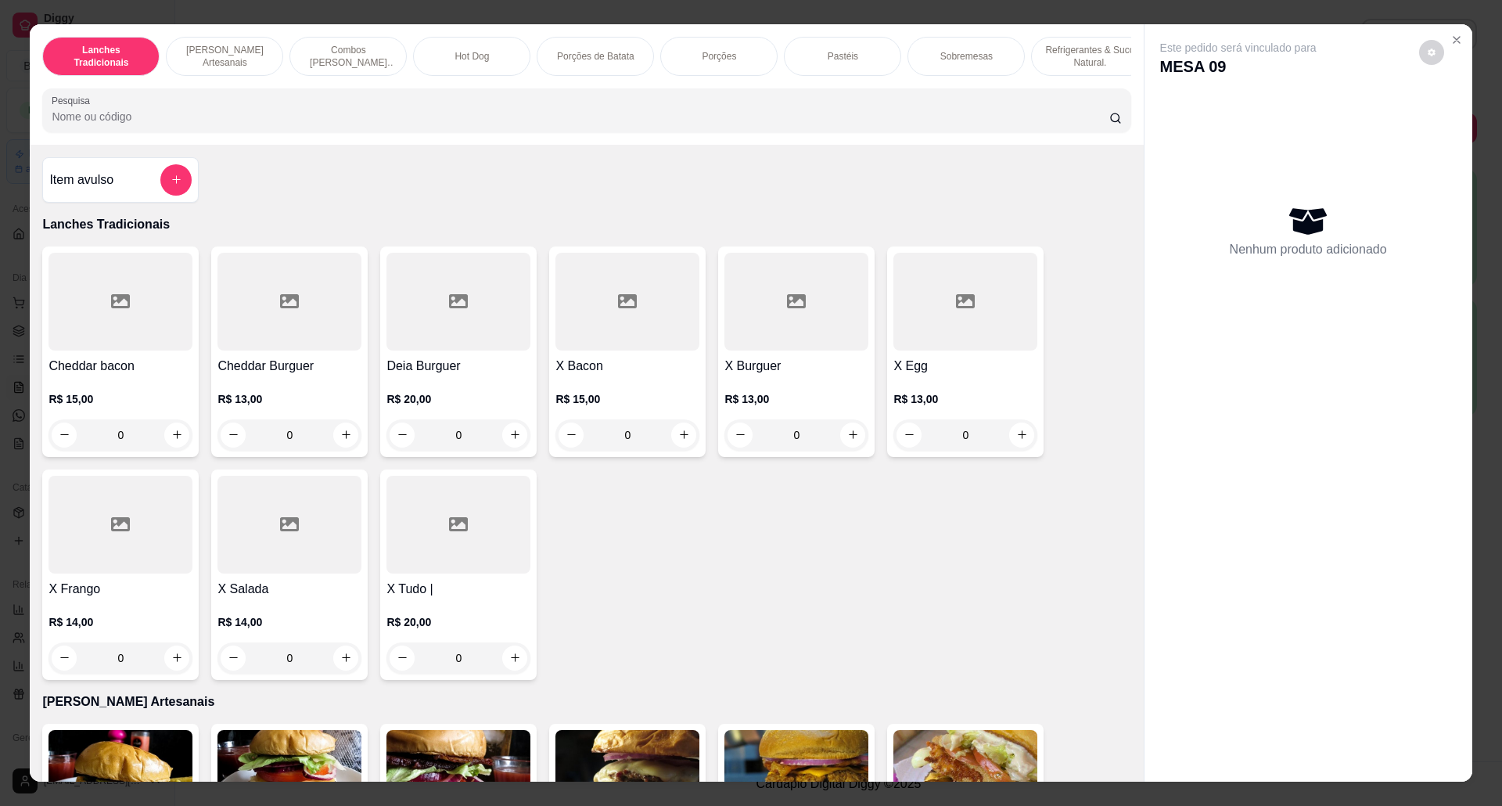
scroll to position [104, 0]
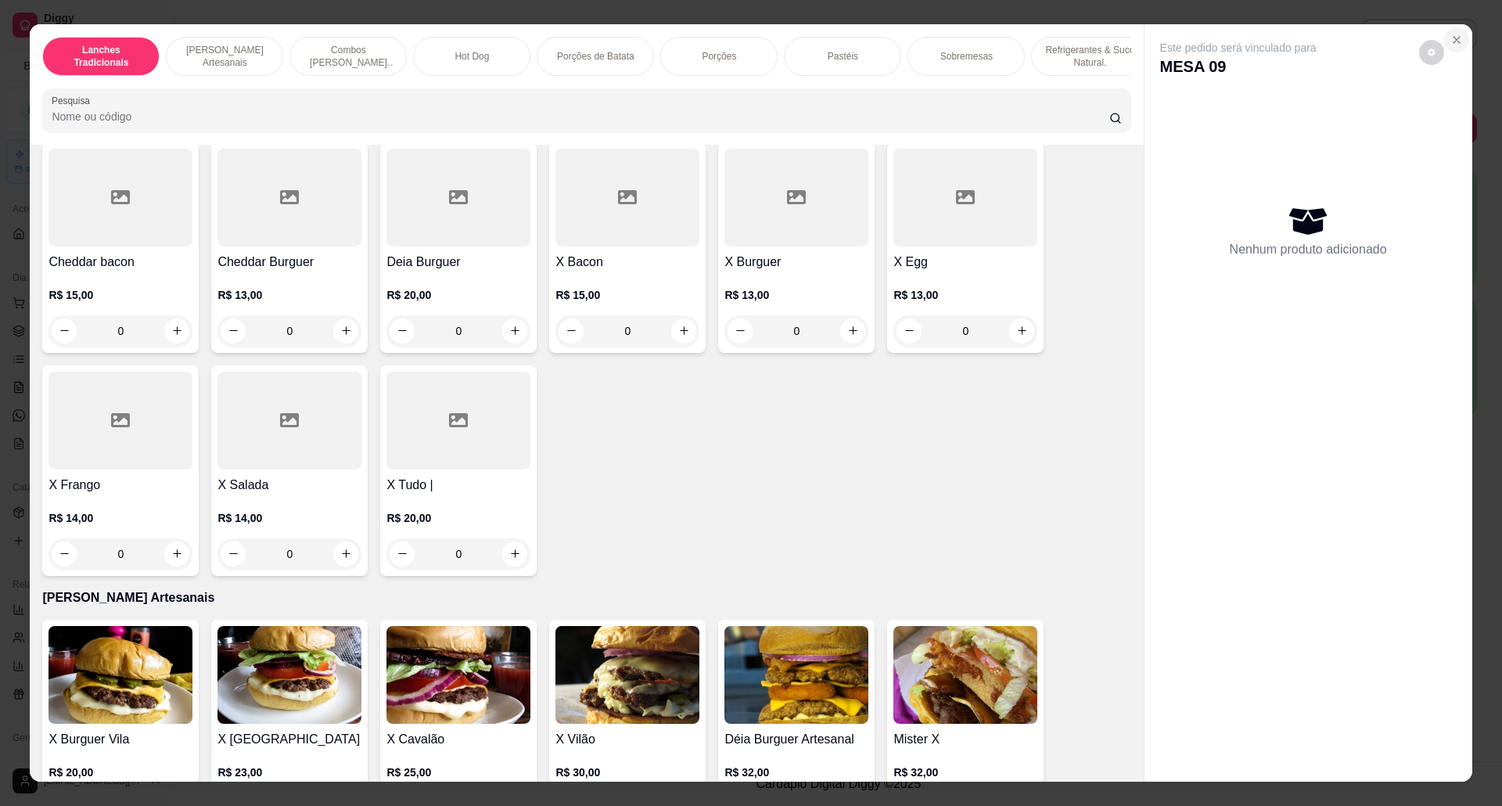
click at [1450, 34] on icon "Close" at bounding box center [1456, 40] width 13 height 13
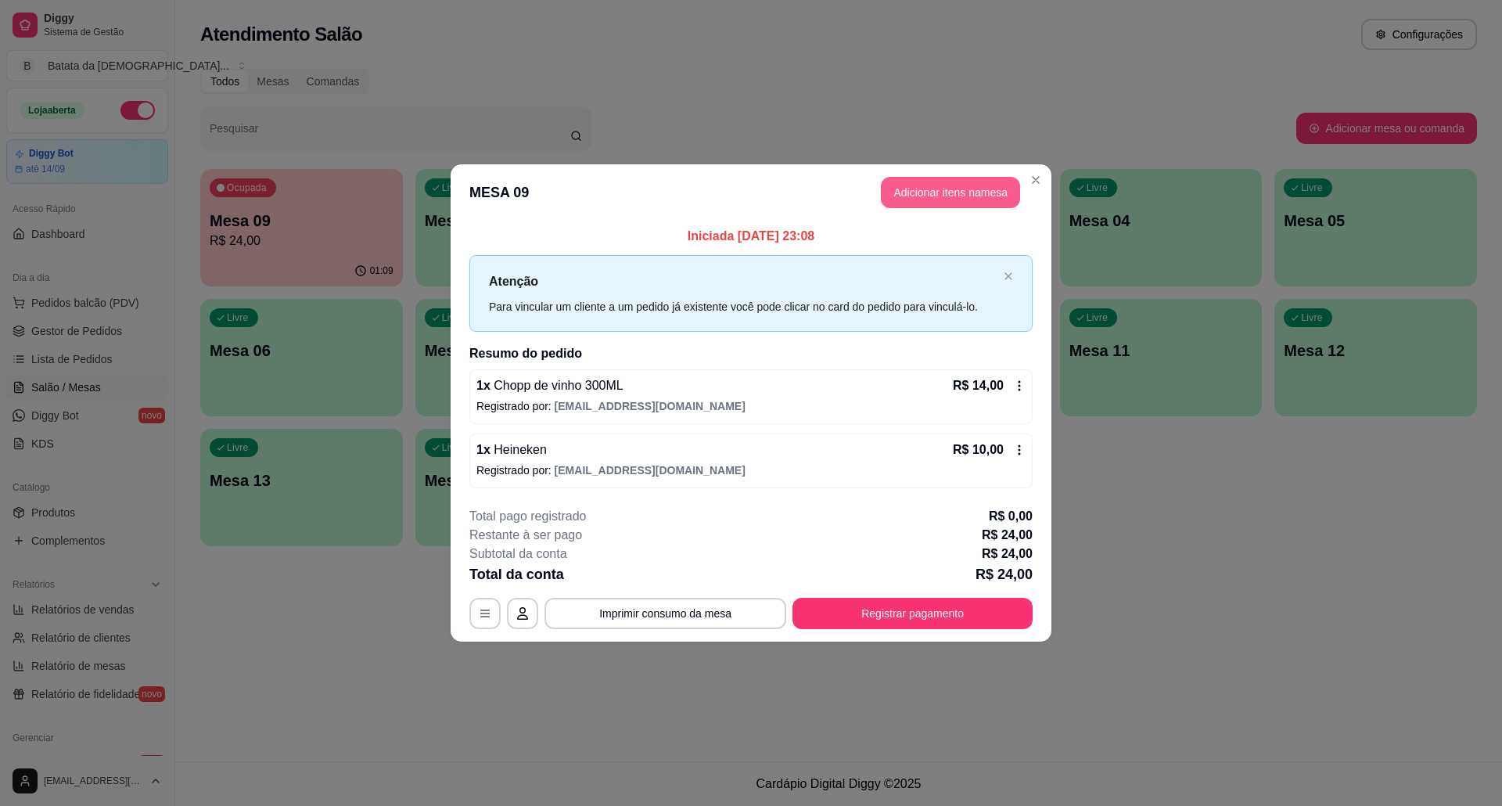
click at [964, 191] on button "Adicionar itens na mesa" at bounding box center [950, 192] width 139 height 31
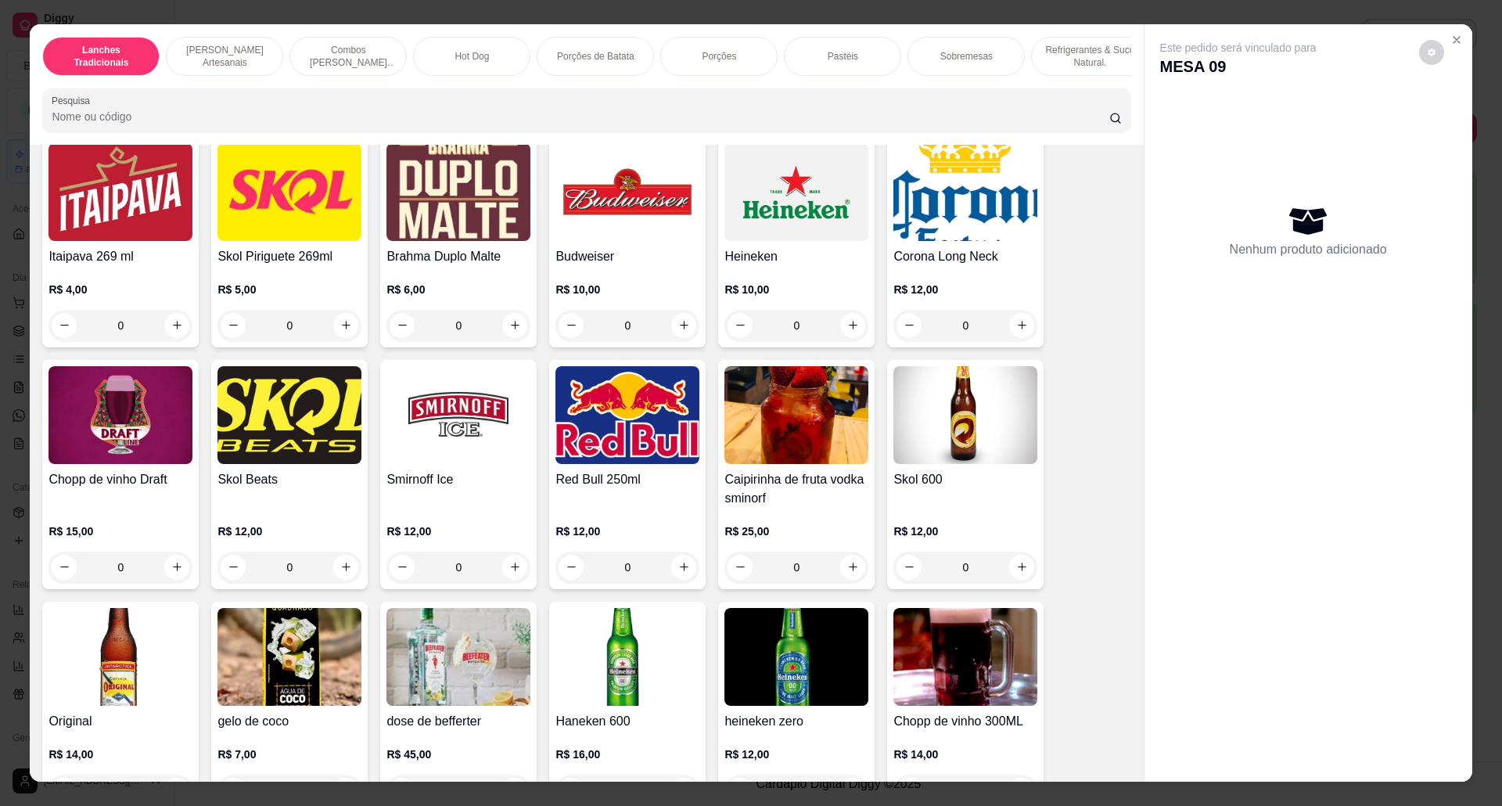
scroll to position [3649, 0]
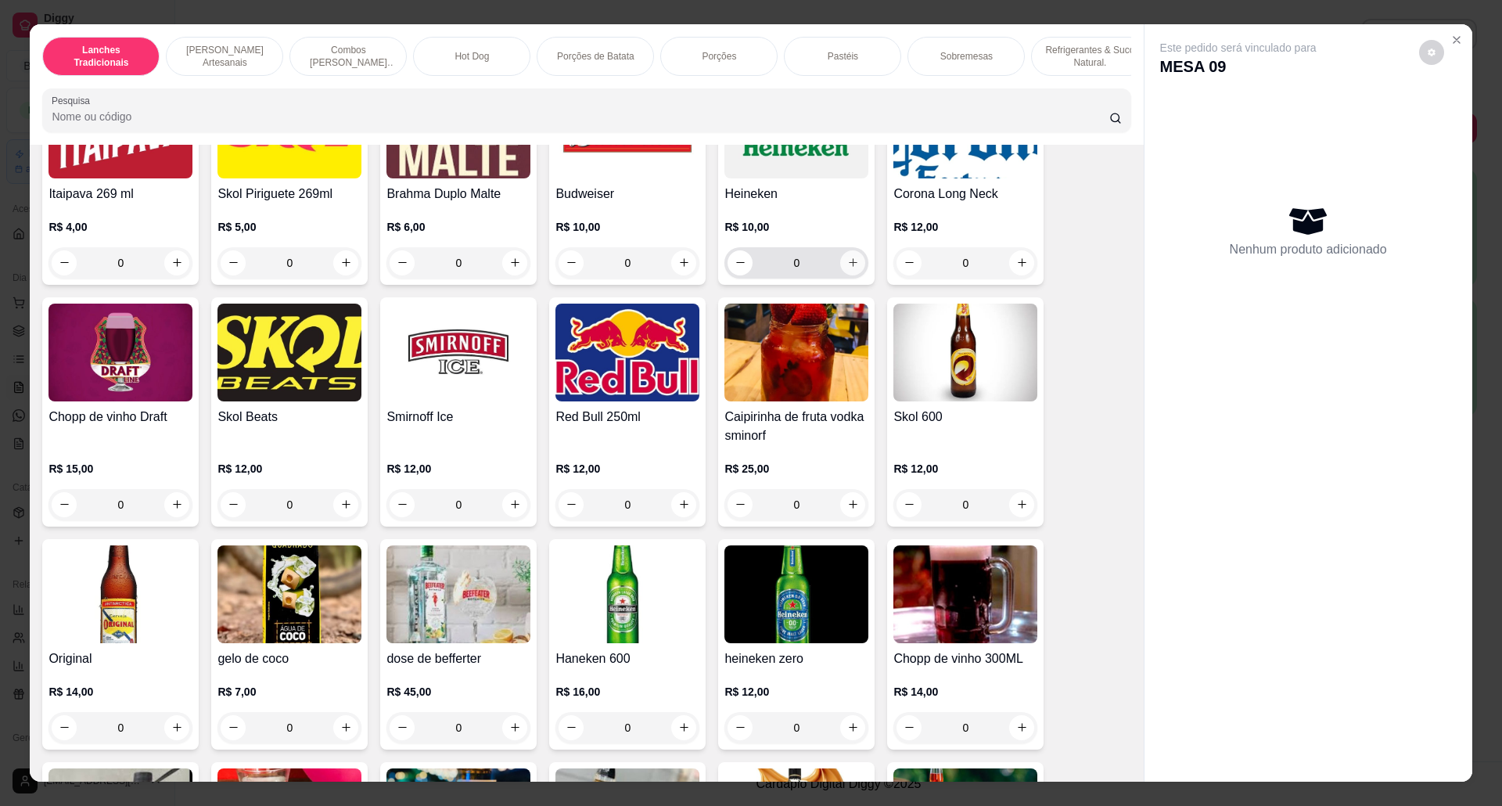
click at [847, 268] on icon "increase-product-quantity" at bounding box center [853, 263] width 12 height 12
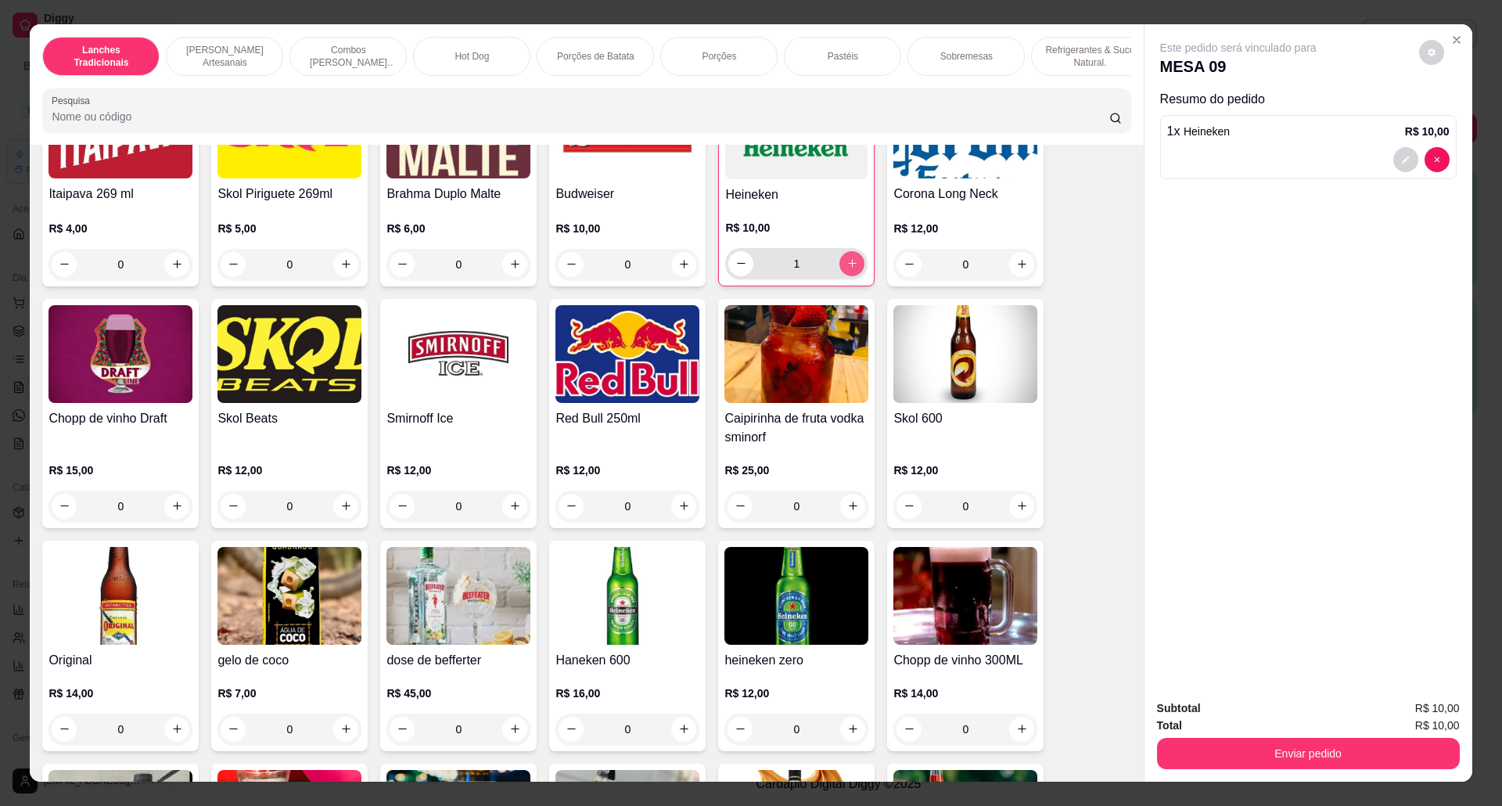
click at [846, 269] on icon "increase-product-quantity" at bounding box center [852, 263] width 12 height 12
click at [846, 270] on icon "increase-product-quantity" at bounding box center [852, 264] width 12 height 12
type input "3"
click at [1011, 737] on button "increase-product-quantity" at bounding box center [1022, 728] width 24 height 24
type input "1"
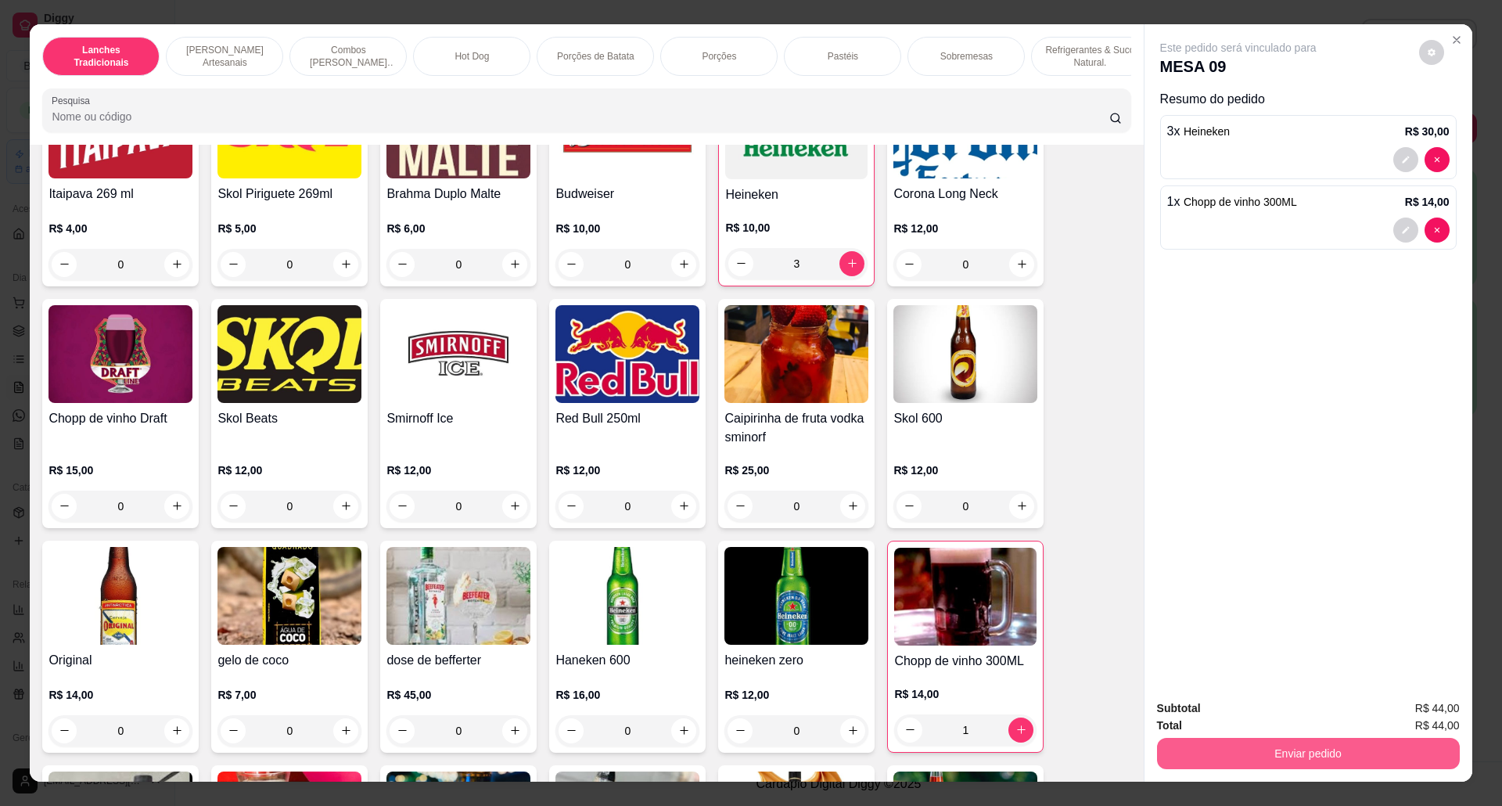
click at [1209, 742] on button "Enviar pedido" at bounding box center [1308, 753] width 303 height 31
click at [1195, 704] on button "Não registrar e enviar pedido" at bounding box center [1255, 715] width 158 height 29
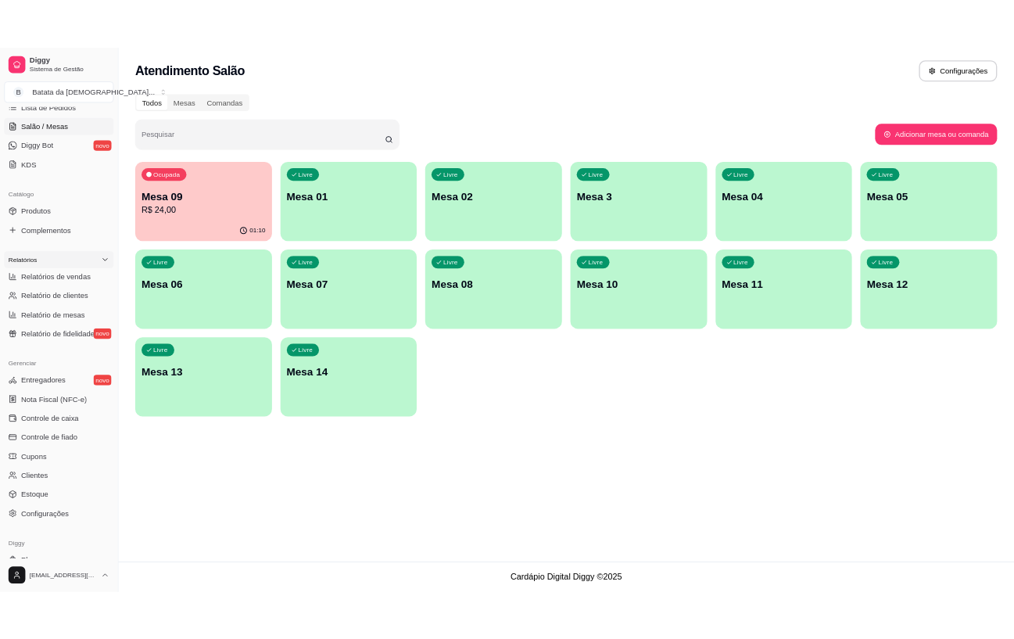
scroll to position [320, 0]
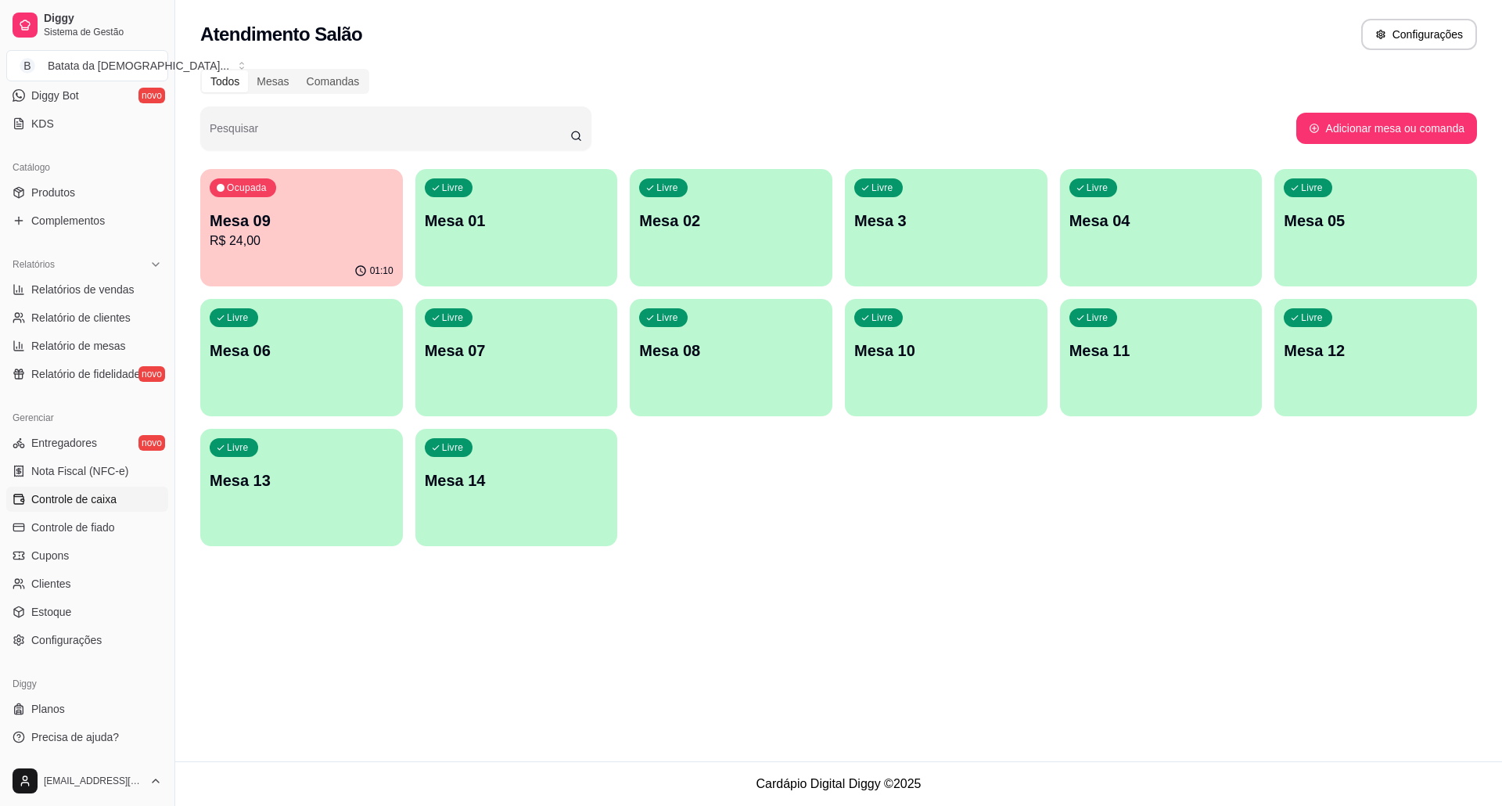
click at [106, 504] on span "Controle de caixa" at bounding box center [73, 499] width 85 height 16
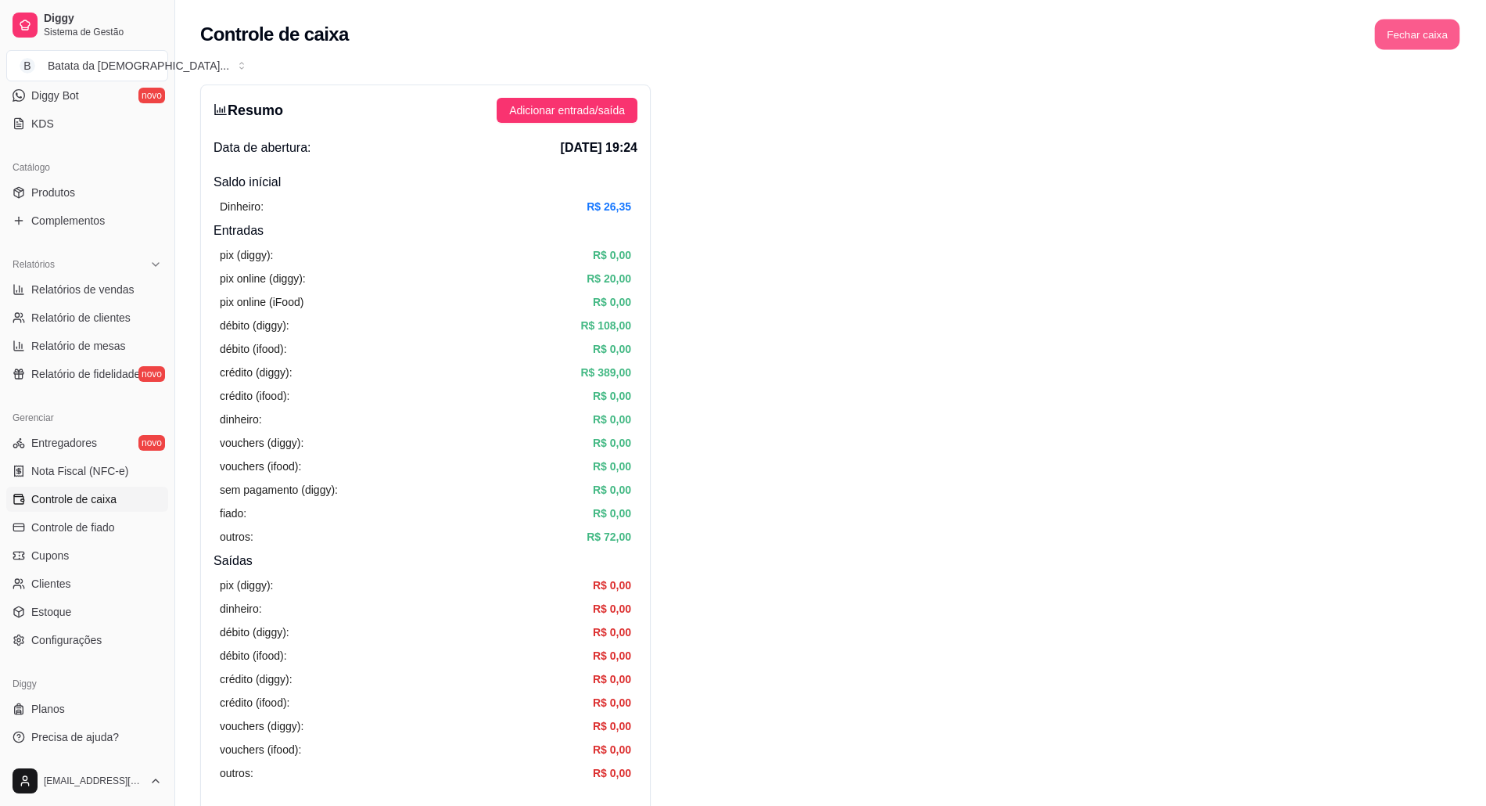
click at [1420, 32] on button "Fechar caixa" at bounding box center [1417, 35] width 85 height 31
click at [1463, 131] on span "Sim" at bounding box center [1461, 139] width 19 height 17
